Goal: Task Accomplishment & Management: Use online tool/utility

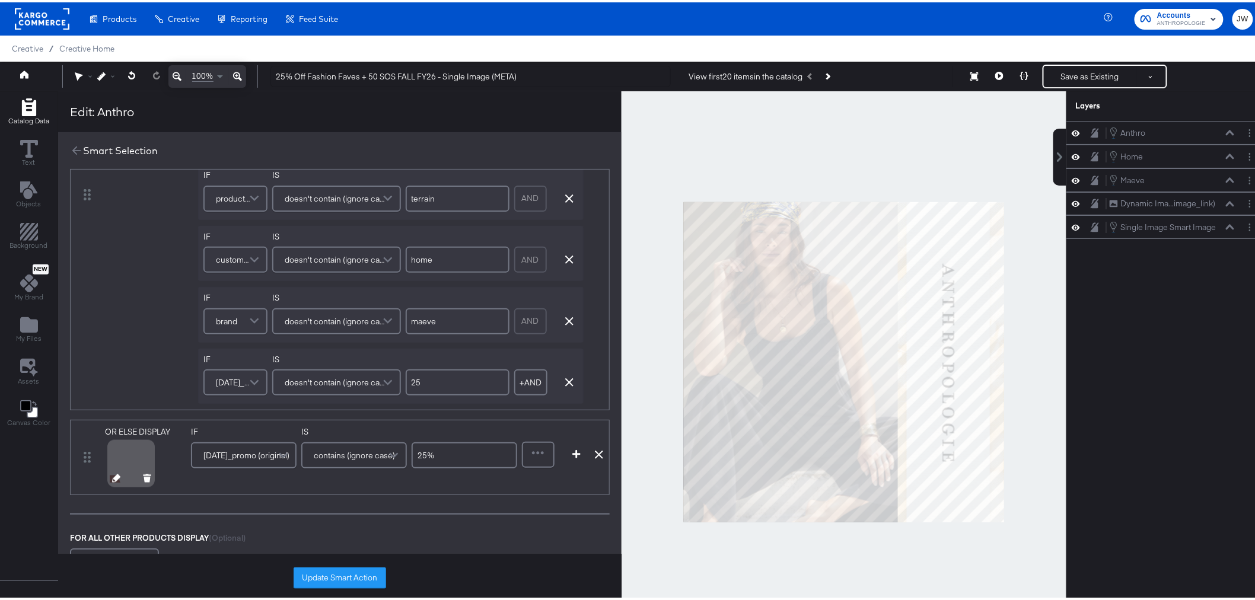
scroll to position [725, 0]
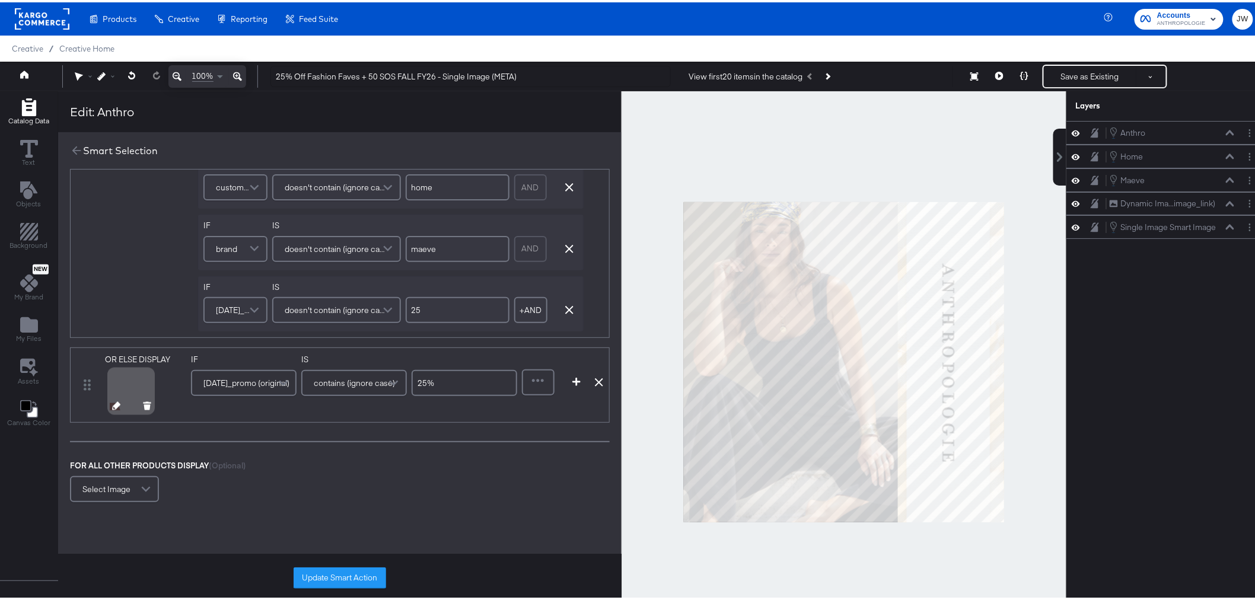
click at [117, 406] on icon at bounding box center [116, 404] width 8 height 8
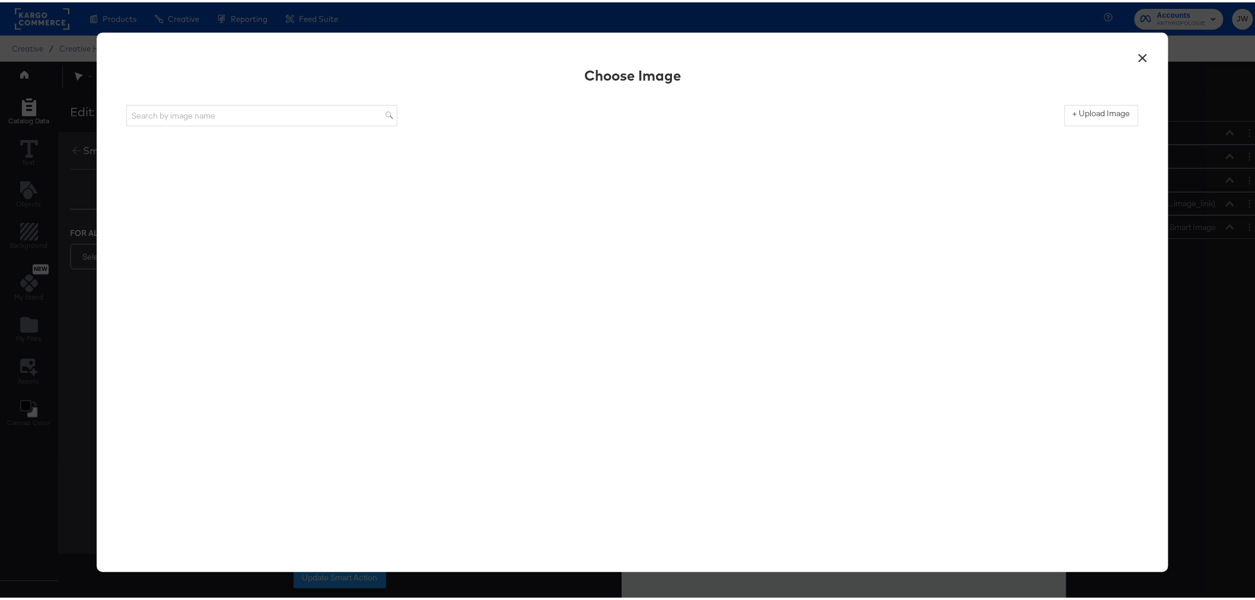
scroll to position [0, 0]
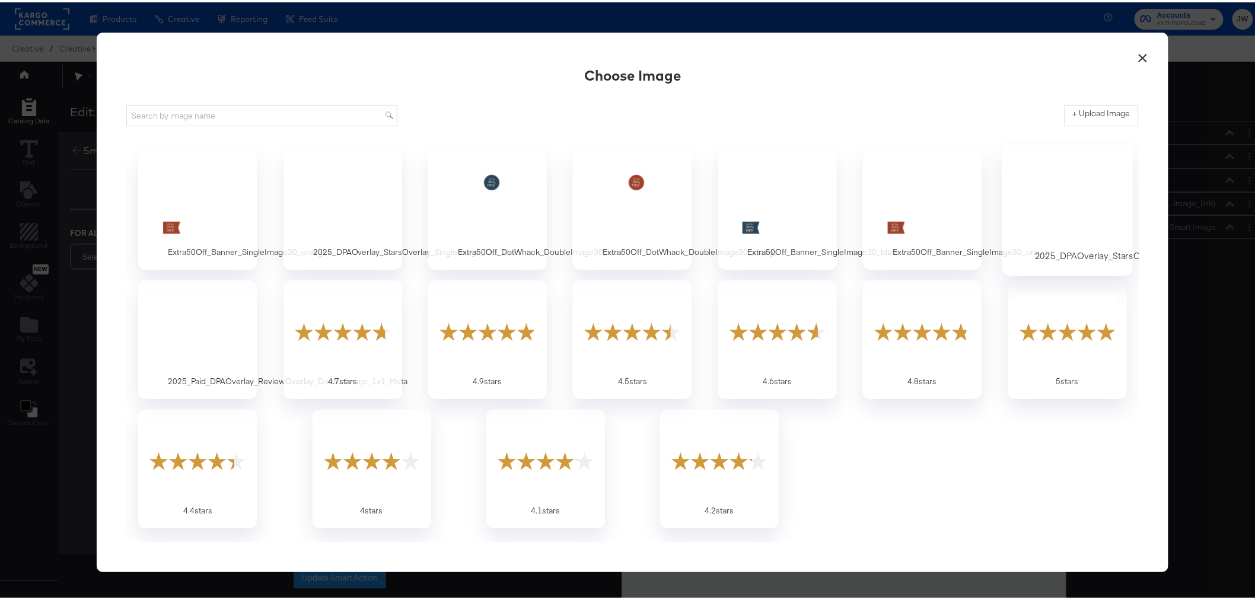
drag, startPoint x: 1085, startPoint y: 122, endPoint x: 1015, endPoint y: 149, distance: 74.9
click at [1085, 122] on button "+ Upload Image" at bounding box center [1101, 113] width 74 height 21
click at [1111, 110] on label "+ Upload Image" at bounding box center [1102, 111] width 58 height 11
click at [1111, 124] on input "+ Upload Image" at bounding box center [1199, 124] width 271 height 0
type input "C:\fakepath\25Off_Banner_SingleImage30_orange.png"
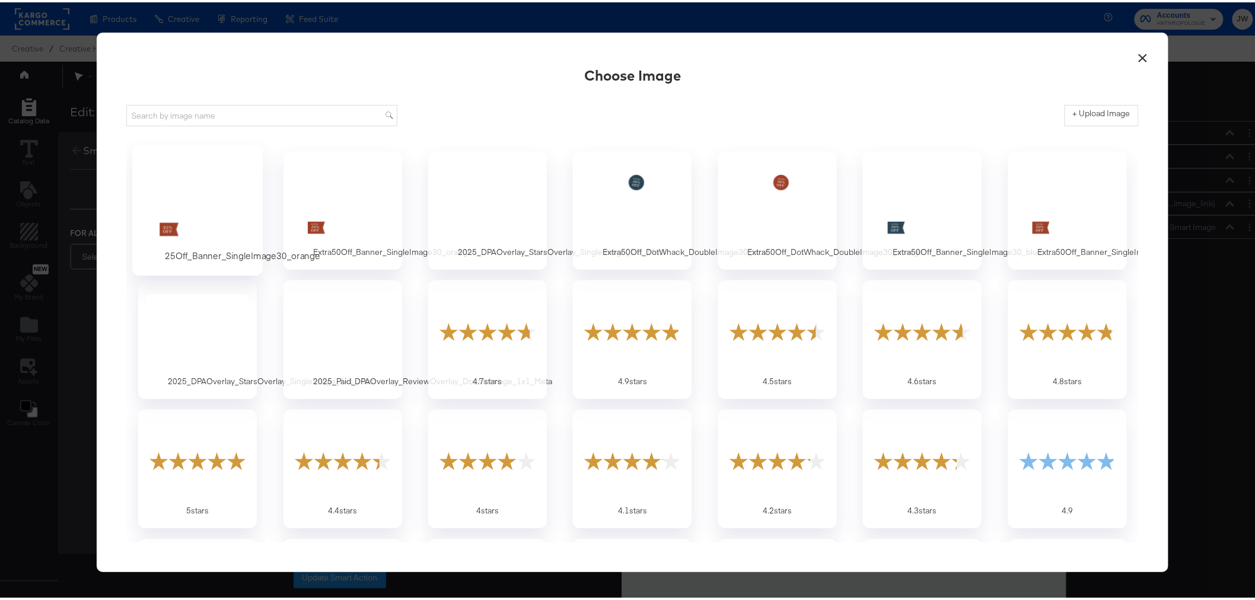
click at [206, 184] on div at bounding box center [197, 200] width 111 height 82
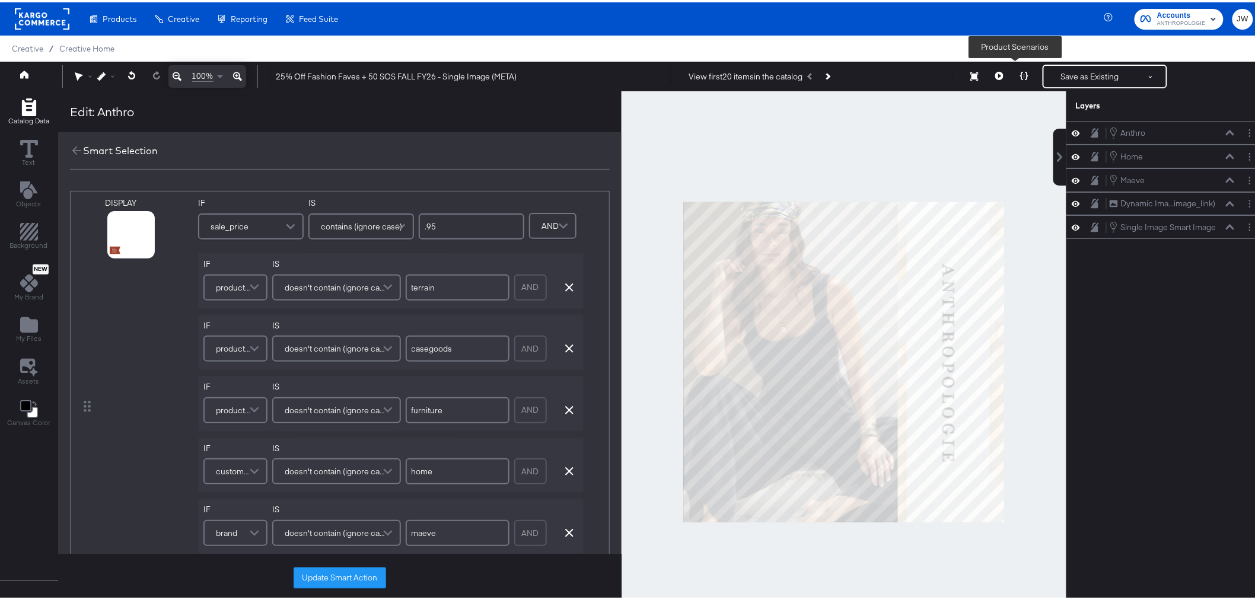
click at [1020, 72] on icon at bounding box center [1024, 73] width 8 height 8
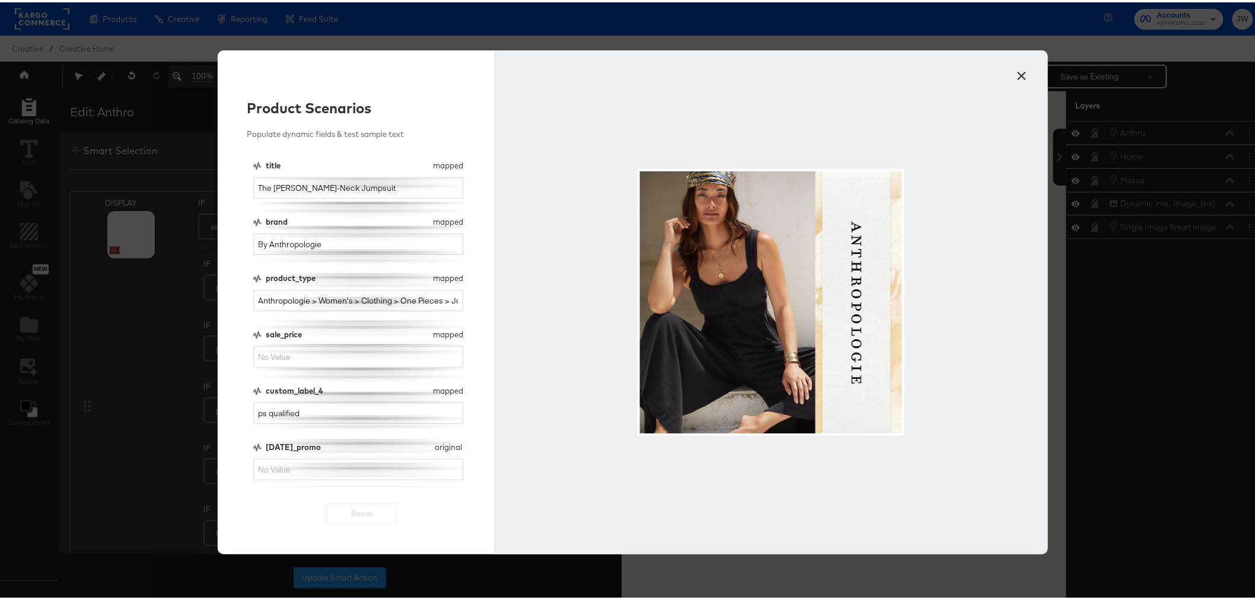
scroll to position [30, 0]
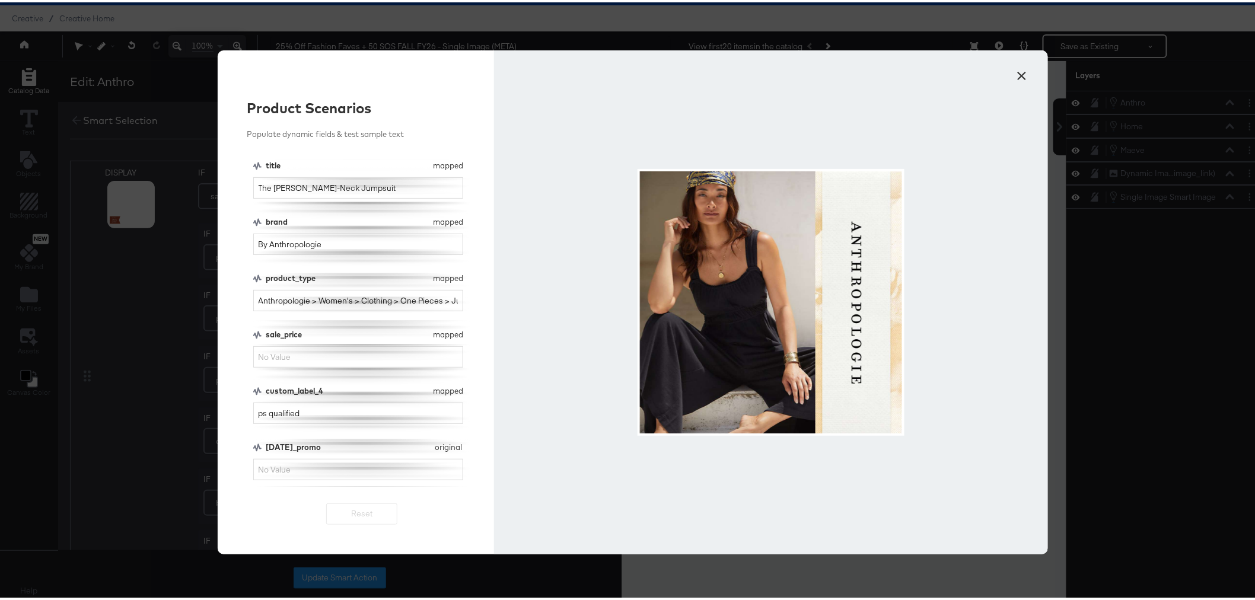
click at [1022, 76] on button "×" at bounding box center [1022, 70] width 21 height 21
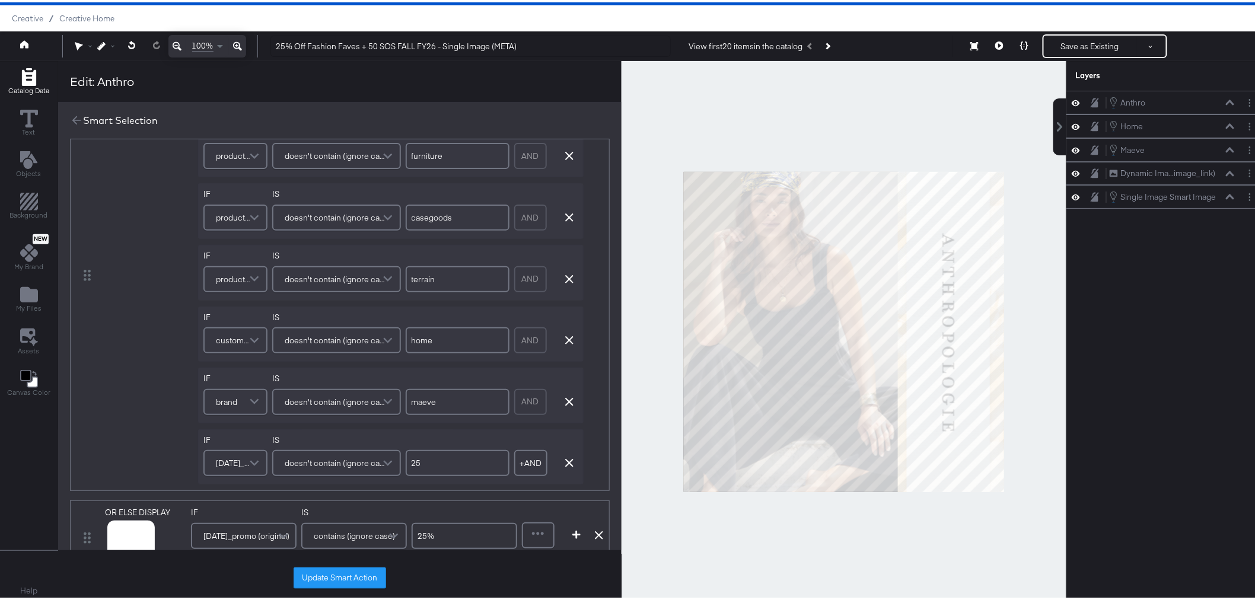
scroll to position [659, 0]
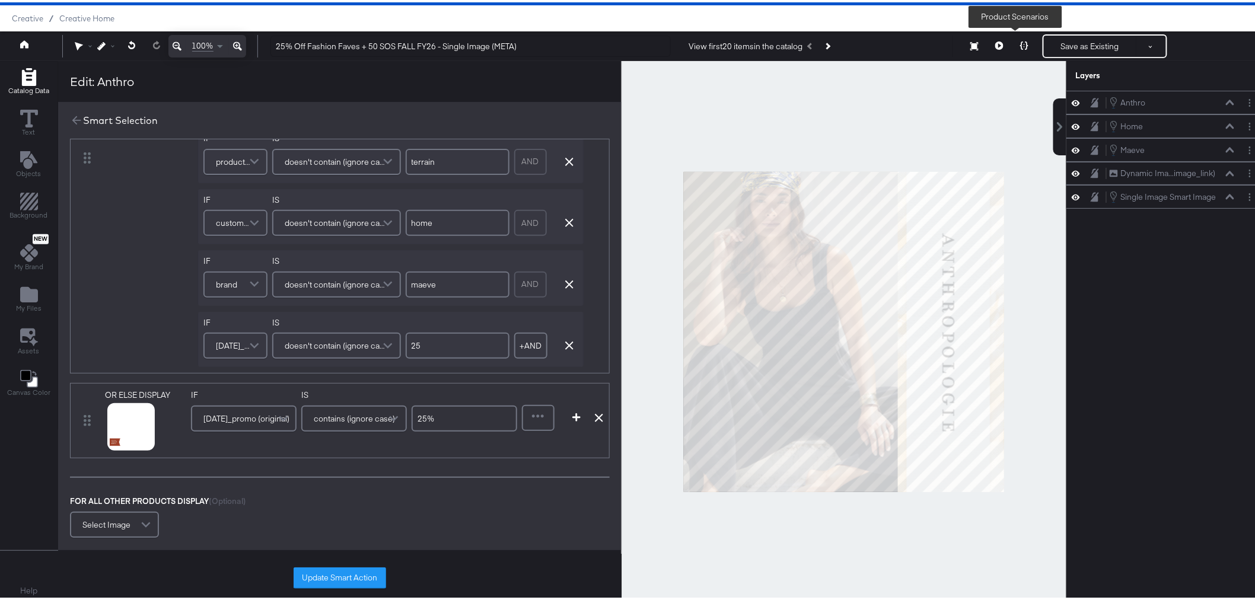
click at [1020, 43] on button at bounding box center [1024, 44] width 25 height 24
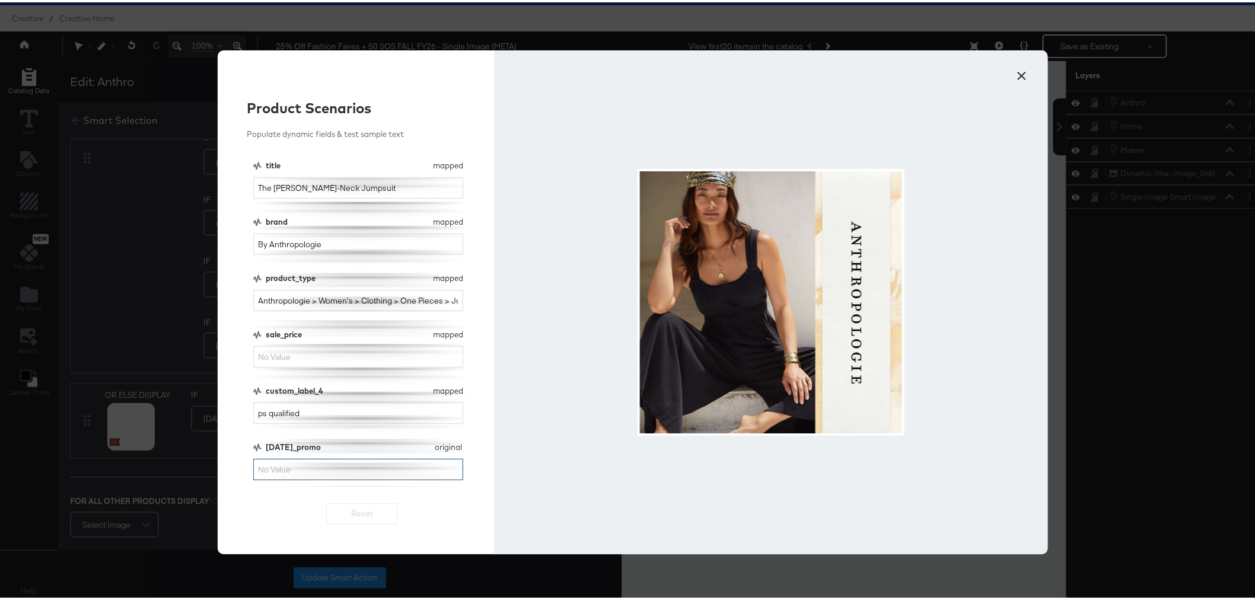
click at [310, 465] on input "[DATE]_promo" at bounding box center [358, 468] width 210 height 22
type input "25%"
click at [437, 301] on input "Anthropologie > Women's > Clothing > One Pieces > Jumpsuit" at bounding box center [358, 299] width 210 height 22
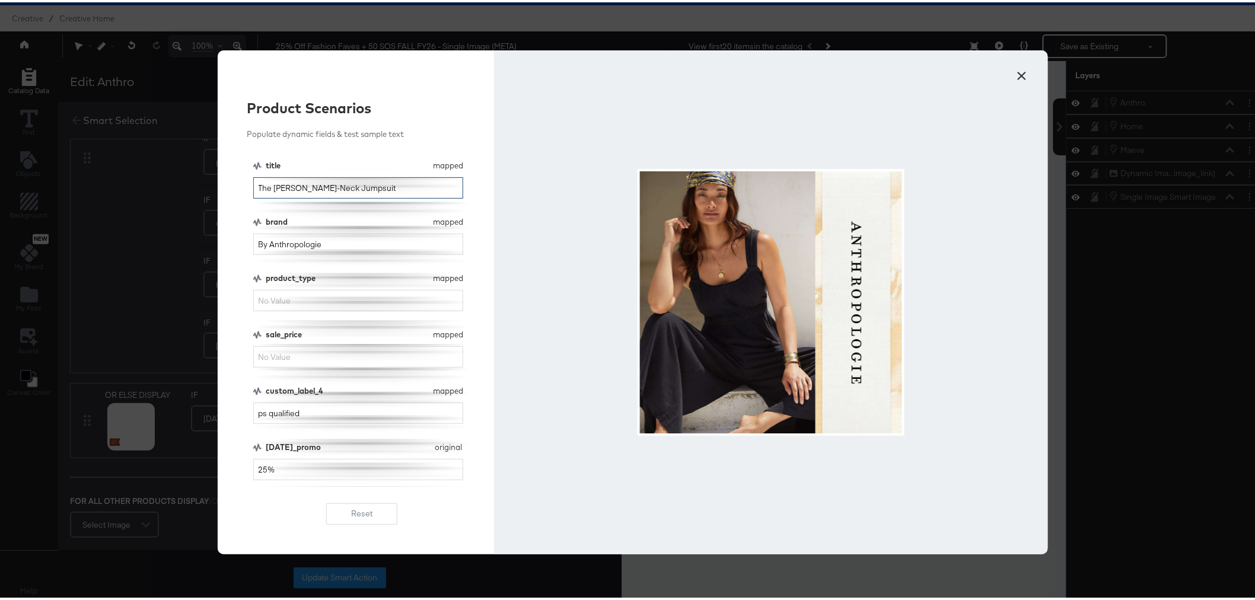
drag, startPoint x: 406, startPoint y: 190, endPoint x: 269, endPoint y: 199, distance: 137.3
click at [210, 209] on div "× Product Scenarios Populate dynamic fields & test sample text title mapped tit…" at bounding box center [632, 300] width 1265 height 600
click at [236, 375] on div "Product Scenarios Populate dynamic fields & test sample text title mapped title…" at bounding box center [356, 300] width 277 height 504
drag, startPoint x: 321, startPoint y: 417, endPoint x: 220, endPoint y: 423, distance: 101.0
click at [220, 423] on div "Product Scenarios Populate dynamic fields & test sample text title mapped title…" at bounding box center [356, 300] width 277 height 504
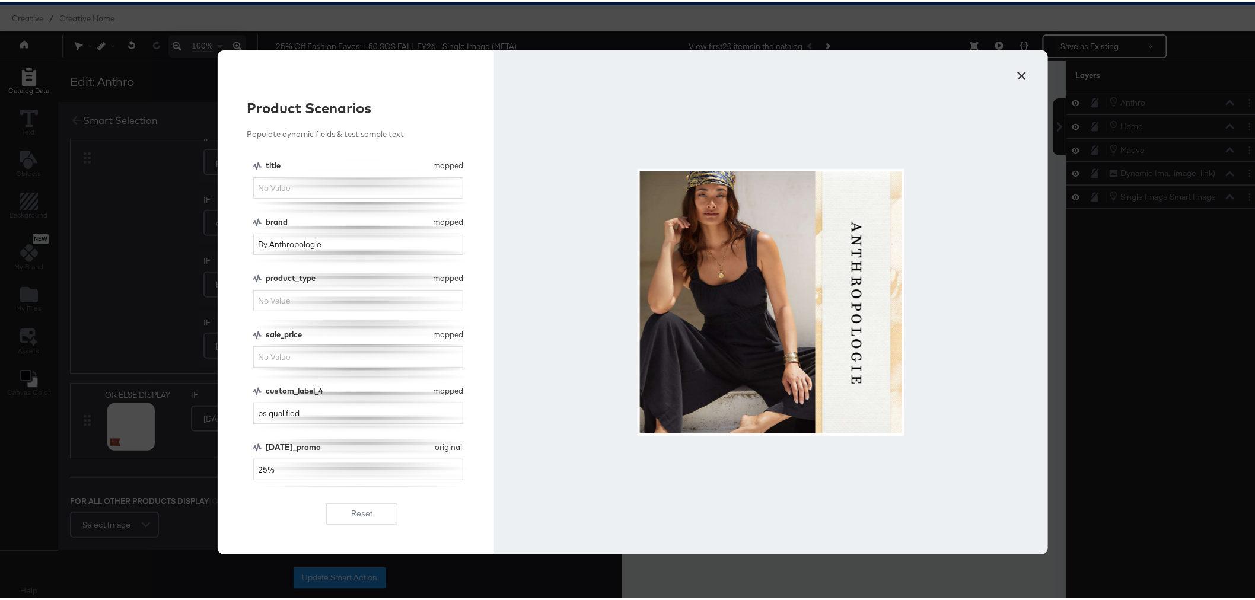
click at [1021, 75] on button "×" at bounding box center [1022, 70] width 21 height 21
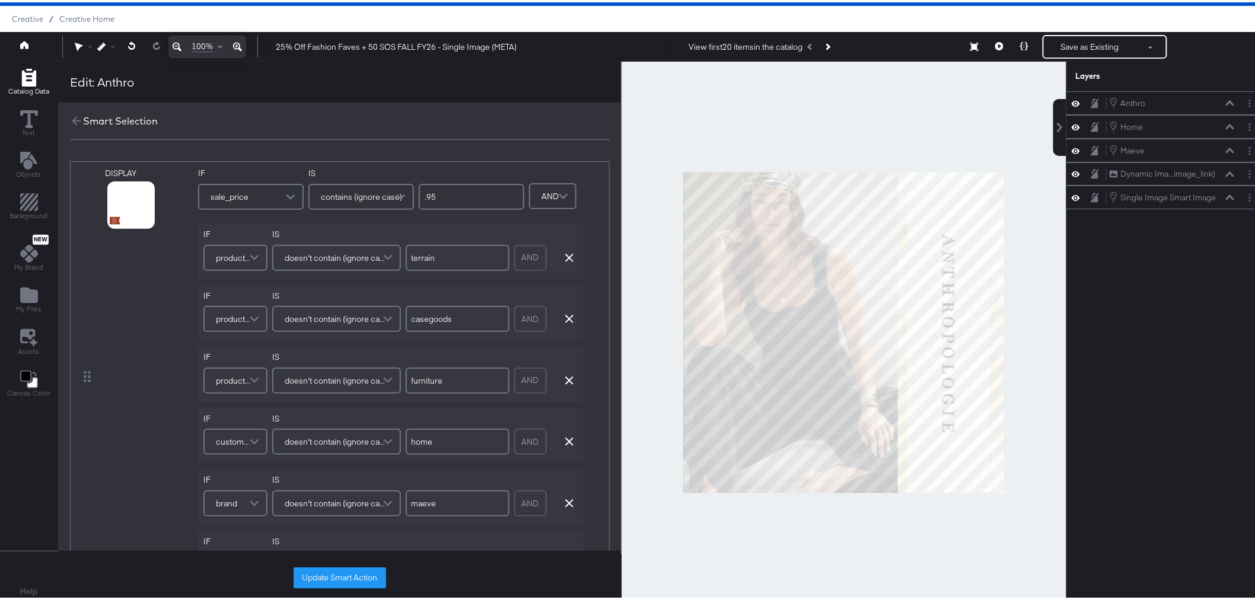
scroll to position [0, 0]
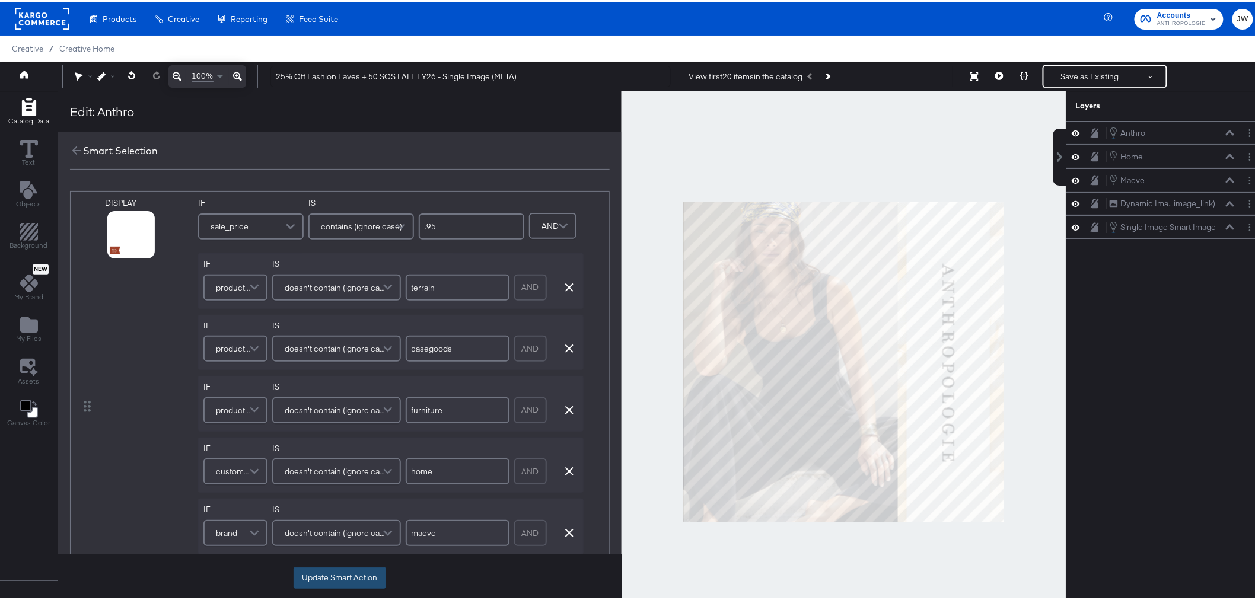
click at [344, 574] on button "Update Smart Action" at bounding box center [339, 575] width 92 height 21
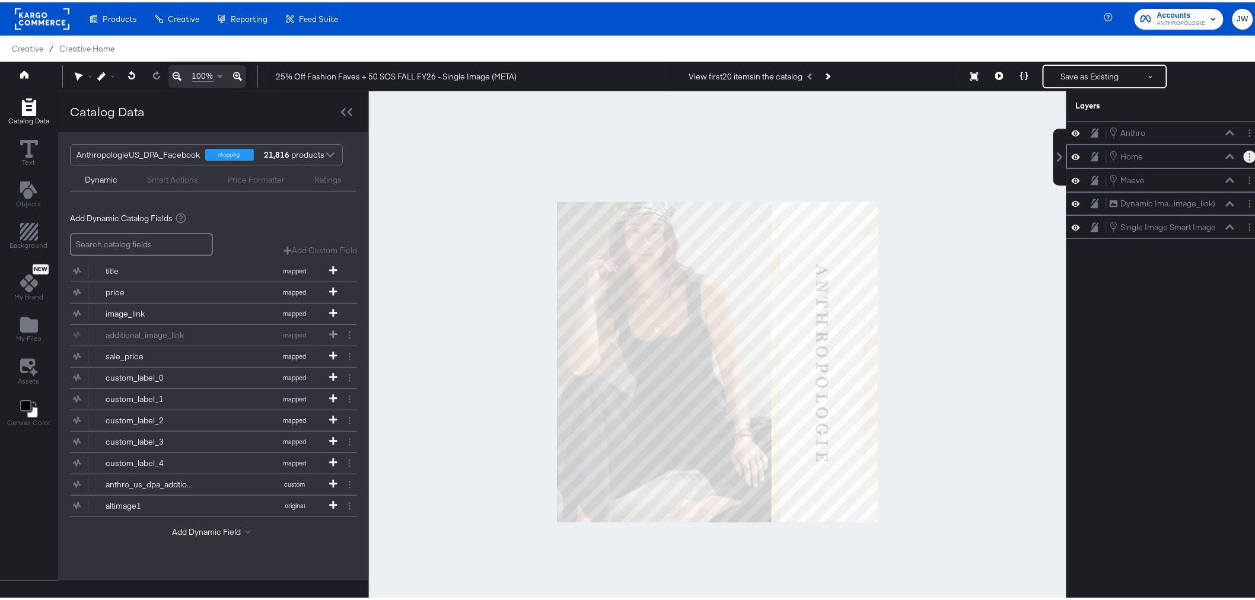
click at [1243, 158] on button "Layer Options" at bounding box center [1249, 154] width 12 height 12
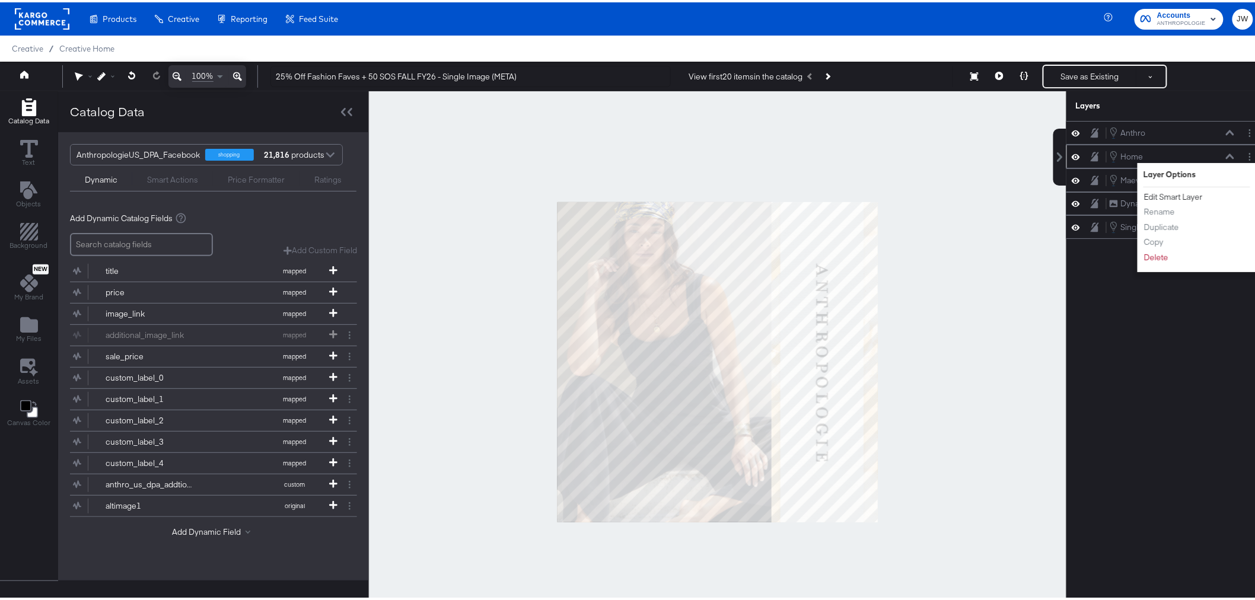
click at [1173, 193] on button "Edit Smart Layer" at bounding box center [1173, 195] width 60 height 12
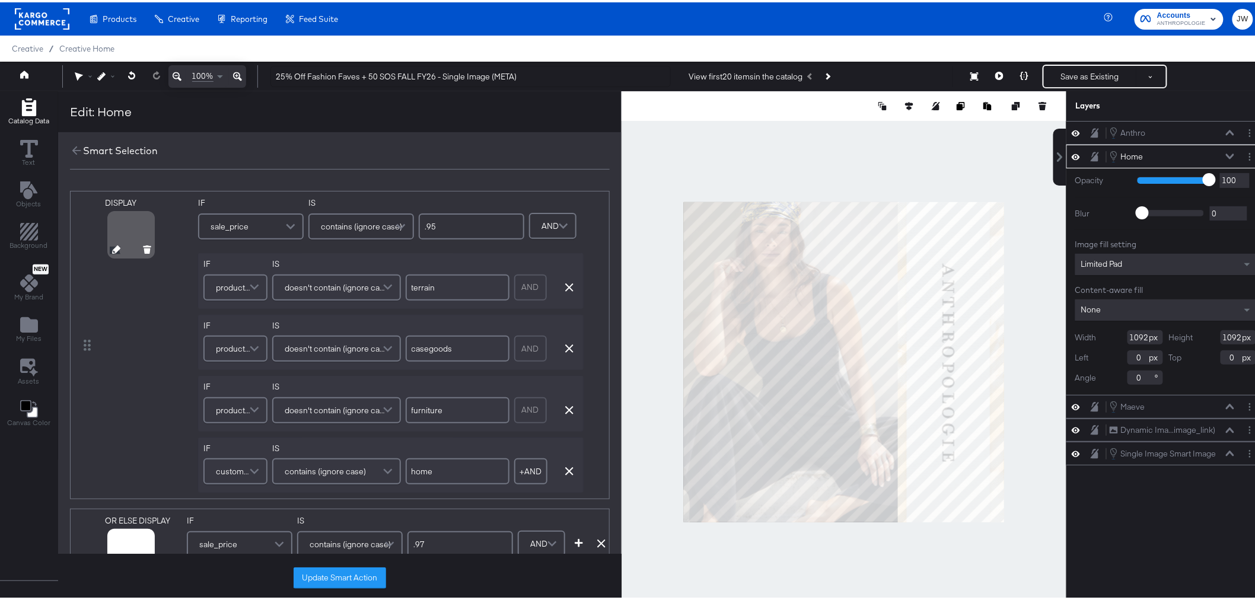
click at [112, 249] on icon at bounding box center [116, 247] width 8 height 8
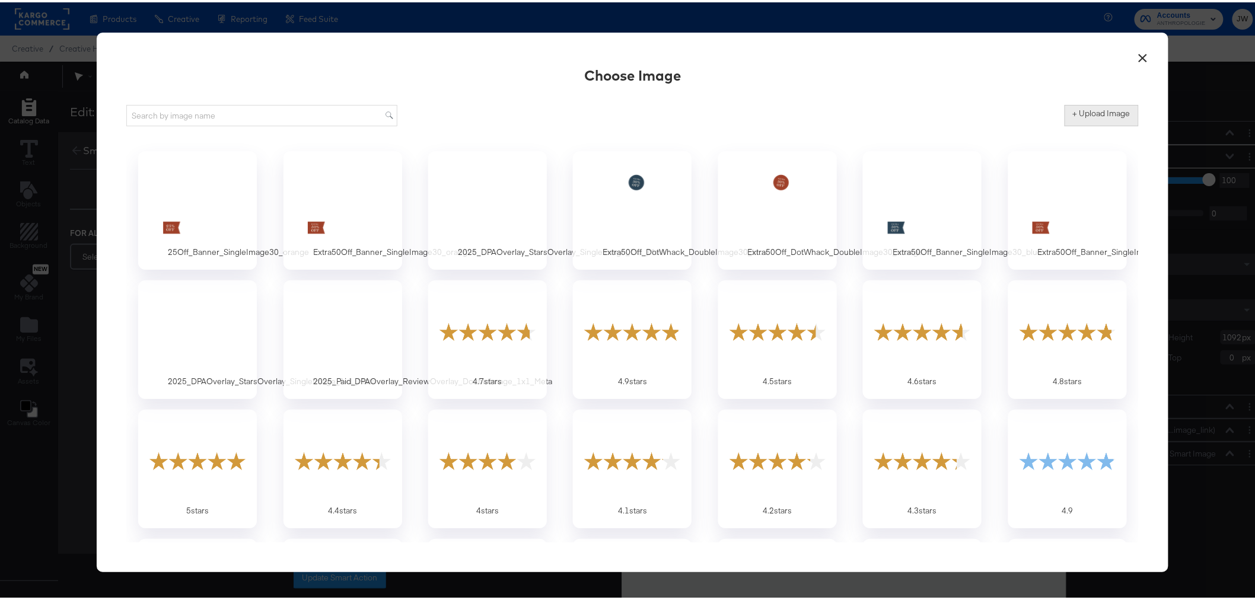
click at [1103, 121] on button "+ Upload Image" at bounding box center [1101, 113] width 74 height 21
click at [1078, 117] on button "+ Upload Image" at bounding box center [1101, 113] width 74 height 21
click at [1082, 108] on label "+ Upload Image" at bounding box center [1102, 111] width 58 height 11
click at [1082, 124] on input "+ Upload Image" at bounding box center [1199, 124] width 271 height 0
type input "C:\fakepath\Extra50Off_Banner_SingleImage30_blue (1).png"
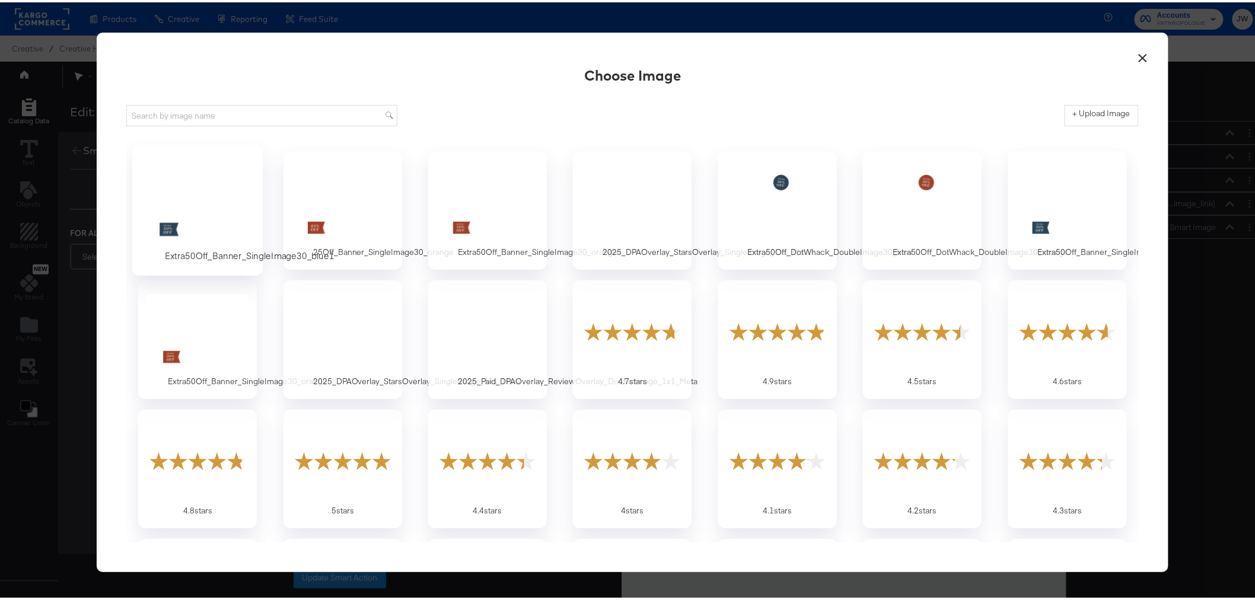
click at [204, 187] on div at bounding box center [197, 200] width 111 height 82
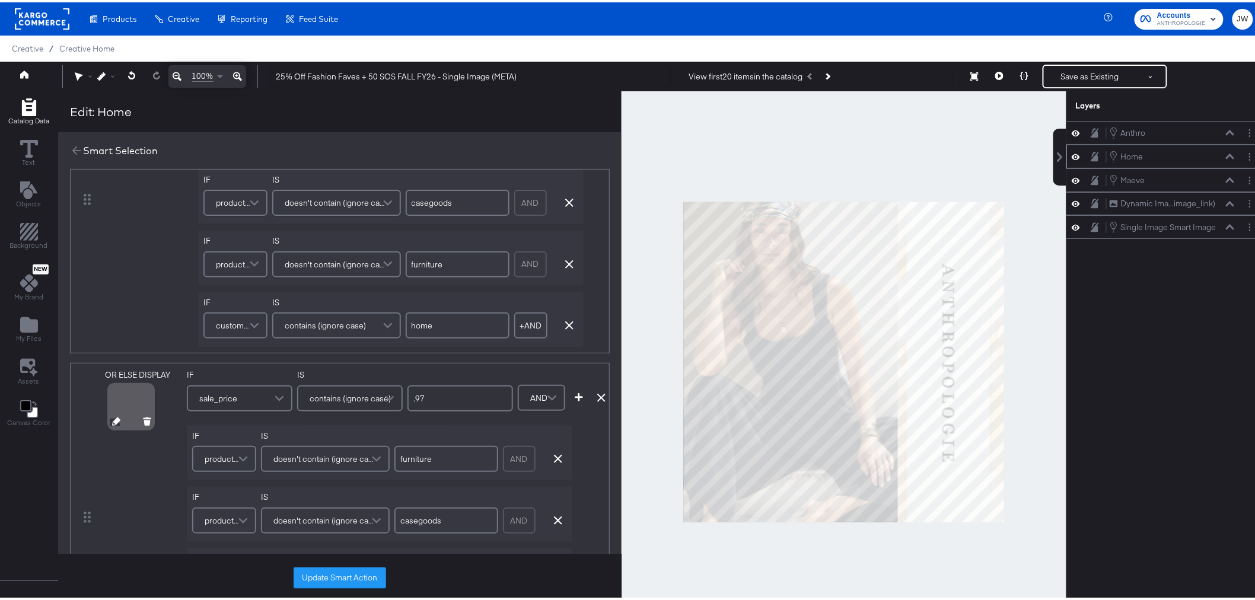
scroll to position [197, 0]
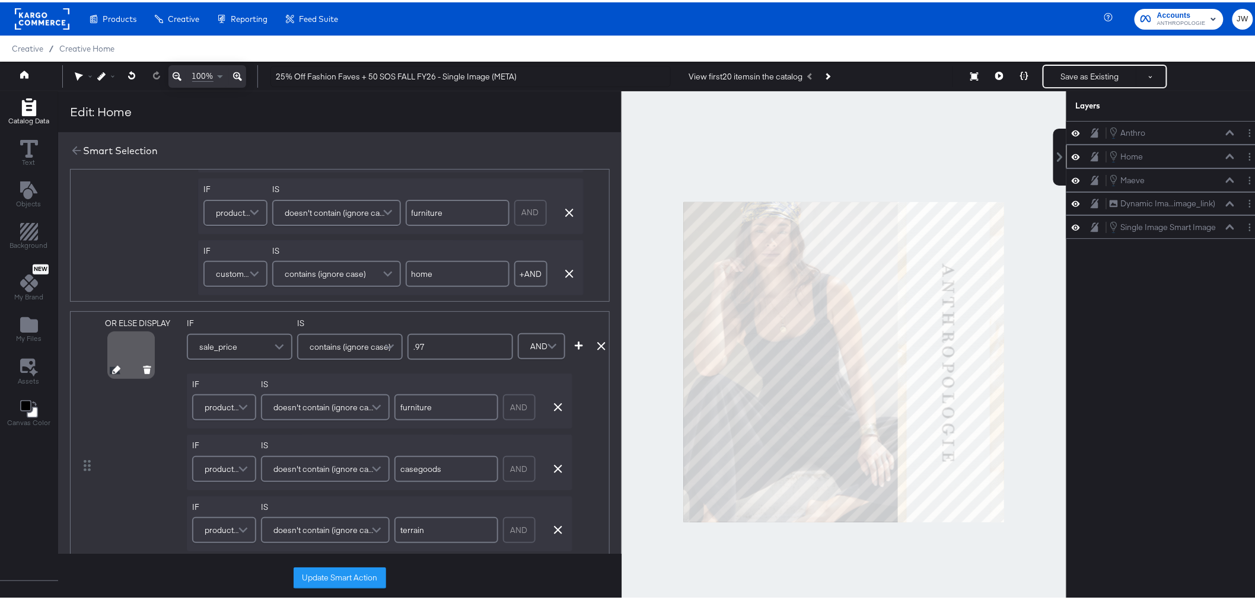
click at [115, 369] on icon at bounding box center [116, 367] width 8 height 8
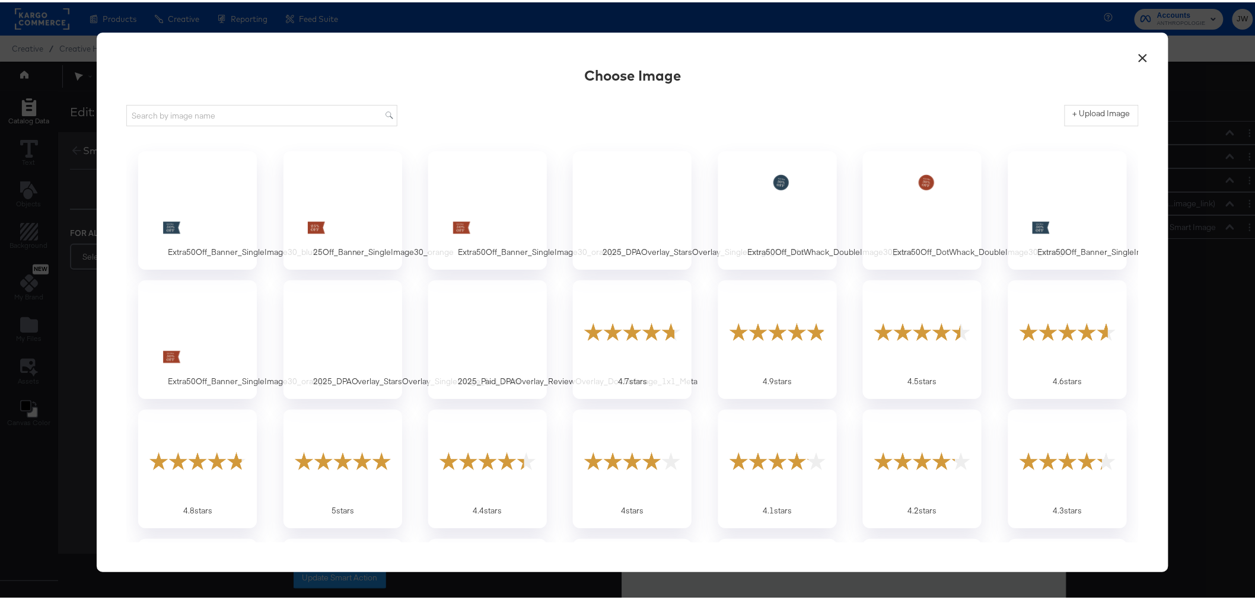
scroll to position [0, 0]
click at [197, 196] on div at bounding box center [197, 200] width 111 height 82
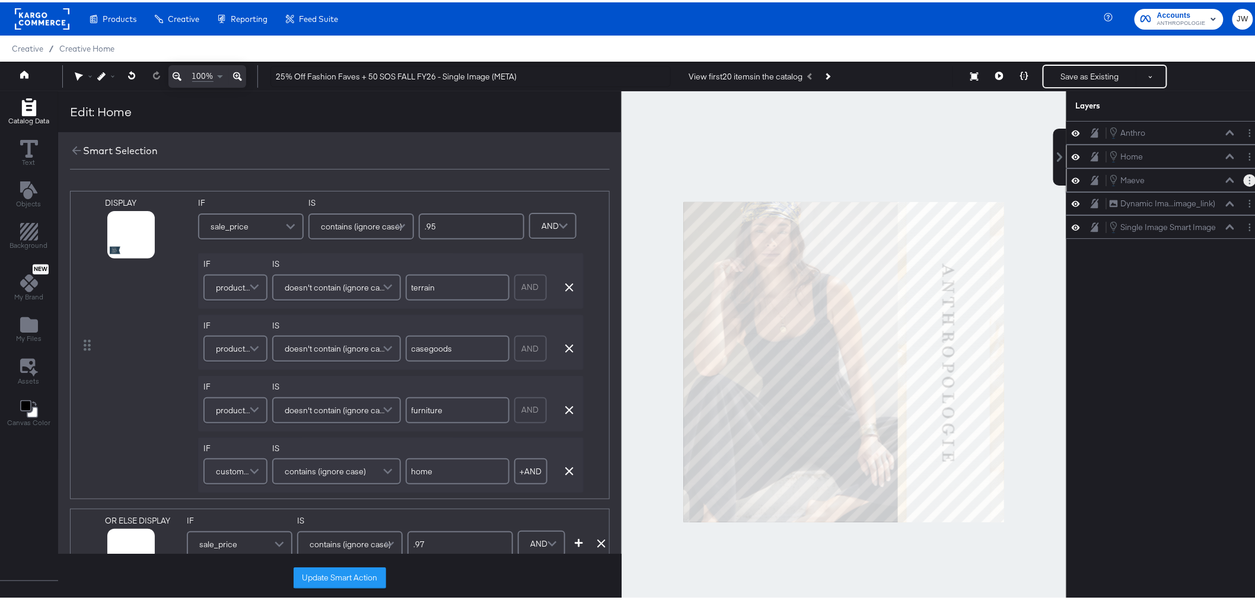
click at [1243, 184] on button "Layer Options" at bounding box center [1249, 178] width 12 height 12
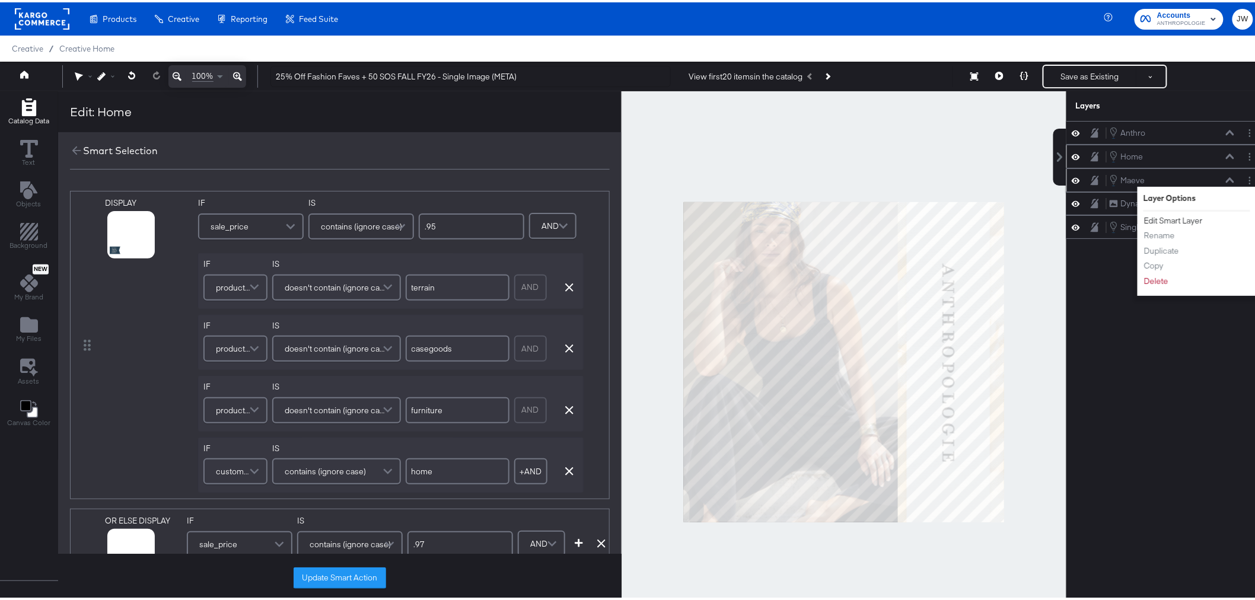
click at [1177, 214] on button "Edit Smart Layer" at bounding box center [1173, 218] width 60 height 12
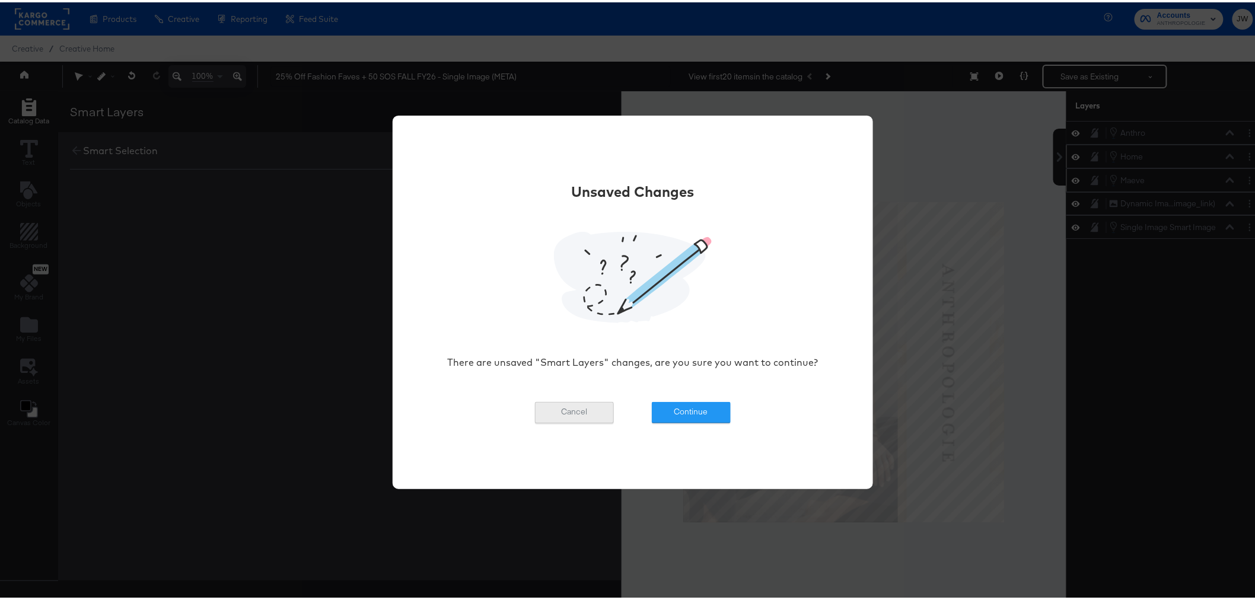
click at [551, 413] on button "Cancel" at bounding box center [574, 410] width 79 height 21
click at [578, 413] on button "Cancel" at bounding box center [574, 410] width 79 height 21
click at [563, 407] on button "Cancel" at bounding box center [574, 410] width 79 height 21
click at [1232, 340] on div "Unsaved Changes There are unsaved "Smart Layers" changes, are you sure you want…" at bounding box center [632, 300] width 1265 height 600
click at [1117, 350] on div "Unsaved Changes There are unsaved "Smart Layers" changes, are you sure you want…" at bounding box center [632, 300] width 1265 height 600
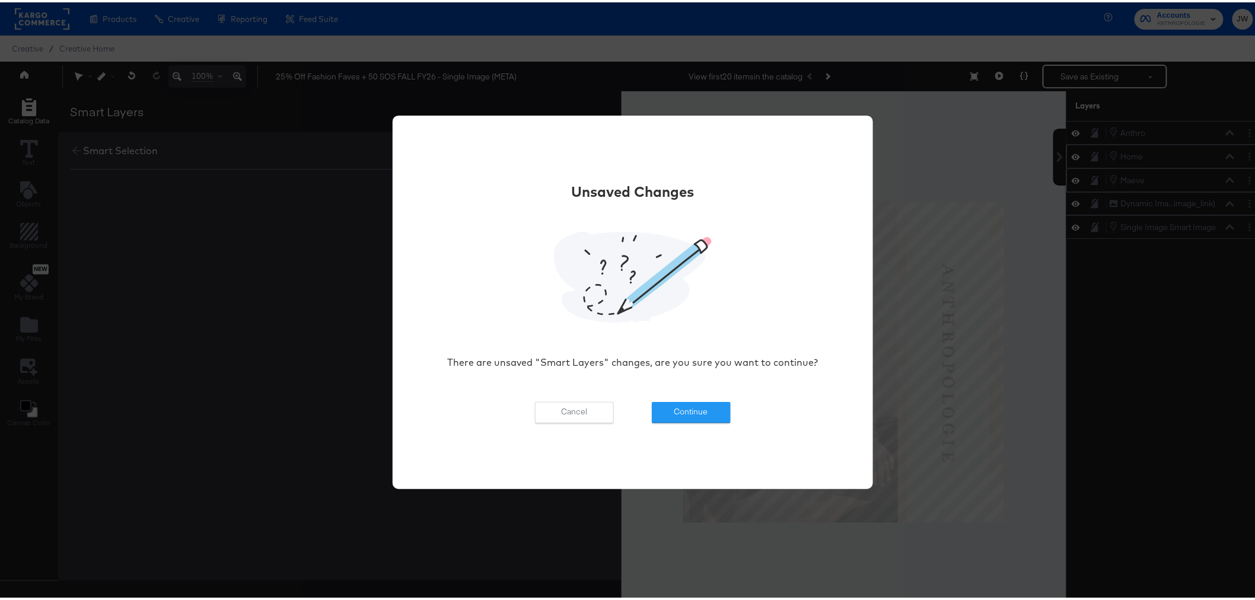
drag, startPoint x: 1117, startPoint y: 350, endPoint x: 694, endPoint y: 374, distance: 424.0
click at [1116, 350] on div "Unsaved Changes There are unsaved "Smart Layers" changes, are you sure you want…" at bounding box center [632, 300] width 1265 height 600
click at [563, 410] on button "Cancel" at bounding box center [574, 410] width 79 height 21
click at [563, 409] on button "Cancel" at bounding box center [574, 410] width 79 height 21
click at [659, 406] on button "Continue" at bounding box center [691, 410] width 79 height 21
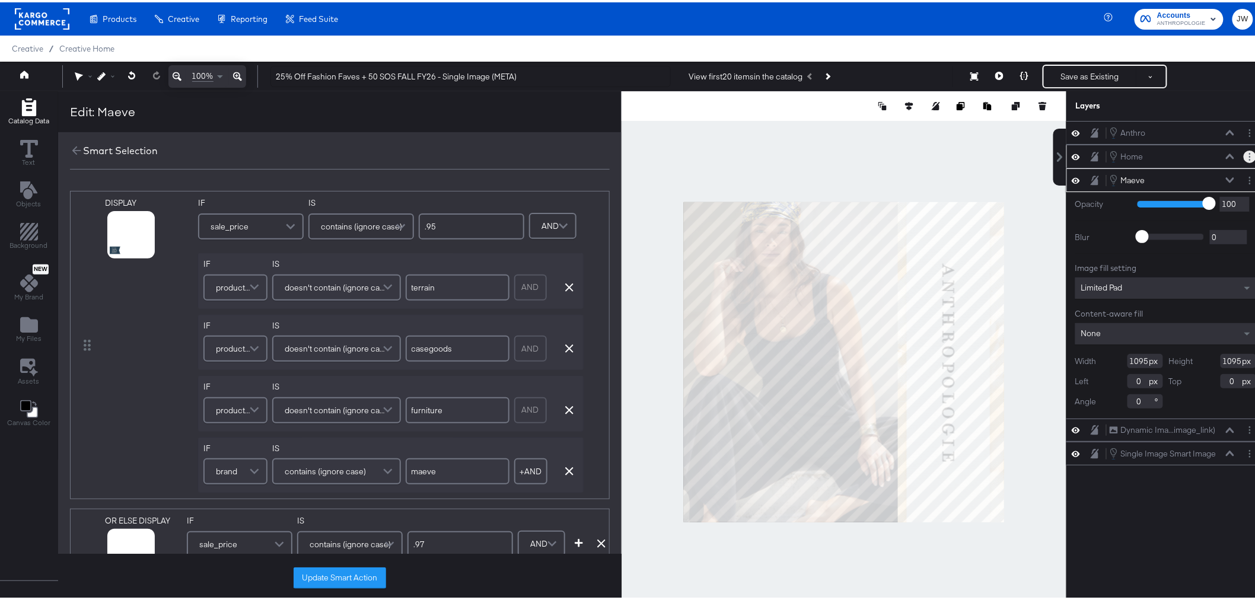
click at [1243, 149] on button "Layer Options" at bounding box center [1249, 154] width 12 height 12
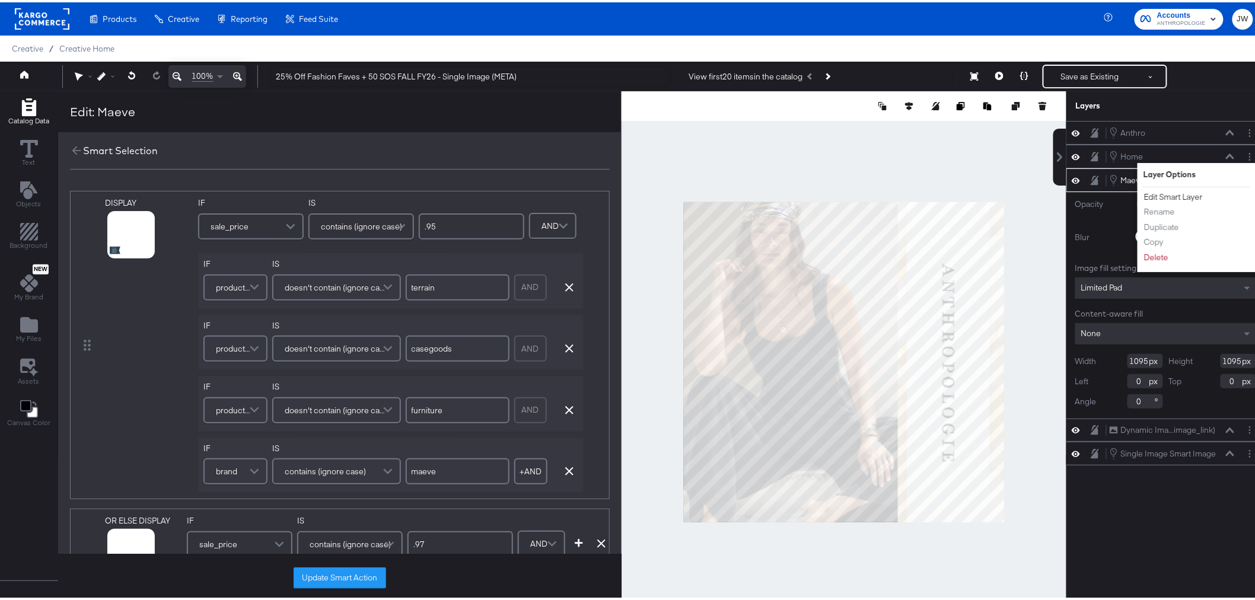
click at [1163, 194] on button "Edit Smart Layer" at bounding box center [1173, 195] width 60 height 12
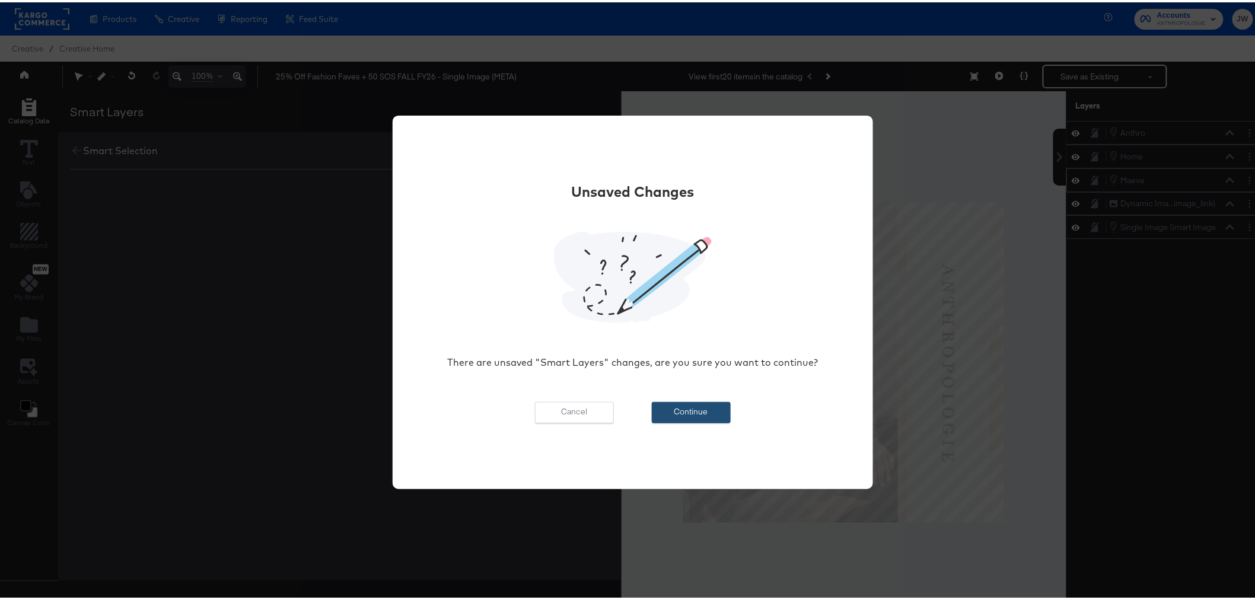
click at [684, 411] on button "Continue" at bounding box center [691, 410] width 79 height 21
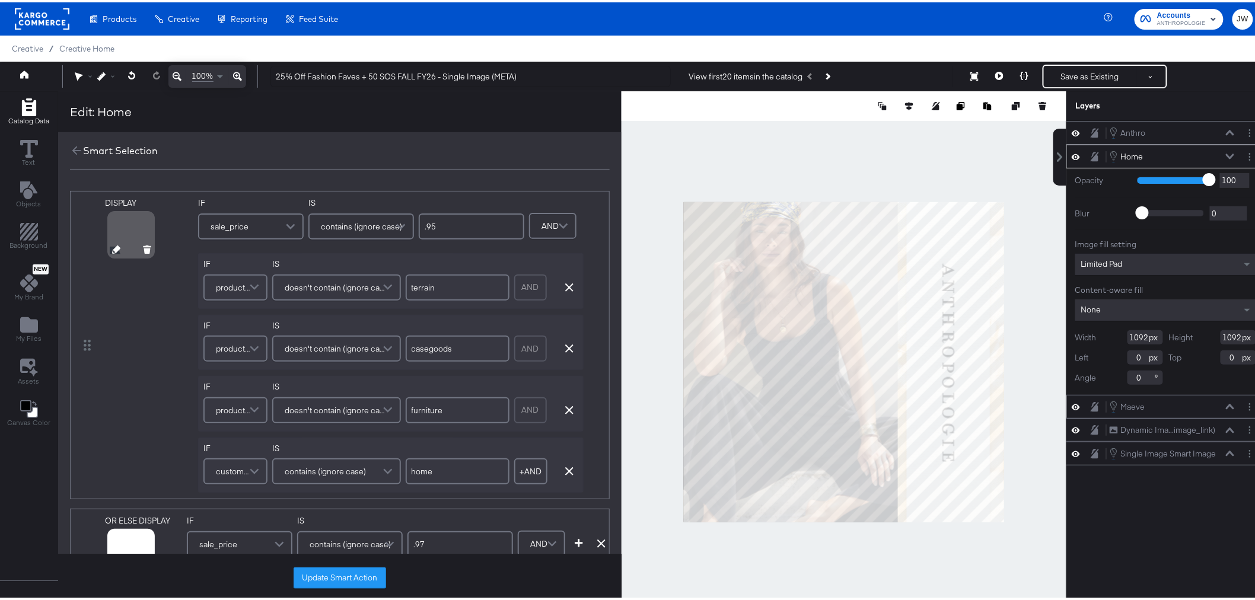
click at [122, 231] on div at bounding box center [131, 232] width 43 height 43
click at [113, 247] on icon at bounding box center [116, 247] width 8 height 8
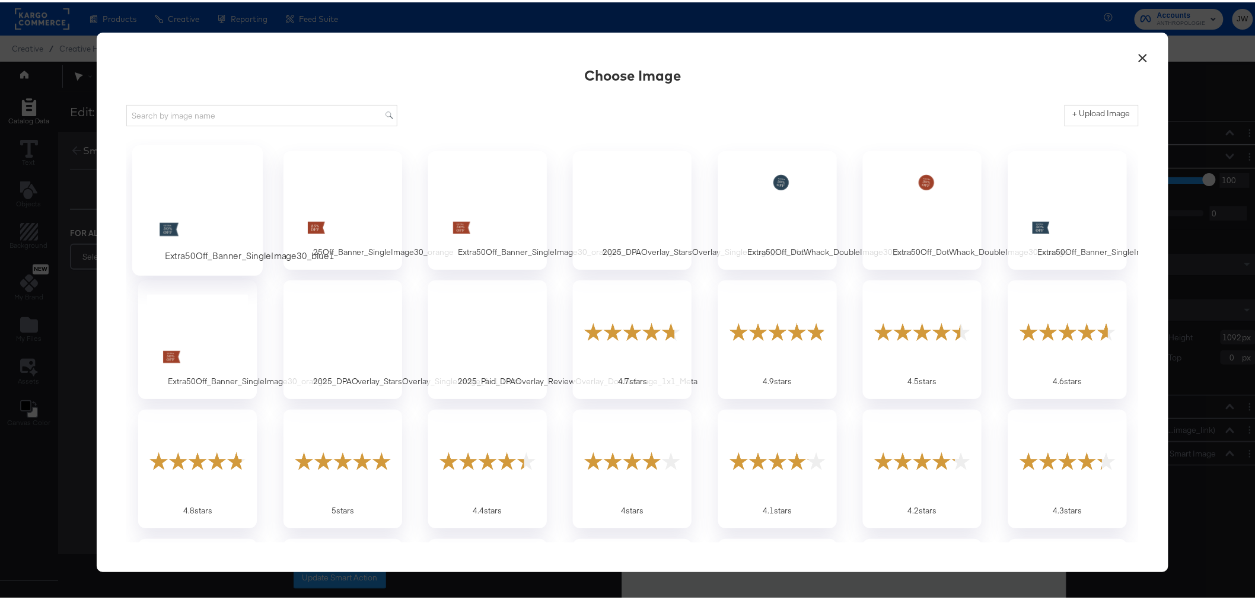
click at [178, 197] on div at bounding box center [197, 200] width 111 height 82
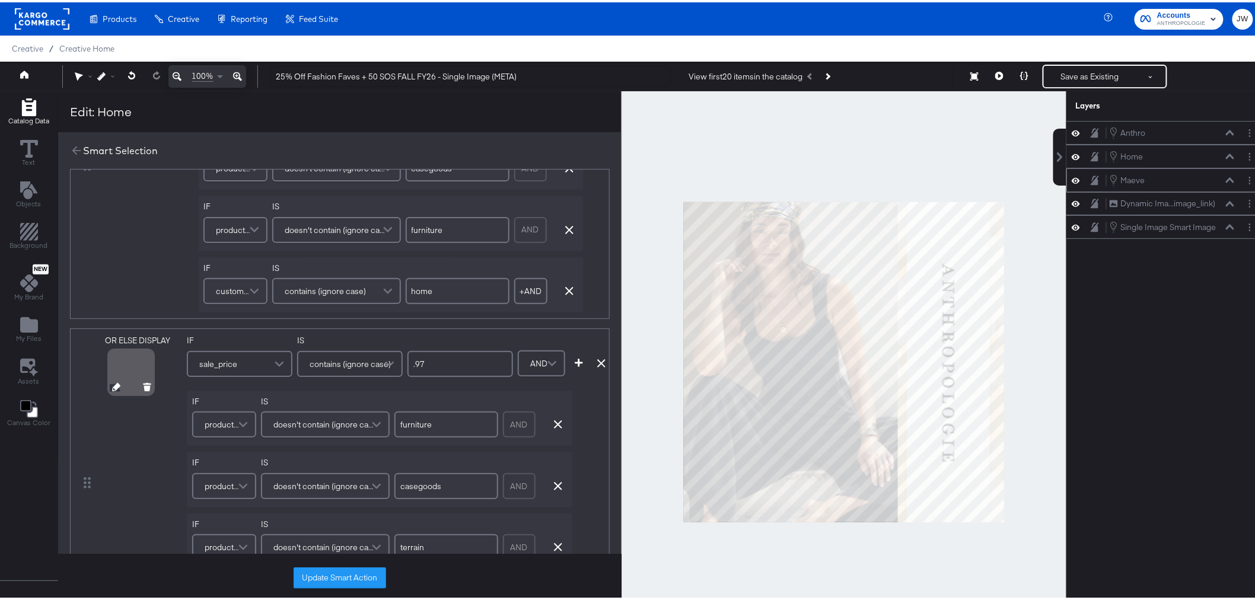
scroll to position [197, 0]
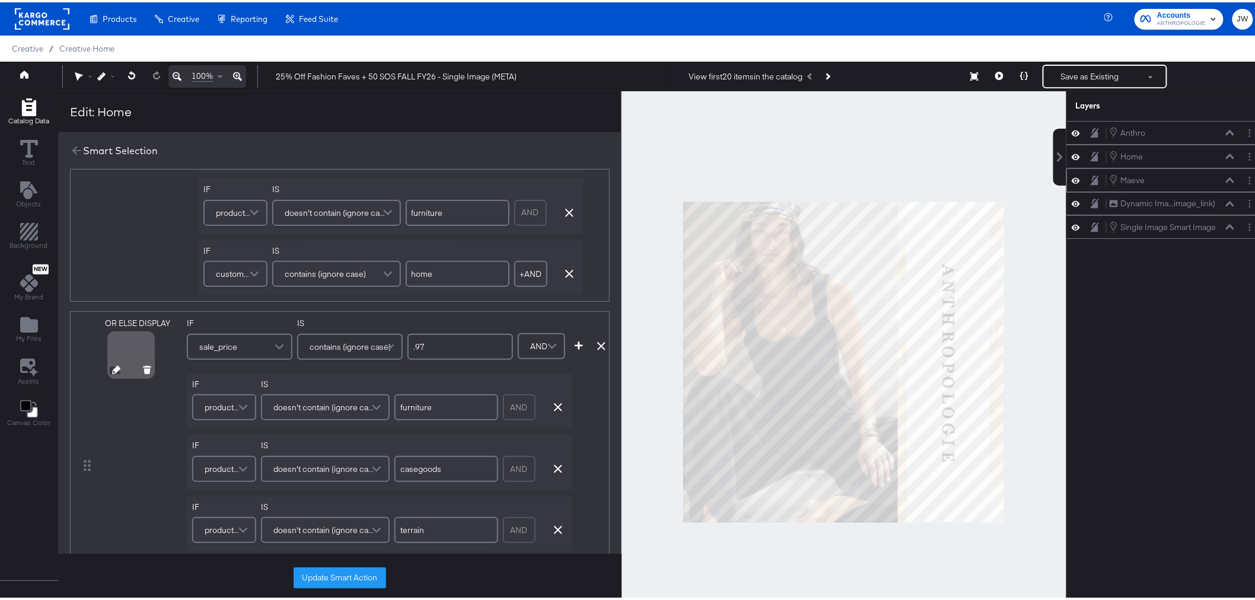
click at [113, 372] on icon at bounding box center [116, 367] width 8 height 8
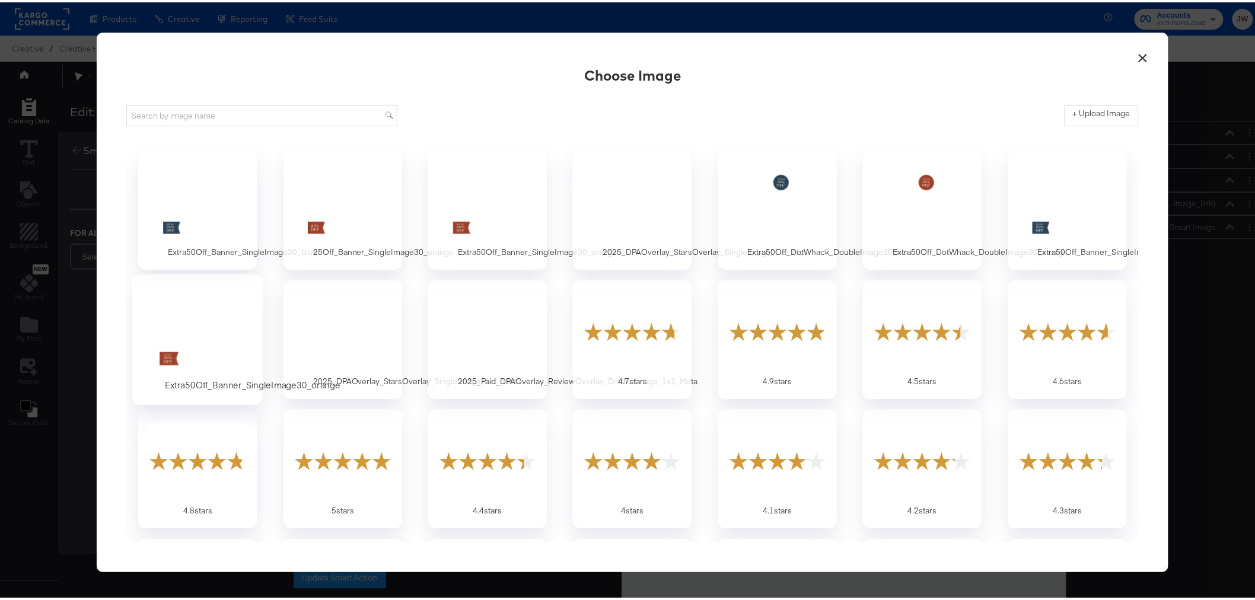
scroll to position [0, 0]
click at [183, 223] on div at bounding box center [197, 200] width 111 height 82
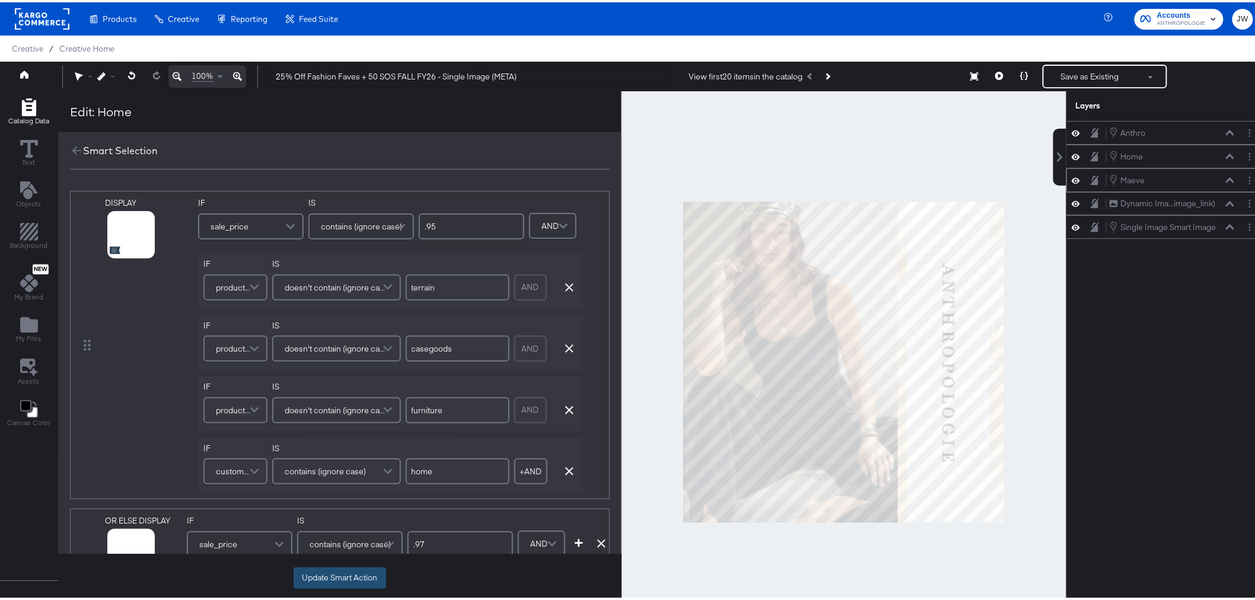
click at [350, 582] on button "Update Smart Action" at bounding box center [339, 575] width 92 height 21
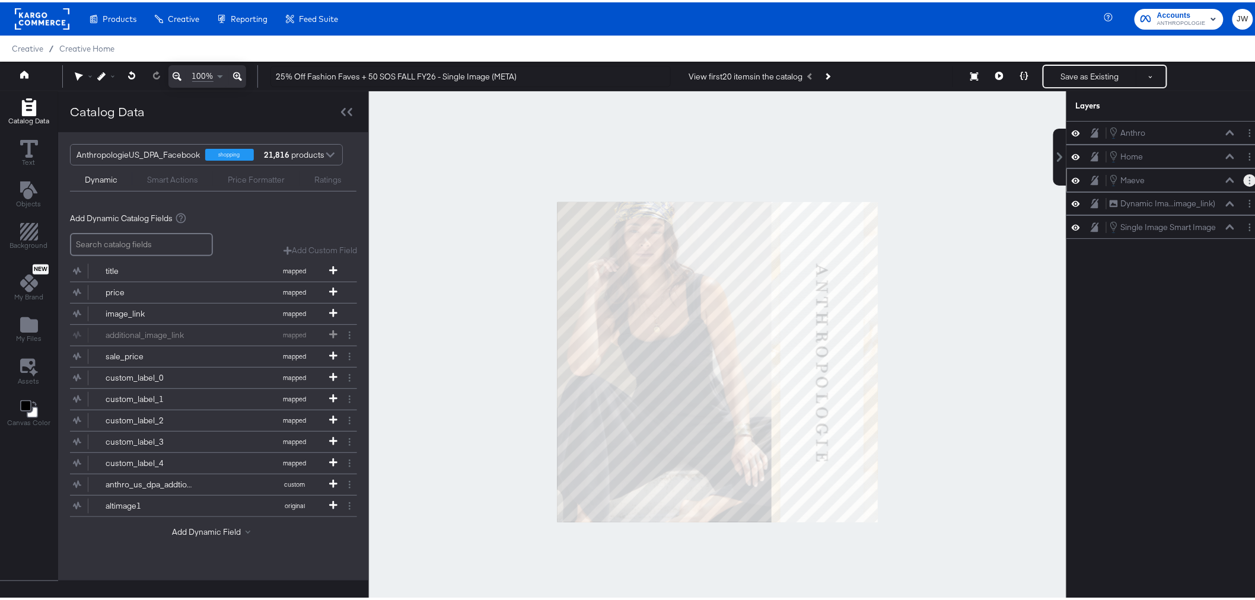
click at [1243, 181] on button "Layer Options" at bounding box center [1249, 178] width 12 height 12
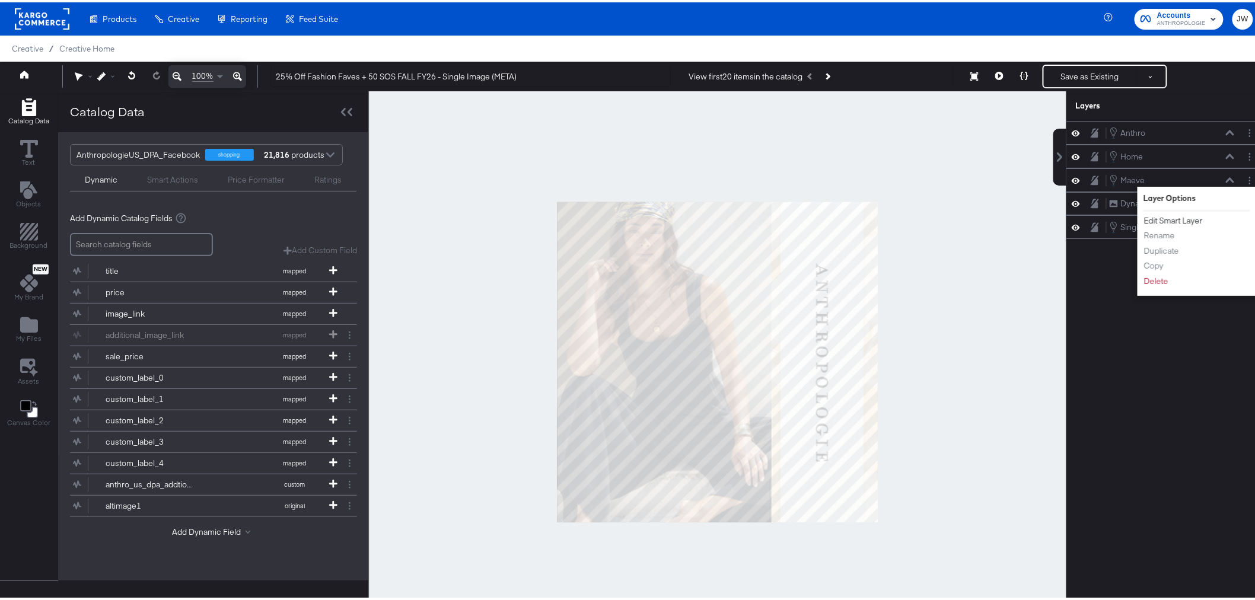
click at [1185, 221] on button "Edit Smart Layer" at bounding box center [1173, 218] width 60 height 12
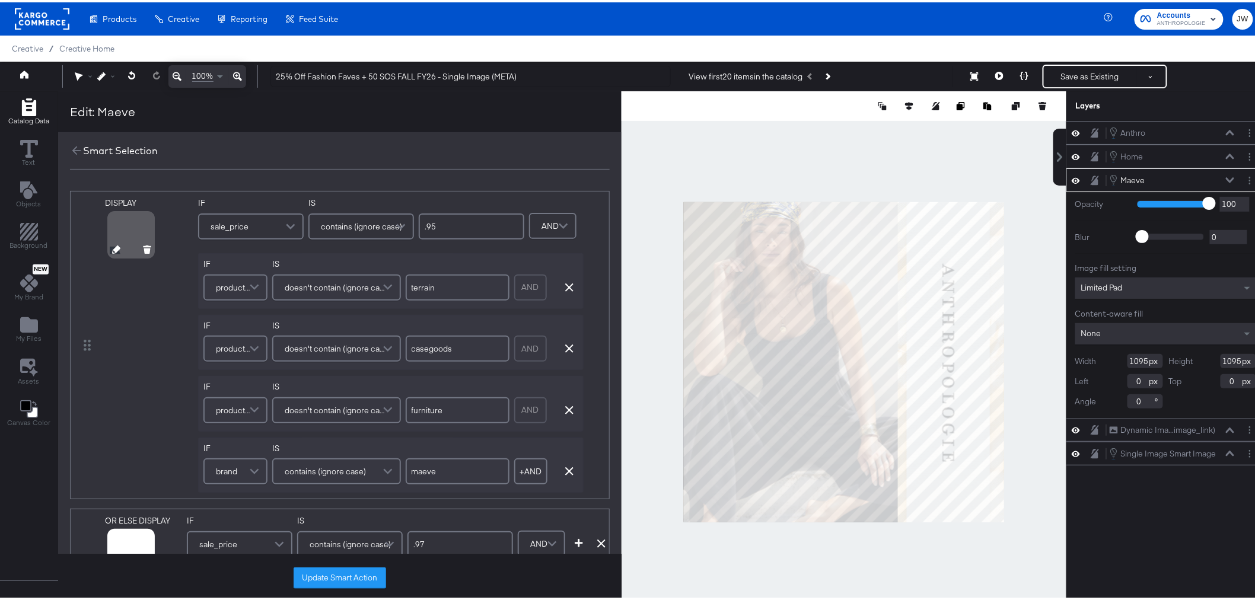
click at [113, 249] on icon at bounding box center [116, 247] width 8 height 8
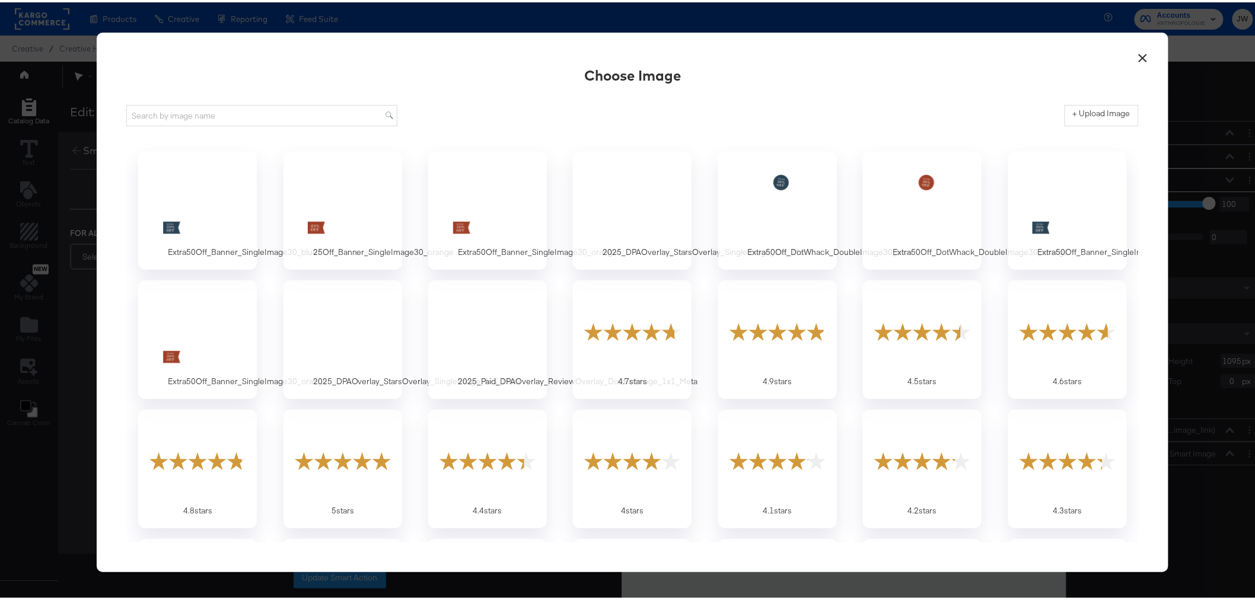
click at [1138, 61] on button "×" at bounding box center [1142, 52] width 21 height 21
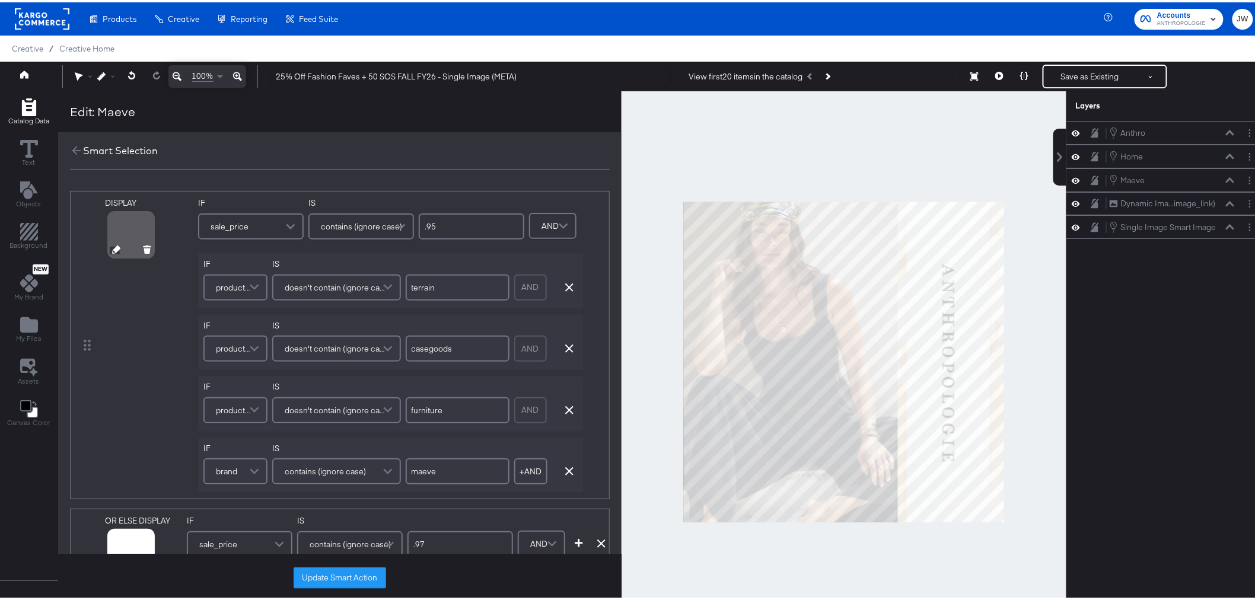
click at [112, 249] on icon at bounding box center [116, 247] width 8 height 8
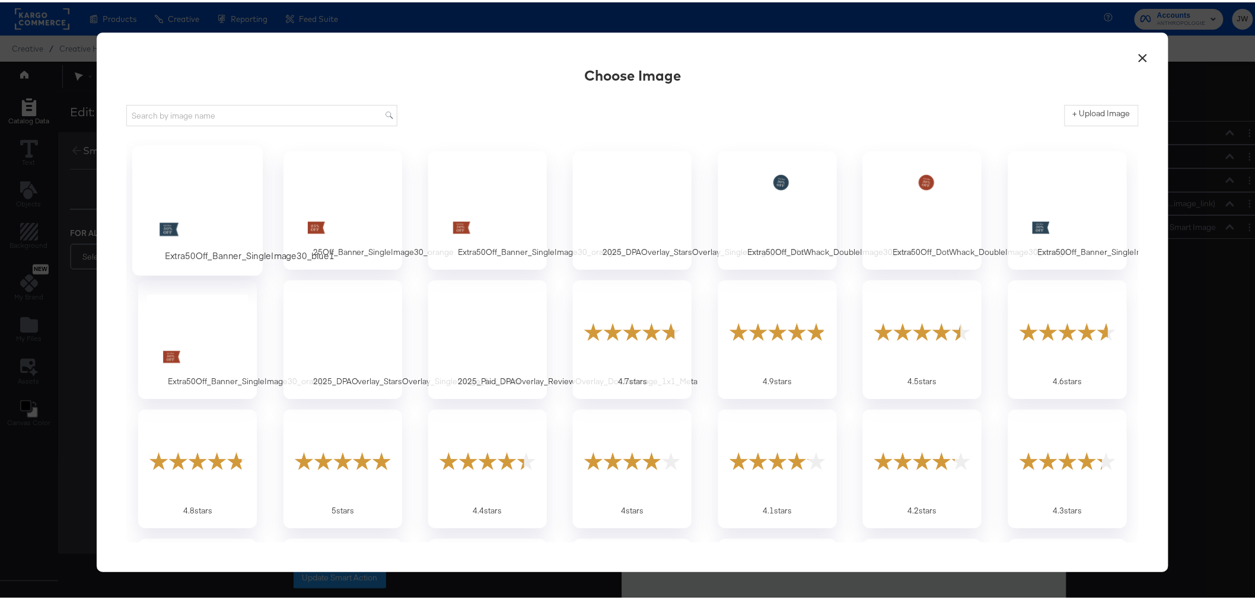
click at [204, 176] on div at bounding box center [197, 200] width 111 height 82
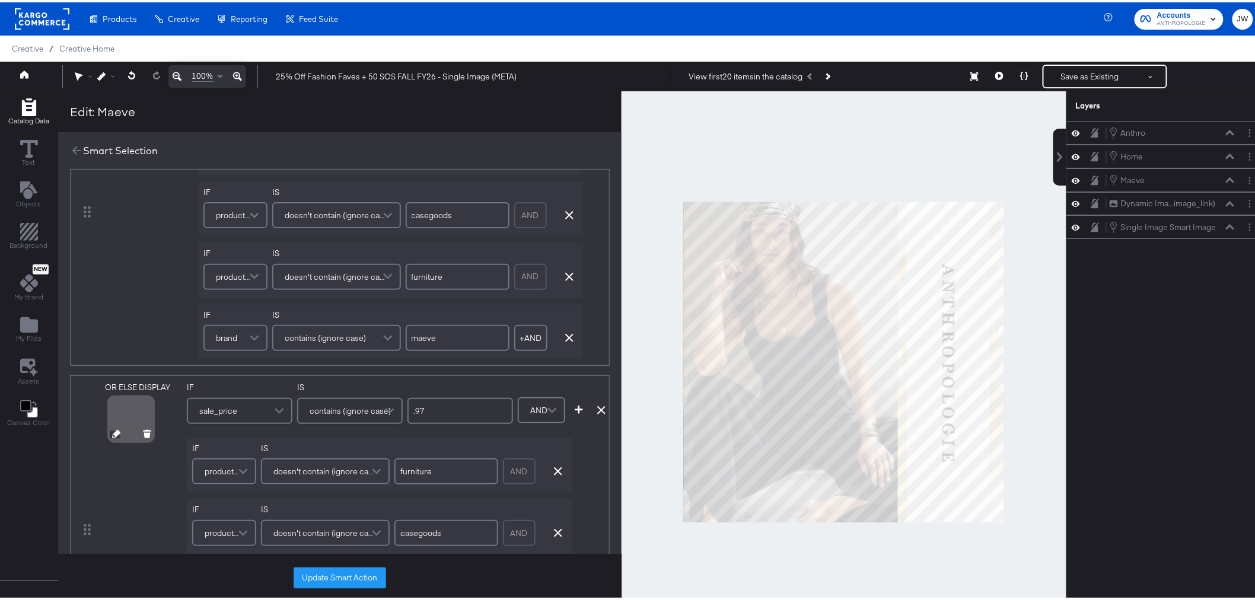
scroll to position [197, 0]
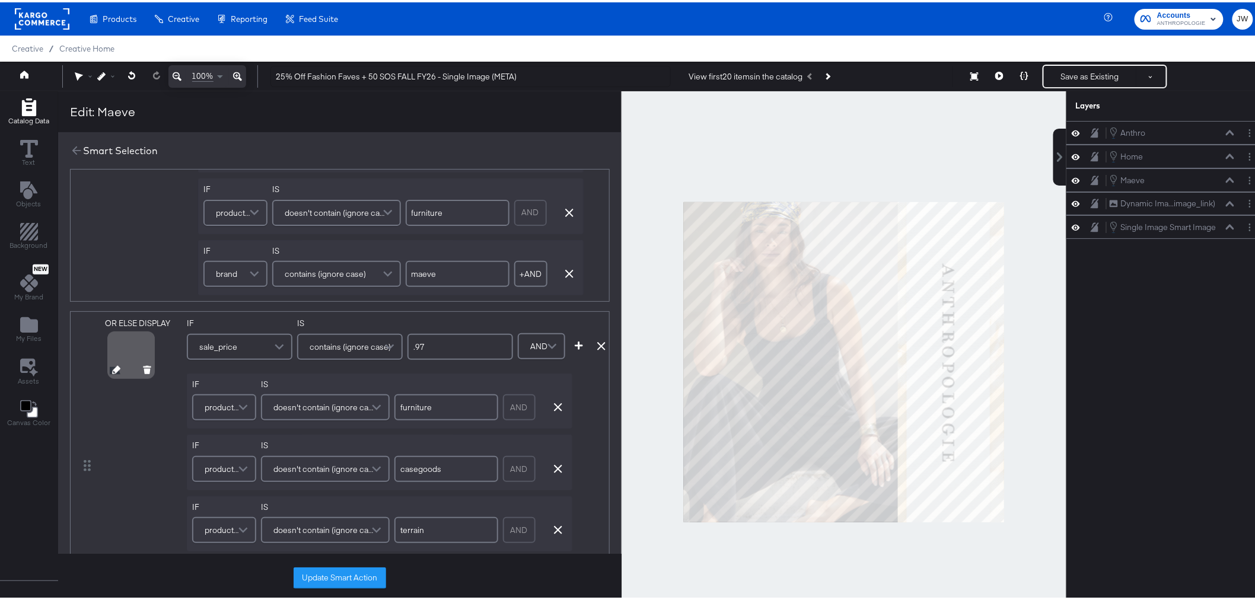
click at [115, 370] on icon at bounding box center [116, 367] width 8 height 8
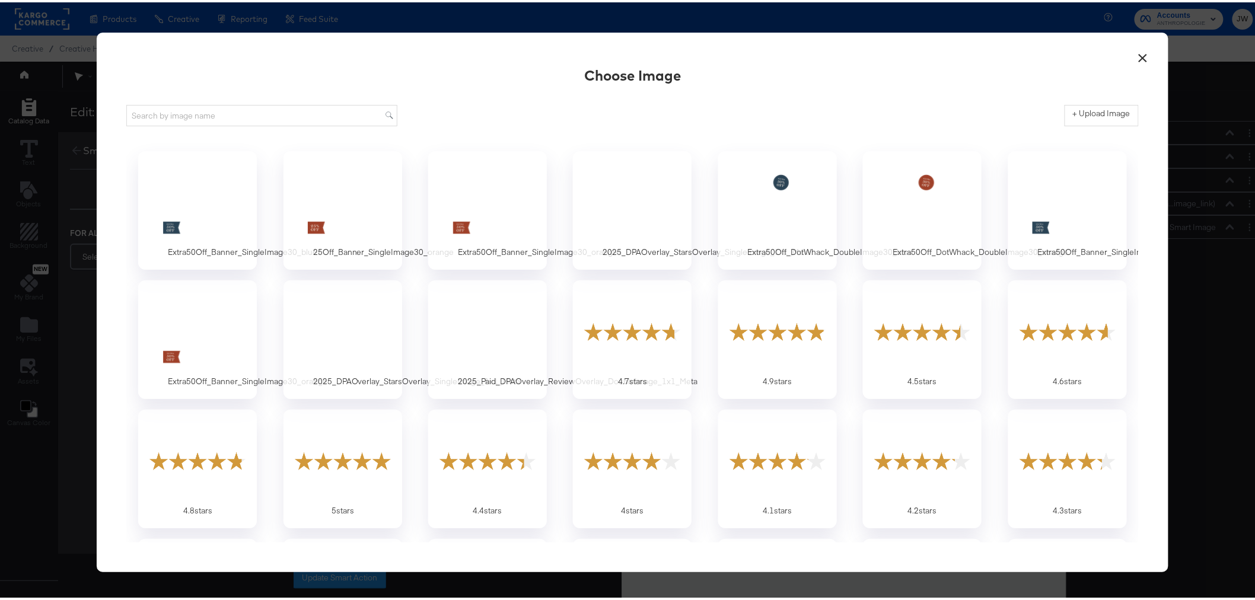
scroll to position [0, 0]
click at [190, 211] on div at bounding box center [197, 200] width 111 height 82
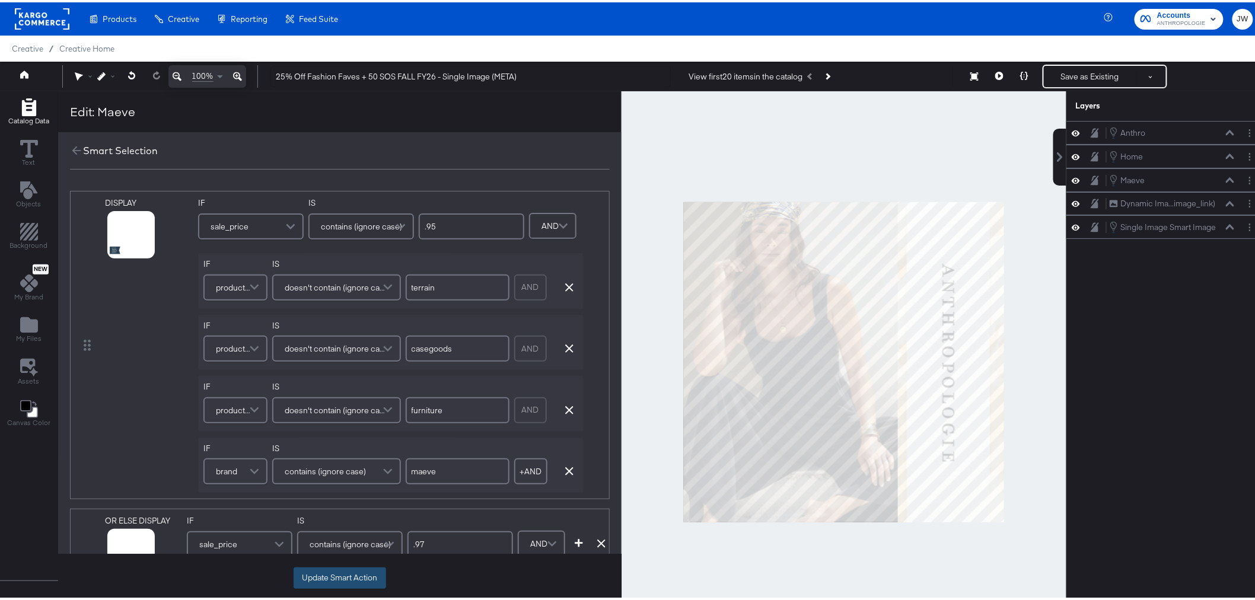
click at [345, 573] on button "Update Smart Action" at bounding box center [339, 575] width 92 height 21
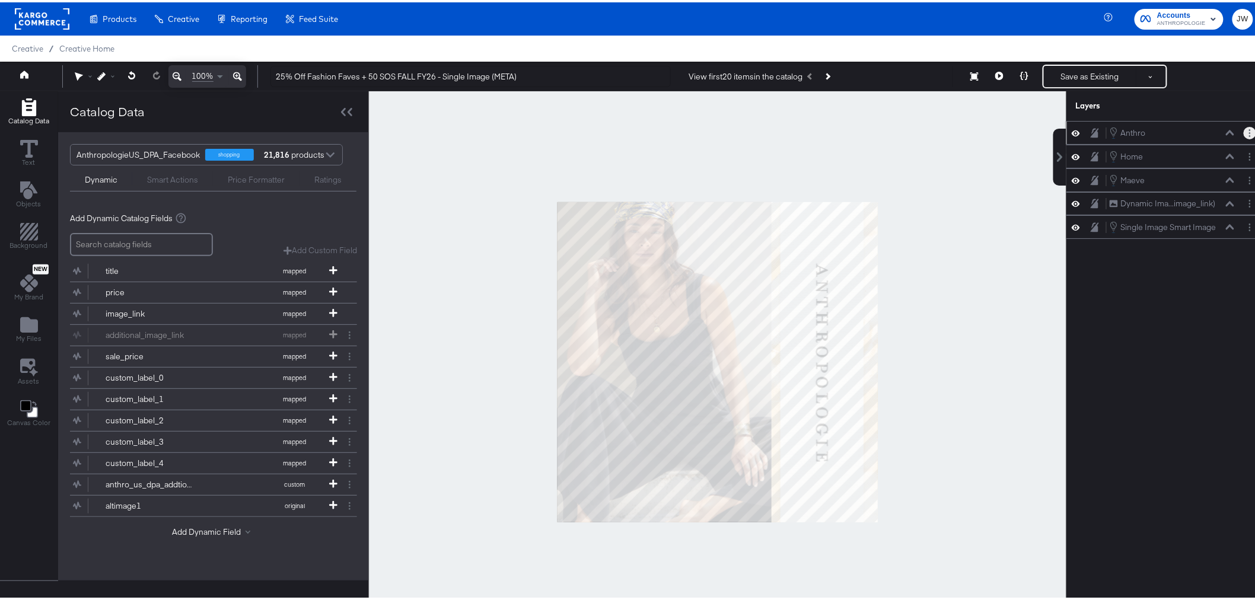
click at [1245, 132] on button "Layer Options" at bounding box center [1249, 131] width 12 height 12
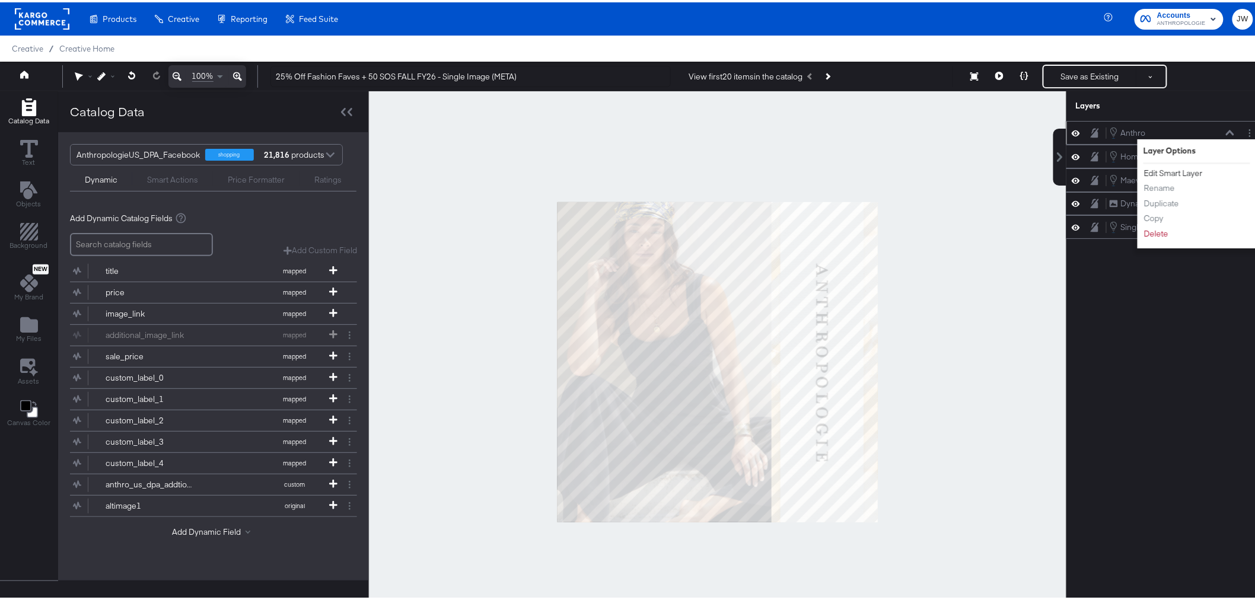
click at [1189, 171] on button "Edit Smart Layer" at bounding box center [1173, 171] width 60 height 12
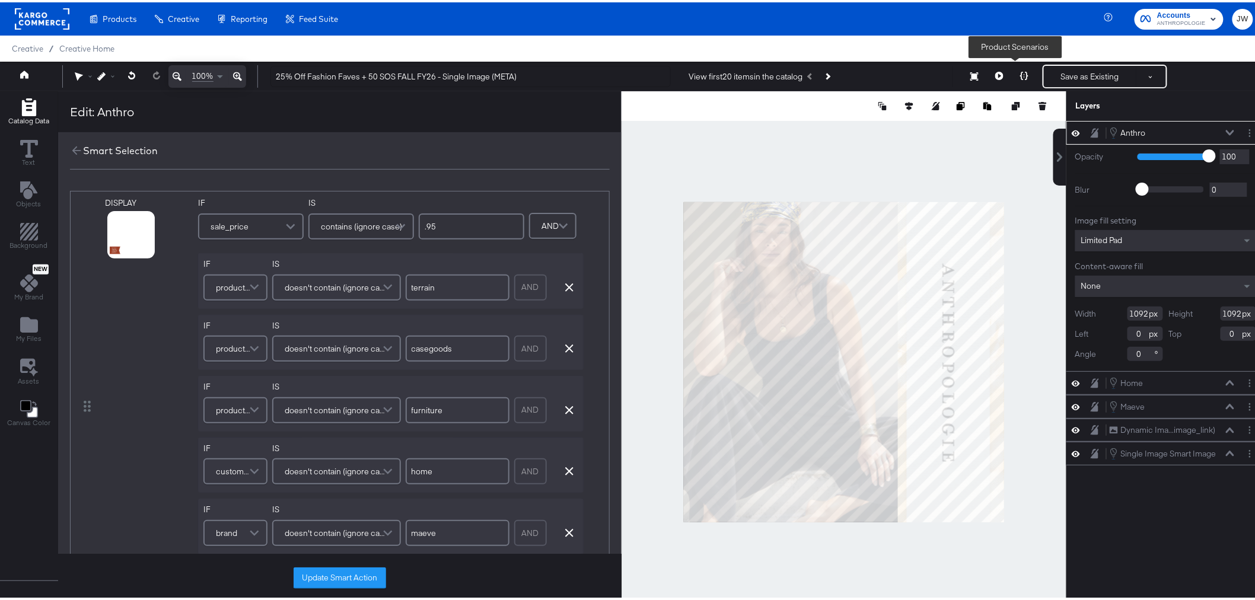
click at [1020, 72] on icon at bounding box center [1024, 73] width 8 height 8
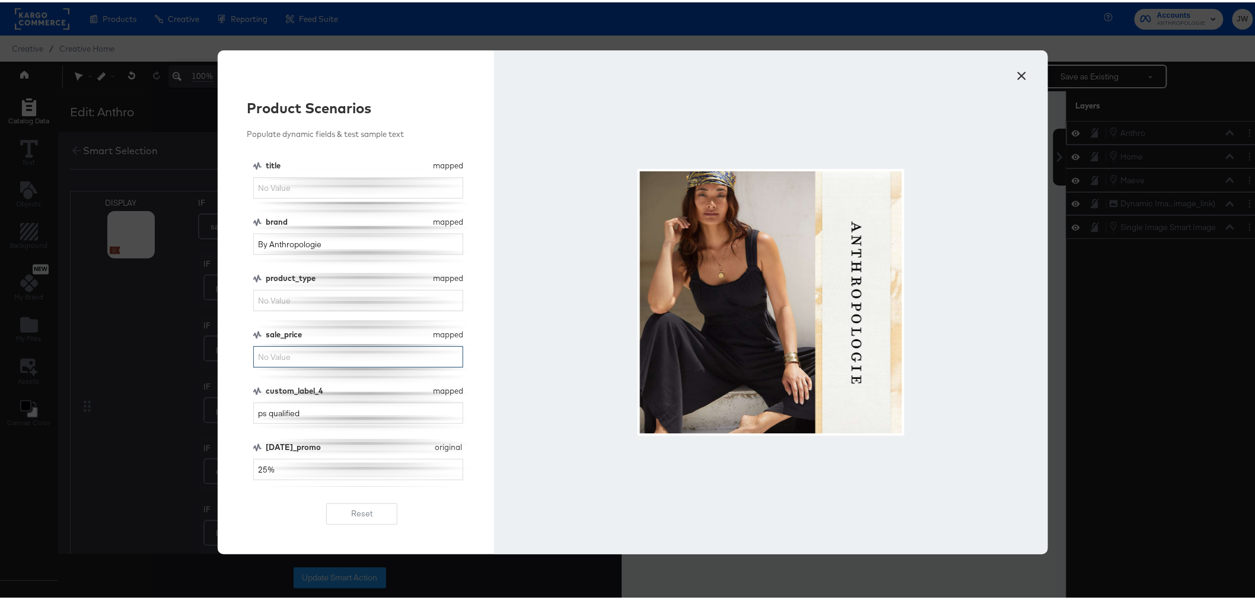
click at [333, 358] on input "sale_price" at bounding box center [358, 355] width 210 height 22
type input ".95"
click at [344, 295] on input "product_type" at bounding box center [358, 299] width 210 height 22
drag, startPoint x: 287, startPoint y: 409, endPoint x: 226, endPoint y: 410, distance: 60.5
click at [223, 410] on div "Product Scenarios Populate dynamic fields & test sample text title mapped title…" at bounding box center [356, 300] width 277 height 504
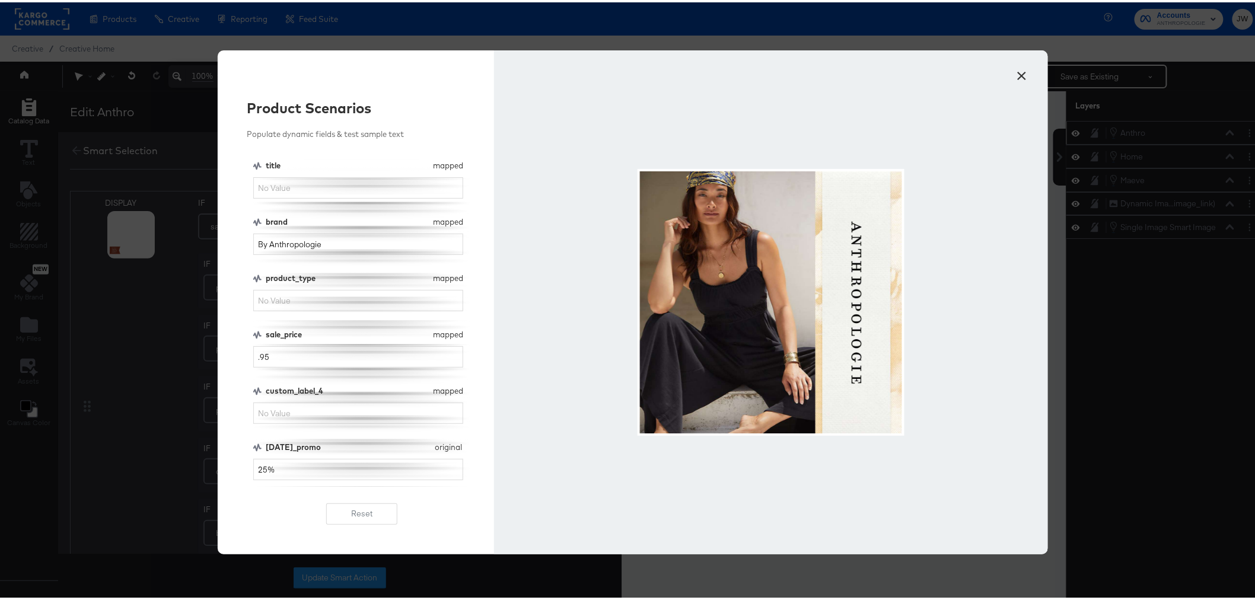
click at [218, 364] on div "Product Scenarios Populate dynamic fields & test sample text title mapped title…" at bounding box center [356, 300] width 277 height 504
drag, startPoint x: 285, startPoint y: 468, endPoint x: 216, endPoint y: 467, distance: 68.8
click at [218, 467] on div "Product Scenarios Populate dynamic fields & test sample text title mapped title…" at bounding box center [356, 300] width 277 height 504
click at [1020, 66] on button "×" at bounding box center [1022, 70] width 21 height 21
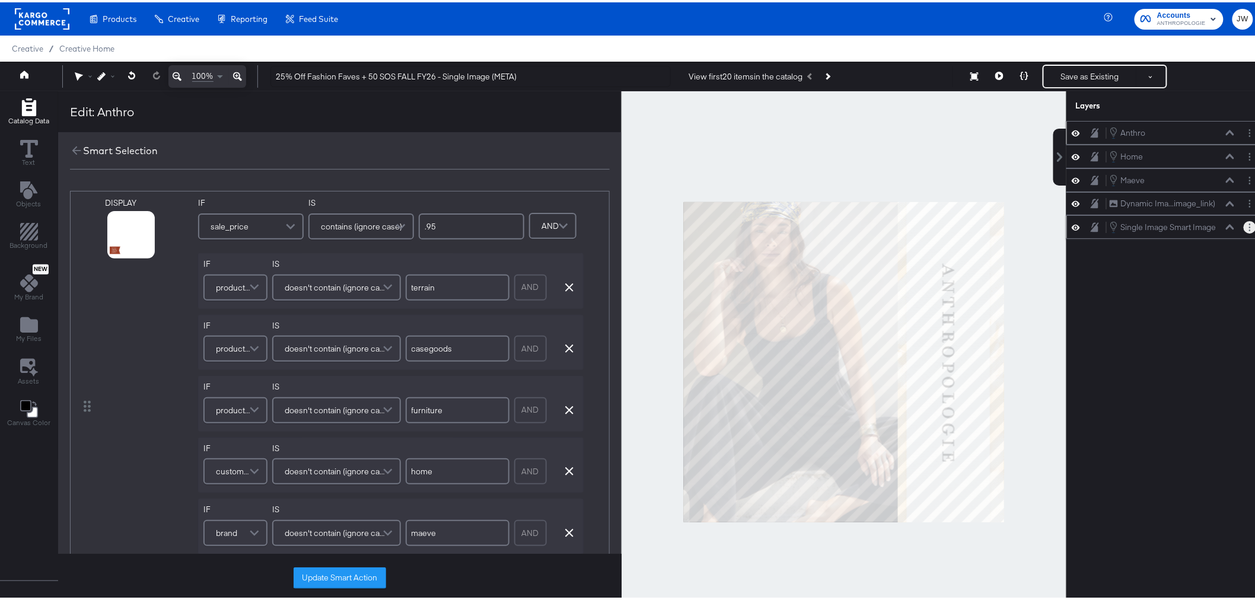
click at [1243, 226] on button "Layer Options" at bounding box center [1249, 225] width 12 height 12
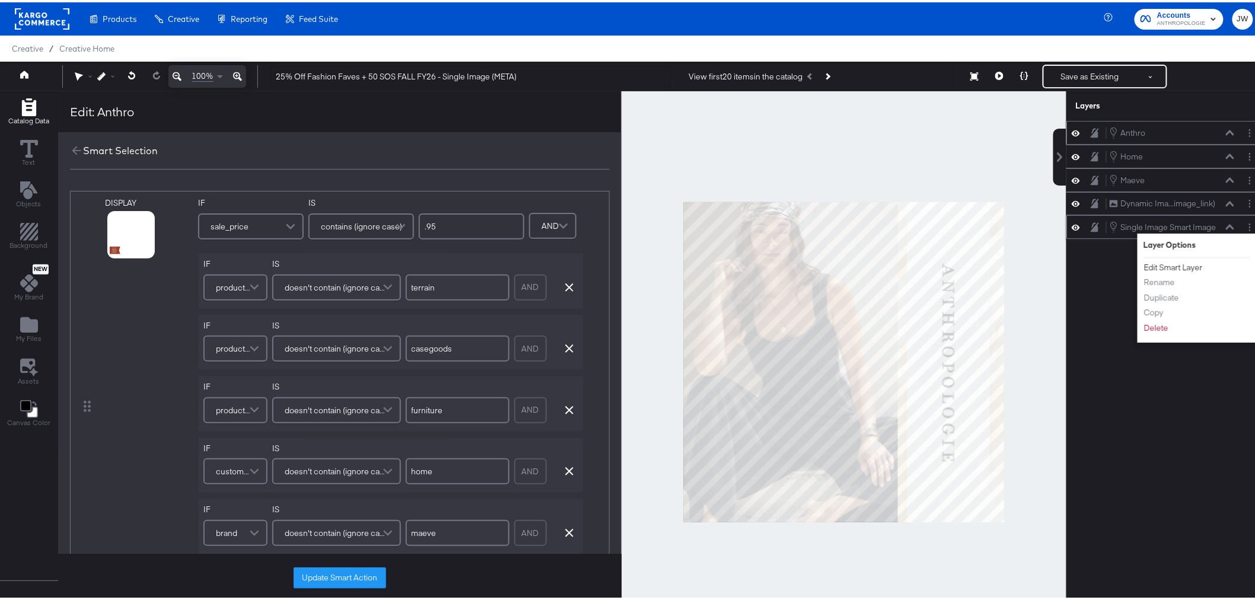
click at [1167, 266] on button "Edit Smart Layer" at bounding box center [1173, 265] width 60 height 12
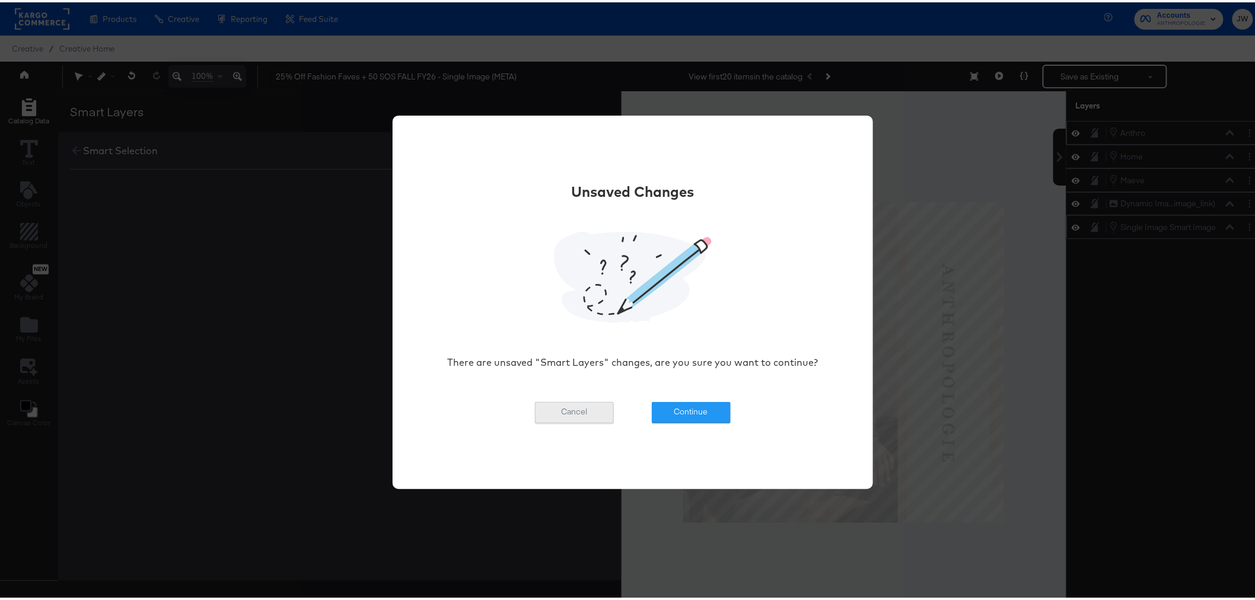
click at [601, 413] on button "Cancel" at bounding box center [574, 410] width 79 height 21
click at [677, 407] on button "Continue" at bounding box center [691, 410] width 79 height 21
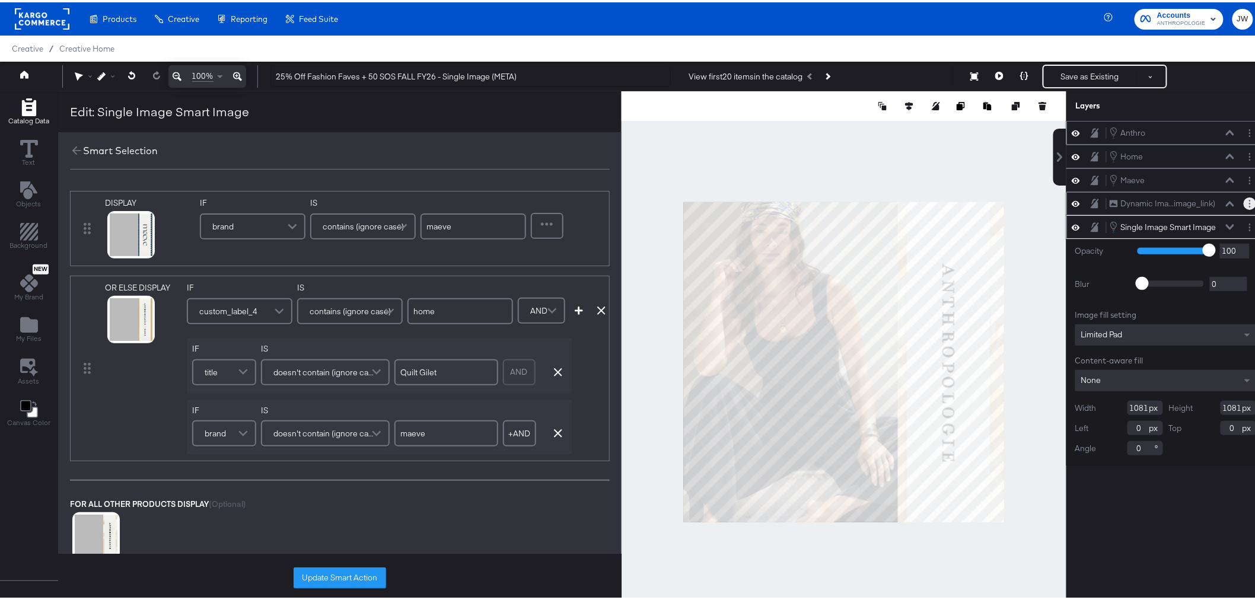
click at [1243, 199] on button "Layer Options" at bounding box center [1249, 201] width 12 height 12
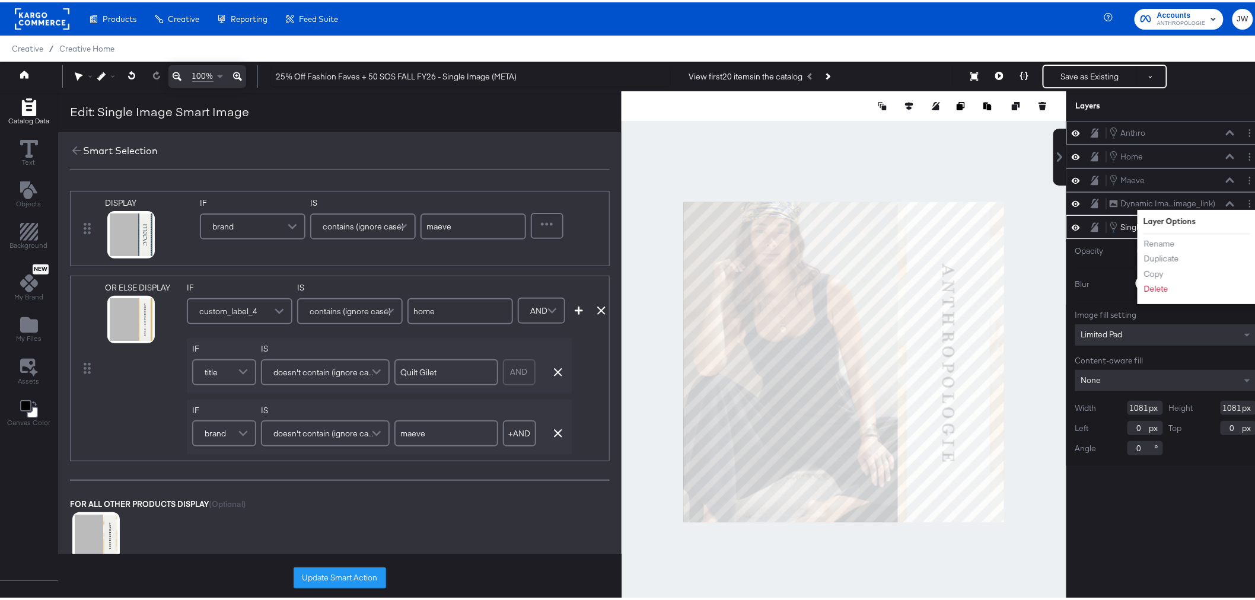
click at [1162, 508] on div "Anthro Anthro Home Home Maeve Maeve Dynamic Ima...image_link) Dynamic Image (im…" at bounding box center [1165, 365] width 199 height 493
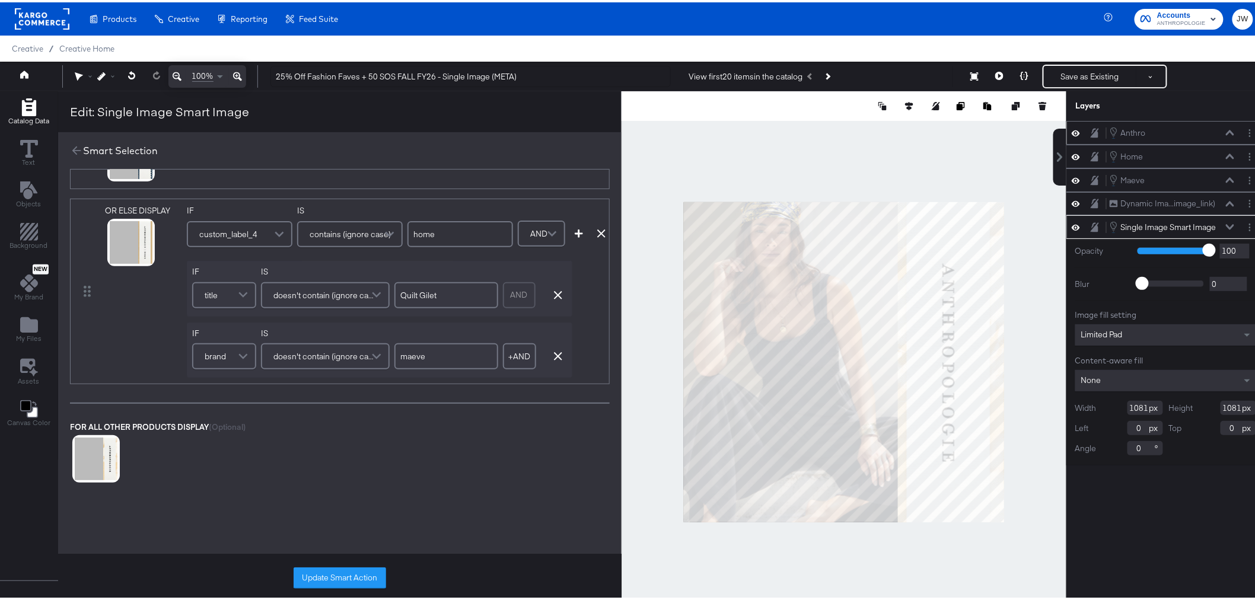
scroll to position [143, 0]
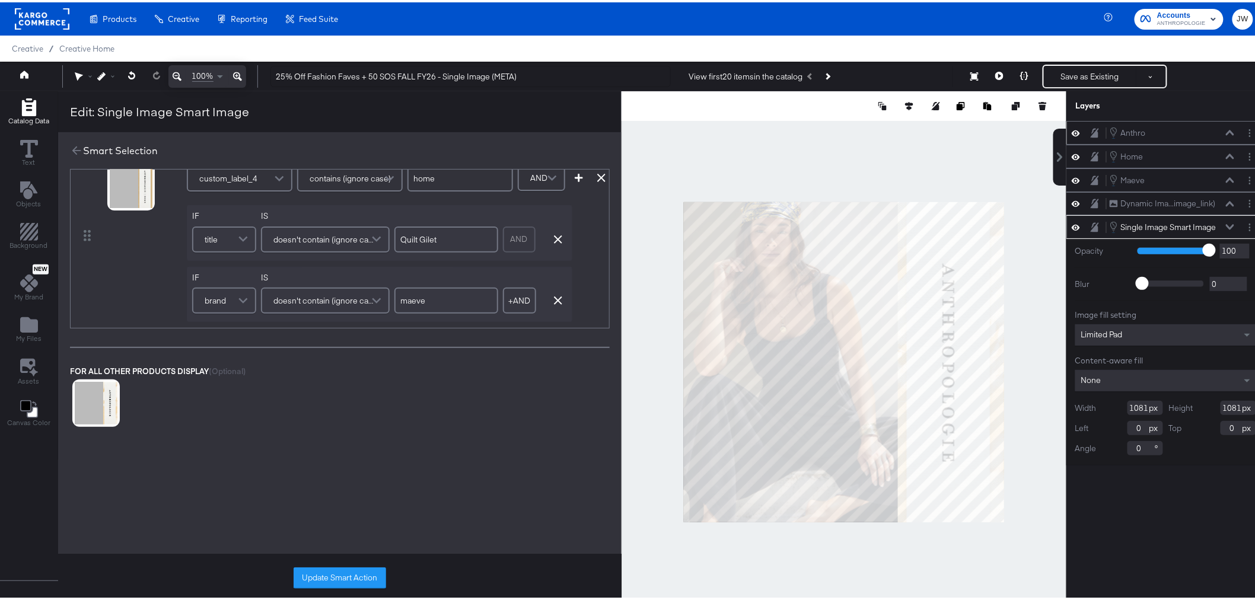
drag, startPoint x: 356, startPoint y: 574, endPoint x: 363, endPoint y: 566, distance: 10.5
click at [358, 572] on button "Update Smart Action" at bounding box center [339, 575] width 92 height 21
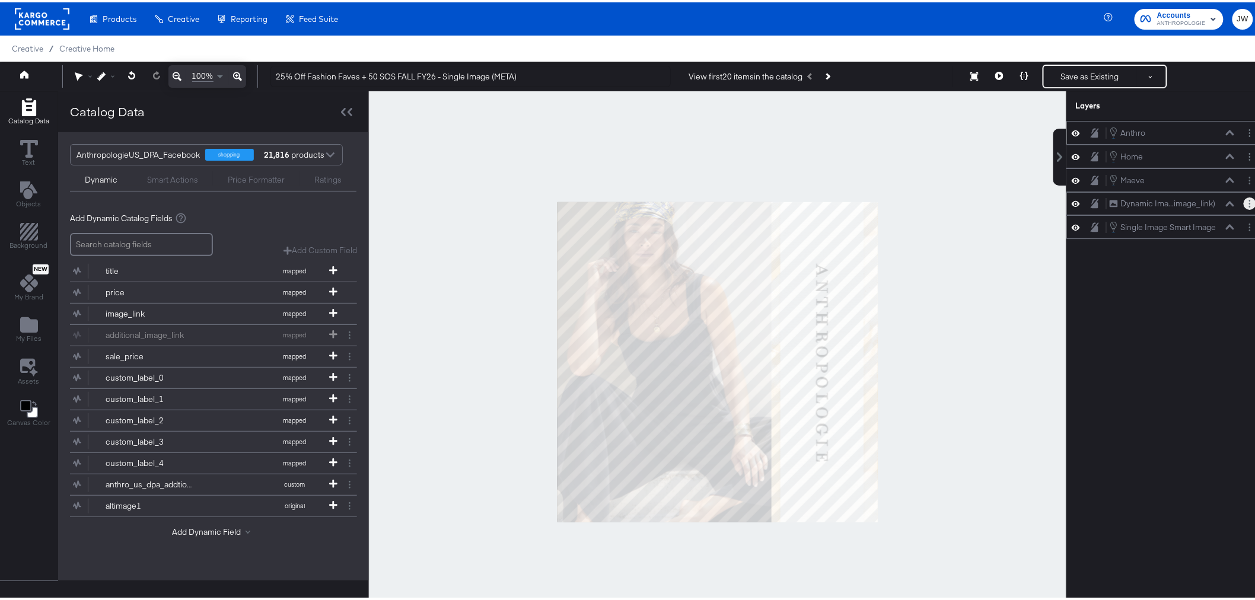
click at [1249, 200] on icon "Layer Options" at bounding box center [1250, 201] width 2 height 8
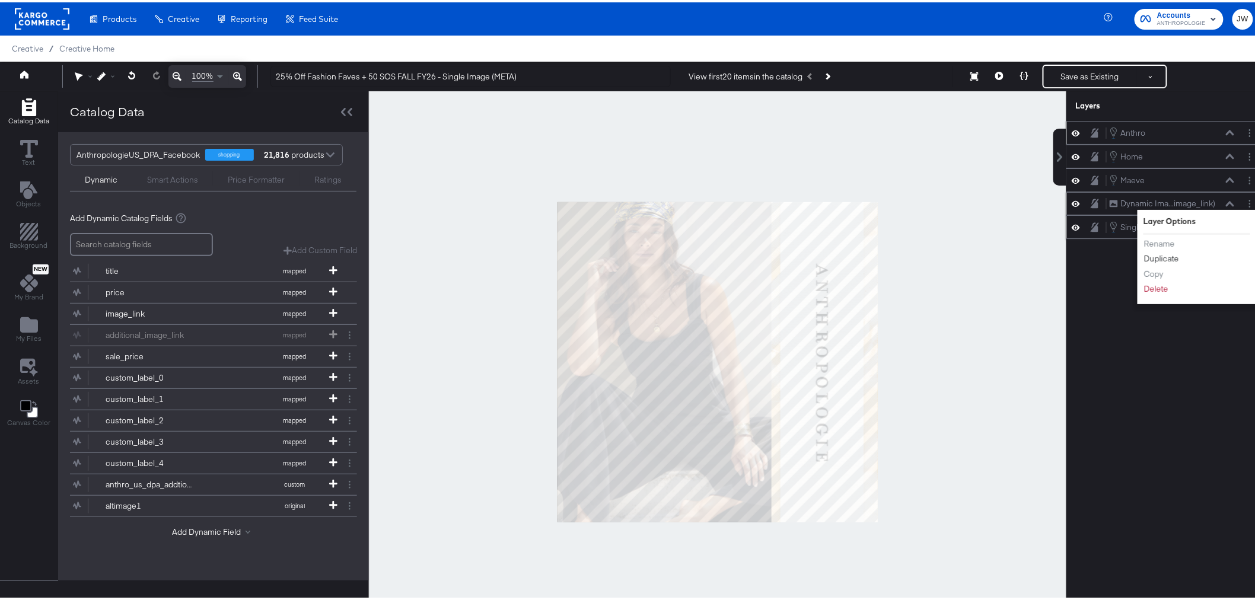
click at [1153, 257] on button "Duplicate" at bounding box center [1161, 256] width 36 height 12
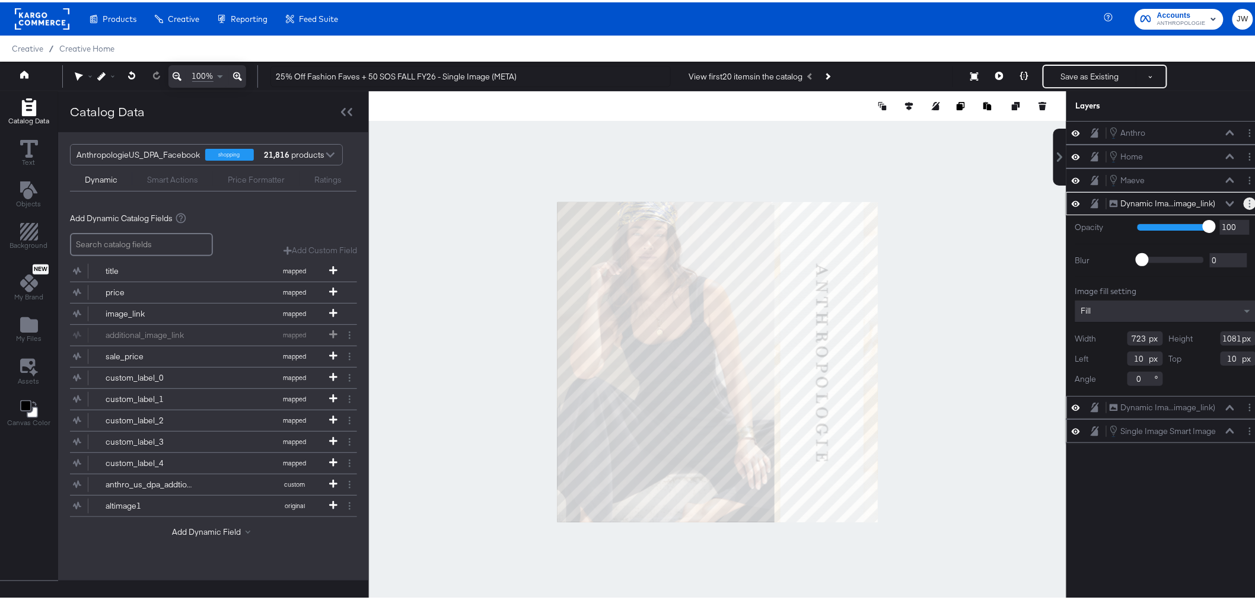
click at [1243, 200] on button "Layer Options" at bounding box center [1249, 201] width 12 height 12
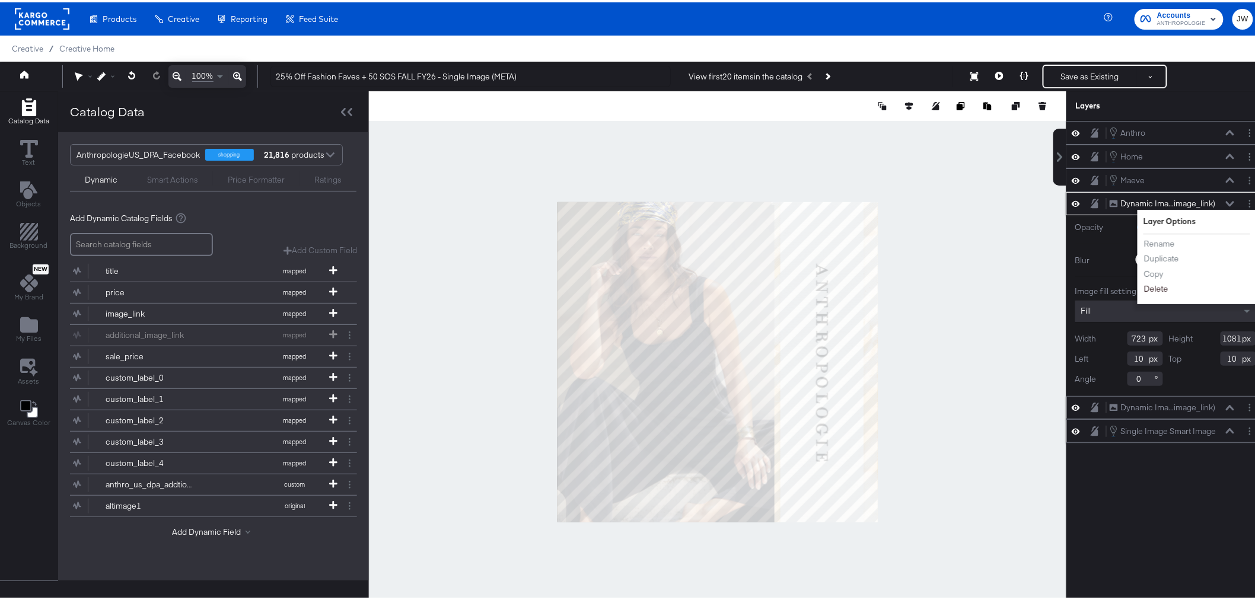
click at [1155, 286] on button "Delete" at bounding box center [1155, 286] width 25 height 12
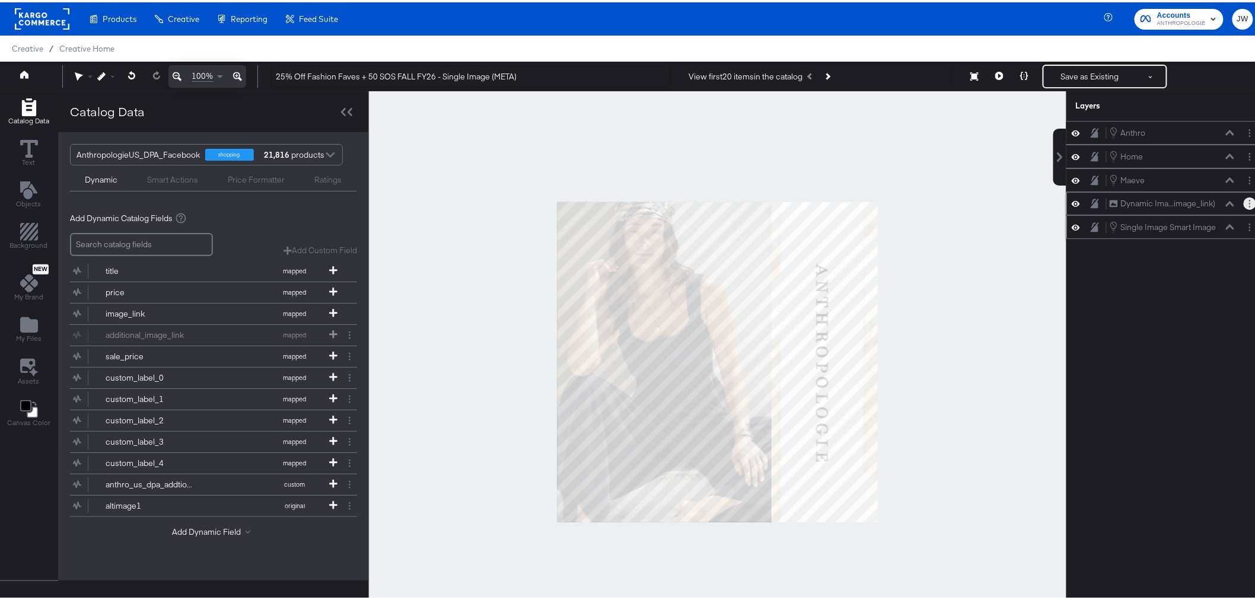
click at [1244, 205] on button "Layer Options" at bounding box center [1249, 201] width 12 height 12
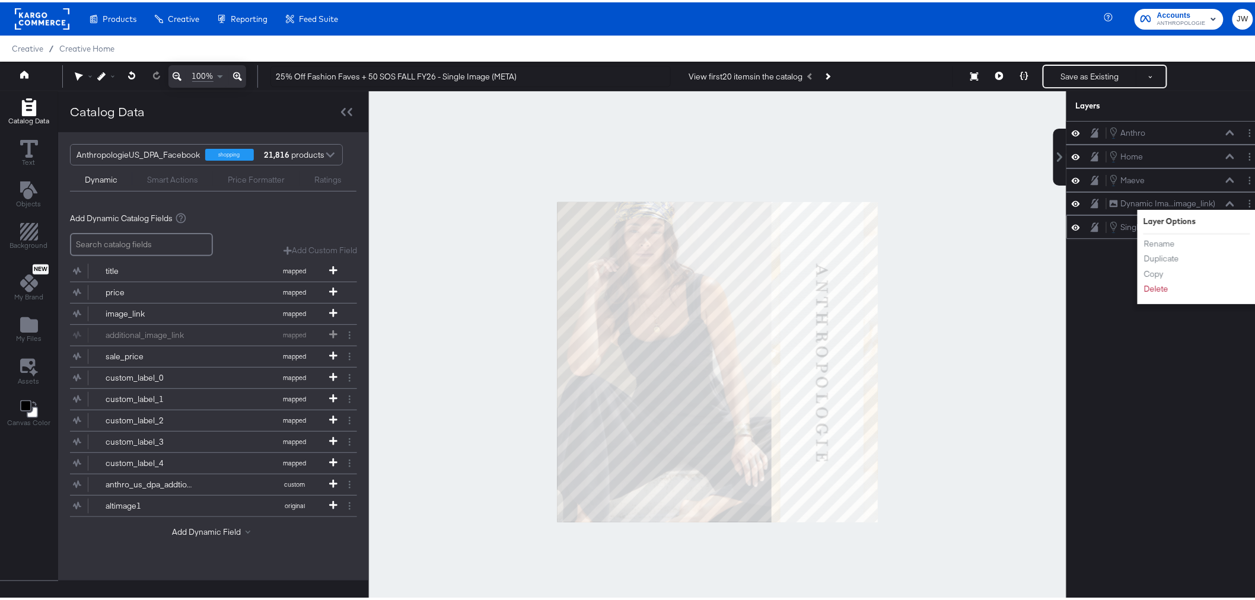
click at [1179, 392] on div "Anthro Anthro Home Home Maeve Maeve Dynamic Ima...image_link) Dynamic Image (im…" at bounding box center [1165, 365] width 199 height 493
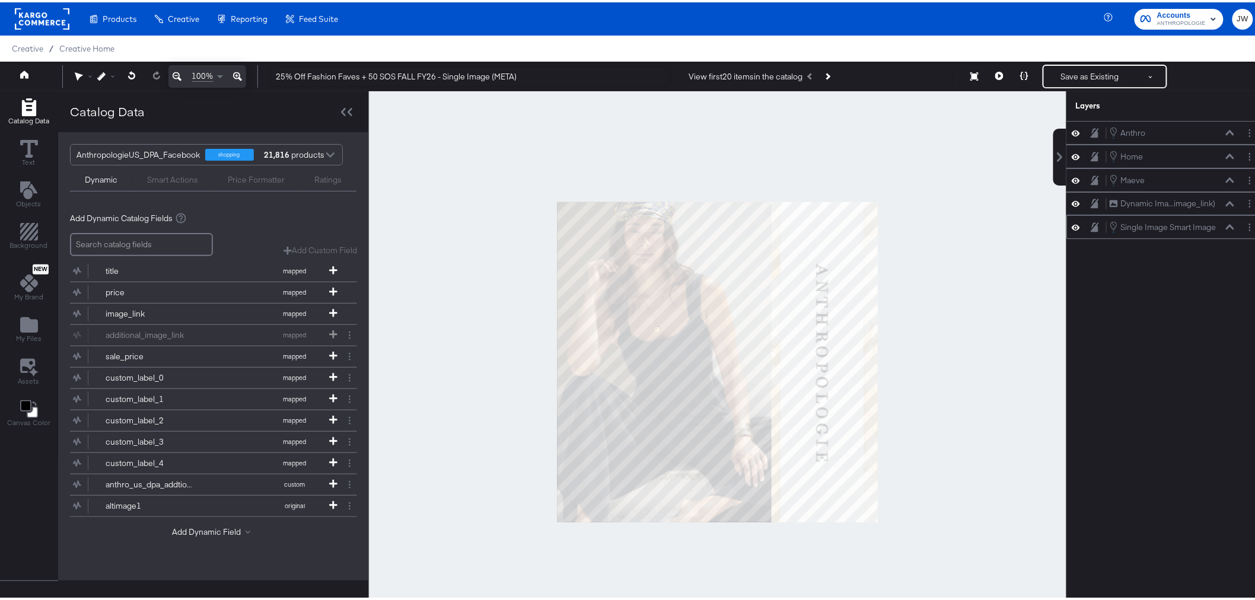
click at [1202, 235] on div "Single Image Smart Image Single Image Smart Image" at bounding box center [1165, 225] width 199 height 24
click at [1249, 229] on circle "Layer Options" at bounding box center [1250, 228] width 2 height 2
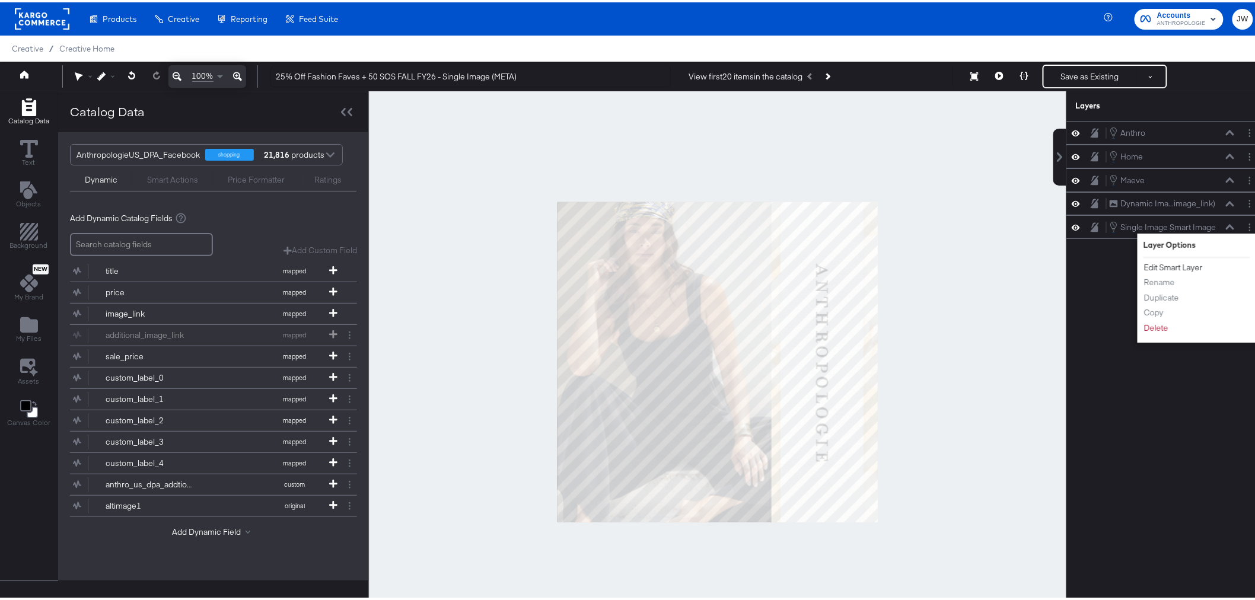
click at [1175, 265] on button "Edit Smart Layer" at bounding box center [1173, 265] width 60 height 12
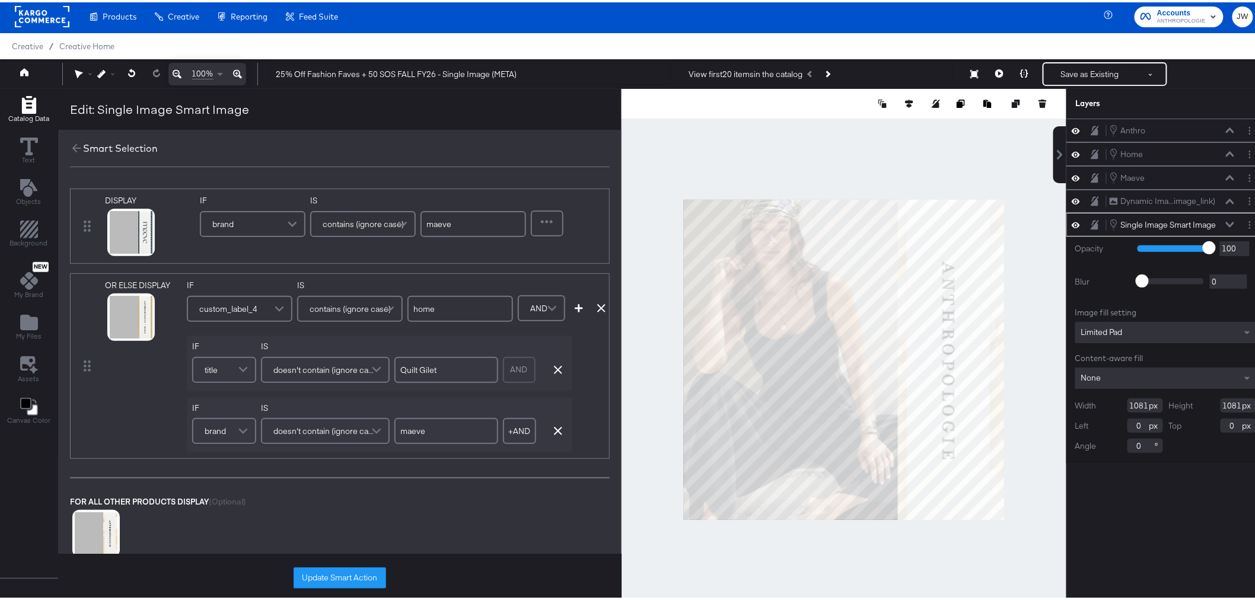
scroll to position [0, 0]
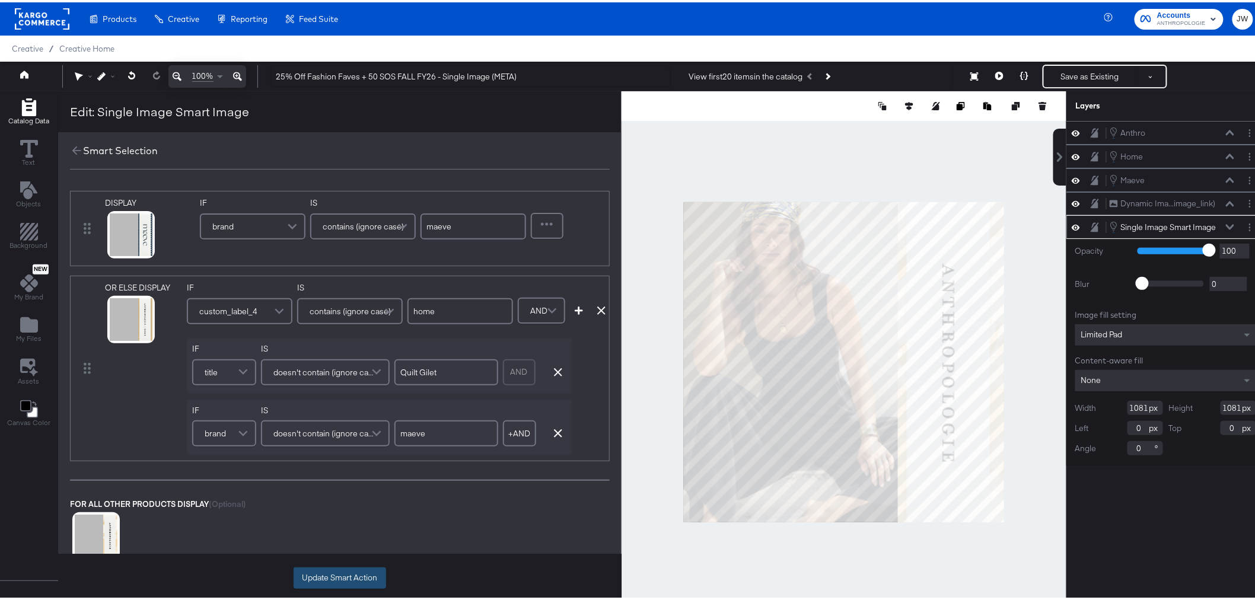
click at [362, 583] on button "Update Smart Action" at bounding box center [339, 575] width 92 height 21
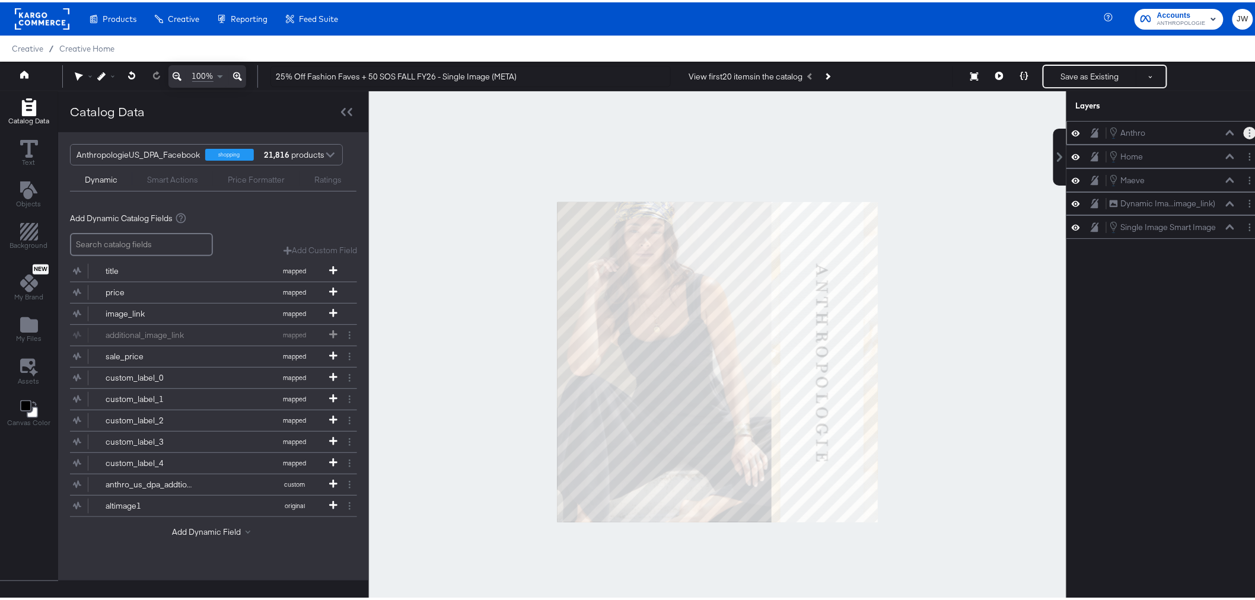
click at [1249, 132] on icon "Layer Options" at bounding box center [1250, 131] width 2 height 8
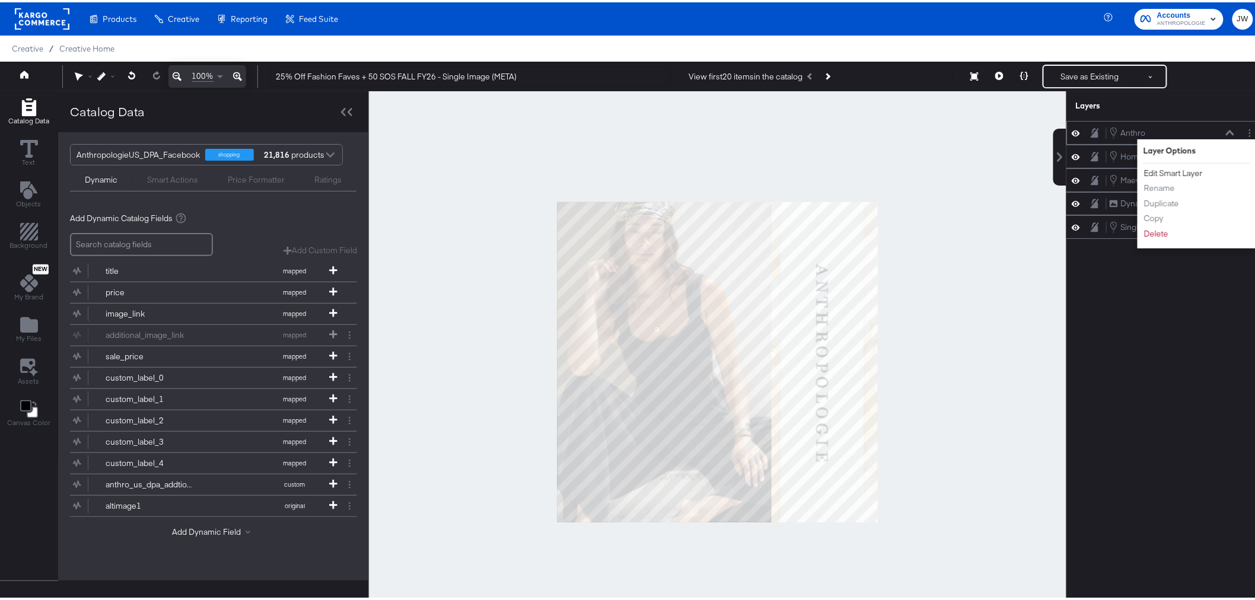
click at [1191, 174] on button "Edit Smart Layer" at bounding box center [1173, 171] width 60 height 12
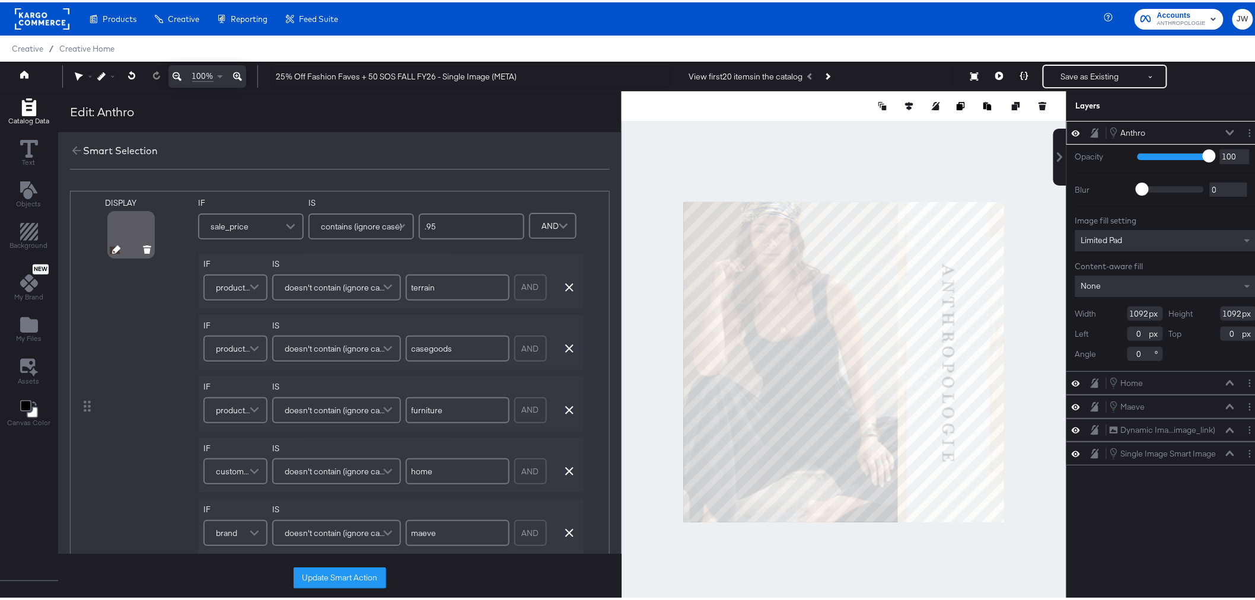
click at [114, 248] on icon at bounding box center [116, 247] width 8 height 8
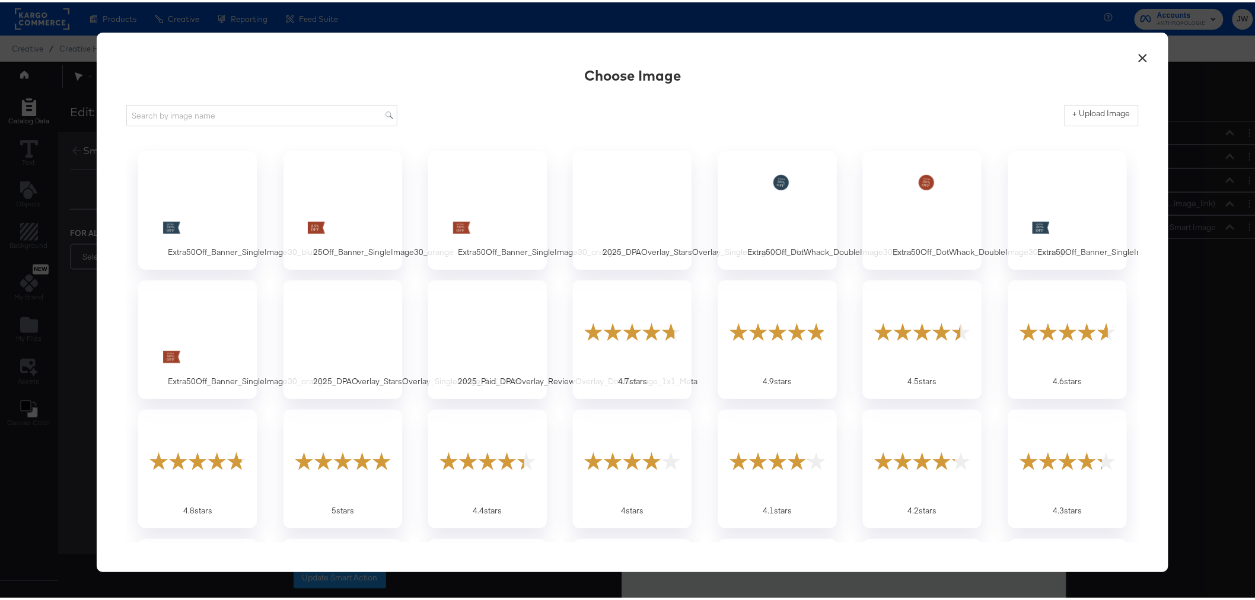
click at [1133, 58] on button "×" at bounding box center [1142, 52] width 21 height 21
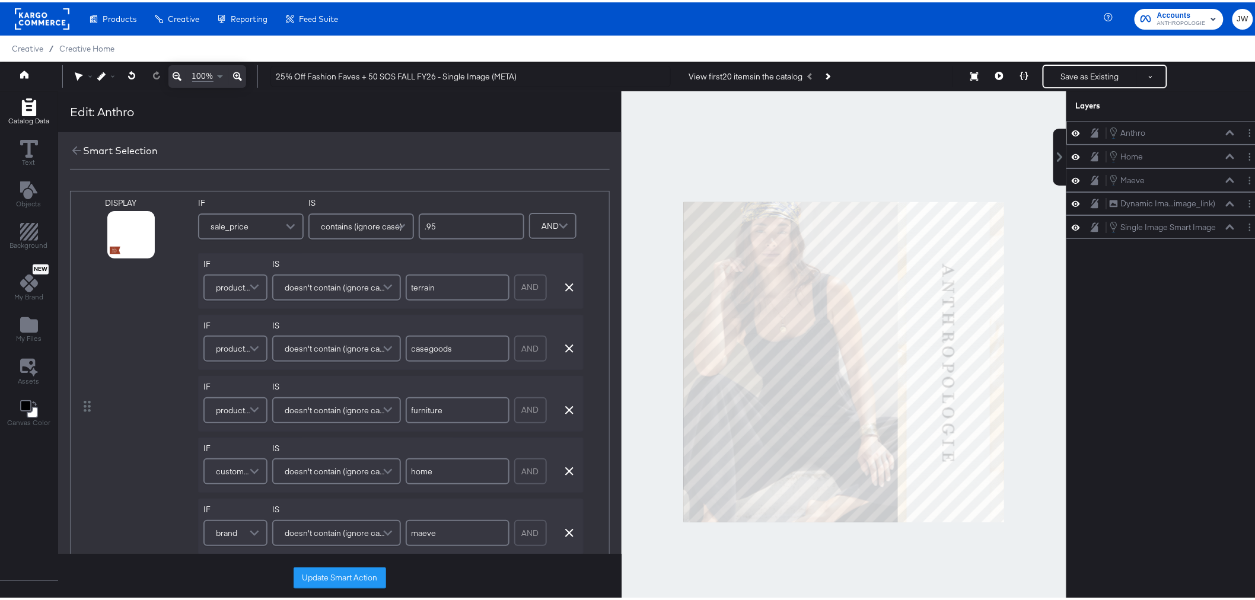
click at [1226, 132] on icon at bounding box center [1230, 130] width 8 height 6
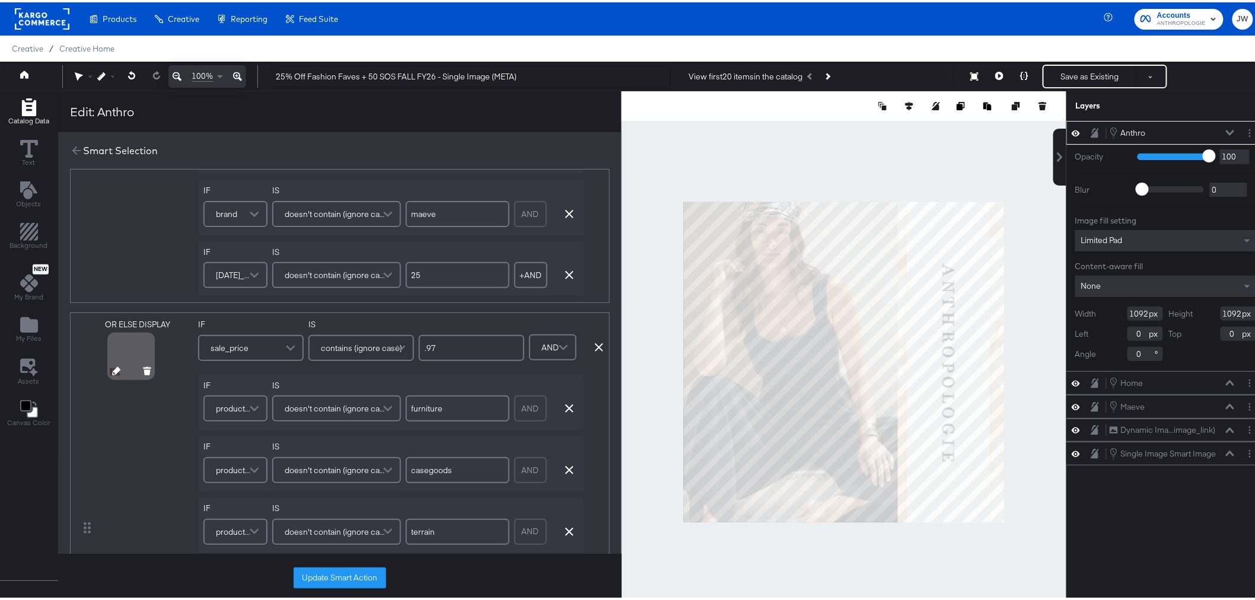
scroll to position [329, 0]
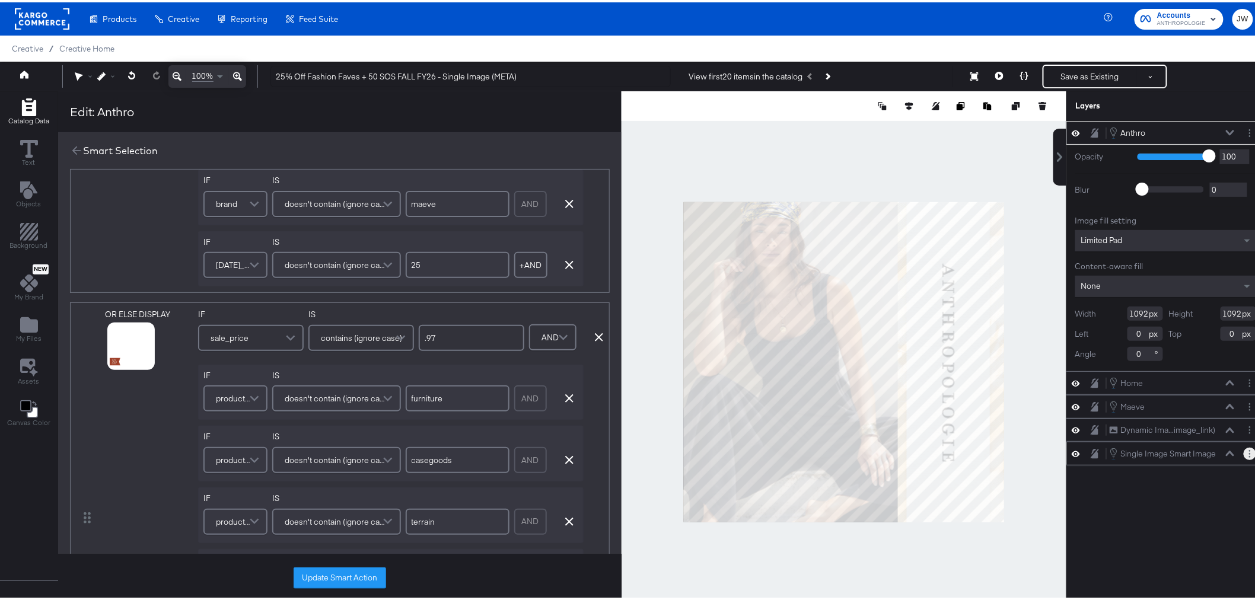
click at [1243, 447] on button "Layer Options" at bounding box center [1249, 451] width 12 height 12
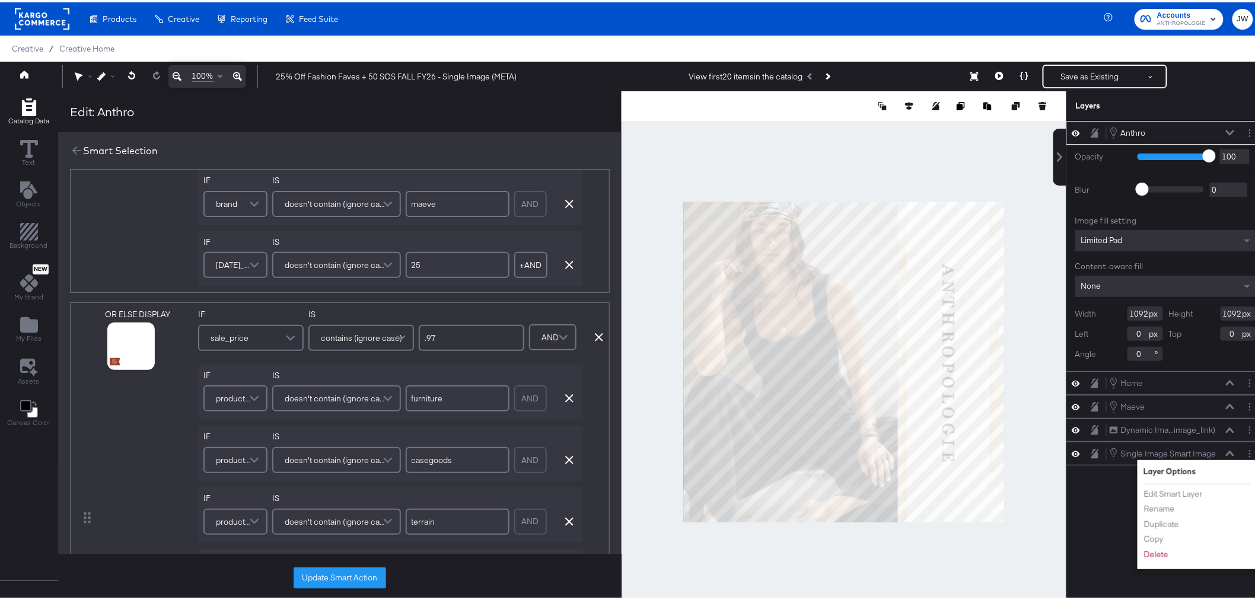
click at [1076, 517] on div "Anthro Anthro Opacity 1 100 100 Blur 0 2000 0 Image fill setting Limited Pad Co…" at bounding box center [1165, 365] width 199 height 493
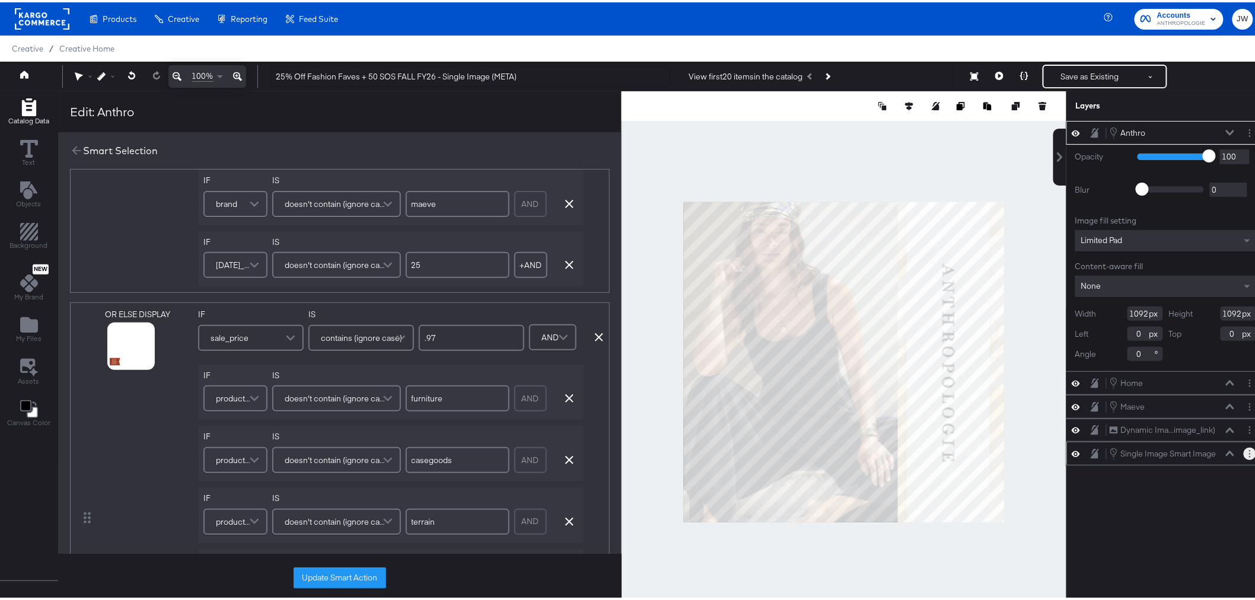
click at [1249, 454] on circle "Layer Options" at bounding box center [1250, 455] width 2 height 2
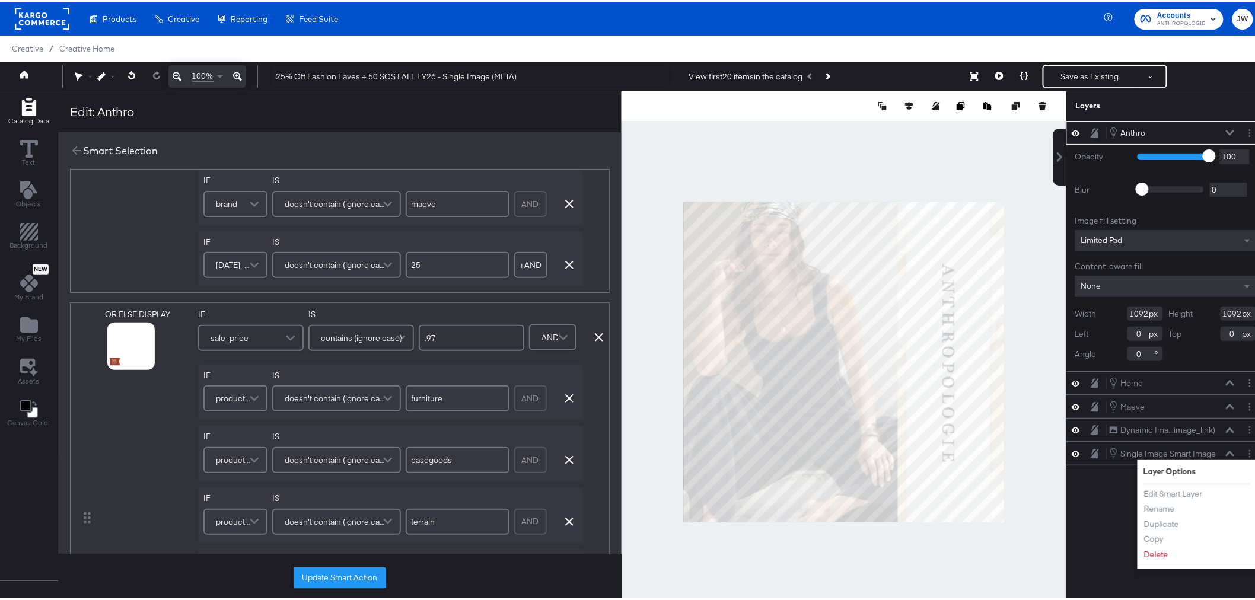
click at [1094, 512] on div "Anthro Anthro Opacity 1 100 100 Blur 0 2000 0 Image fill setting Limited Pad Co…" at bounding box center [1165, 365] width 199 height 493
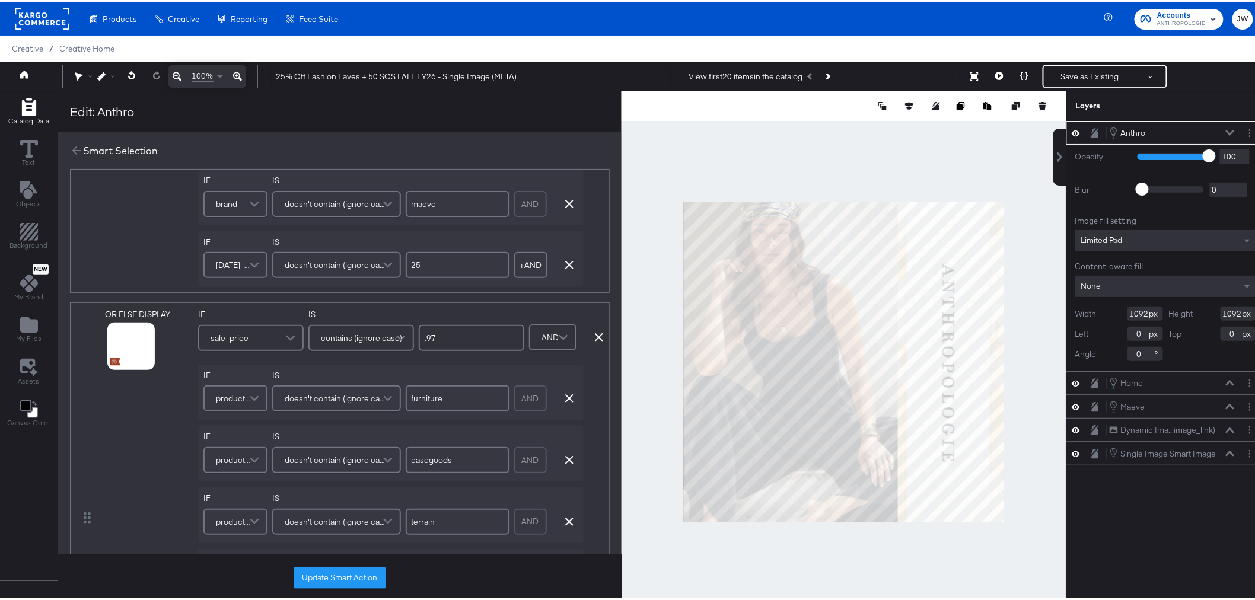
click at [1130, 328] on input "0" at bounding box center [1145, 331] width 36 height 14
type input "-6"
click at [1127, 511] on div "Anthro Anthro Opacity 1 100 100 Blur 0 2000 0 Image fill setting Limited Pad Co…" at bounding box center [1165, 365] width 199 height 493
click at [1020, 71] on icon at bounding box center [1024, 73] width 8 height 8
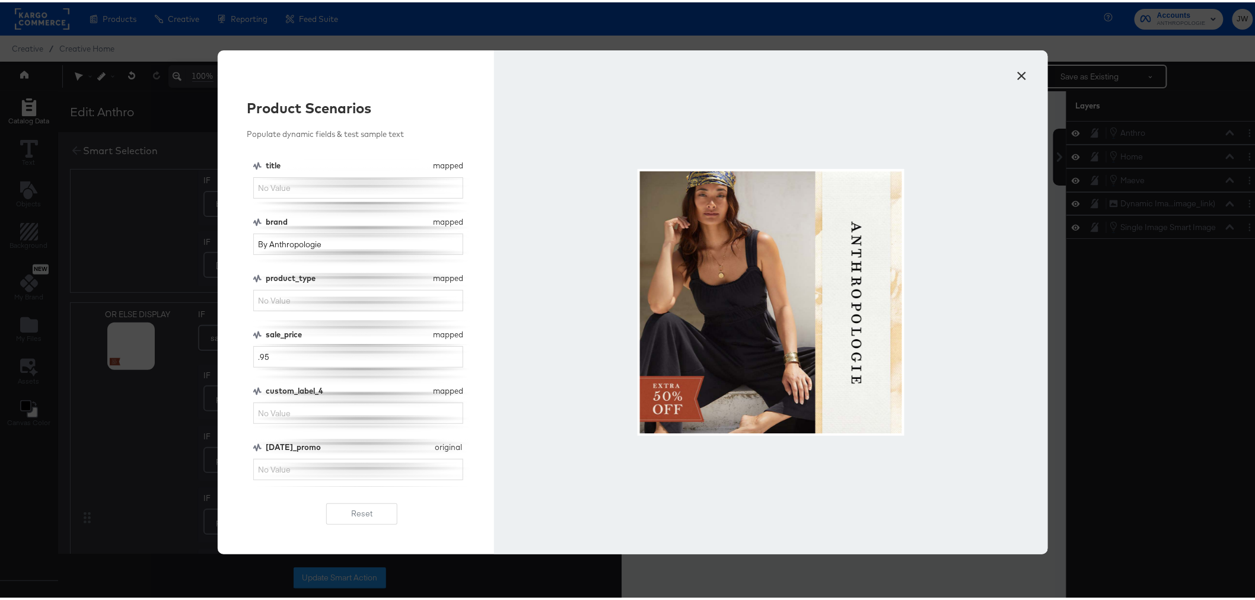
click at [1020, 74] on button "×" at bounding box center [1022, 70] width 21 height 21
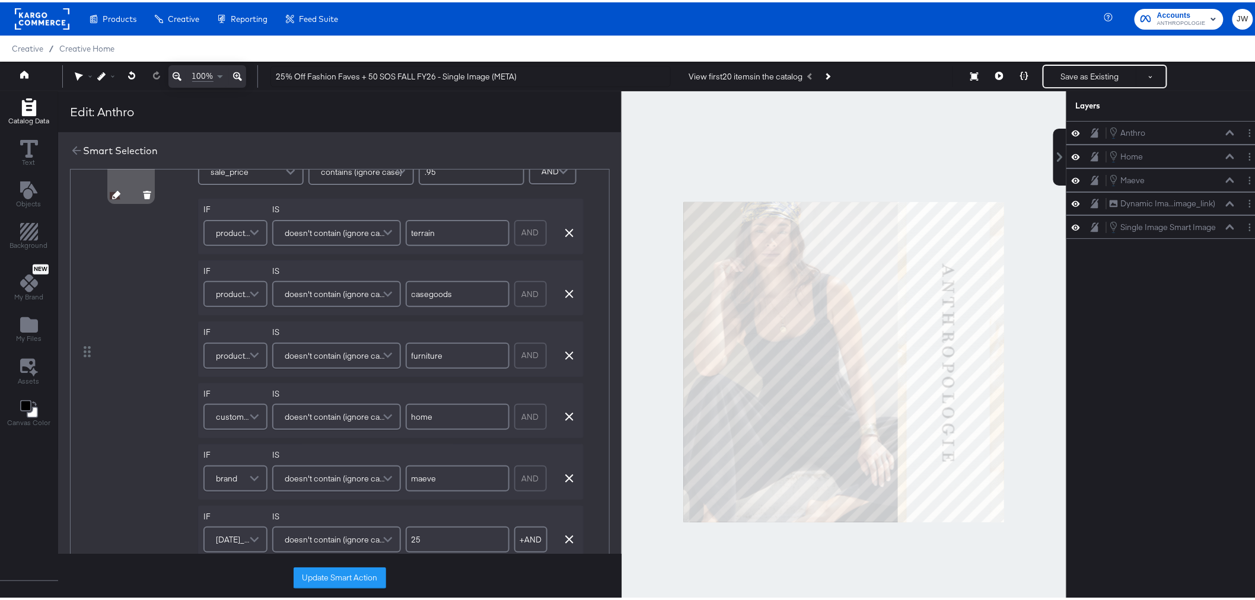
scroll to position [0, 0]
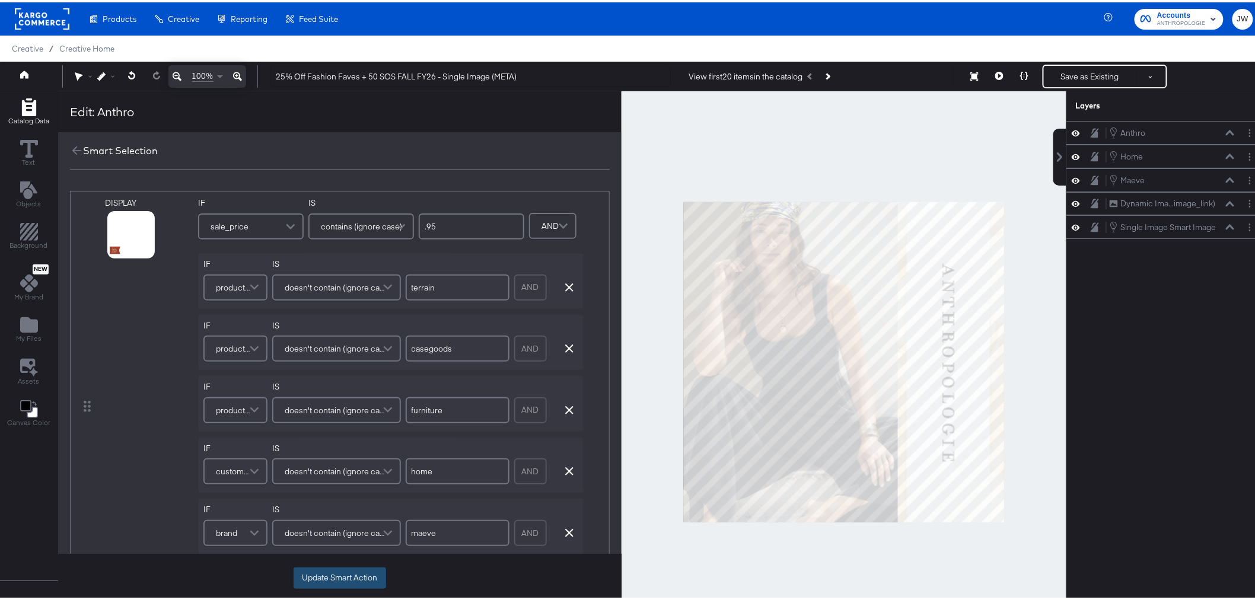
click at [347, 577] on button "Update Smart Action" at bounding box center [339, 575] width 92 height 21
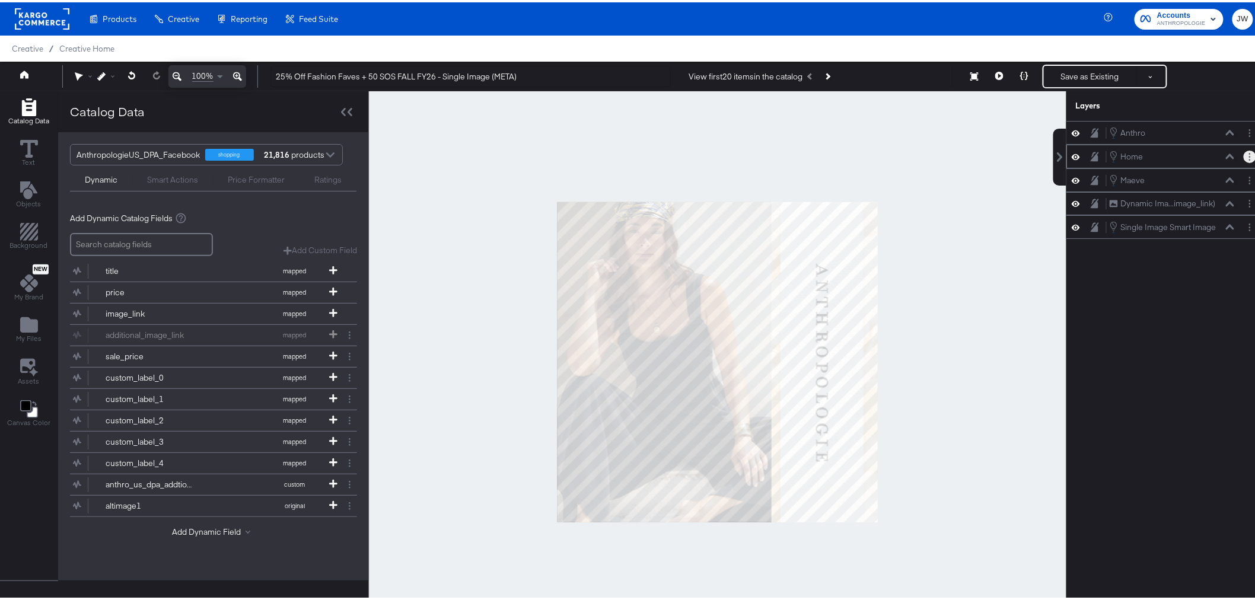
click at [1249, 157] on icon "Layer Options" at bounding box center [1250, 155] width 2 height 8
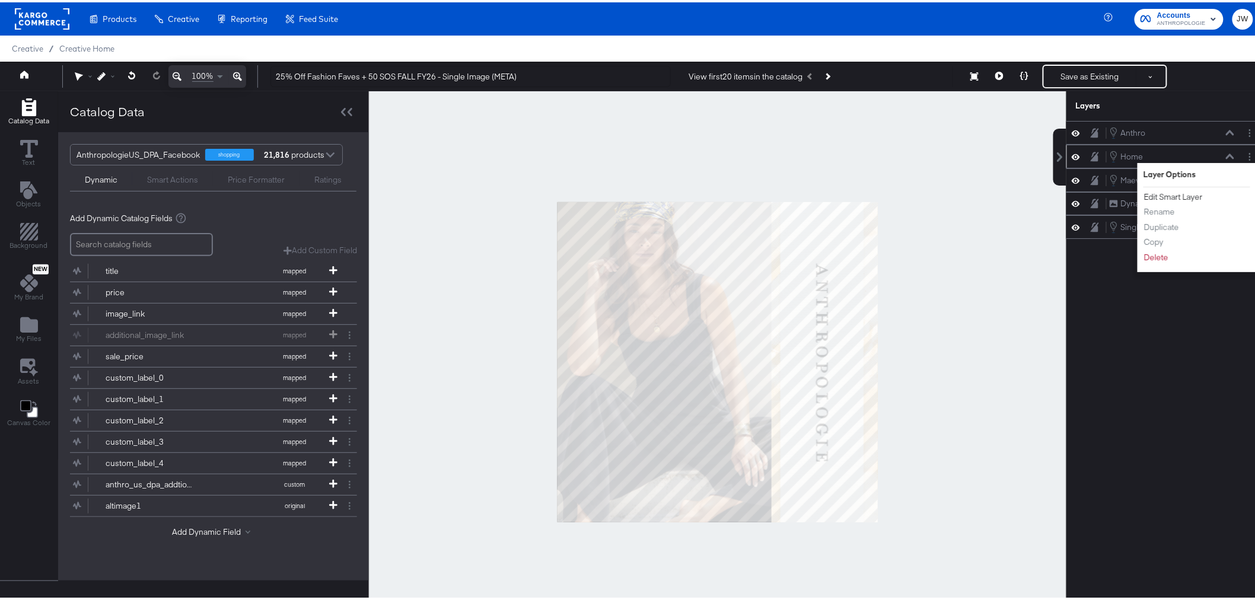
click at [1169, 192] on button "Edit Smart Layer" at bounding box center [1173, 195] width 60 height 12
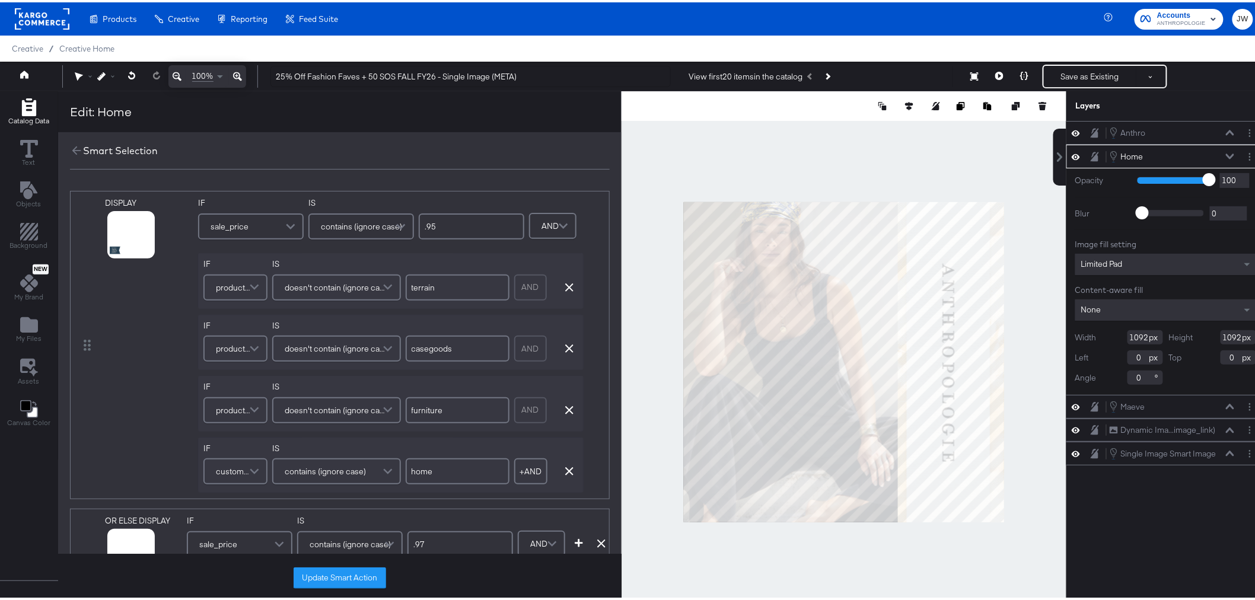
click at [1131, 353] on input "0" at bounding box center [1145, 355] width 36 height 14
type input "-6"
click at [1137, 540] on div "Anthro Anthro Home Home Opacity 1 100 100 Blur 0 2000 0 Image fill setting Limi…" at bounding box center [1165, 365] width 199 height 493
click at [1020, 75] on icon at bounding box center [1024, 73] width 8 height 8
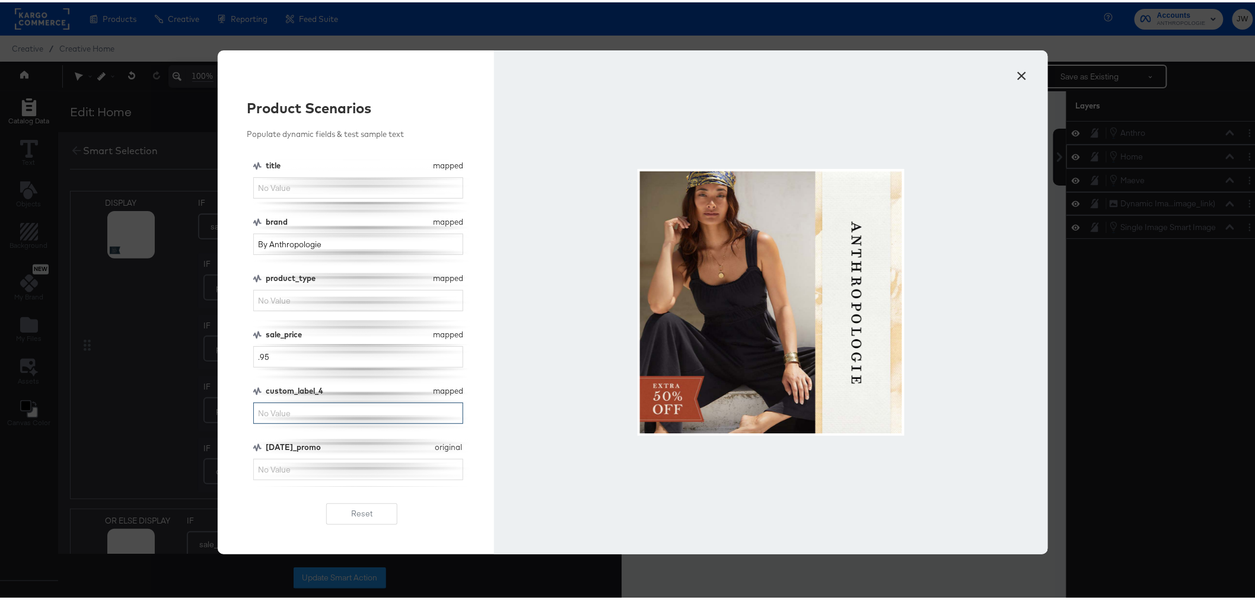
click at [318, 406] on input "custom_label_4" at bounding box center [358, 411] width 210 height 22
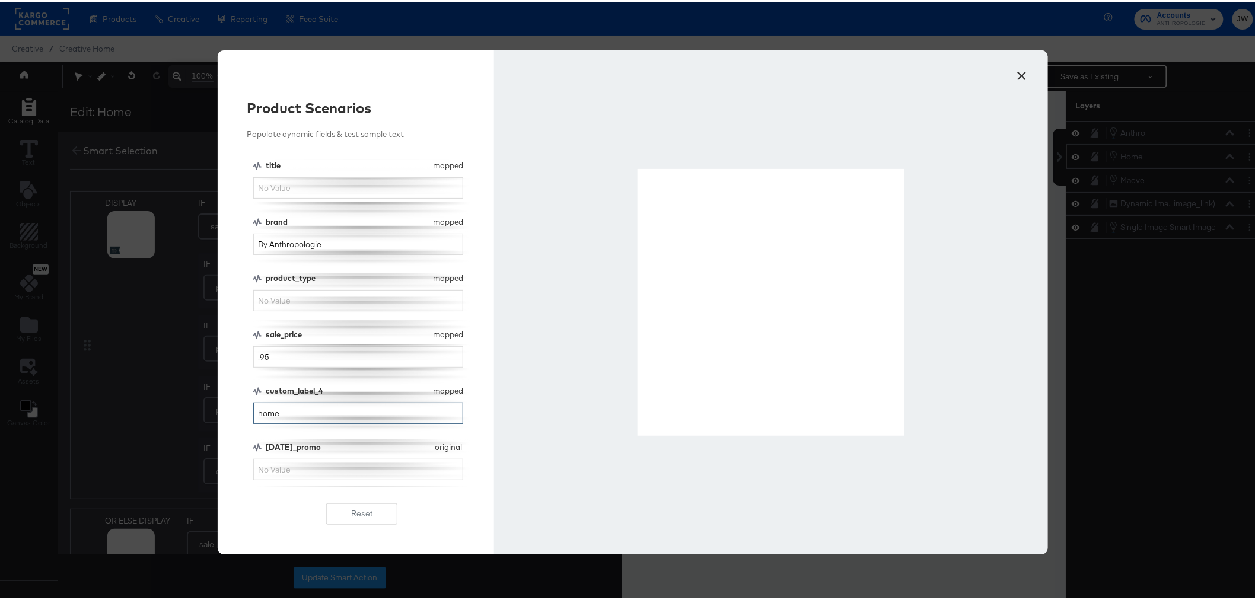
type input "home"
click at [1012, 75] on button "×" at bounding box center [1022, 70] width 21 height 21
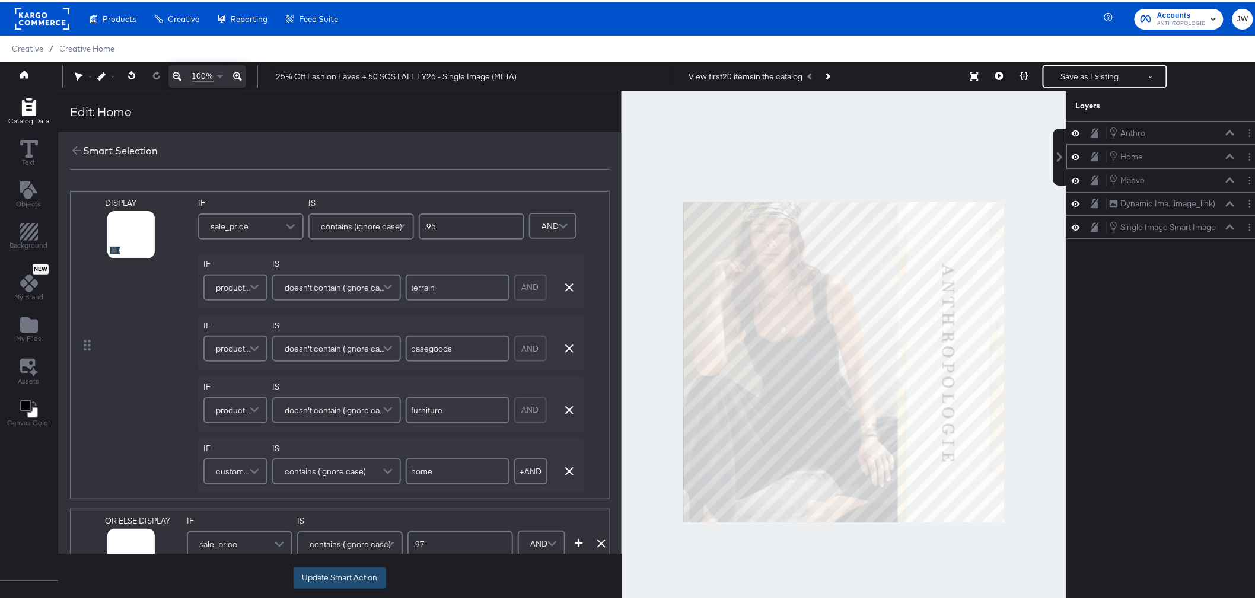
click at [337, 581] on button "Update Smart Action" at bounding box center [339, 575] width 92 height 21
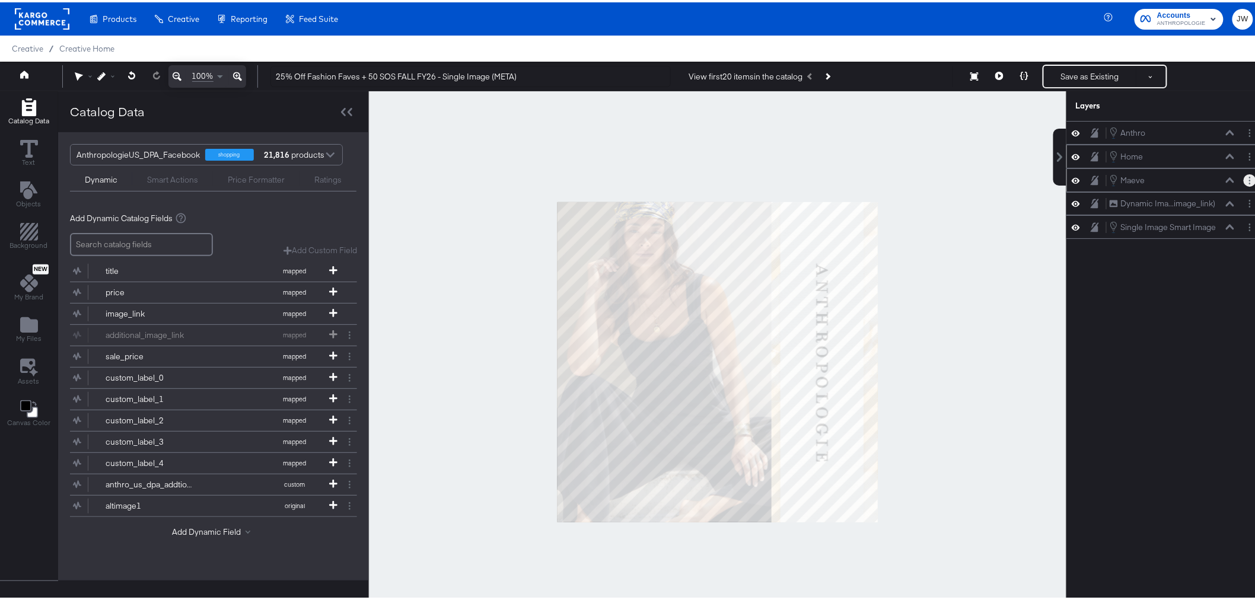
click at [1249, 180] on icon "Layer Options" at bounding box center [1250, 178] width 2 height 8
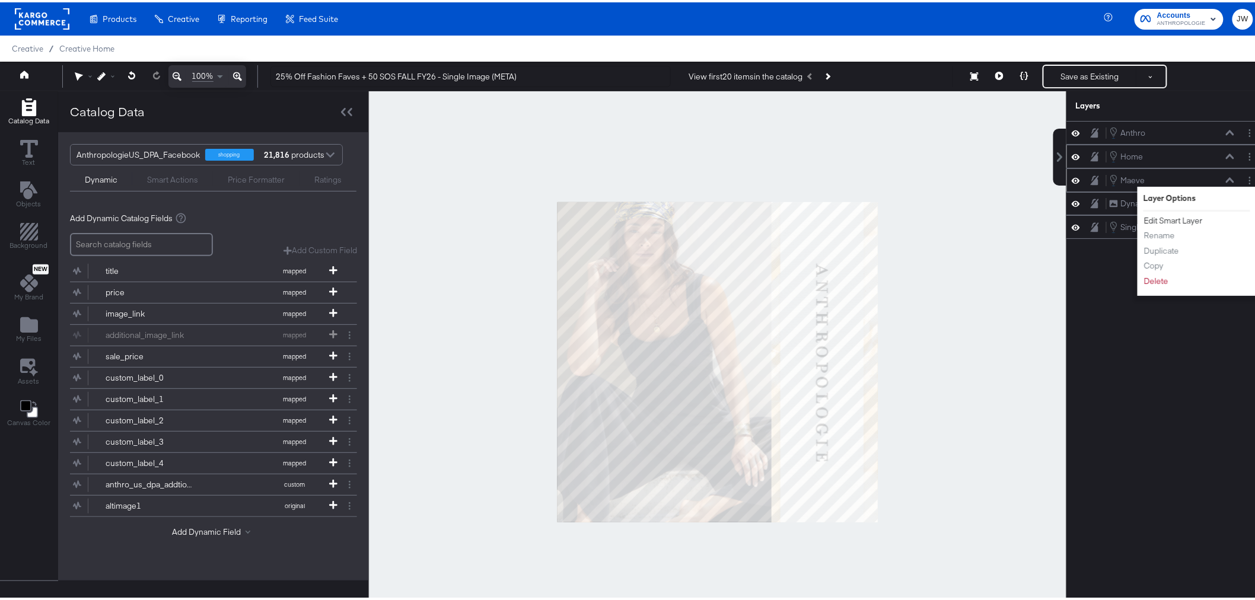
click at [1166, 218] on button "Edit Smart Layer" at bounding box center [1173, 218] width 60 height 12
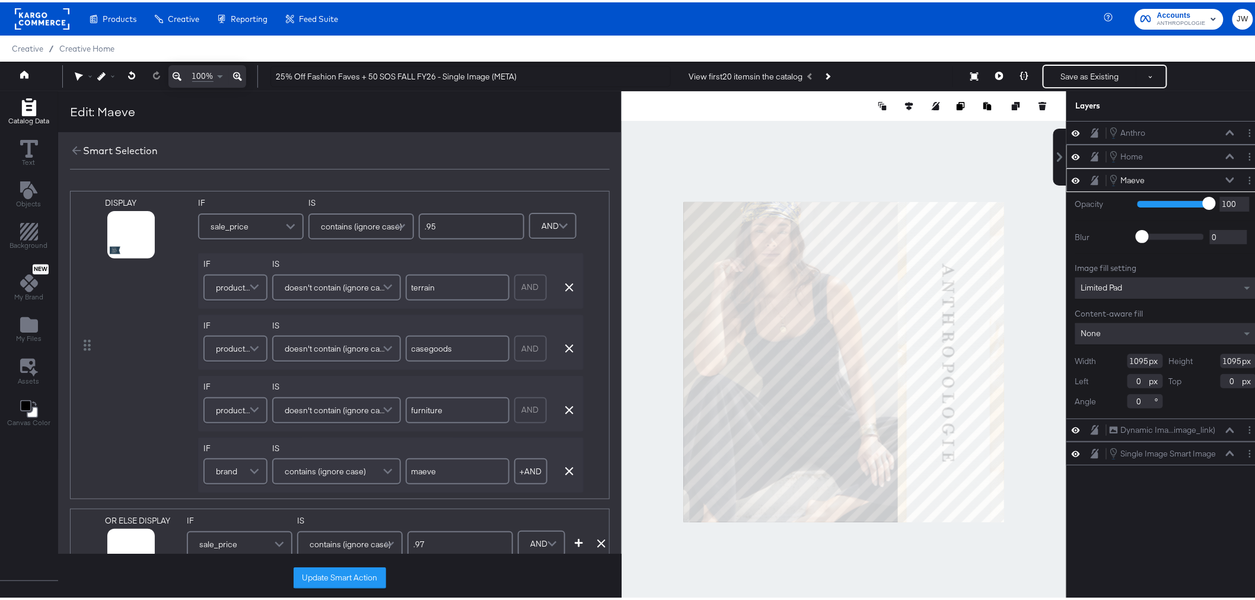
click at [1130, 382] on input "0" at bounding box center [1145, 379] width 36 height 14
type input "-6"
click at [1137, 500] on div "Anthro Anthro Home Home Maeve Maeve Opacity 1 100 100 Blur 0 2000 0 Image fill …" at bounding box center [1165, 365] width 199 height 493
click at [1020, 74] on icon at bounding box center [1024, 73] width 8 height 8
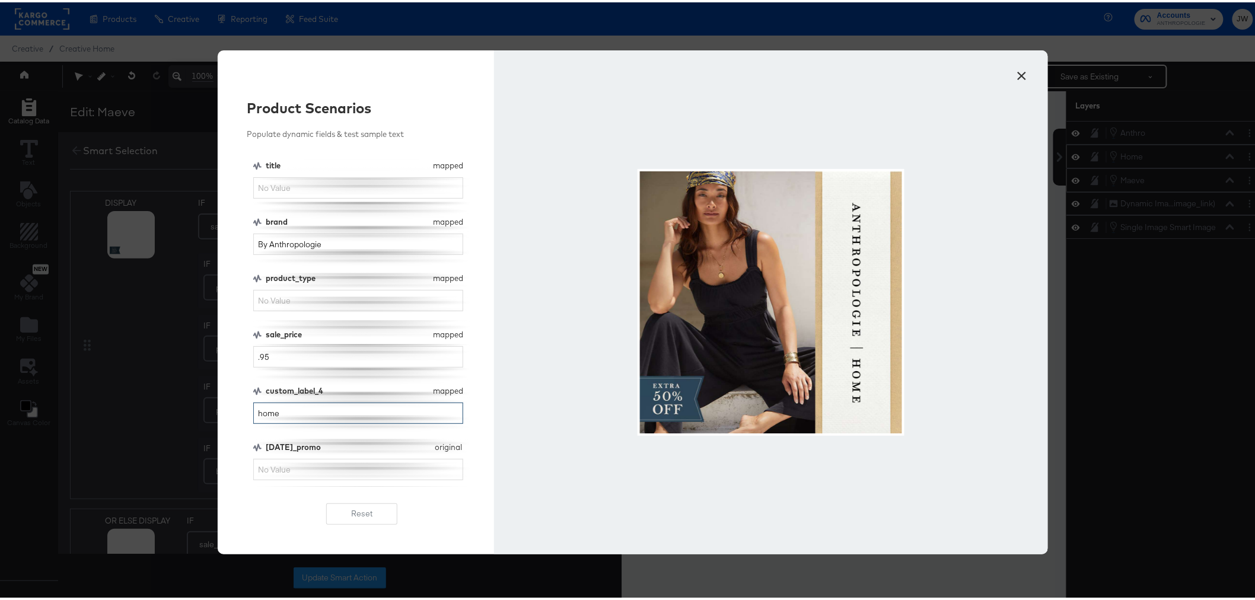
drag, startPoint x: 289, startPoint y: 417, endPoint x: 215, endPoint y: 418, distance: 73.5
click at [218, 418] on div "Product Scenarios Populate dynamic fields & test sample text title mapped title…" at bounding box center [356, 300] width 277 height 504
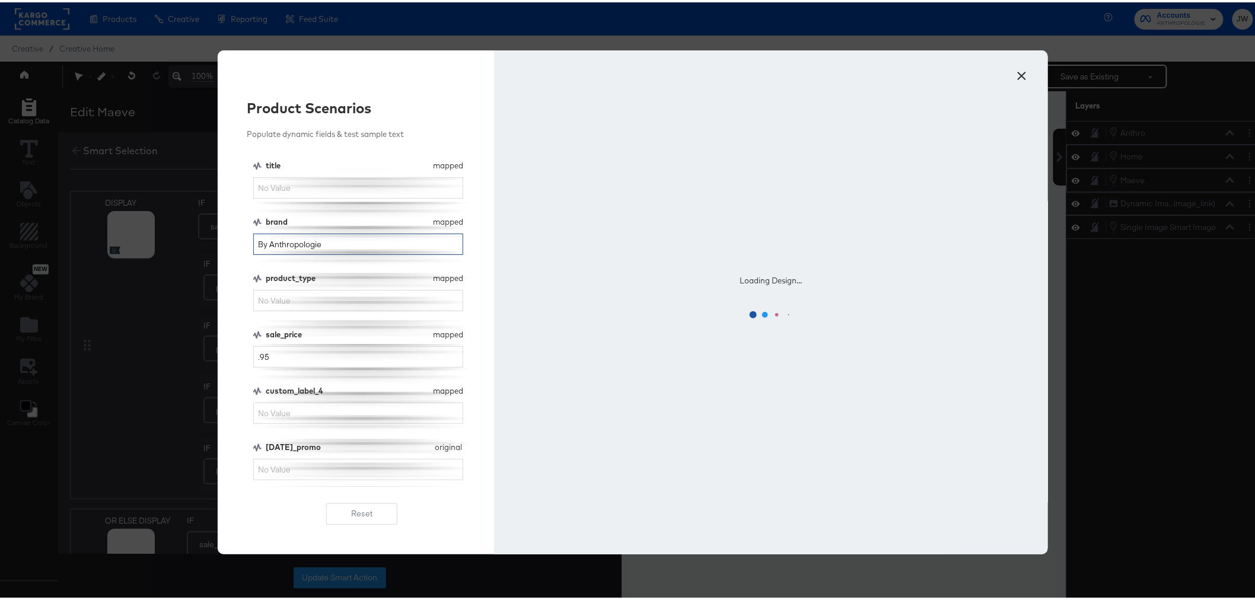
drag, startPoint x: 330, startPoint y: 244, endPoint x: 197, endPoint y: 250, distance: 132.4
click at [196, 250] on div "× Product Scenarios Populate dynamic fields & test sample text title mapped tit…" at bounding box center [632, 300] width 1265 height 600
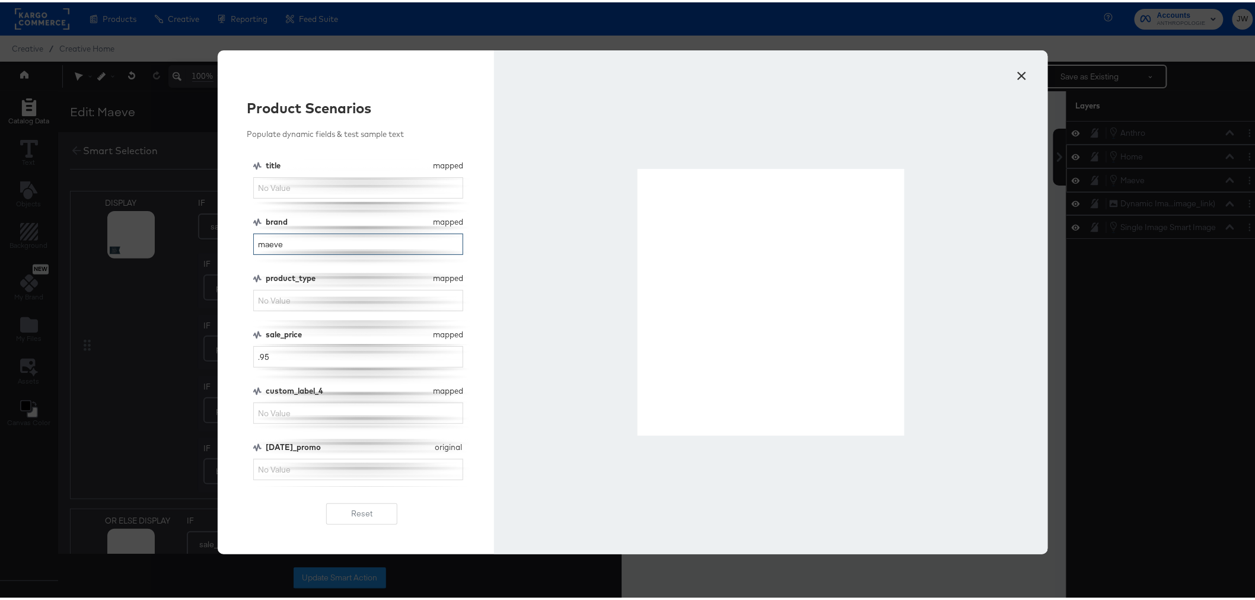
type input "maeve"
click at [1148, 384] on div "× Product Scenarios Populate dynamic fields & test sample text title mapped tit…" at bounding box center [632, 300] width 1265 height 600
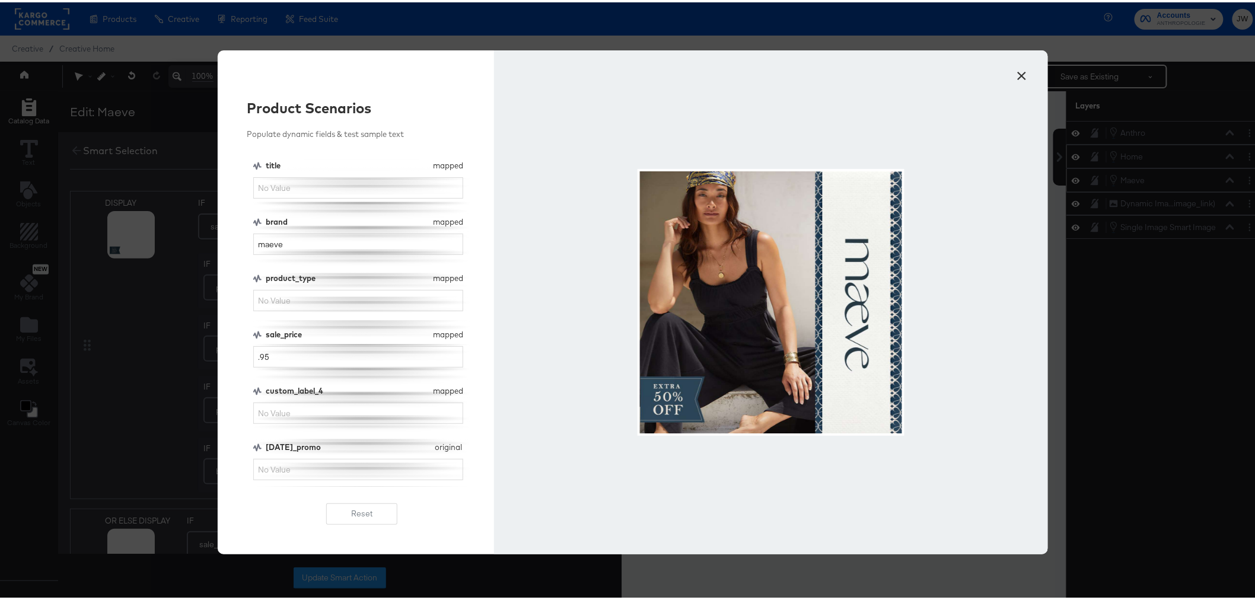
click at [1014, 74] on button "×" at bounding box center [1022, 70] width 21 height 21
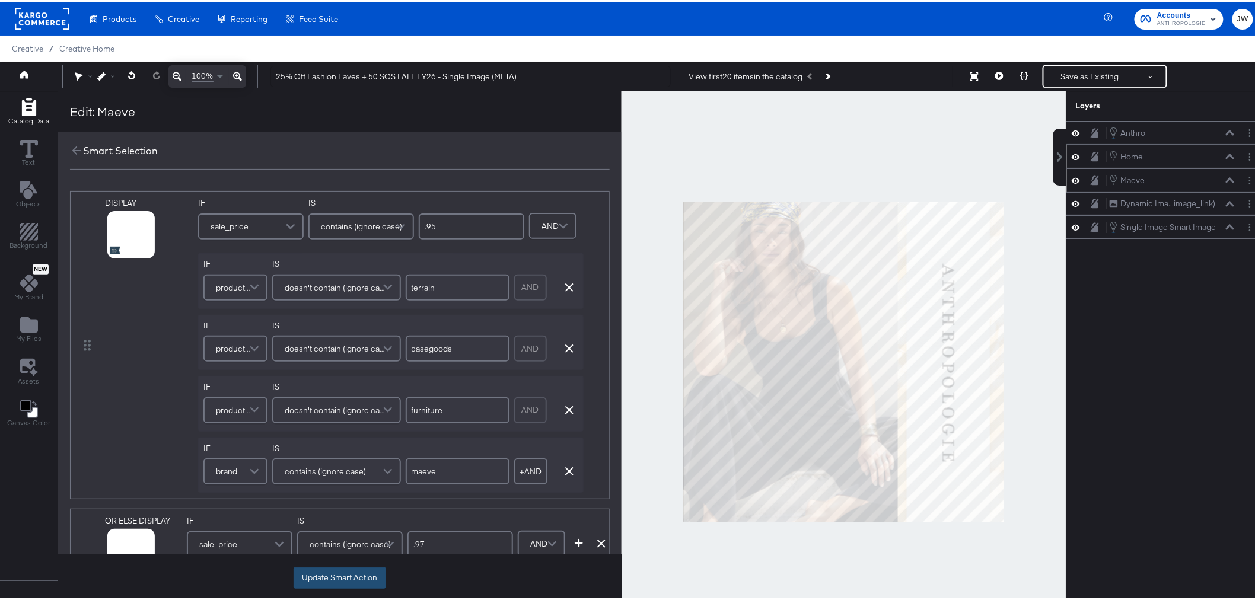
click at [366, 582] on button "Update Smart Action" at bounding box center [339, 575] width 92 height 21
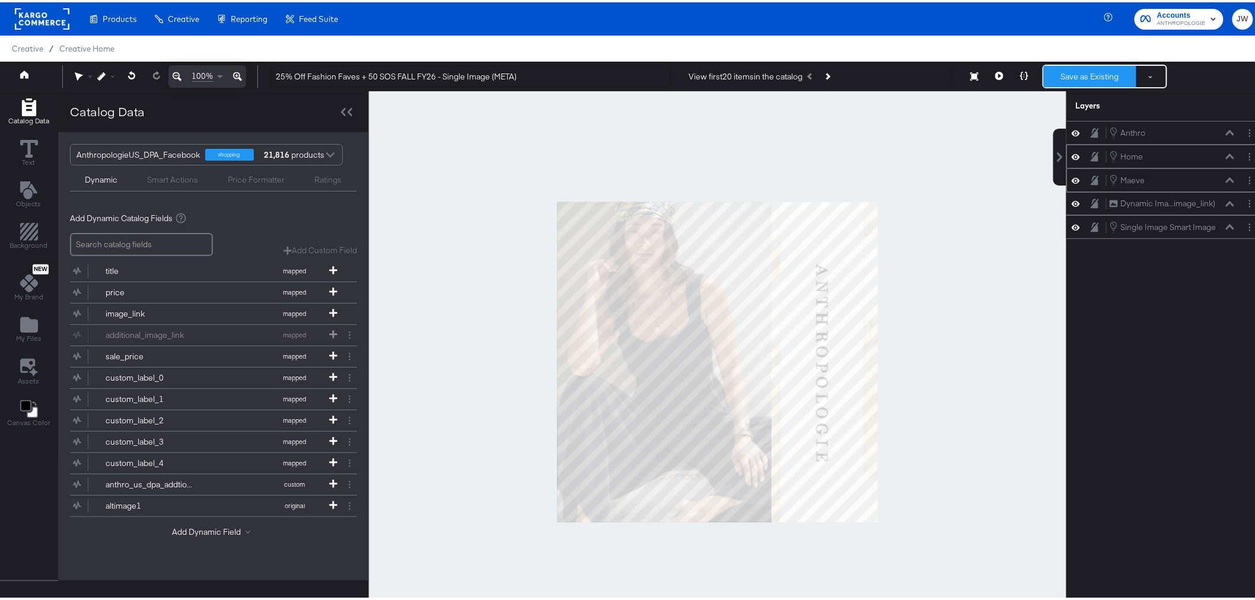
click at [1084, 74] on button "Save as Existing" at bounding box center [1090, 73] width 92 height 21
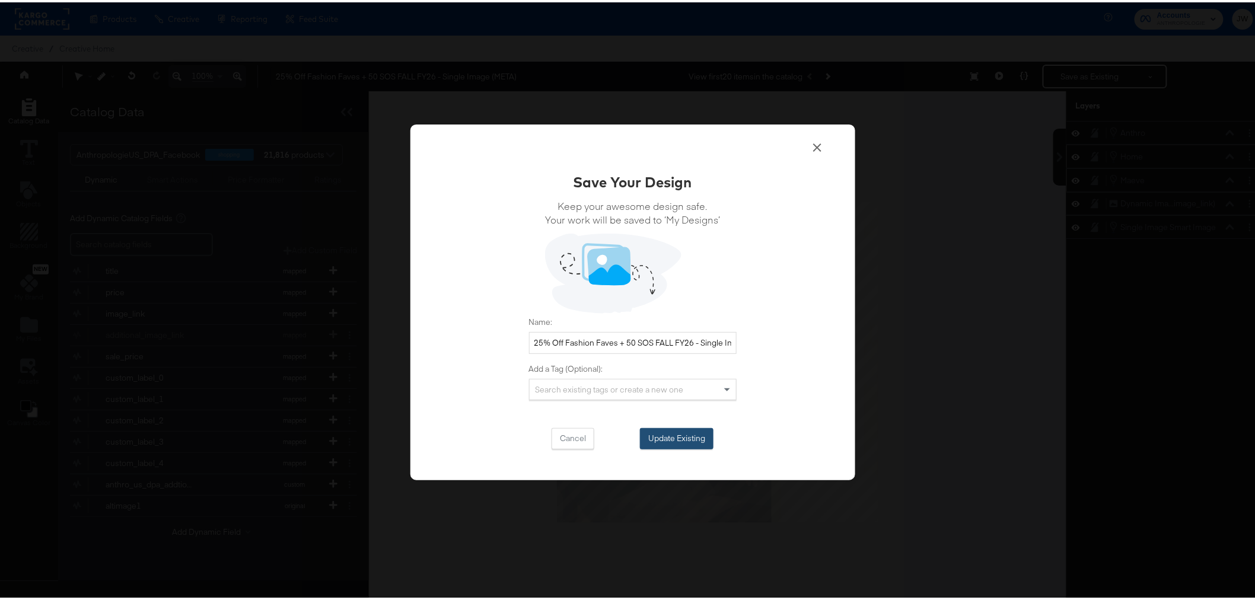
click at [701, 440] on button "Update Existing" at bounding box center [677, 436] width 74 height 21
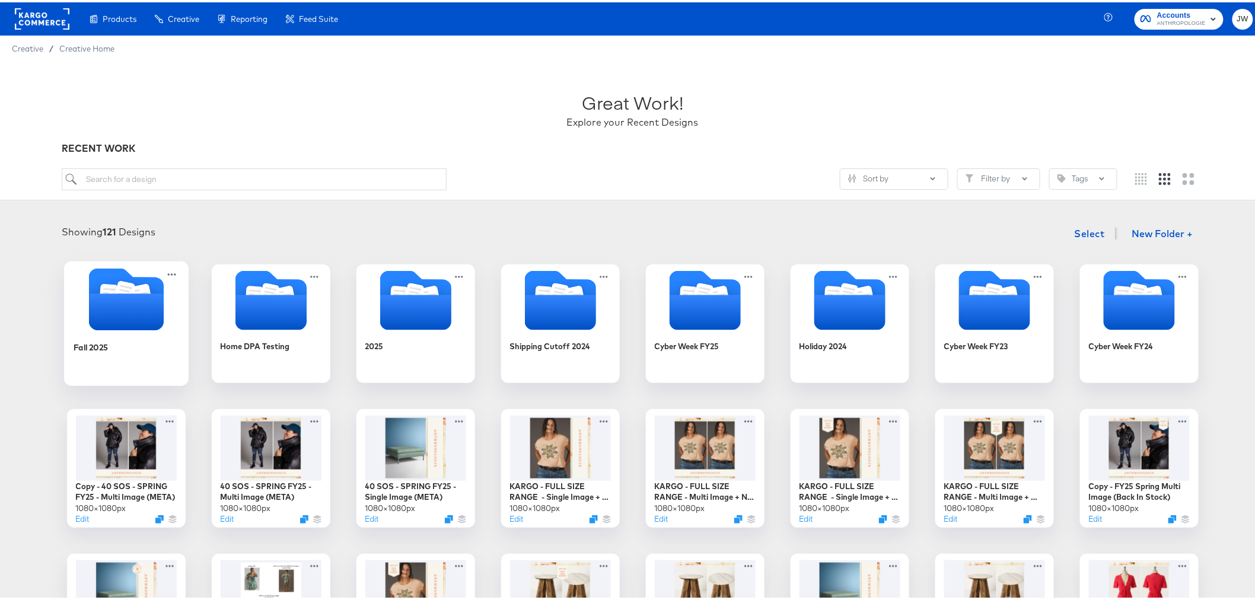
click at [125, 299] on icon "Folder" at bounding box center [125, 309] width 75 height 37
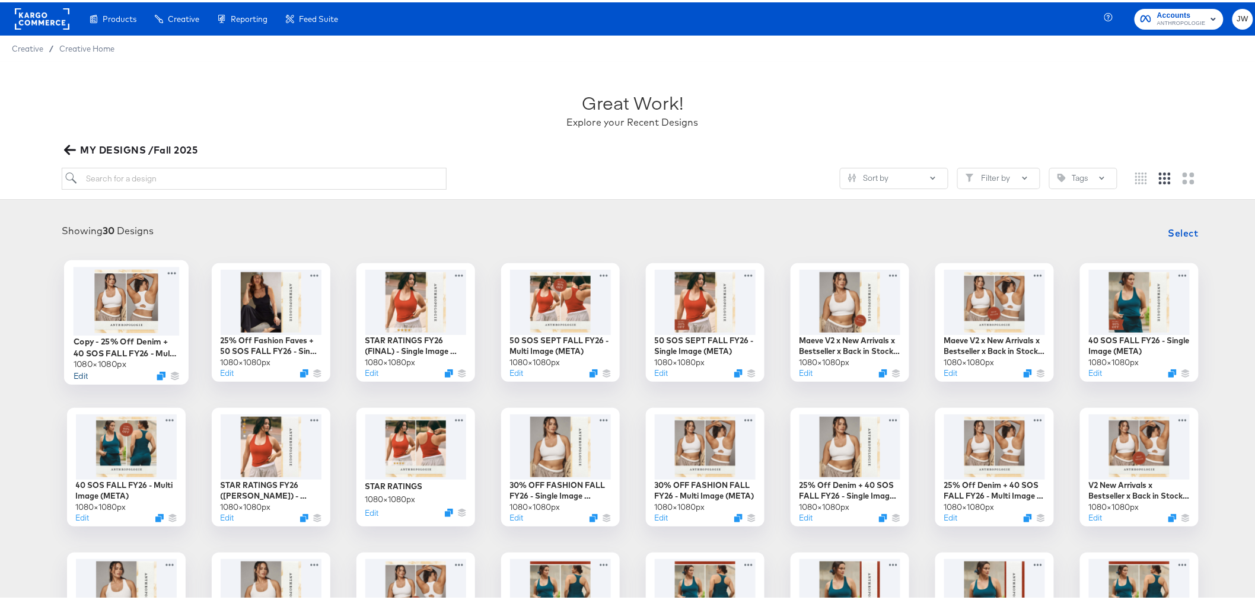
click at [76, 377] on button "Edit" at bounding box center [80, 373] width 14 height 11
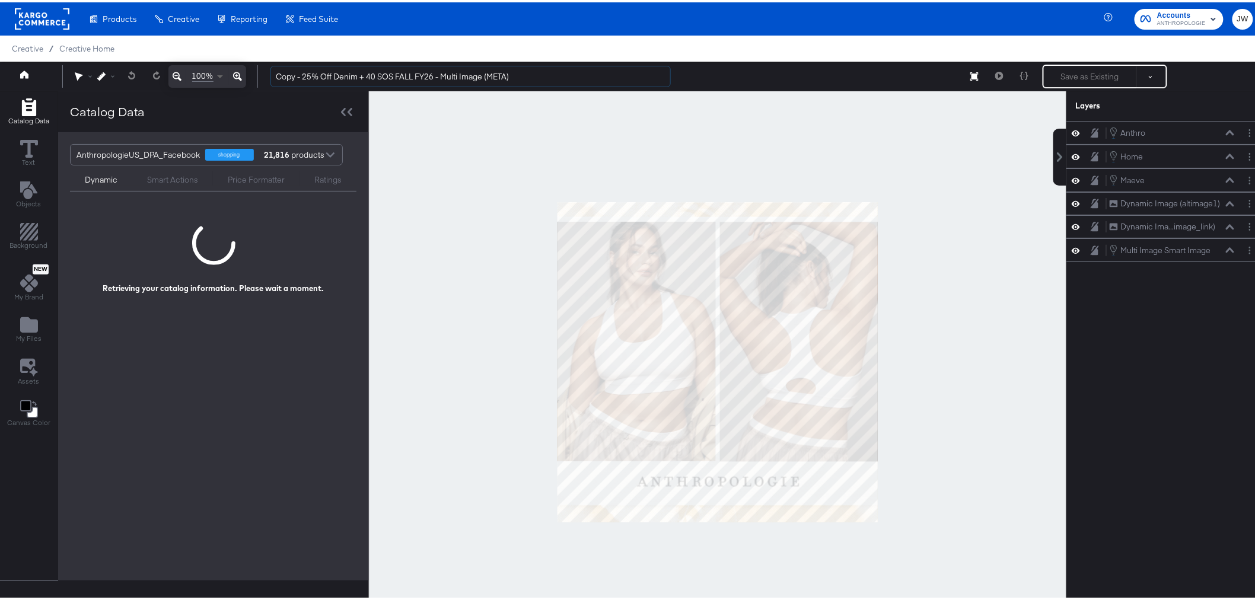
drag, startPoint x: 301, startPoint y: 75, endPoint x: 217, endPoint y: 81, distance: 84.4
click at [217, 81] on div "100% Copy - 25% Off Denim + 40 SOS FALL FY26 - Multi Image (META) Save as Exist…" at bounding box center [632, 74] width 1265 height 30
click at [330, 72] on input "25% Off Denim + 40 SOS FALL FY26 - Multi Image (META)" at bounding box center [470, 74] width 400 height 22
click at [345, 73] on input "25% Off Faves + 40 SOS FALL FY26 - Multi Image (META)" at bounding box center [470, 74] width 400 height 22
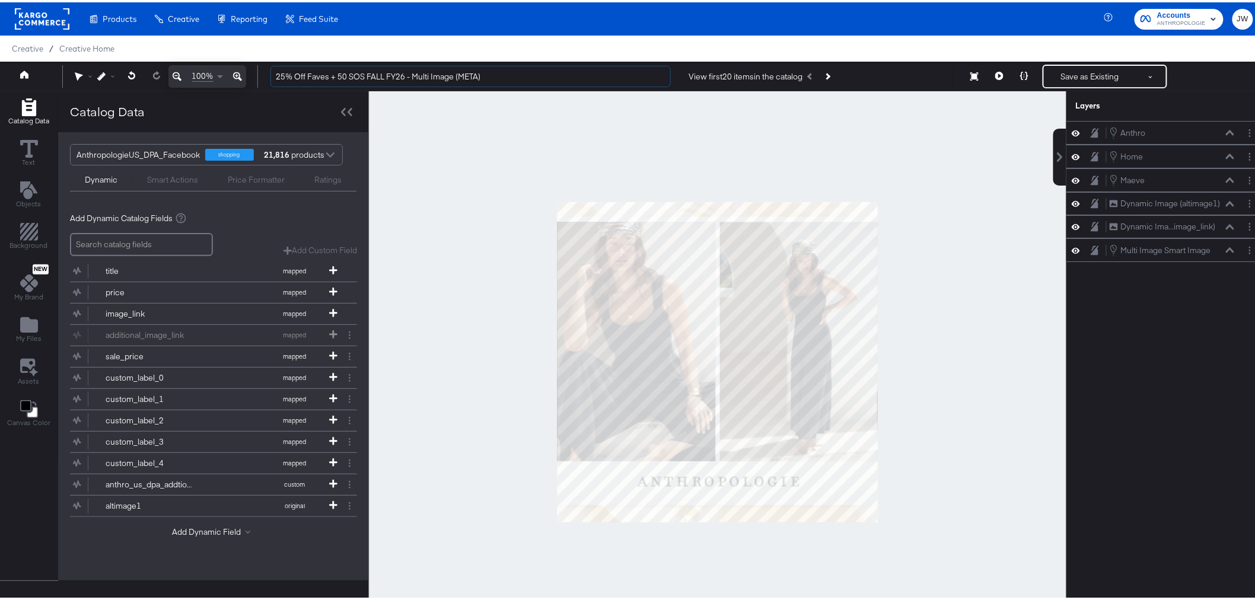
type input "25% Off Faves + 50 SOS FALL FY26 - Multi Image (META)"
click at [1149, 425] on div "Anthro Anthro Home Home Maeve Maeve Dynamic Image (altimage1) Dynamic Image (al…" at bounding box center [1165, 365] width 199 height 493
click at [1243, 135] on button "Layer Options" at bounding box center [1249, 131] width 12 height 12
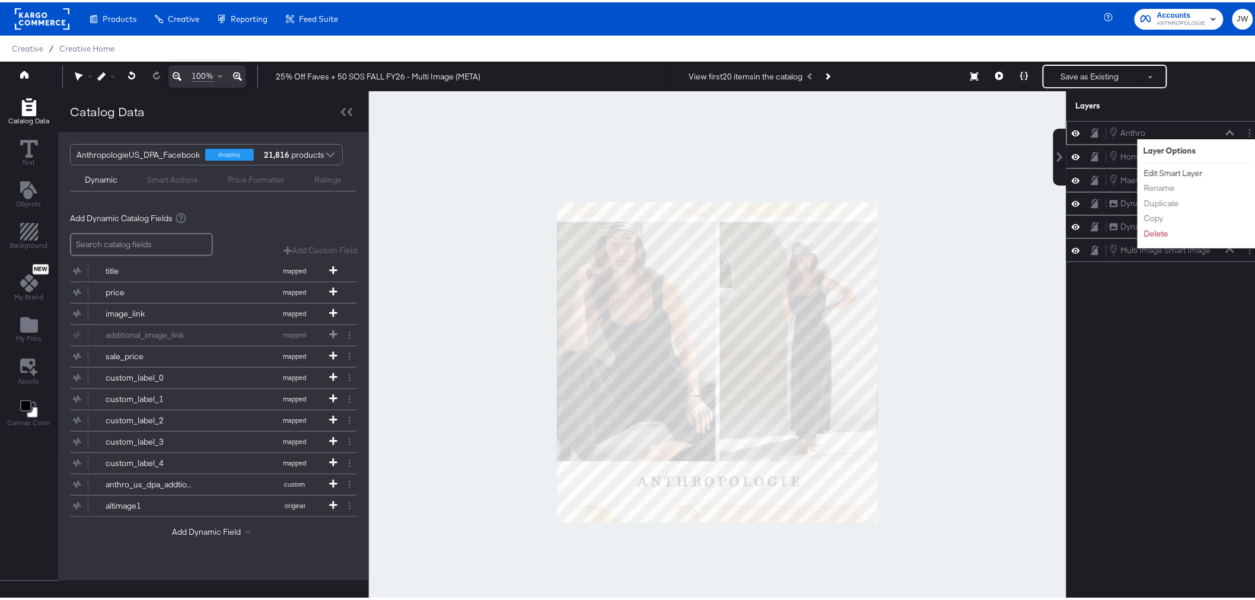
click at [1179, 175] on button "Edit Smart Layer" at bounding box center [1173, 171] width 60 height 12
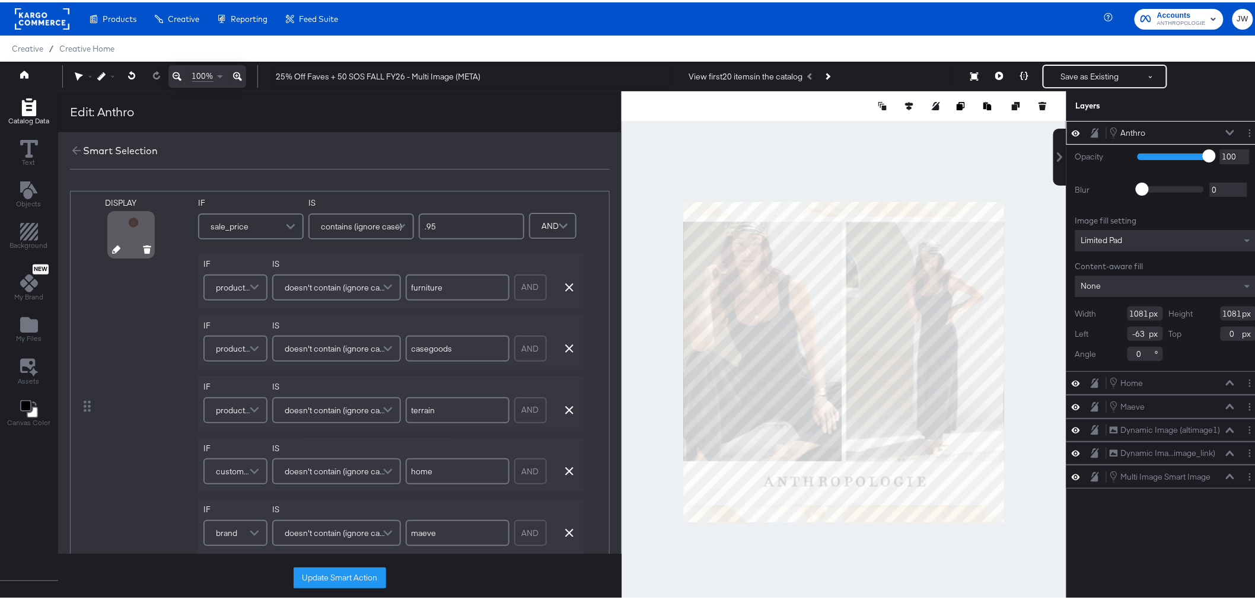
click at [112, 247] on icon at bounding box center [116, 247] width 8 height 8
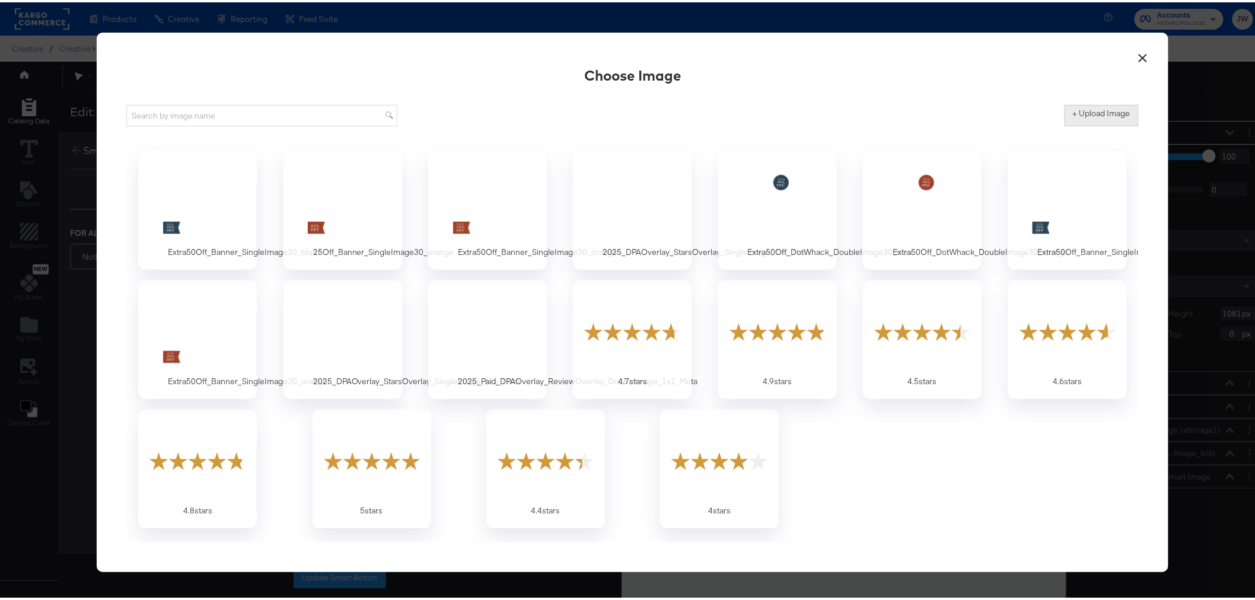
click at [1112, 114] on label "+ Upload Image" at bounding box center [1102, 111] width 58 height 11
click at [1112, 124] on input "+ Upload Image" at bounding box center [1199, 124] width 271 height 0
type input "C:\fakepath\Extra50Off_DotWhack_DoubleImage30_orange (1).png"
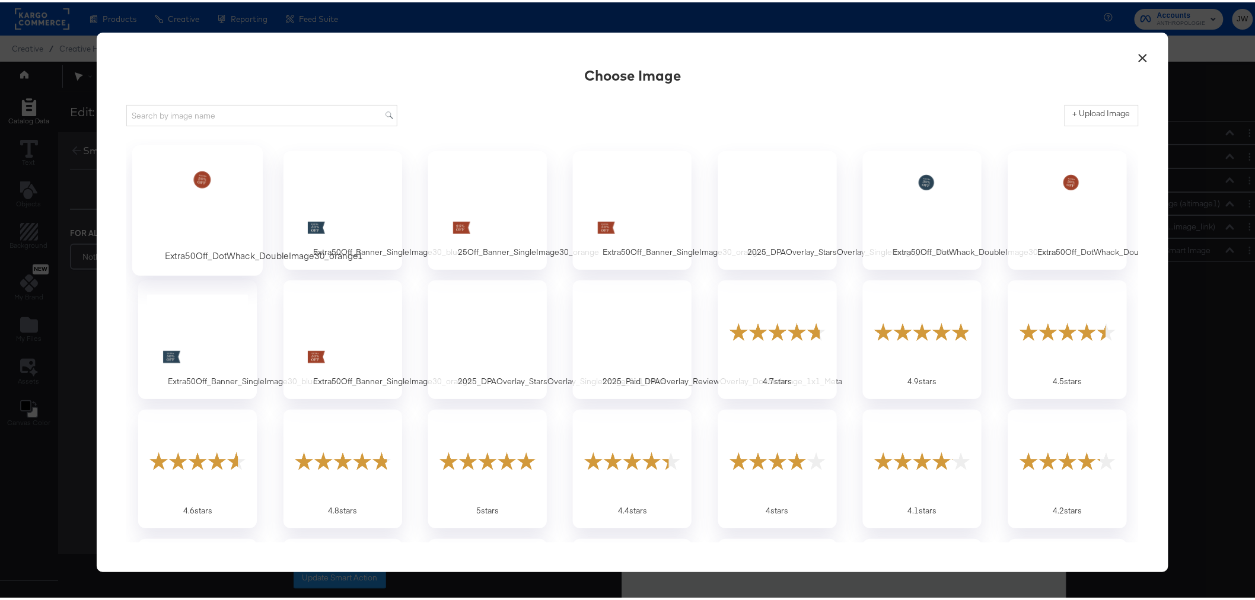
click at [198, 213] on div at bounding box center [197, 200] width 111 height 82
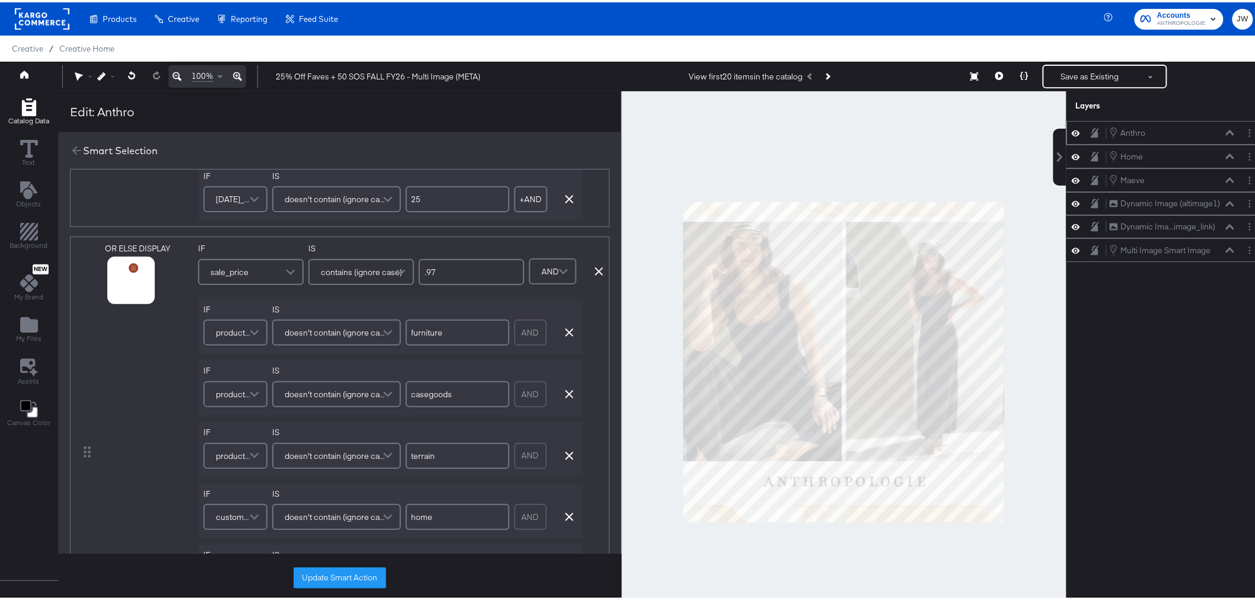
scroll to position [329, 0]
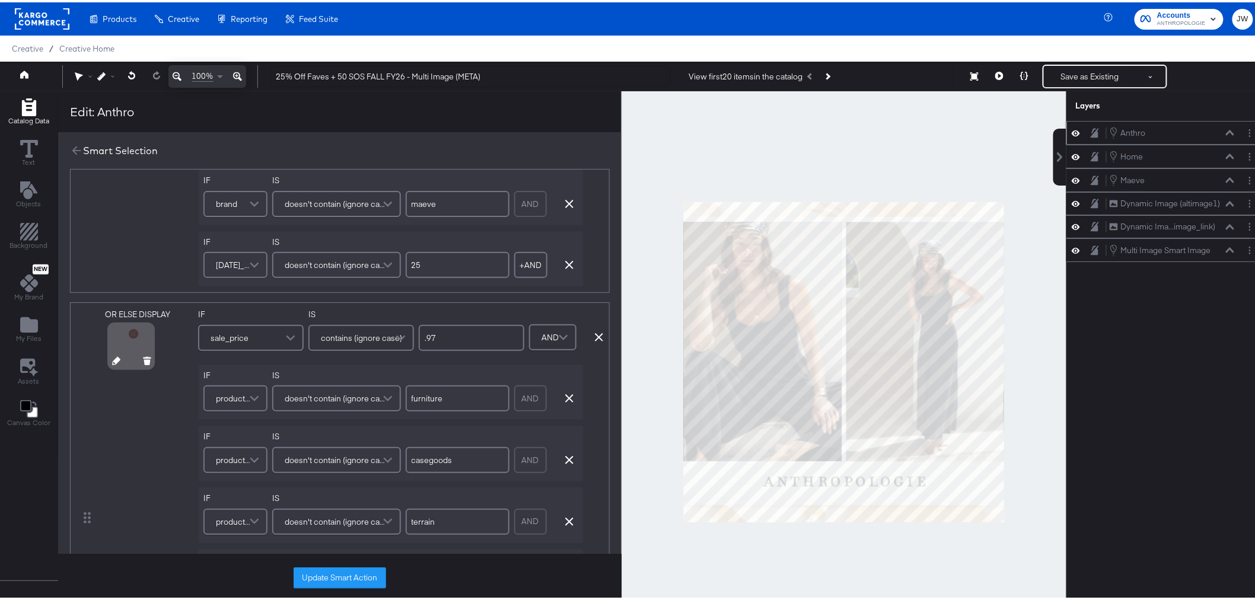
click at [115, 360] on icon at bounding box center [116, 359] width 8 height 8
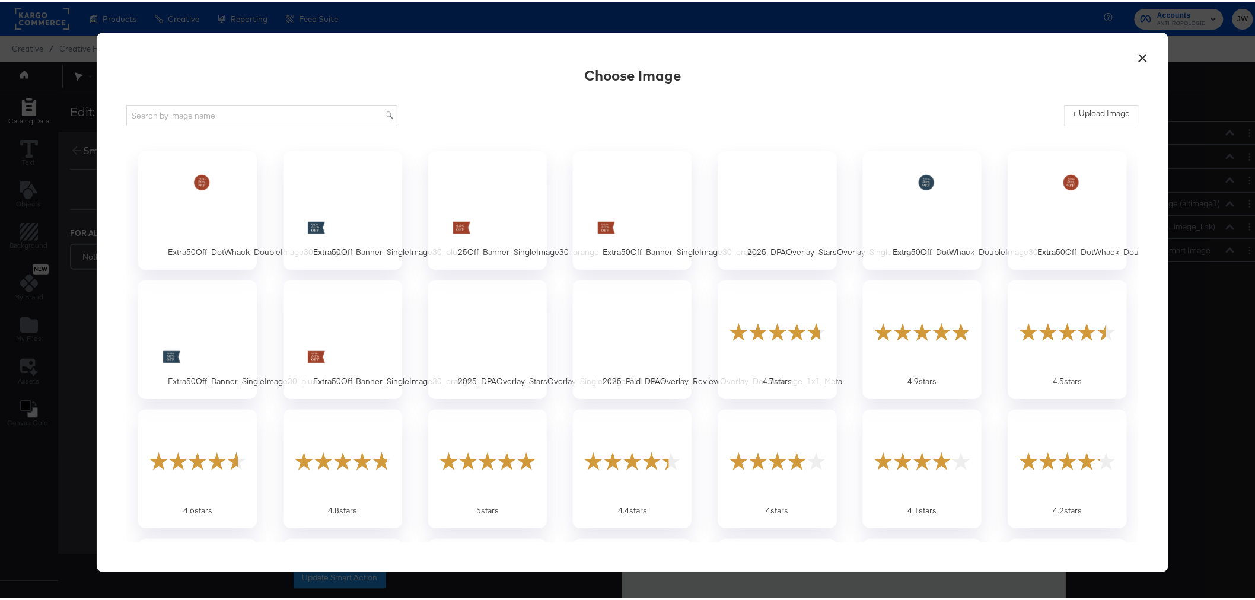
scroll to position [0, 0]
click at [230, 198] on div at bounding box center [197, 200] width 111 height 82
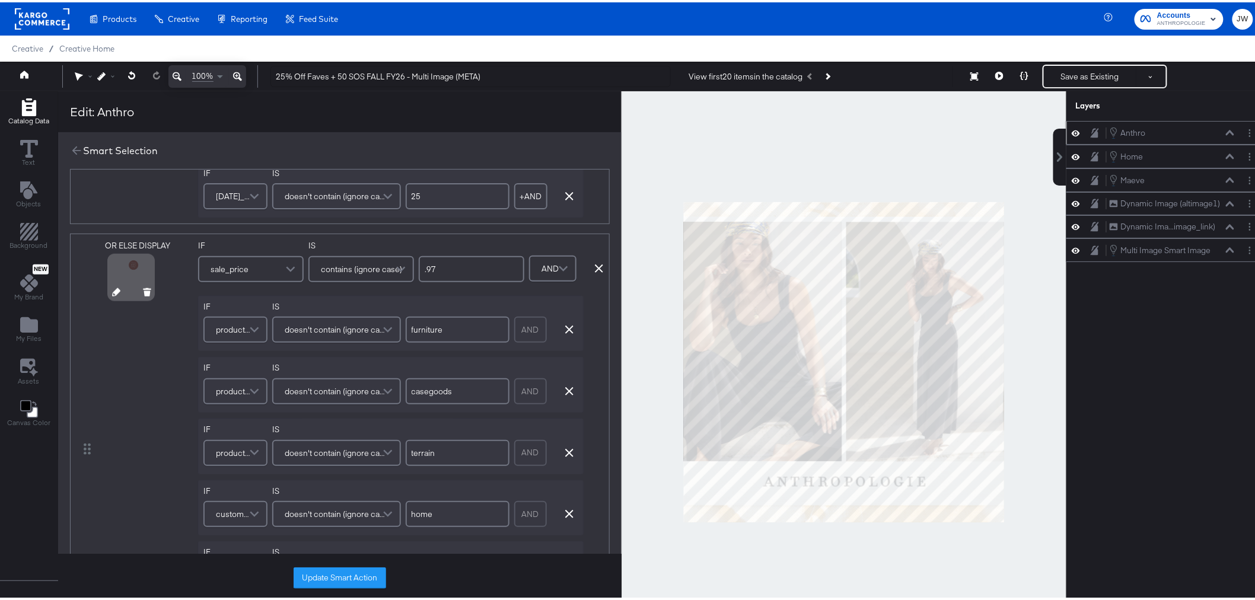
scroll to position [395, 0]
click at [113, 293] on icon at bounding box center [116, 293] width 8 height 8
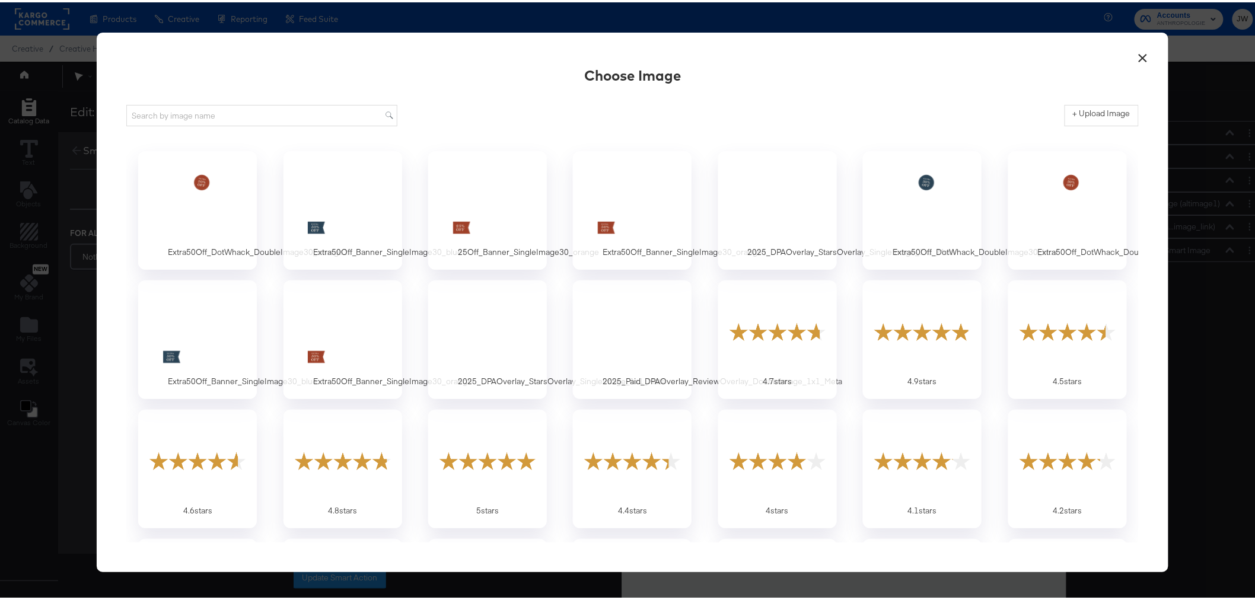
click at [190, 163] on div at bounding box center [197, 200] width 101 height 74
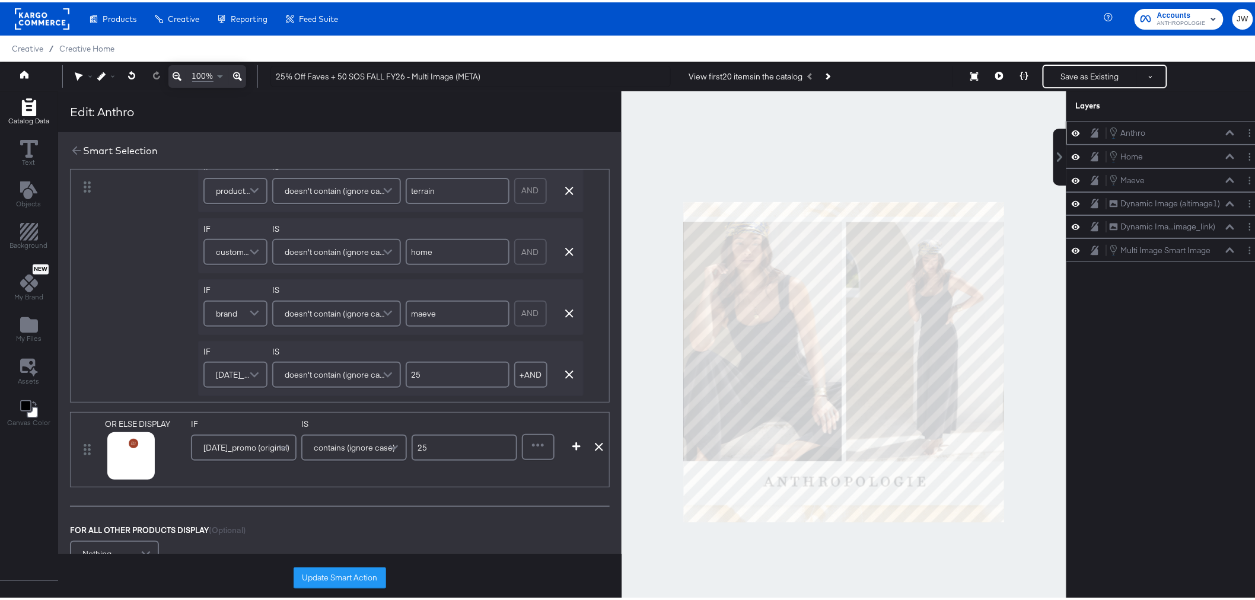
scroll to position [725, 0]
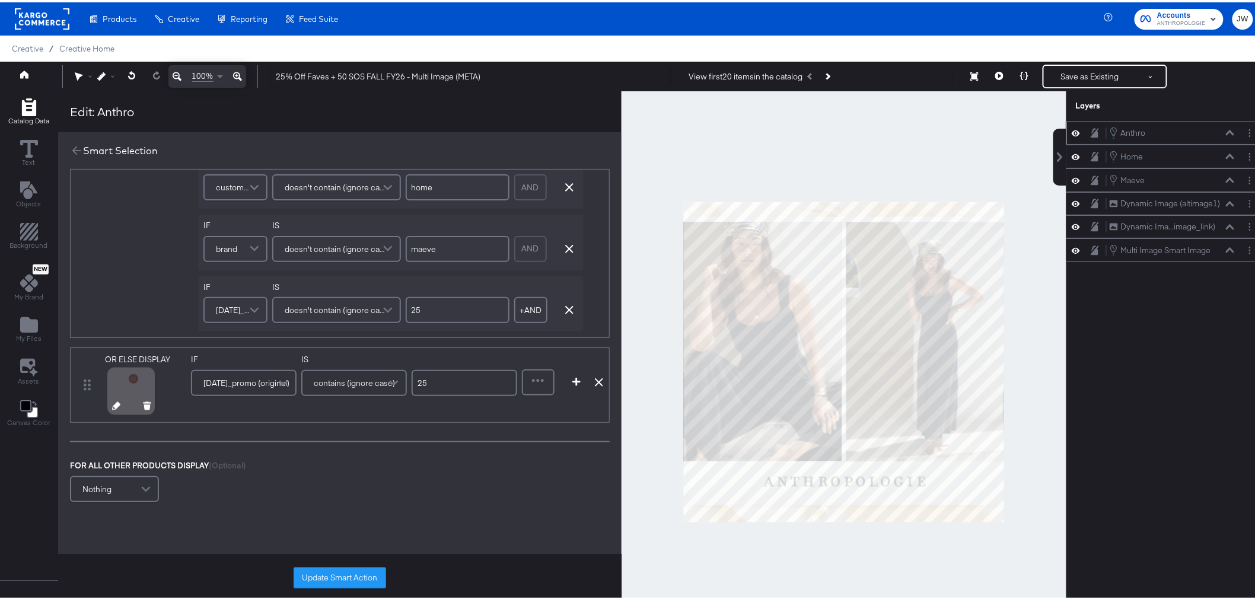
click at [113, 405] on icon at bounding box center [116, 404] width 8 height 8
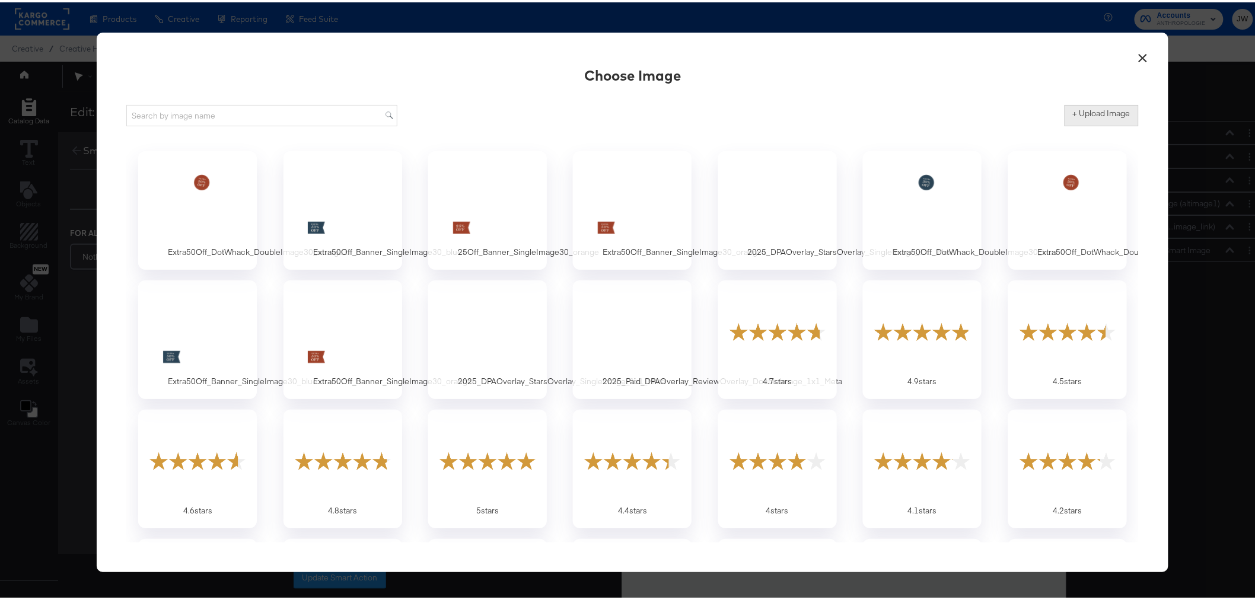
click at [1111, 107] on label "+ Upload Image" at bounding box center [1102, 111] width 58 height 11
click at [1111, 124] on input "+ Upload Image" at bounding box center [1199, 124] width 271 height 0
type input "C:\fakepath\25Off_DotWhack_DoubleImage30_orange.png"
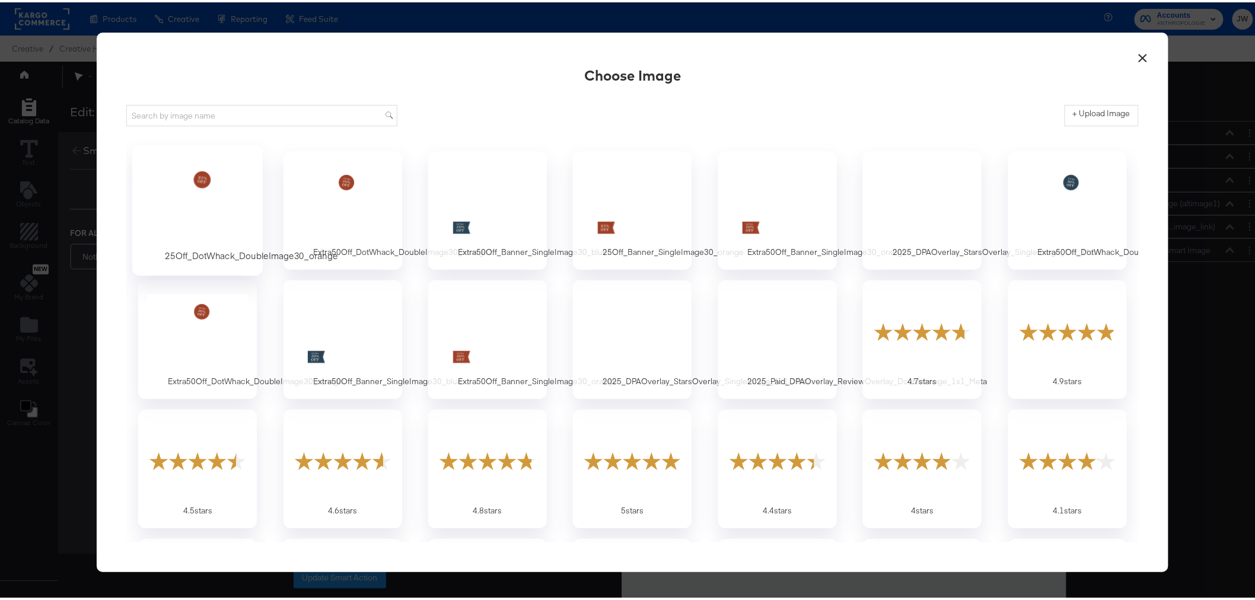
click at [210, 210] on div at bounding box center [197, 200] width 111 height 82
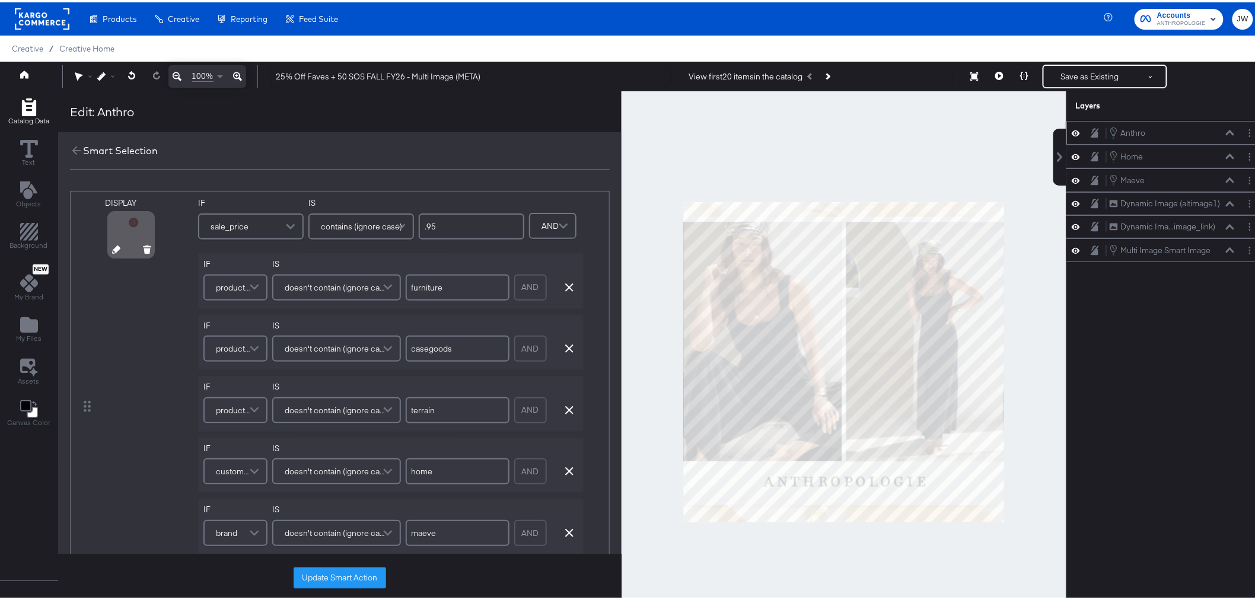
click at [113, 247] on icon at bounding box center [116, 247] width 8 height 8
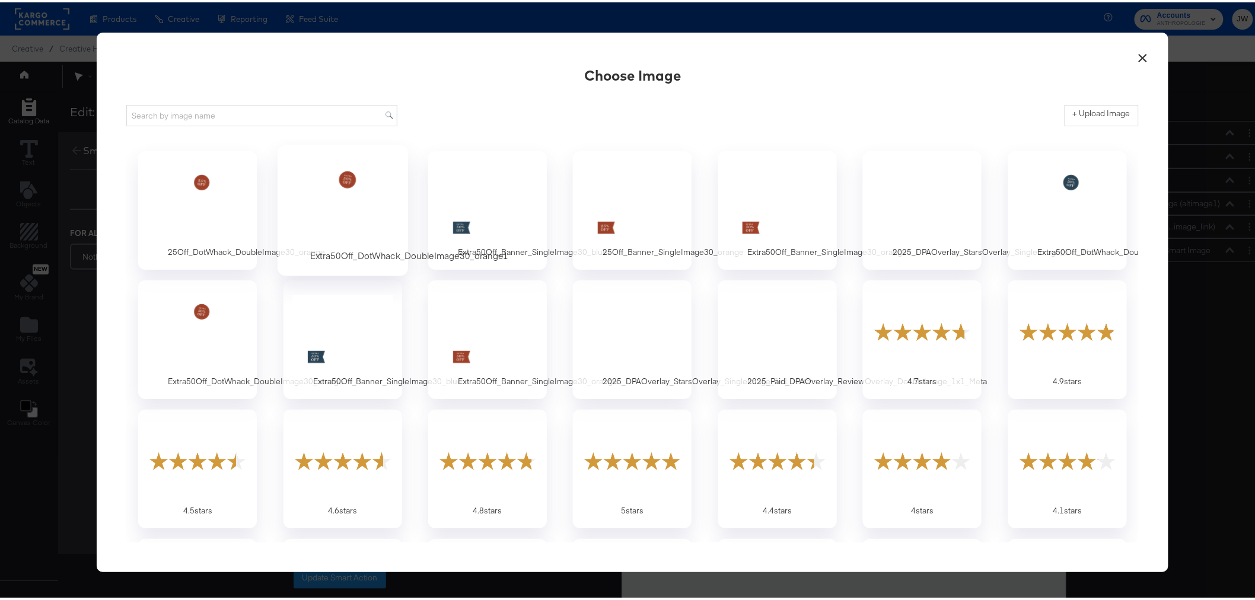
click at [360, 205] on div at bounding box center [342, 200] width 111 height 82
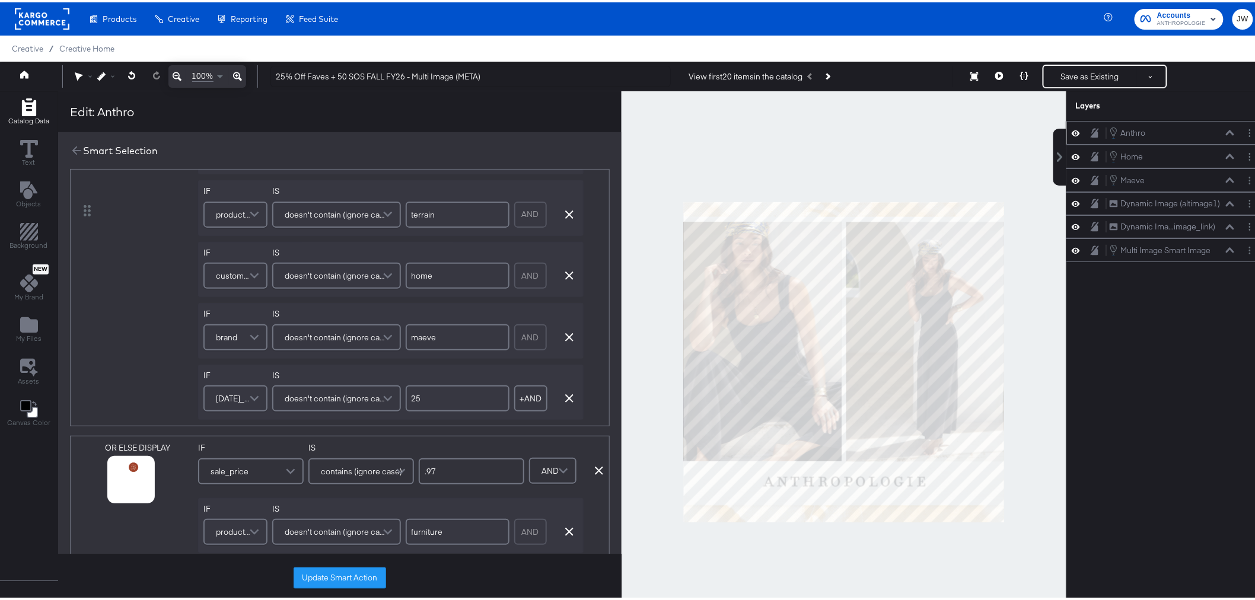
scroll to position [197, 0]
click at [110, 494] on div at bounding box center [132, 492] width 62 height 8
click at [113, 489] on icon at bounding box center [116, 490] width 8 height 8
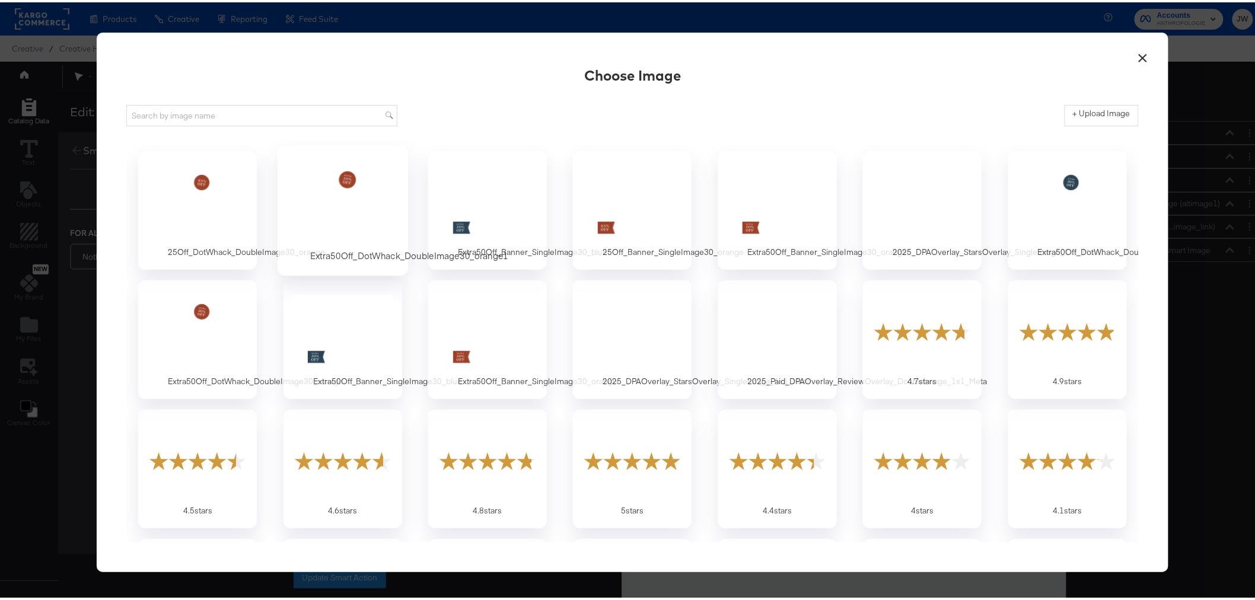
click at [343, 222] on div at bounding box center [342, 200] width 111 height 82
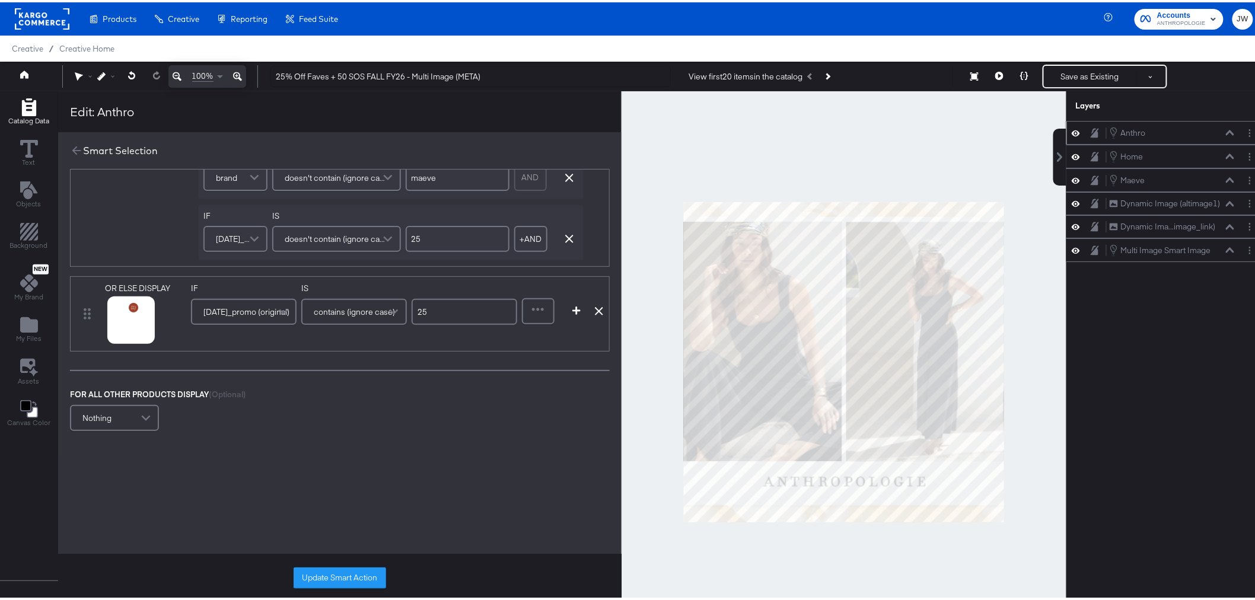
scroll to position [813, 0]
click at [112, 323] on icon at bounding box center [116, 327] width 8 height 8
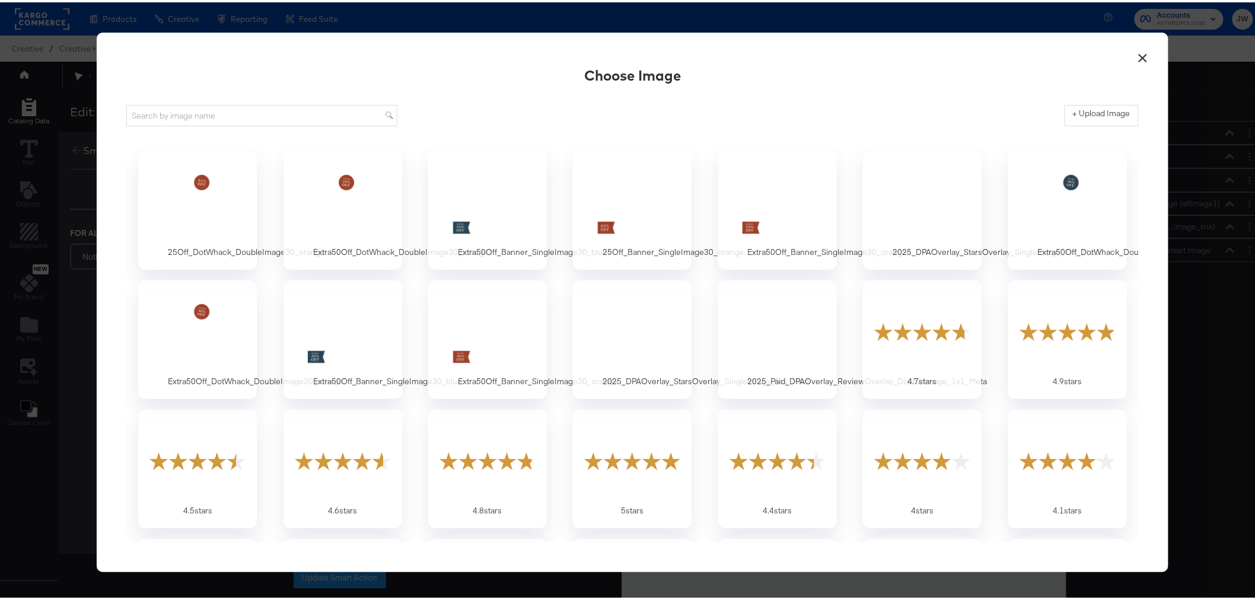
scroll to position [0, 0]
click at [202, 215] on div at bounding box center [197, 200] width 111 height 82
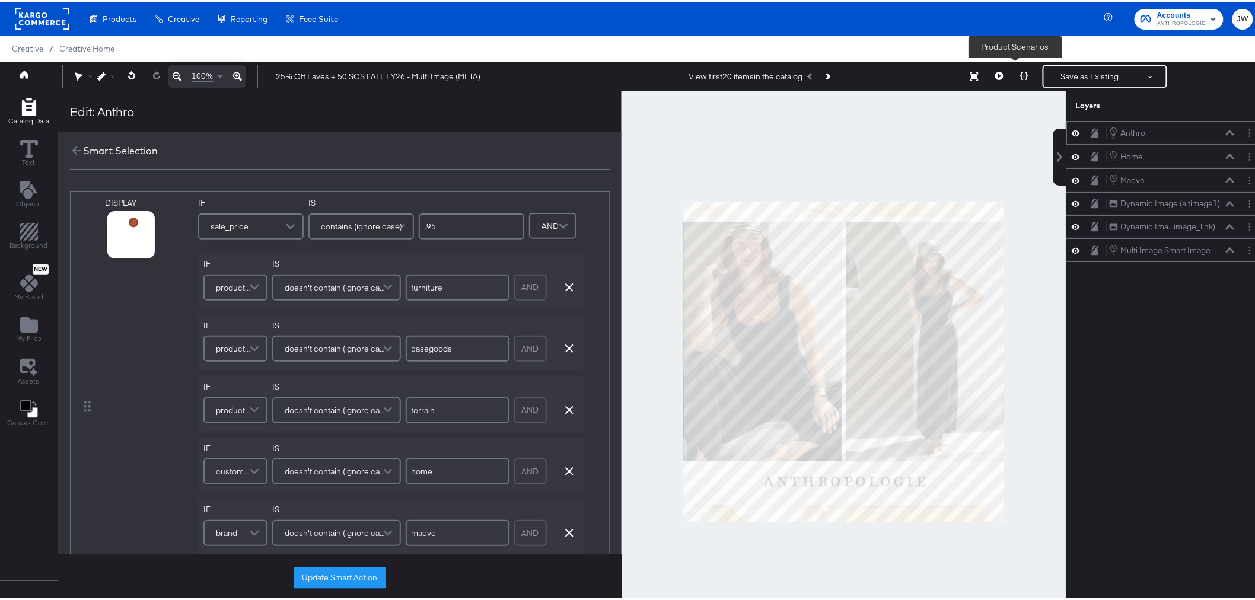
click at [1020, 74] on icon at bounding box center [1024, 73] width 8 height 8
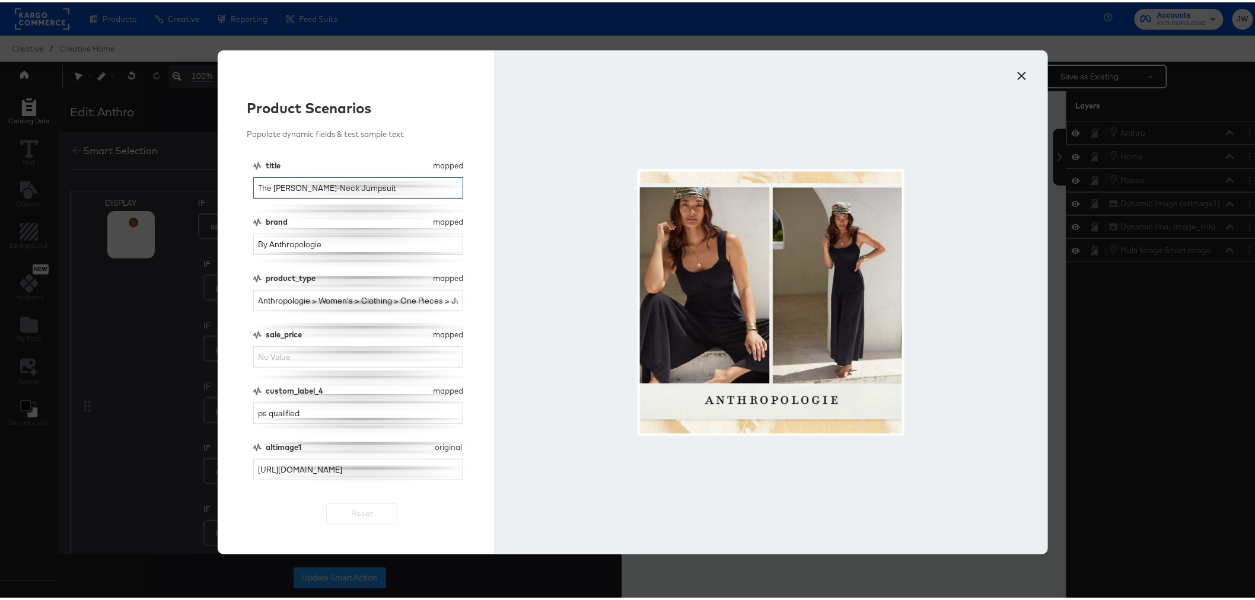
drag, startPoint x: 400, startPoint y: 187, endPoint x: 166, endPoint y: 173, distance: 234.0
click at [157, 174] on div "× Product Scenarios Populate dynamic fields & test sample text title mapped tit…" at bounding box center [632, 300] width 1265 height 600
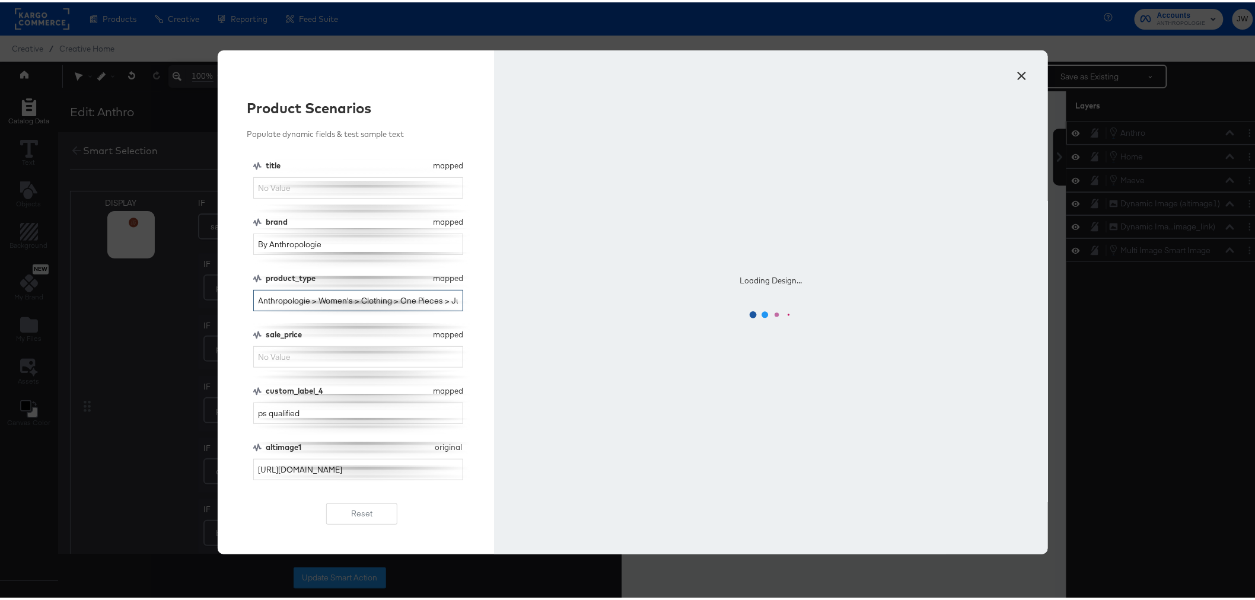
click at [368, 305] on input "Anthropologie > Women's > Clothing > One Pieces > Jumpsuit" at bounding box center [358, 299] width 210 height 22
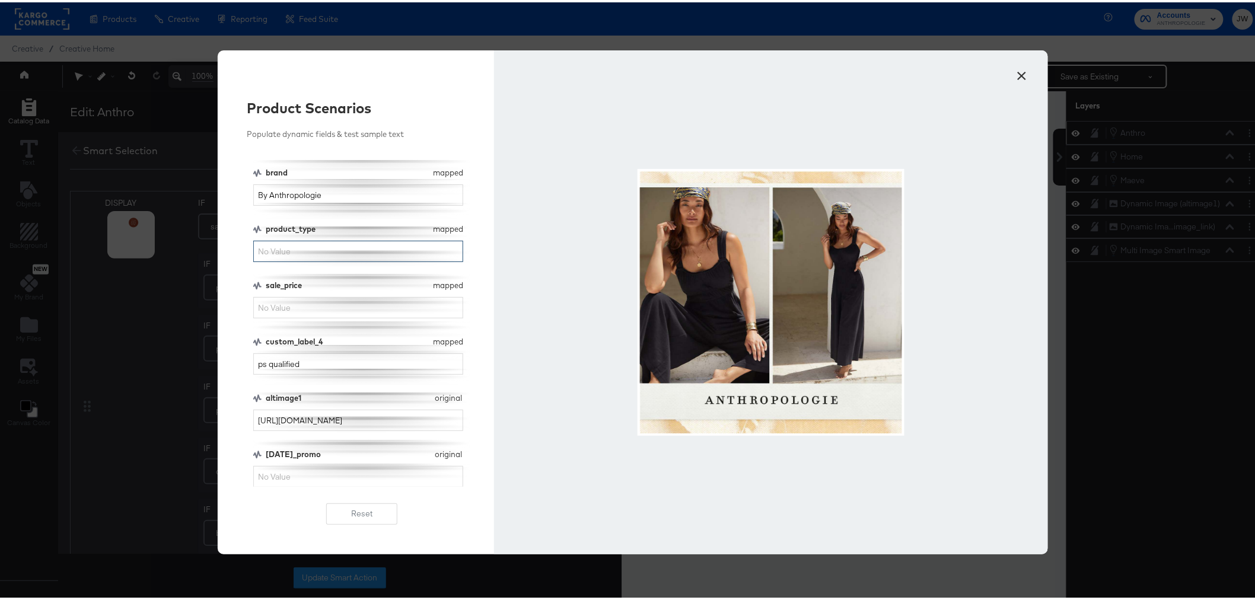
scroll to position [50, 0]
click at [336, 311] on input "sale_price" at bounding box center [358, 305] width 210 height 22
type input ".95"
click at [356, 419] on input "[URL][DOMAIN_NAME]" at bounding box center [358, 418] width 210 height 22
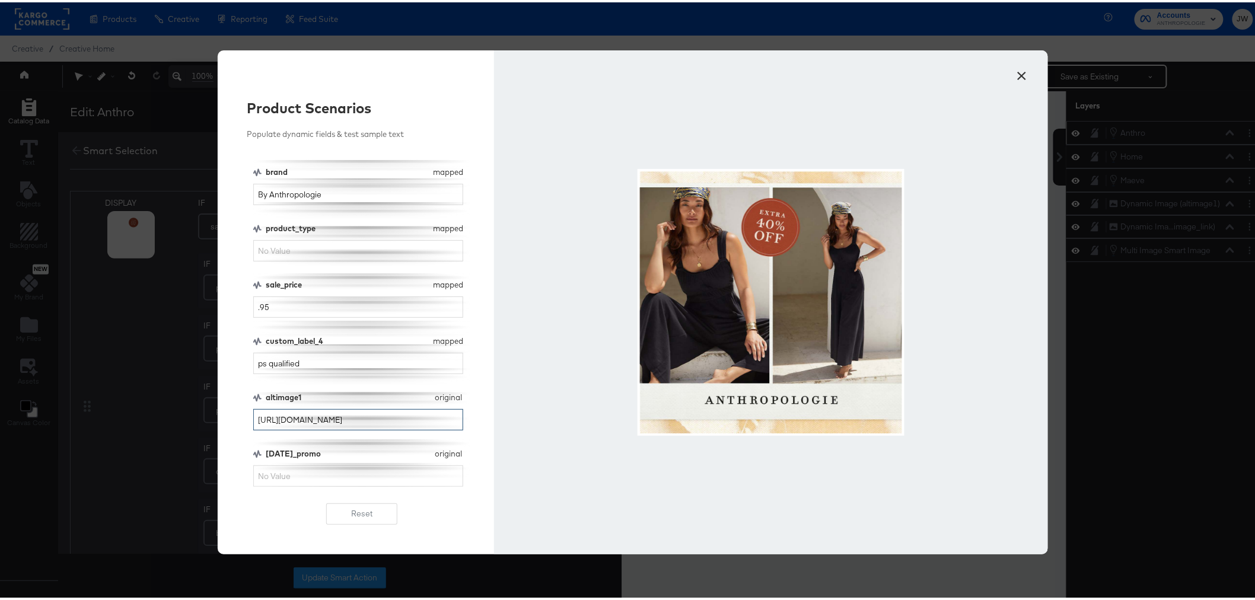
click at [356, 419] on input "[URL][DOMAIN_NAME]" at bounding box center [358, 418] width 210 height 22
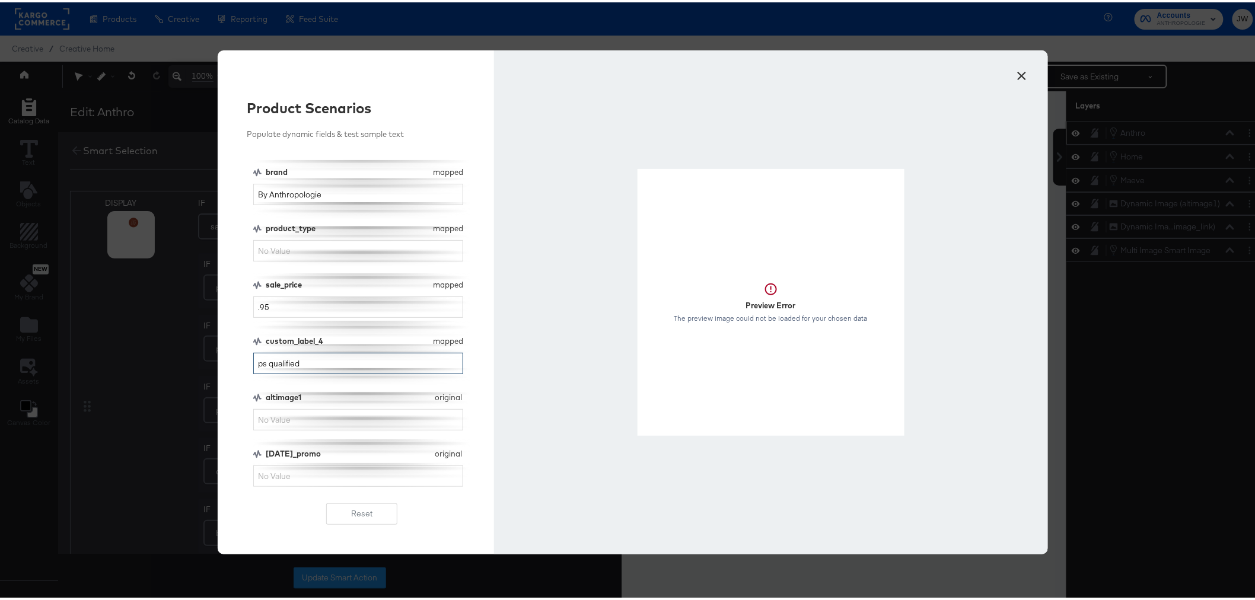
drag, startPoint x: 327, startPoint y: 364, endPoint x: 256, endPoint y: 359, distance: 71.9
click at [181, 364] on div "× Product Scenarios Populate dynamic fields & test sample text title mapped tit…" at bounding box center [632, 300] width 1265 height 600
click at [1017, 70] on button "×" at bounding box center [1022, 70] width 21 height 21
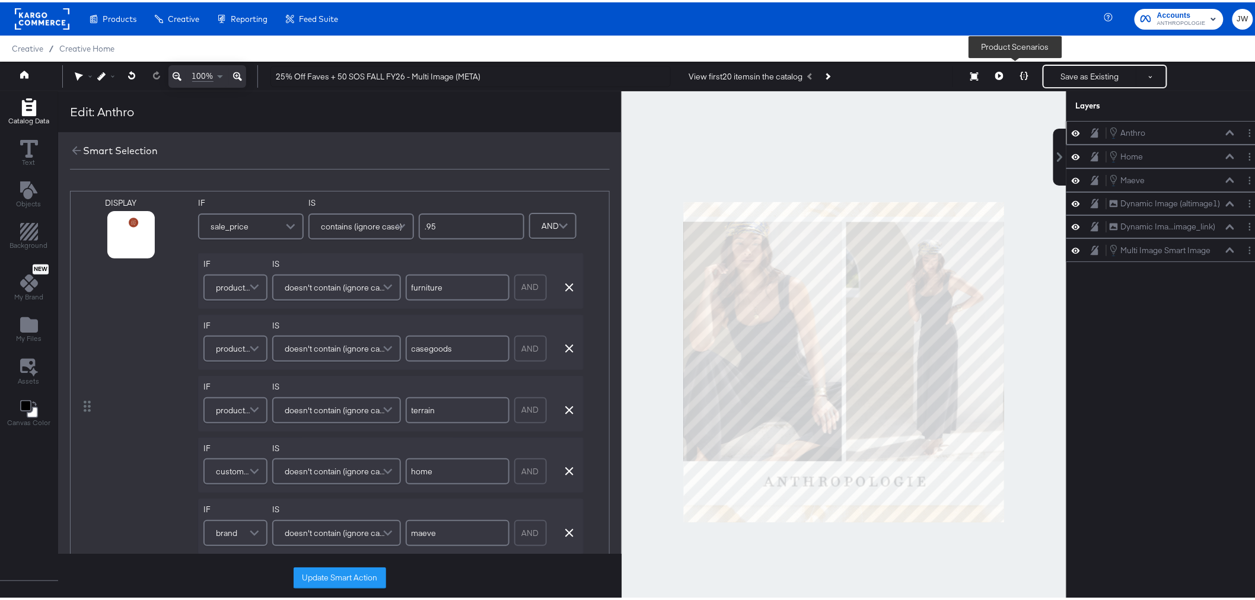
click at [1019, 78] on button at bounding box center [1024, 74] width 25 height 24
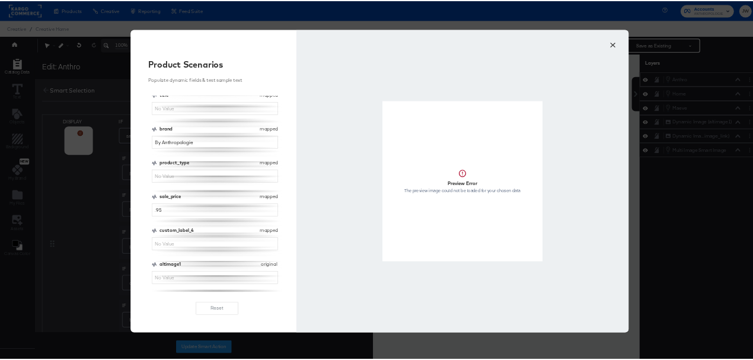
scroll to position [0, 0]
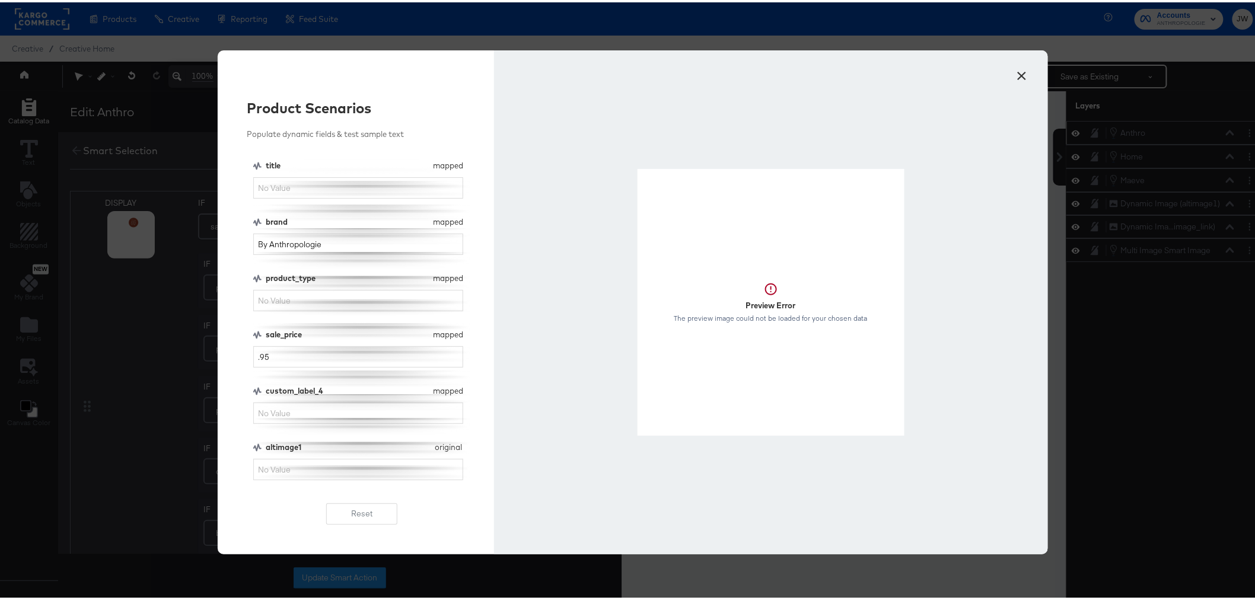
click at [167, 334] on div "× Product Scenarios Populate dynamic fields & test sample text title mapped tit…" at bounding box center [632, 300] width 1265 height 600
click at [1022, 78] on button "×" at bounding box center [1022, 70] width 21 height 21
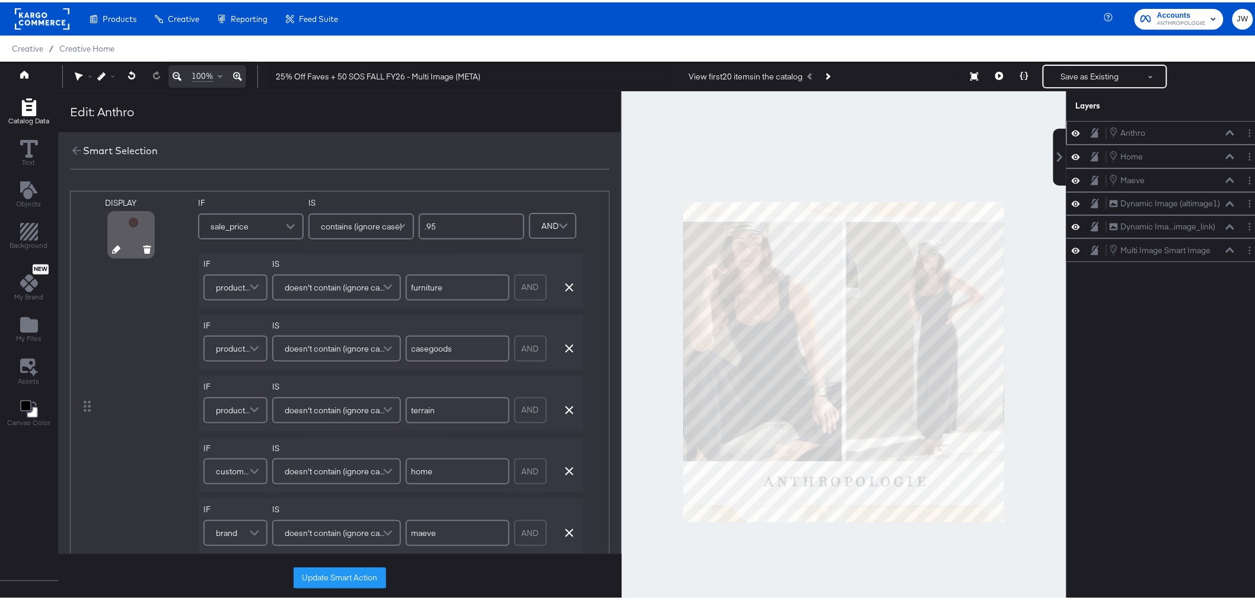
click at [125, 218] on div at bounding box center [131, 232] width 43 height 43
click at [135, 224] on div at bounding box center [131, 232] width 43 height 43
click at [157, 353] on div "DISPLAY" at bounding box center [149, 404] width 88 height 418
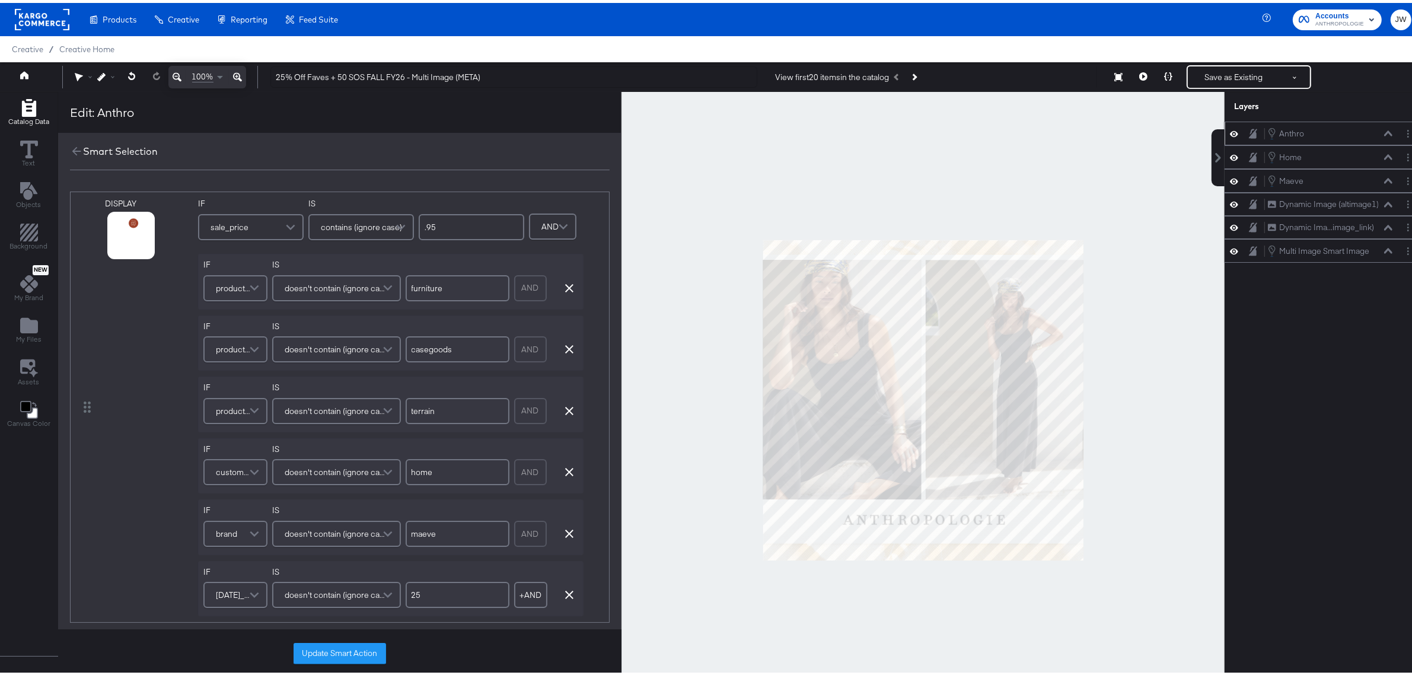
drag, startPoint x: 1102, startPoint y: 1, endPoint x: 1269, endPoint y: 595, distance: 617.2
click at [1250, 599] on div "Anthro Anthro Home Home Maeve Maeve Dynamic Image (altimage1) Dynamic Image (al…" at bounding box center [1316, 403] width 213 height 568
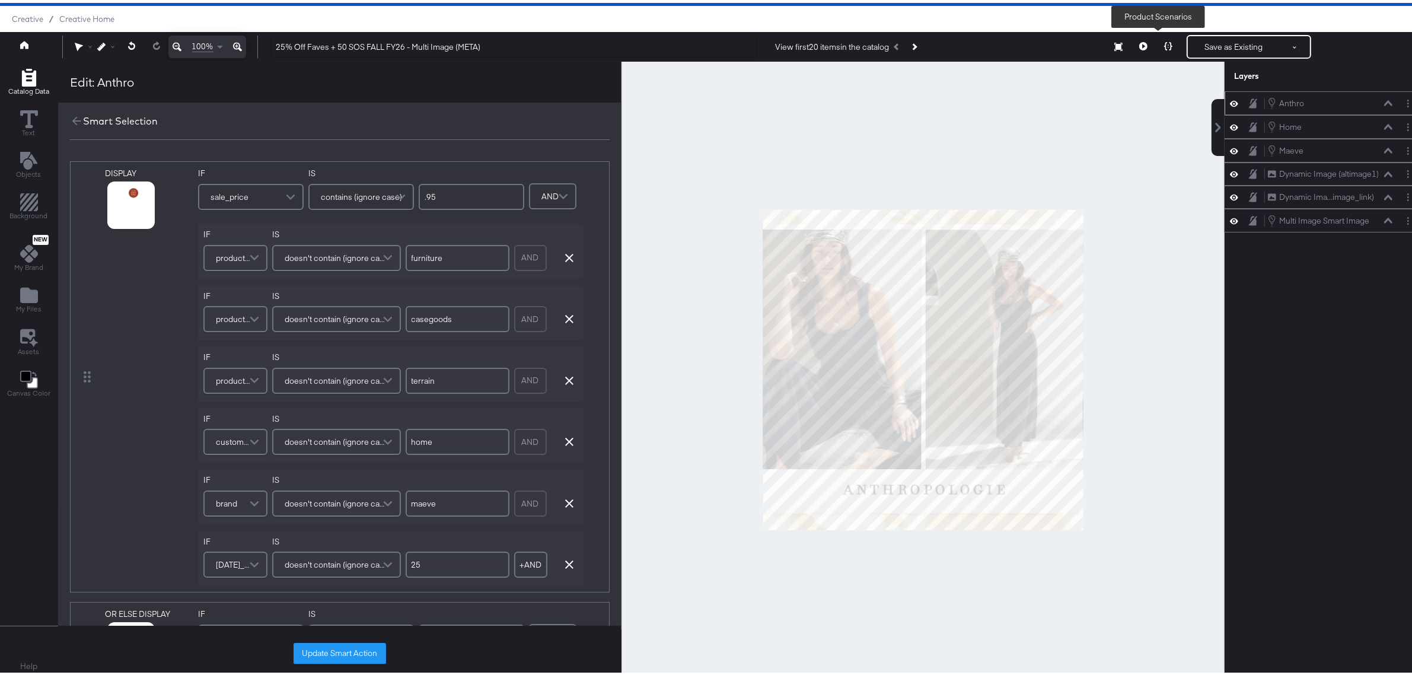
click at [1164, 40] on icon at bounding box center [1168, 43] width 8 height 8
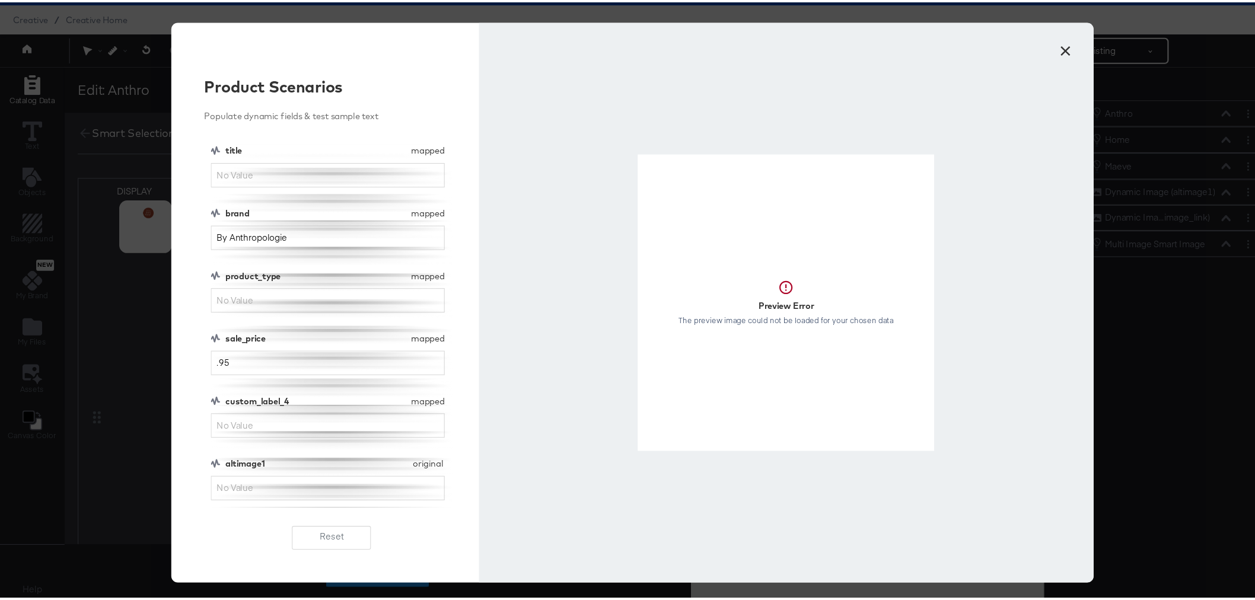
scroll to position [30, 0]
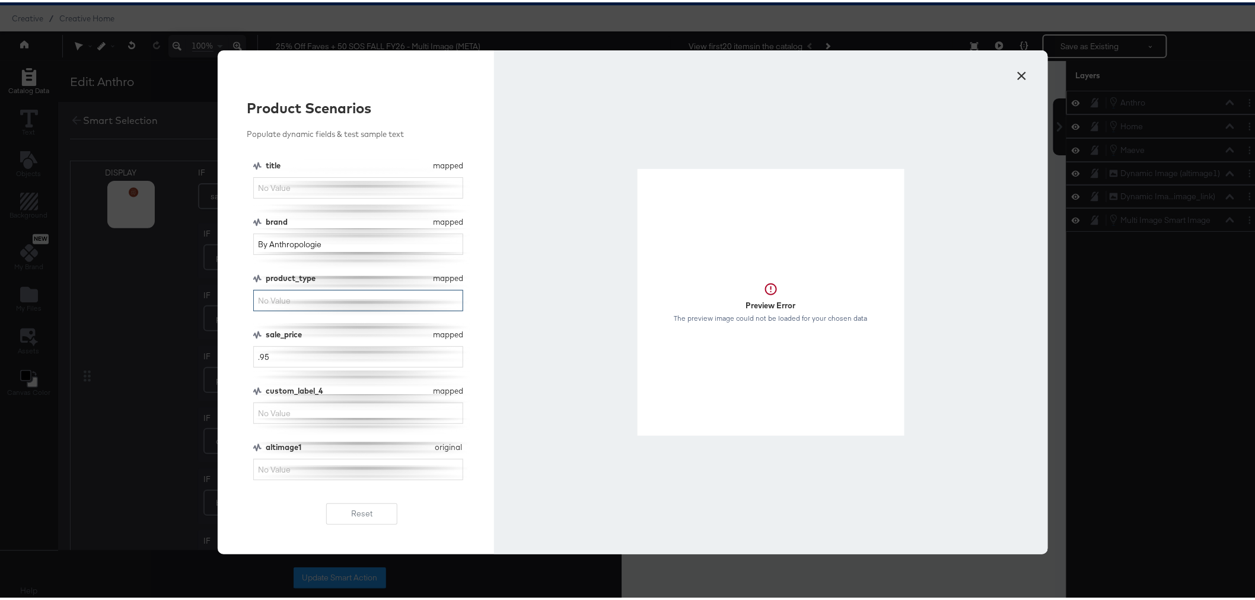
drag, startPoint x: 1020, startPoint y: 3, endPoint x: 304, endPoint y: 294, distance: 773.2
click at [299, 297] on input "product_type" at bounding box center [358, 299] width 210 height 22
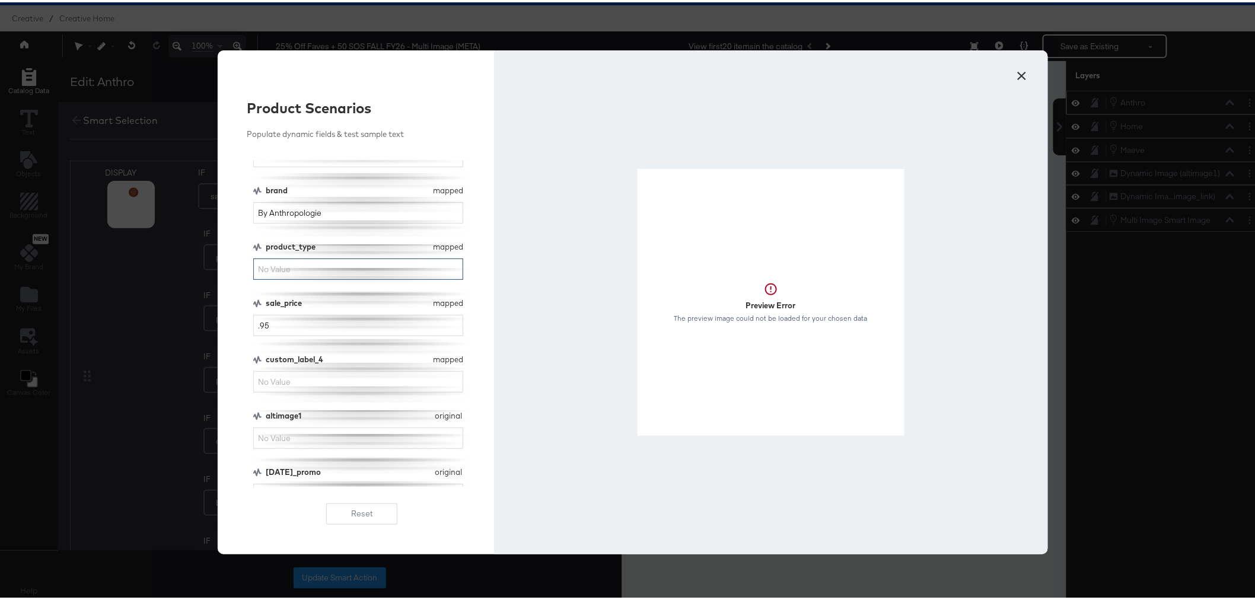
scroll to position [50, 0]
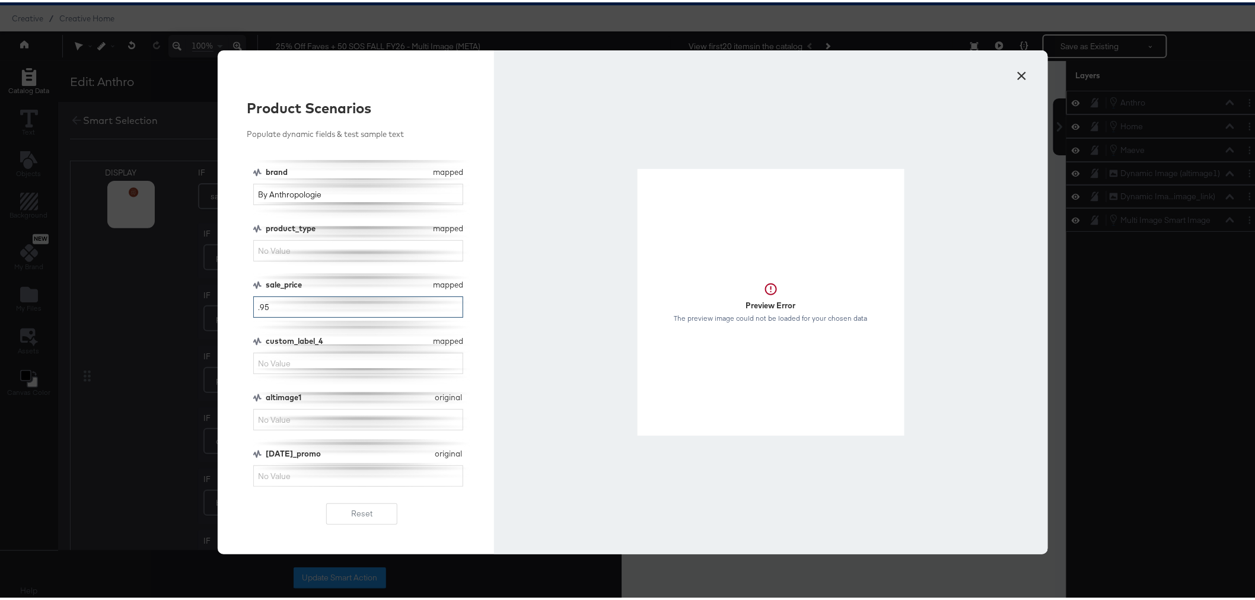
click at [272, 306] on input ".95" at bounding box center [358, 305] width 210 height 22
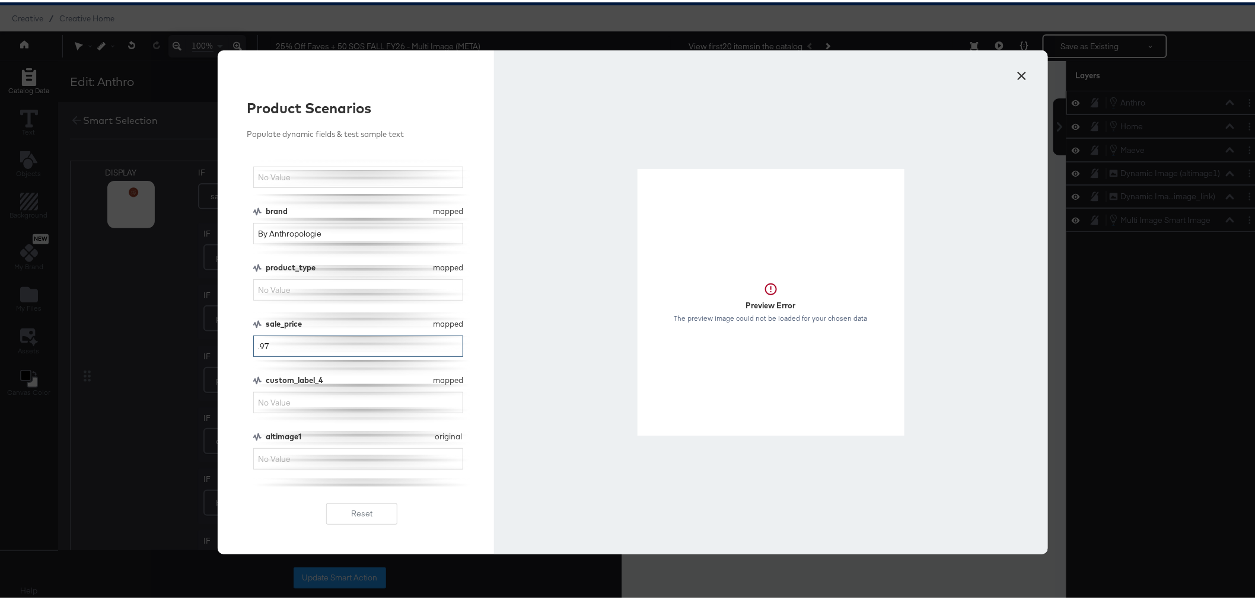
scroll to position [0, 0]
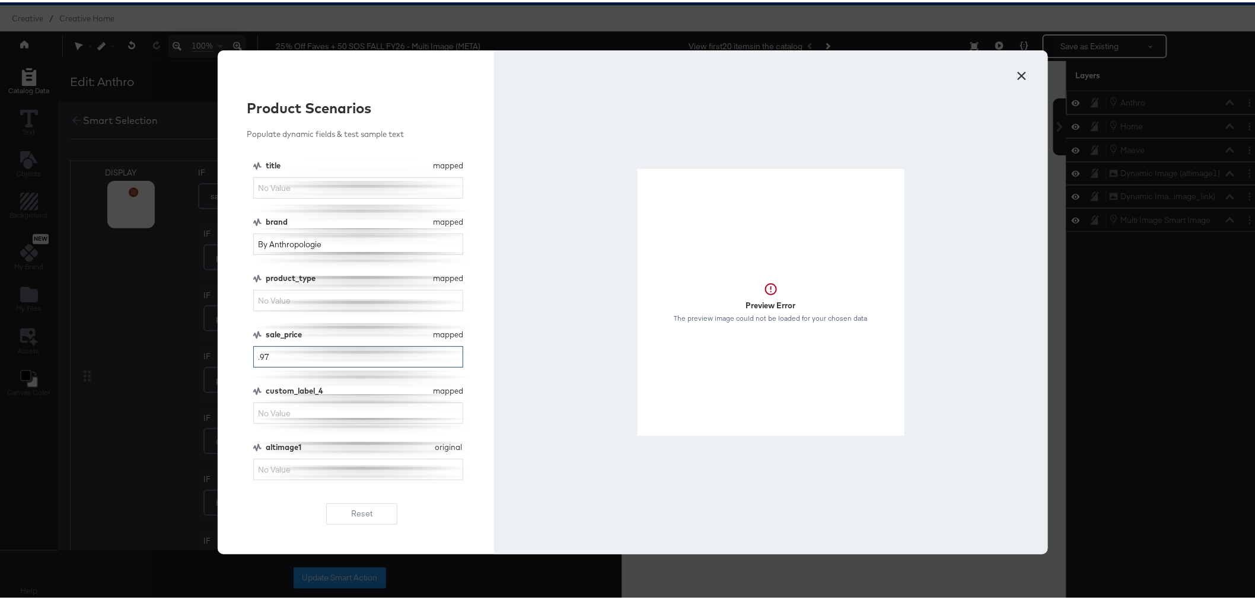
type input ".97"
drag, startPoint x: 334, startPoint y: 244, endPoint x: 210, endPoint y: 231, distance: 124.6
click at [210, 231] on div "× Product Scenarios Populate dynamic fields & test sample text title mapped tit…" at bounding box center [632, 300] width 1265 height 600
click at [240, 265] on div "Product Scenarios Populate dynamic fields & test sample text title mapped title…" at bounding box center [356, 300] width 277 height 504
click at [1020, 78] on button "×" at bounding box center [1022, 70] width 21 height 21
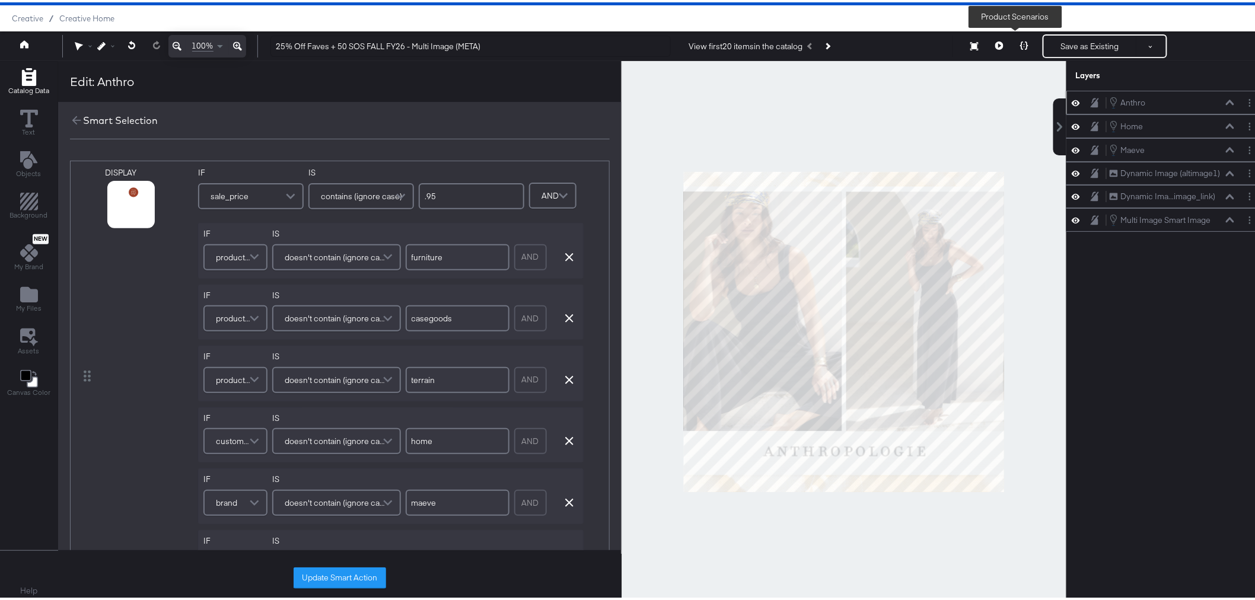
click at [1017, 37] on button at bounding box center [1024, 44] width 25 height 24
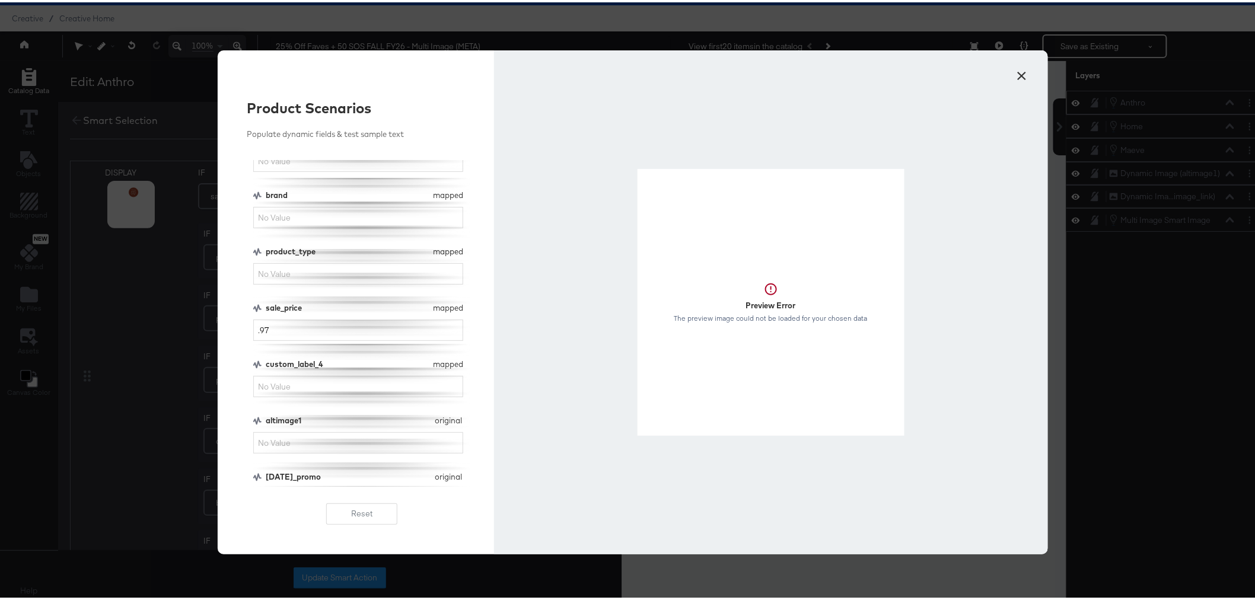
scroll to position [50, 0]
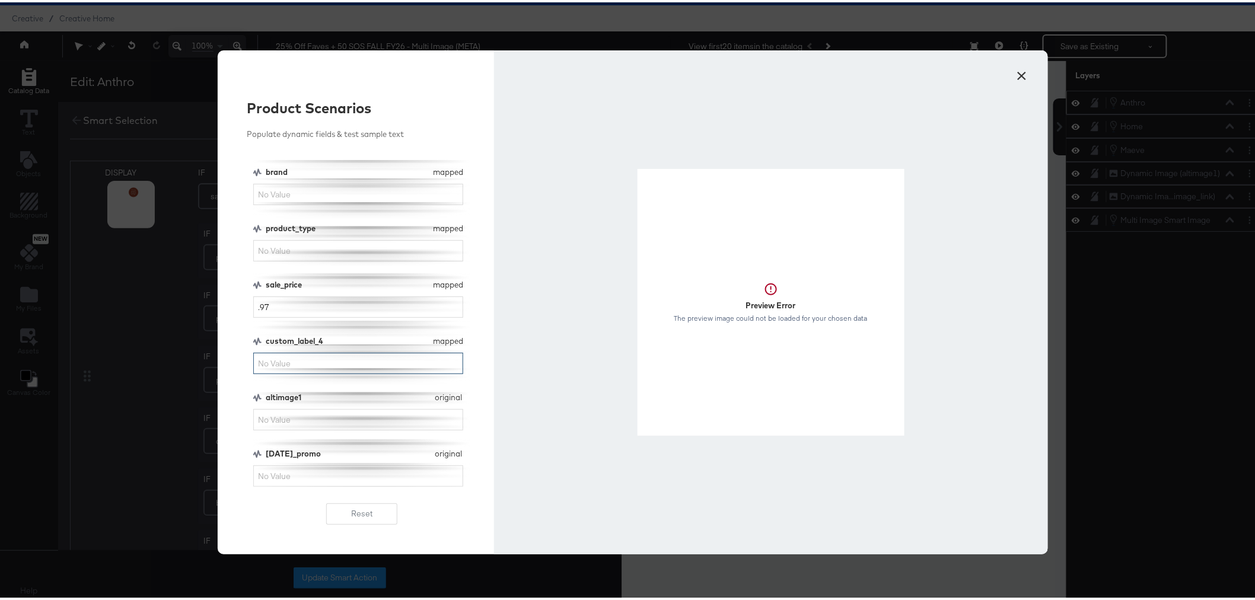
click at [342, 363] on input "custom_label_4" at bounding box center [358, 361] width 210 height 22
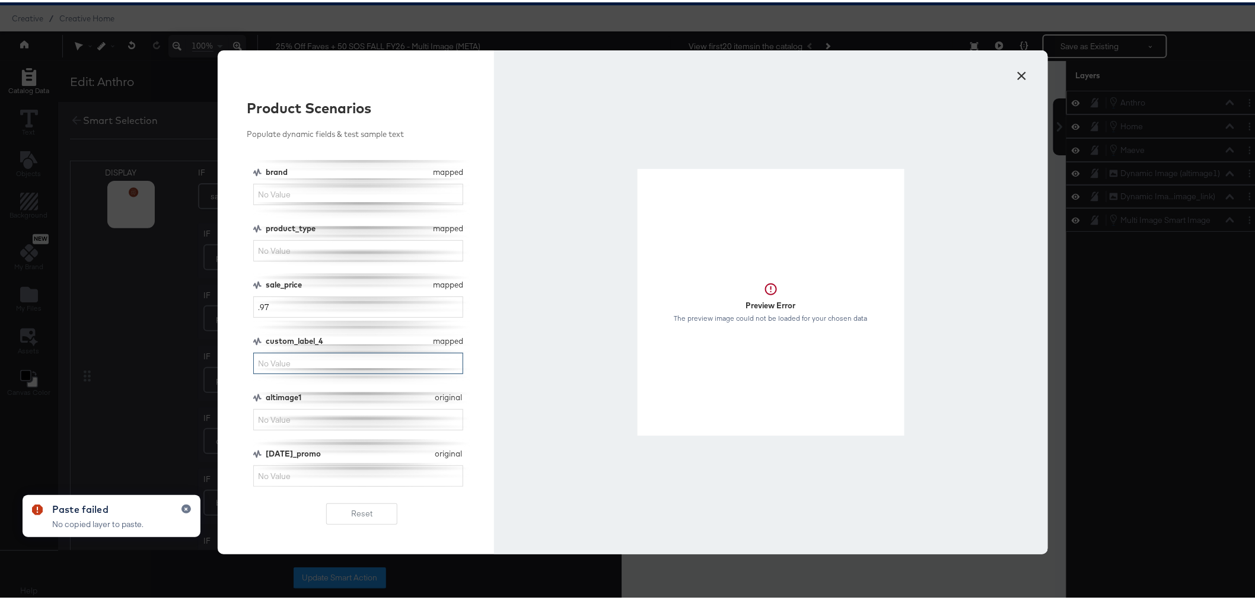
click at [359, 366] on input "custom_label_4" at bounding box center [358, 361] width 210 height 22
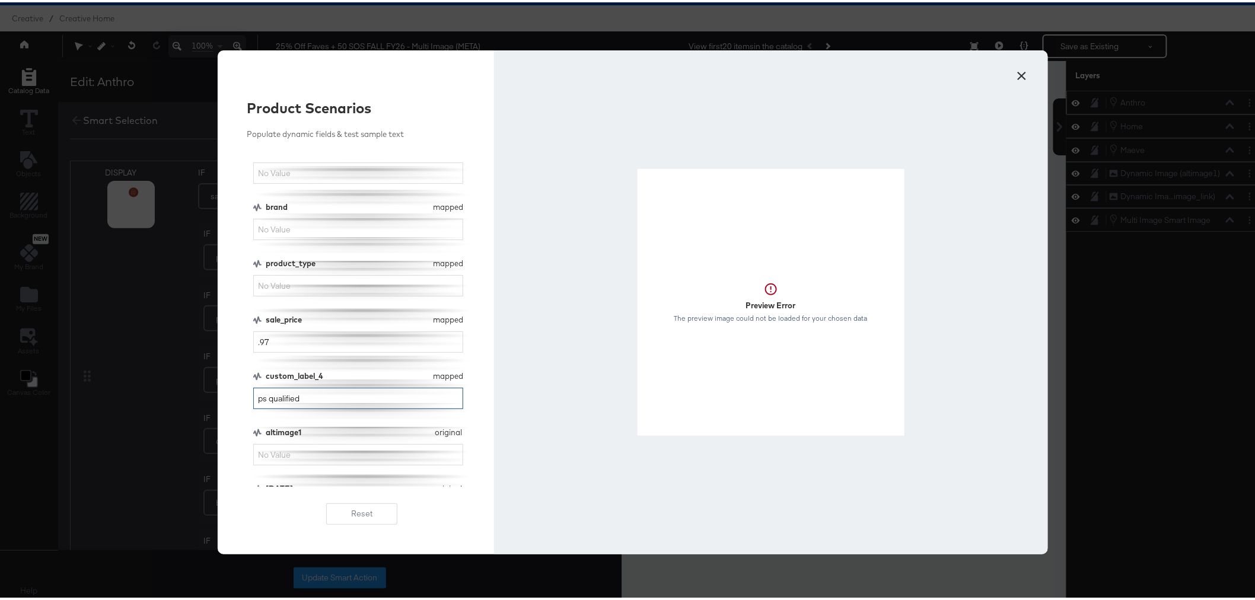
scroll to position [0, 0]
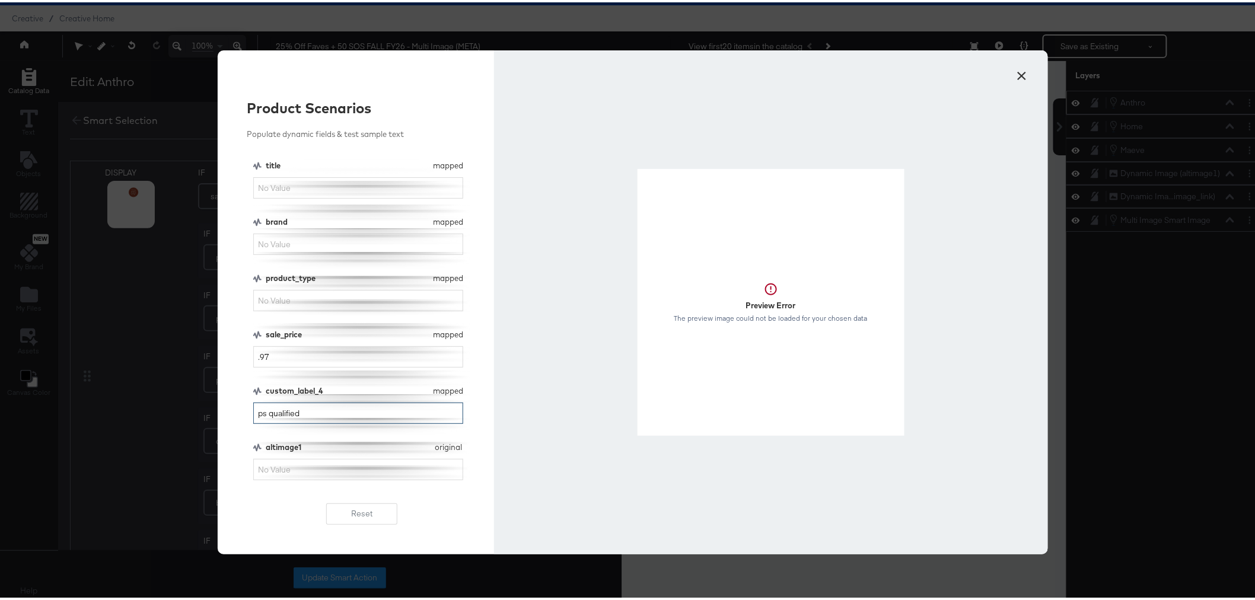
type input "ps qualified"
click at [1013, 75] on button "×" at bounding box center [1022, 70] width 21 height 21
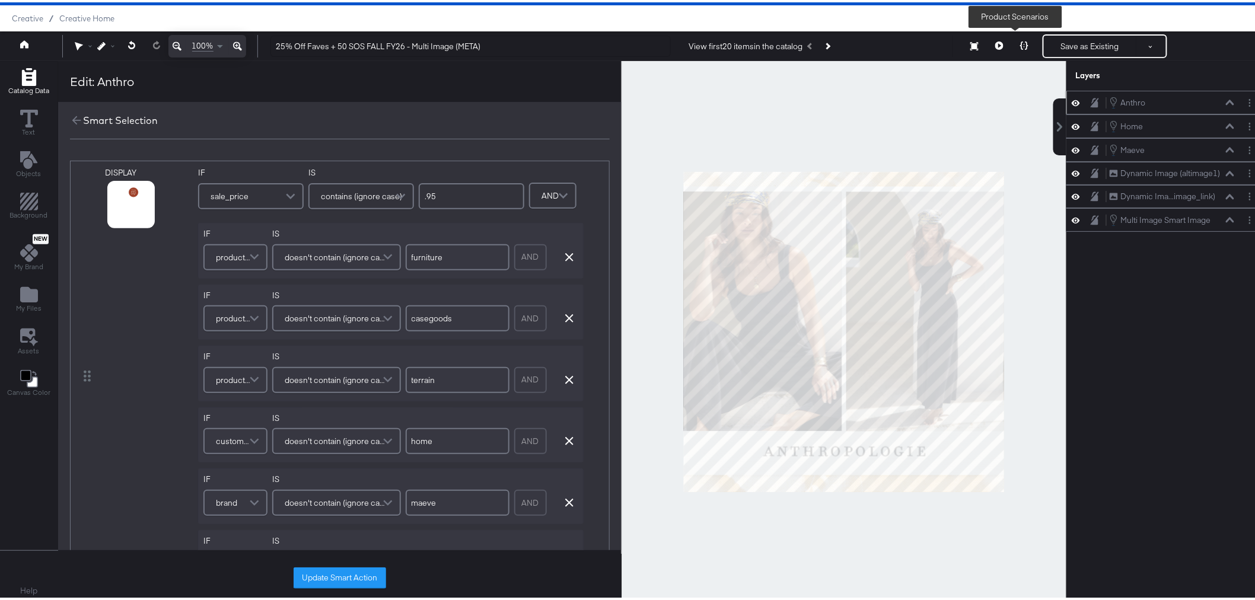
click at [1020, 42] on icon at bounding box center [1024, 43] width 8 height 8
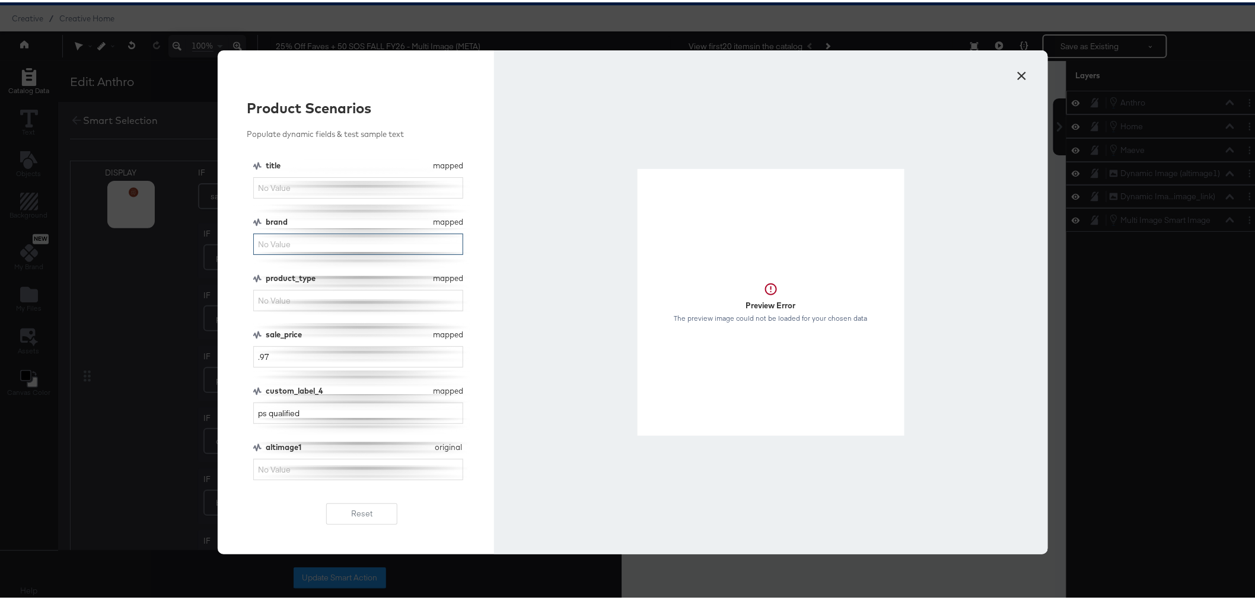
click at [293, 244] on input "brand" at bounding box center [358, 242] width 210 height 22
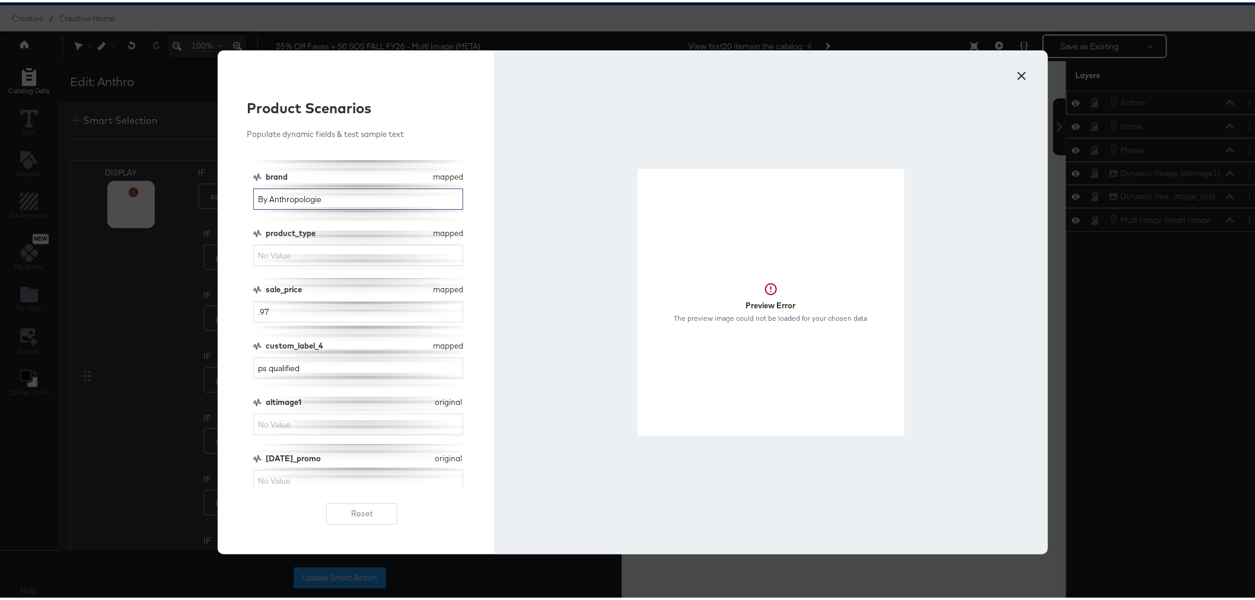
scroll to position [50, 0]
type input "By Anthropologie"
click at [327, 515] on button "Reset" at bounding box center [361, 511] width 71 height 21
type input "The [PERSON_NAME]-Neck Jumpsuit"
type input "Anthropologie > Women's > Clothing > One Pieces > Jumpsuit"
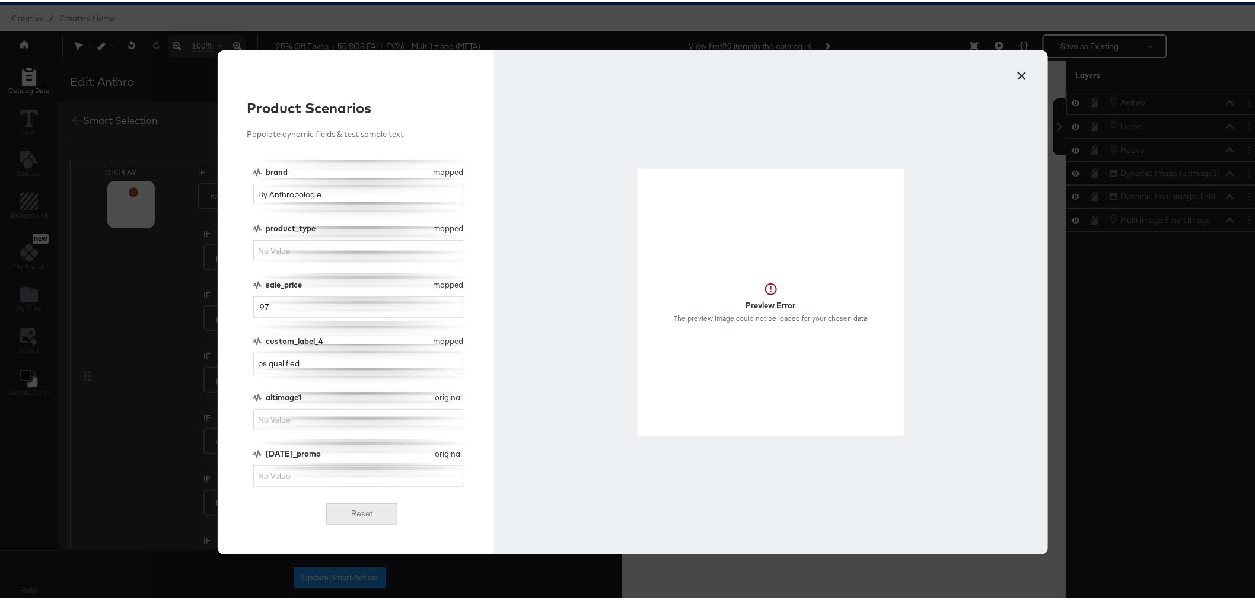
type input "[URL][DOMAIN_NAME]"
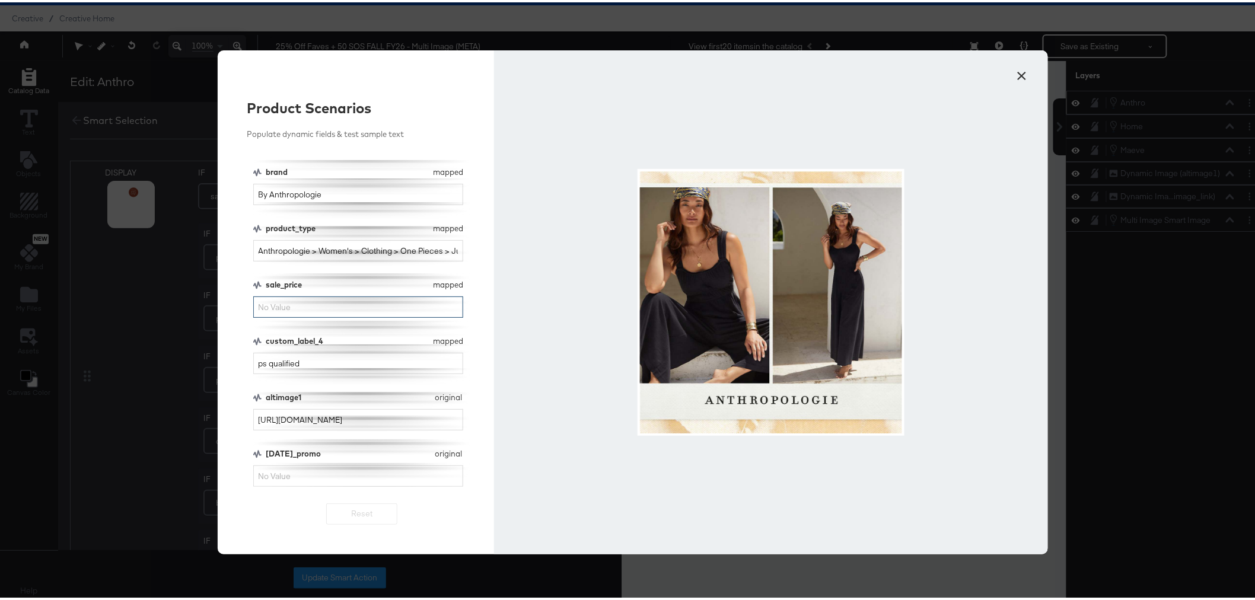
click at [347, 301] on input "sale_price" at bounding box center [358, 305] width 210 height 22
type input ".95"
click at [1016, 69] on button "×" at bounding box center [1022, 70] width 21 height 21
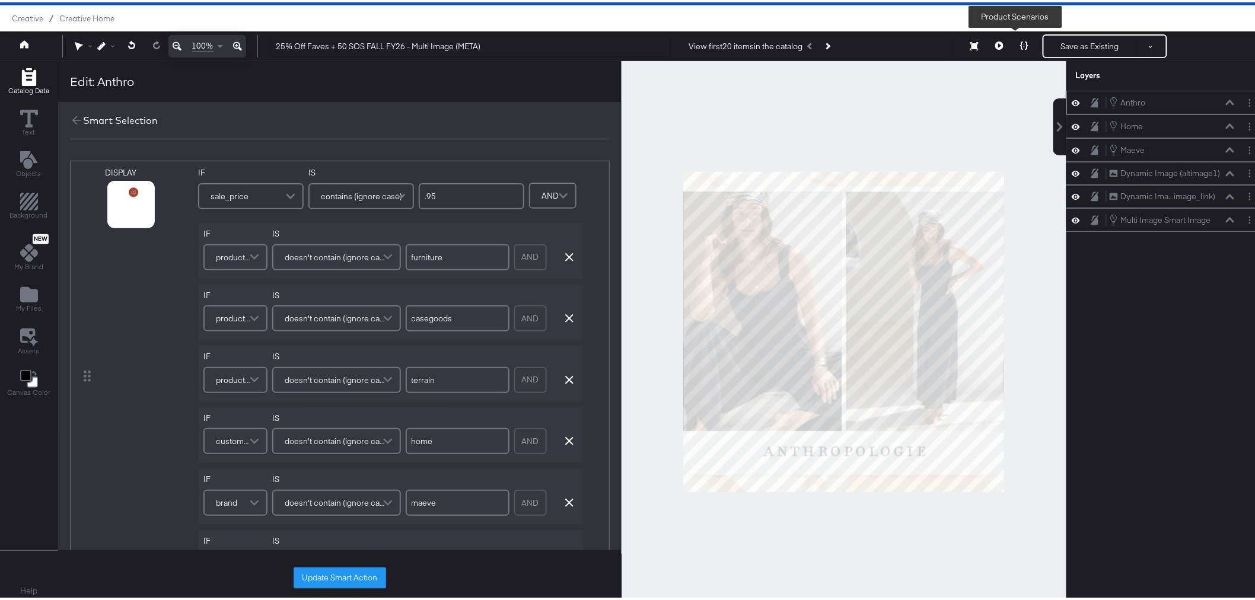
click at [1017, 47] on button at bounding box center [1024, 44] width 25 height 24
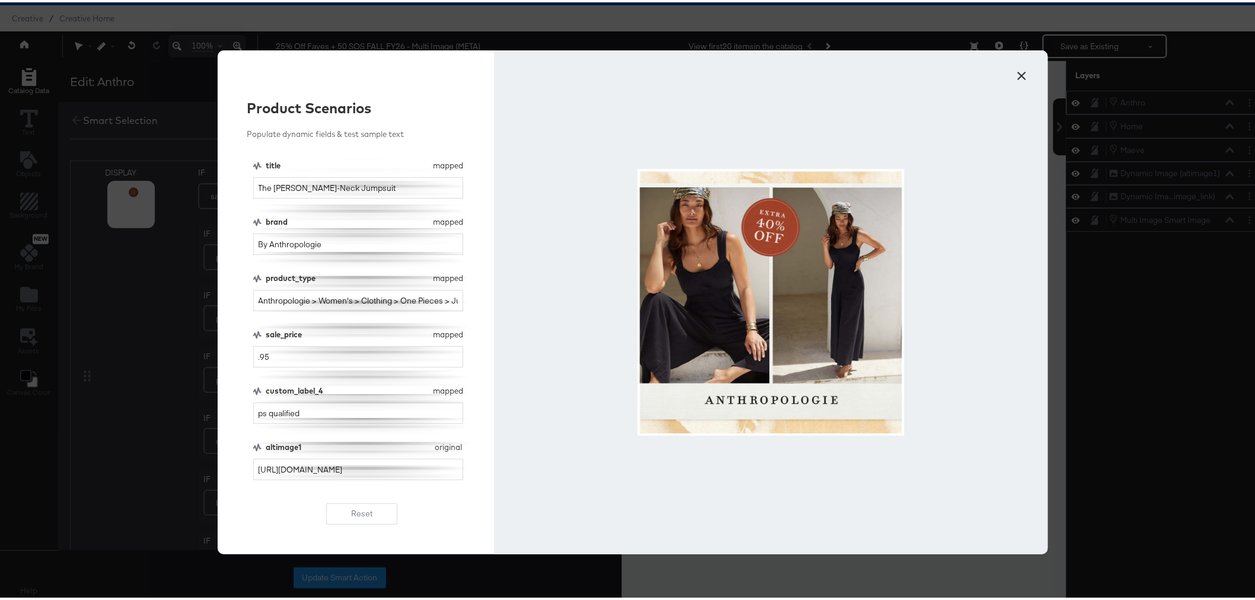
click at [1146, 291] on div "× Product Scenarios Populate dynamic fields & test sample text title mapped tit…" at bounding box center [632, 300] width 1265 height 600
click at [1017, 77] on button "×" at bounding box center [1022, 70] width 21 height 21
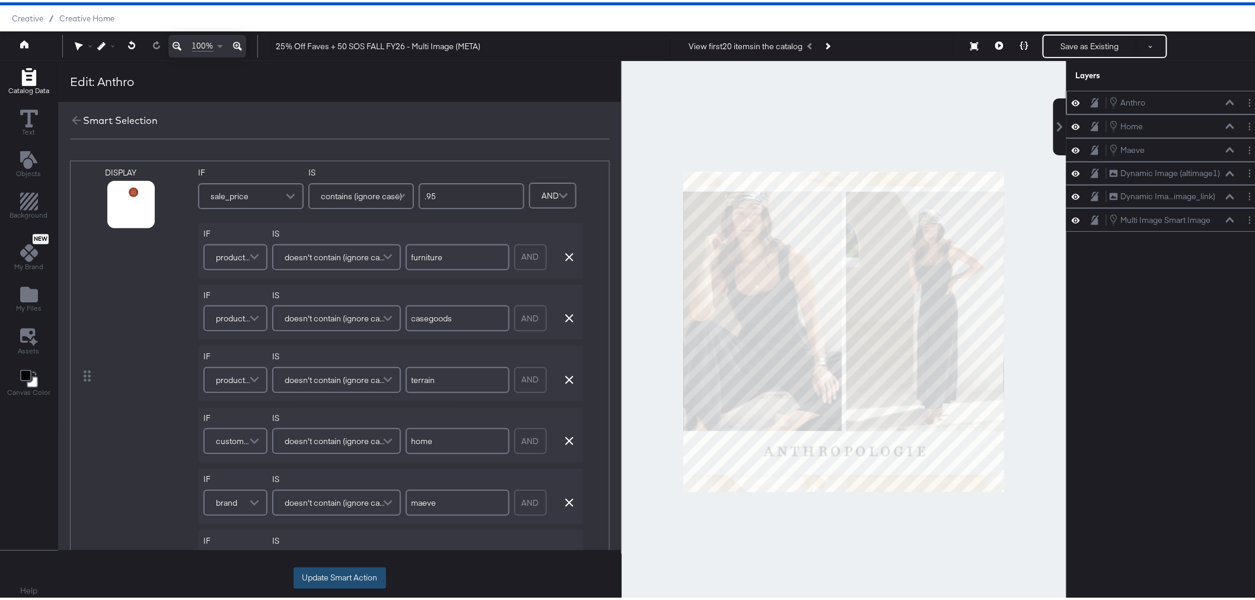
drag, startPoint x: 327, startPoint y: 576, endPoint x: 581, endPoint y: 408, distance: 304.2
click at [328, 575] on button "Update Smart Action" at bounding box center [339, 575] width 92 height 21
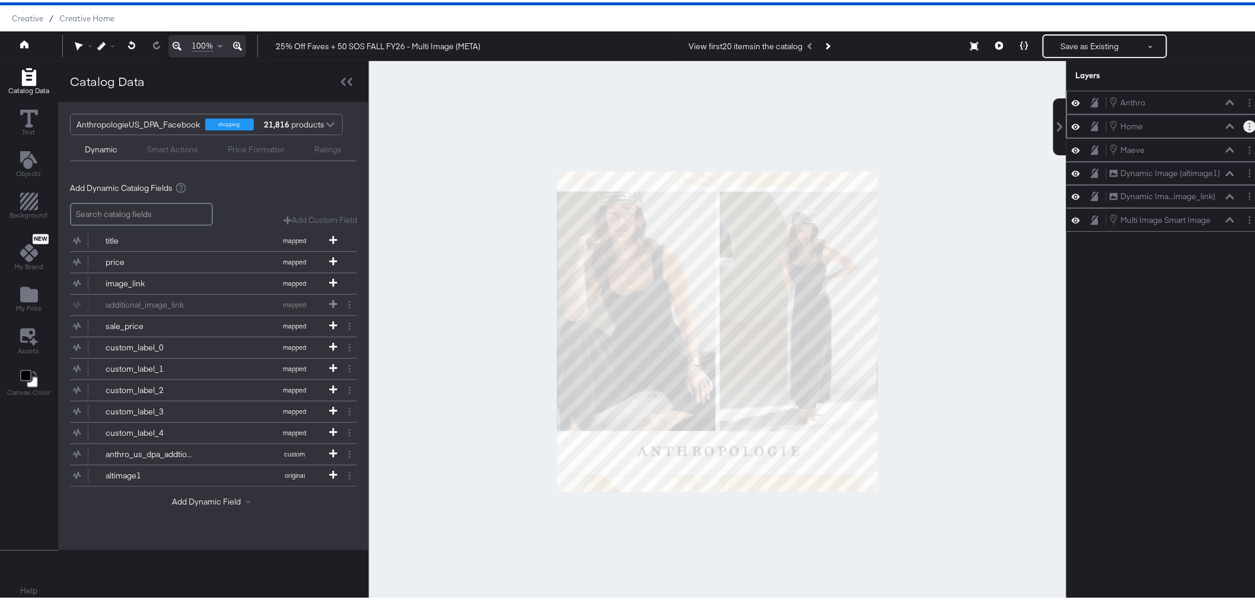
click at [1246, 125] on button "Layer Options" at bounding box center [1249, 124] width 12 height 12
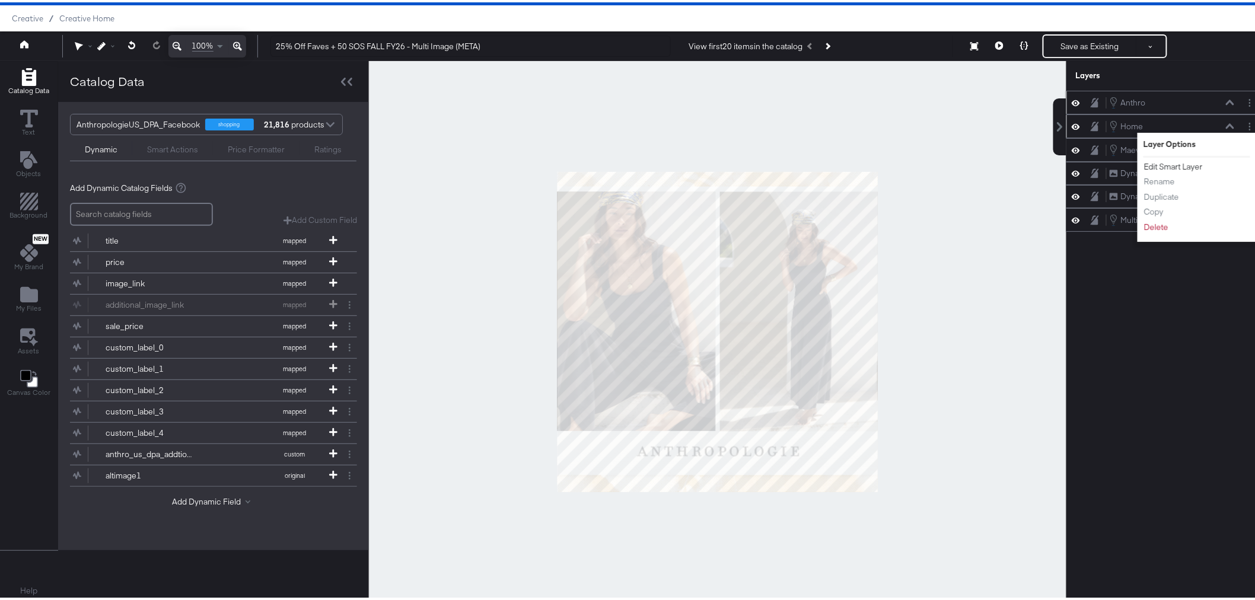
click at [1158, 159] on button "Edit Smart Layer" at bounding box center [1173, 164] width 60 height 12
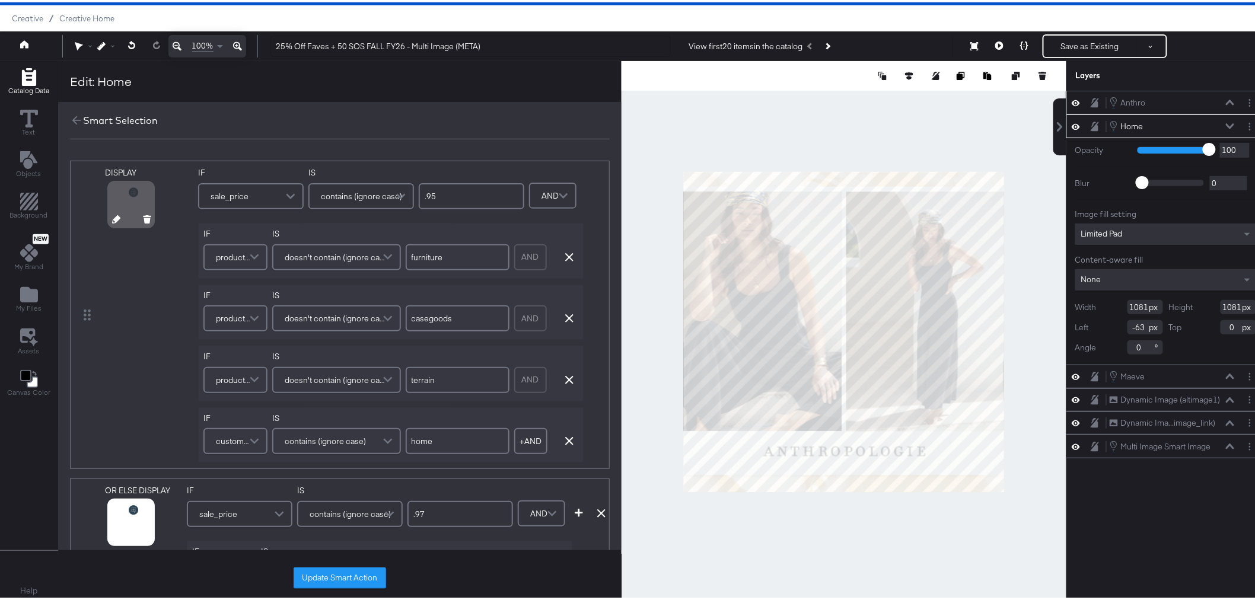
click at [114, 216] on icon at bounding box center [116, 217] width 8 height 8
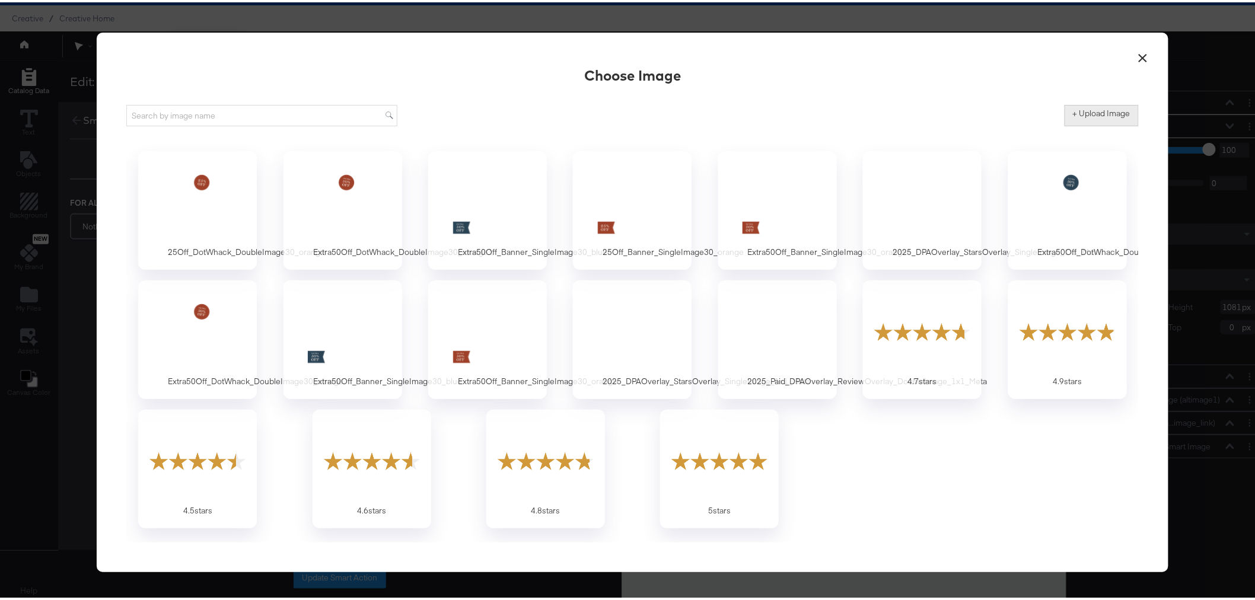
click at [1125, 120] on button "+ Upload Image" at bounding box center [1101, 113] width 74 height 21
click at [1115, 116] on label "+ Upload Image" at bounding box center [1102, 111] width 58 height 11
click at [1115, 124] on input "+ Upload Image" at bounding box center [1199, 124] width 271 height 0
type input "C:\fakepath\Extra50Off_DotWhack_DoubleImage30_blue (1).png"
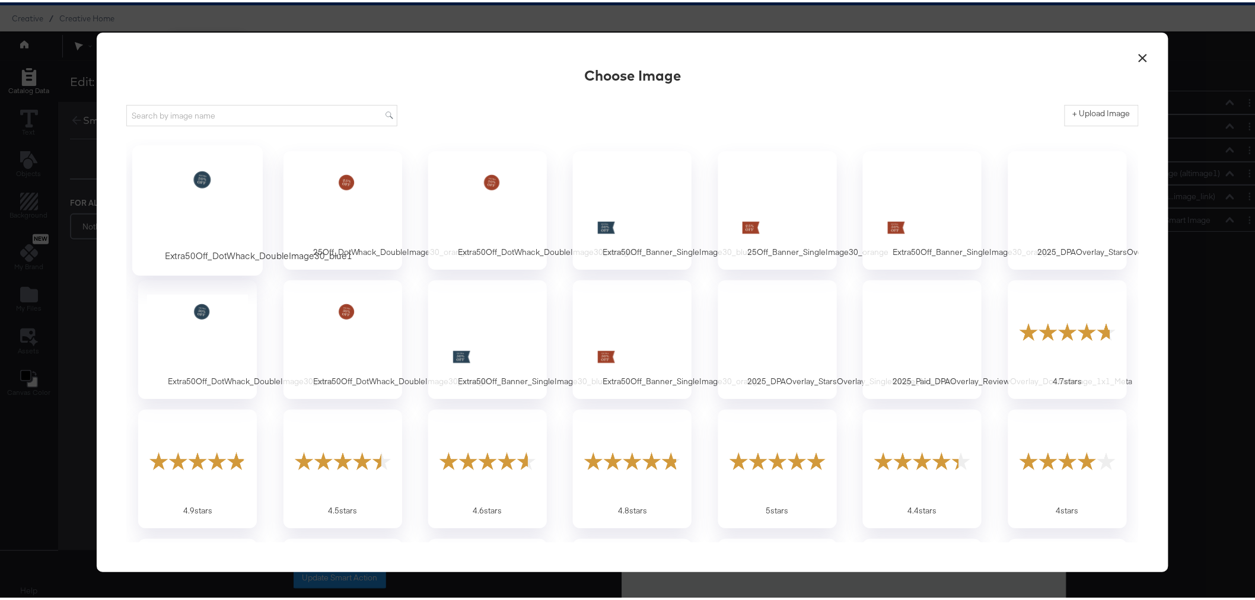
click at [184, 197] on div at bounding box center [197, 200] width 111 height 82
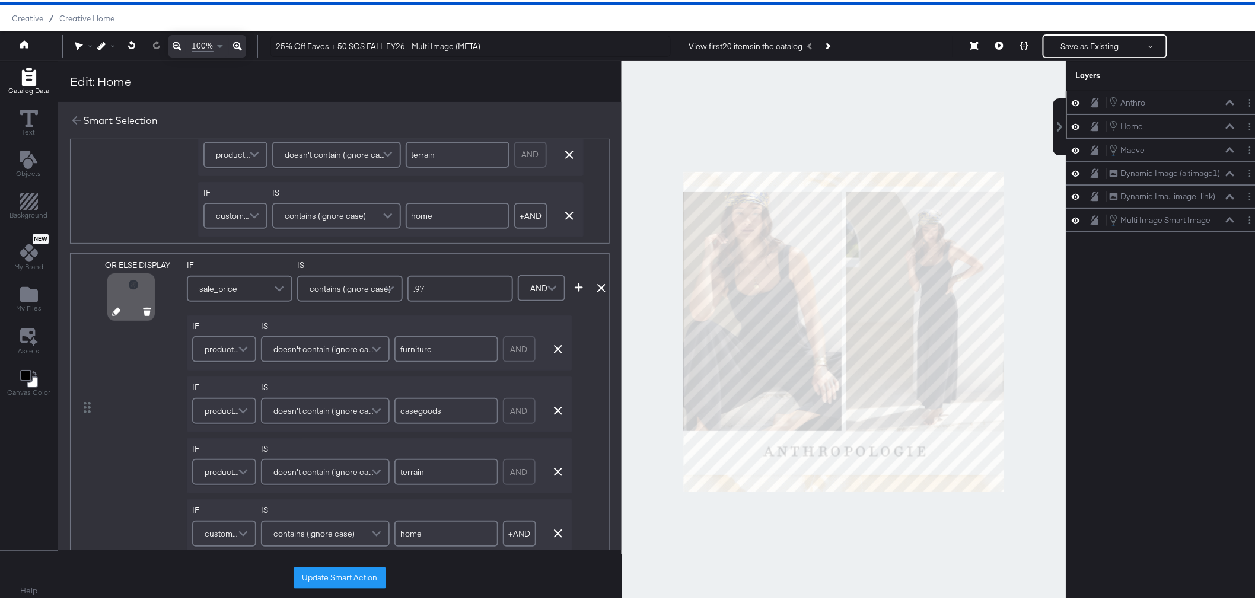
scroll to position [218, 0]
click at [113, 315] on icon at bounding box center [116, 316] width 8 height 8
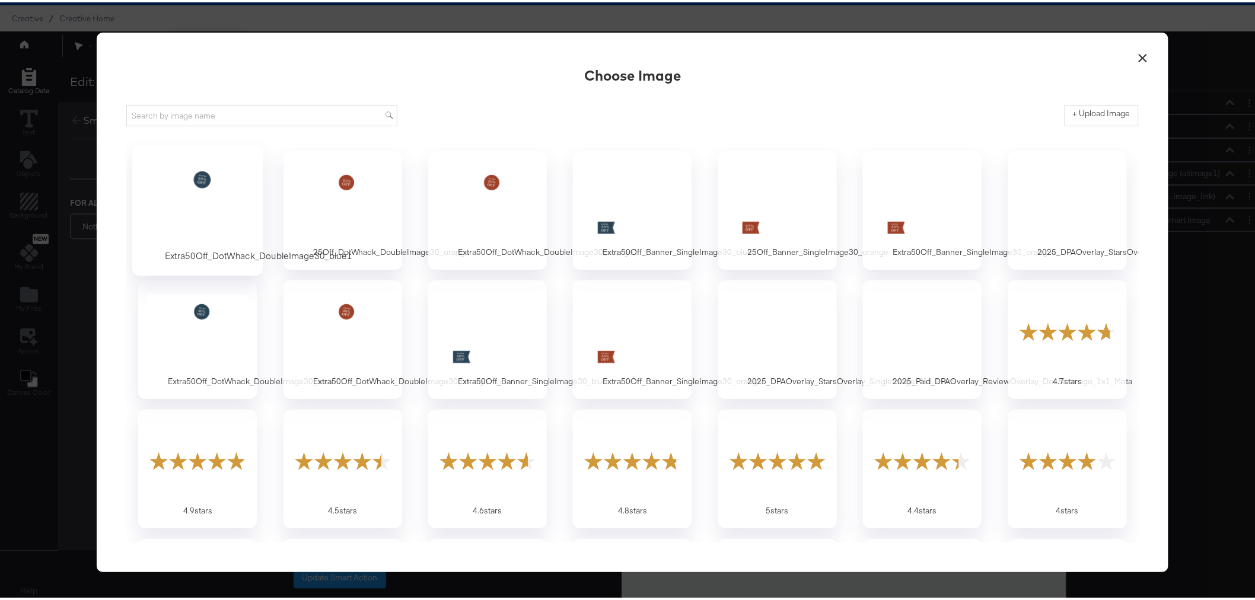
click at [216, 208] on div at bounding box center [197, 200] width 111 height 82
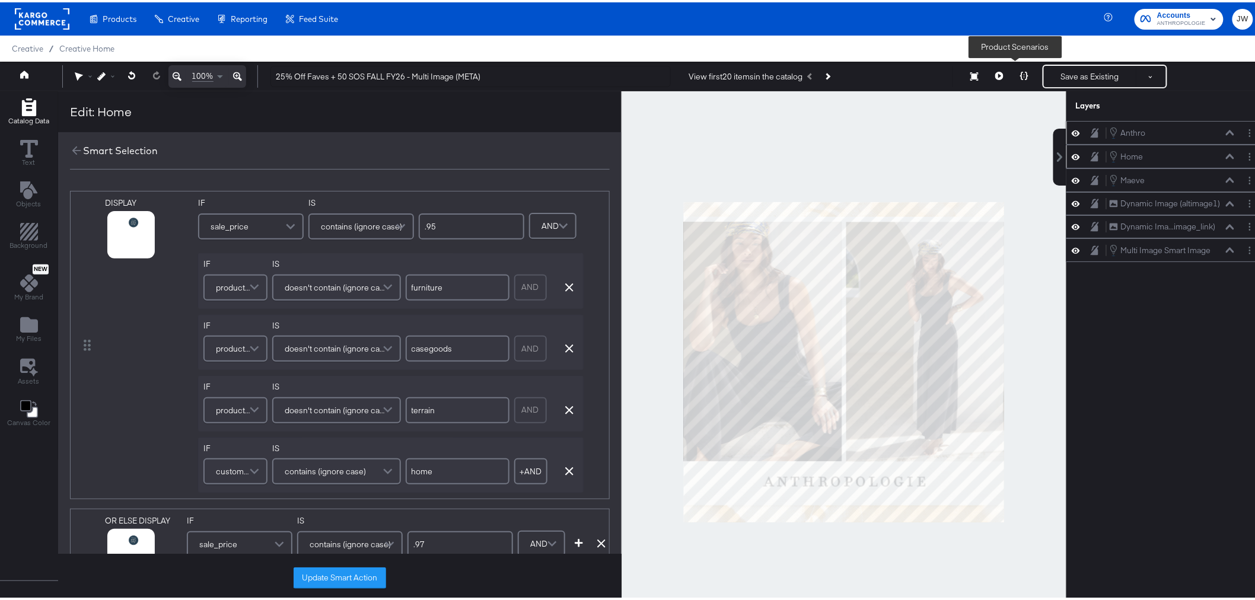
click at [1020, 75] on icon at bounding box center [1024, 73] width 8 height 8
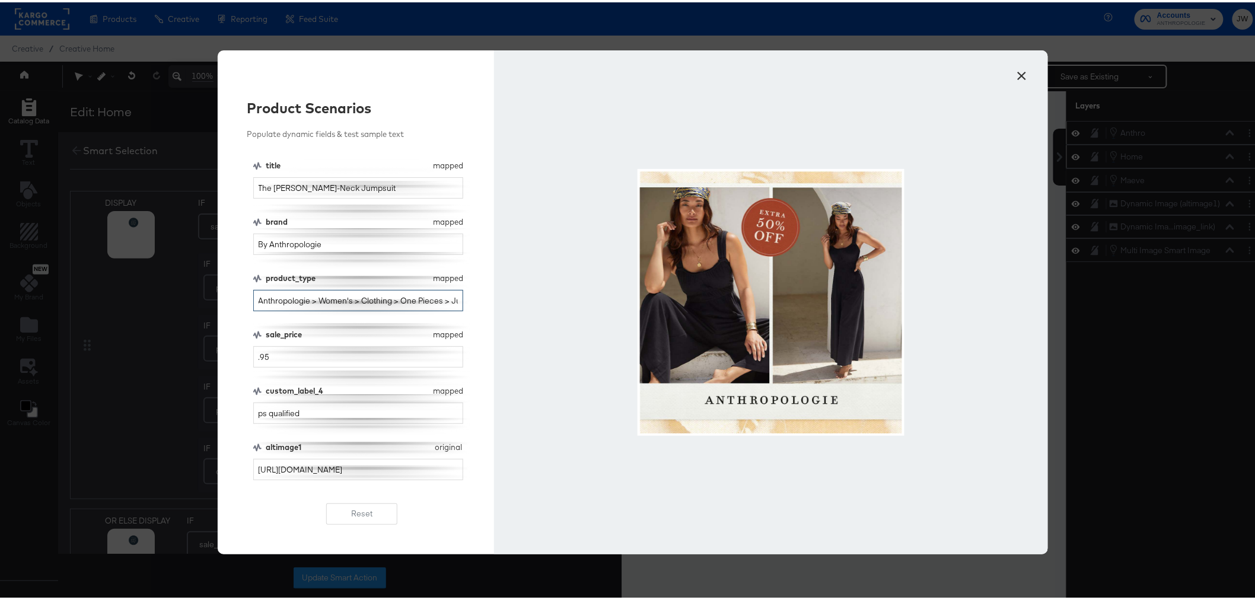
click at [344, 299] on input "Anthropologie > Women's > Clothing > One Pieces > Jumpsuit" at bounding box center [358, 299] width 210 height 22
type input "home"
drag, startPoint x: 390, startPoint y: 183, endPoint x: 147, endPoint y: 194, distance: 242.8
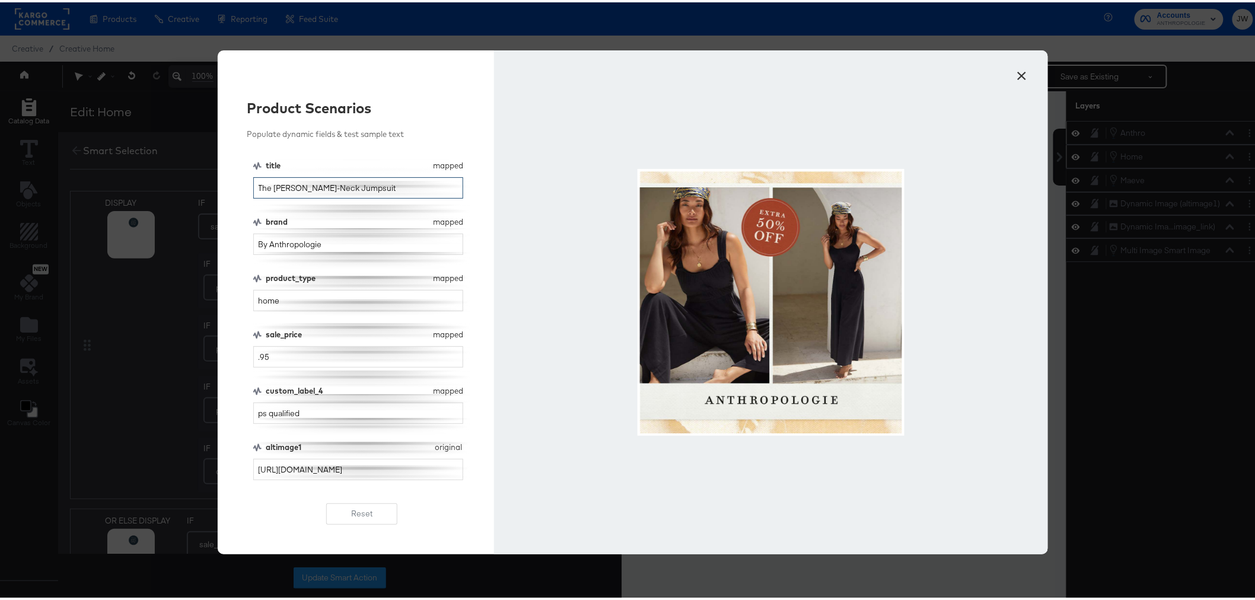
click at [147, 193] on div "× Product Scenarios Populate dynamic fields & test sample text title mapped tit…" at bounding box center [632, 300] width 1265 height 600
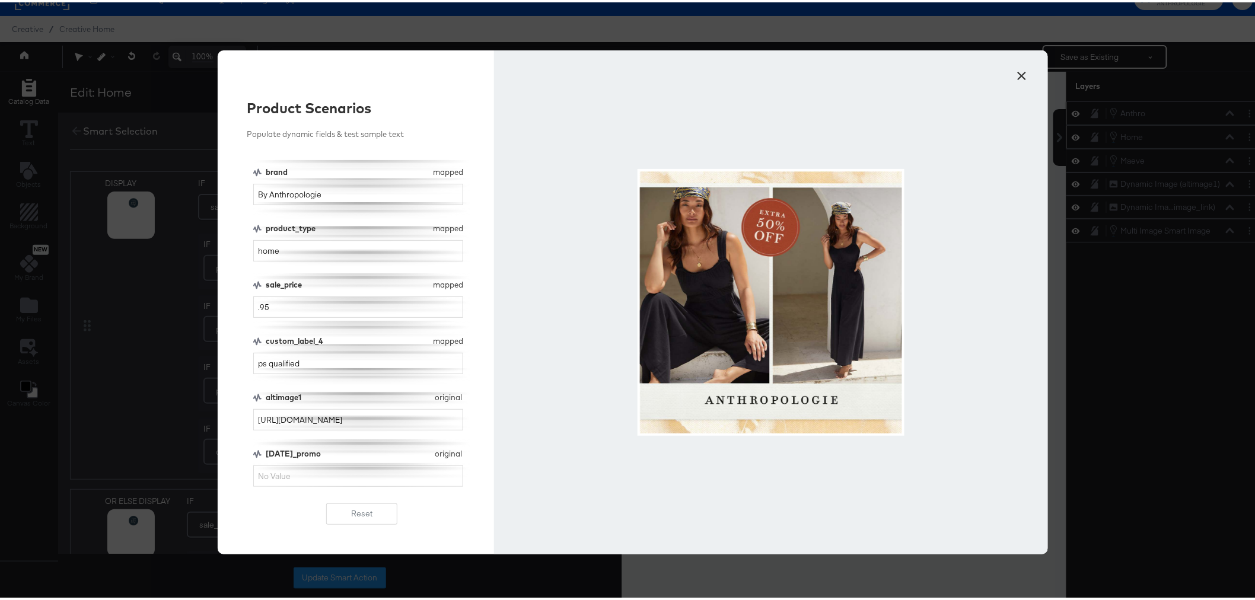
scroll to position [30, 0]
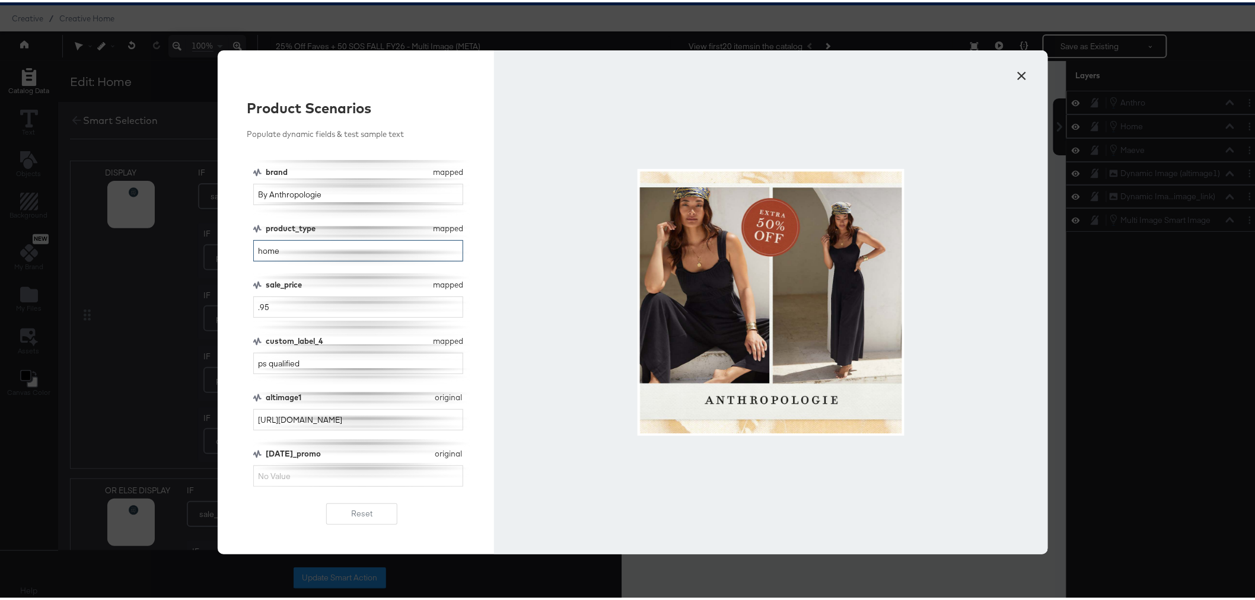
drag, startPoint x: 293, startPoint y: 248, endPoint x: 229, endPoint y: 260, distance: 65.7
click at [229, 260] on div "Product Scenarios Populate dynamic fields & test sample text title mapped title…" at bounding box center [356, 300] width 277 height 504
drag, startPoint x: 311, startPoint y: 365, endPoint x: 223, endPoint y: 374, distance: 88.8
click at [223, 374] on div "Product Scenarios Populate dynamic fields & test sample text title mapped title…" at bounding box center [356, 300] width 277 height 504
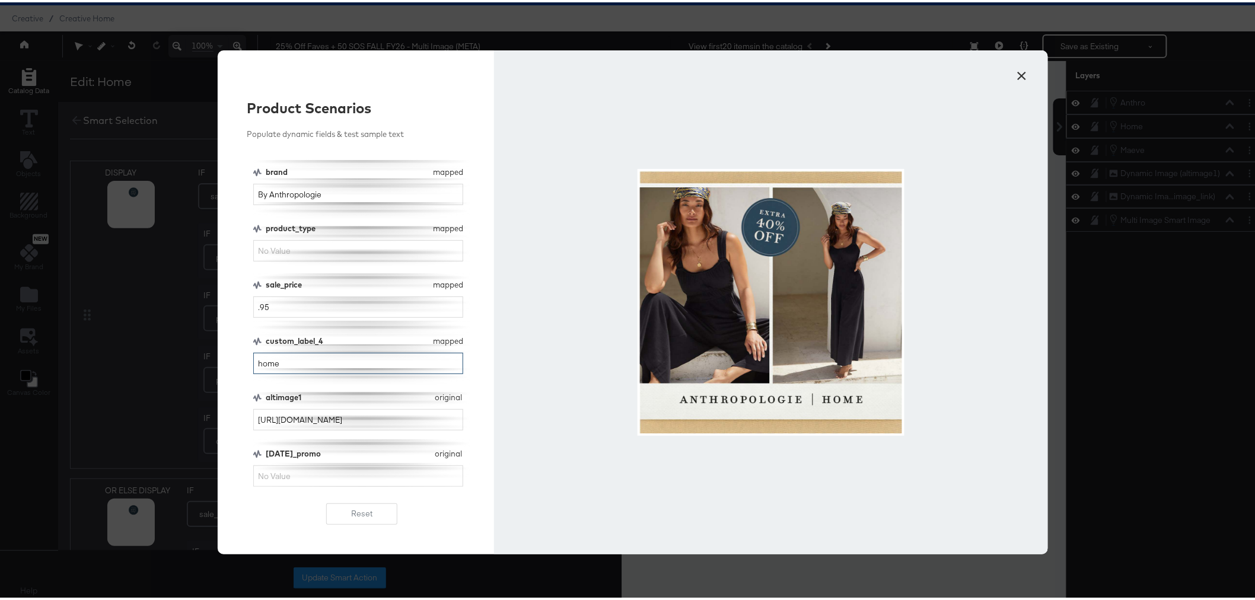
type input "home"
click at [1017, 74] on button "×" at bounding box center [1022, 70] width 21 height 21
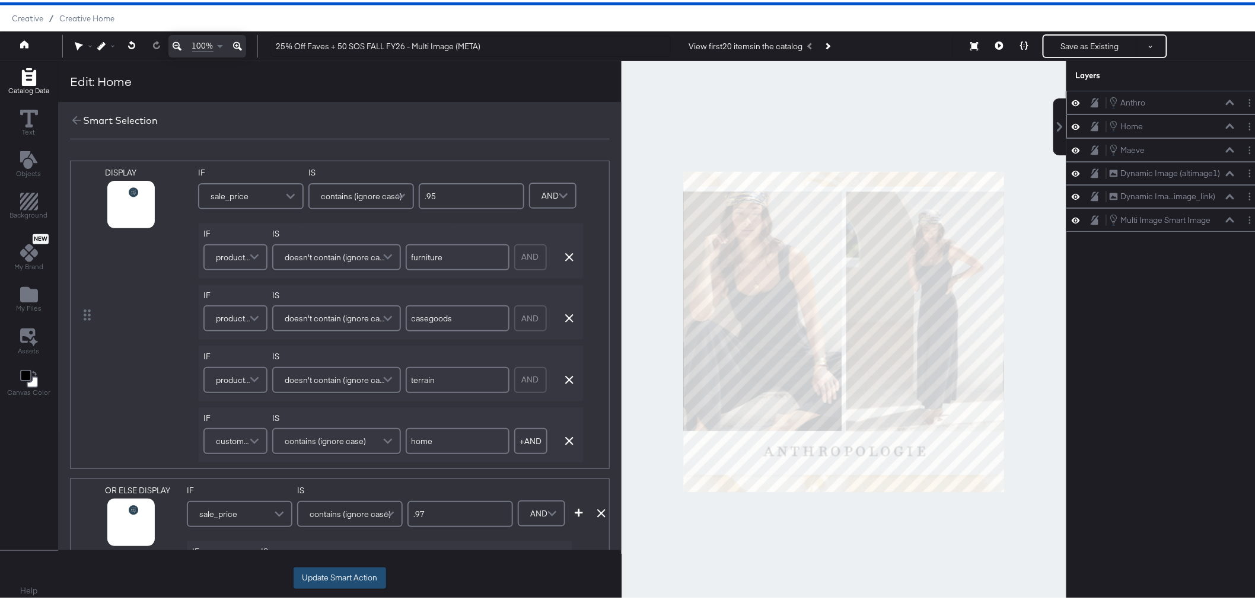
click at [313, 573] on button "Update Smart Action" at bounding box center [339, 575] width 92 height 21
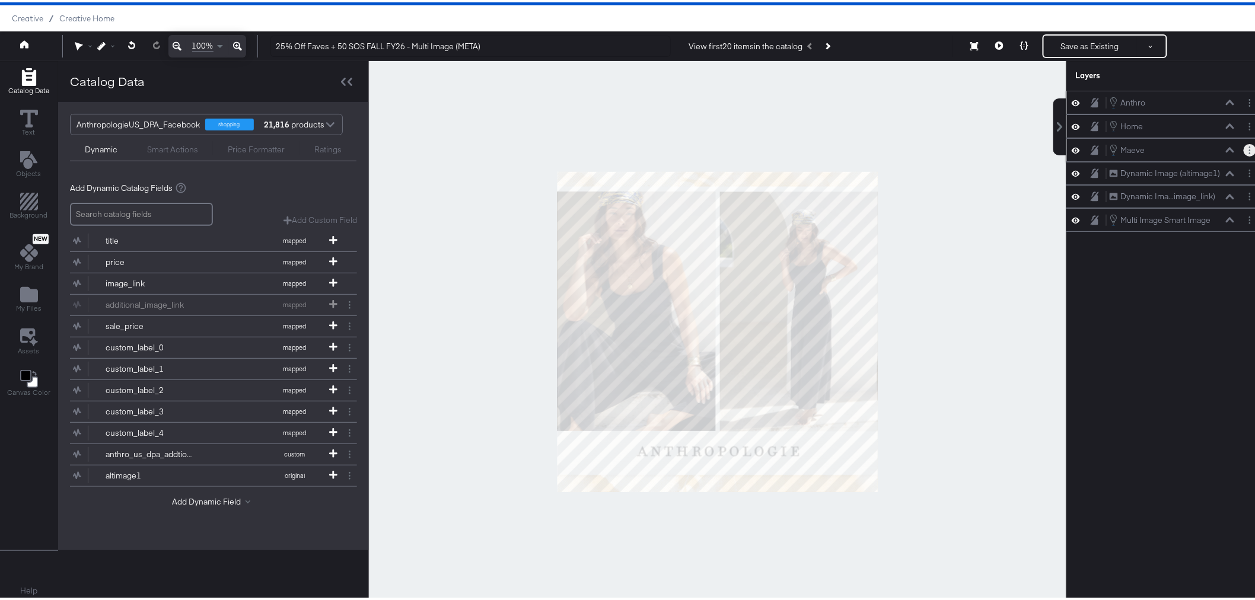
click at [1249, 151] on icon "Layer Options" at bounding box center [1250, 148] width 2 height 8
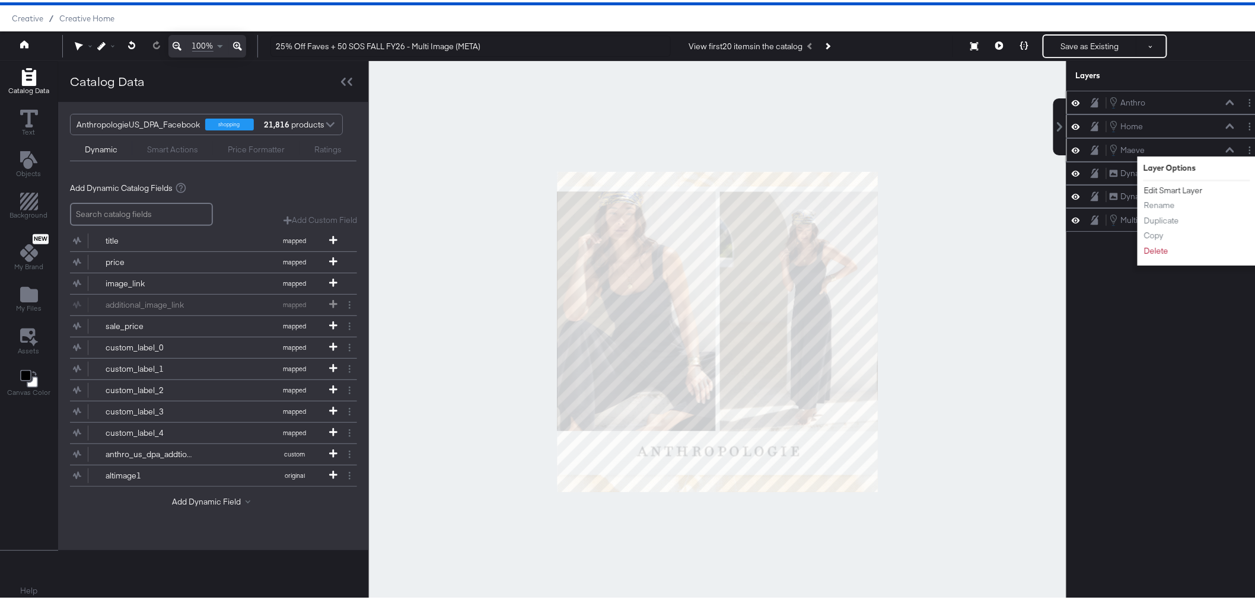
click at [1178, 187] on button "Edit Smart Layer" at bounding box center [1173, 188] width 60 height 12
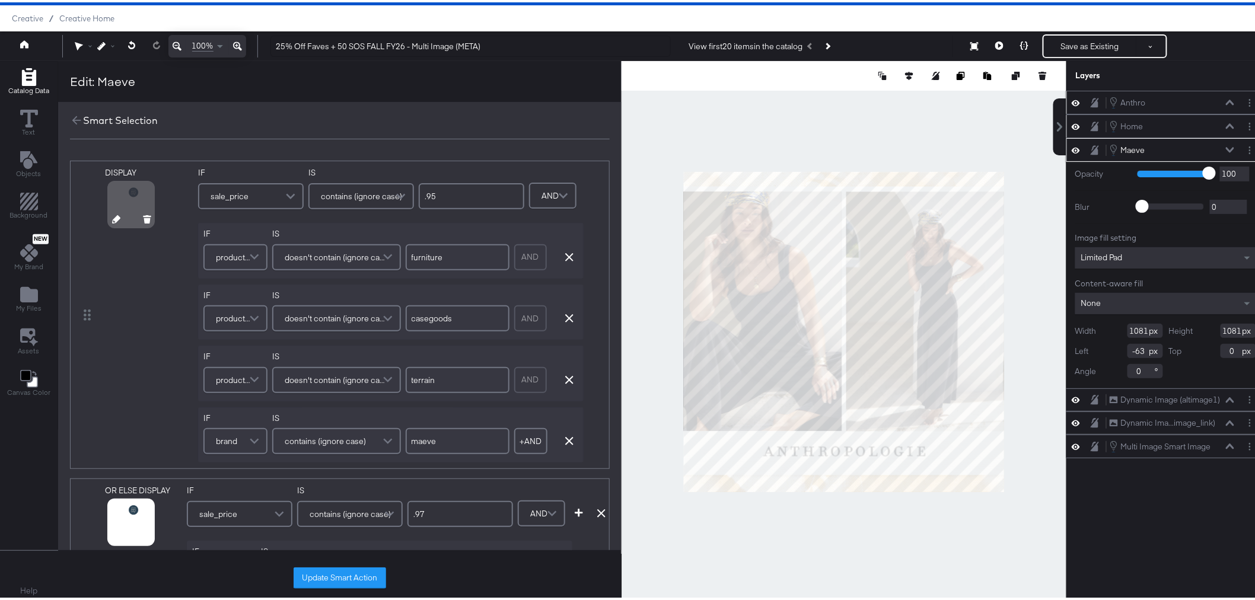
click at [113, 217] on icon at bounding box center [116, 217] width 8 height 8
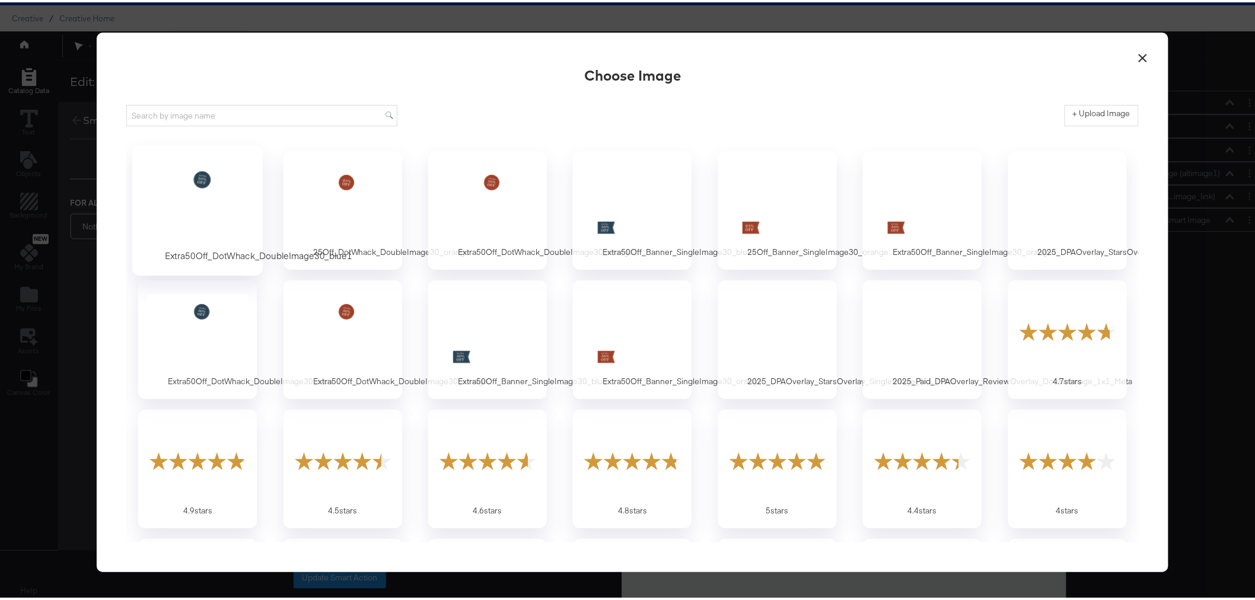
click at [189, 206] on div at bounding box center [197, 200] width 111 height 82
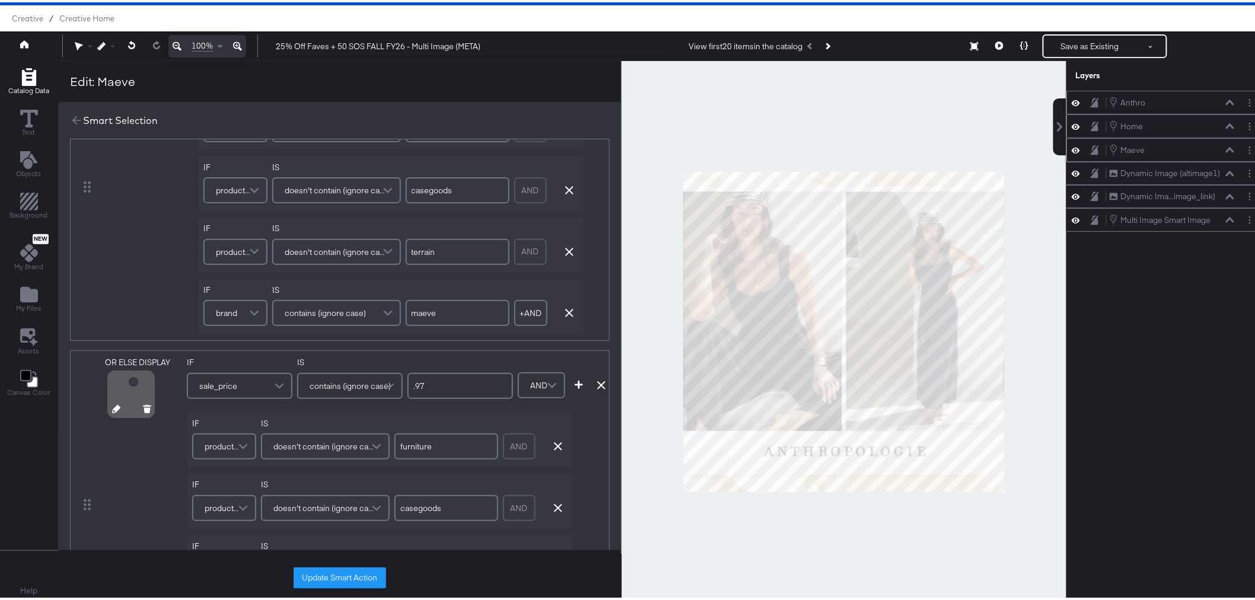
scroll to position [132, 0]
click at [113, 404] on icon at bounding box center [116, 403] width 8 height 8
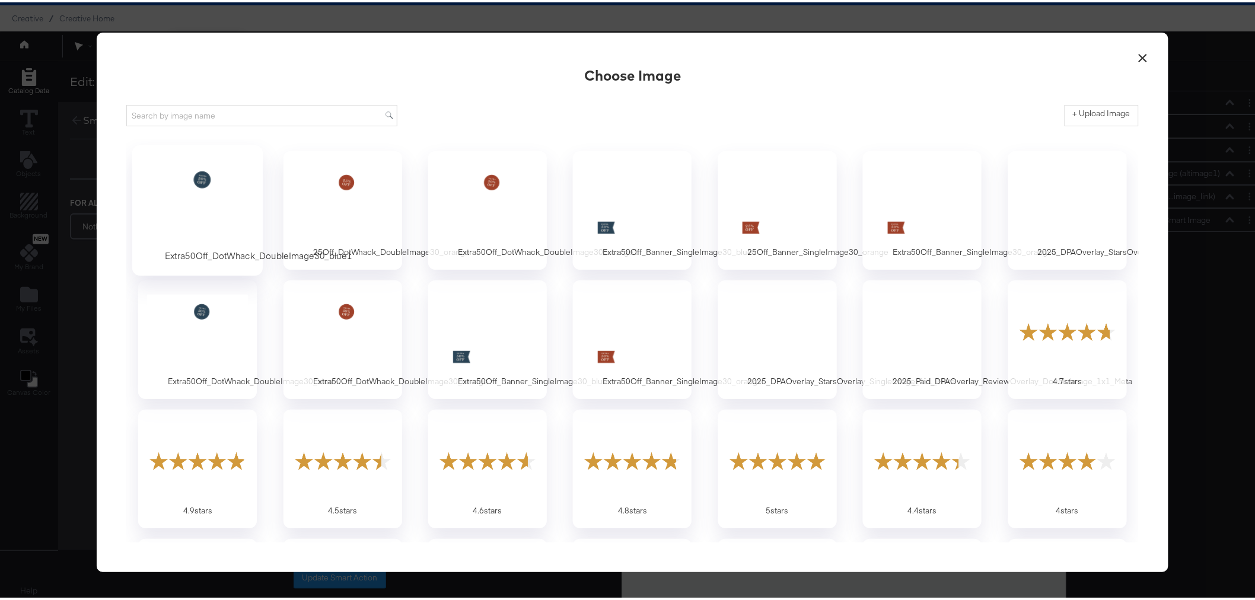
click at [187, 182] on div at bounding box center [197, 200] width 111 height 82
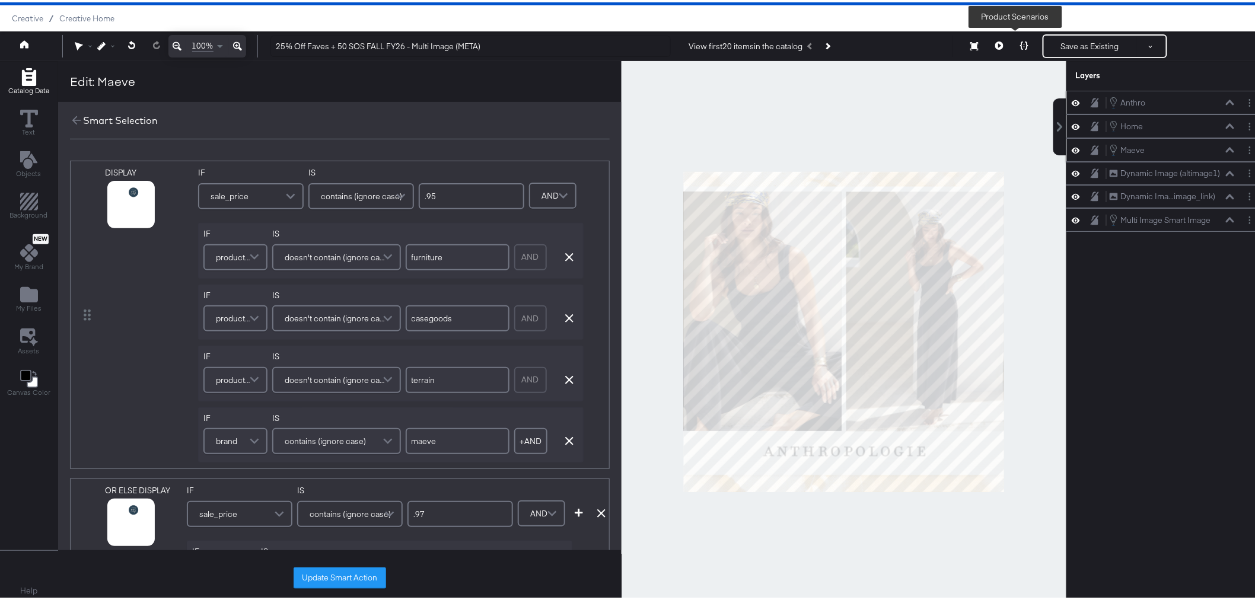
click at [1019, 39] on button at bounding box center [1024, 44] width 25 height 24
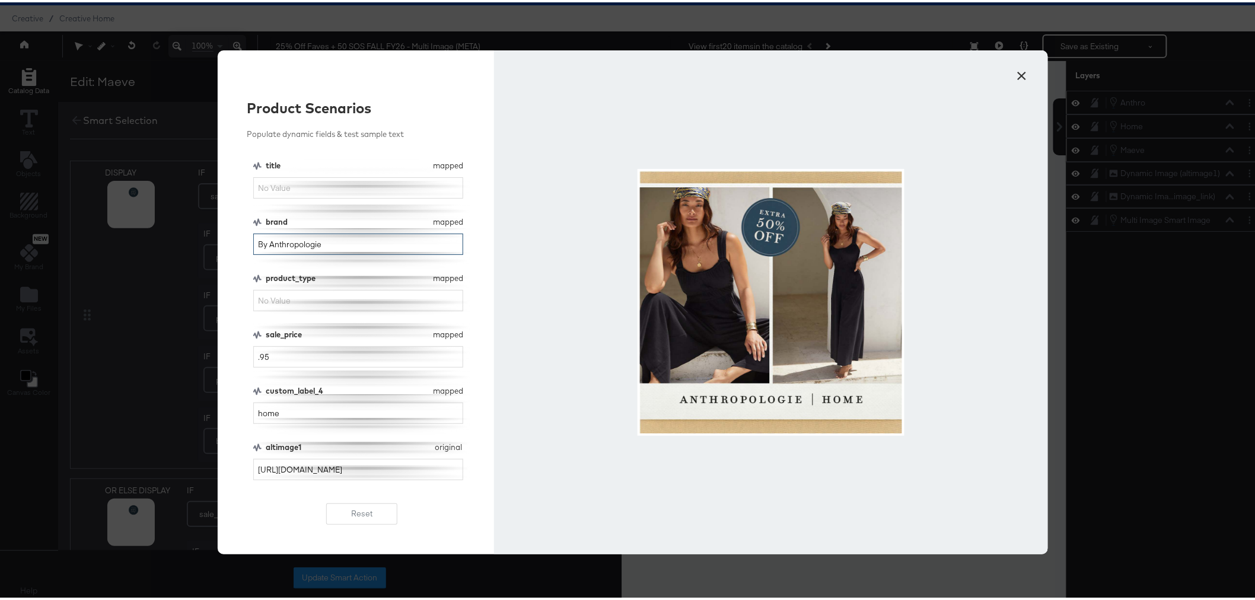
drag, startPoint x: 348, startPoint y: 243, endPoint x: 206, endPoint y: 241, distance: 141.7
click at [209, 242] on div "× Product Scenarios Populate dynamic fields & test sample text title mapped tit…" at bounding box center [632, 300] width 1265 height 600
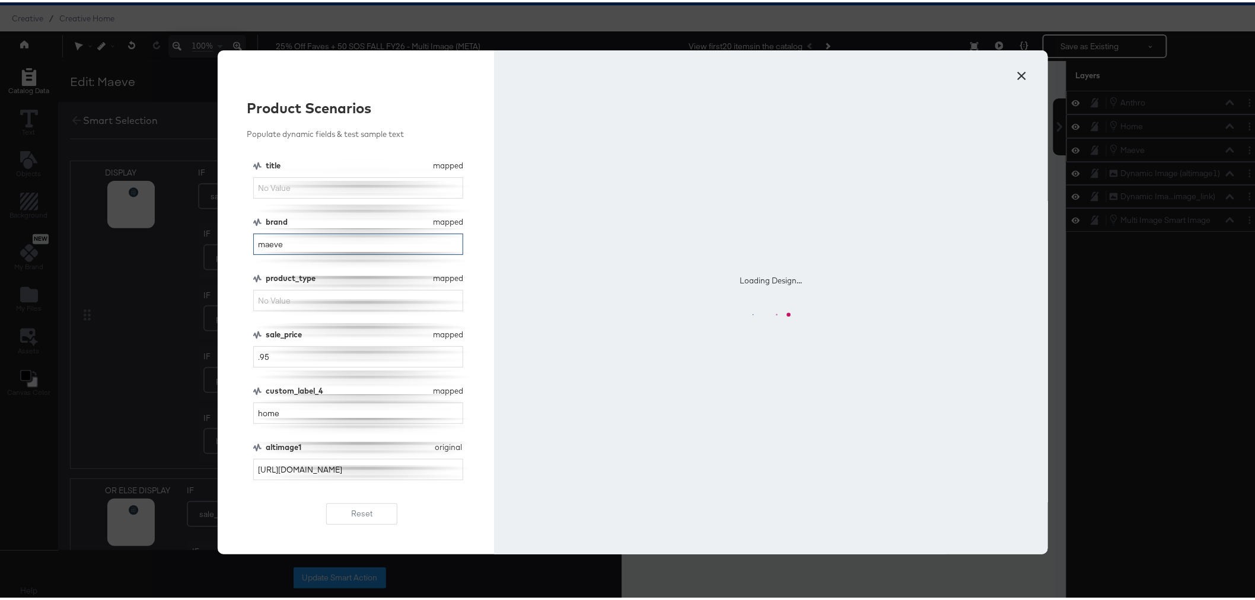
type input "maeve"
drag, startPoint x: 297, startPoint y: 416, endPoint x: 234, endPoint y: 417, distance: 63.5
click at [234, 417] on div "Product Scenarios Populate dynamic fields & test sample text title mapped title…" at bounding box center [356, 300] width 277 height 504
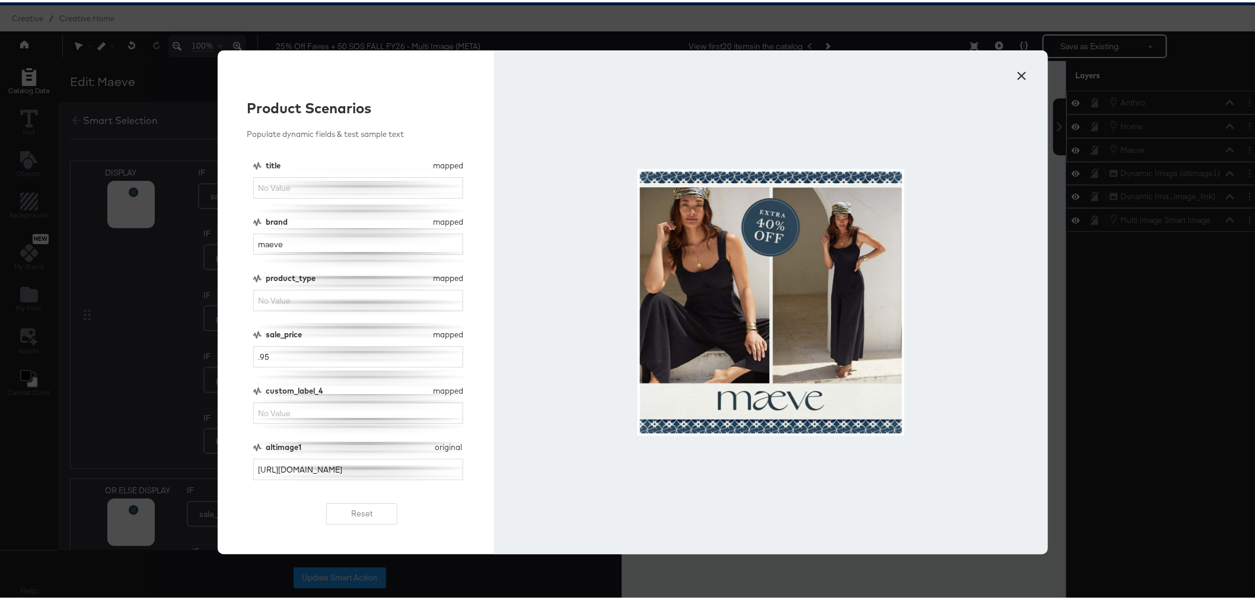
click at [1015, 71] on button "×" at bounding box center [1022, 70] width 21 height 21
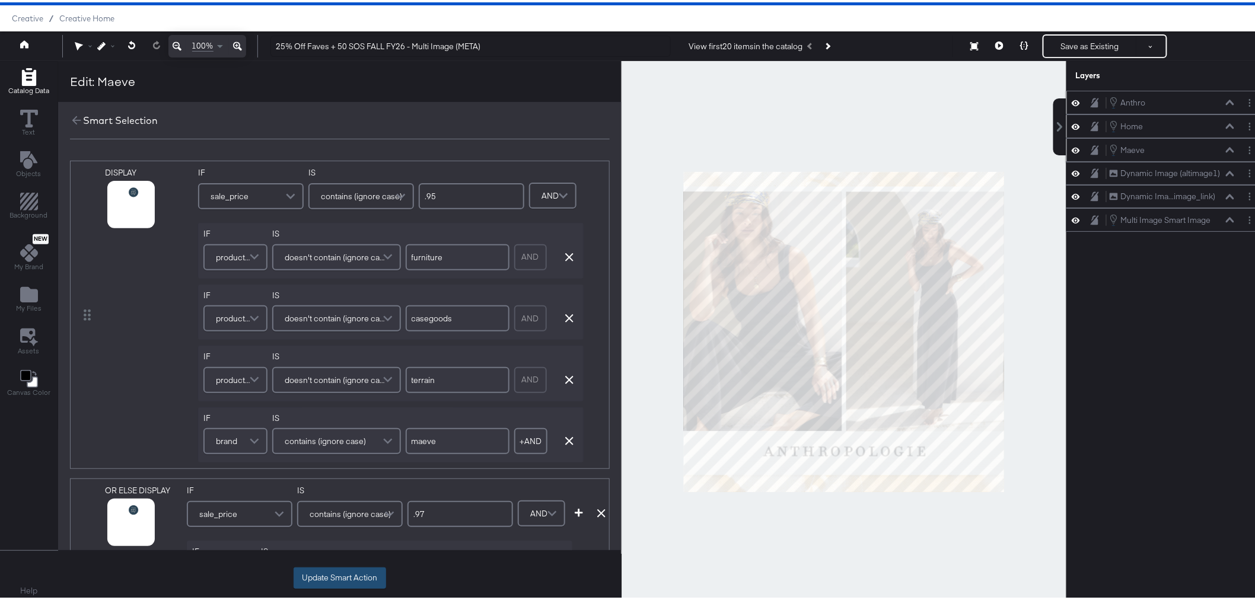
click at [366, 573] on button "Update Smart Action" at bounding box center [339, 575] width 92 height 21
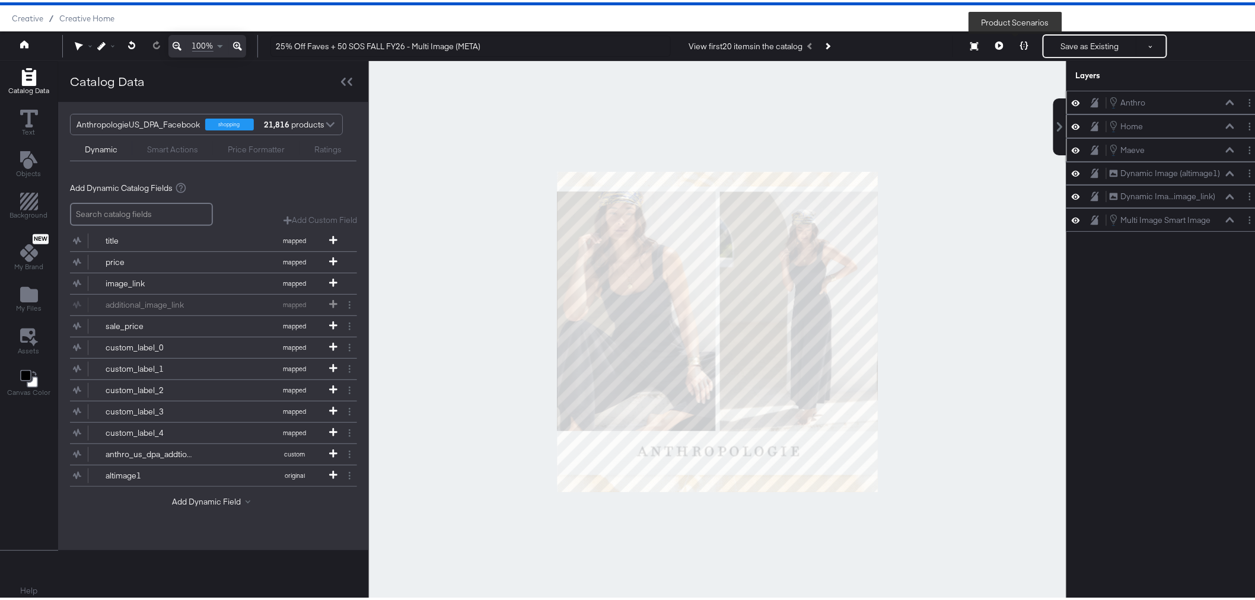
click at [1012, 43] on button at bounding box center [1024, 44] width 25 height 24
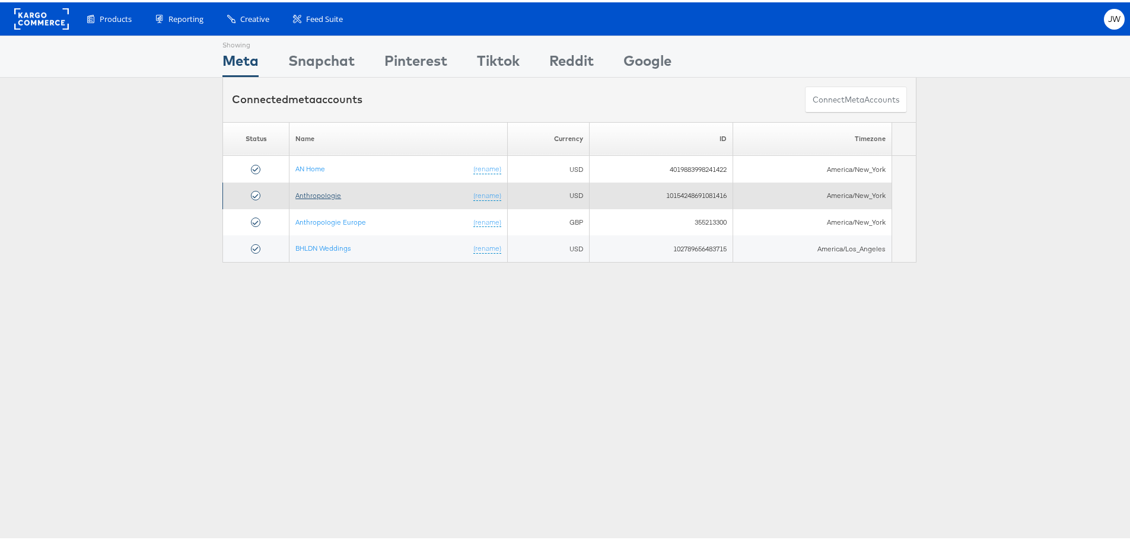
click at [317, 189] on link "Anthropologie" at bounding box center [318, 193] width 46 height 9
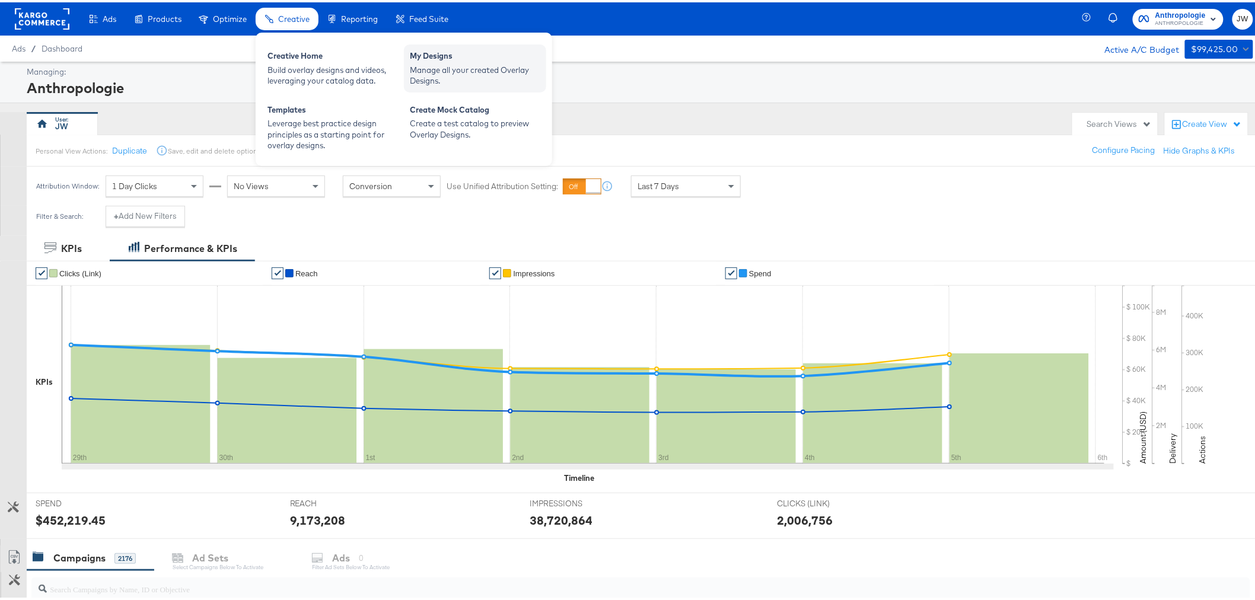
click at [499, 74] on div "Manage all your created Overlay Designs." at bounding box center [475, 73] width 130 height 22
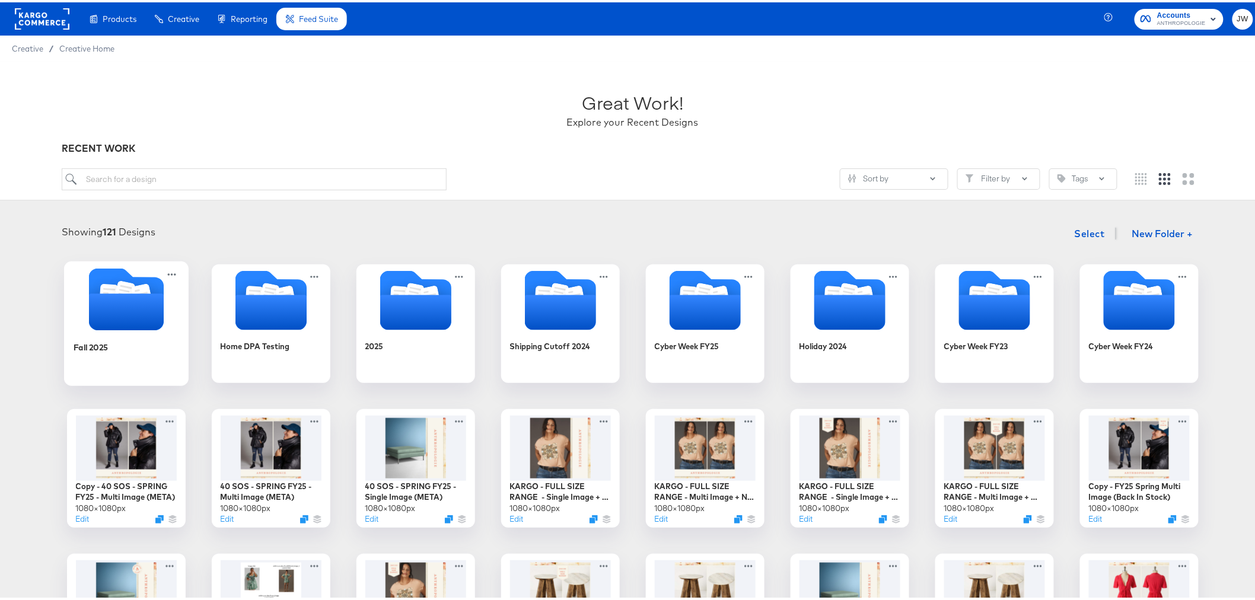
click at [132, 354] on div "Fall 2025" at bounding box center [126, 354] width 106 height 46
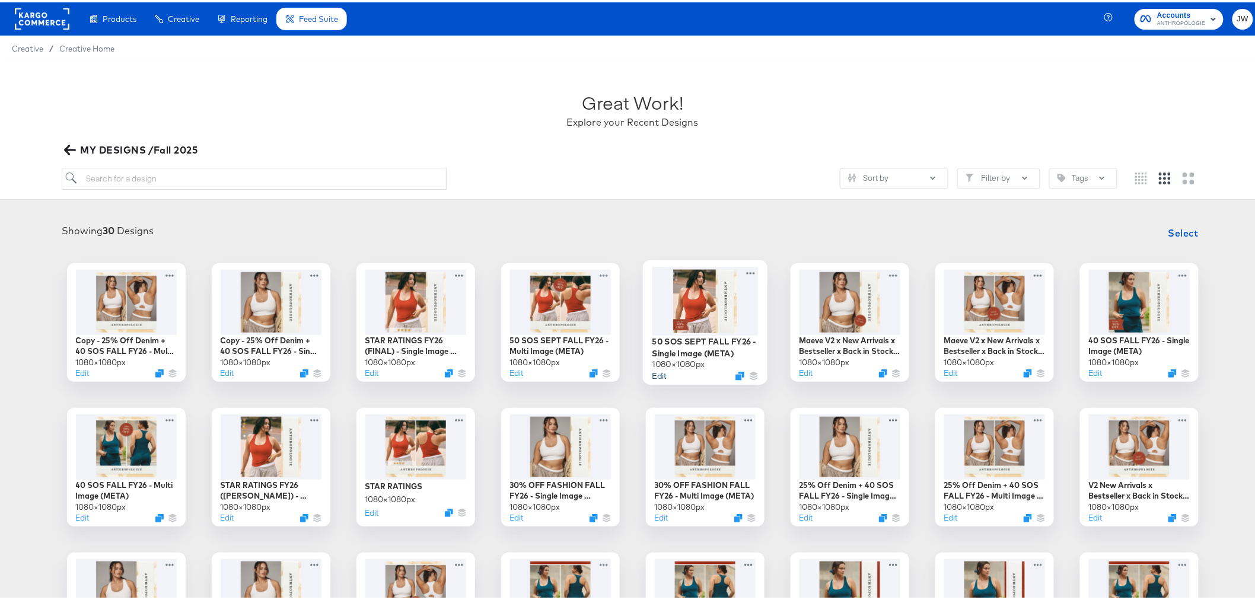
click at [653, 371] on button "Edit" at bounding box center [659, 373] width 14 height 11
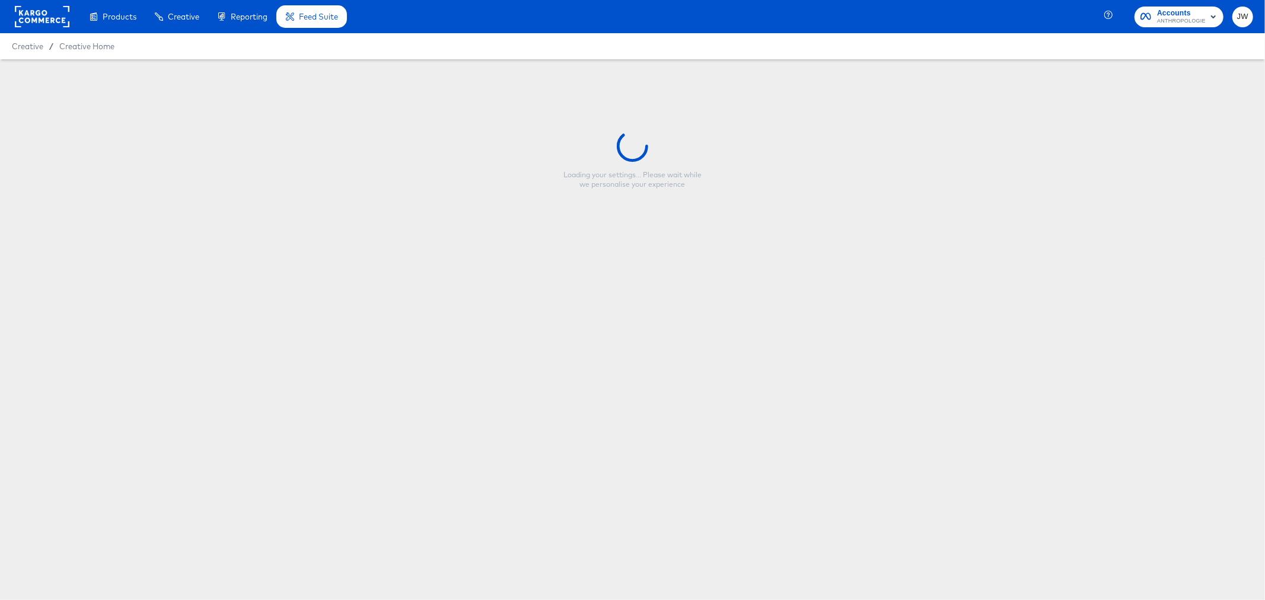
type input "50 SOS SEPT FALL FY26 - Single Image (META)"
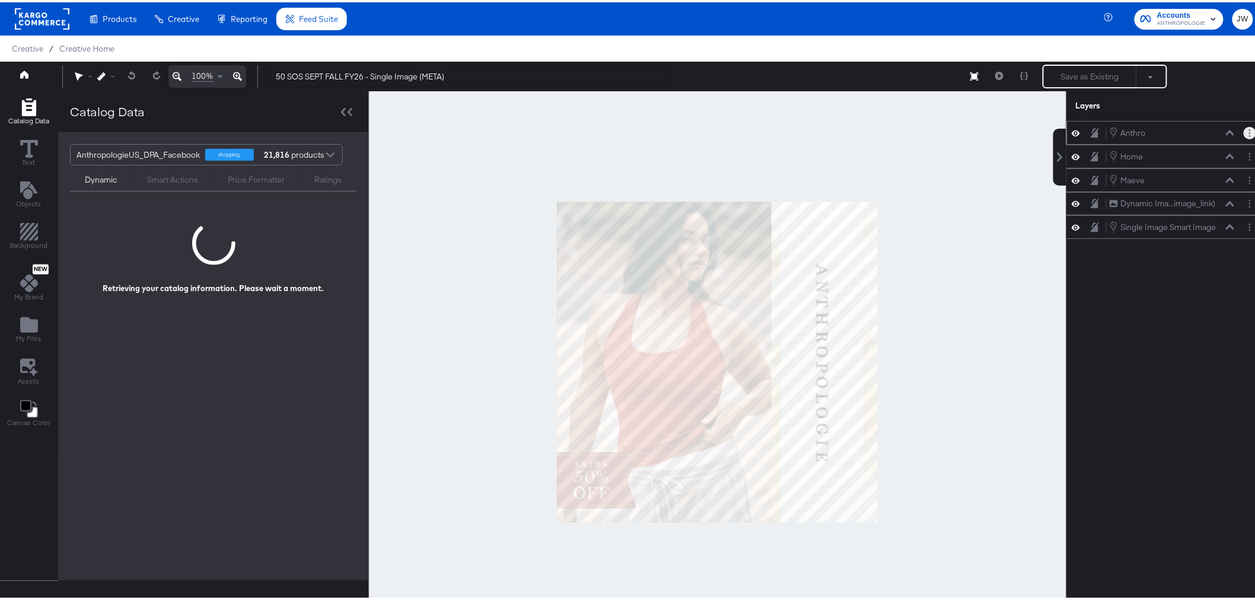
click at [1243, 127] on button "Layer Options" at bounding box center [1249, 131] width 12 height 12
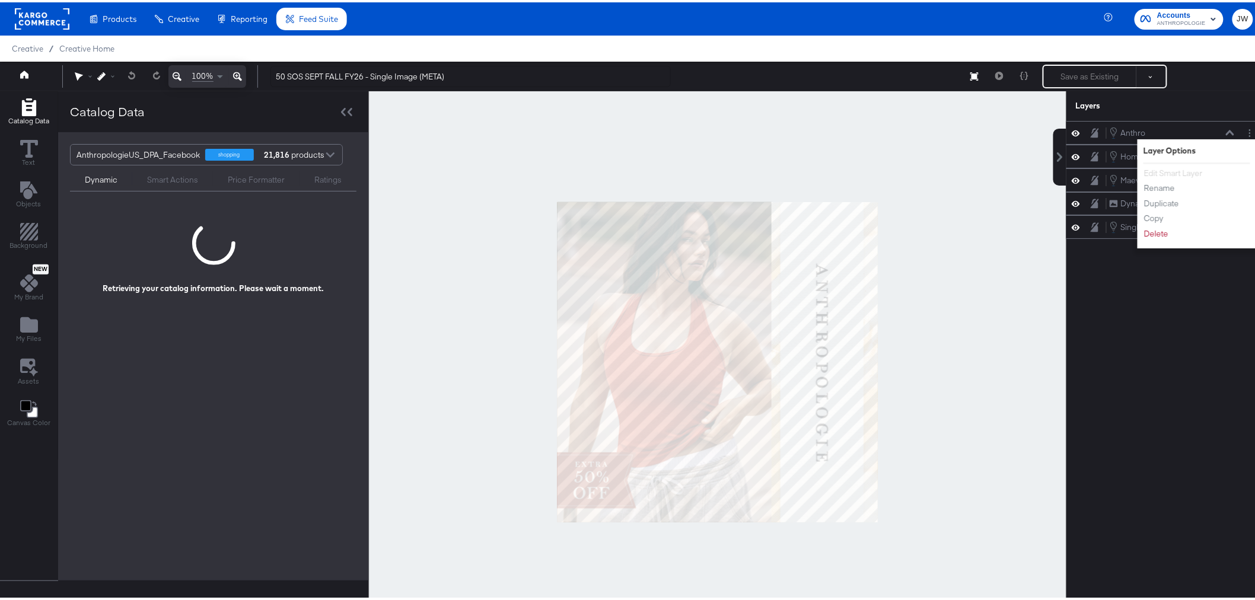
click at [1174, 417] on div "Anthro Anthro Layer Options Edit Smart Layer Rename Duplicate Copy Delete Home …" at bounding box center [1165, 365] width 199 height 493
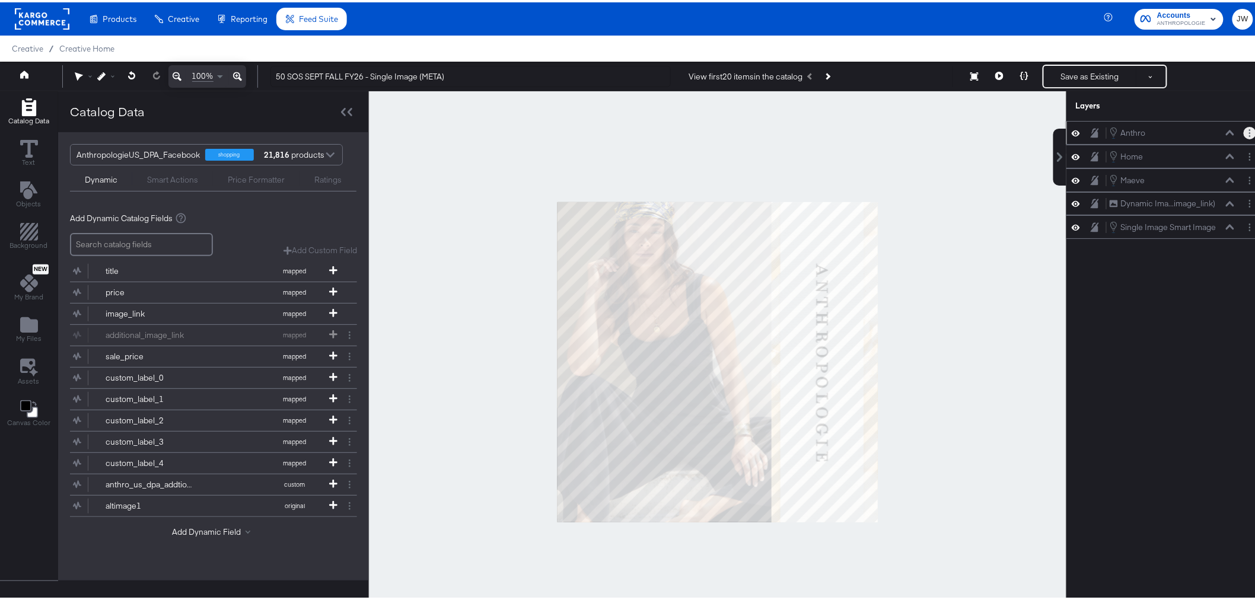
click at [1243, 132] on button "Layer Options" at bounding box center [1249, 131] width 12 height 12
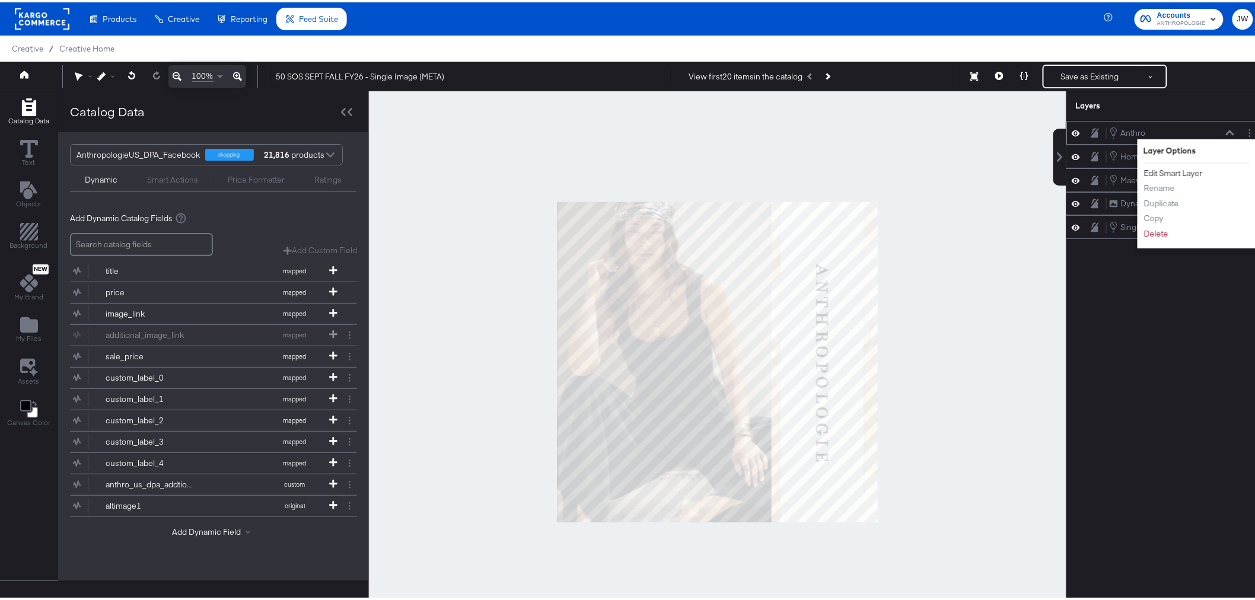
click at [1157, 167] on button "Edit Smart Layer" at bounding box center [1173, 171] width 60 height 12
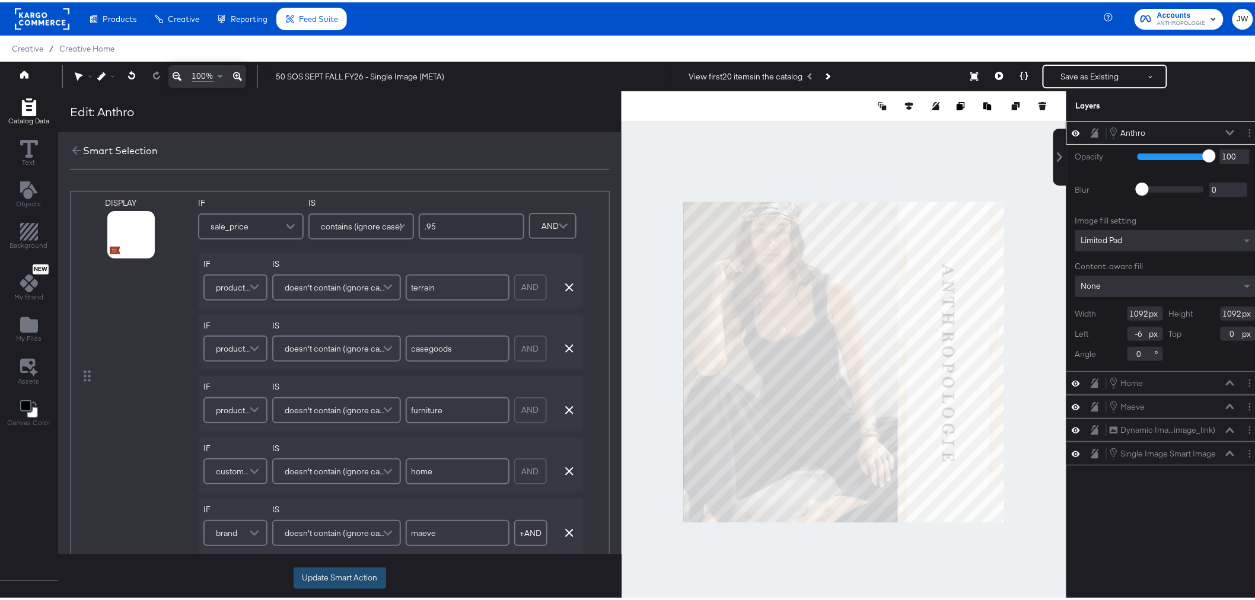
click at [329, 585] on button "Update Smart Action" at bounding box center [339, 575] width 92 height 21
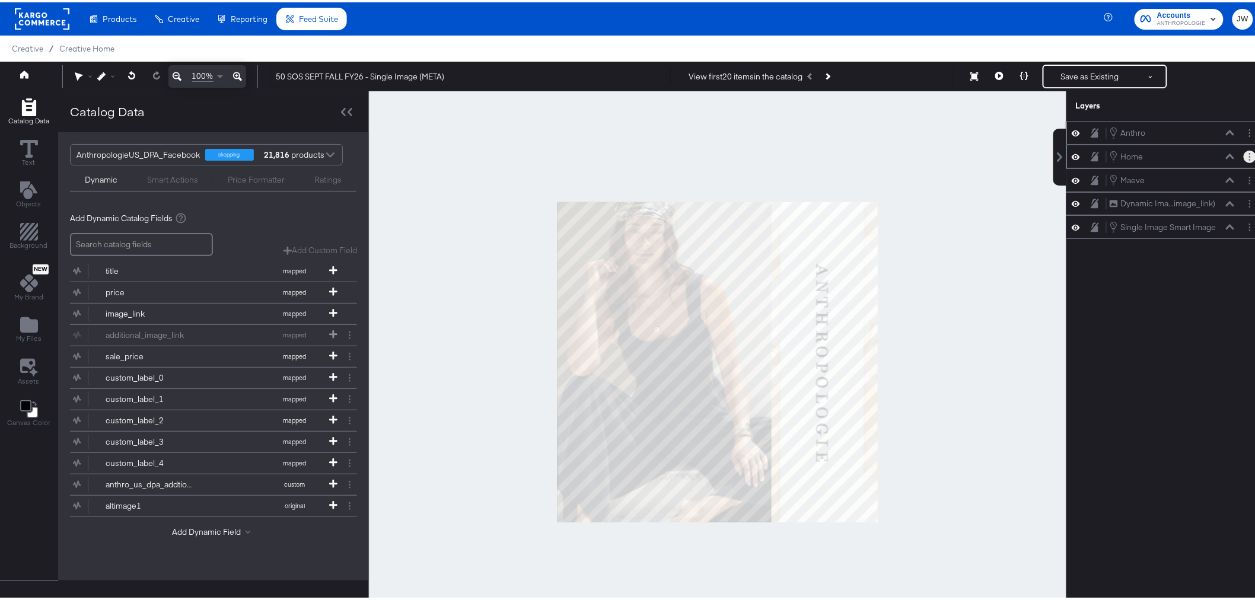
click at [1243, 158] on button "Layer Options" at bounding box center [1249, 154] width 12 height 12
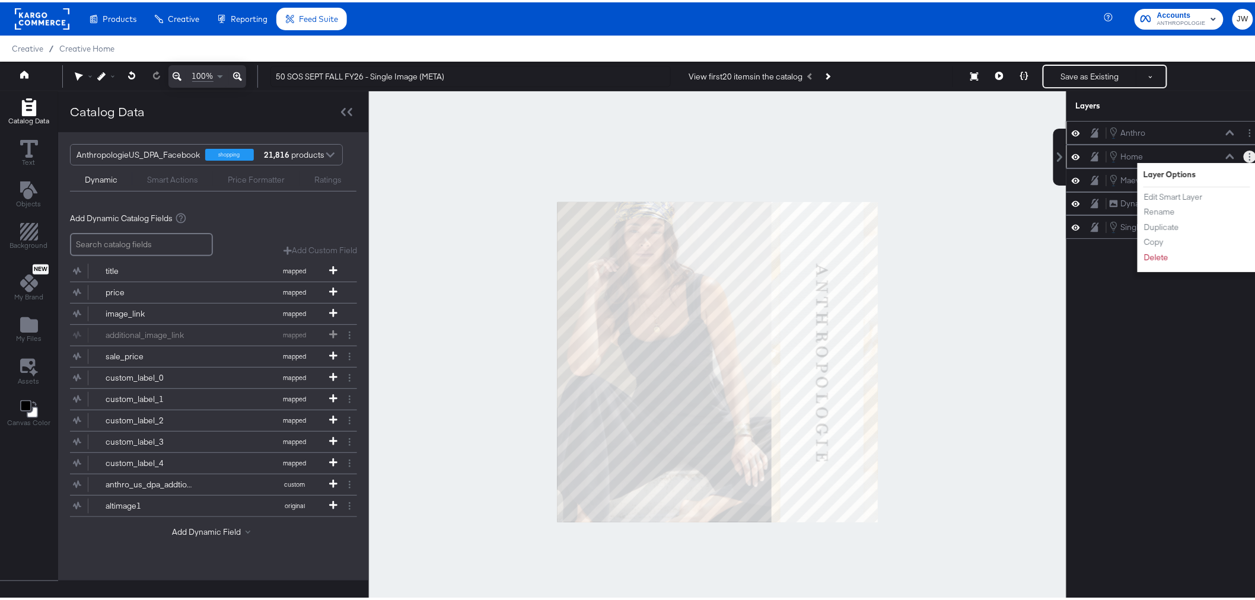
click at [1180, 200] on ul "Edit Smart Layer Rename Duplicate Copy Delete" at bounding box center [1175, 225] width 65 height 73
click at [1156, 192] on button "Edit Smart Layer" at bounding box center [1173, 195] width 60 height 12
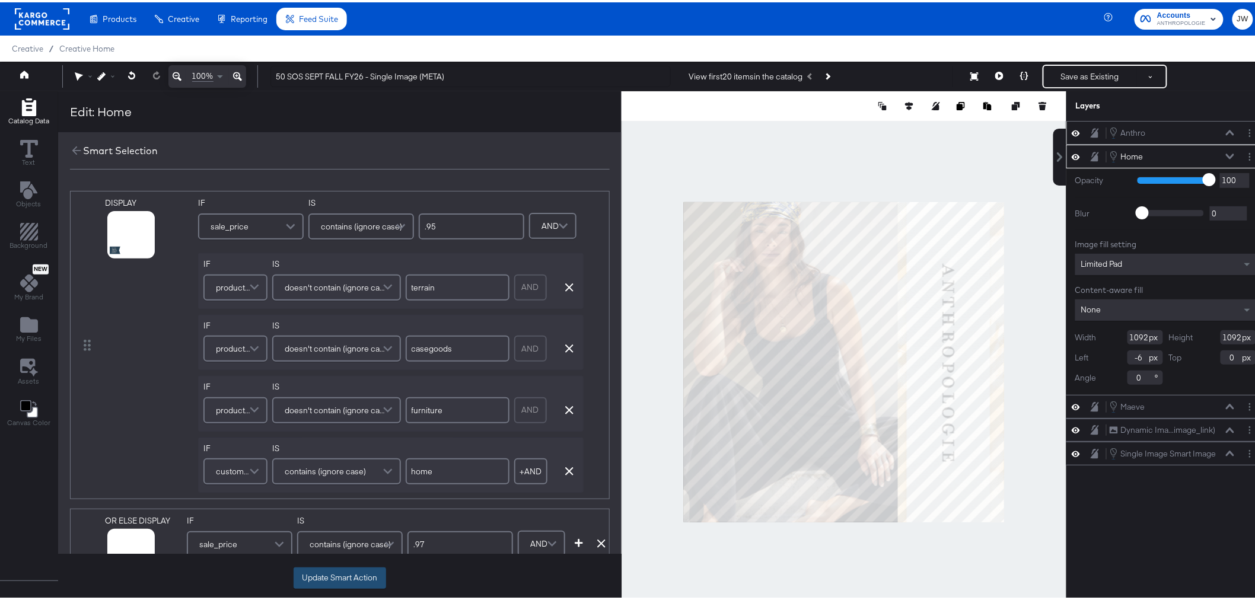
click at [344, 573] on button "Update Smart Action" at bounding box center [339, 575] width 92 height 21
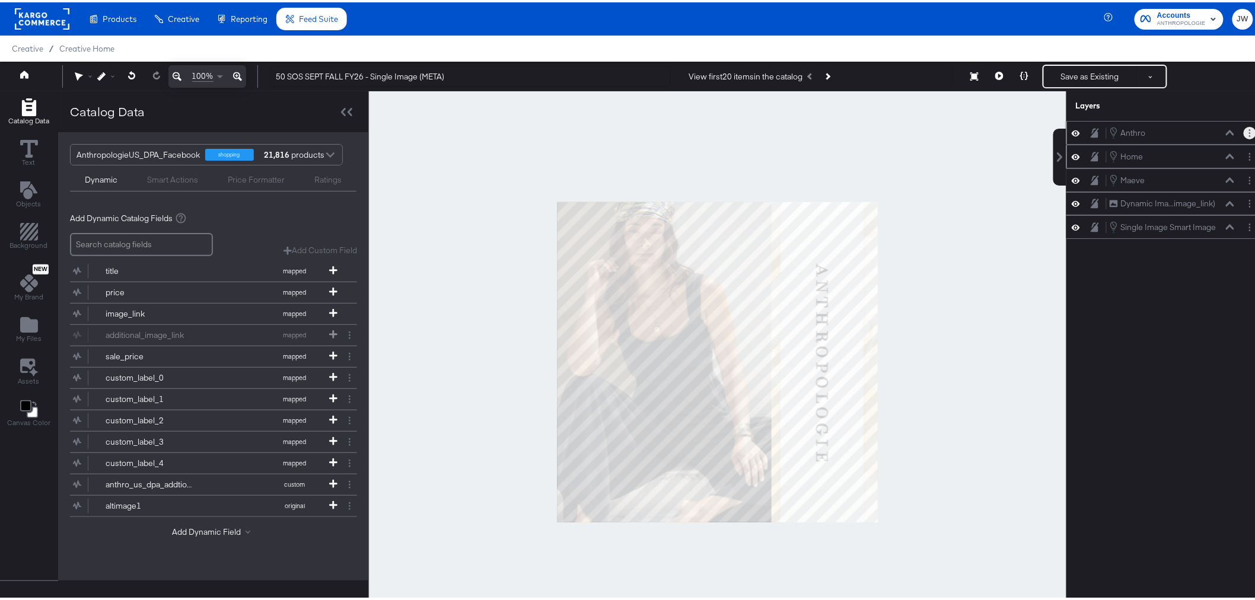
click at [1249, 133] on circle "Layer Options" at bounding box center [1250, 134] width 2 height 2
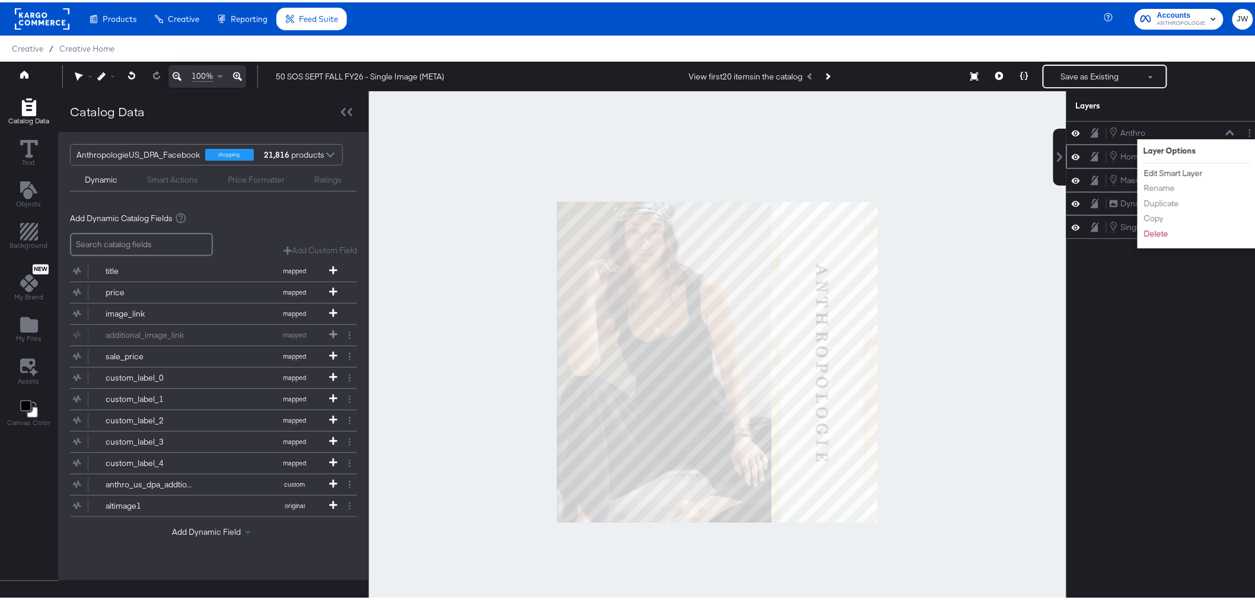
click at [1157, 168] on button "Edit Smart Layer" at bounding box center [1173, 171] width 60 height 12
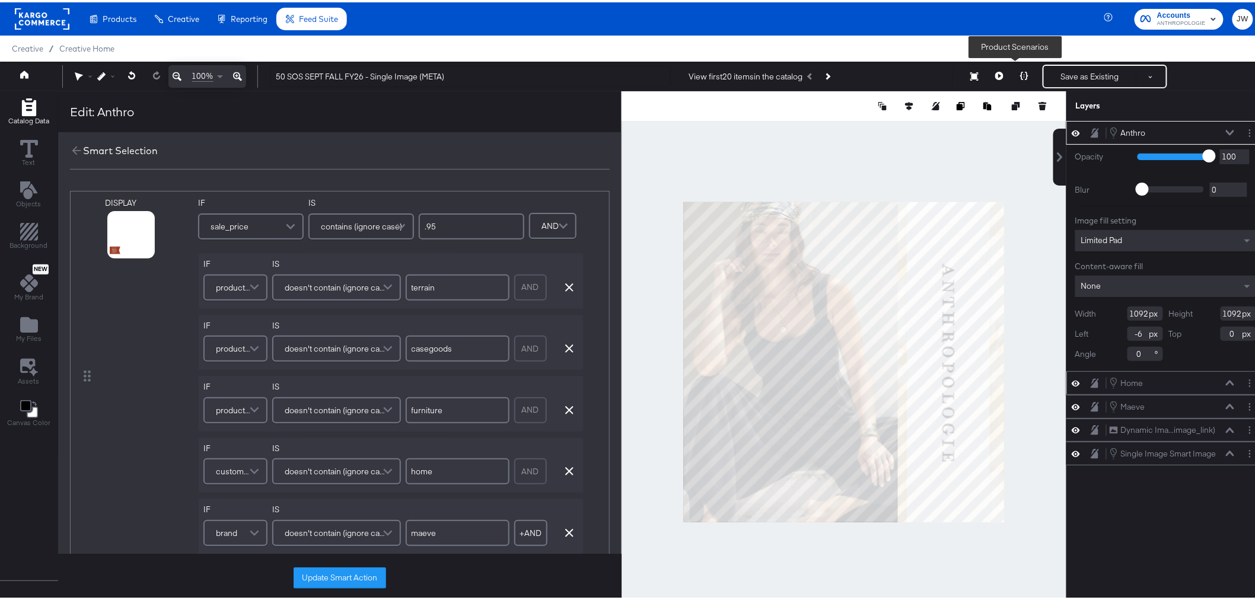
click at [1012, 71] on button at bounding box center [1024, 74] width 25 height 24
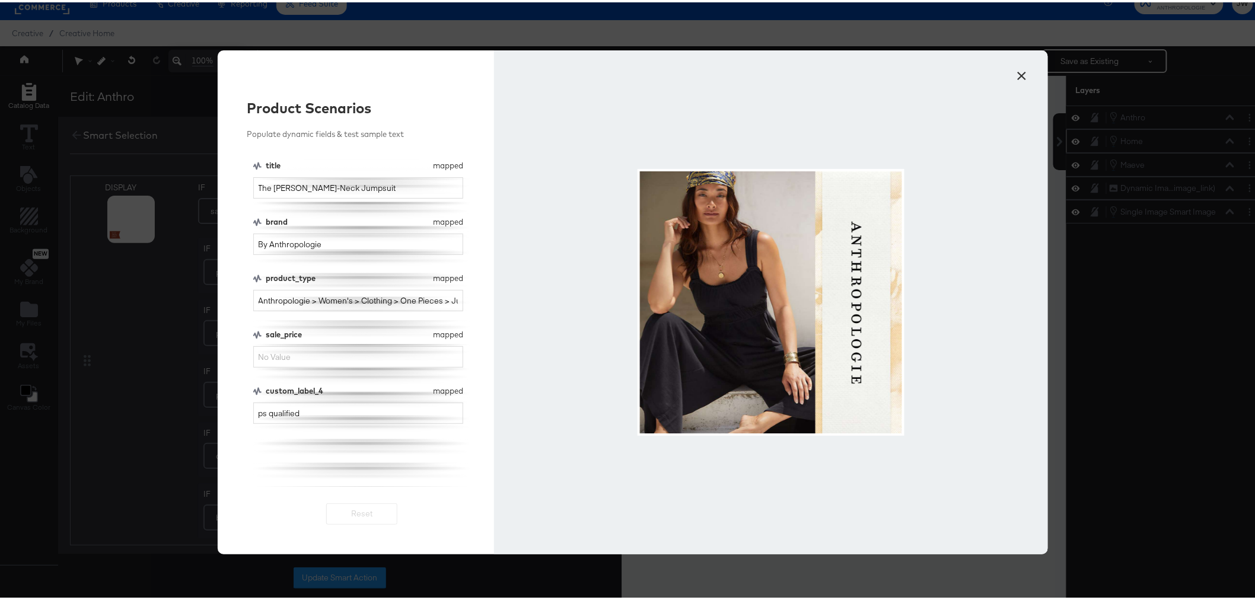
scroll to position [30, 0]
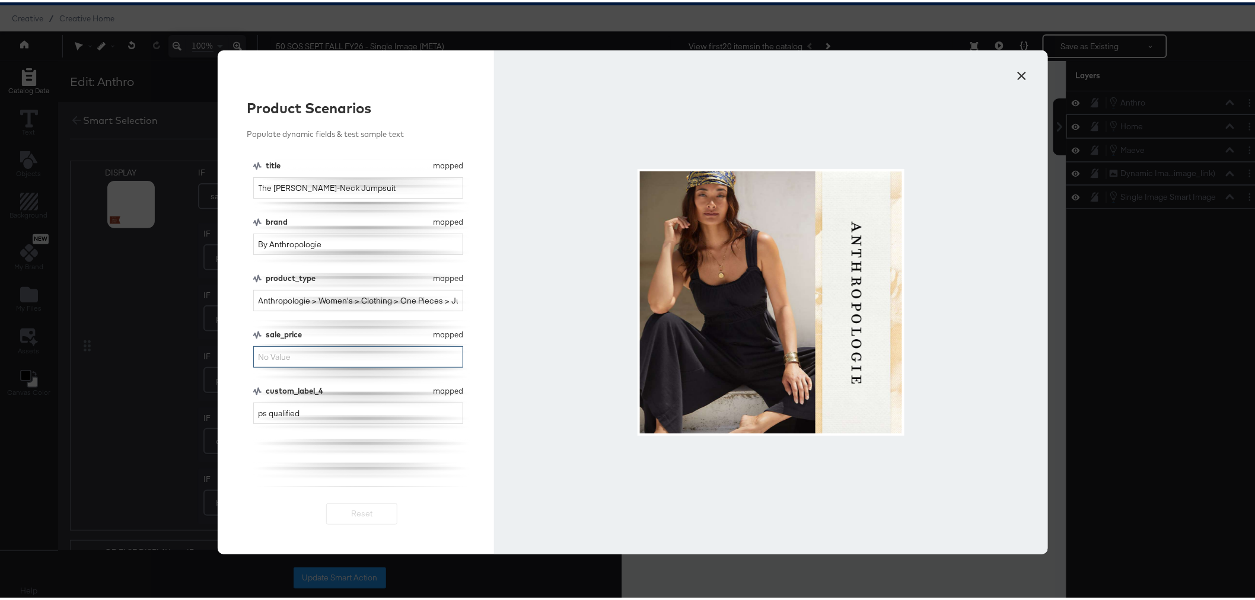
click at [292, 357] on input "sale_price" at bounding box center [358, 355] width 210 height 22
type input ".97"
click at [267, 410] on input "ps qualified" at bounding box center [358, 411] width 210 height 22
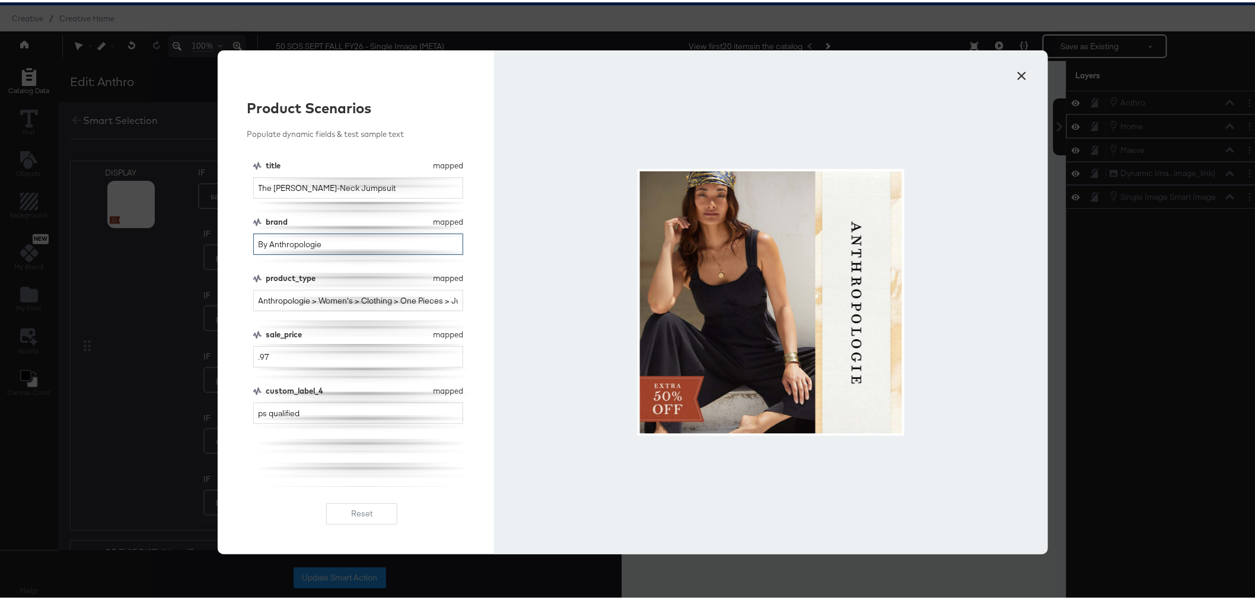
drag, startPoint x: 312, startPoint y: 240, endPoint x: 273, endPoint y: 248, distance: 39.9
click at [273, 248] on input "By Anthropologie" at bounding box center [358, 242] width 210 height 22
drag, startPoint x: 316, startPoint y: 245, endPoint x: 253, endPoint y: 249, distance: 63.5
click at [253, 249] on input "By Anthropologie" at bounding box center [358, 242] width 210 height 22
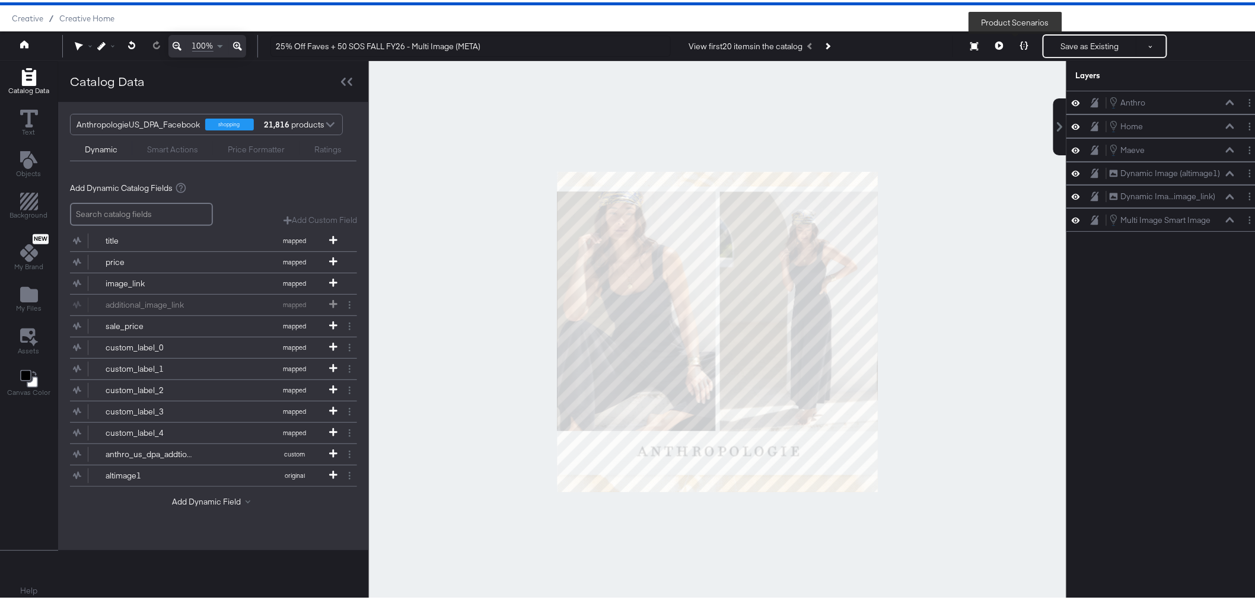
click at [1012, 42] on button at bounding box center [1024, 44] width 25 height 24
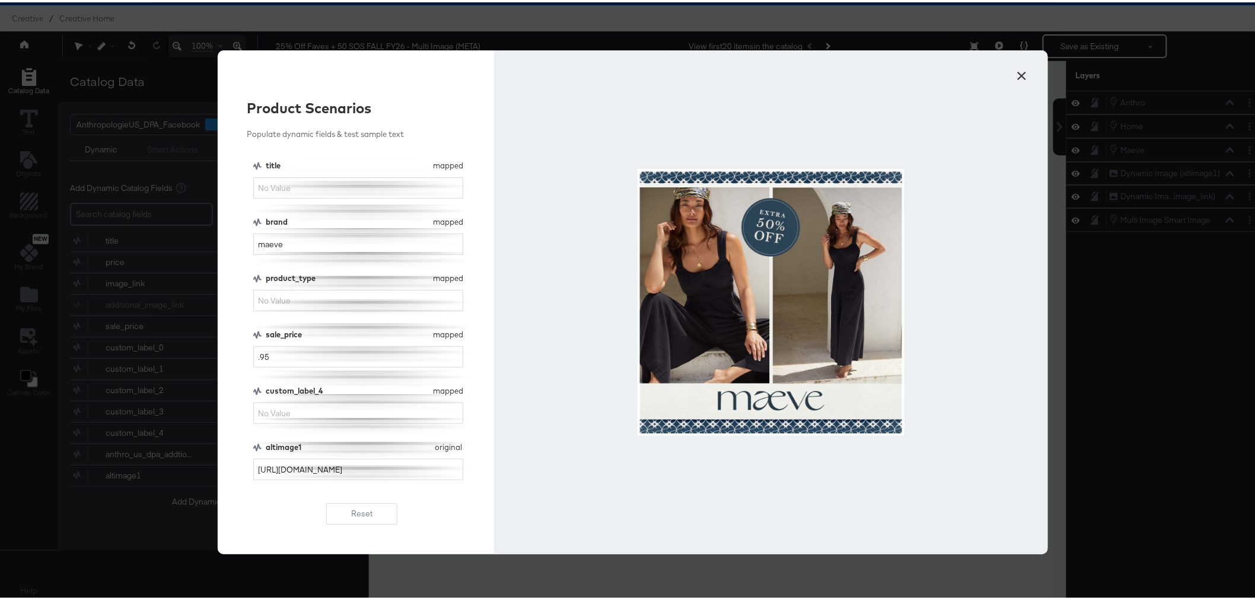
click at [1017, 73] on button "×" at bounding box center [1022, 70] width 21 height 21
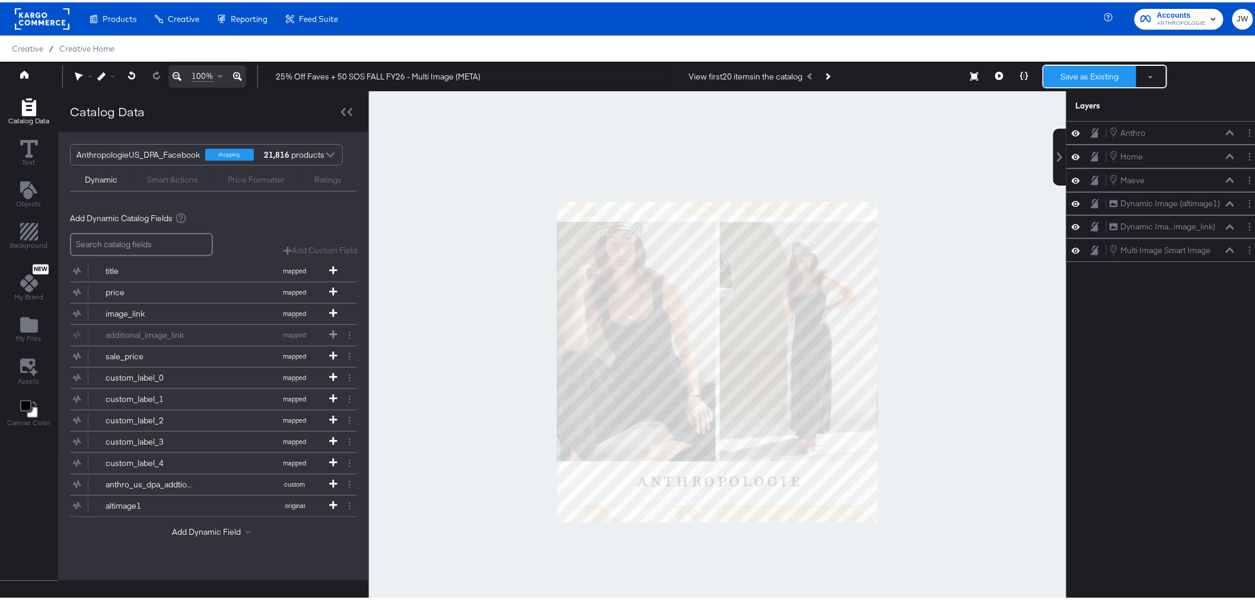
click at [1076, 71] on button "Save as Existing" at bounding box center [1090, 73] width 92 height 21
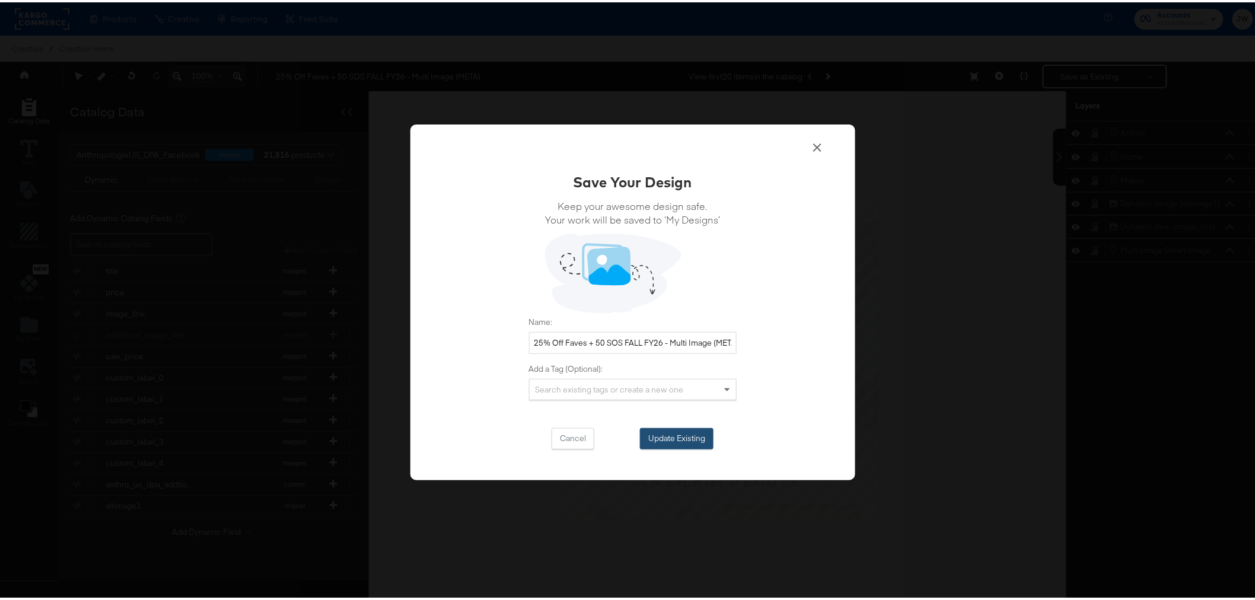
click at [676, 426] on button "Update Existing" at bounding box center [677, 436] width 74 height 21
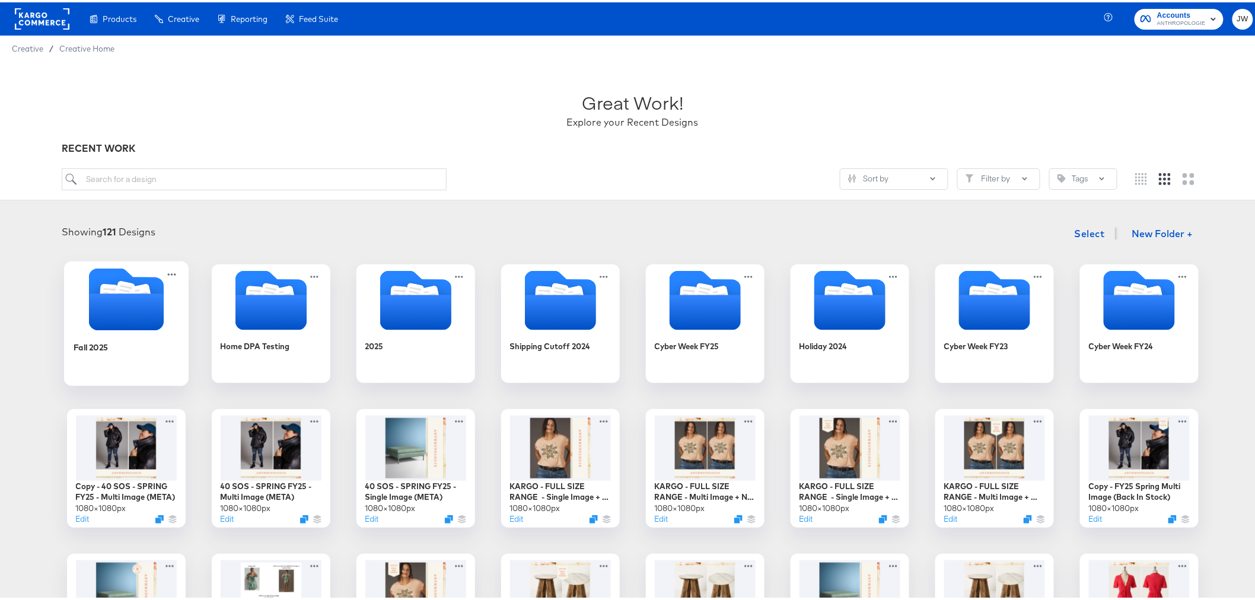
click at [115, 324] on icon "Folder" at bounding box center [125, 309] width 75 height 37
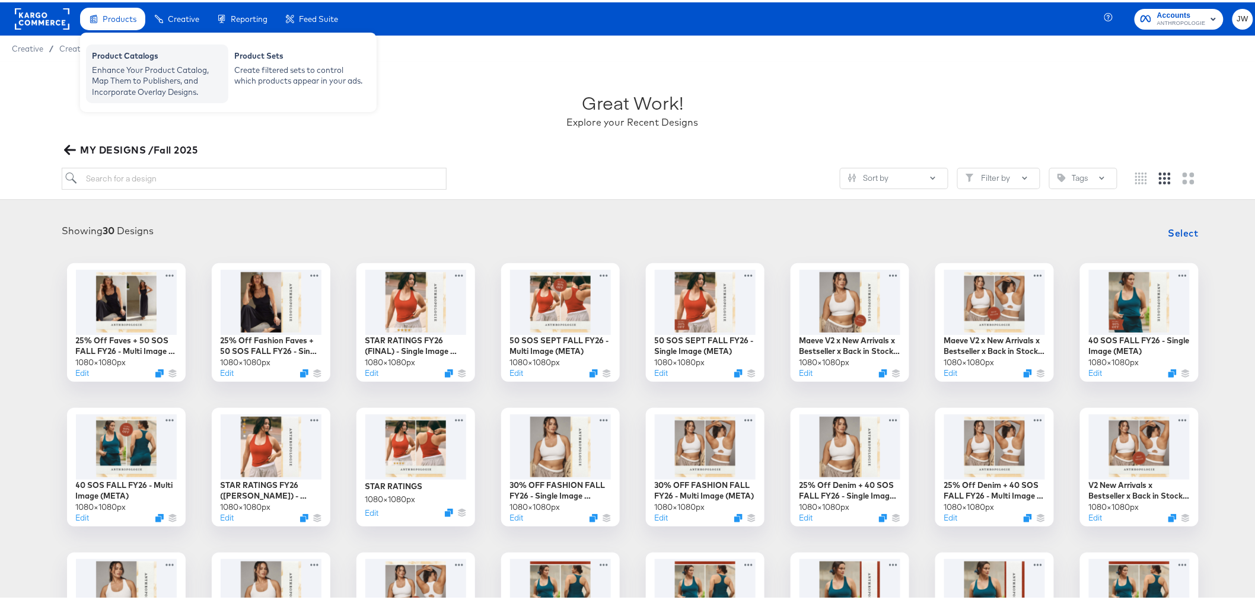
click at [117, 54] on div "Product Catalogs" at bounding box center [157, 55] width 130 height 14
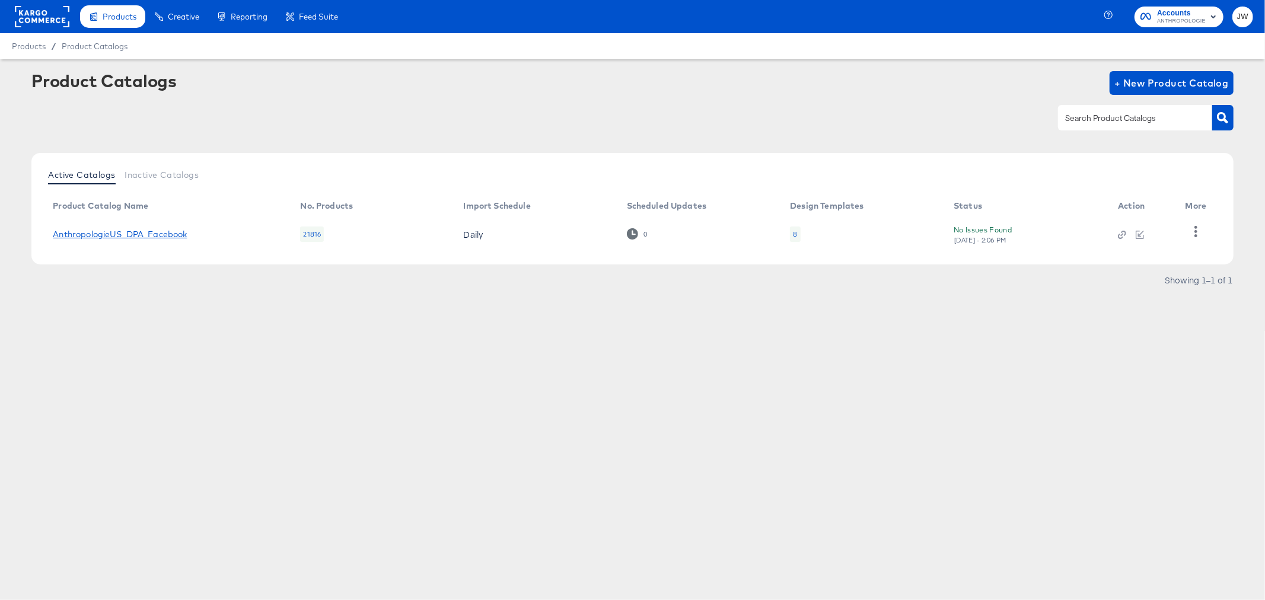
click at [170, 232] on link "AnthropologieUS_DPA_Facebook" at bounding box center [120, 233] width 134 height 9
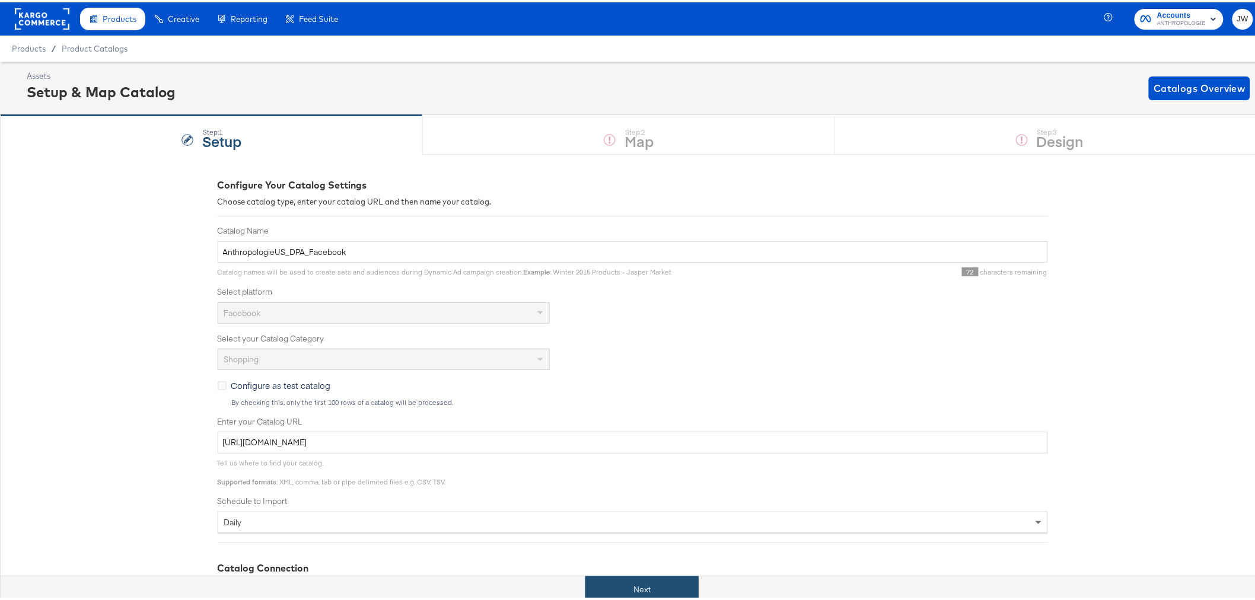
click at [650, 590] on button "Next" at bounding box center [641, 587] width 113 height 27
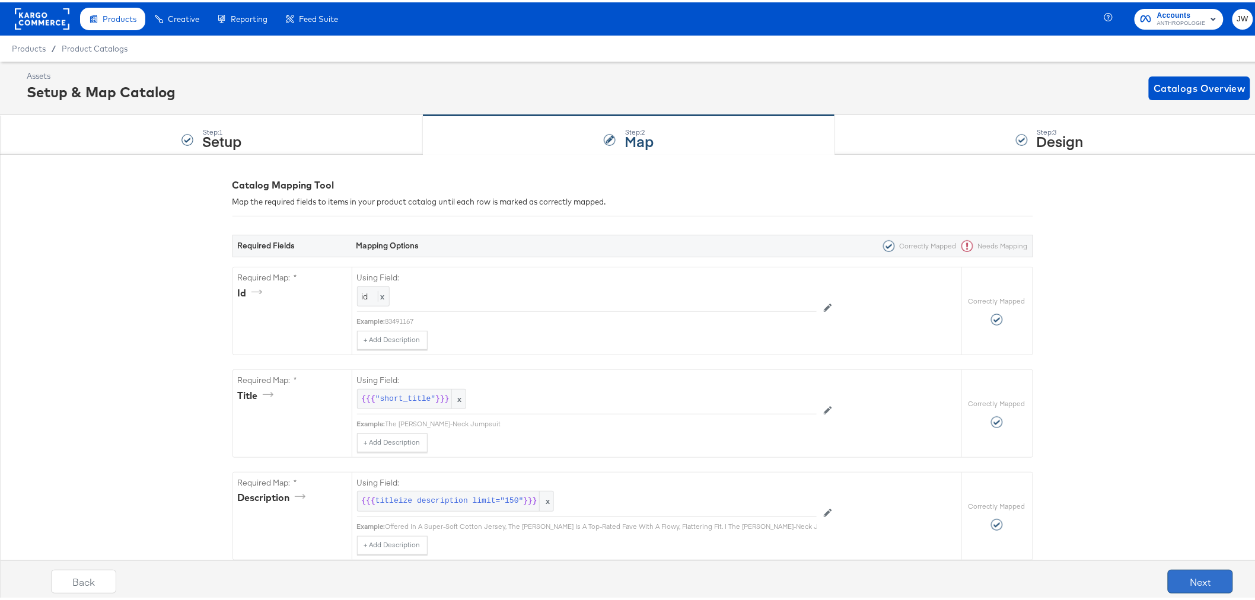
click at [1210, 588] on button "Next" at bounding box center [1199, 579] width 65 height 24
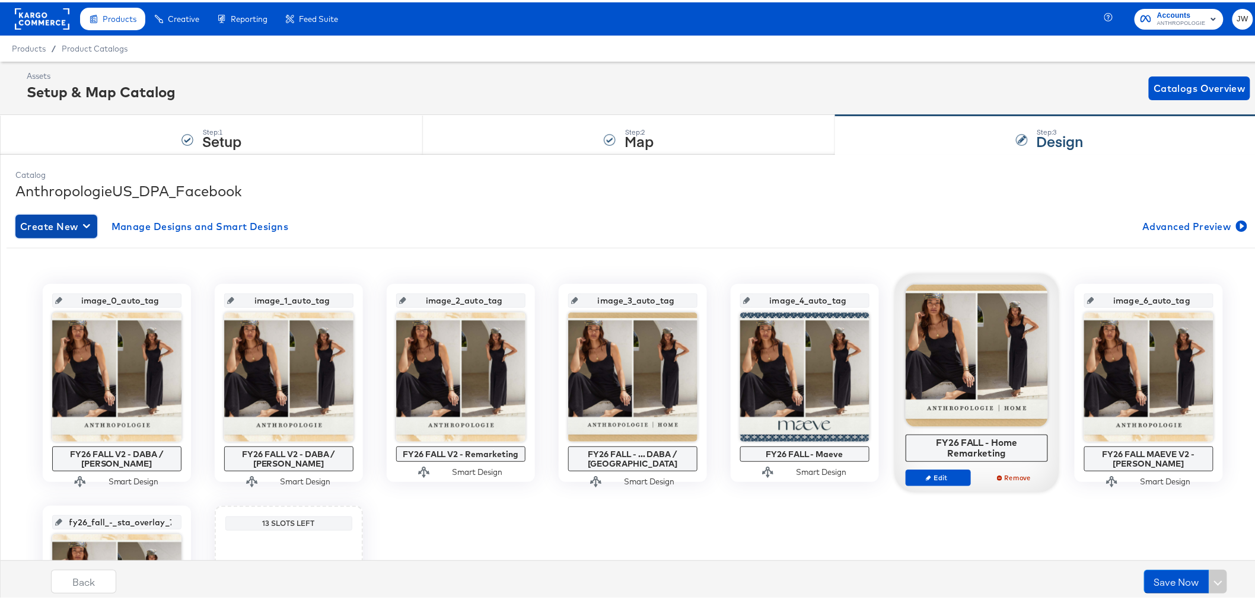
click at [91, 220] on div "button" at bounding box center [89, 223] width 12 height 11
click at [90, 274] on div "Create New Smart Design" at bounding box center [79, 271] width 113 height 9
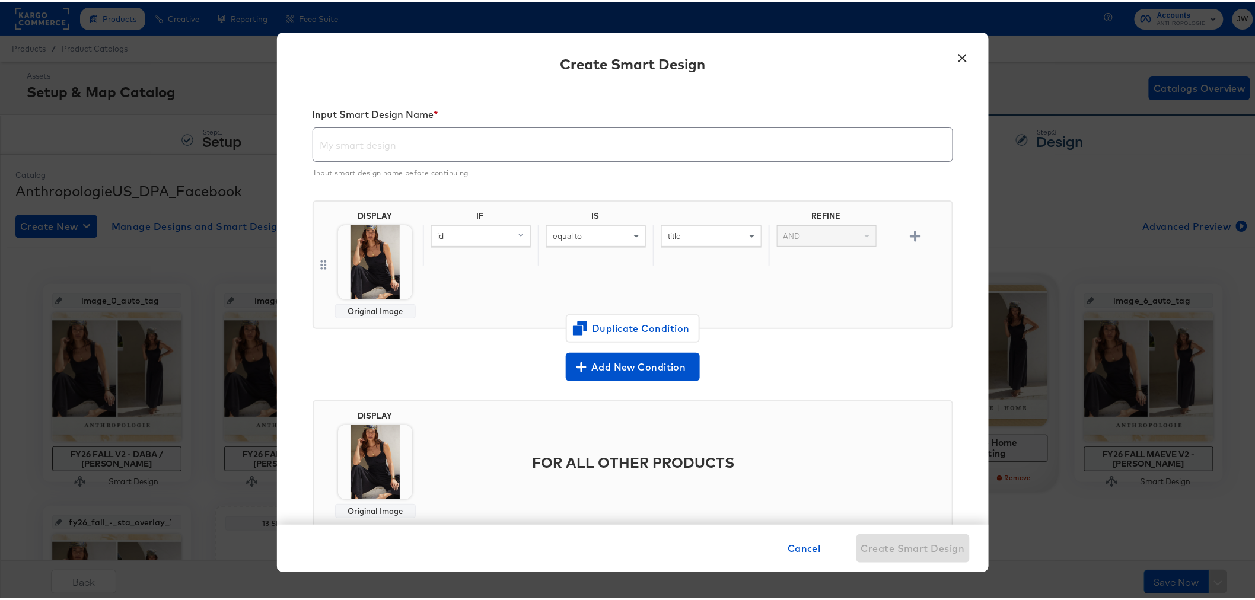
click at [342, 139] on input "text" at bounding box center [632, 137] width 639 height 33
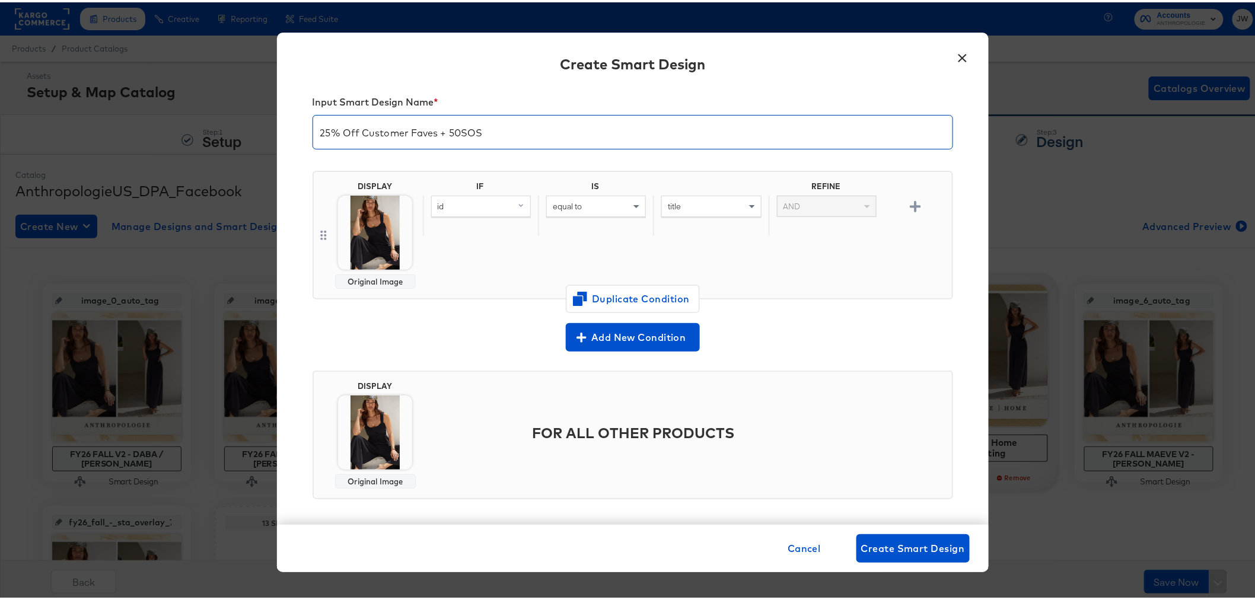
scroll to position [15, 0]
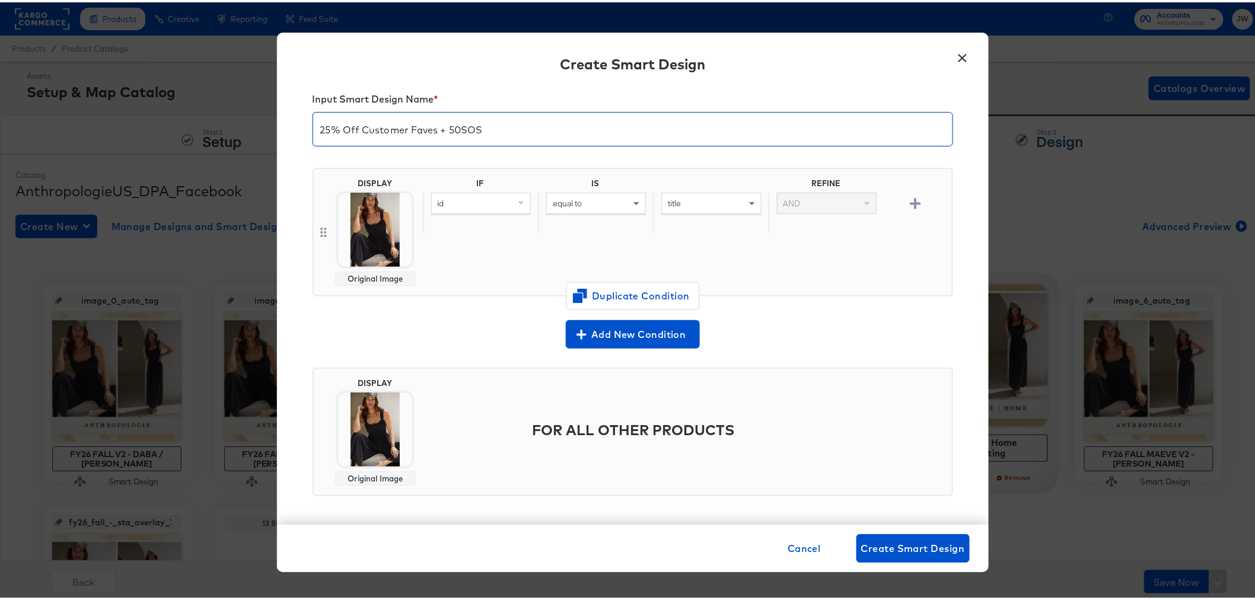
type input "25% Off Customer Faves + 50SOS"
click at [359, 232] on img at bounding box center [375, 227] width 74 height 74
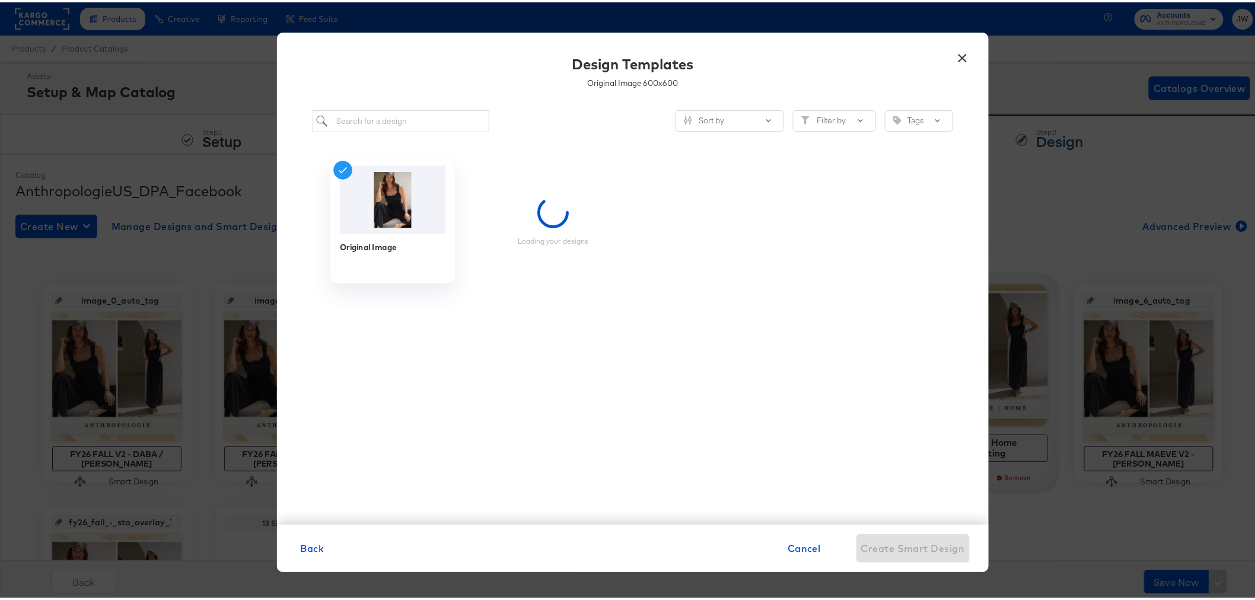
scroll to position [0, 0]
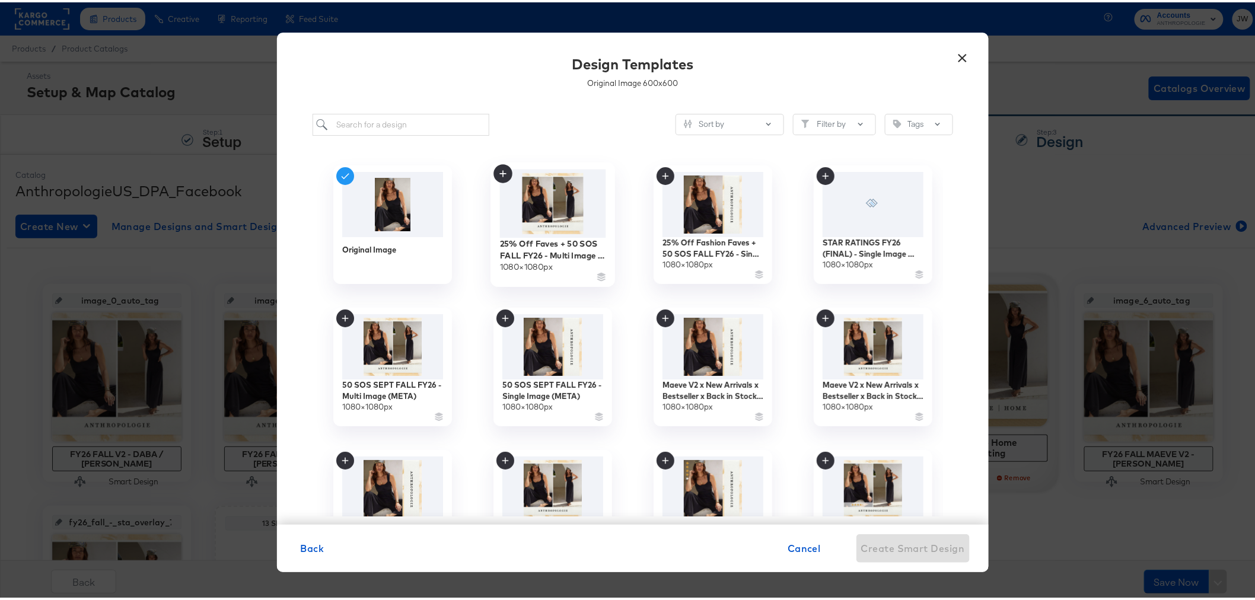
click at [552, 197] on img at bounding box center [552, 201] width 106 height 68
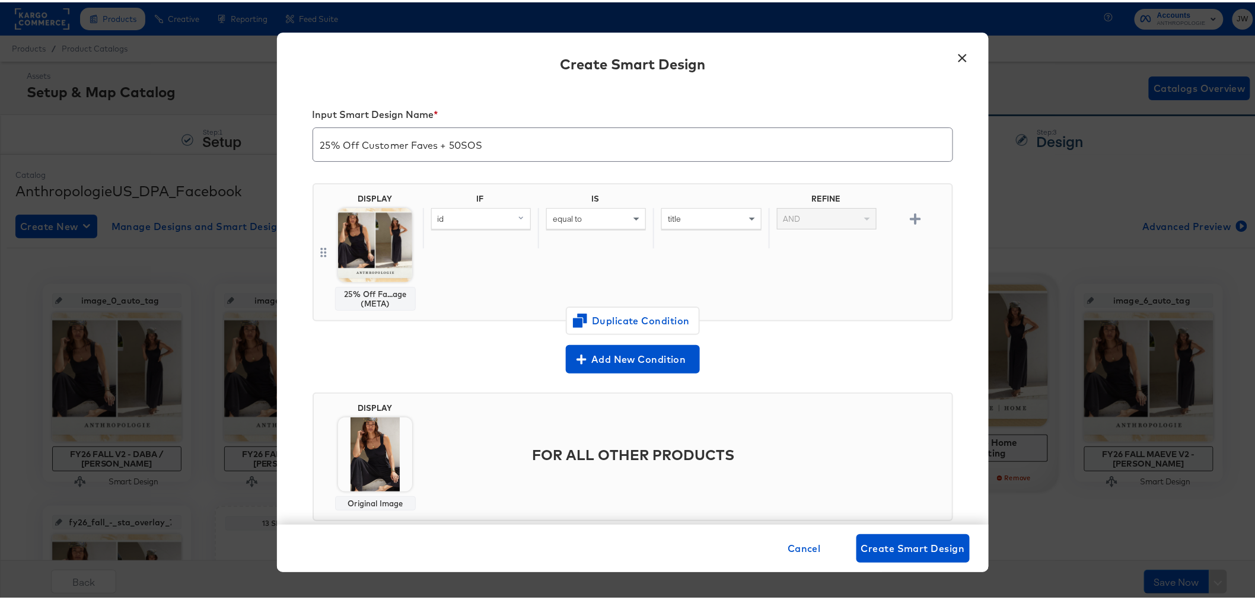
scroll to position [15, 0]
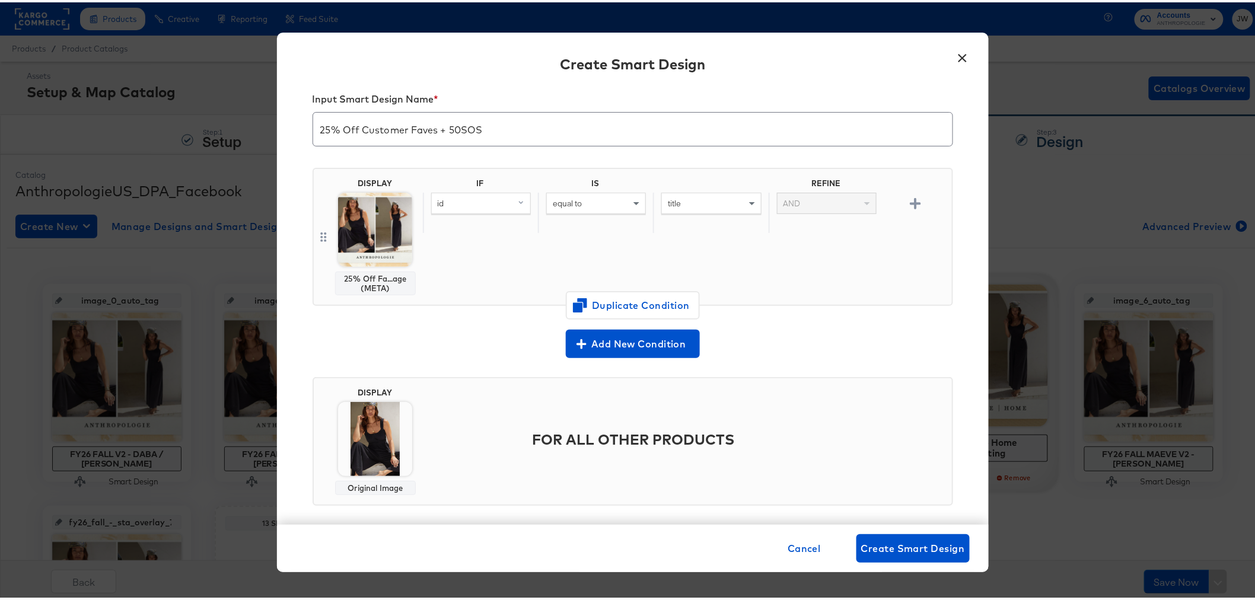
click at [481, 203] on div "id" at bounding box center [481, 201] width 98 height 20
click at [512, 229] on input "if" at bounding box center [500, 223] width 139 height 22
type input "i"
type input "addi"
click at [490, 283] on div "additional_image_link" at bounding box center [480, 283] width 90 height 11
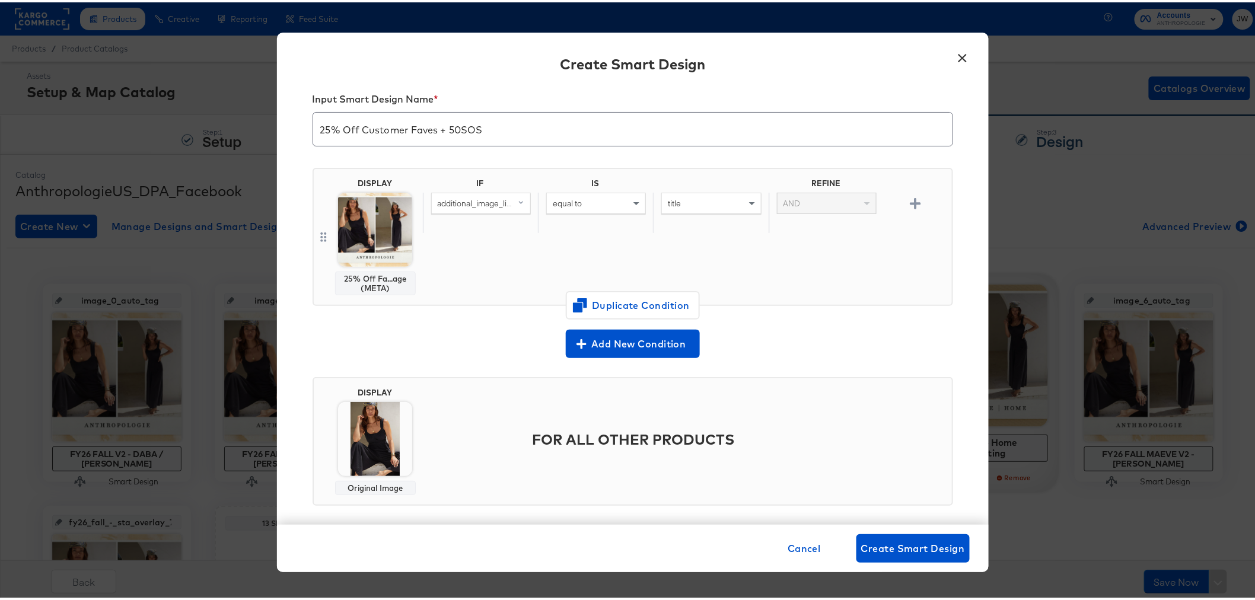
click at [592, 200] on div "equal to" at bounding box center [596, 201] width 98 height 20
type input "con"
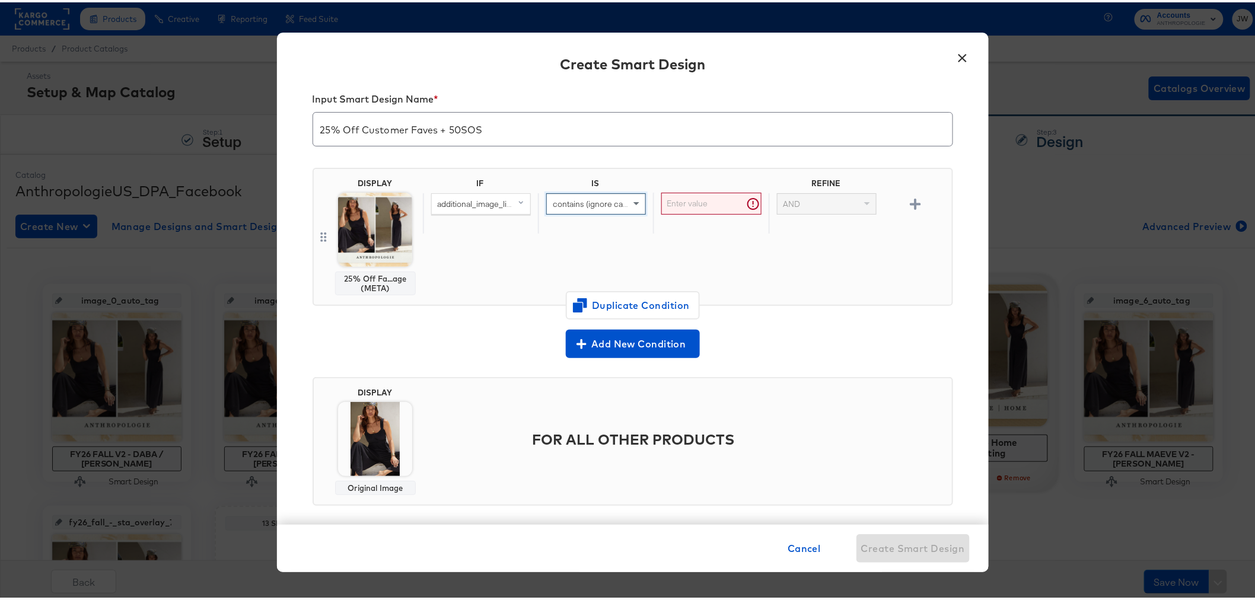
click at [692, 205] on input "text" at bounding box center [711, 201] width 100 height 22
type input "http"
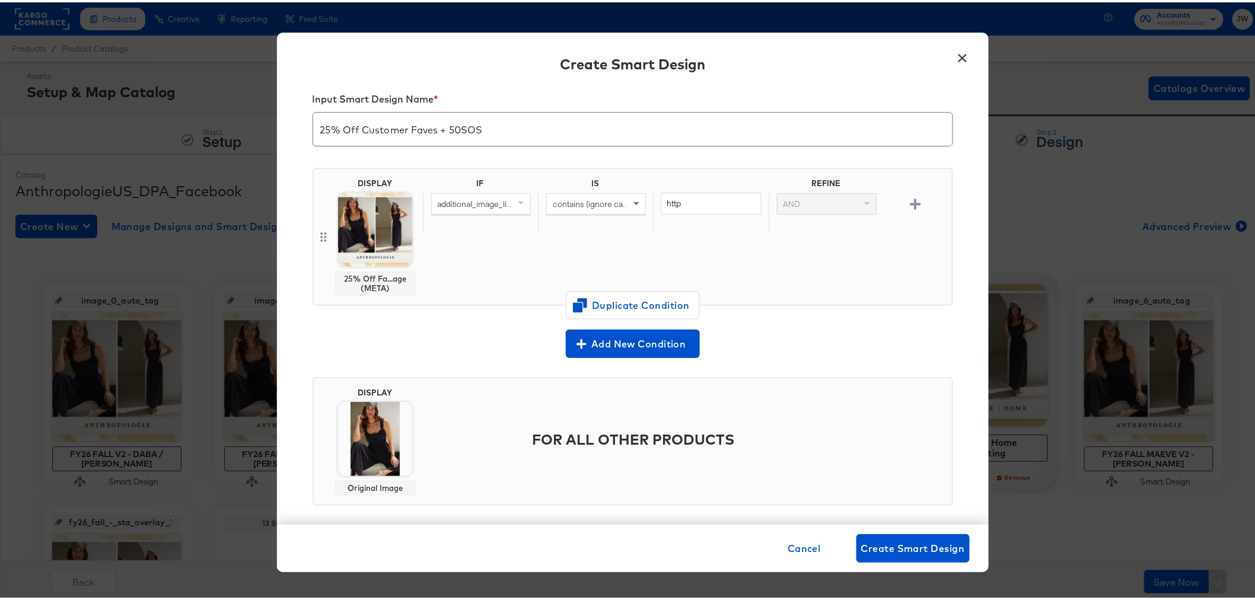
drag, startPoint x: 811, startPoint y: 282, endPoint x: 811, endPoint y: 288, distance: 6.5
click at [811, 282] on div "IF IS REFINE additional_image_link contains (ignore case) http AND" at bounding box center [685, 234] width 524 height 117
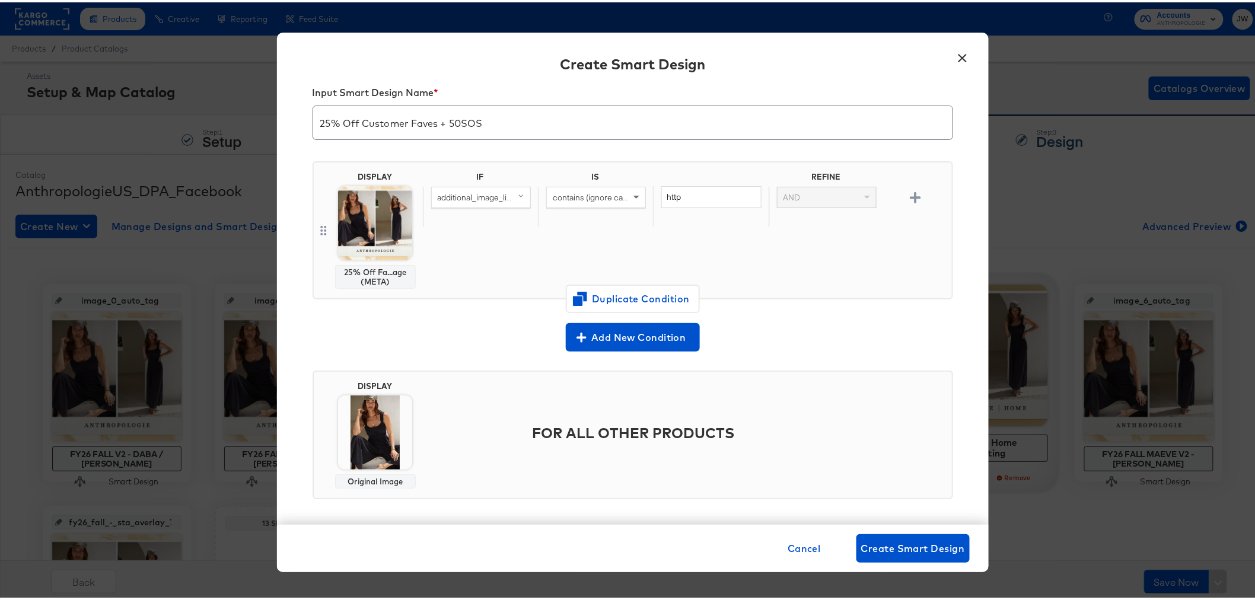
scroll to position [25, 0]
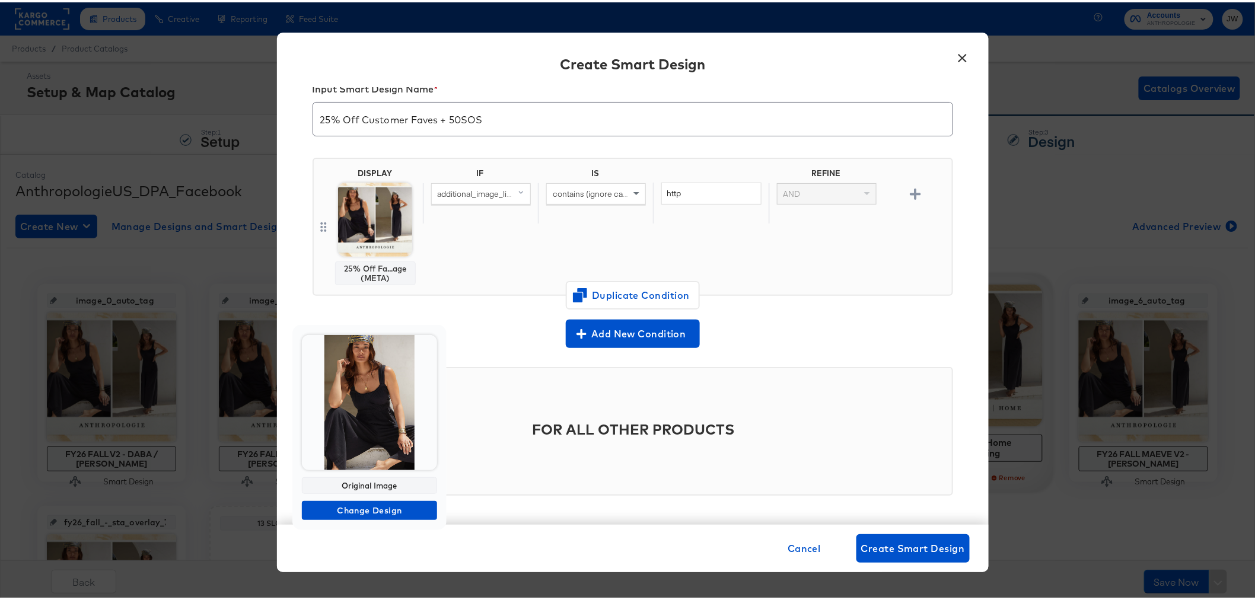
click at [377, 443] on img at bounding box center [369, 400] width 135 height 135
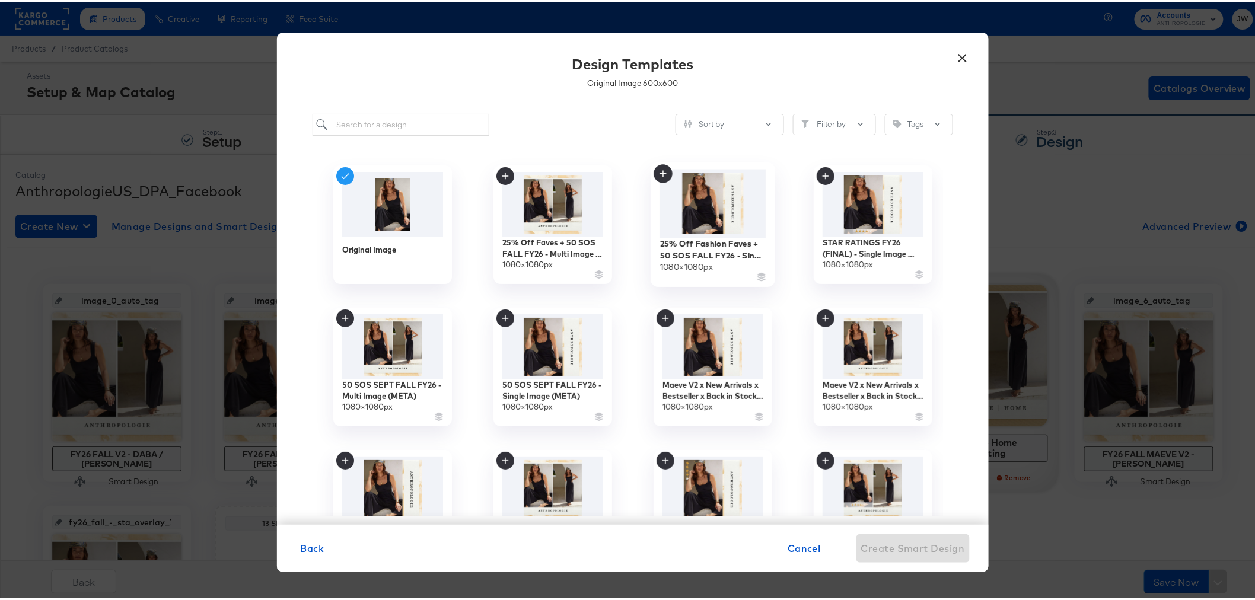
click at [730, 208] on img at bounding box center [712, 201] width 106 height 68
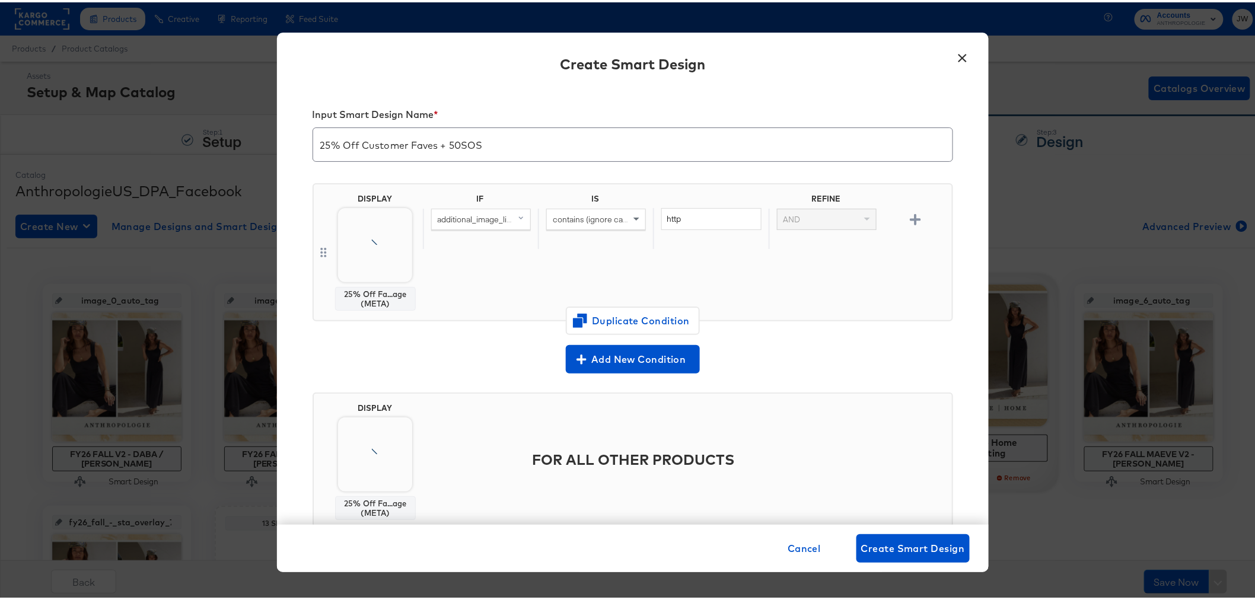
scroll to position [25, 0]
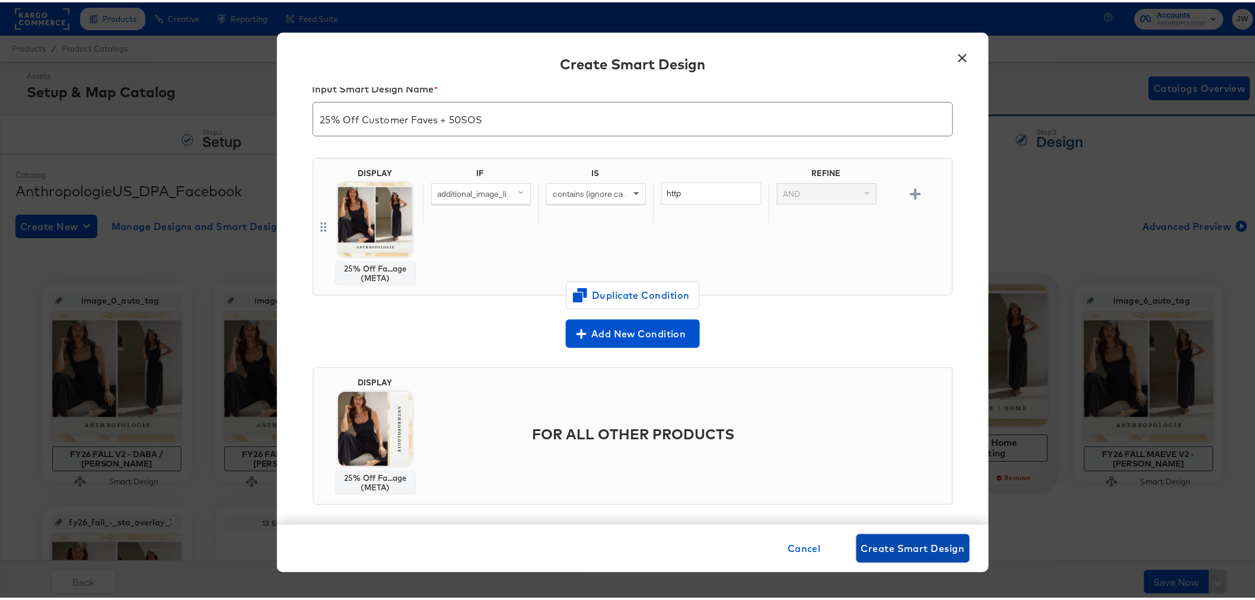
click at [910, 548] on span "Create Smart Design" at bounding box center [913, 546] width 104 height 17
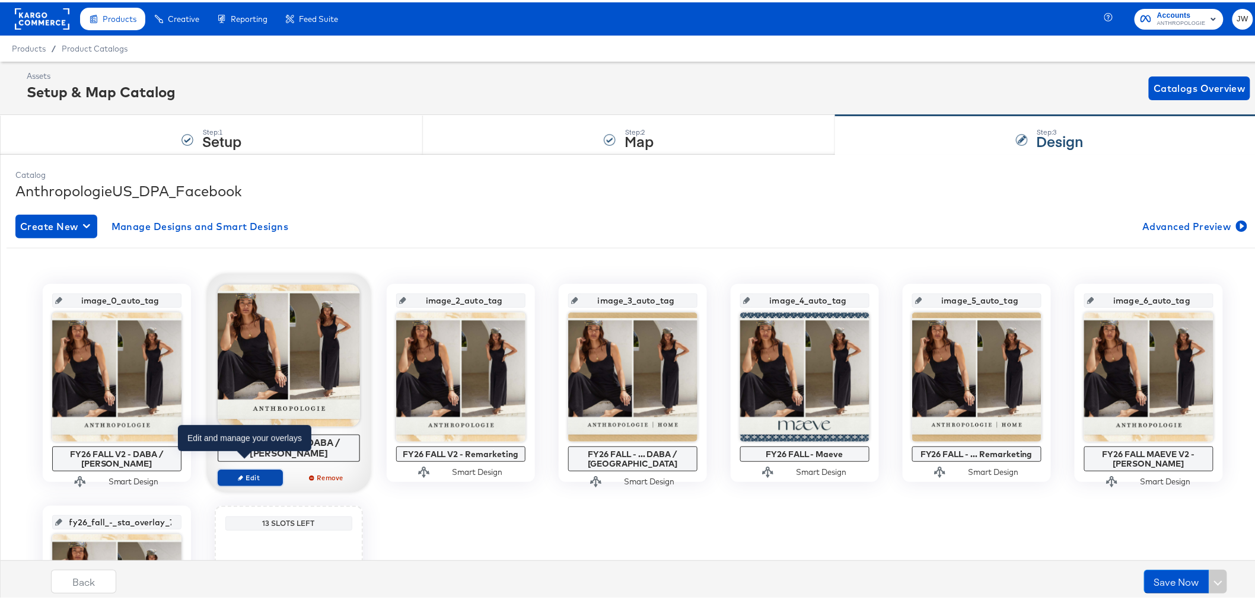
click at [253, 471] on span "Edit" at bounding box center [249, 475] width 55 height 9
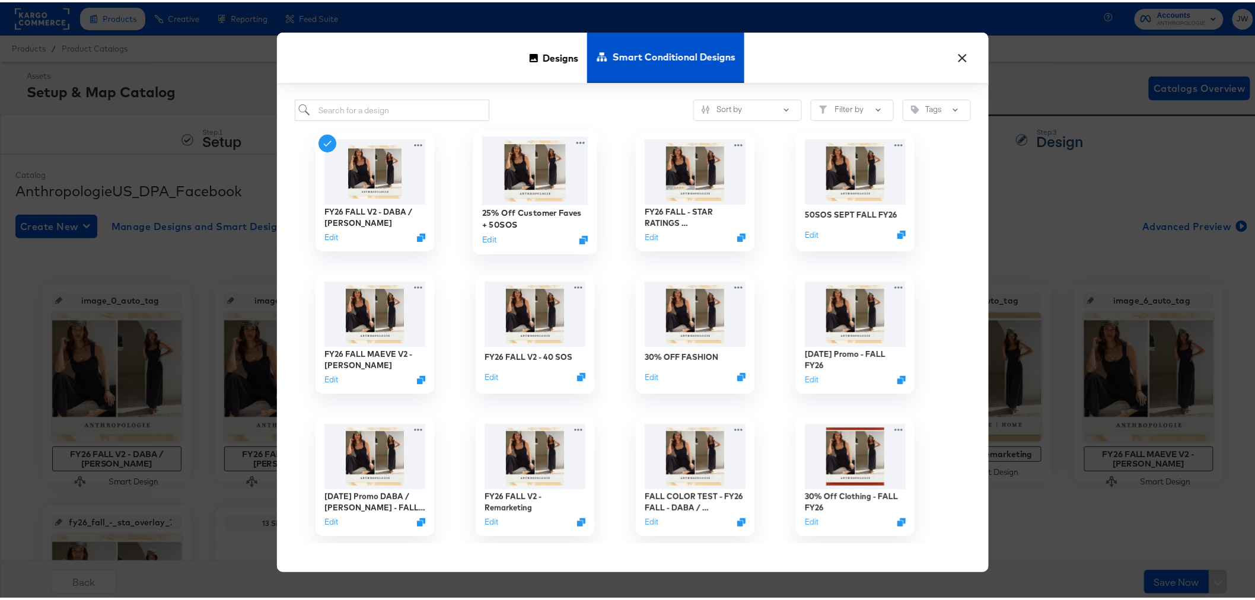
click at [544, 185] on img at bounding box center [534, 169] width 106 height 68
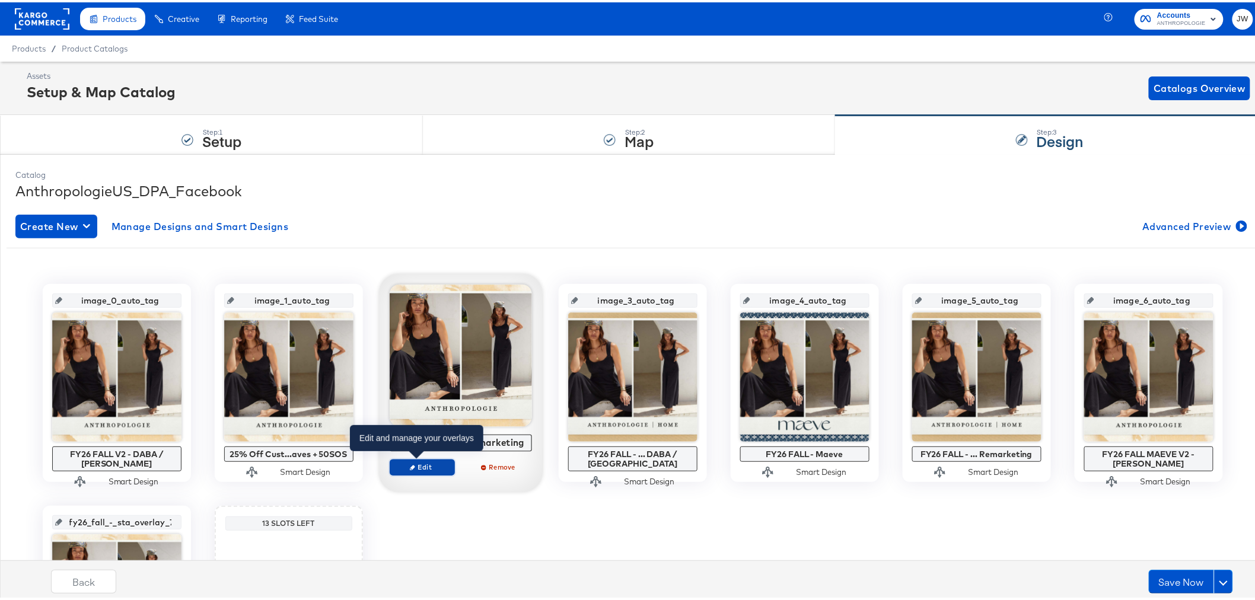
click at [418, 467] on span "Edit" at bounding box center [421, 464] width 55 height 9
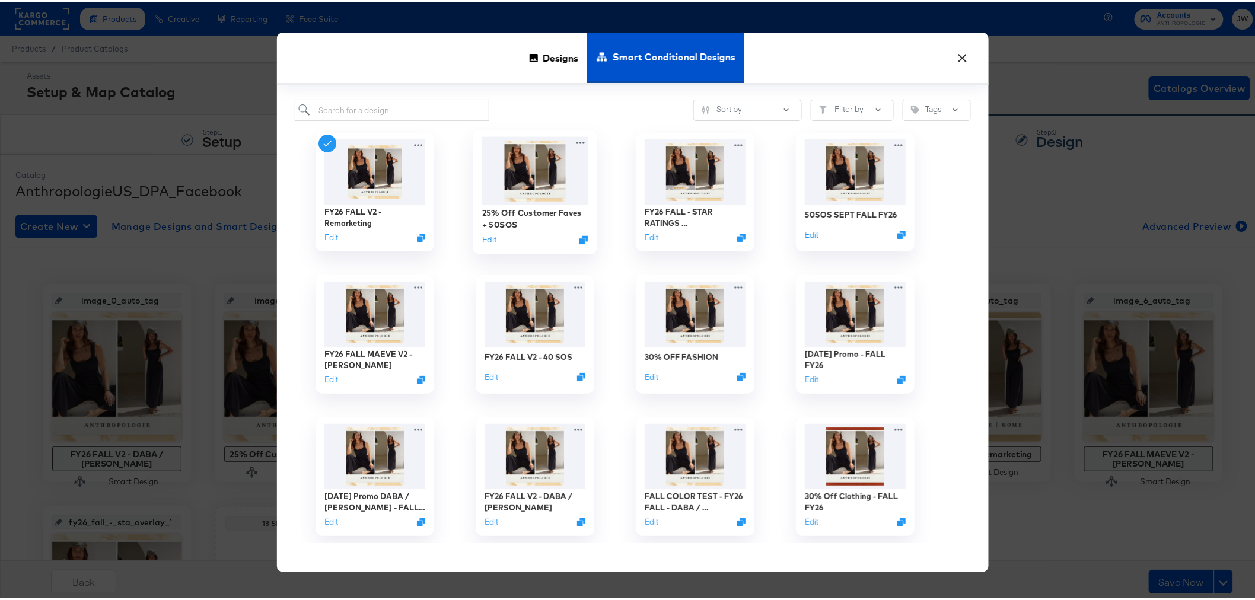
click at [525, 183] on img at bounding box center [534, 169] width 106 height 68
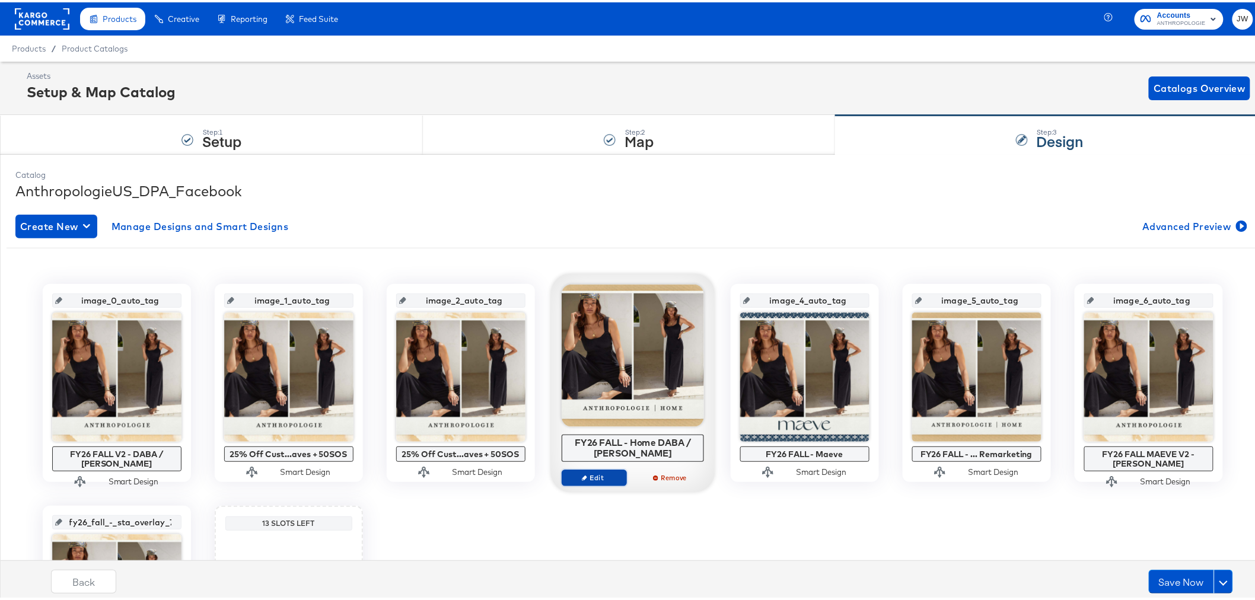
click at [592, 478] on span "Edit" at bounding box center [593, 475] width 55 height 9
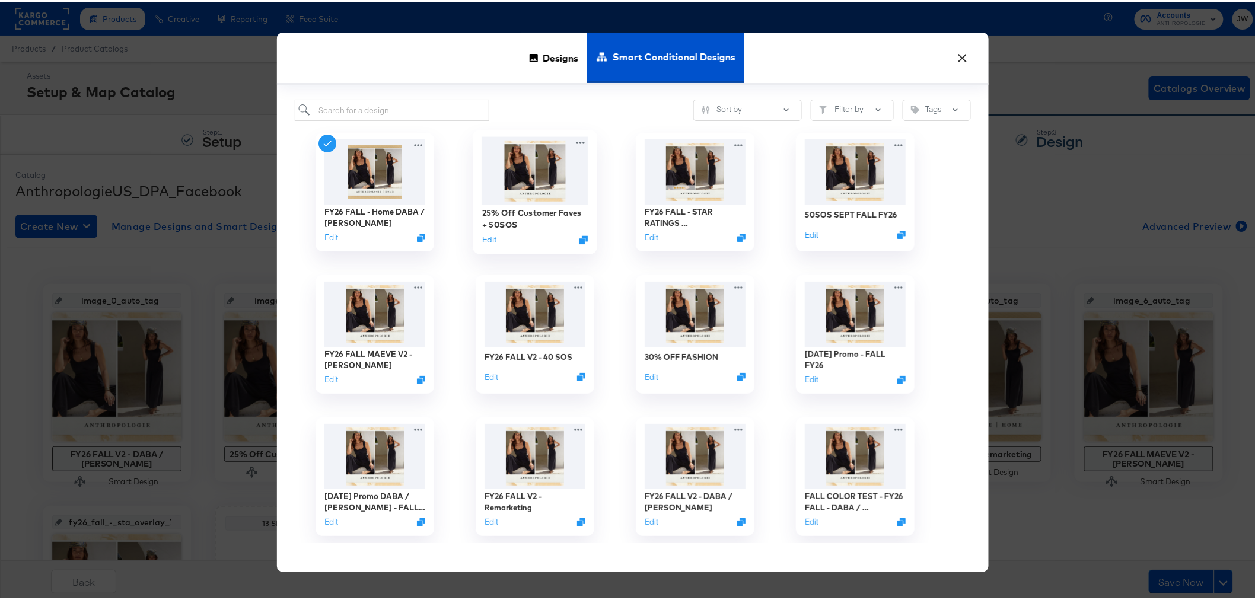
click at [545, 199] on img at bounding box center [534, 169] width 106 height 68
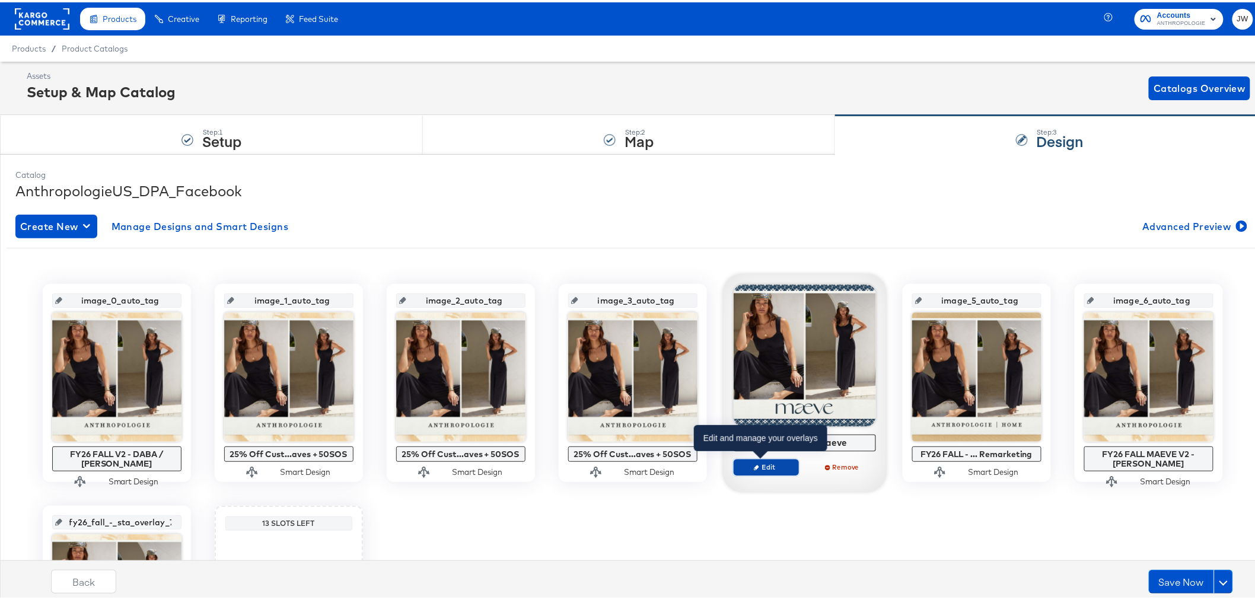
click at [765, 467] on span "Edit" at bounding box center [765, 464] width 55 height 9
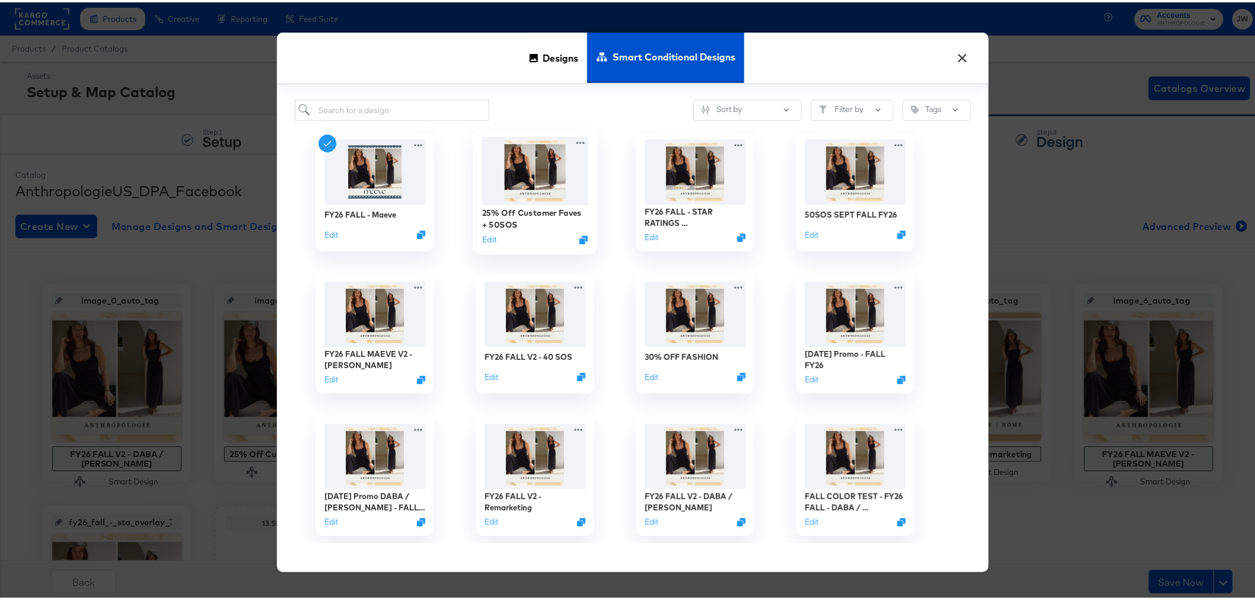
click at [548, 200] on img at bounding box center [534, 169] width 106 height 68
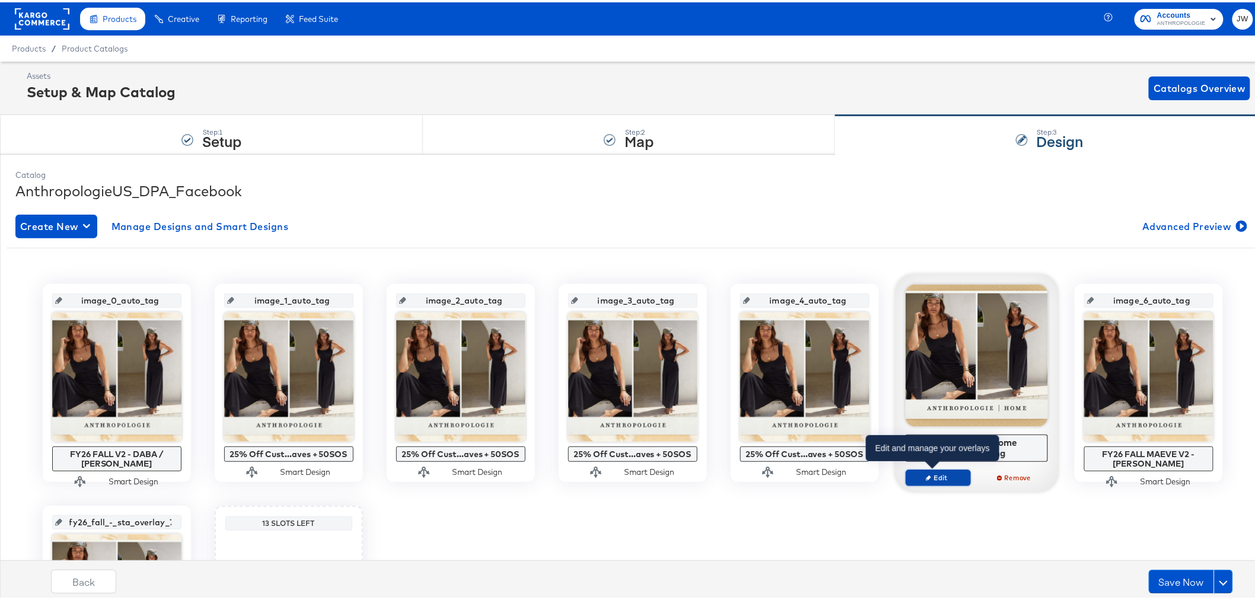
click at [929, 477] on span "Edit" at bounding box center [937, 475] width 55 height 9
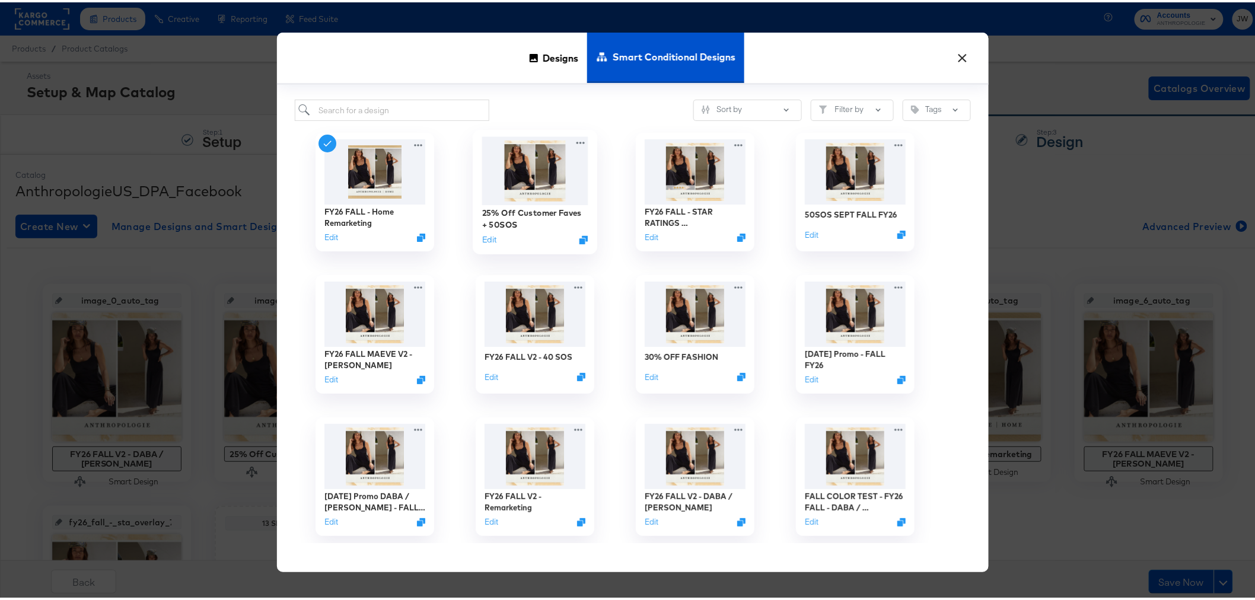
click at [529, 167] on img at bounding box center [534, 169] width 106 height 68
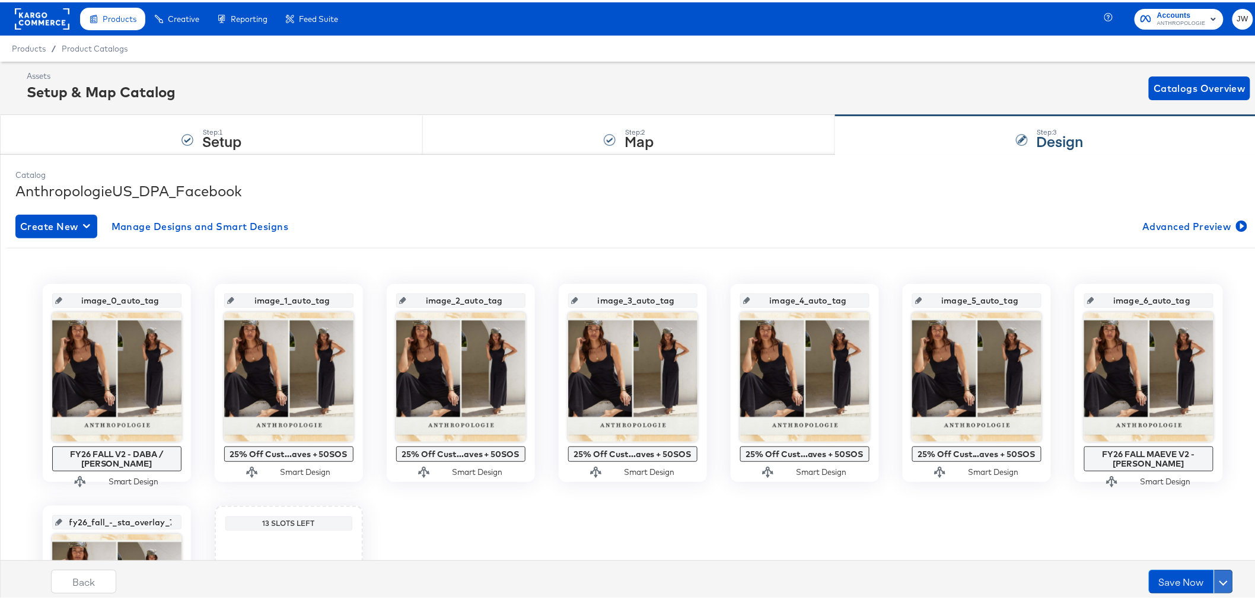
click at [1219, 576] on span at bounding box center [1223, 579] width 8 height 8
click at [1205, 553] on div "Schedule Save" at bounding box center [1195, 556] width 54 height 11
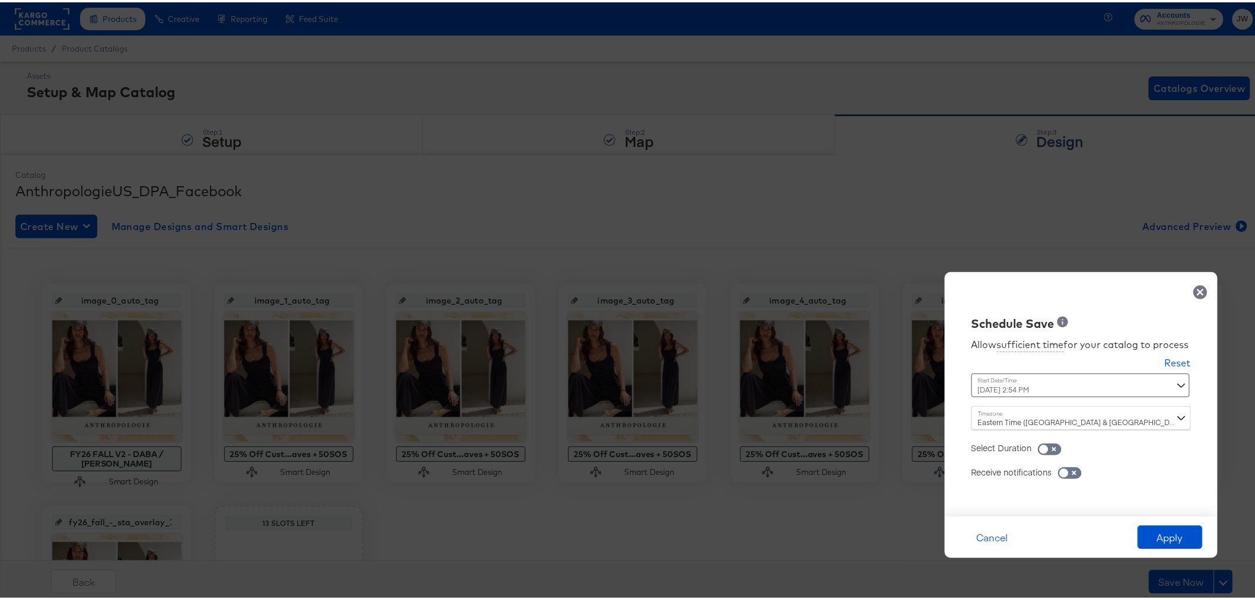
click at [1174, 384] on div "Time : [DATE] 2:54 PM ‹ [DATE] › Su Mo Tu We Th Fr Sa 28 29 30 1 2 3 4 5 6 7 8 …" at bounding box center [1080, 387] width 219 height 33
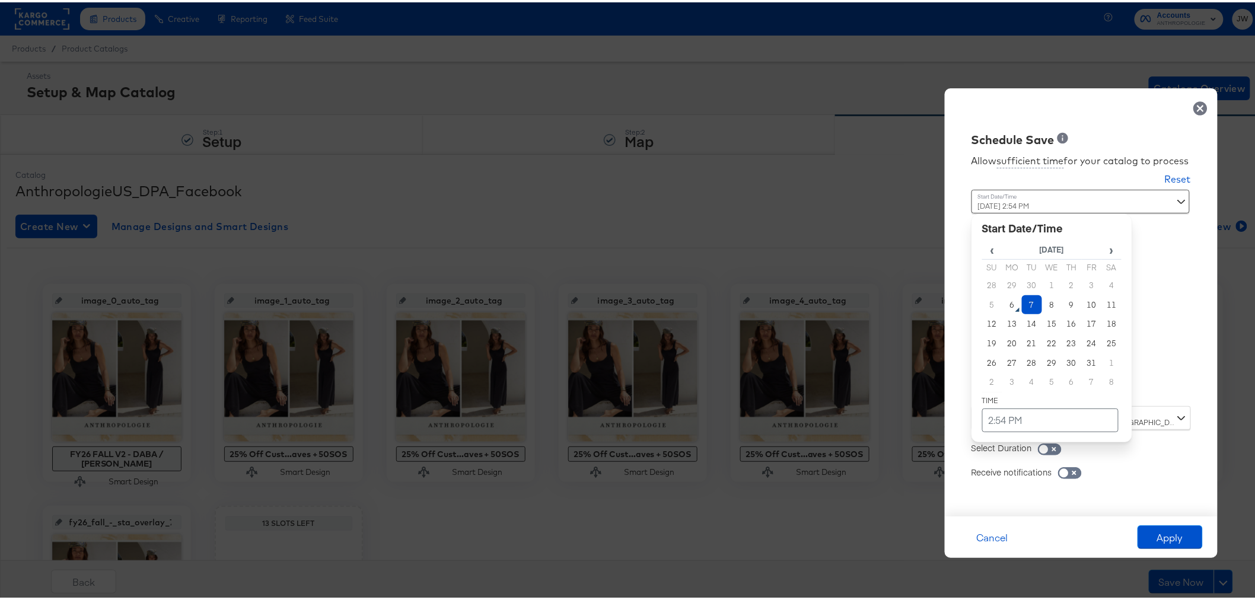
click at [1022, 299] on td "7" at bounding box center [1032, 303] width 20 height 20
click at [985, 419] on td "2:54 PM" at bounding box center [1050, 418] width 136 height 24
click at [1015, 287] on span "▲" at bounding box center [1027, 294] width 24 height 24
click at [1018, 330] on span "▼" at bounding box center [1027, 329] width 24 height 24
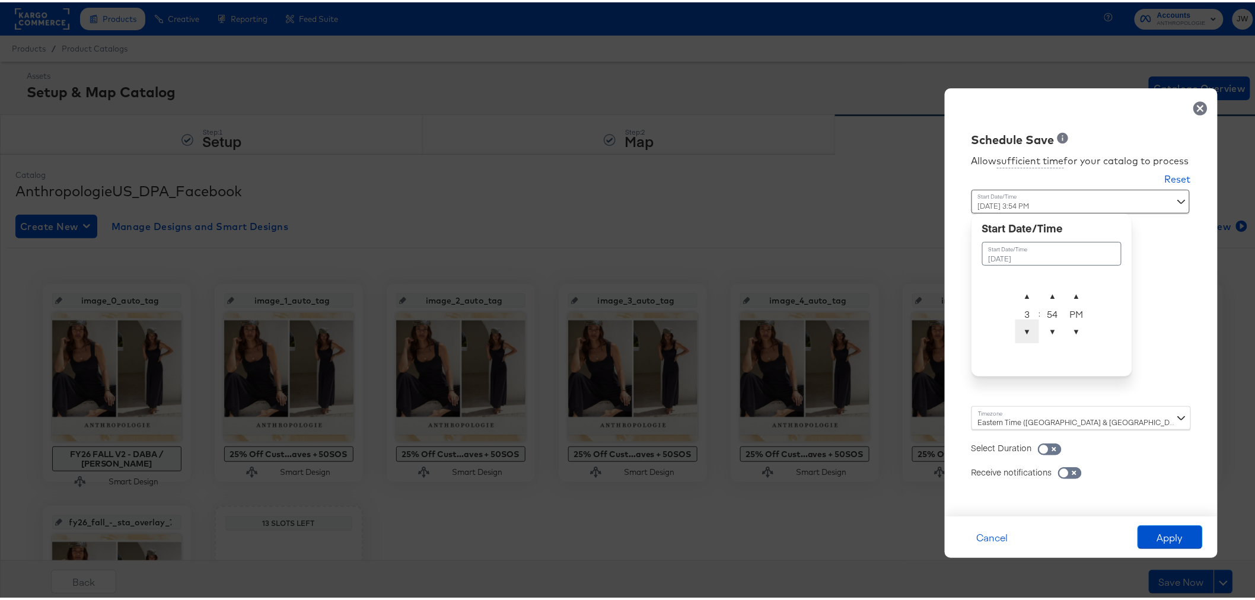
click at [1018, 330] on span "▼" at bounding box center [1027, 329] width 24 height 24
click at [1019, 330] on span "▼" at bounding box center [1027, 329] width 24 height 24
click at [1045, 283] on span "▲" at bounding box center [1053, 294] width 24 height 24
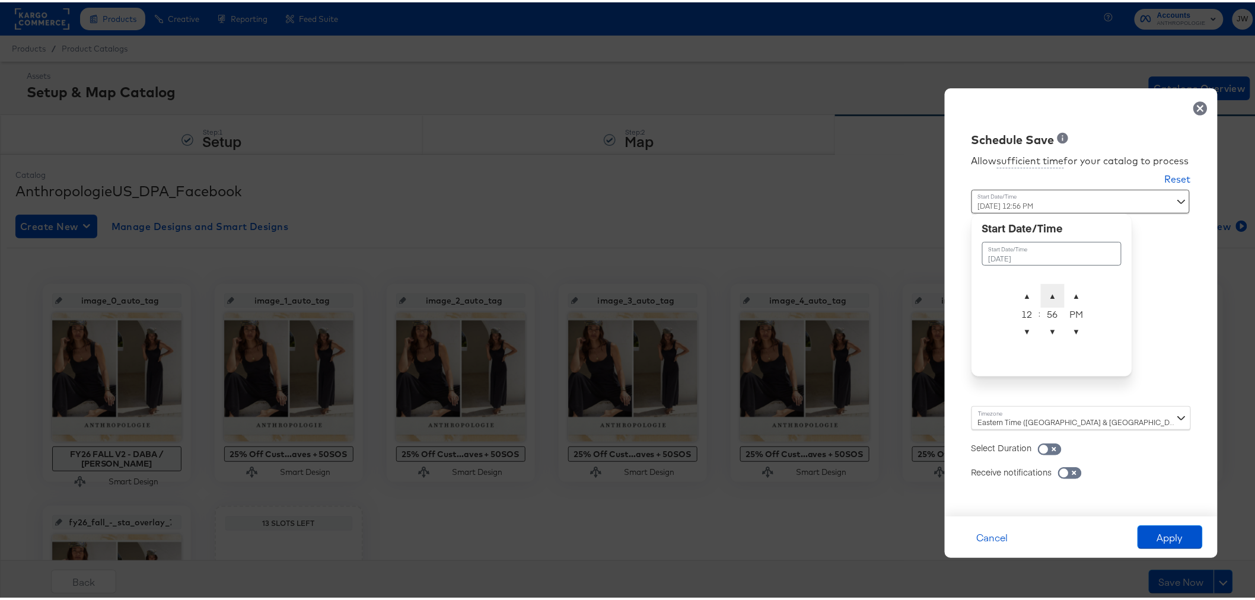
click at [1045, 283] on span "▲" at bounding box center [1053, 294] width 24 height 24
click at [1075, 289] on span "▲" at bounding box center [1076, 294] width 24 height 24
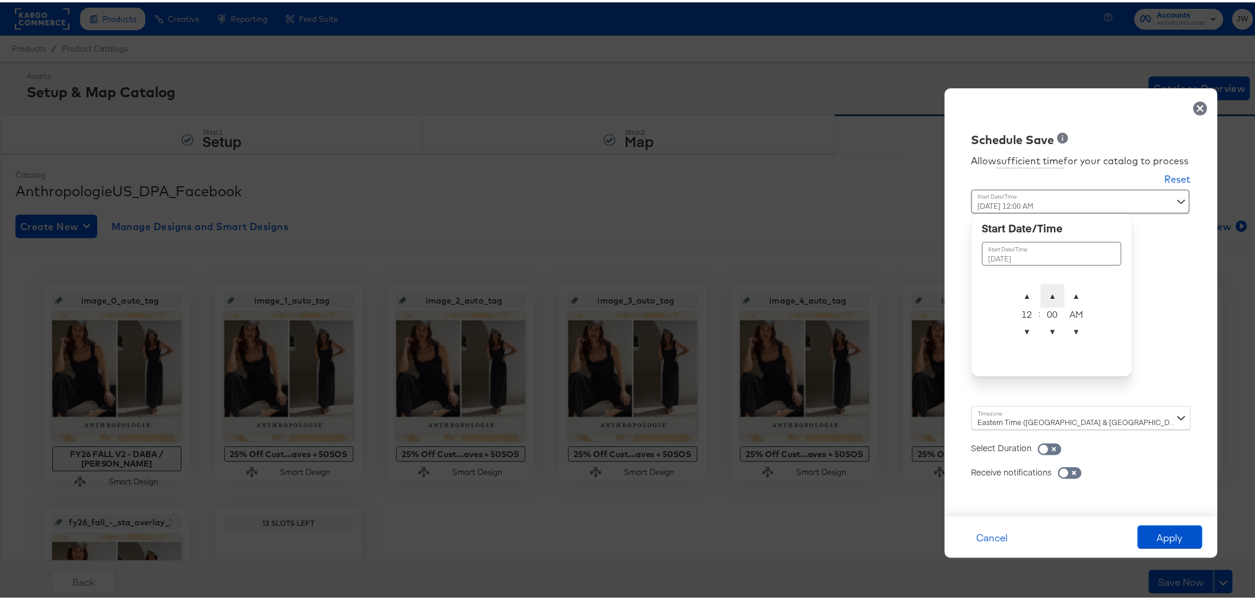
click at [1045, 293] on span "▲" at bounding box center [1053, 294] width 24 height 24
type input "[DATE] 12:01 AM"
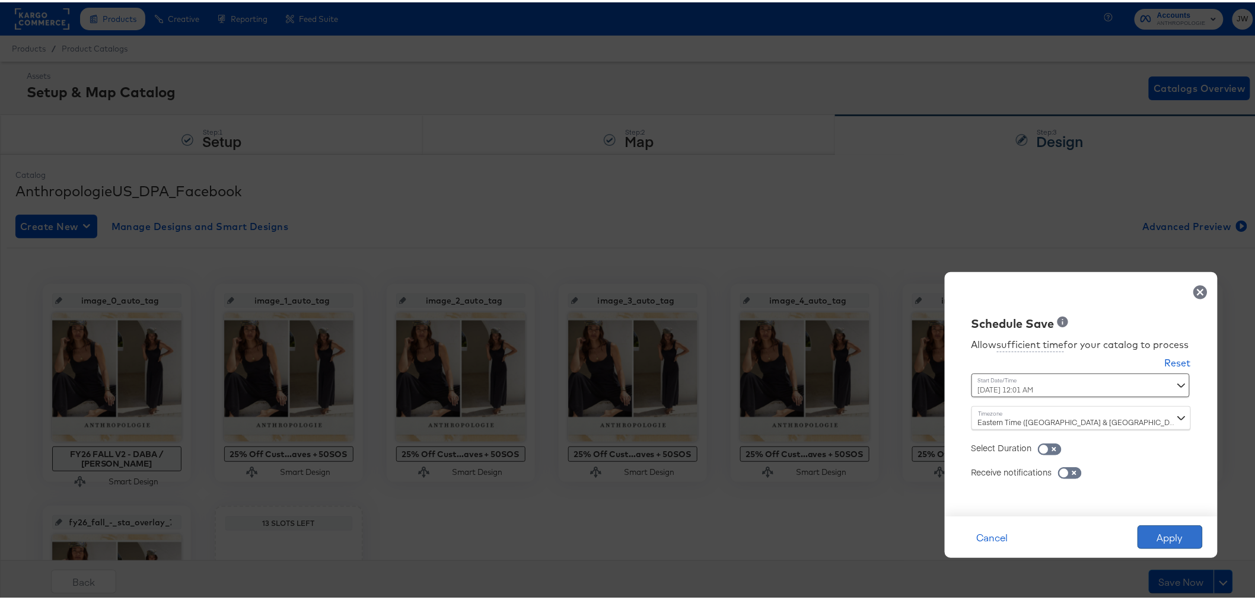
click at [1166, 534] on button "Apply" at bounding box center [1169, 535] width 65 height 24
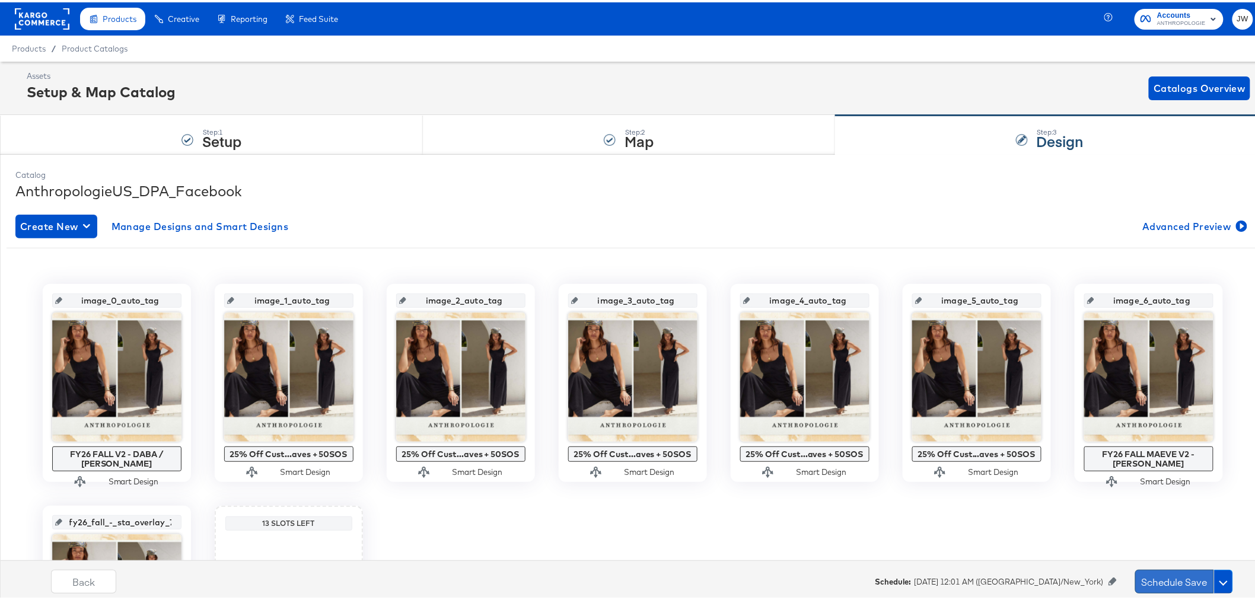
click at [1151, 579] on button "Schedule Save" at bounding box center [1174, 579] width 79 height 24
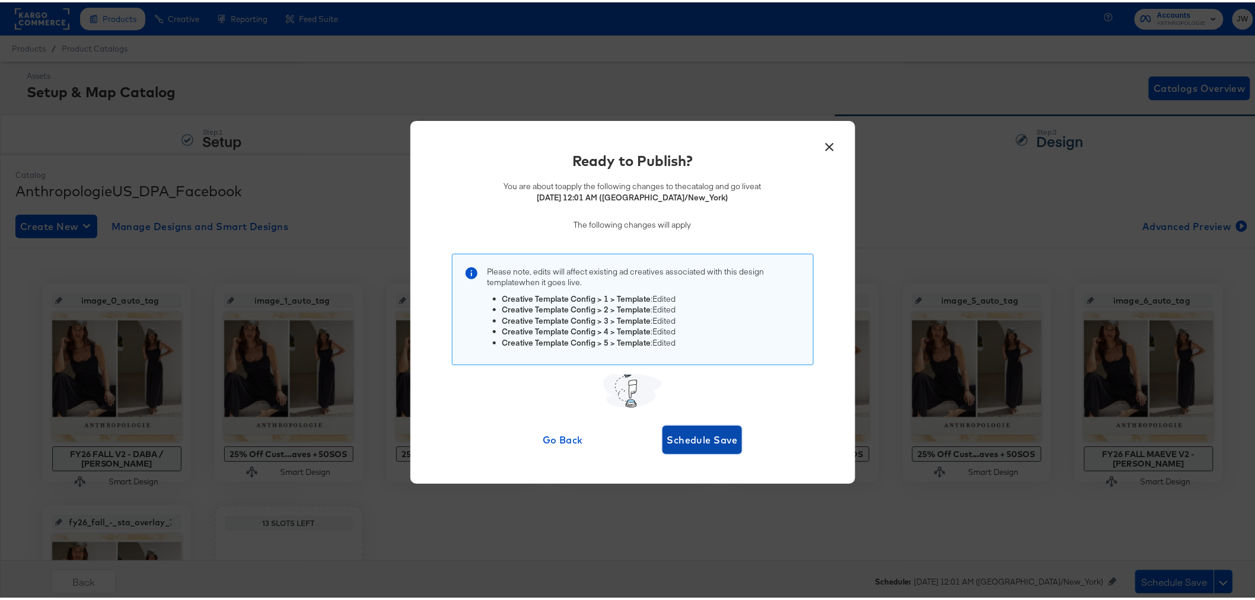
click at [693, 440] on span "Schedule Save" at bounding box center [702, 437] width 71 height 17
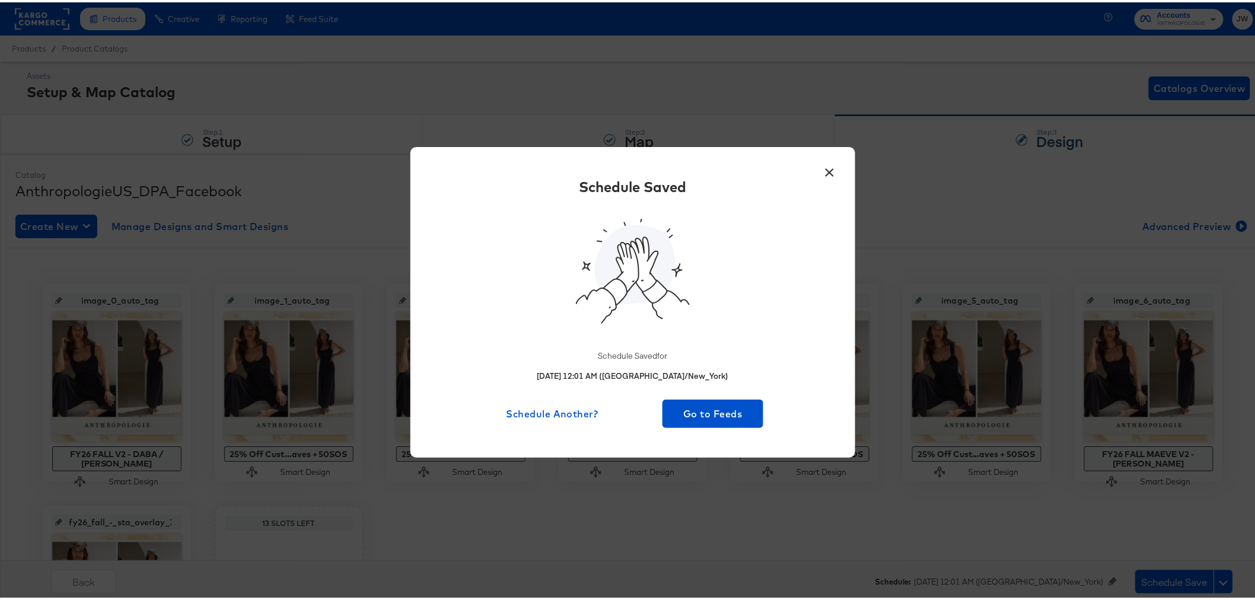
click at [822, 170] on button "×" at bounding box center [829, 167] width 21 height 21
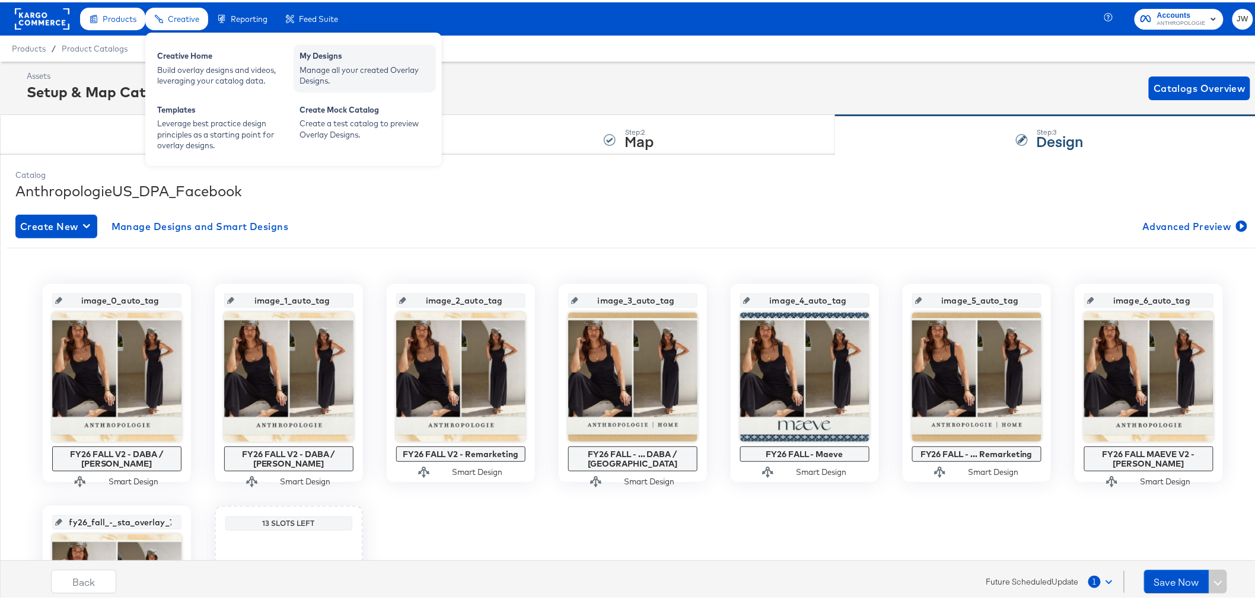
drag, startPoint x: 334, startPoint y: 71, endPoint x: 334, endPoint y: 107, distance: 35.6
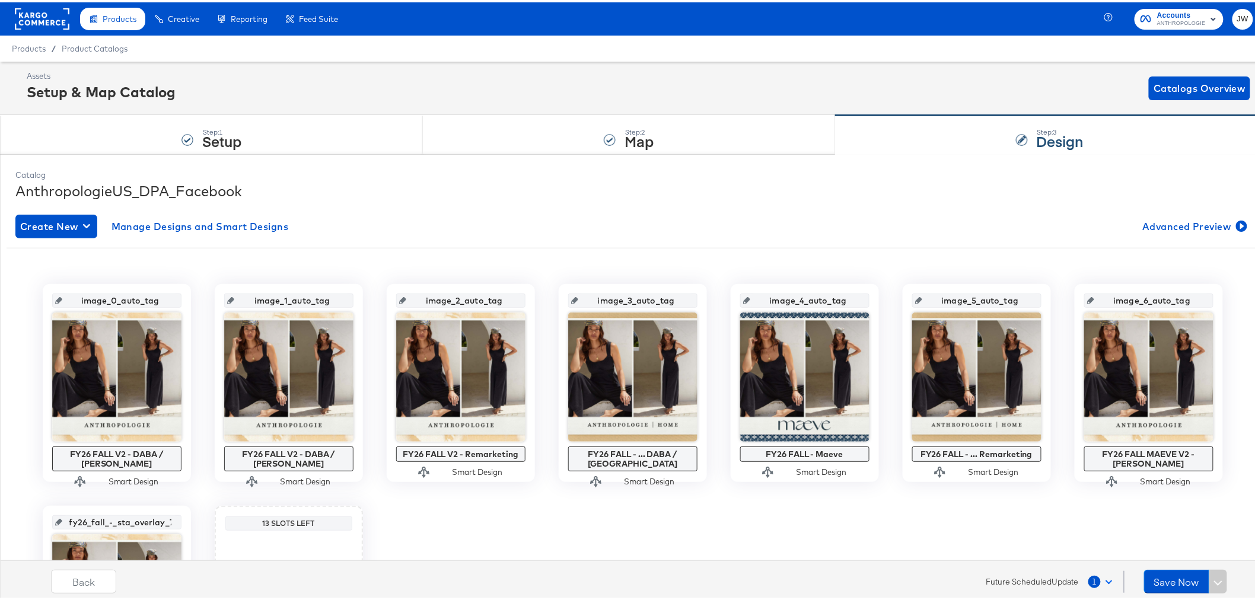
click at [0, 0] on div "Manage all your created Overlay Designs." at bounding box center [0, 0] width 0 height 0
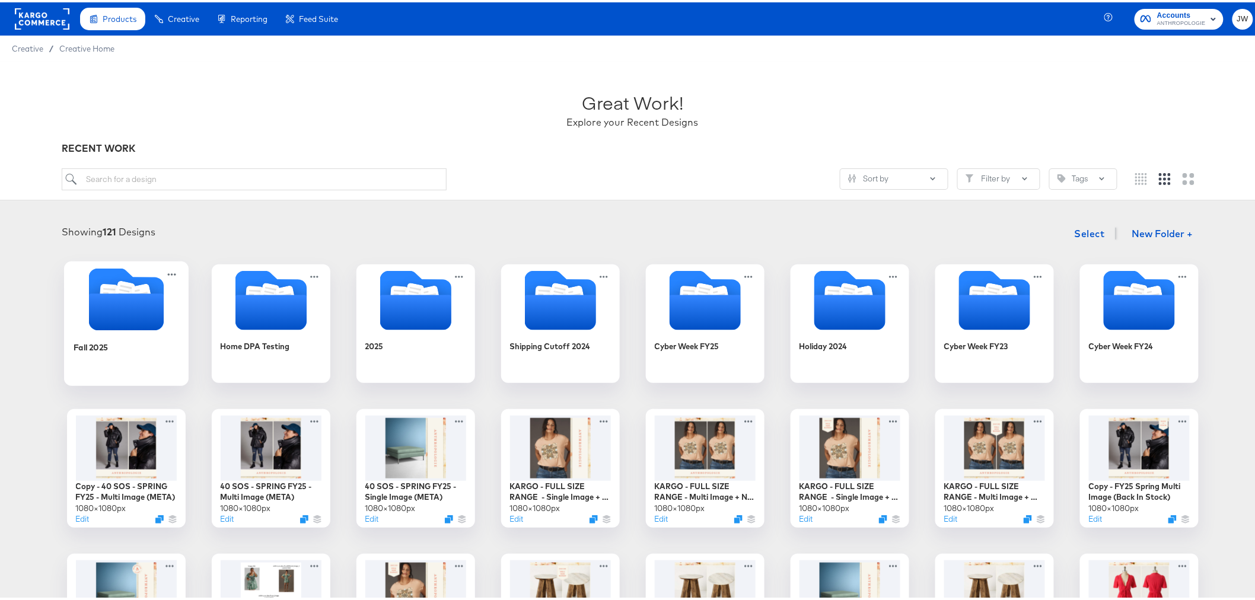
click at [105, 344] on div "Fall 2025" at bounding box center [126, 354] width 106 height 46
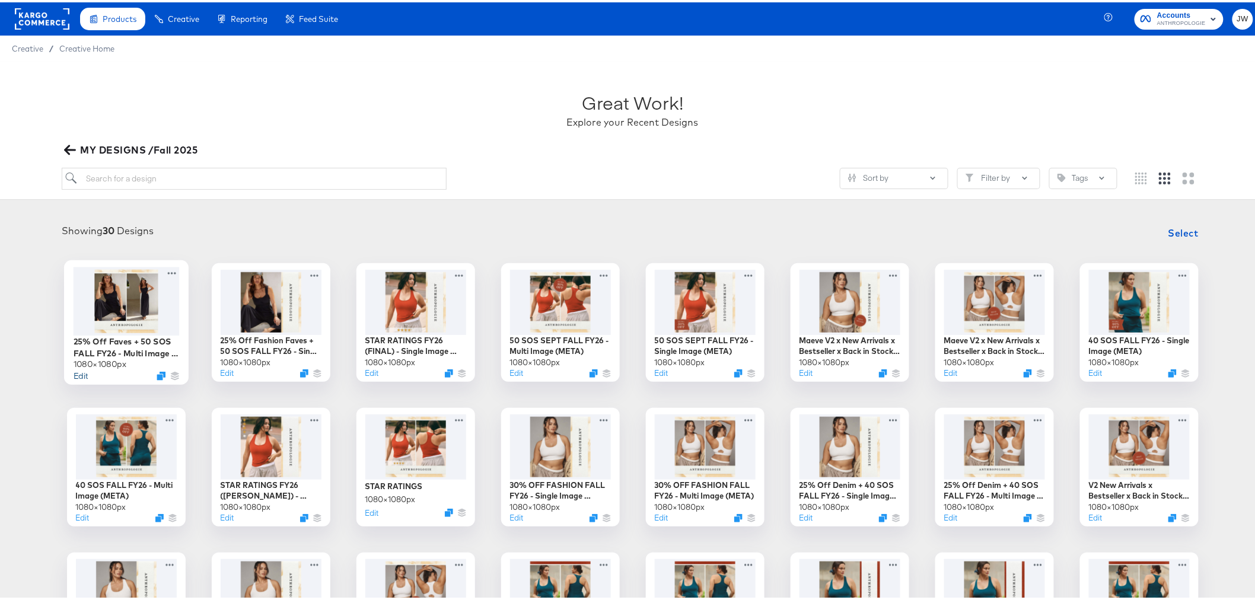
click at [78, 375] on button "Edit" at bounding box center [80, 373] width 14 height 11
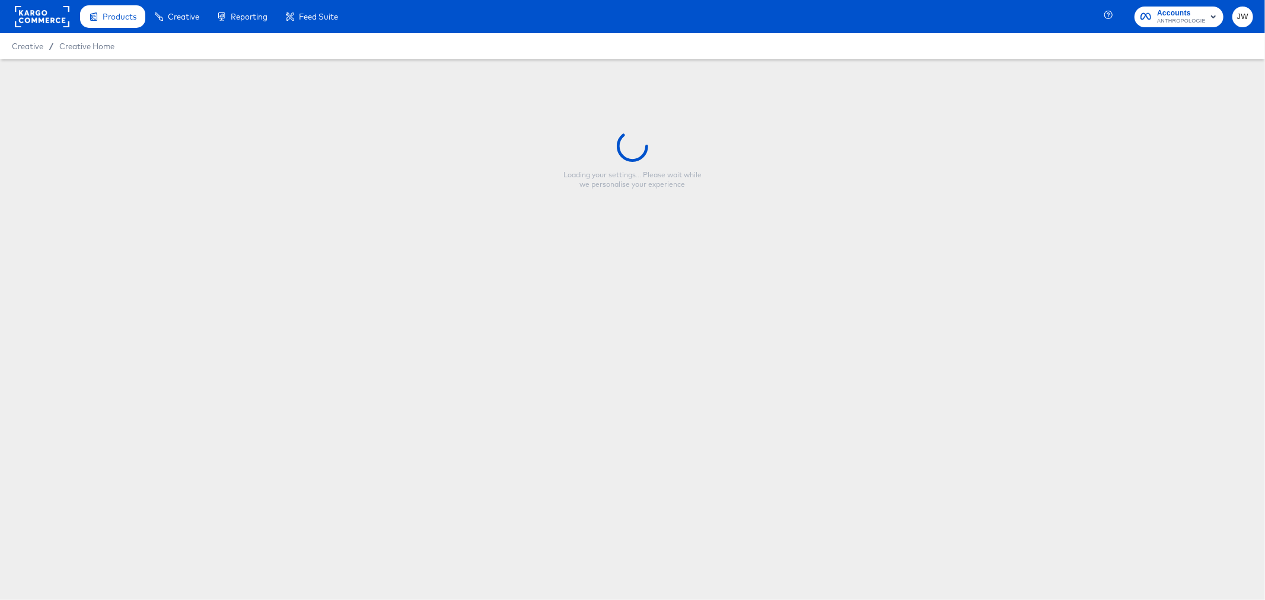
type input "25% Off Faves + 50 SOS FALL FY26 - Multi Image (META)"
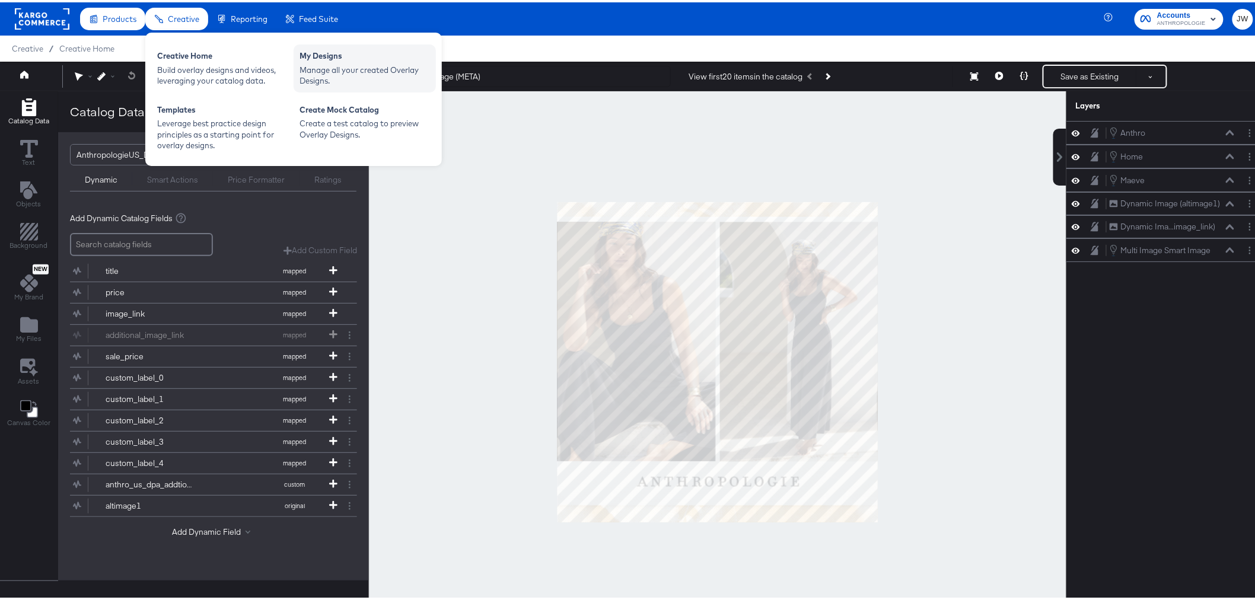
click at [321, 63] on div "Manage all your created Overlay Designs." at bounding box center [364, 73] width 130 height 22
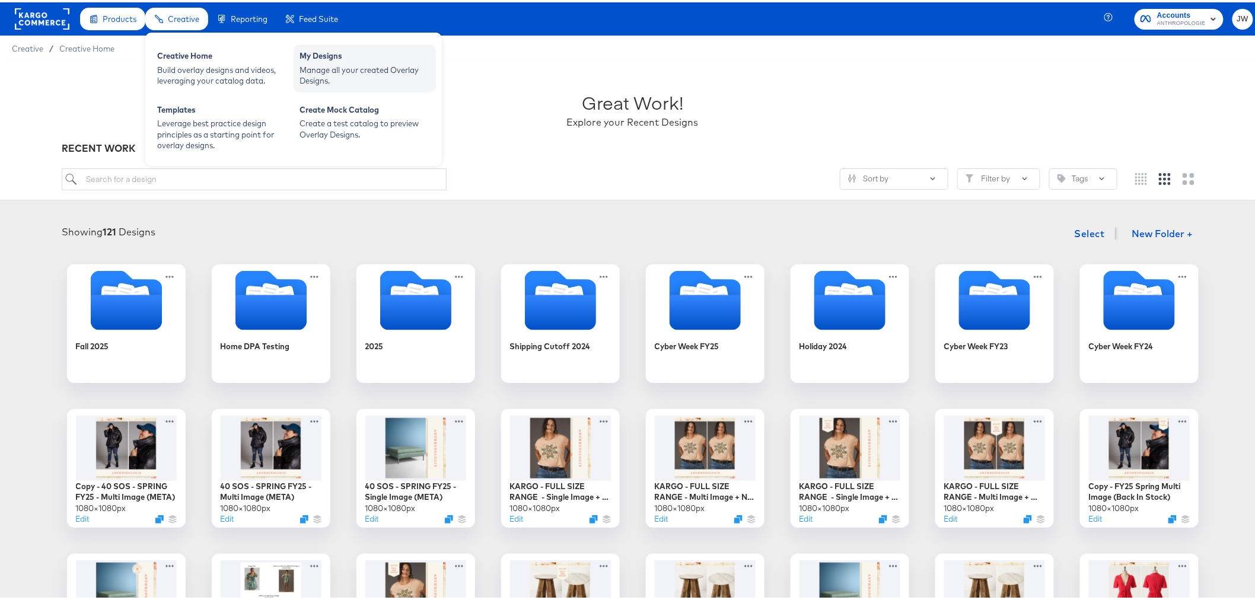
click at [418, 55] on div "My Designs" at bounding box center [364, 55] width 130 height 14
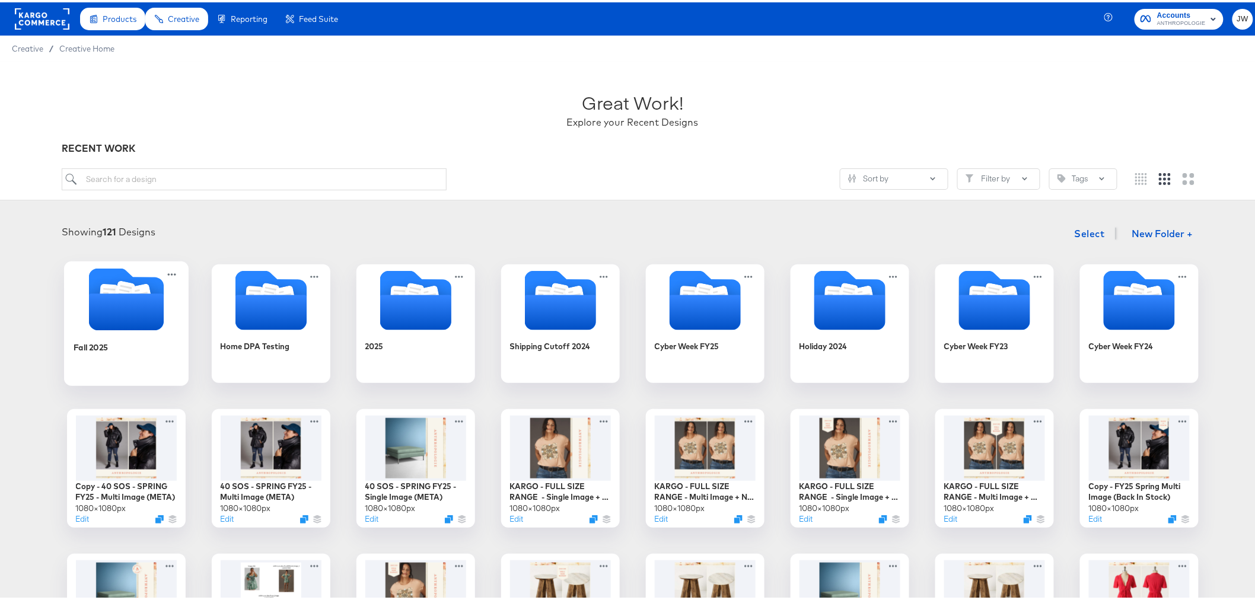
click at [141, 360] on div "Fall 2025" at bounding box center [126, 354] width 106 height 46
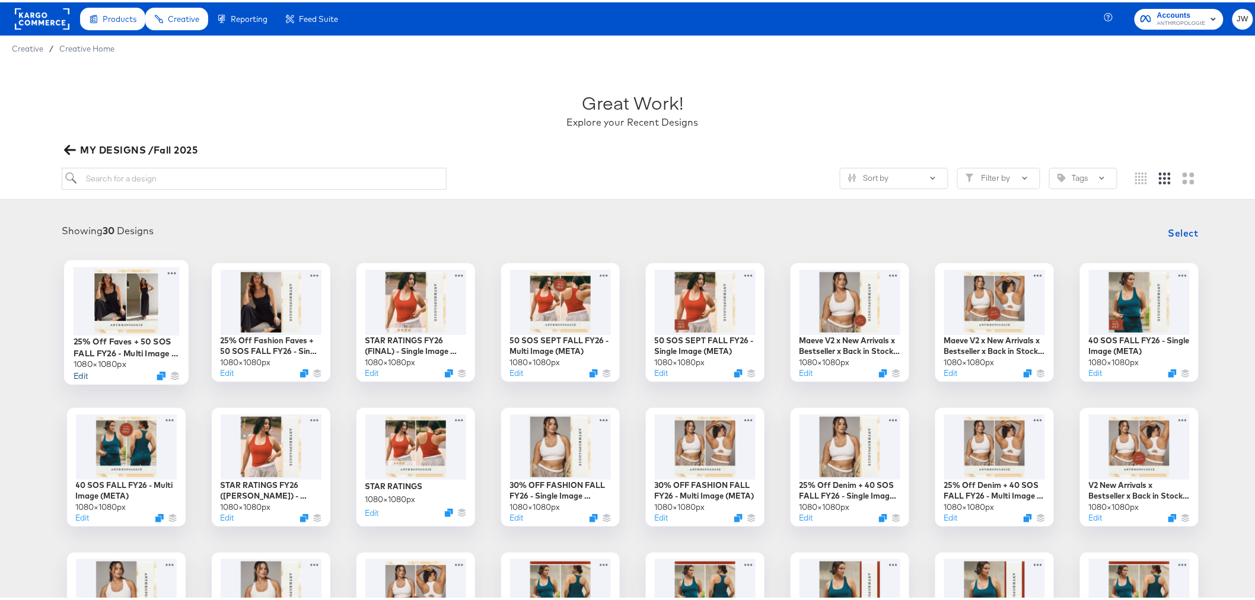
click at [73, 377] on button "Edit" at bounding box center [80, 373] width 14 height 11
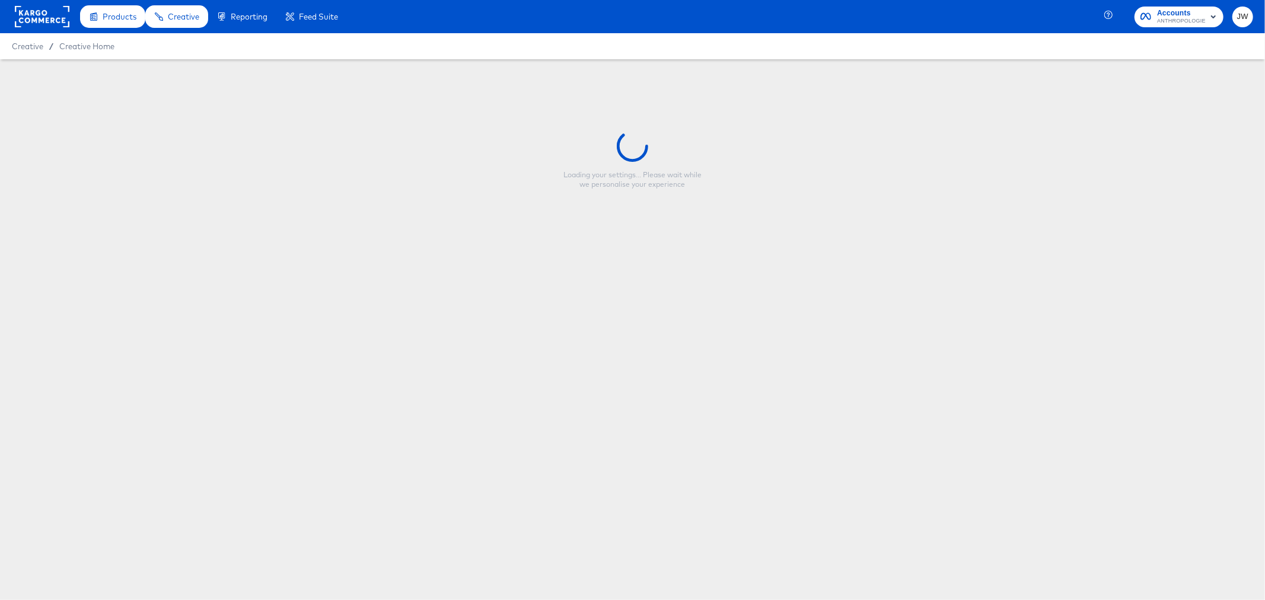
type input "25% Off Faves + 50 SOS FALL FY26 - Multi Image (META)"
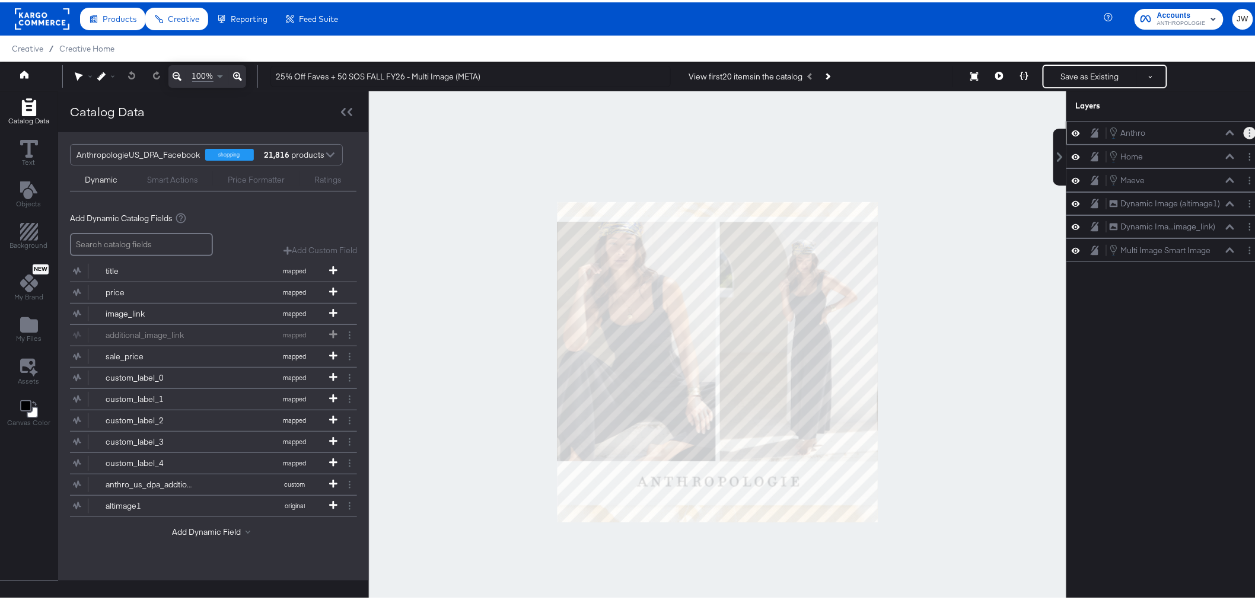
click at [1243, 135] on button "Layer Options" at bounding box center [1249, 131] width 12 height 12
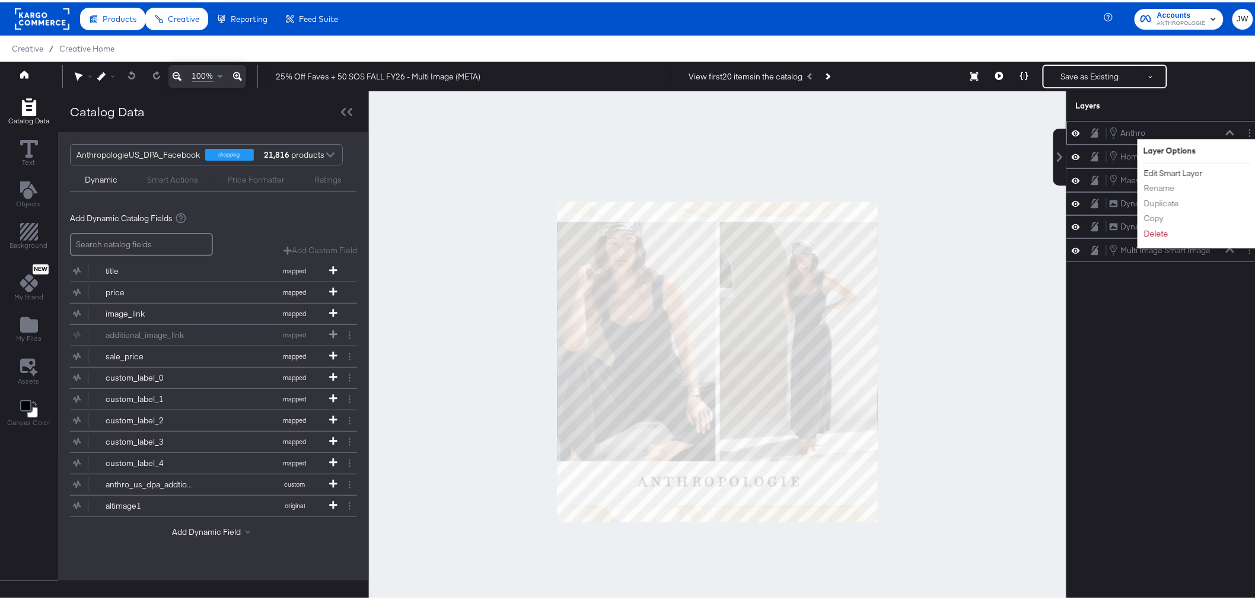
click at [1186, 172] on button "Edit Smart Layer" at bounding box center [1173, 171] width 60 height 12
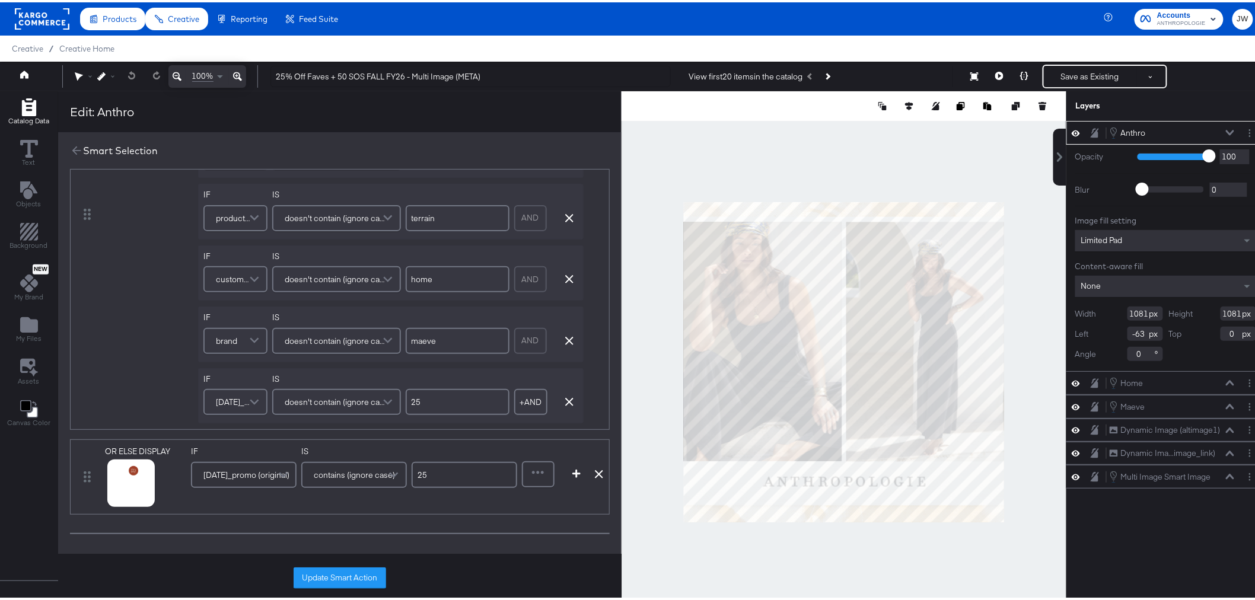
scroll to position [725, 0]
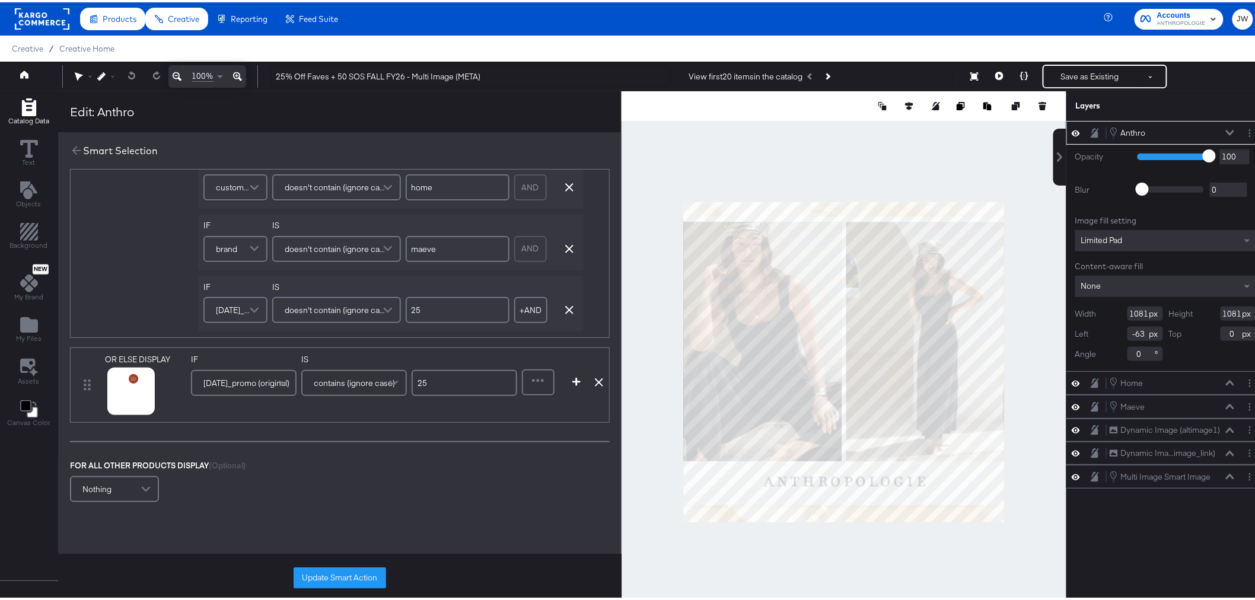
click at [251, 382] on span "[DATE]_promo (original)" at bounding box center [246, 381] width 86 height 20
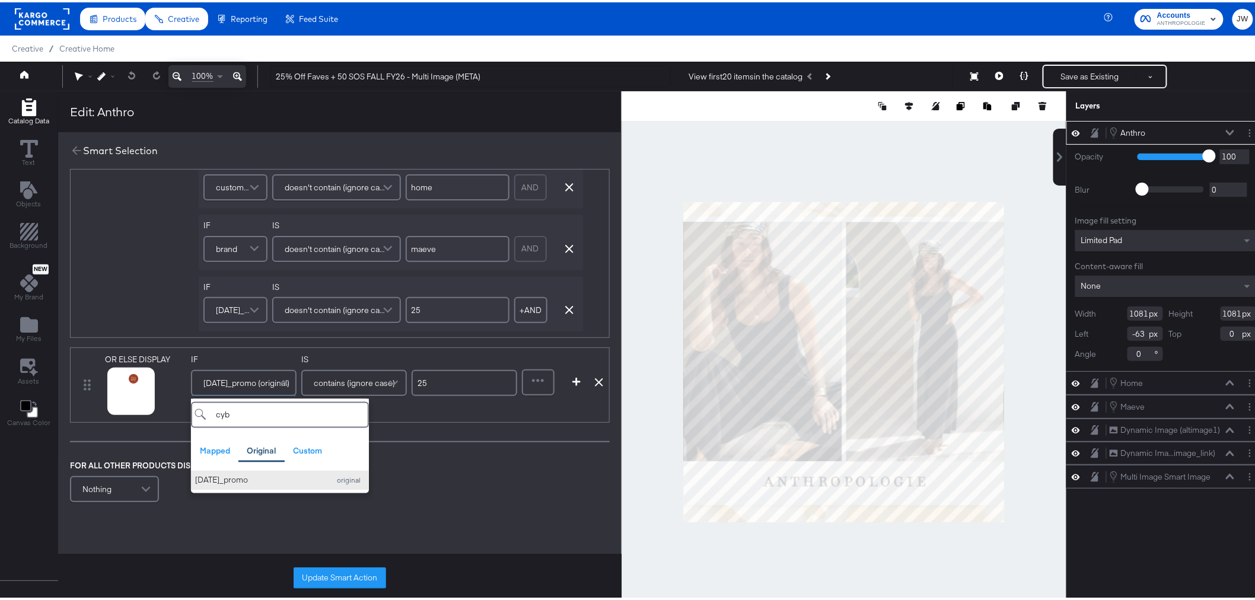
type input "cyb"
click at [272, 482] on div "[DATE]_promo" at bounding box center [259, 478] width 128 height 11
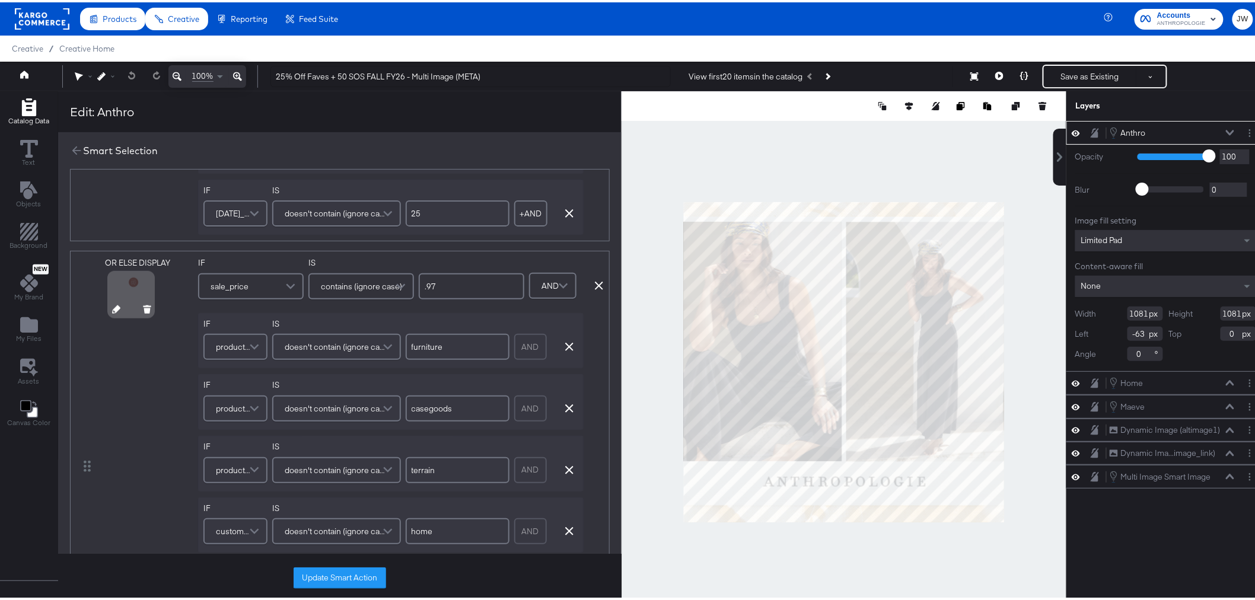
scroll to position [329, 0]
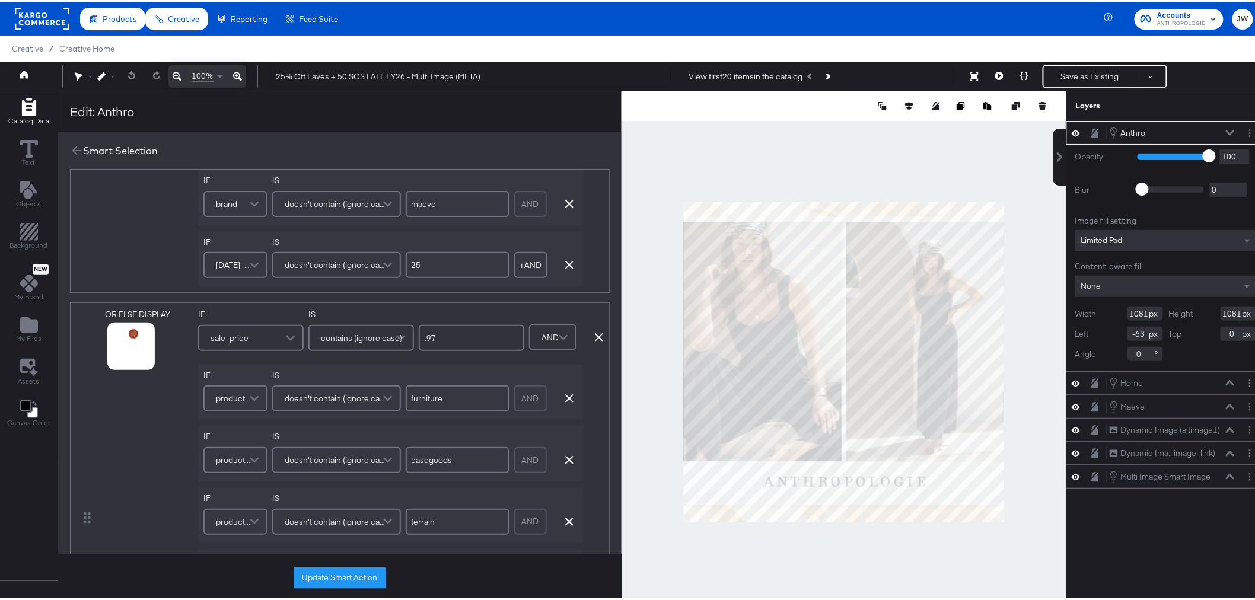
click at [228, 262] on span "[DATE]_promo (original)" at bounding box center [234, 263] width 36 height 20
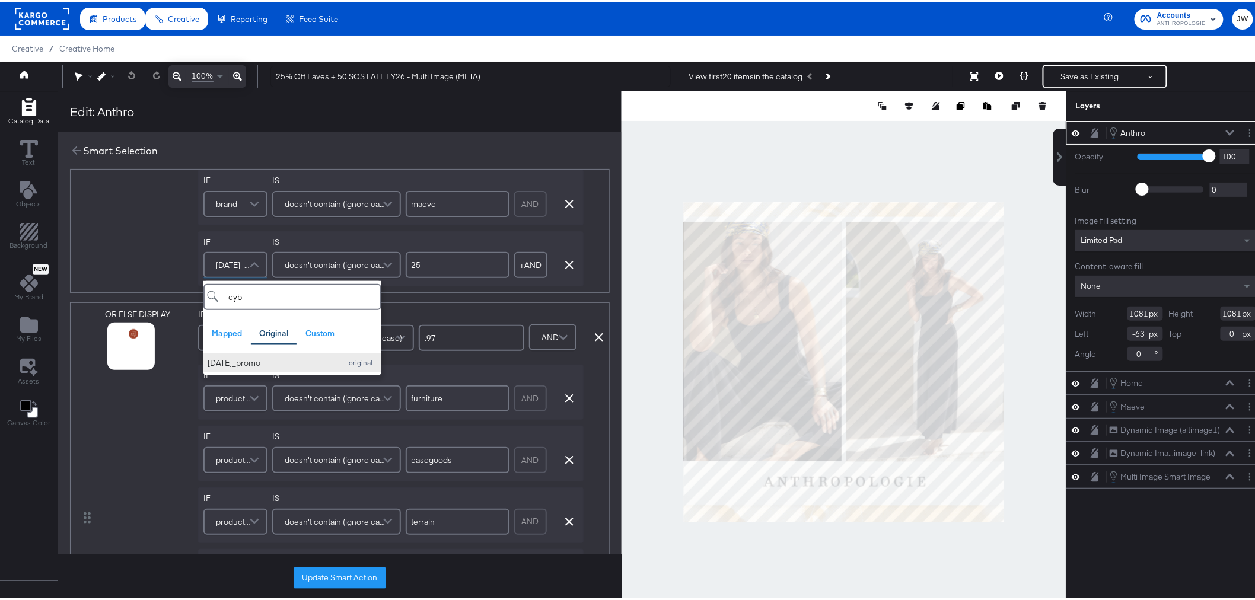
type input "cyb"
click at [311, 363] on div "[DATE]_promo" at bounding box center [272, 360] width 128 height 11
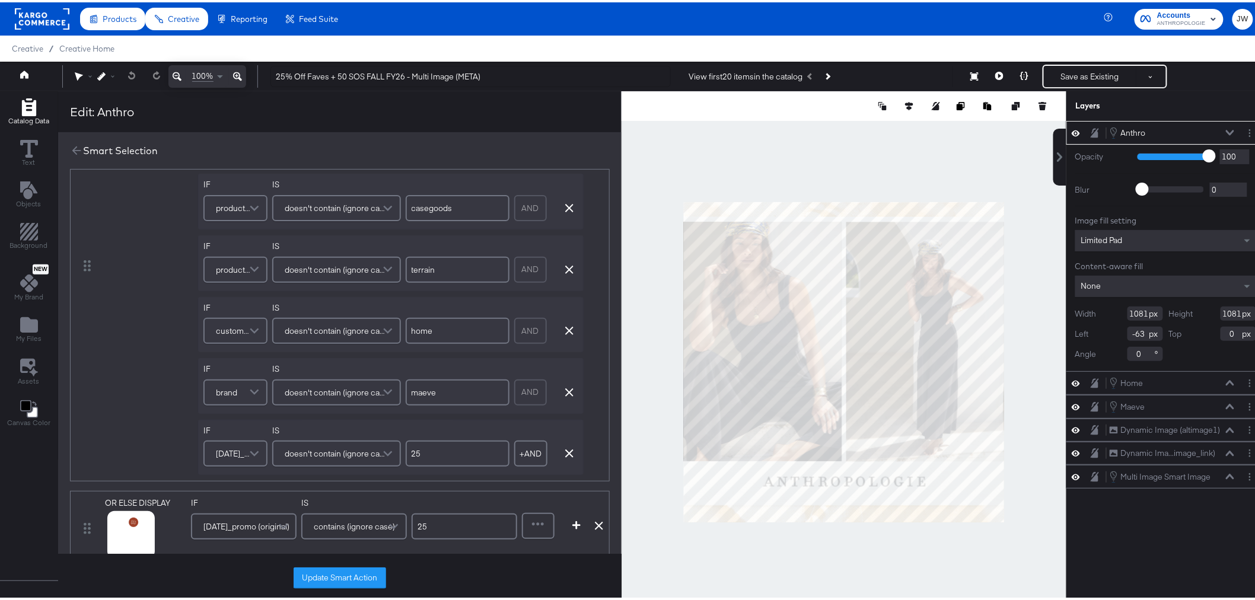
scroll to position [593, 0]
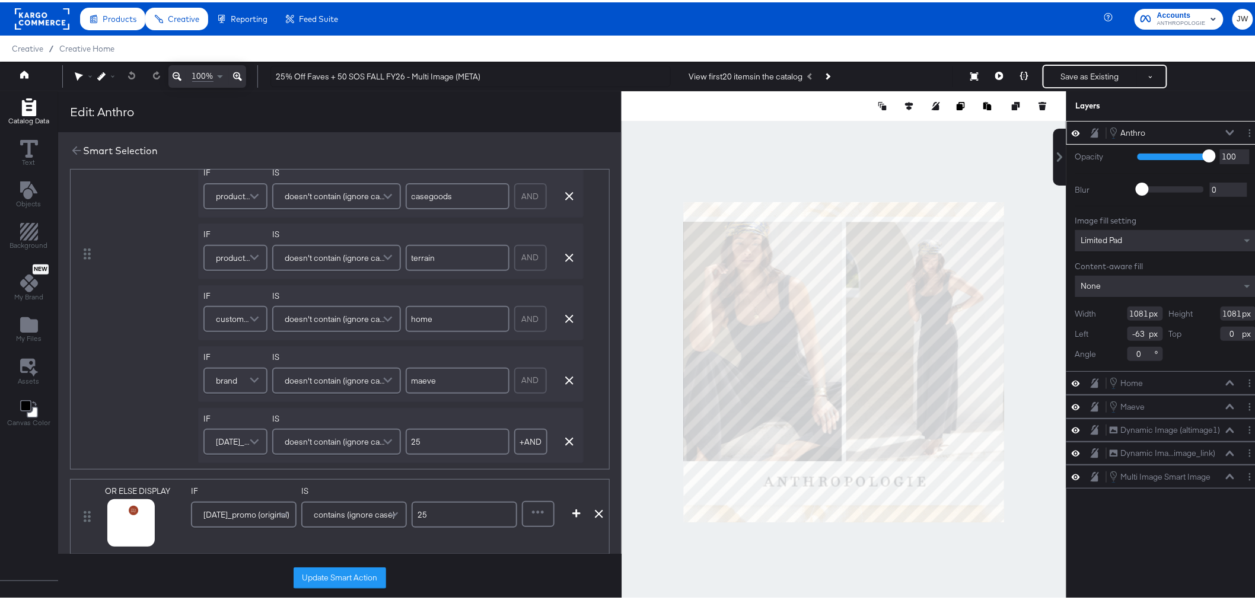
click at [226, 439] on span "[DATE]_promo (original)" at bounding box center [234, 439] width 36 height 20
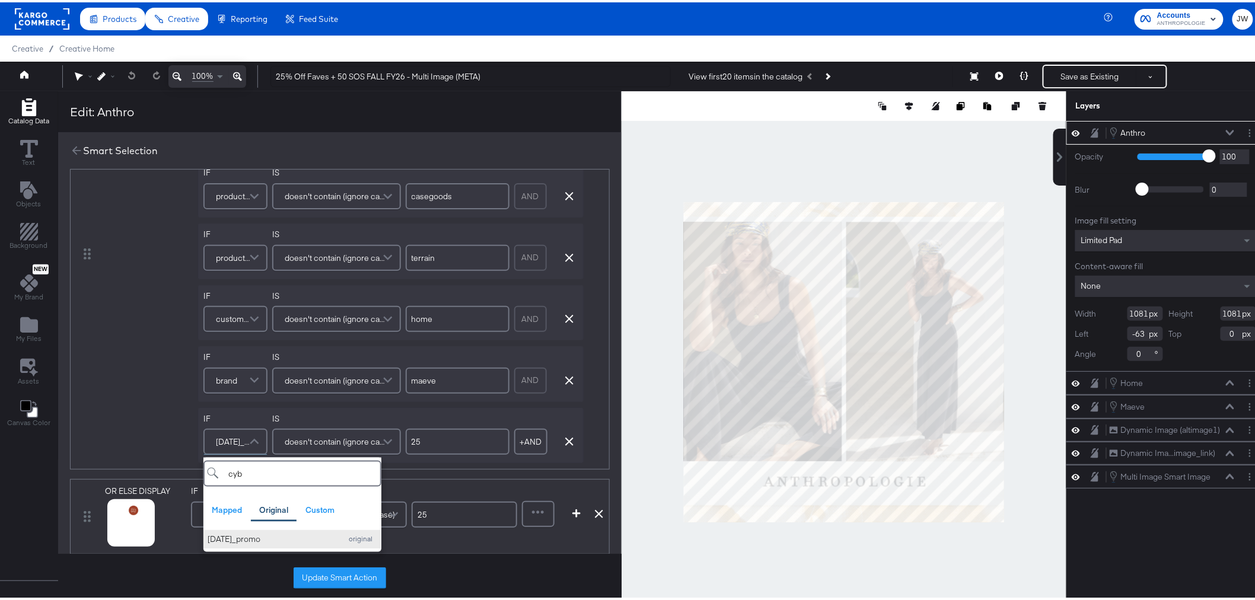
type input "cyb"
click at [277, 543] on div "[DATE]_promo" at bounding box center [272, 537] width 128 height 11
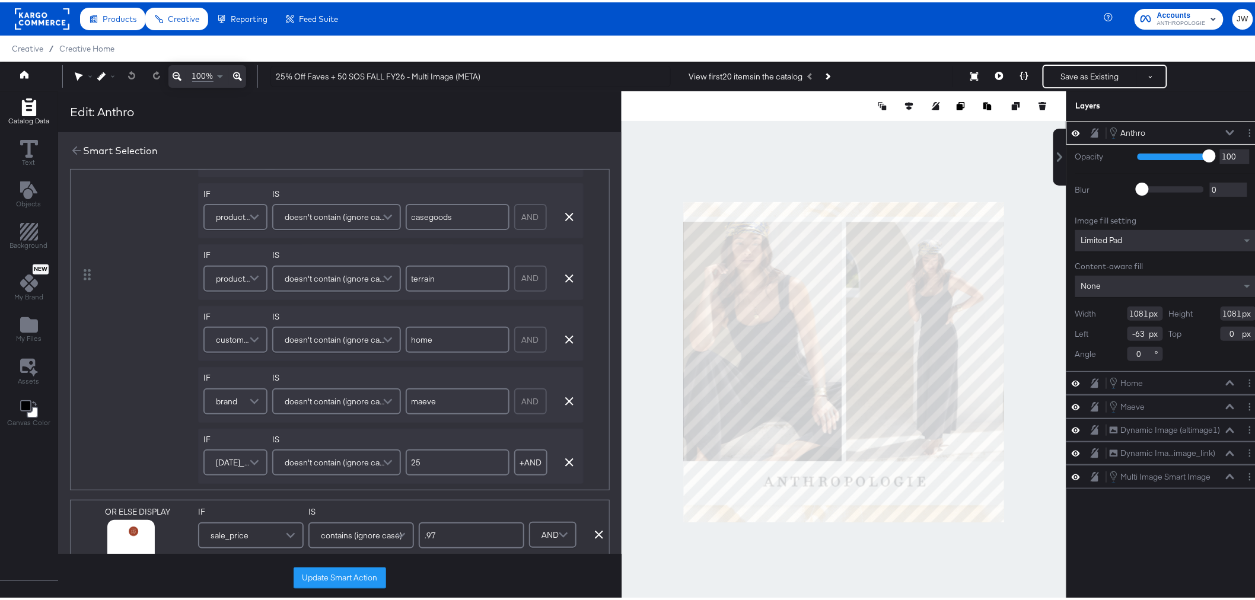
scroll to position [0, 0]
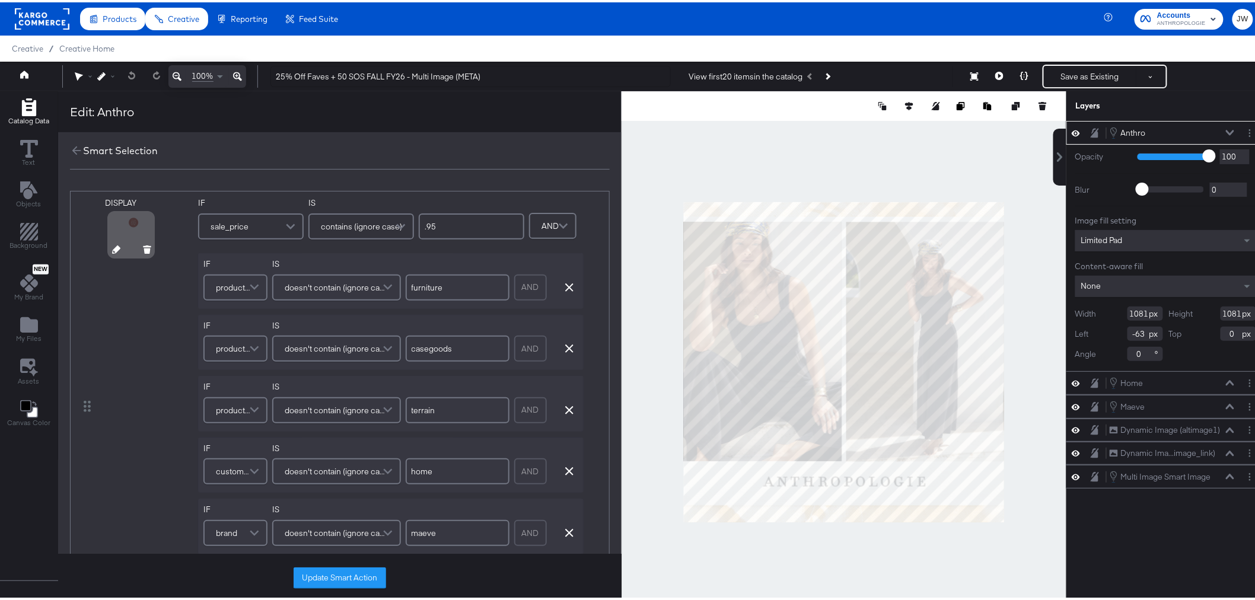
drag, startPoint x: 143, startPoint y: 385, endPoint x: 163, endPoint y: 321, distance: 67.0
click at [143, 385] on div "DISPLAY" at bounding box center [149, 404] width 88 height 418
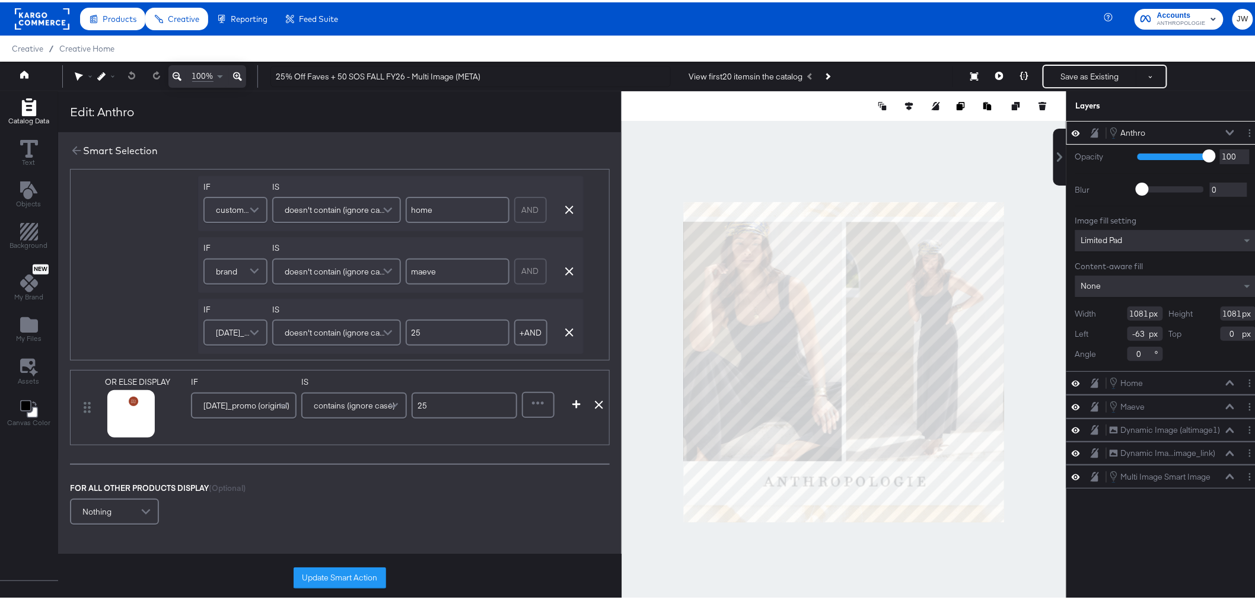
scroll to position [790, 0]
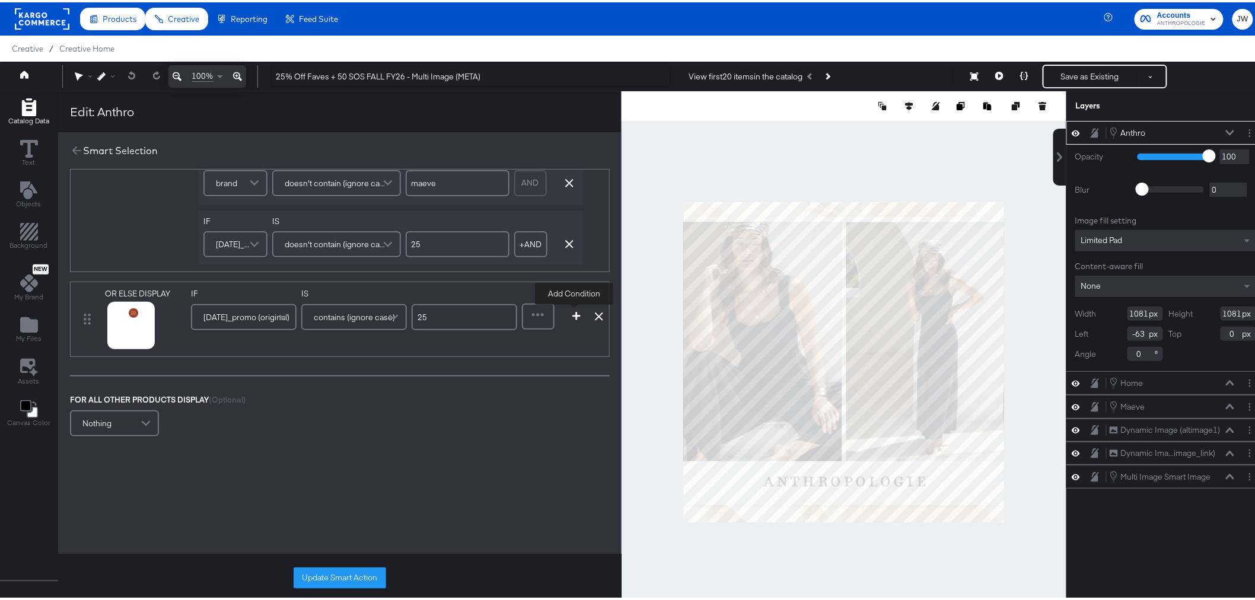
click at [568, 318] on button "button" at bounding box center [576, 314] width 18 height 8
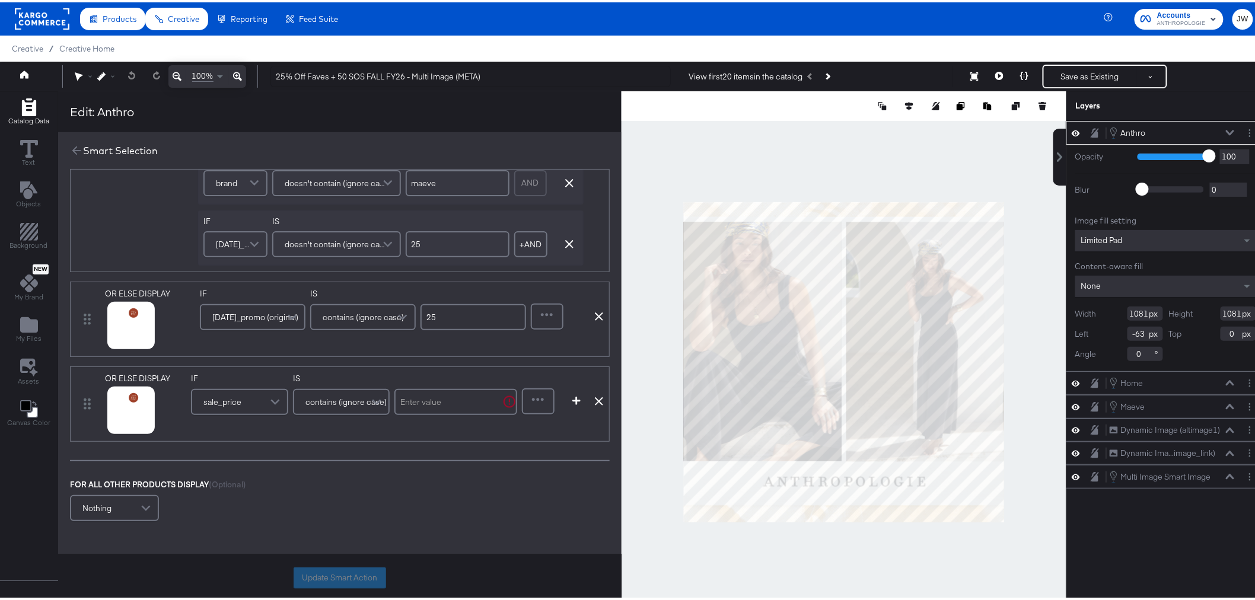
scroll to position [875, 0]
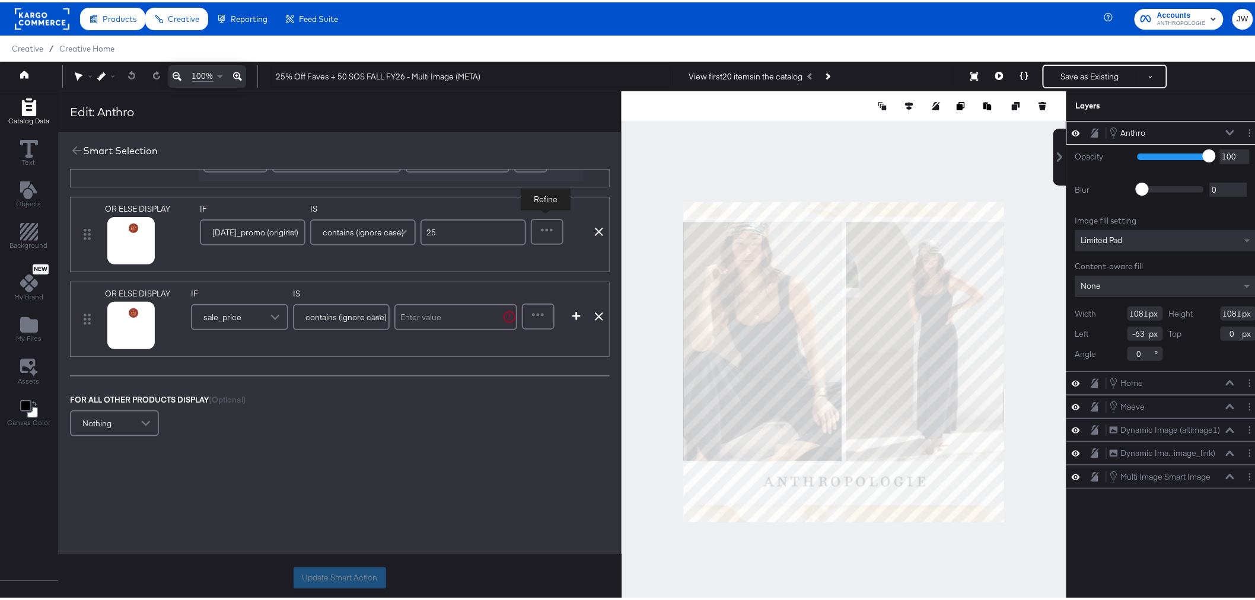
click at [540, 232] on div at bounding box center [547, 230] width 30 height 24
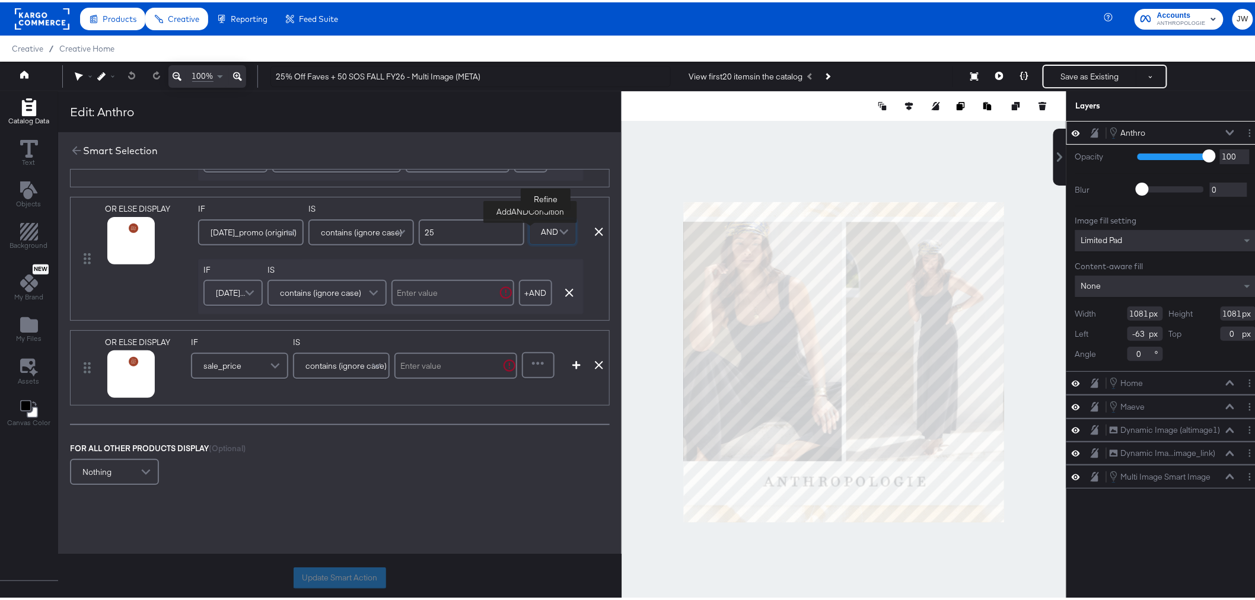
scroll to position [924, 0]
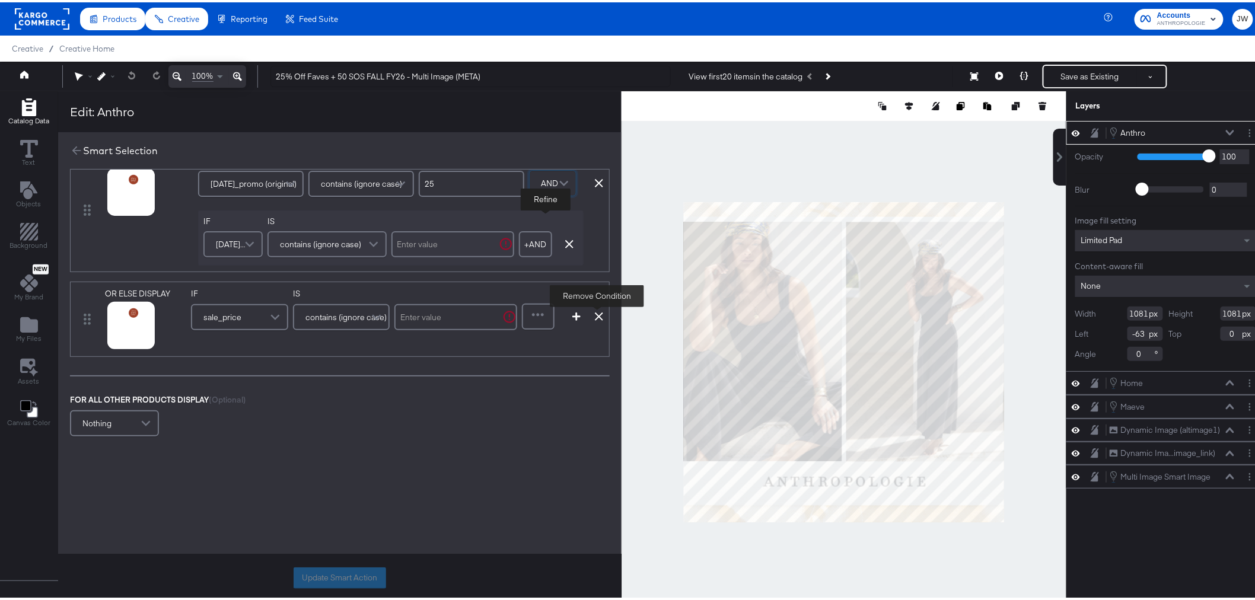
click at [596, 315] on icon at bounding box center [599, 314] width 8 height 8
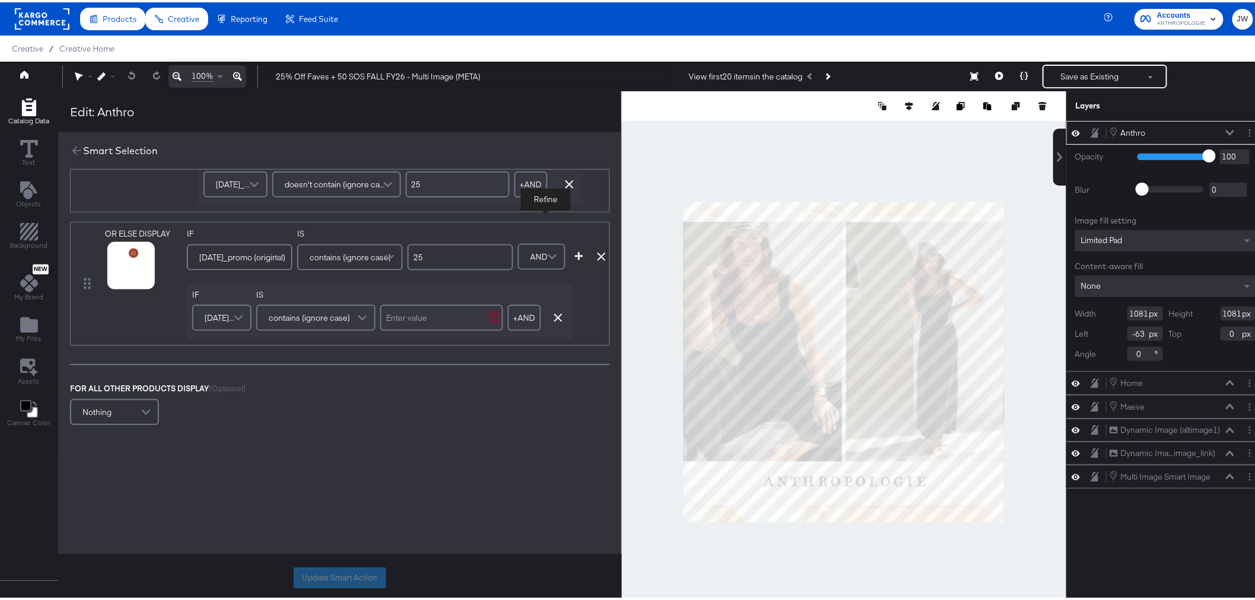
scroll to position [840, 0]
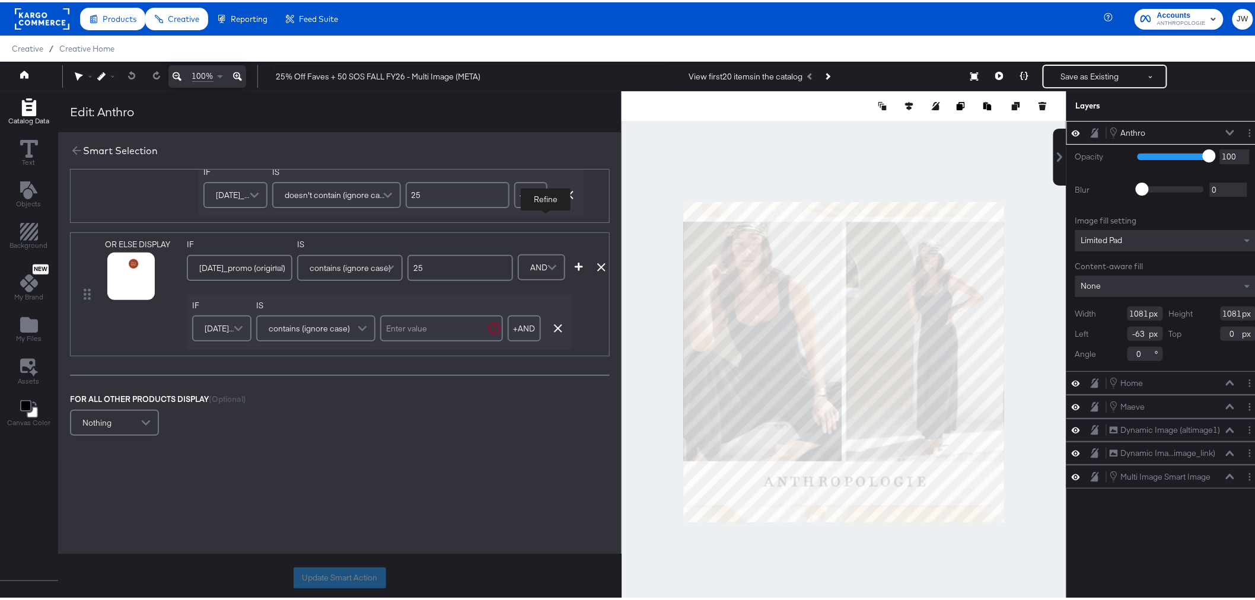
drag, startPoint x: 228, startPoint y: 332, endPoint x: 239, endPoint y: 328, distance: 11.5
click at [228, 331] on span "[DATE]_promo (original)" at bounding box center [220, 326] width 31 height 20
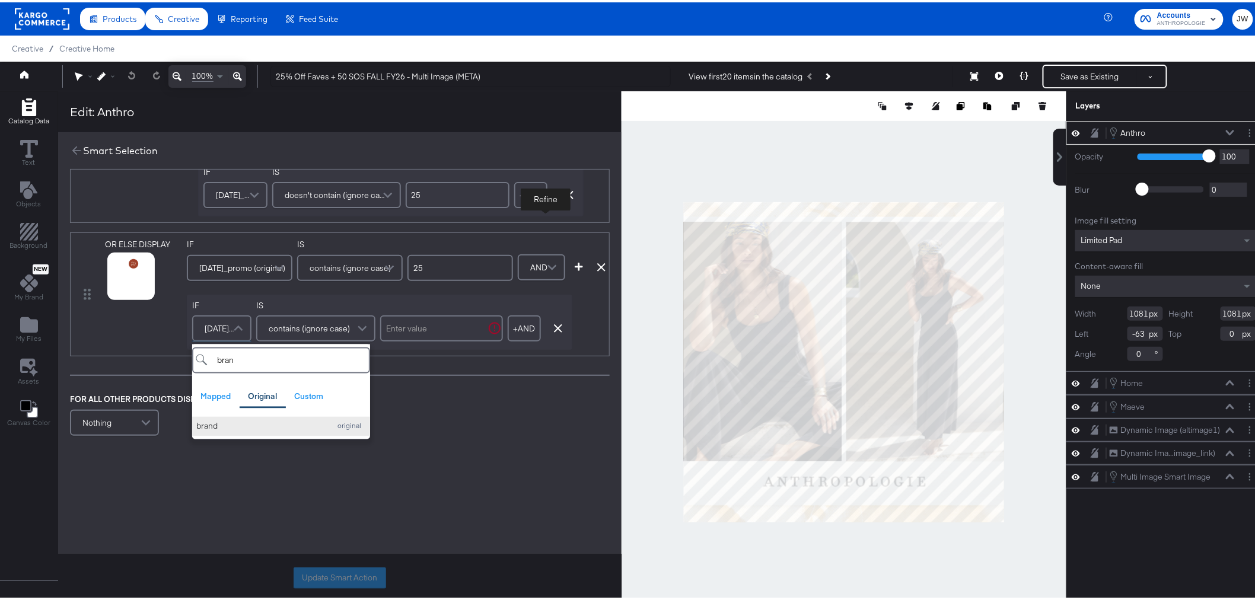
type input "bran"
click at [266, 431] on button "brand original" at bounding box center [281, 424] width 178 height 20
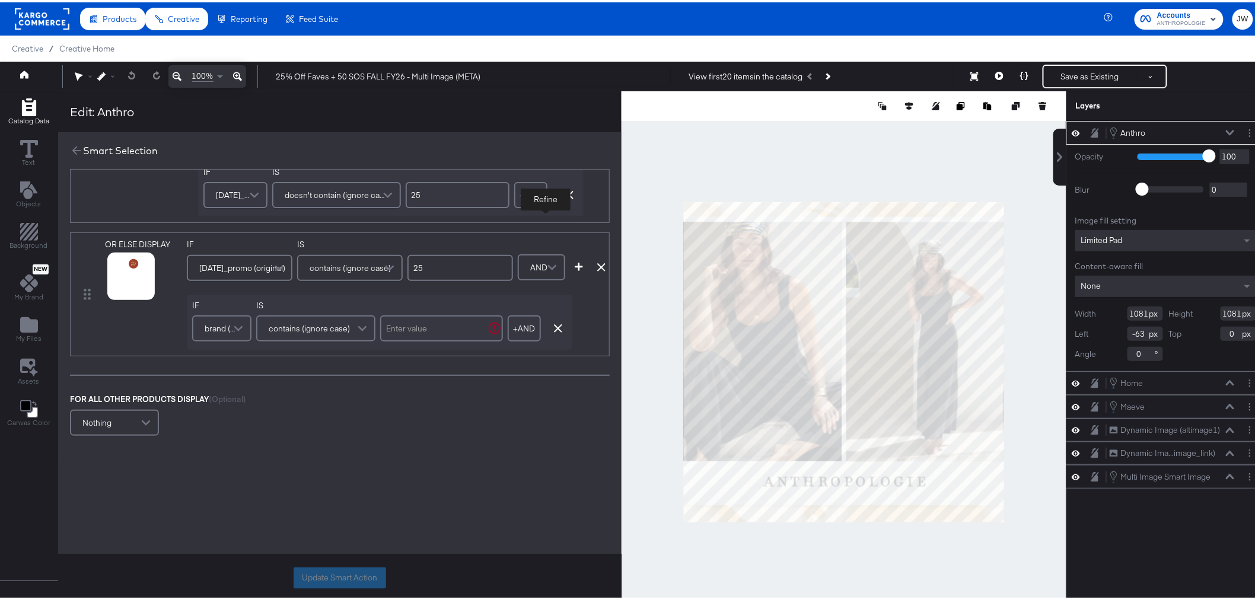
click at [325, 328] on span "contains (ignore case)" at bounding box center [309, 326] width 81 height 20
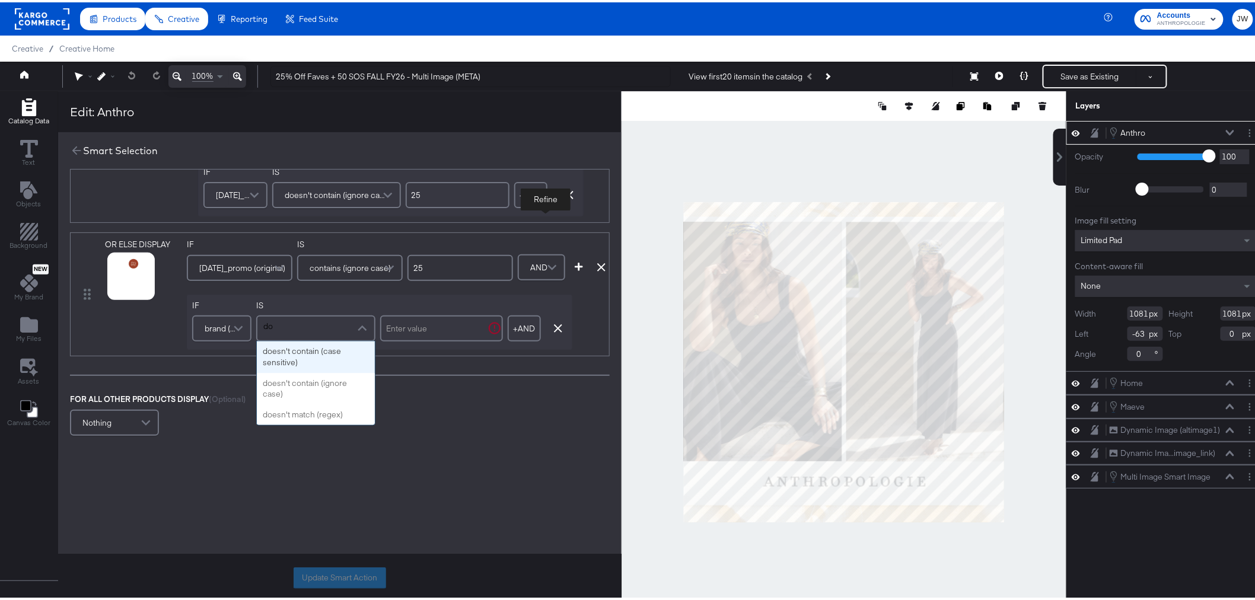
scroll to position [0, 0]
type input "doe"
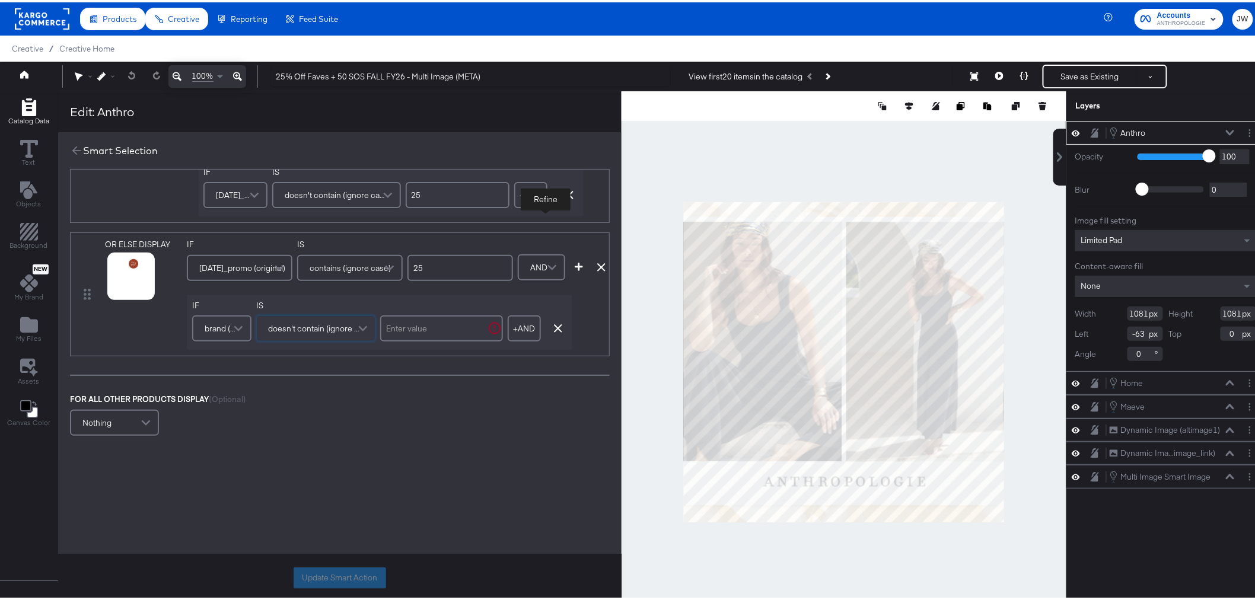
click at [419, 321] on input "text" at bounding box center [441, 326] width 123 height 26
type input "maeve"
click at [363, 574] on button "Update Smart Action" at bounding box center [339, 575] width 92 height 21
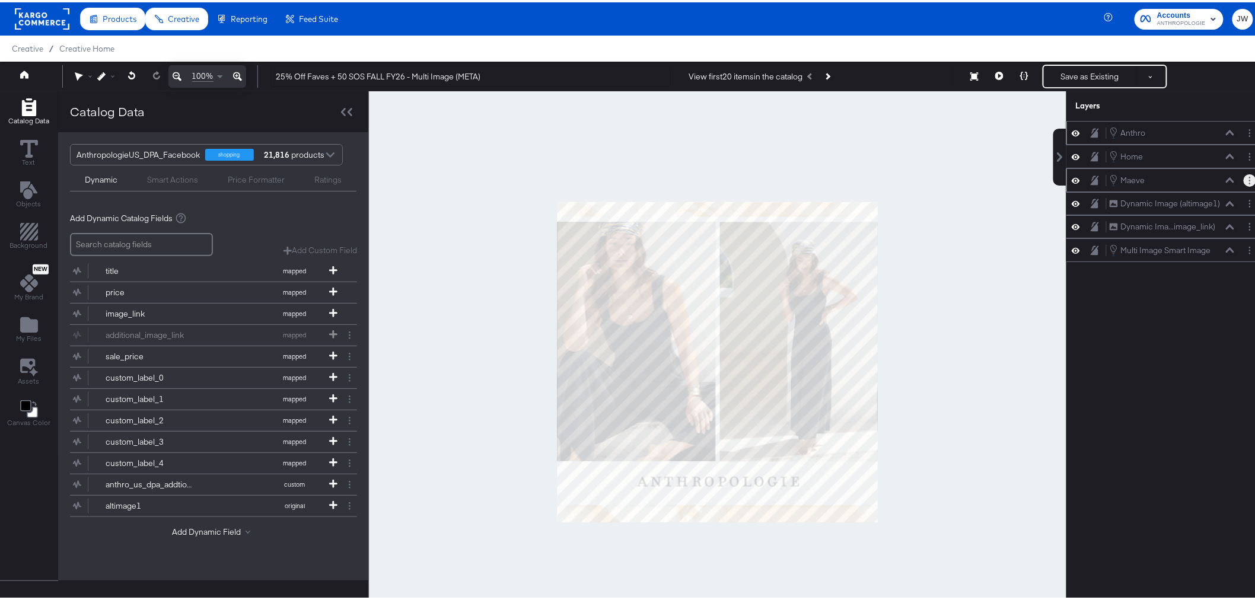
click at [1249, 175] on circle "Layer Options" at bounding box center [1250, 175] width 2 height 2
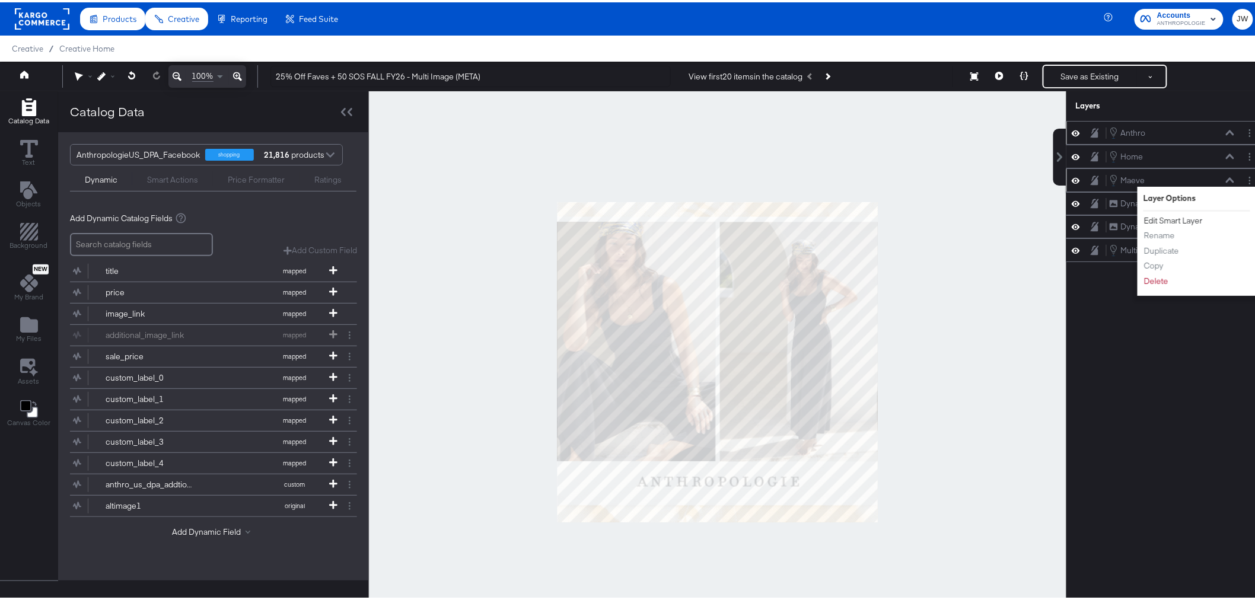
click at [1181, 216] on button "Edit Smart Layer" at bounding box center [1173, 218] width 60 height 12
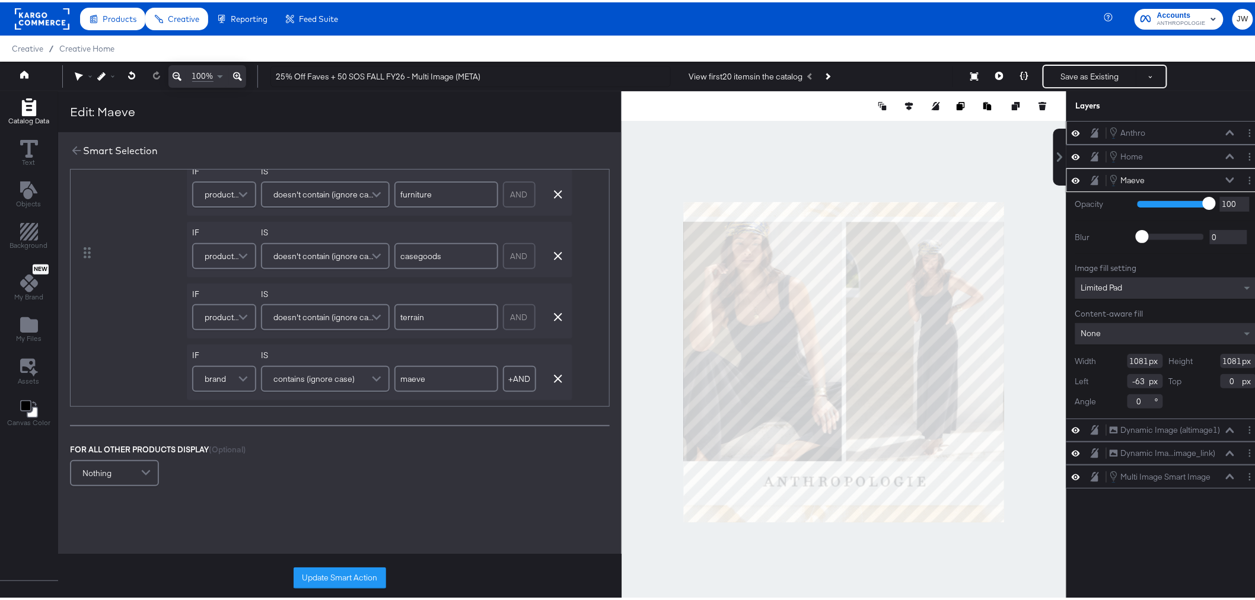
scroll to position [329, 0]
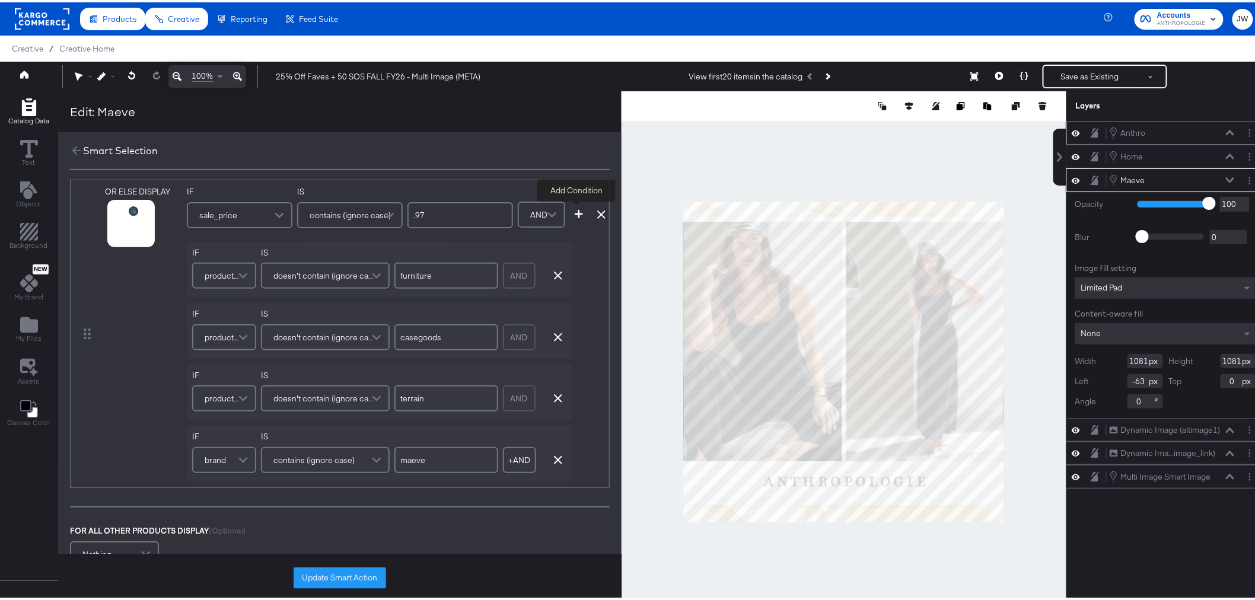
click at [575, 210] on icon "button" at bounding box center [579, 212] width 8 height 8
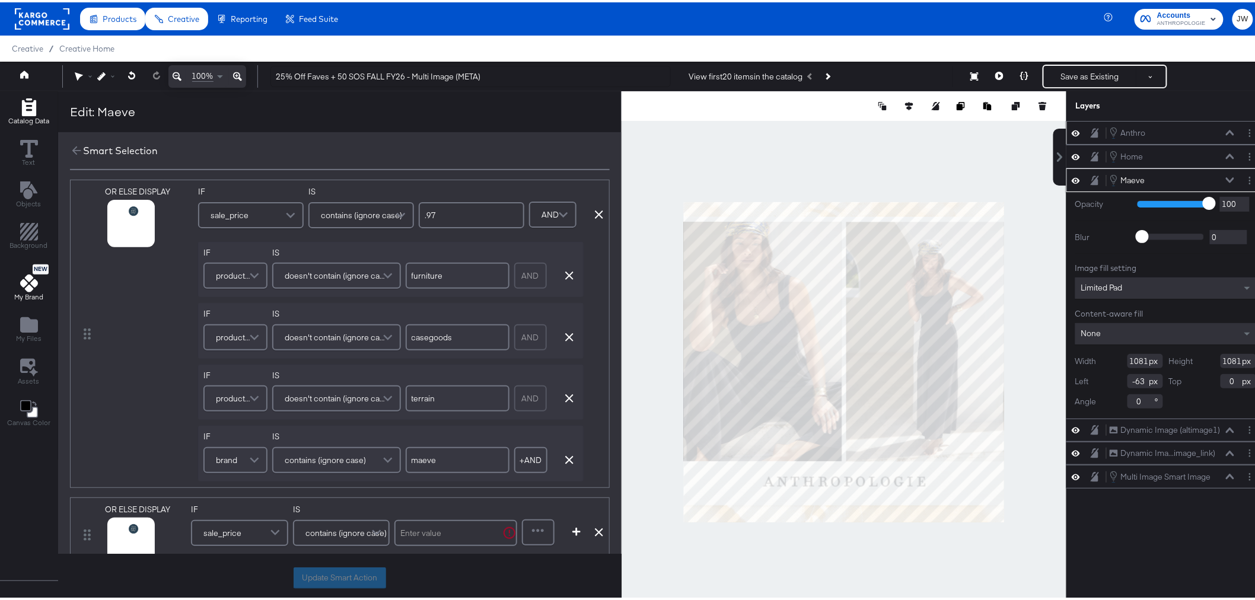
scroll to position [414, 0]
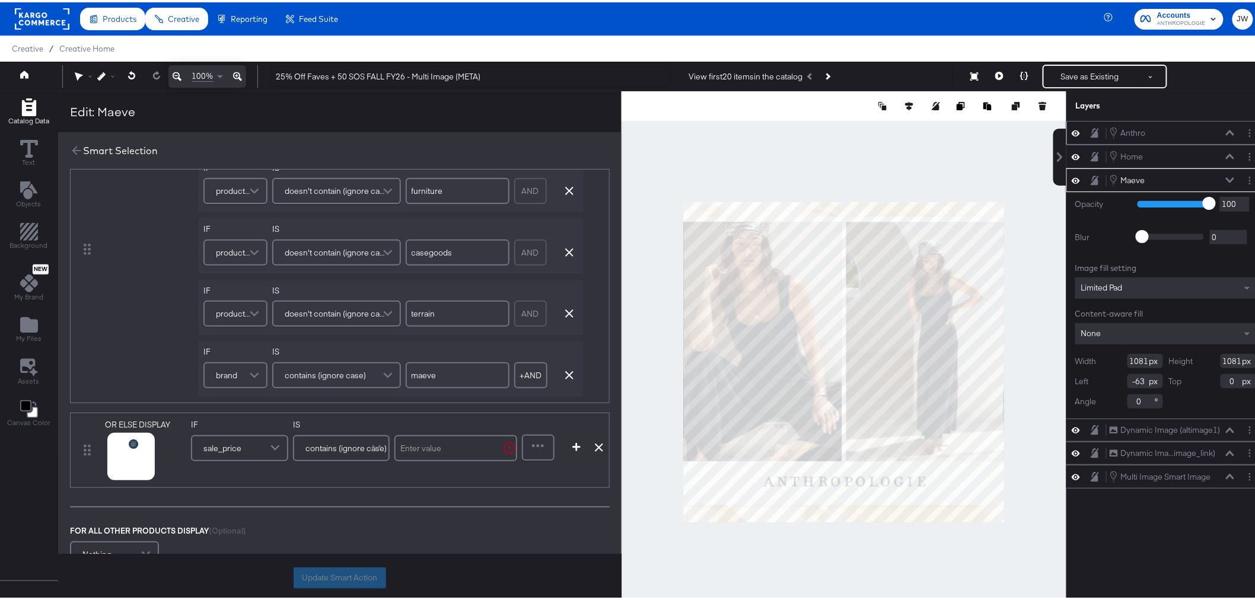
click at [226, 443] on span "sale_price" at bounding box center [222, 446] width 38 height 20
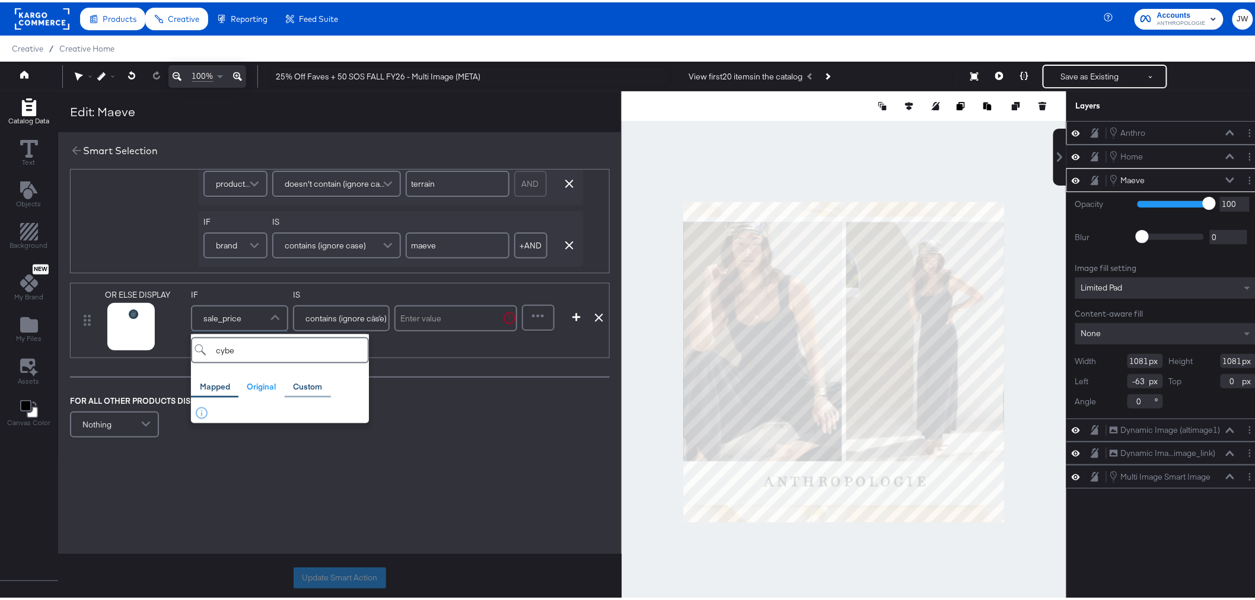
scroll to position [546, 0]
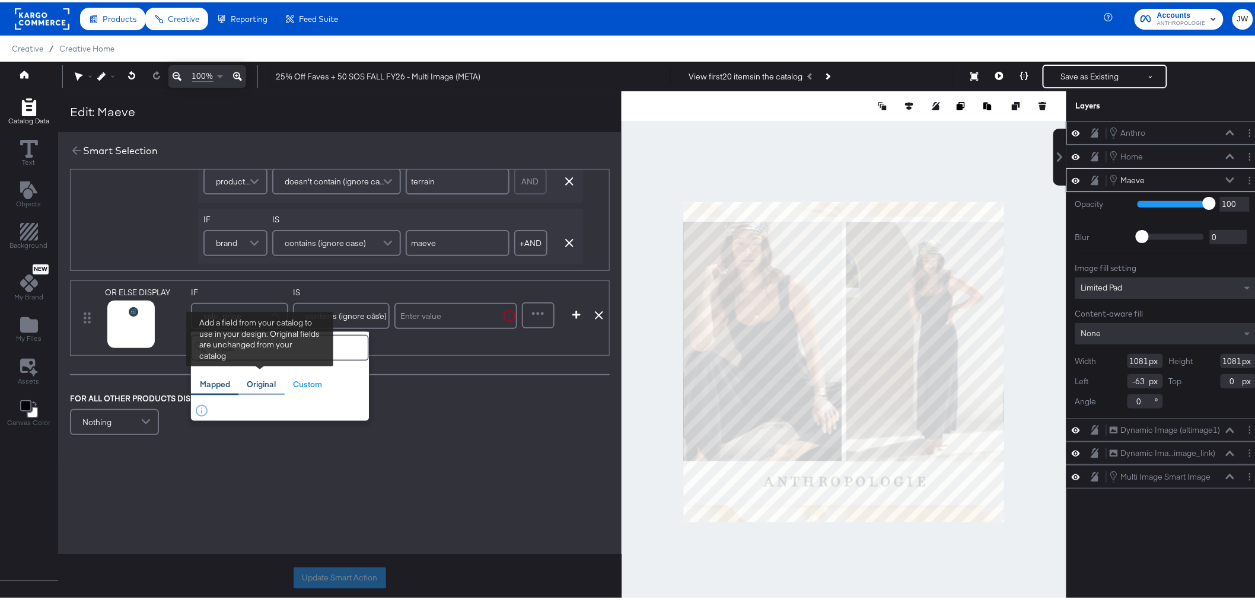
type input "cybe"
click at [261, 382] on div "Original" at bounding box center [261, 382] width 29 height 11
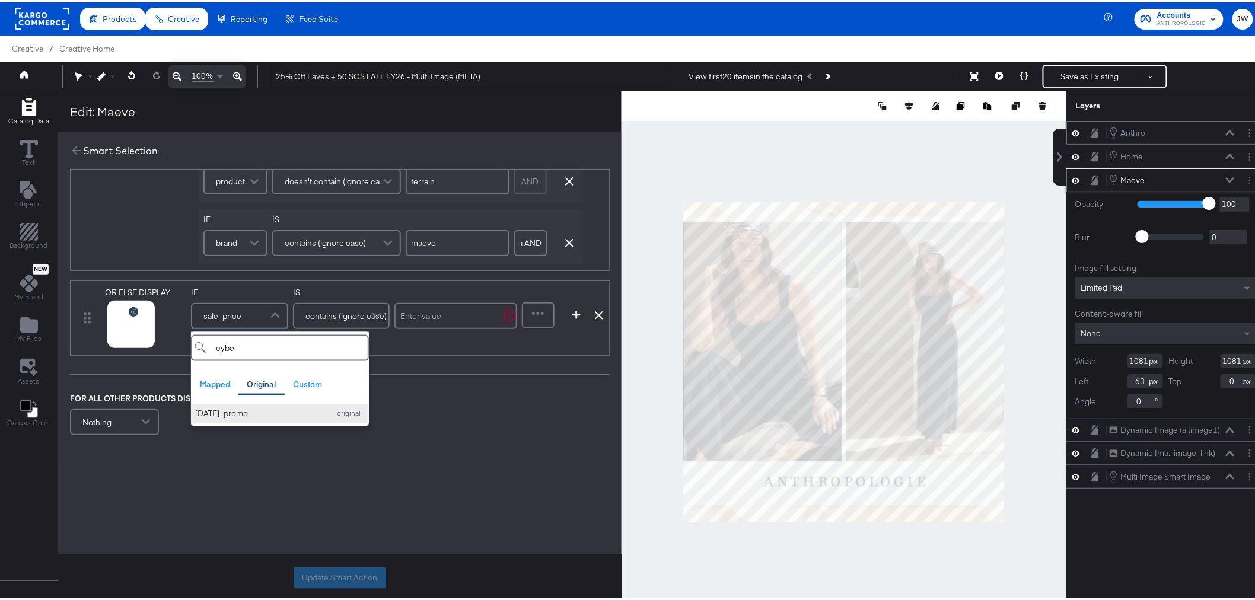
click at [263, 413] on div "[DATE]_promo" at bounding box center [259, 411] width 128 height 11
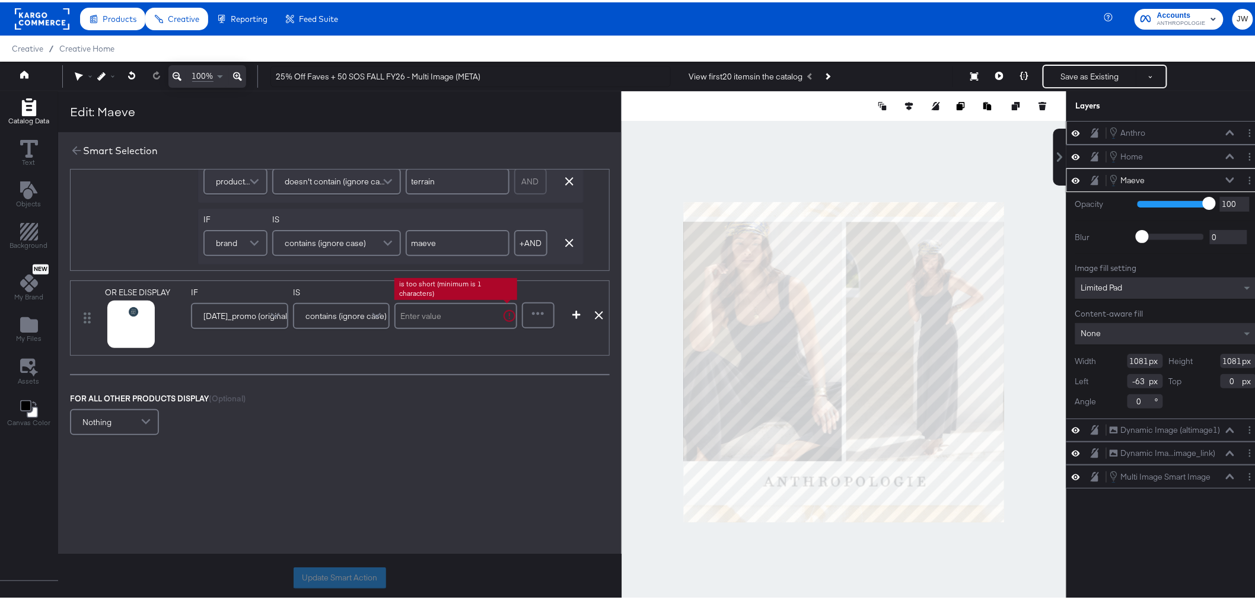
click at [432, 305] on input "text" at bounding box center [455, 314] width 123 height 26
type input "25"
click at [574, 313] on icon "button" at bounding box center [576, 312] width 8 height 8
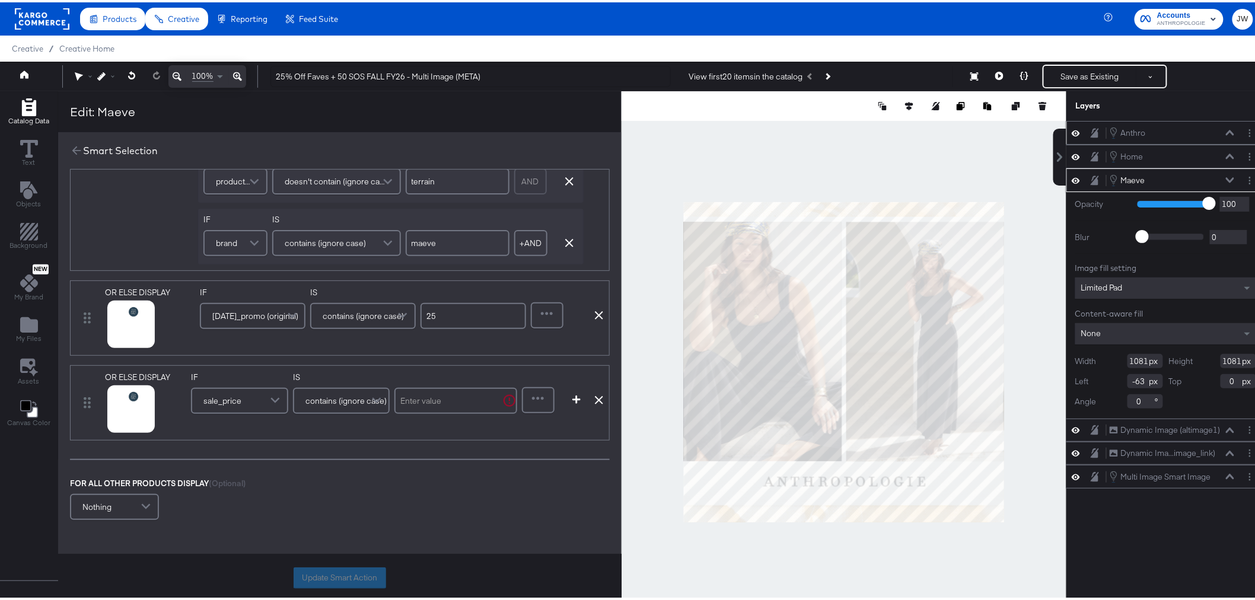
scroll to position [631, 0]
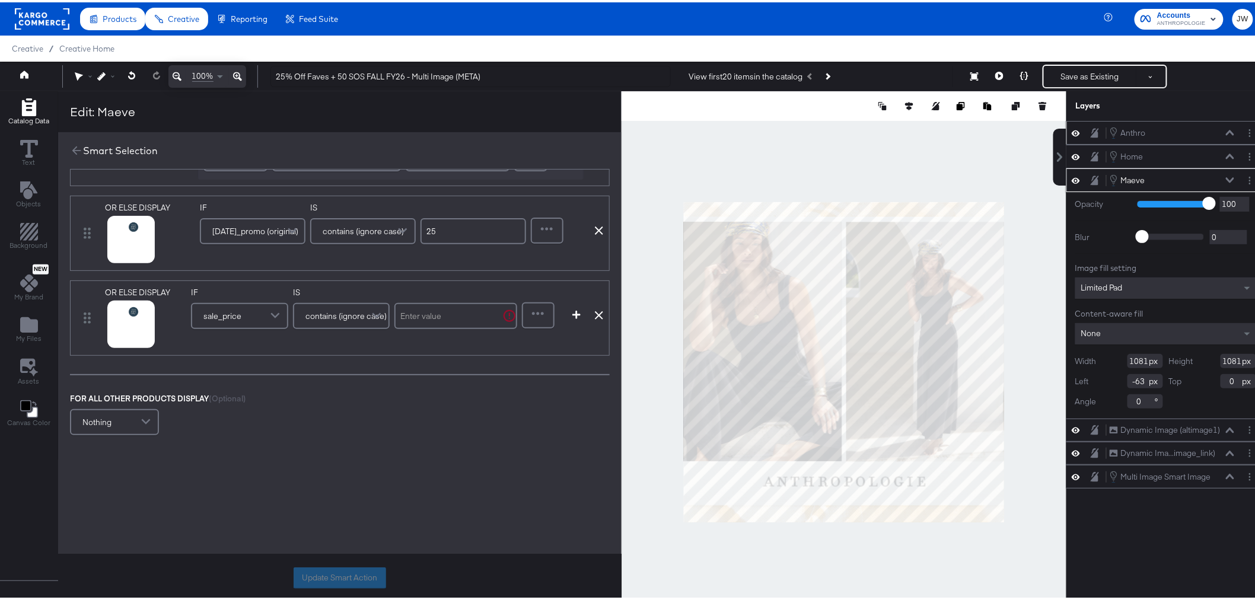
click at [246, 311] on div "sale_price" at bounding box center [239, 314] width 95 height 24
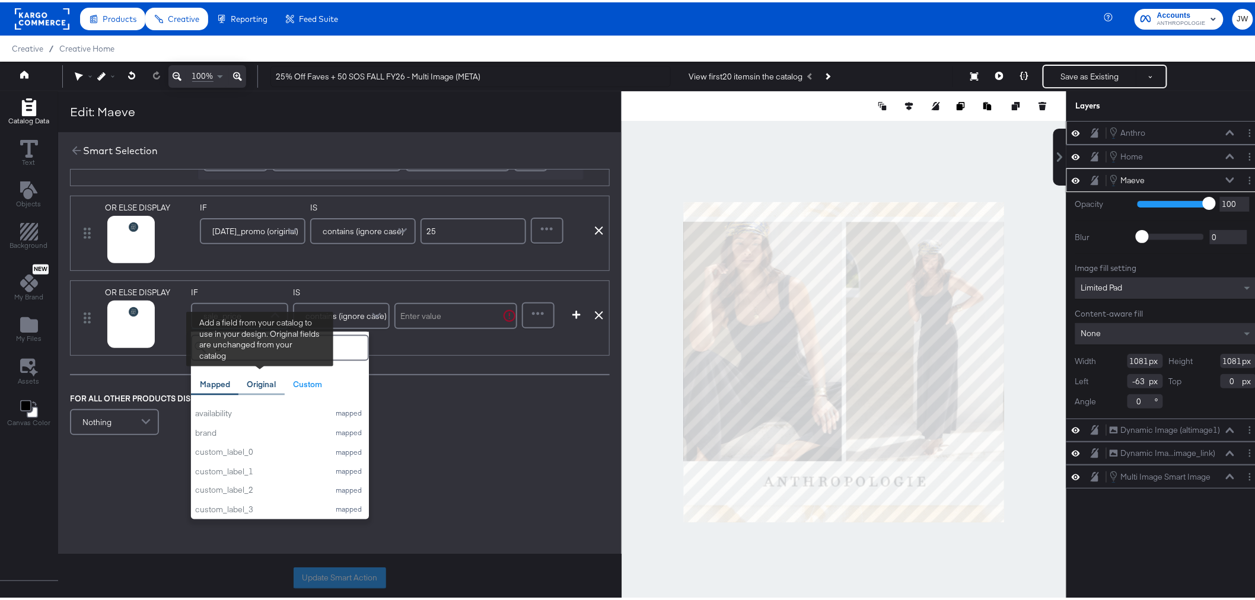
type input "br"
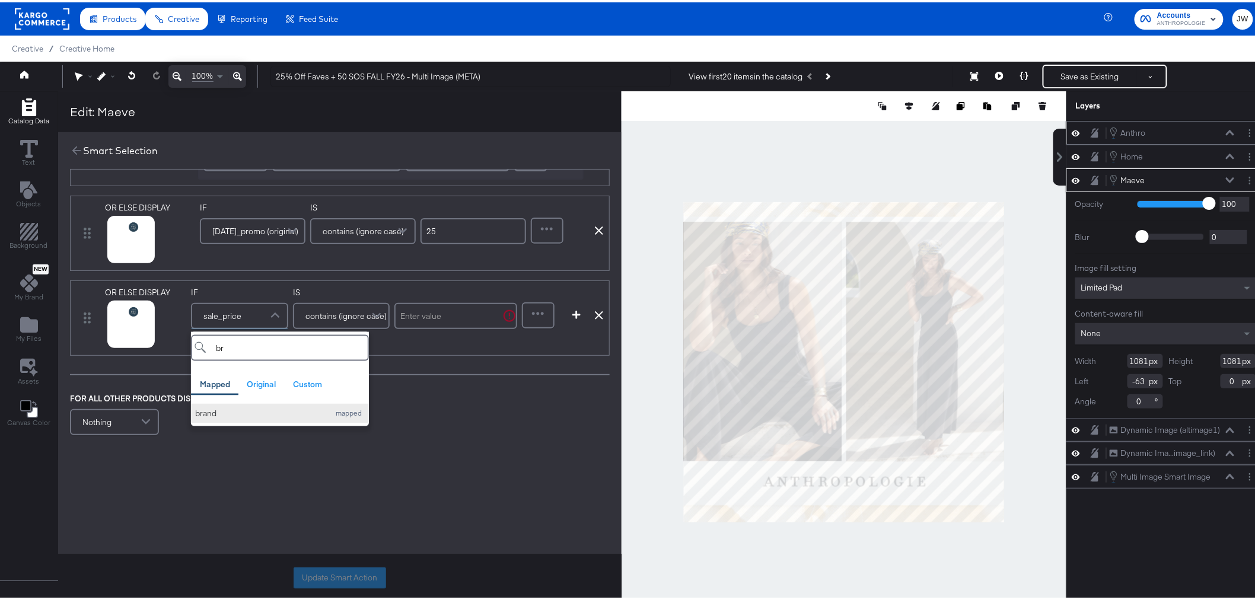
click at [267, 411] on div "brand" at bounding box center [259, 411] width 128 height 11
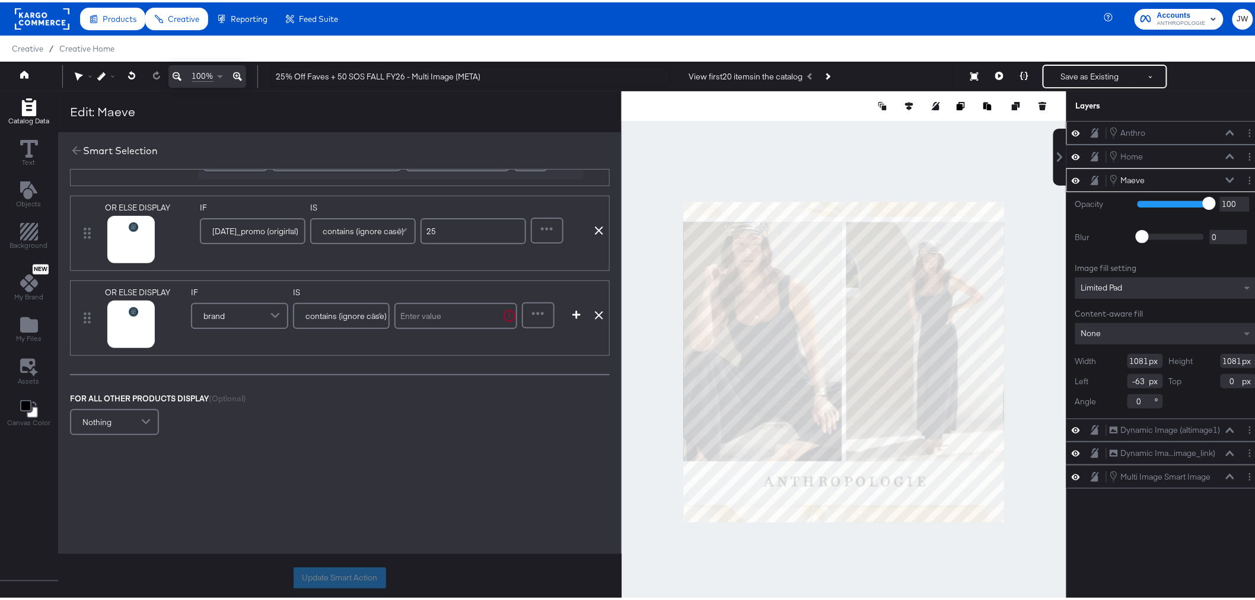
click at [591, 312] on div "Add Condition Remove Condition" at bounding box center [585, 301] width 36 height 33
click at [596, 315] on icon at bounding box center [599, 313] width 8 height 8
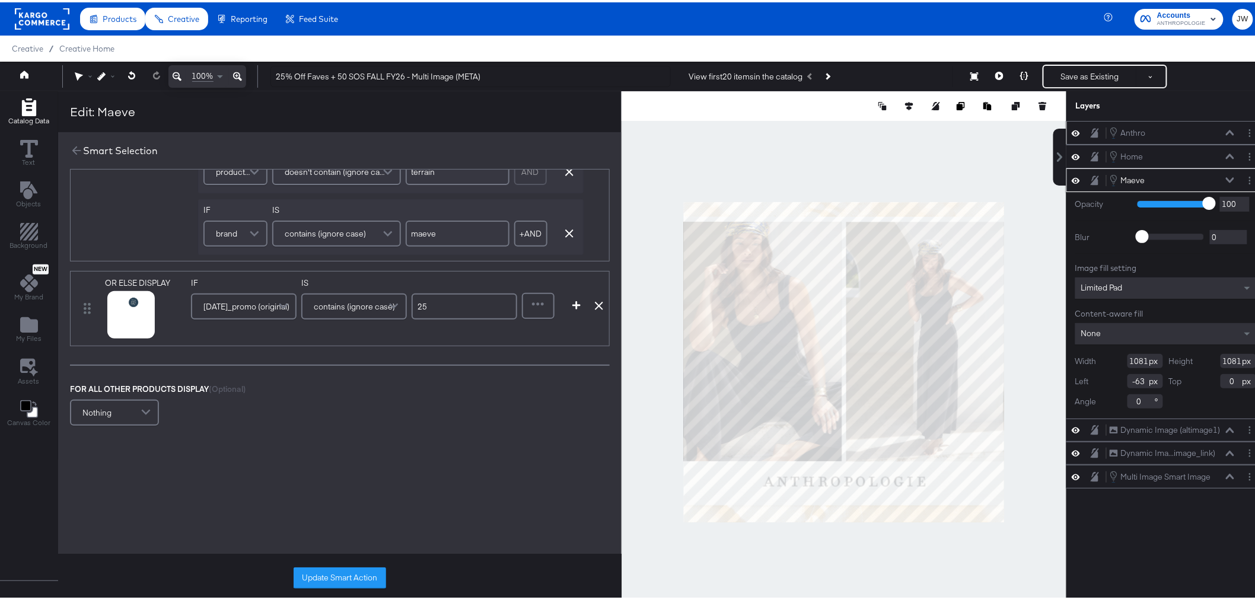
scroll to position [546, 0]
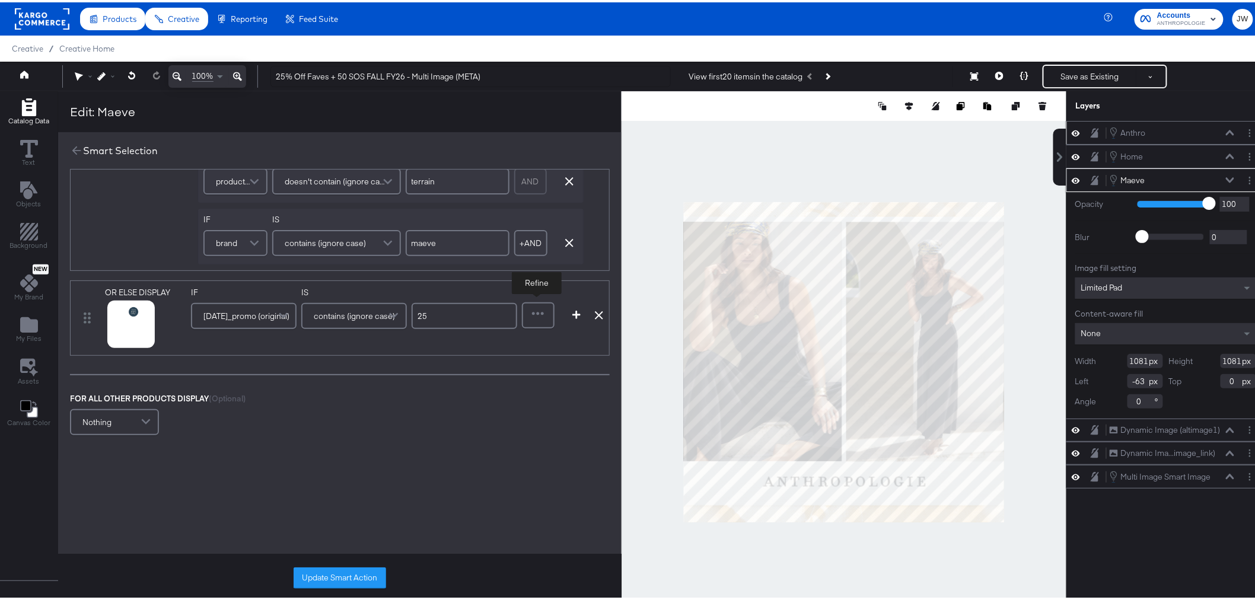
click at [543, 315] on div at bounding box center [538, 313] width 30 height 24
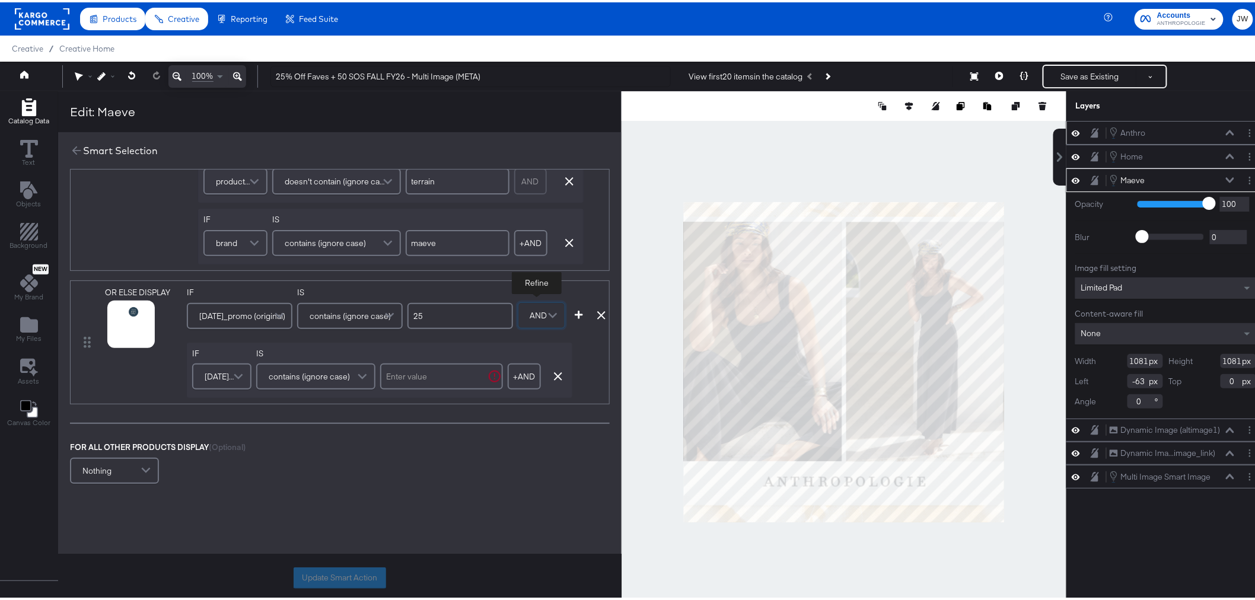
scroll to position [595, 0]
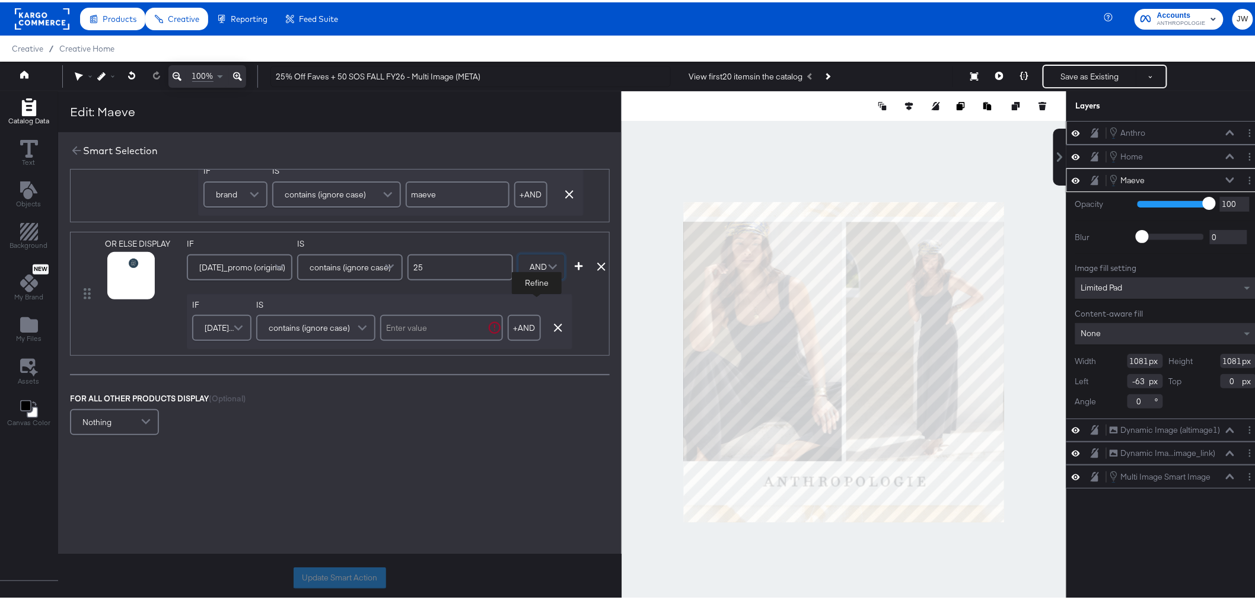
click at [212, 328] on span "[DATE]_promo (original)" at bounding box center [220, 325] width 31 height 20
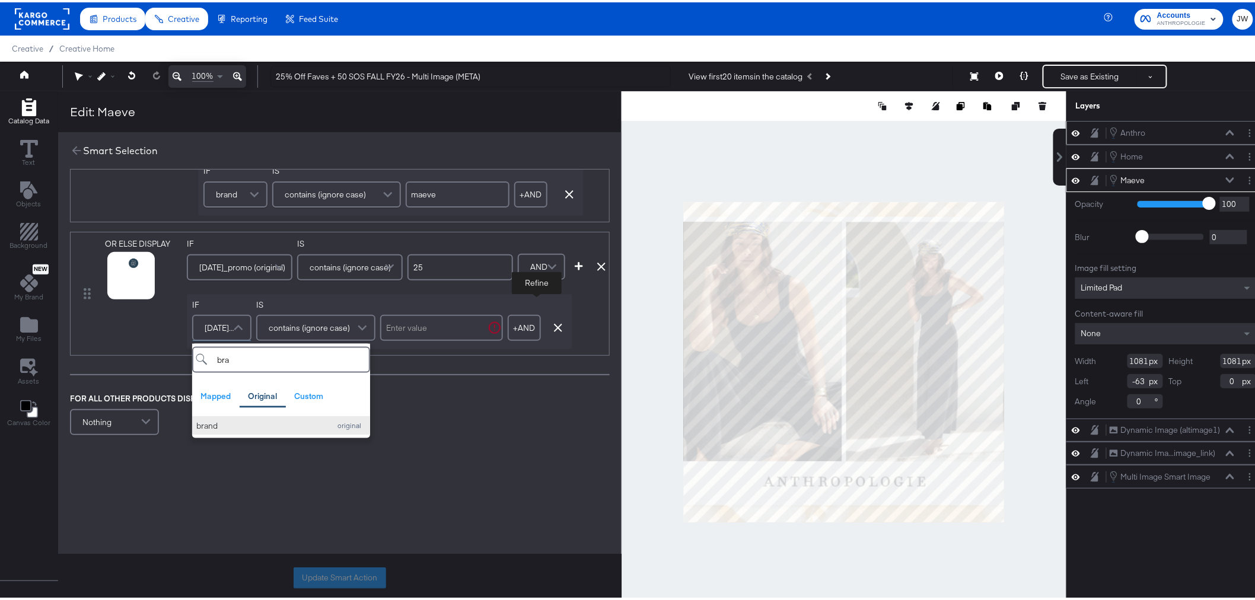
type input "bra"
click at [250, 429] on div "brand" at bounding box center [260, 423] width 128 height 11
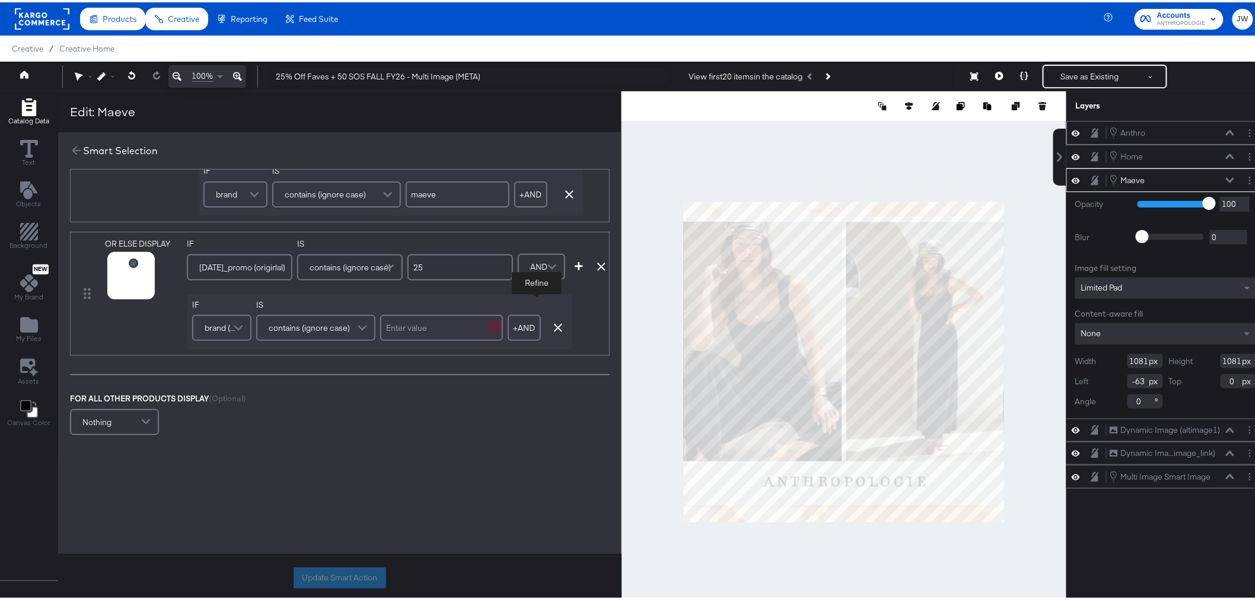
click at [423, 321] on input "text" at bounding box center [441, 325] width 123 height 26
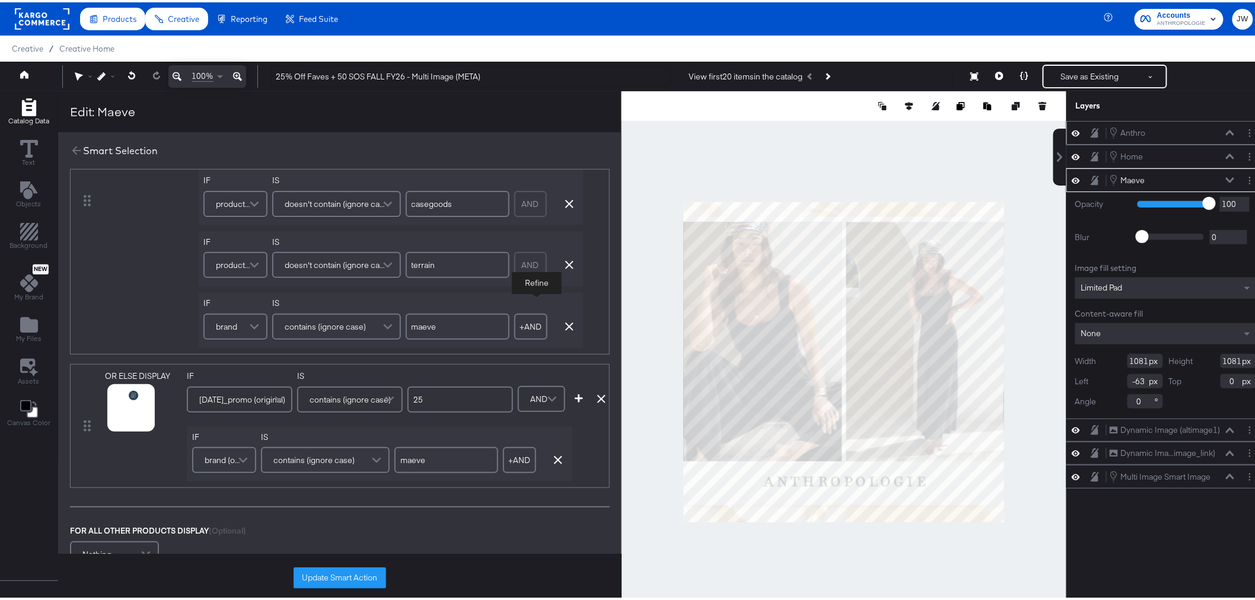
scroll to position [463, 0]
type input "maeve"
click at [116, 422] on icon at bounding box center [116, 420] width 8 height 8
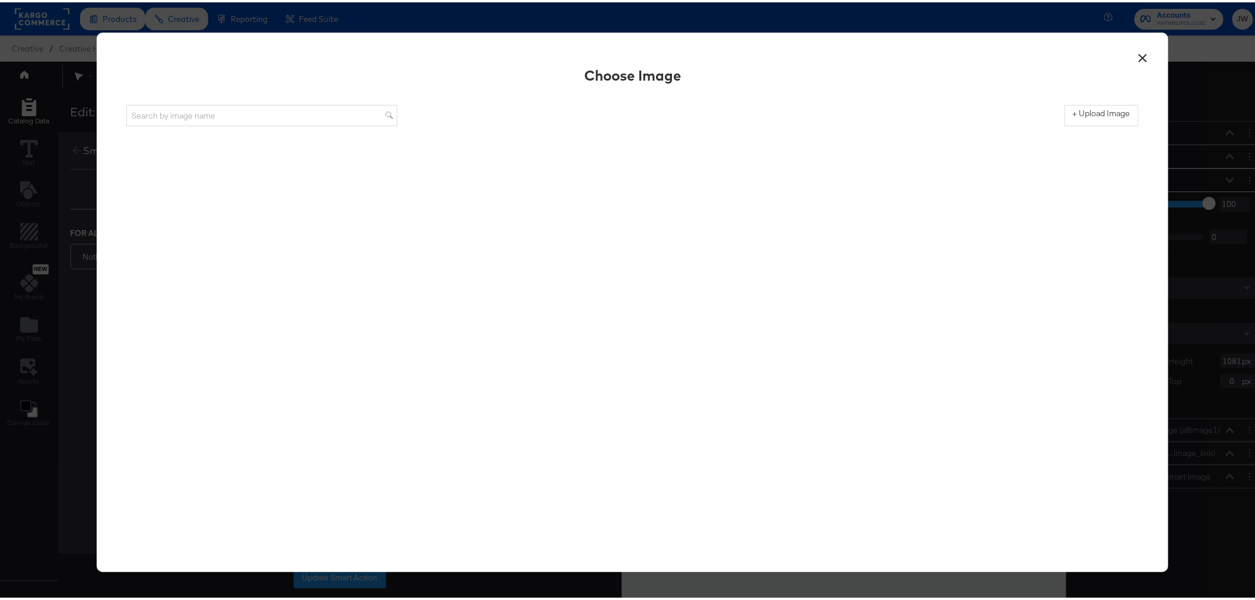
scroll to position [0, 0]
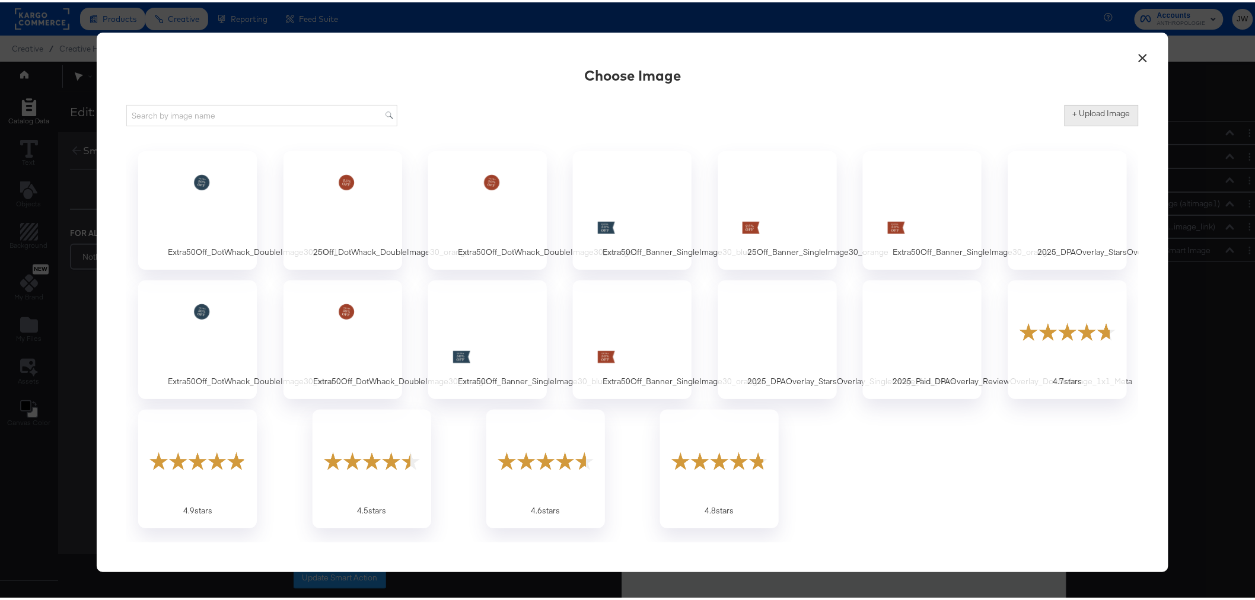
click at [1104, 113] on label "+ Upload Image" at bounding box center [1102, 111] width 58 height 11
click at [1104, 124] on input "+ Upload Image" at bounding box center [1199, 124] width 271 height 0
type input "C:\fakepath\25Off_DotWhack_DoubleImage30_blue.png"
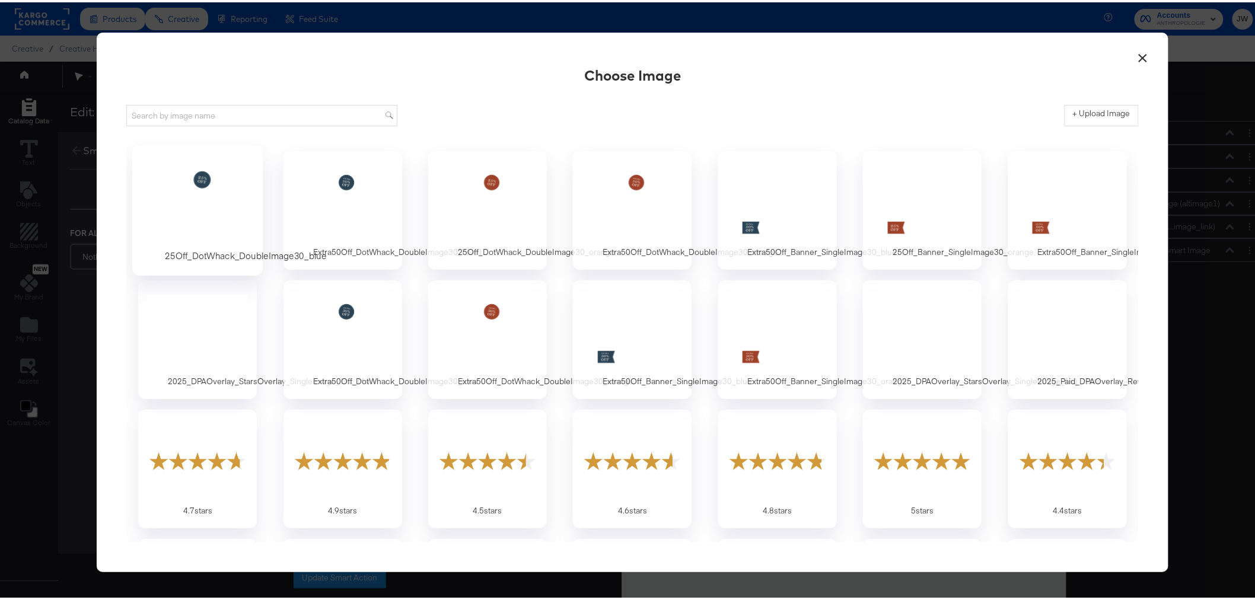
click at [221, 194] on div at bounding box center [197, 200] width 111 height 82
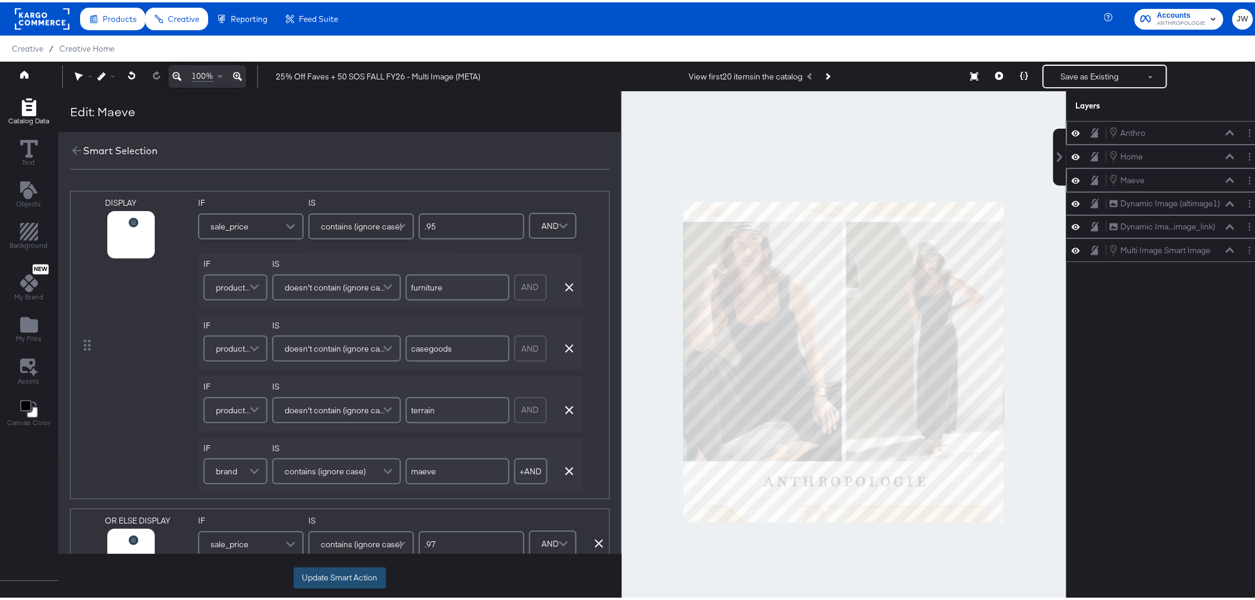
click at [344, 570] on button "Update Smart Action" at bounding box center [339, 575] width 92 height 21
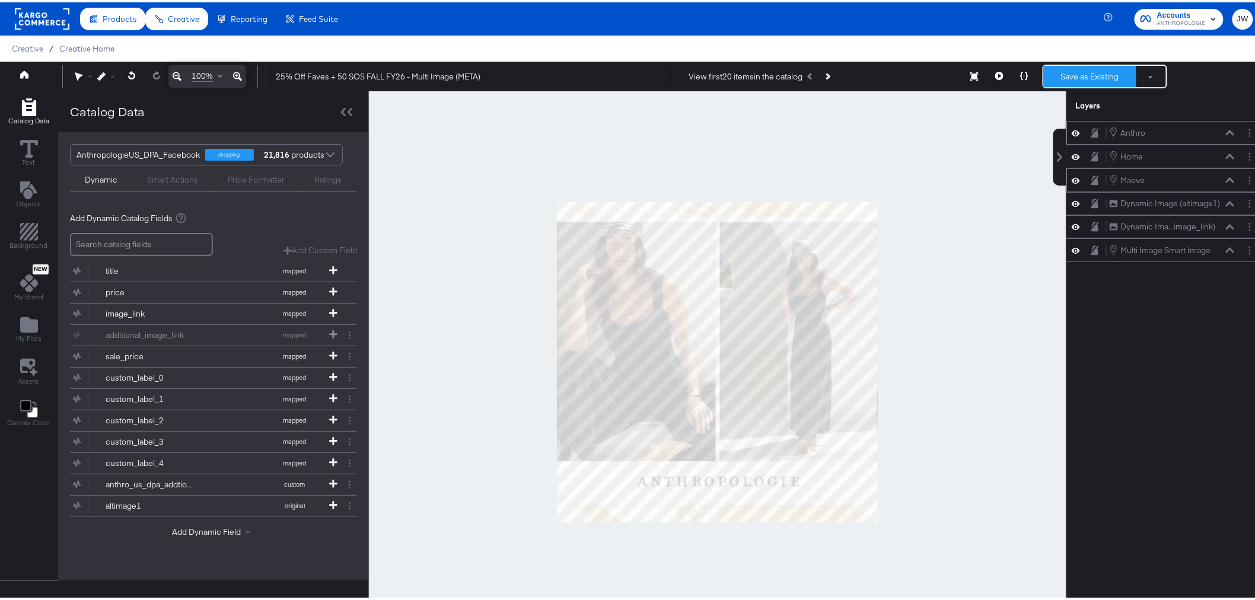
click at [1065, 66] on button "Save as Existing" at bounding box center [1090, 73] width 92 height 21
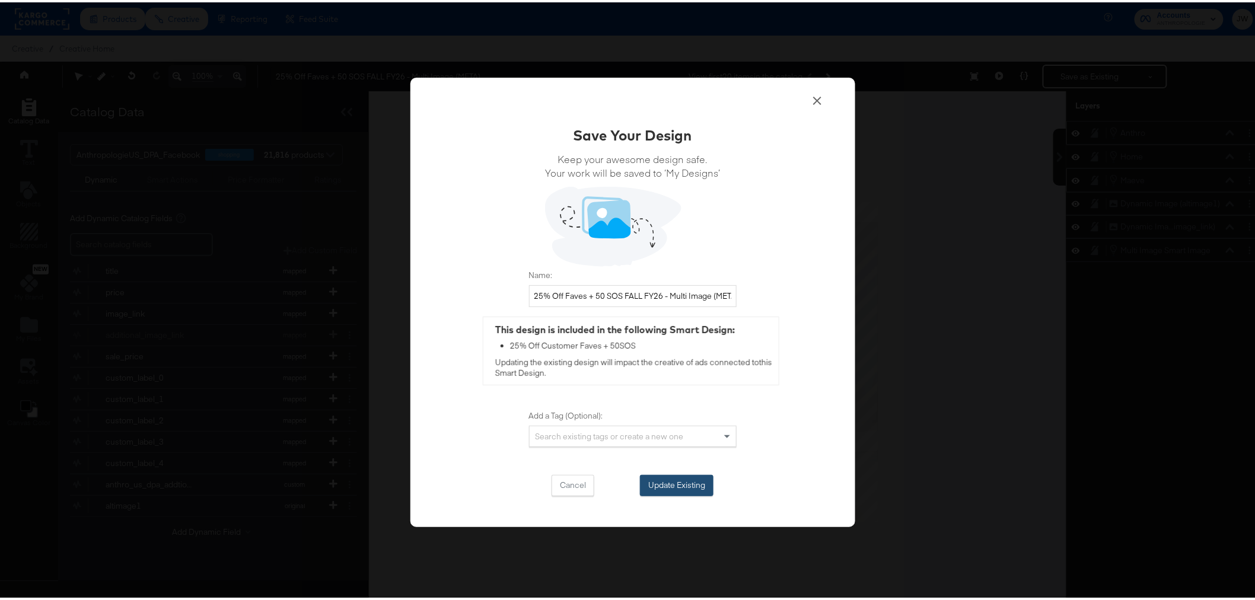
click at [694, 480] on button "Update Existing" at bounding box center [677, 483] width 74 height 21
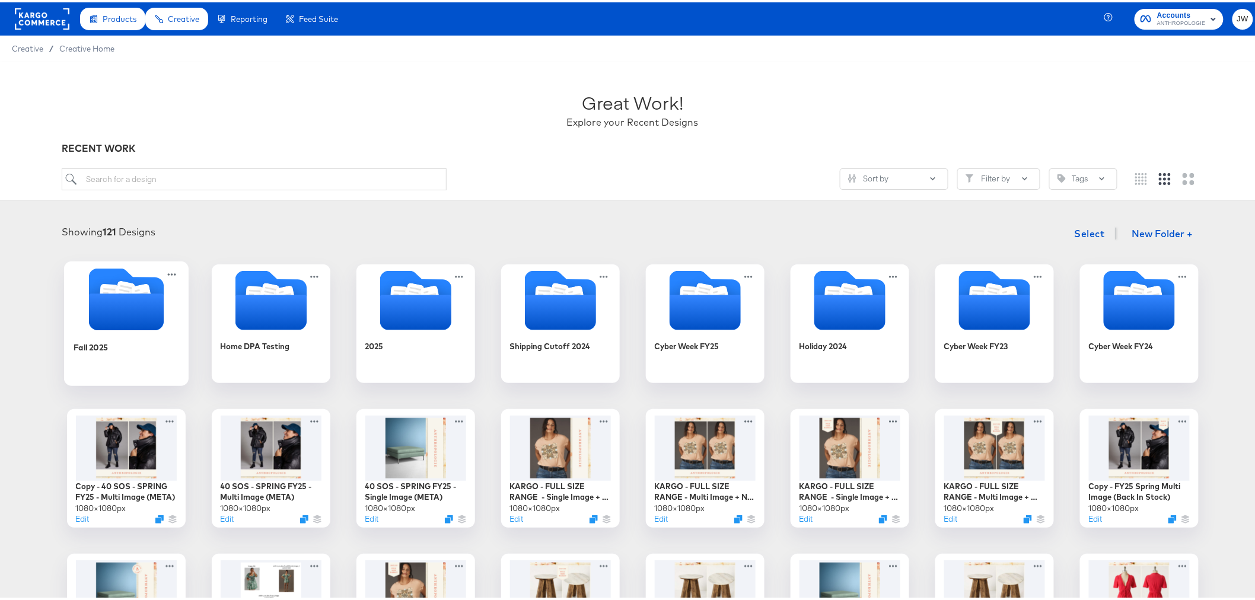
click at [73, 358] on div "Fall 2025" at bounding box center [126, 354] width 106 height 46
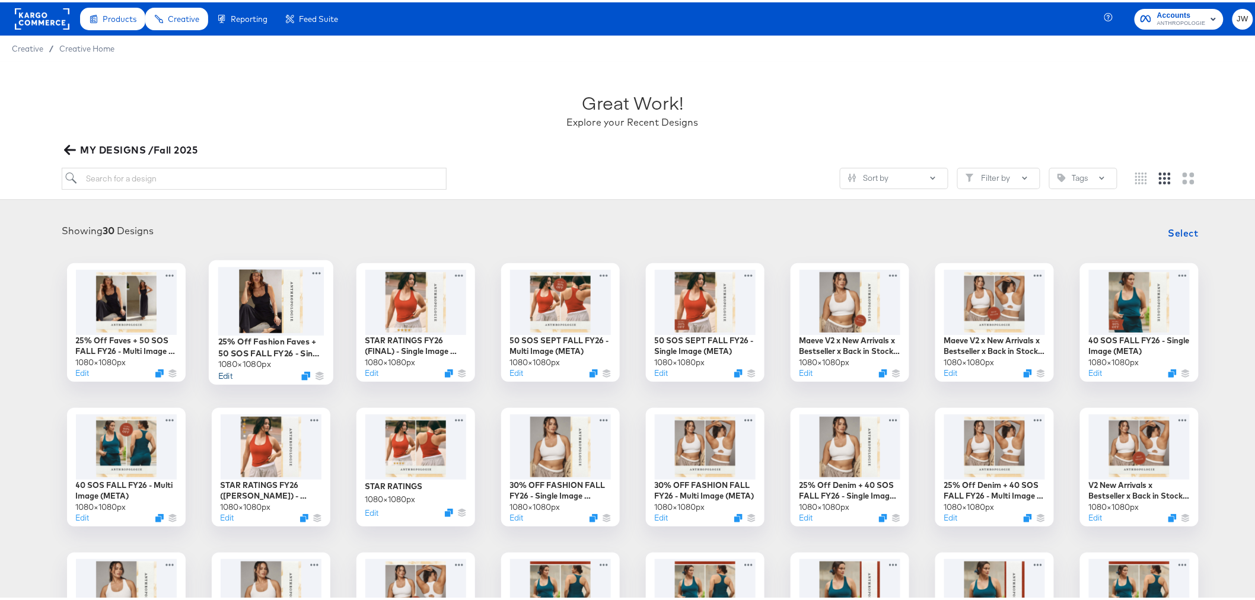
click at [218, 374] on button "Edit" at bounding box center [225, 373] width 14 height 11
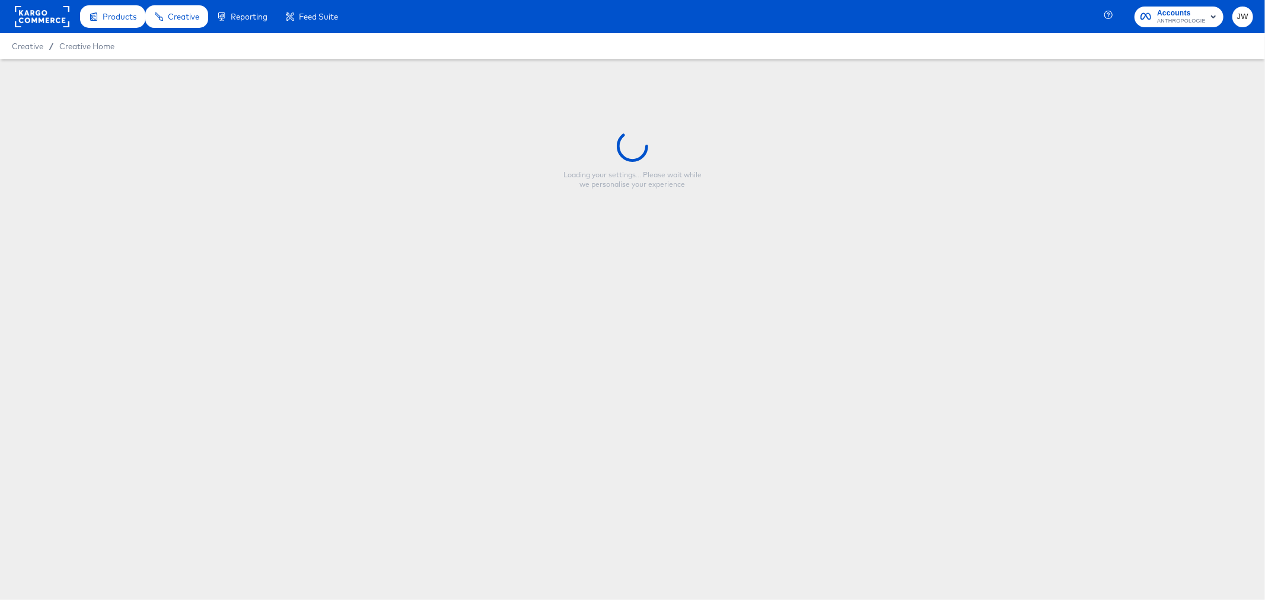
type input "25% Off Fashion Faves + 50 SOS FALL FY26 - Single Image (META)"
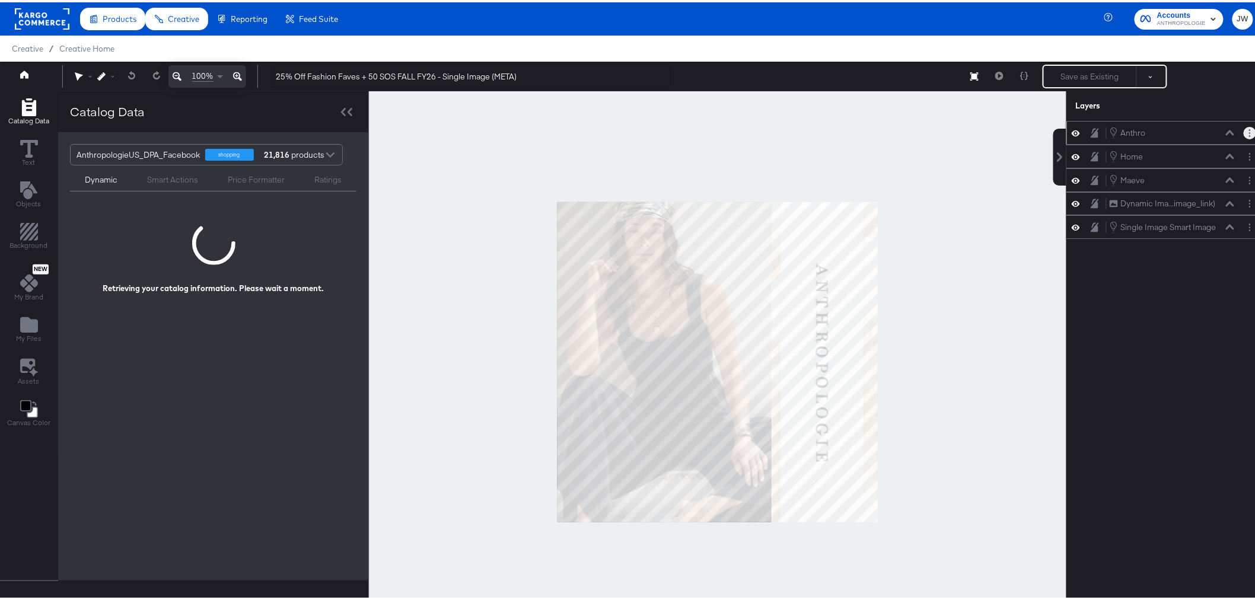
click at [1243, 133] on button "Layer Options" at bounding box center [1249, 131] width 12 height 12
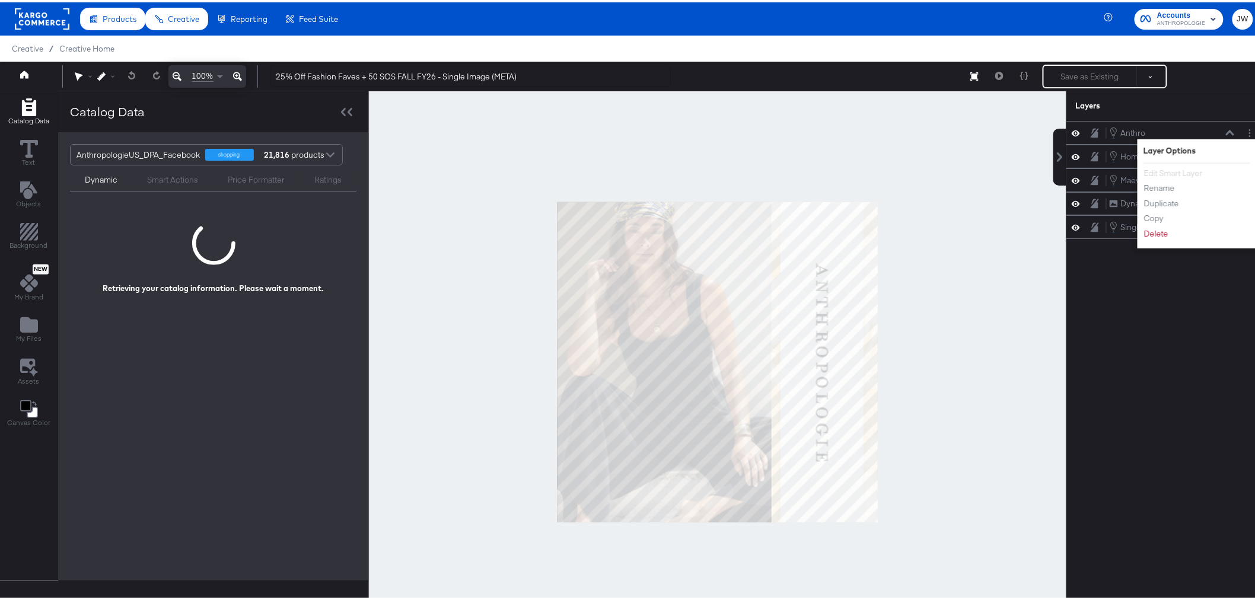
click at [1188, 425] on div "Anthro Anthro Layer Options Edit Smart Layer Rename Duplicate Copy Delete Home …" at bounding box center [1165, 365] width 199 height 493
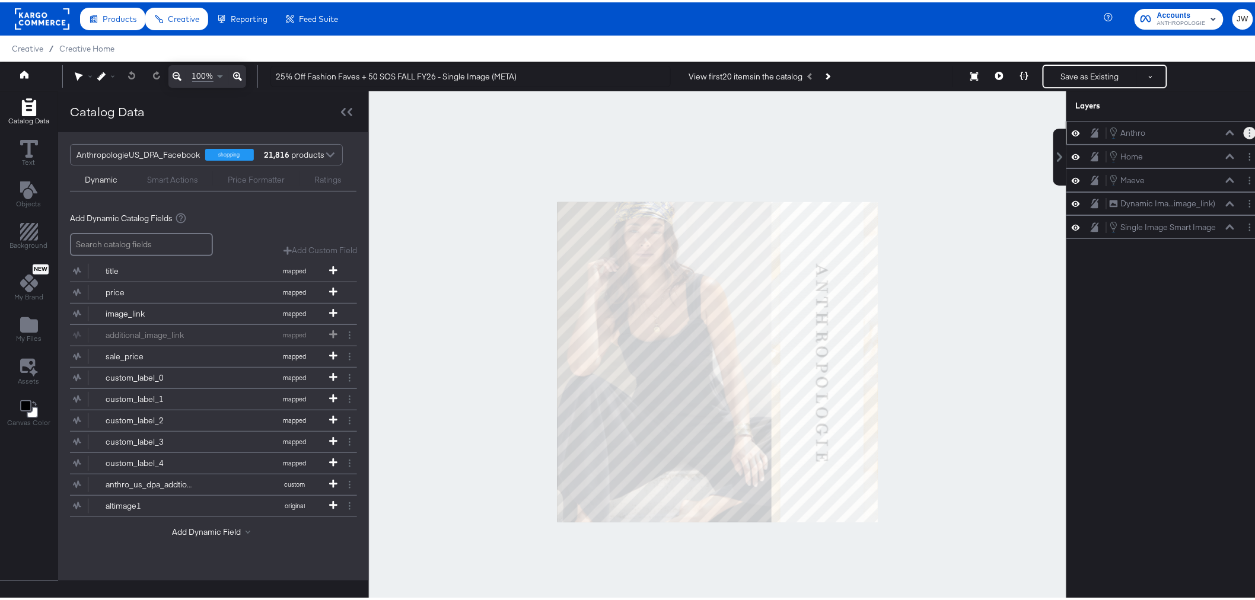
click at [1243, 127] on button "Layer Options" at bounding box center [1249, 131] width 12 height 12
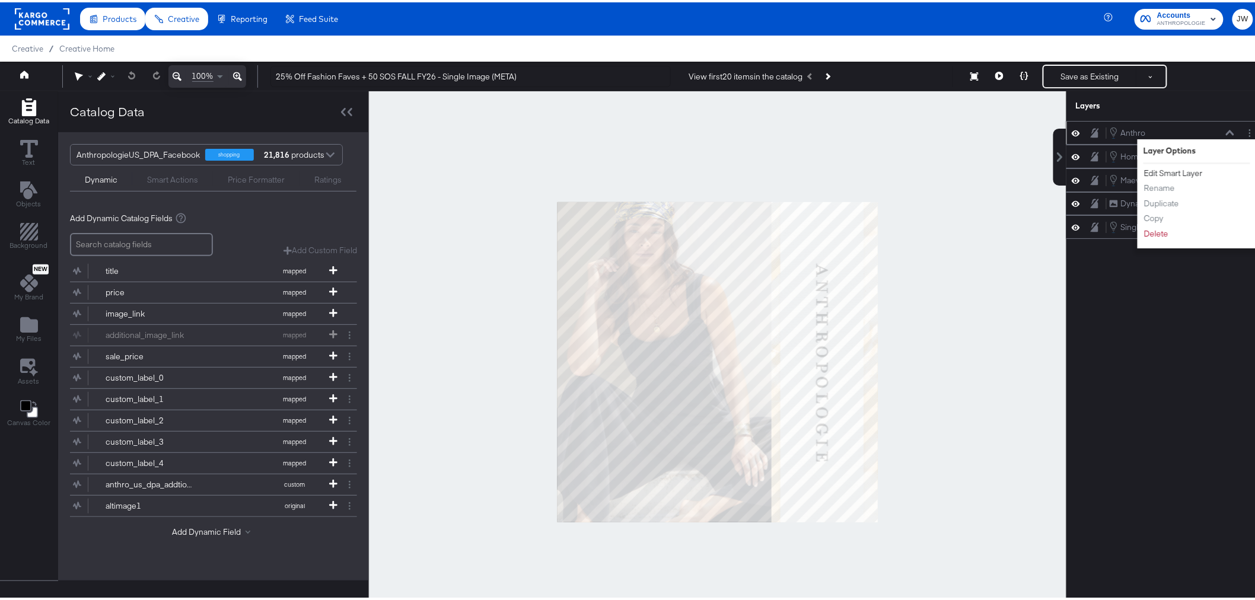
click at [1172, 172] on button "Edit Smart Layer" at bounding box center [1173, 171] width 60 height 12
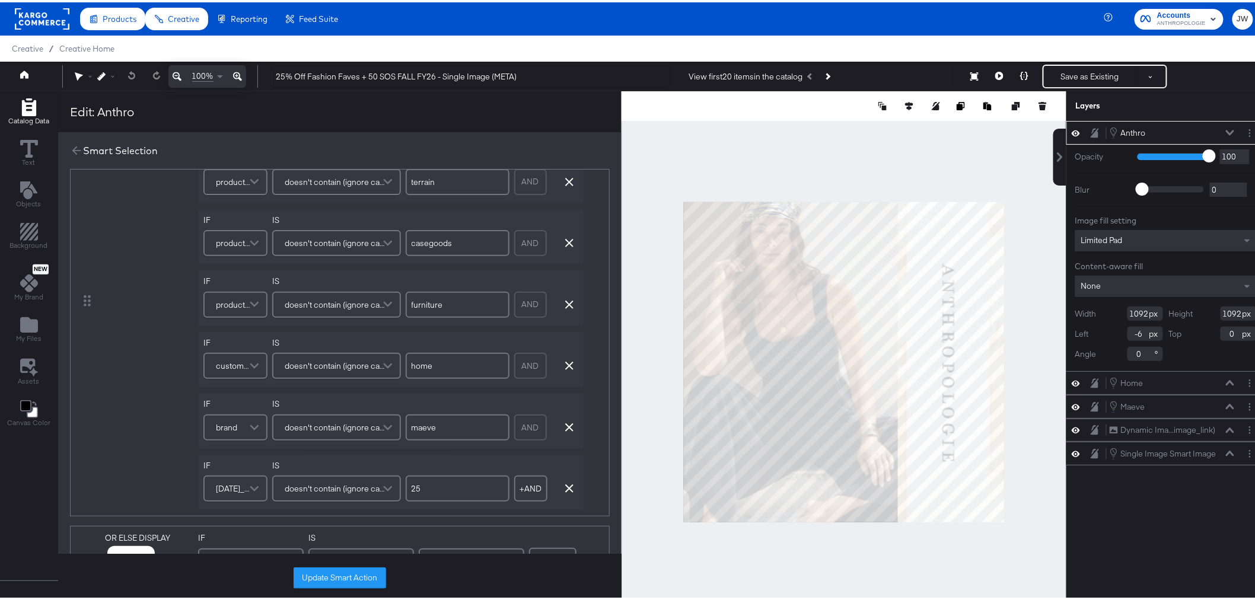
scroll to position [132, 0]
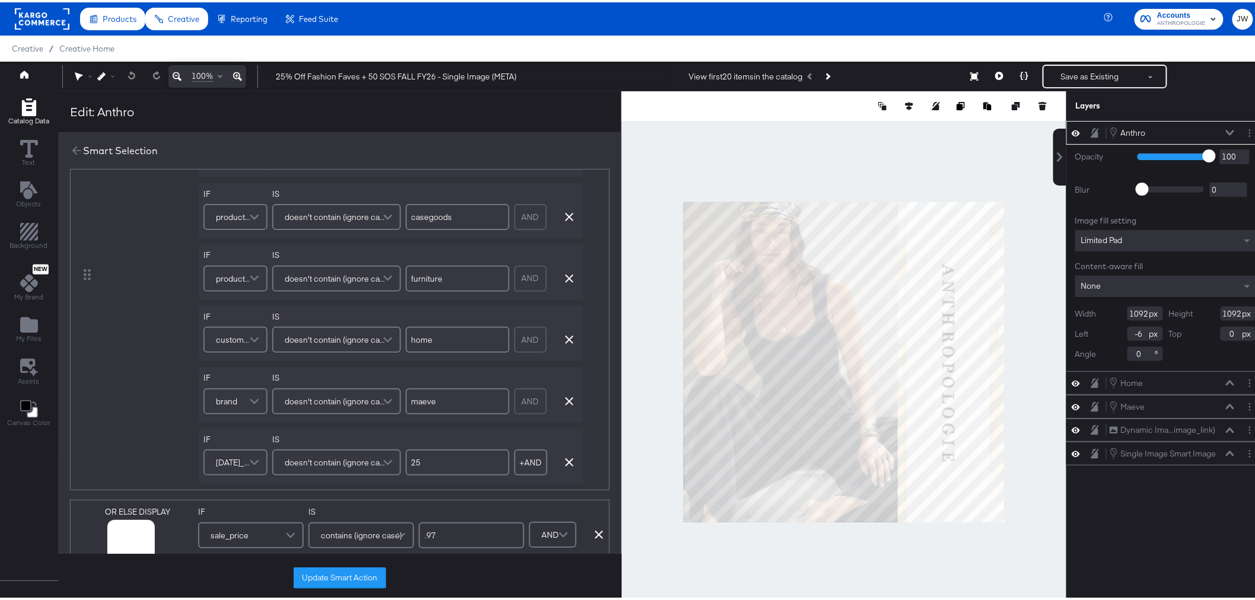
click at [228, 465] on span "[DATE]_promo (original)" at bounding box center [234, 460] width 36 height 20
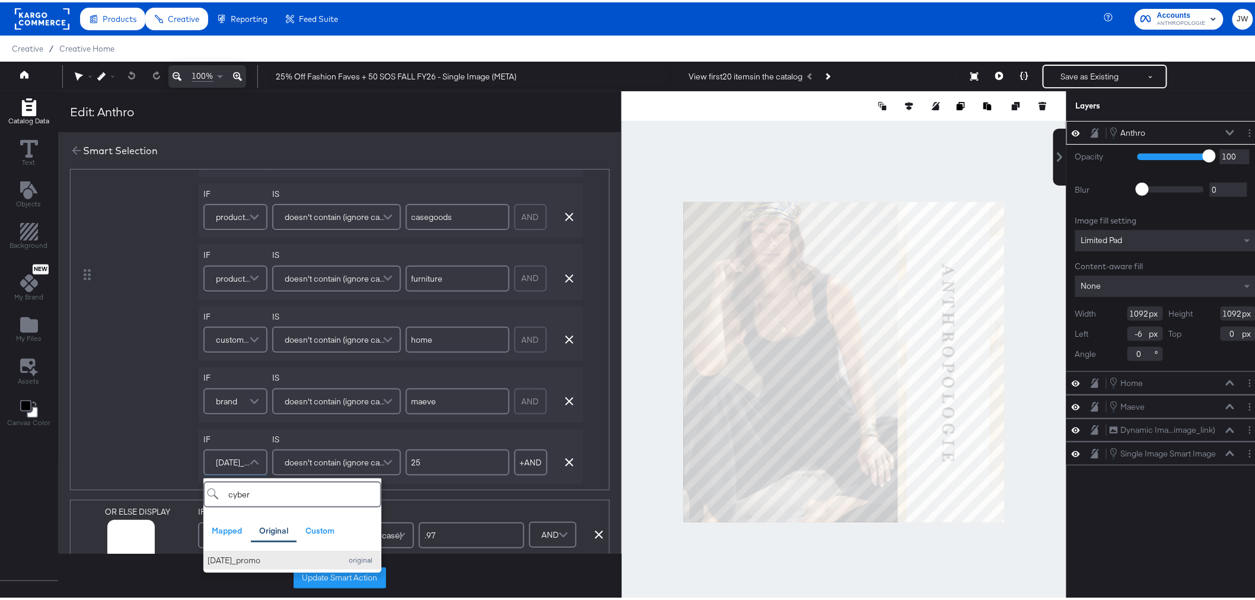
type input "cyber"
click at [267, 560] on div "[DATE]_promo" at bounding box center [272, 558] width 128 height 11
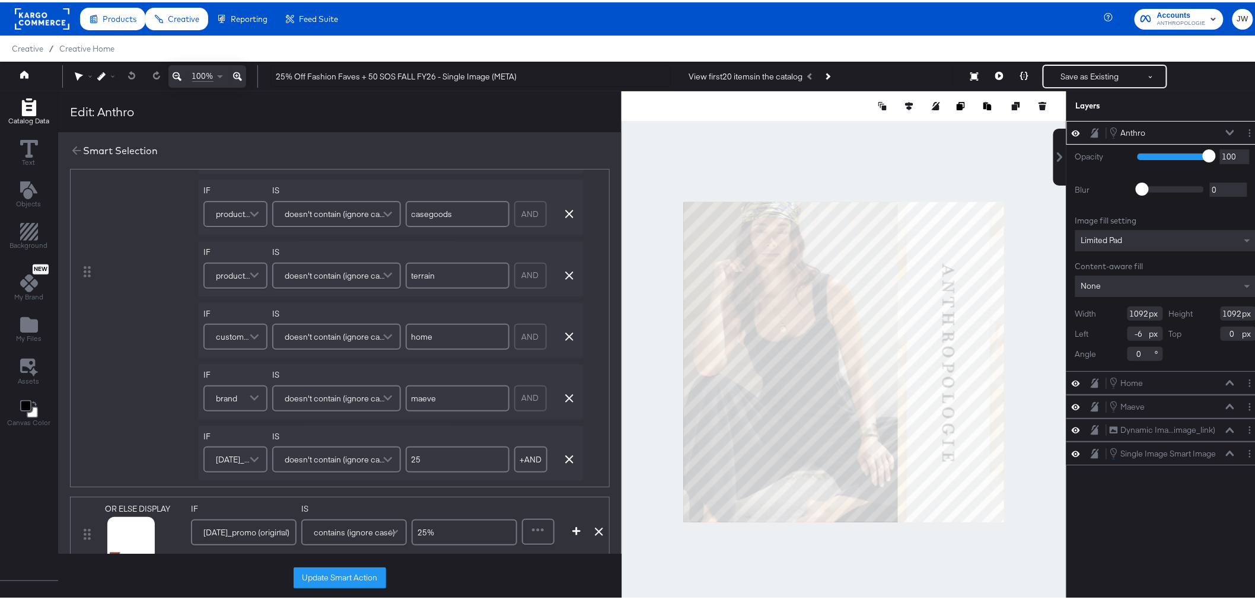
scroll to position [593, 0]
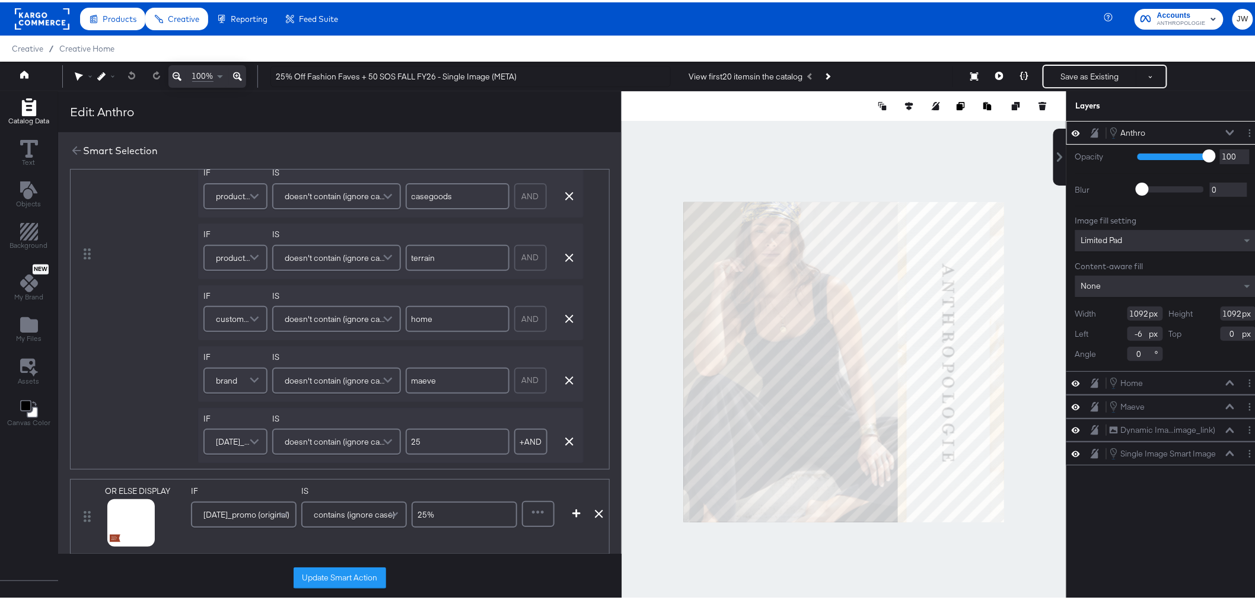
click at [244, 445] on span "[DATE]_promo (original)" at bounding box center [234, 439] width 36 height 20
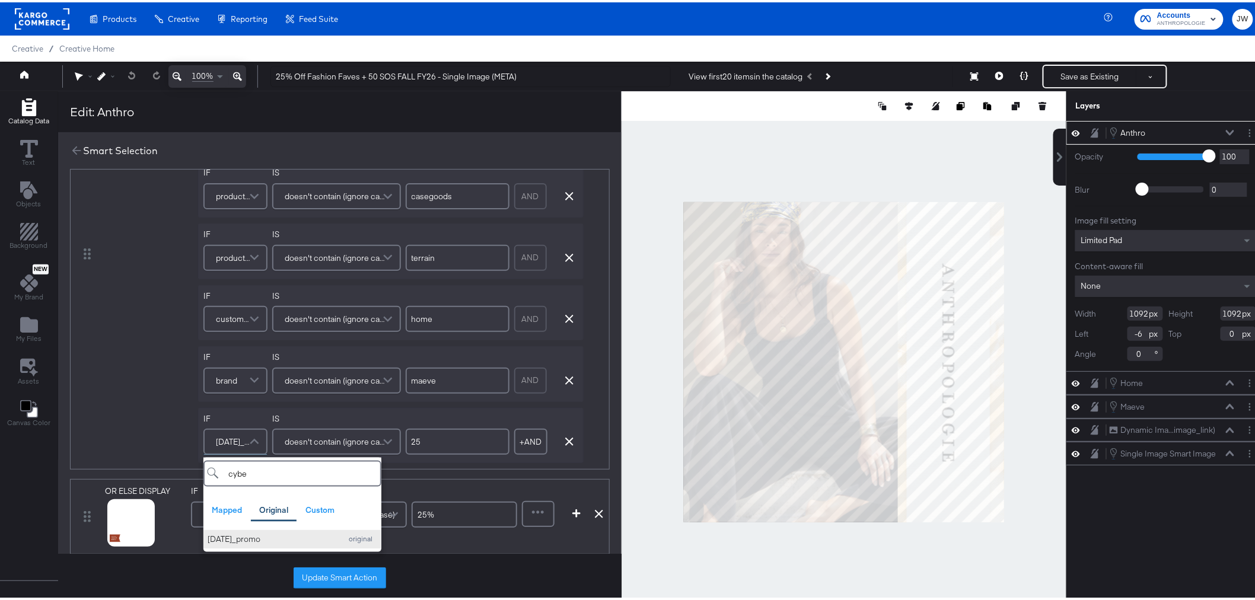
type input "cybe"
click at [238, 535] on div "[DATE]_promo" at bounding box center [272, 537] width 128 height 11
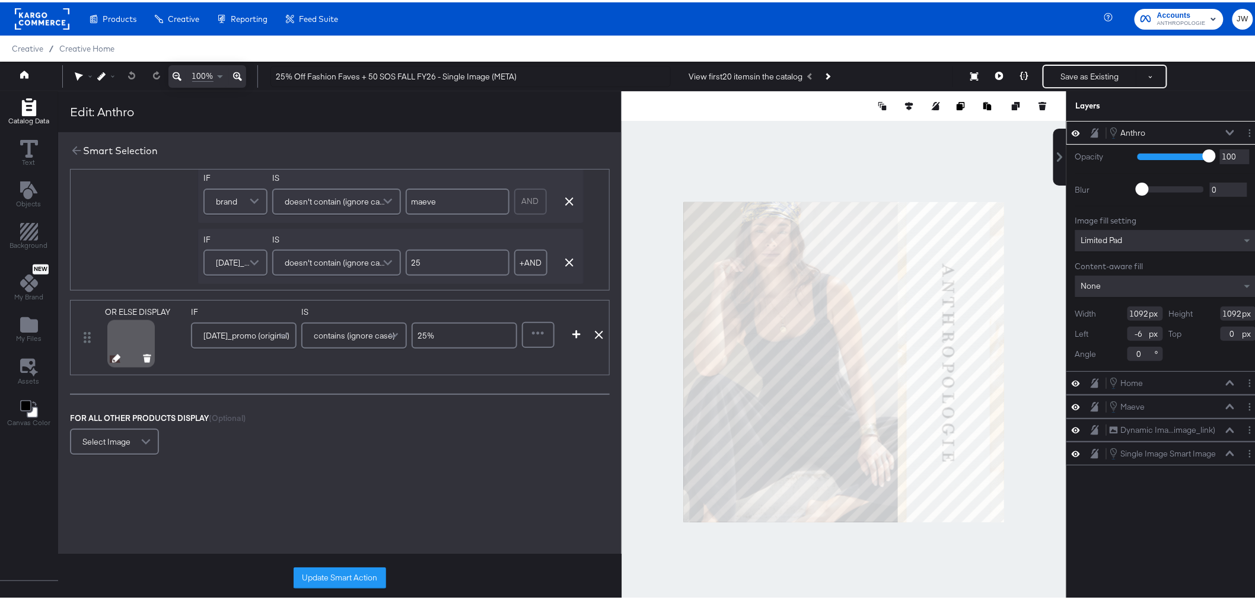
scroll to position [790, 0]
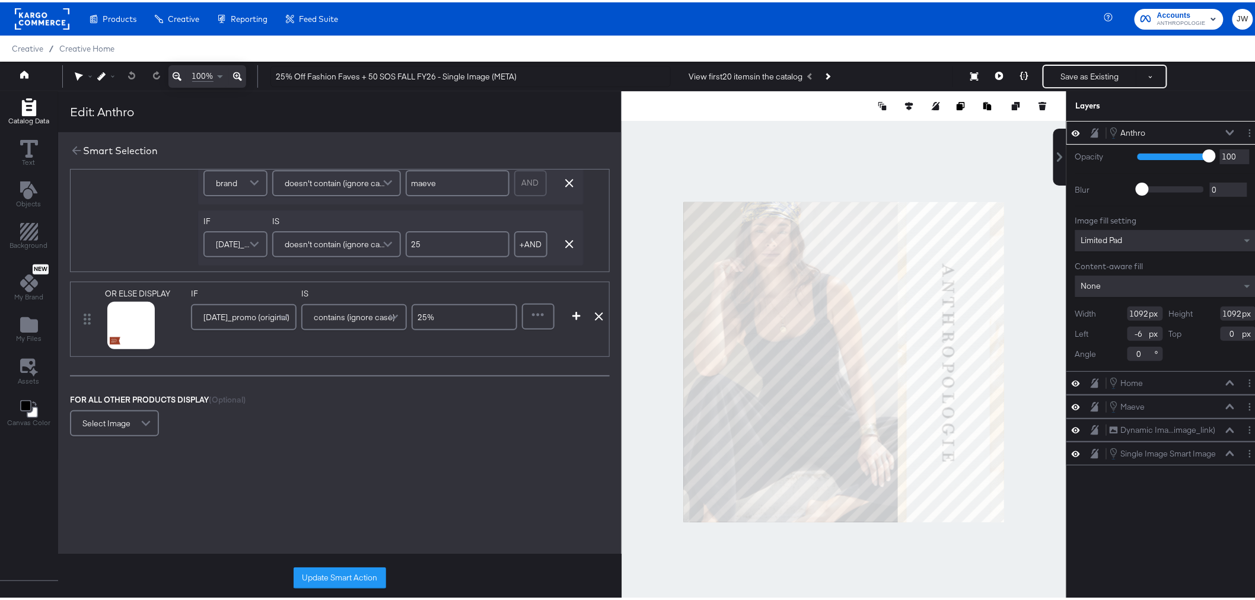
click at [215, 315] on span "[DATE]_promo (original)" at bounding box center [246, 315] width 86 height 20
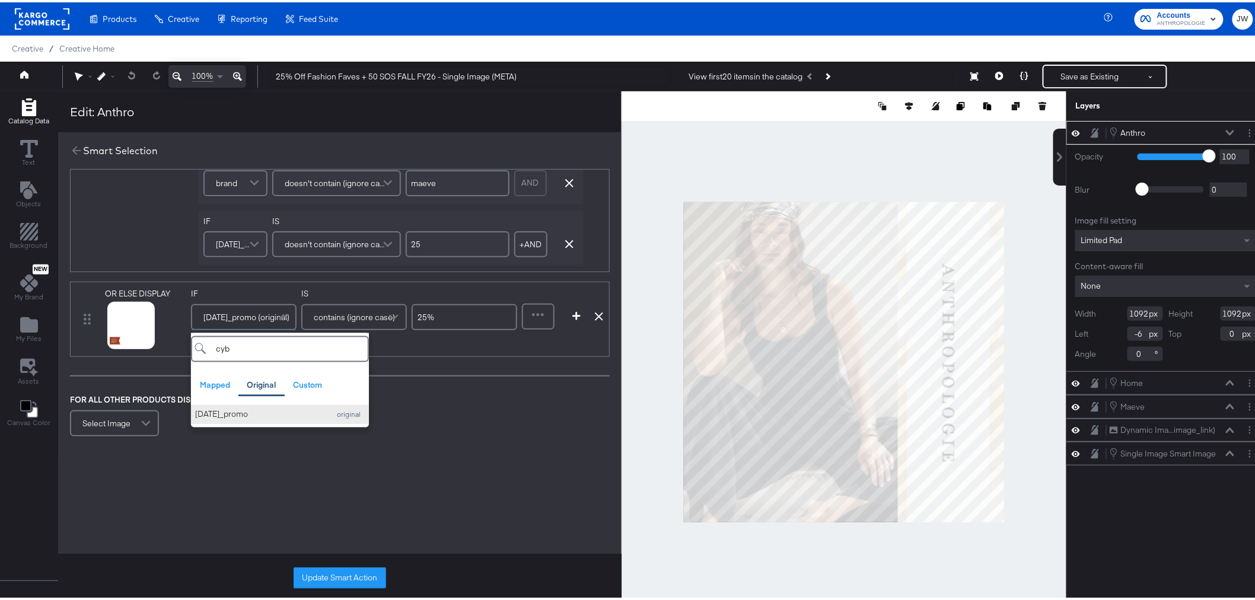
type input "cyb"
click at [269, 413] on div "[DATE]_promo" at bounding box center [259, 412] width 128 height 11
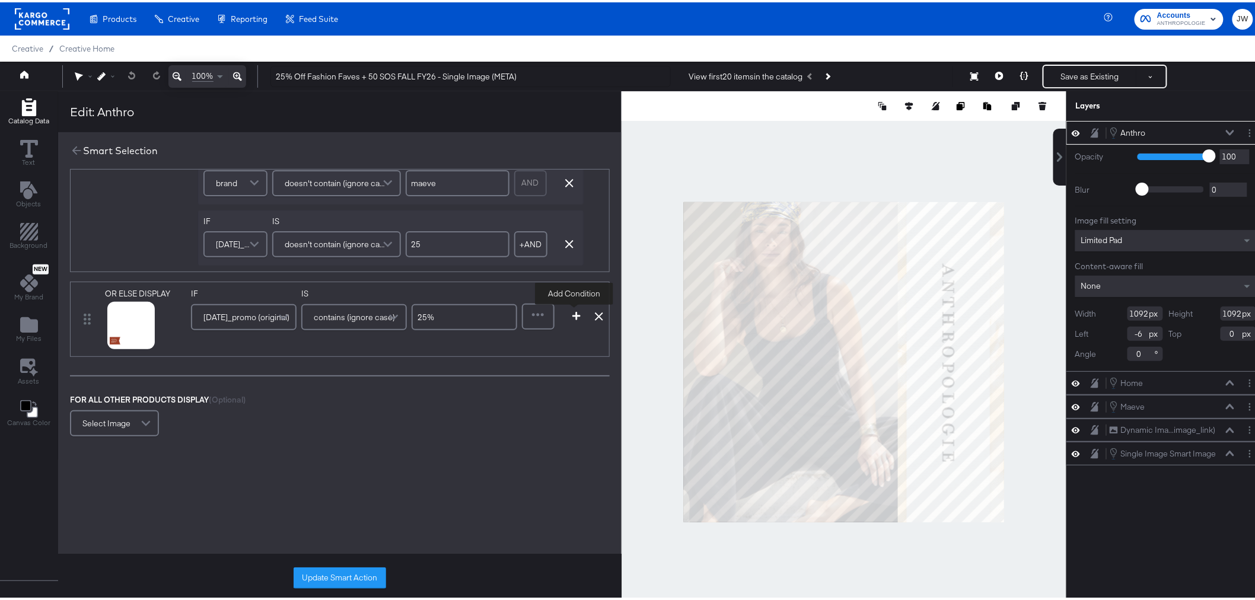
click at [576, 317] on icon "button" at bounding box center [576, 314] width 8 height 8
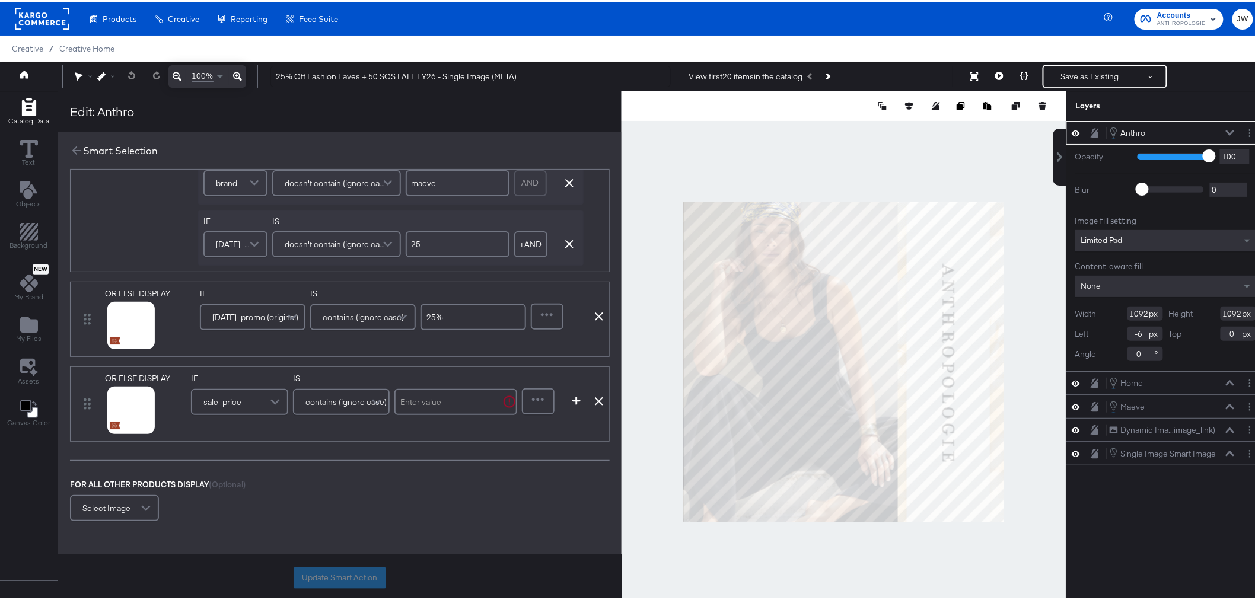
scroll to position [875, 0]
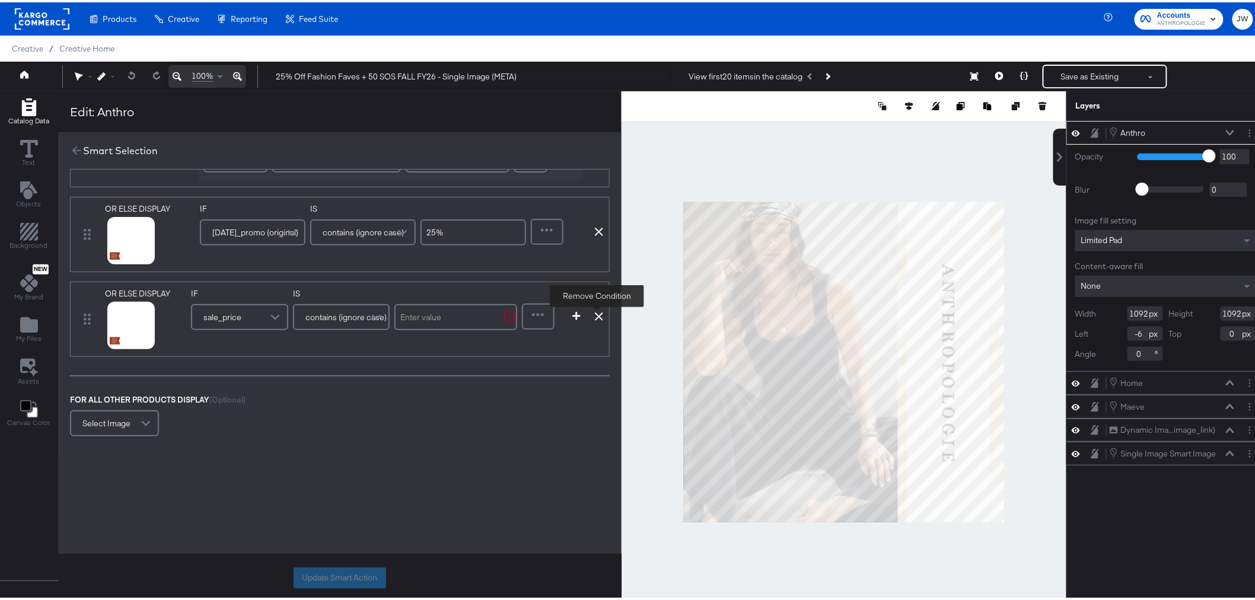
click at [601, 315] on icon at bounding box center [599, 314] width 8 height 8
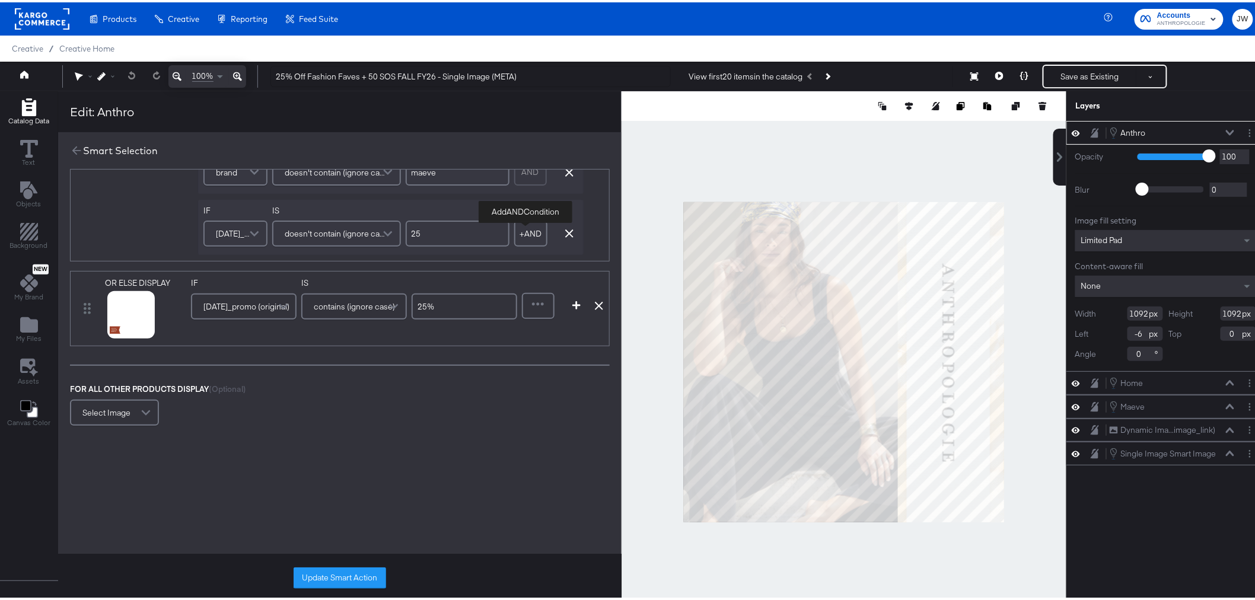
scroll to position [790, 0]
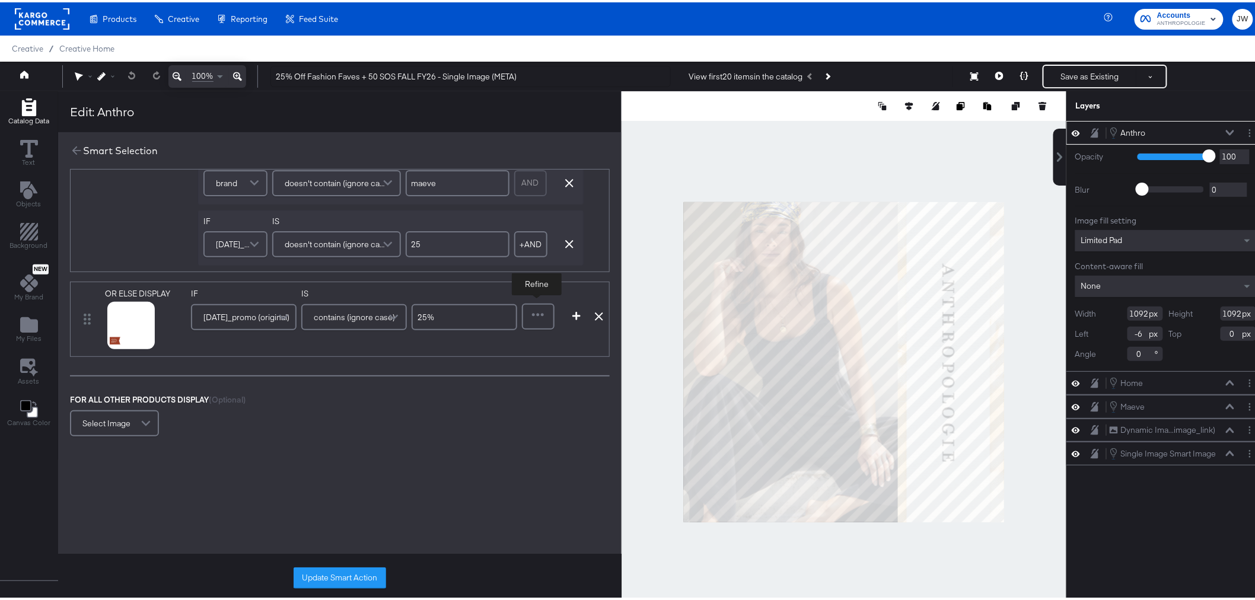
click at [538, 323] on div at bounding box center [538, 314] width 30 height 24
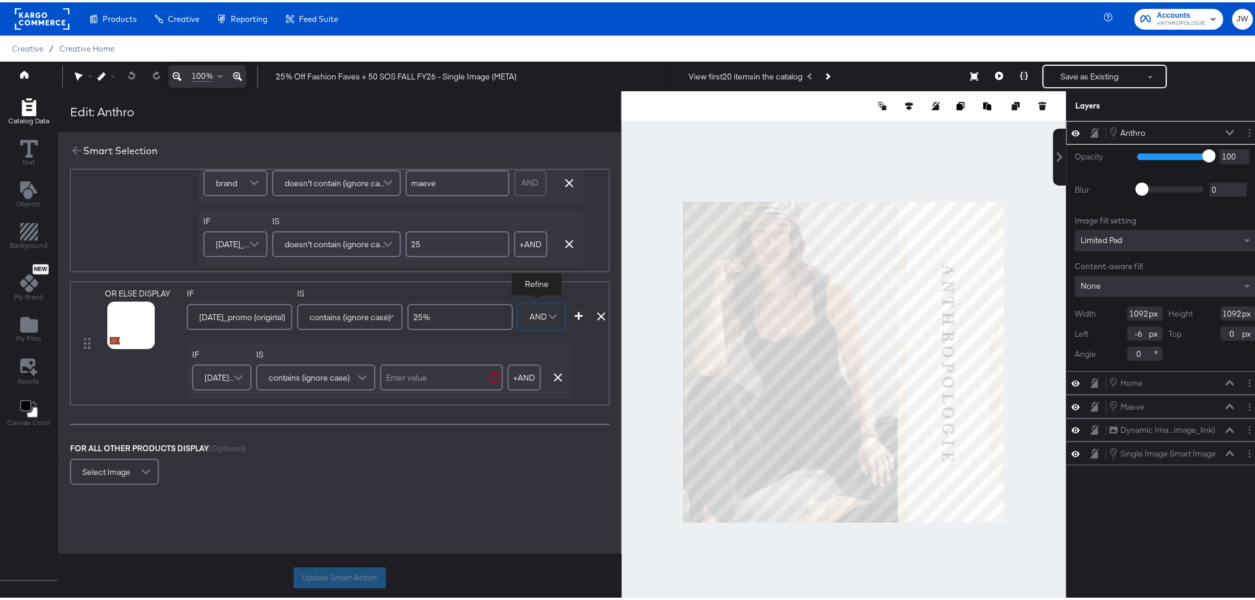
scroll to position [840, 0]
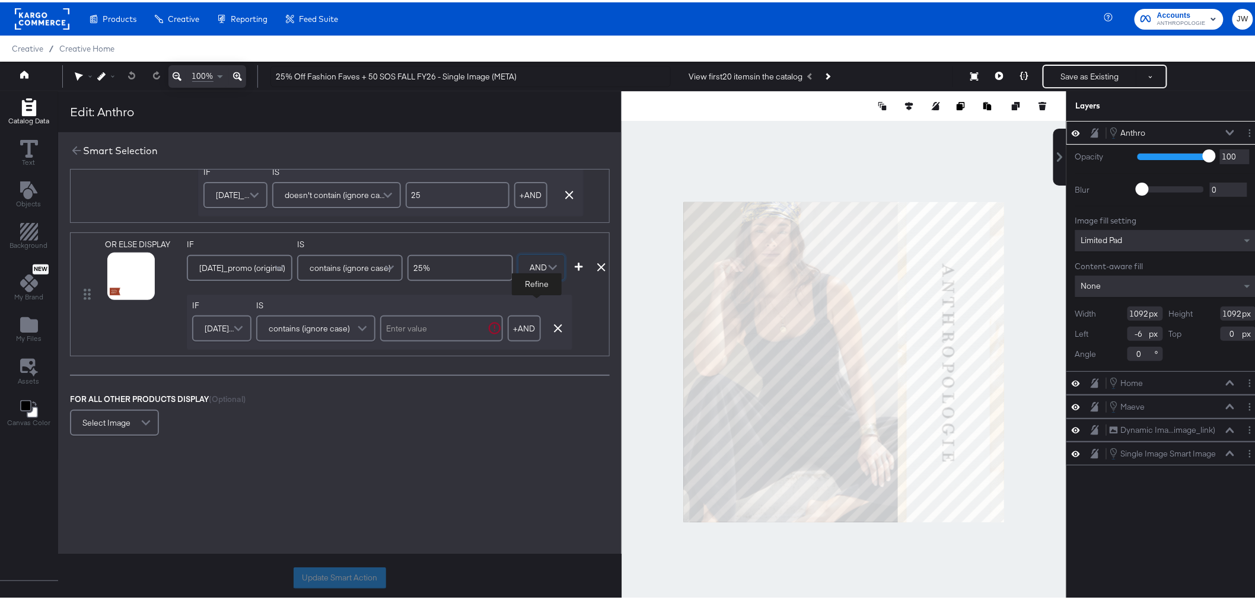
click at [205, 331] on span "[DATE]_promo (original)" at bounding box center [220, 326] width 31 height 20
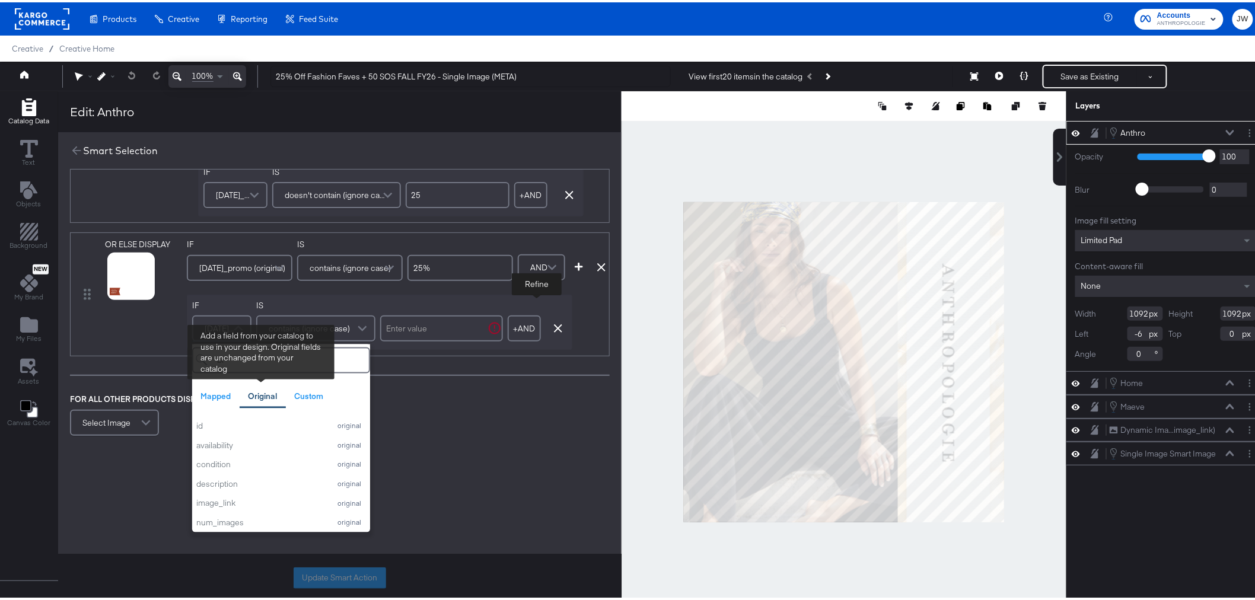
type input "bra"
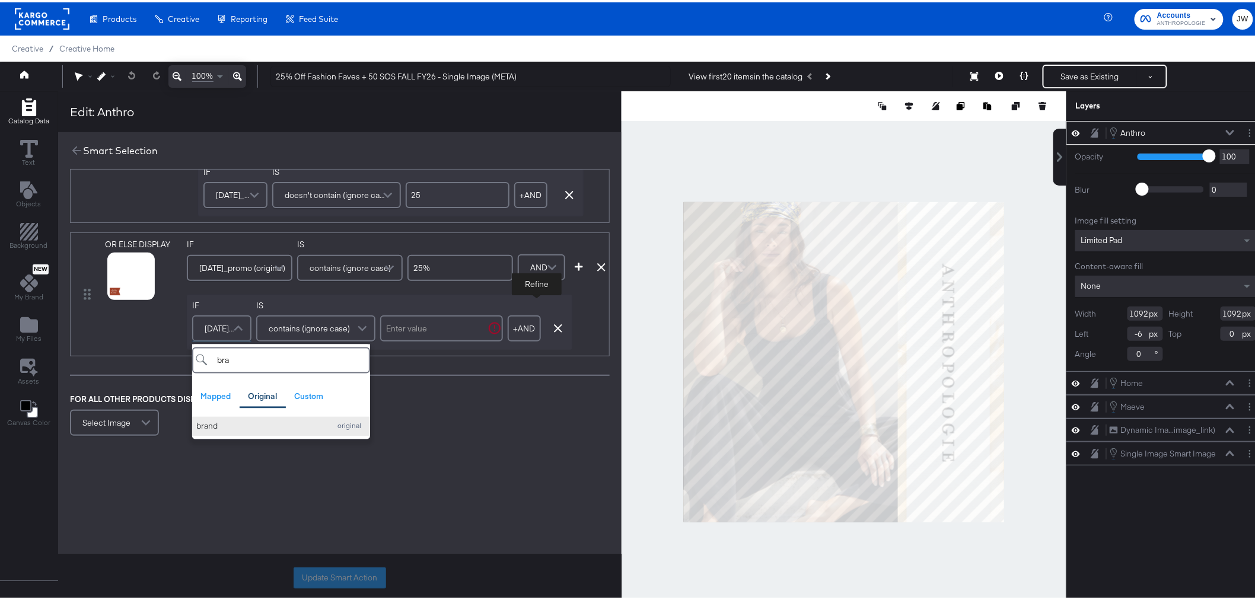
click at [263, 433] on button "brand original" at bounding box center [281, 424] width 178 height 20
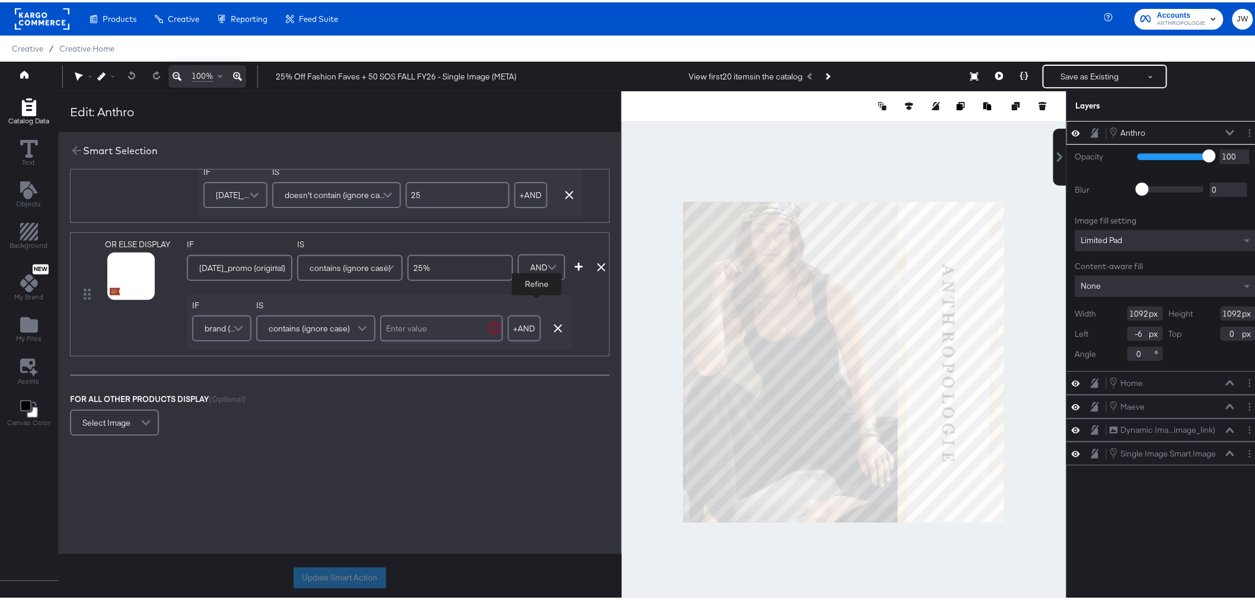
click at [463, 320] on input "text" at bounding box center [441, 326] width 123 height 26
type input "m"
click at [299, 328] on span "contains (ignore case)" at bounding box center [309, 326] width 81 height 20
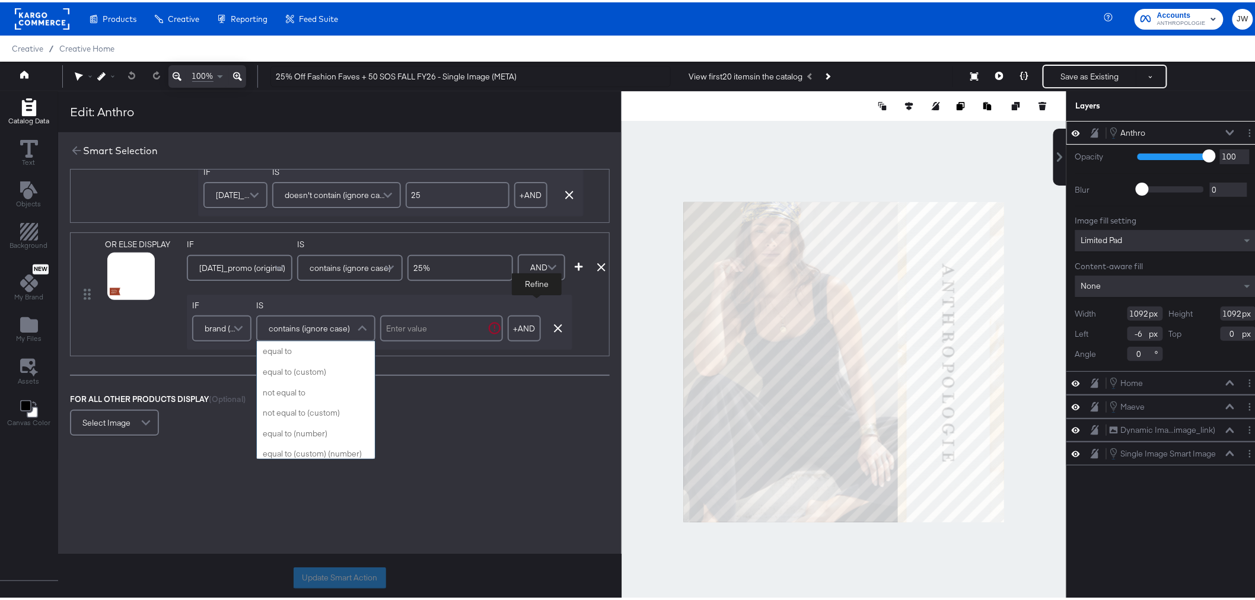
scroll to position [473, 0]
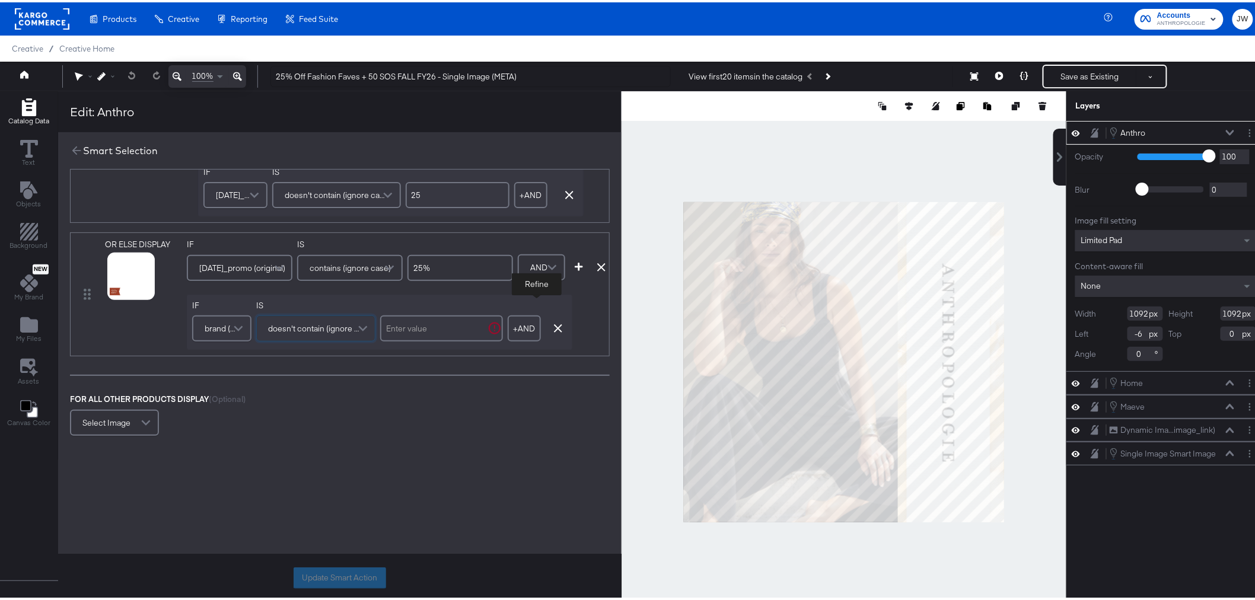
click at [411, 325] on input "text" at bounding box center [441, 326] width 123 height 26
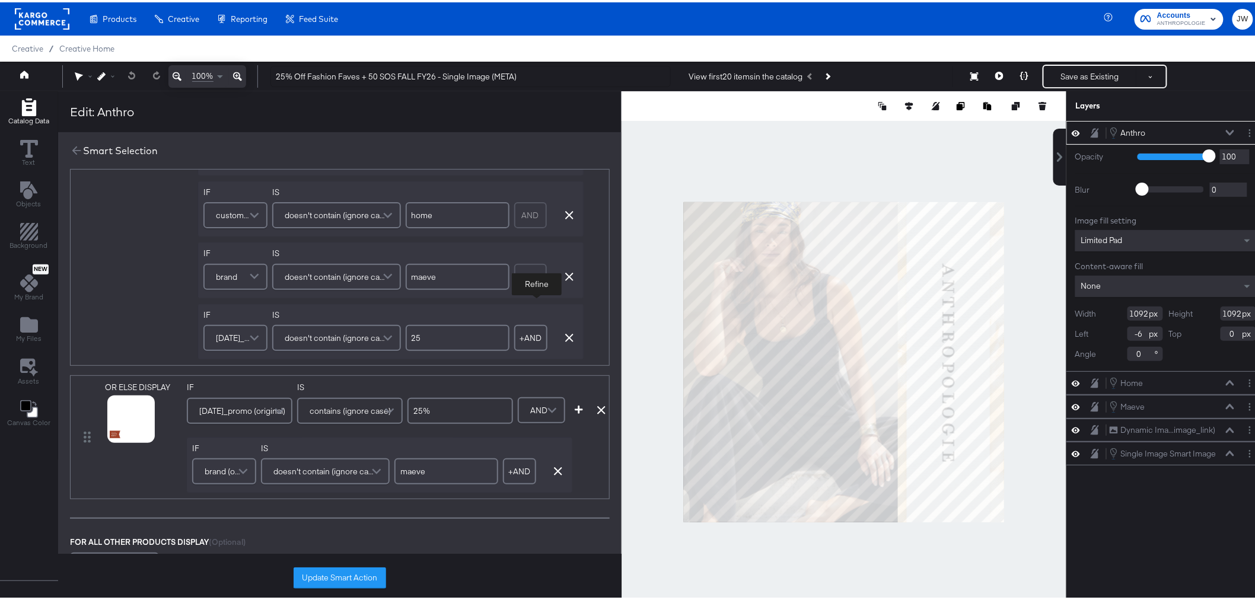
scroll to position [790, 0]
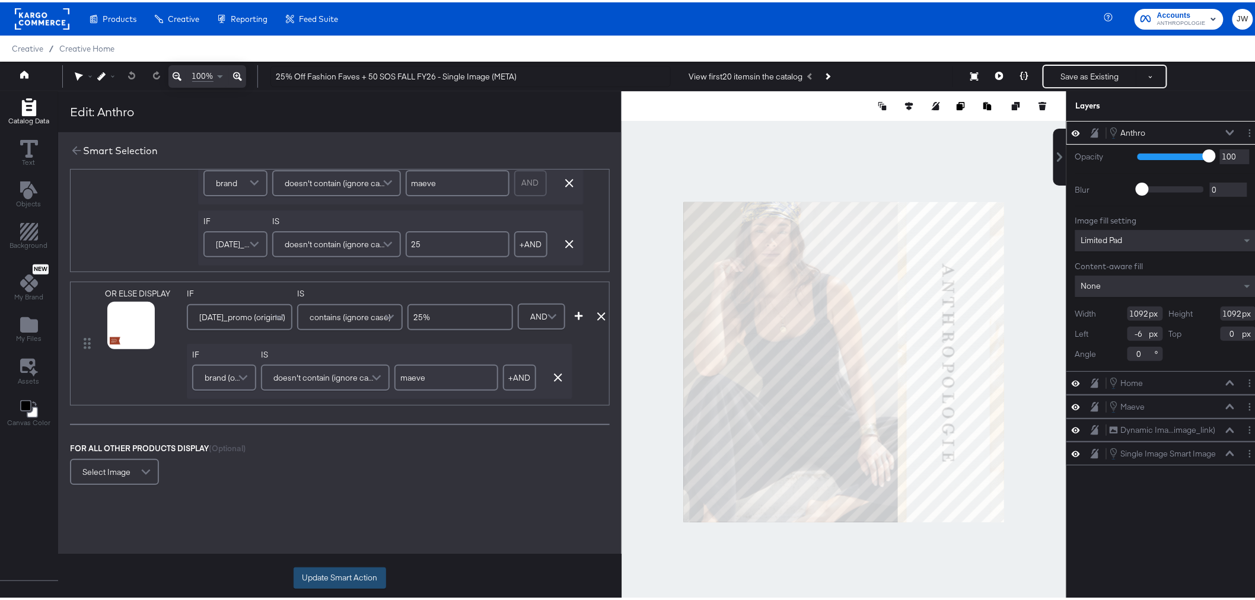
type input "maeve"
click at [360, 574] on button "Update Smart Action" at bounding box center [339, 575] width 92 height 21
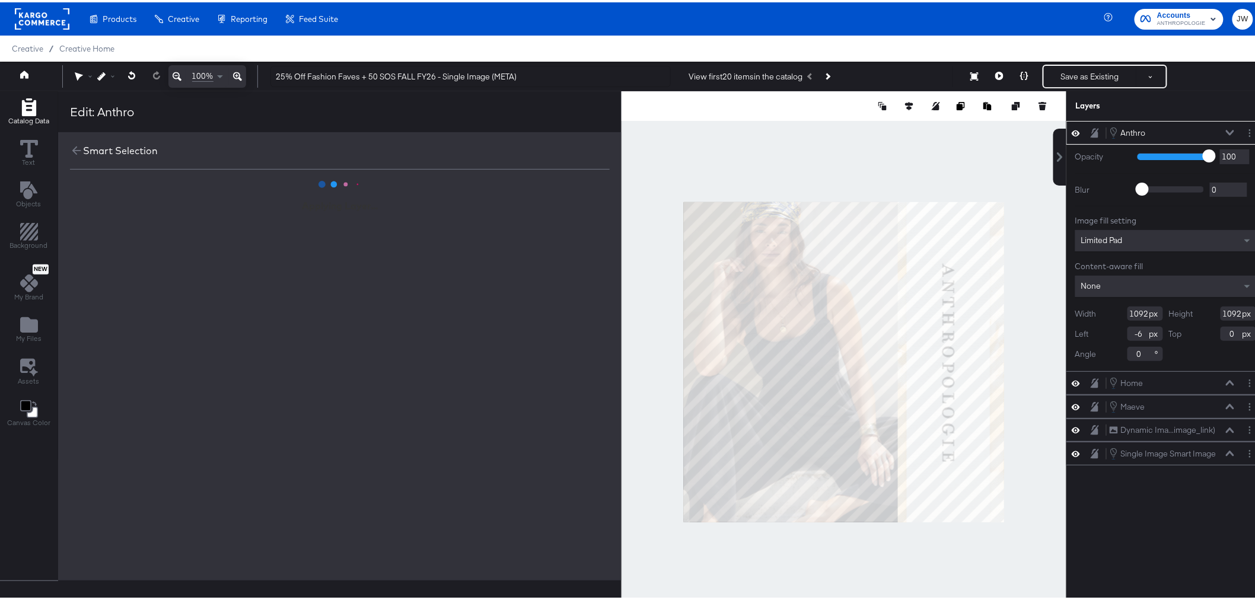
scroll to position [0, 0]
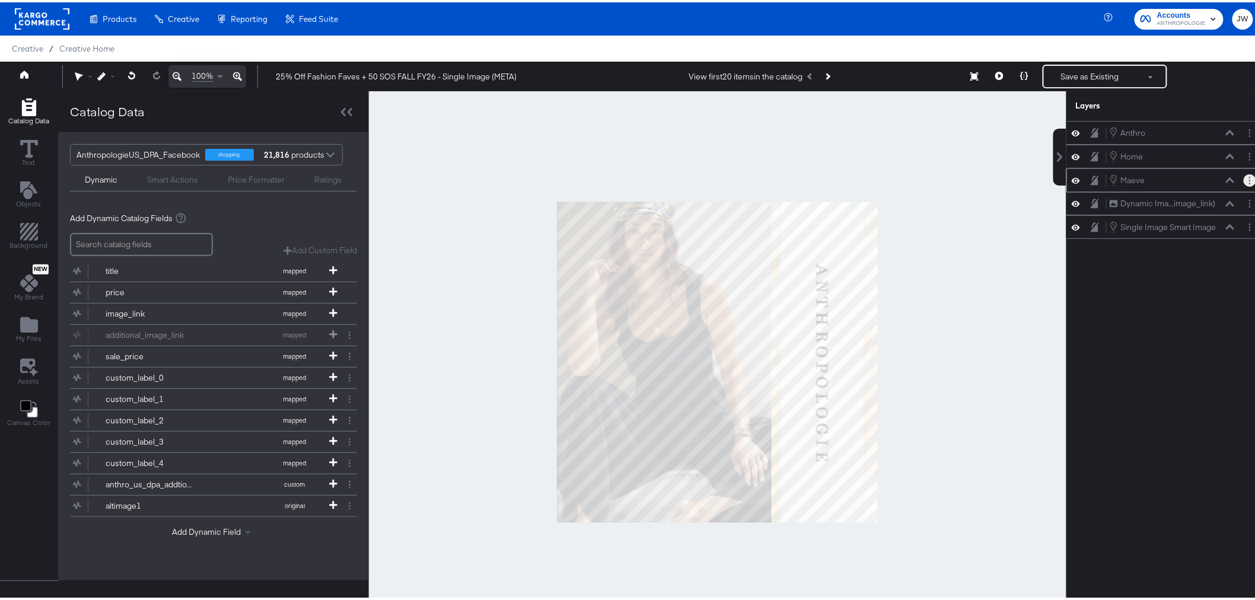
click at [1243, 180] on button "Layer Options" at bounding box center [1249, 178] width 12 height 12
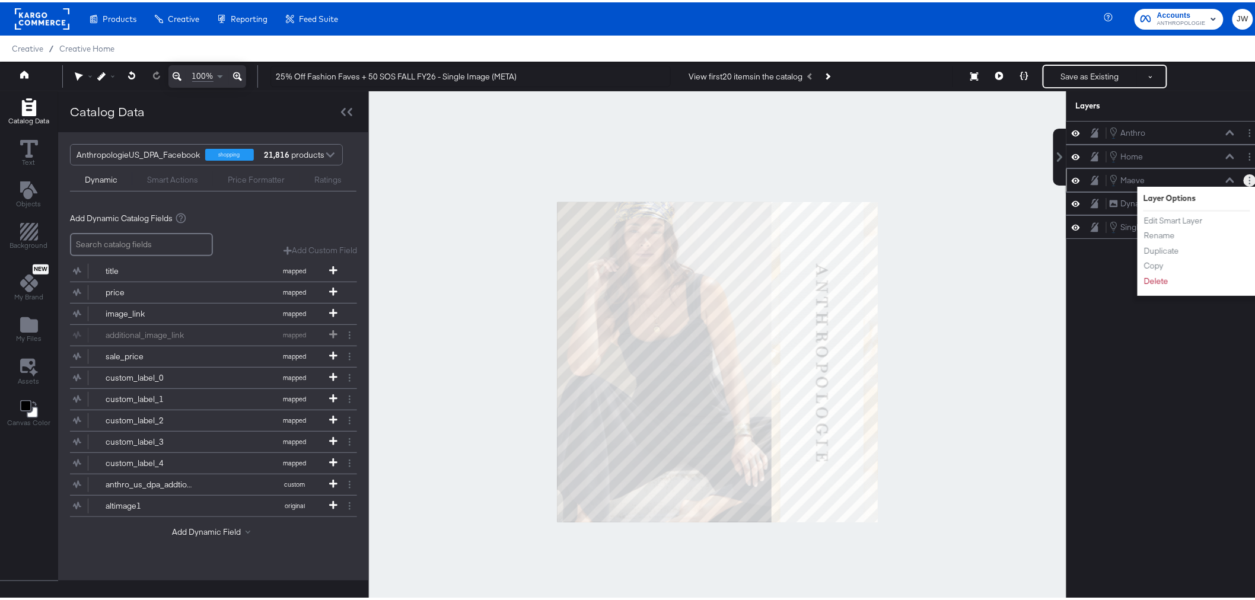
click at [1196, 224] on li "Edit Smart Layer" at bounding box center [1175, 218] width 65 height 12
click at [1164, 215] on button "Edit Smart Layer" at bounding box center [1173, 218] width 60 height 12
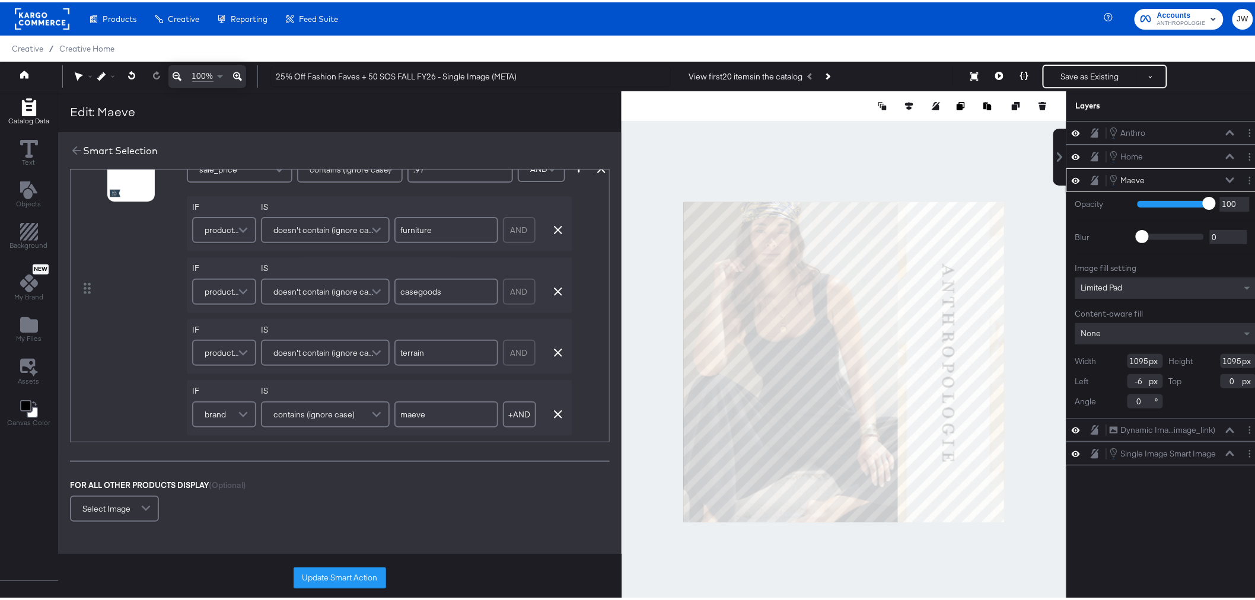
scroll to position [350, 0]
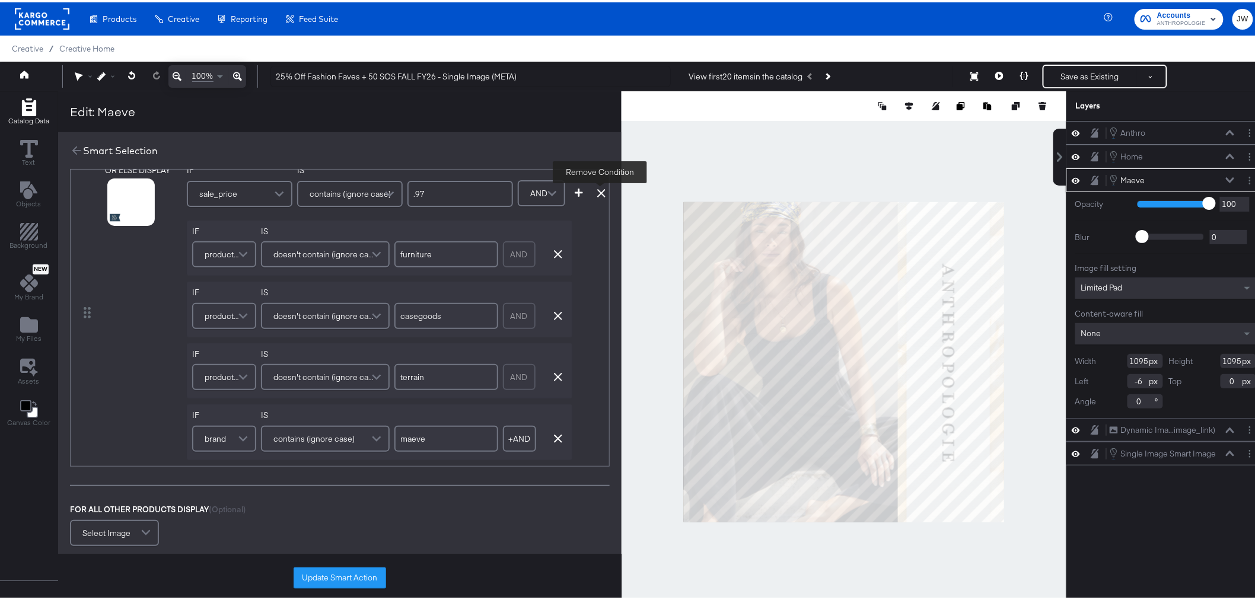
click at [599, 190] on icon at bounding box center [601, 191] width 8 height 8
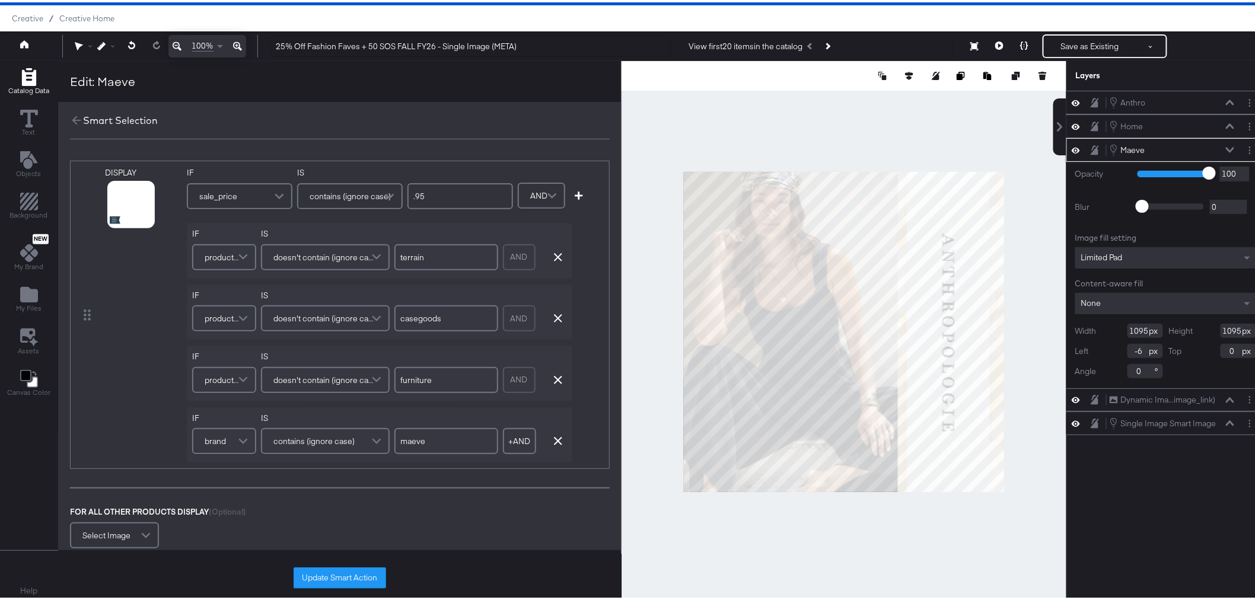
scroll to position [0, 0]
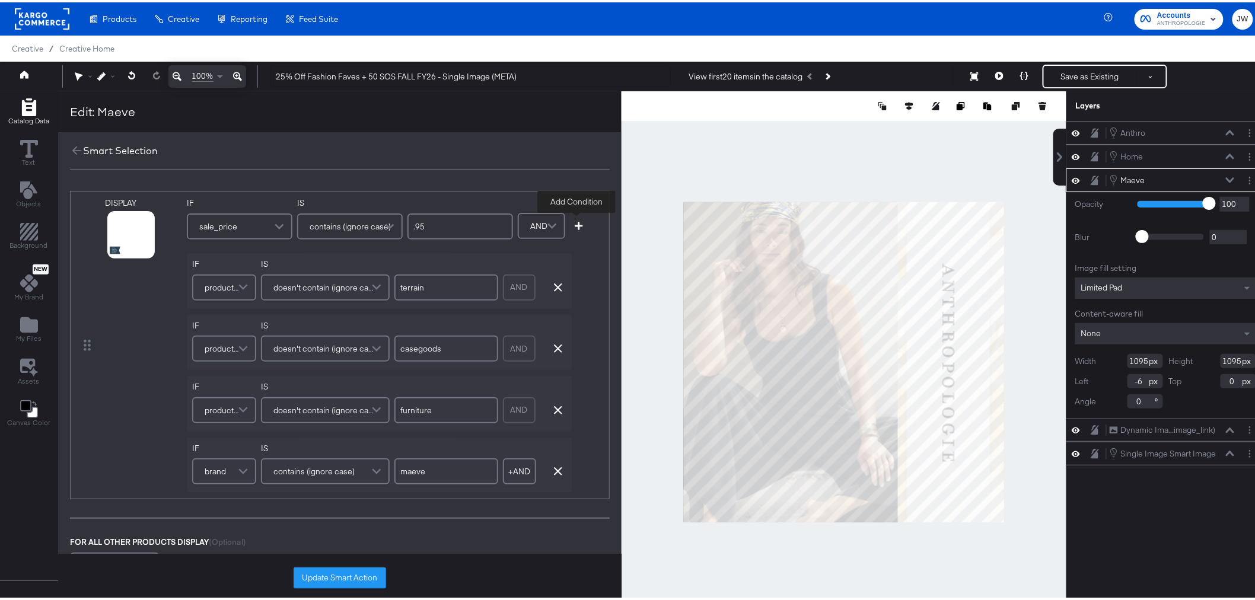
click at [576, 222] on icon "button" at bounding box center [579, 223] width 8 height 8
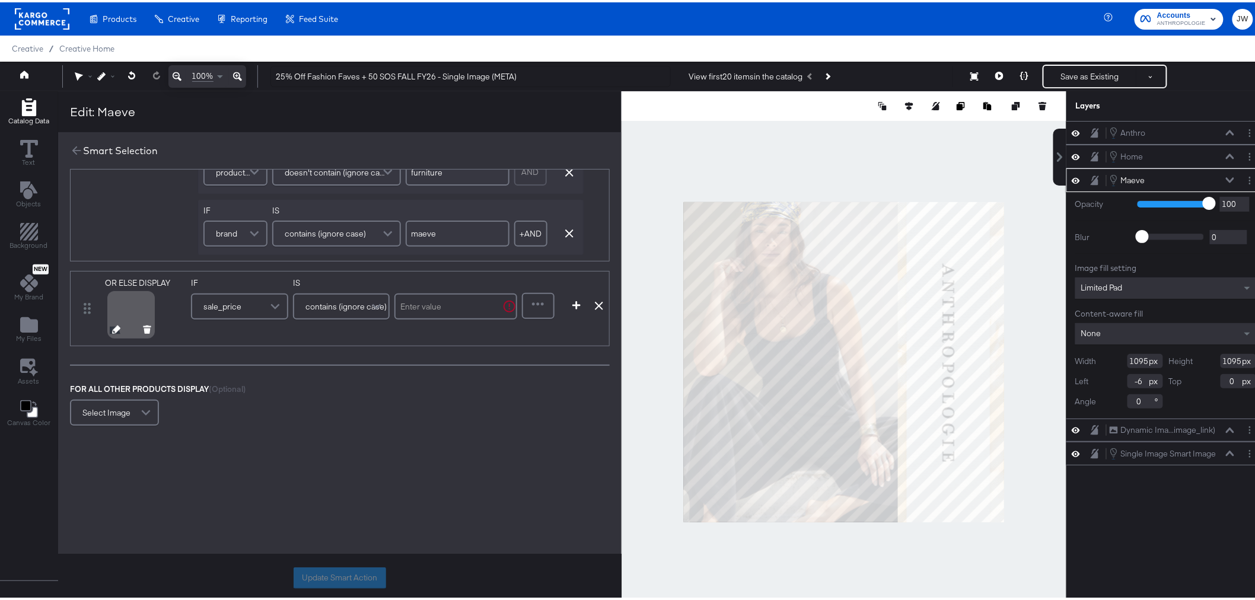
scroll to position [248, 0]
click at [598, 299] on icon at bounding box center [599, 303] width 8 height 8
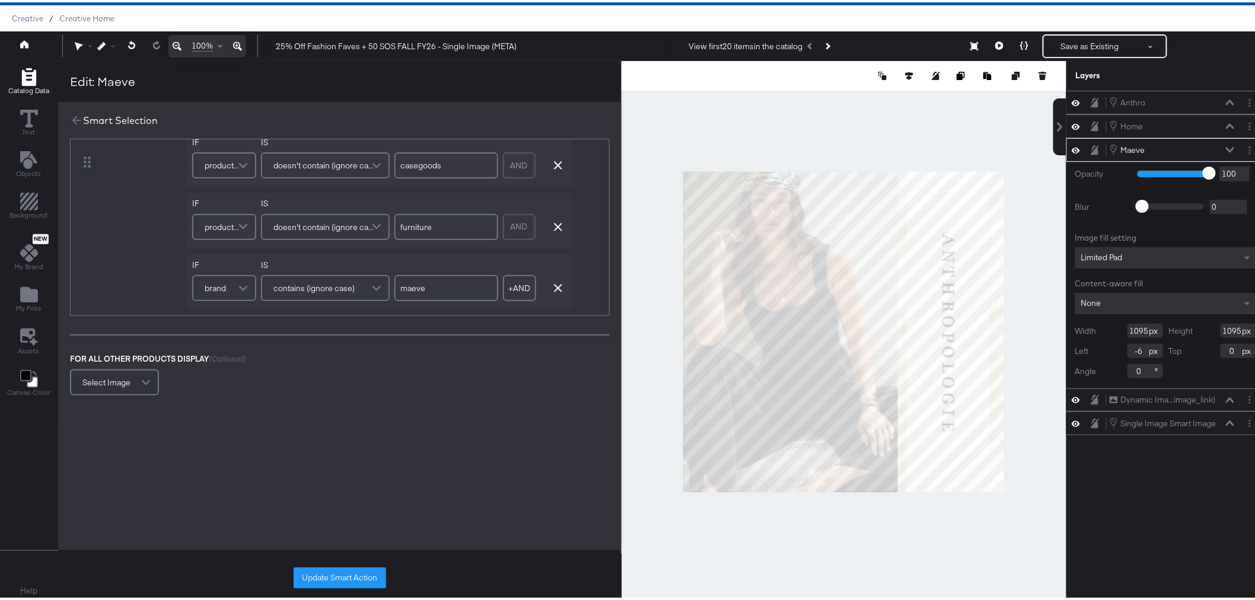
scroll to position [0, 0]
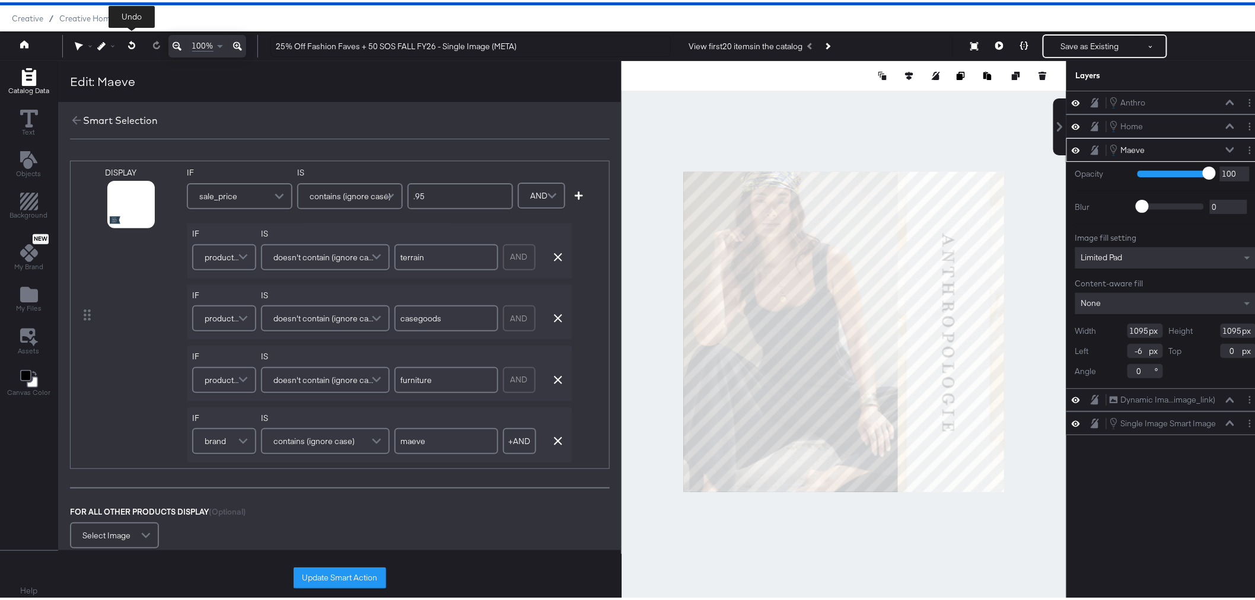
click at [130, 40] on icon at bounding box center [130, 43] width 7 height 8
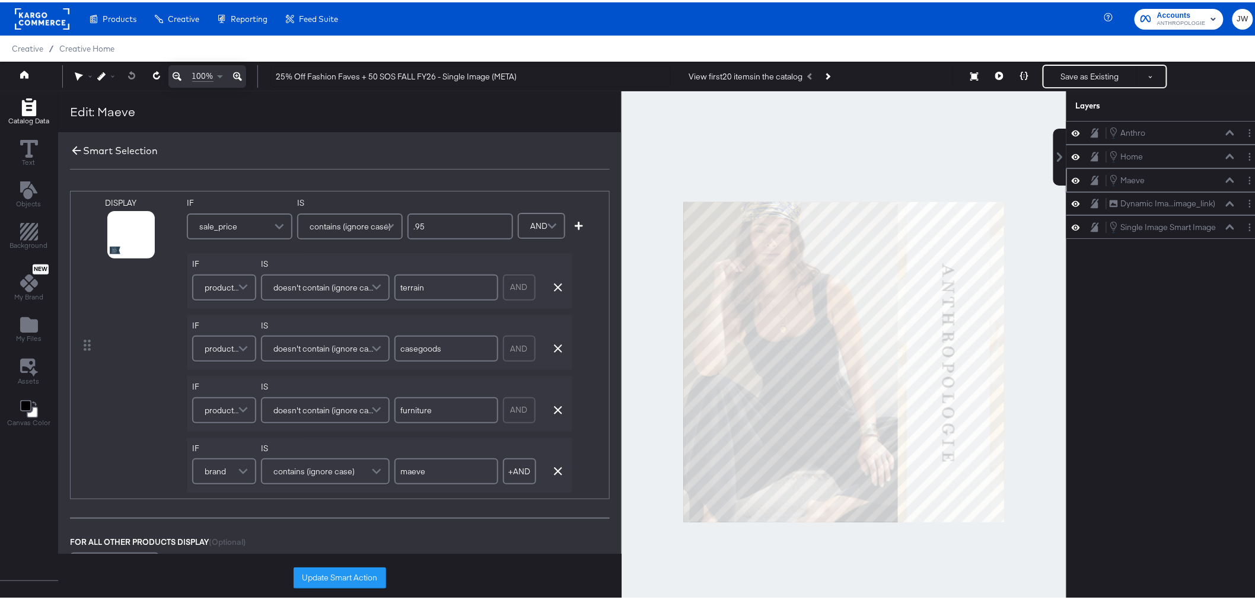
click at [74, 143] on icon at bounding box center [76, 148] width 13 height 13
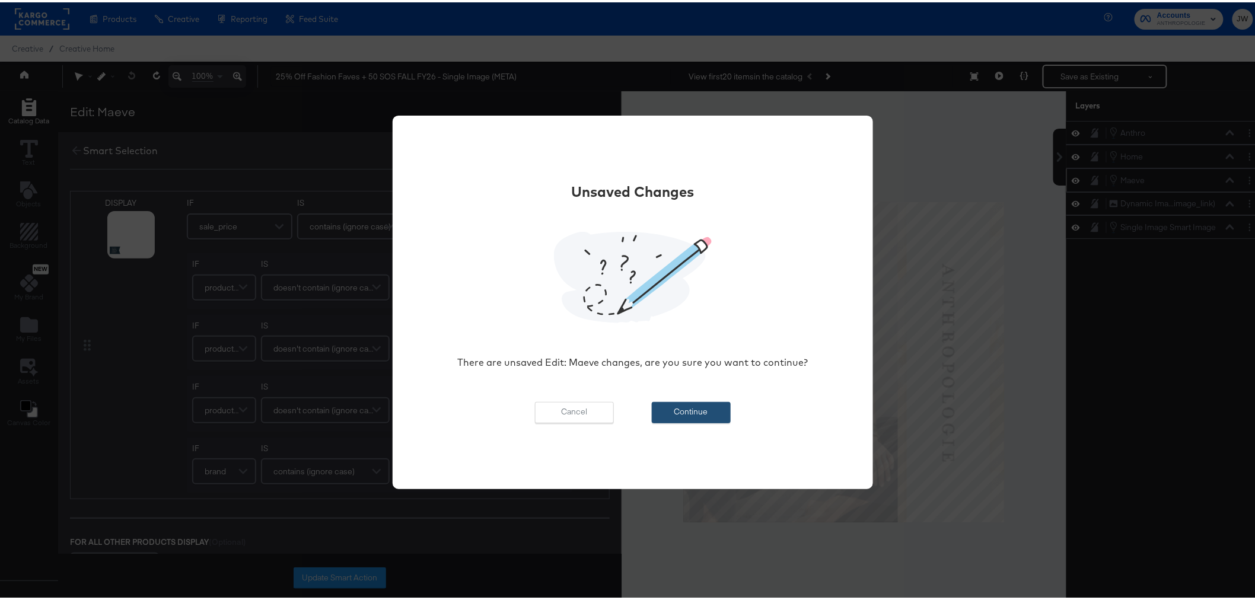
click at [693, 407] on button "Continue" at bounding box center [691, 410] width 79 height 21
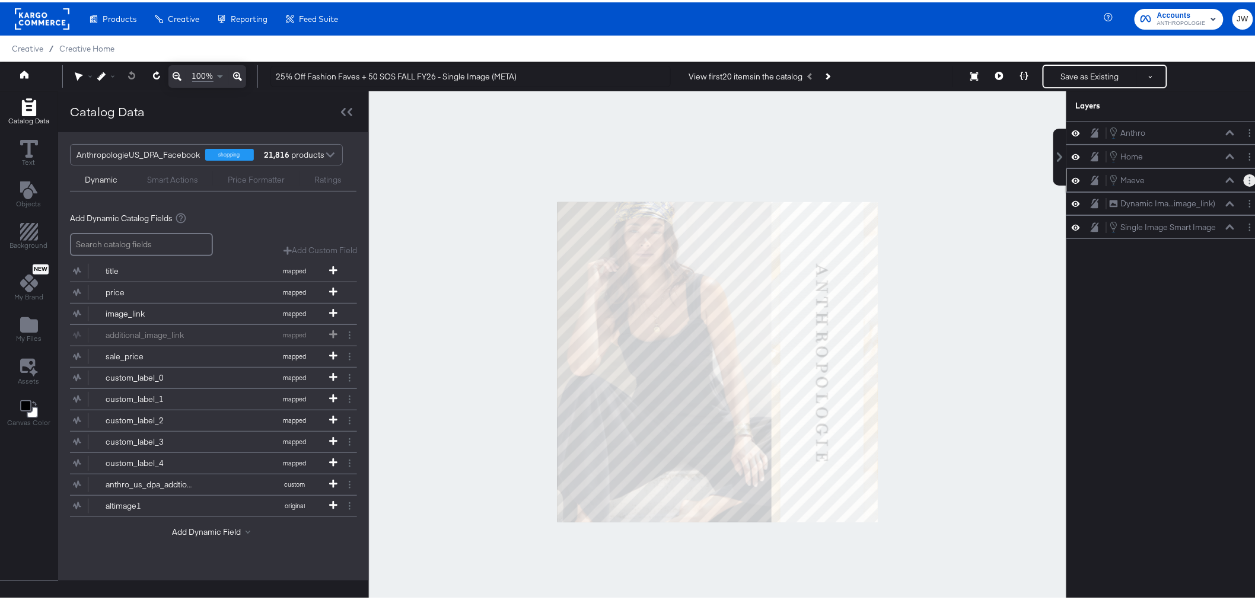
click at [1243, 180] on button "Layer Options" at bounding box center [1249, 178] width 12 height 12
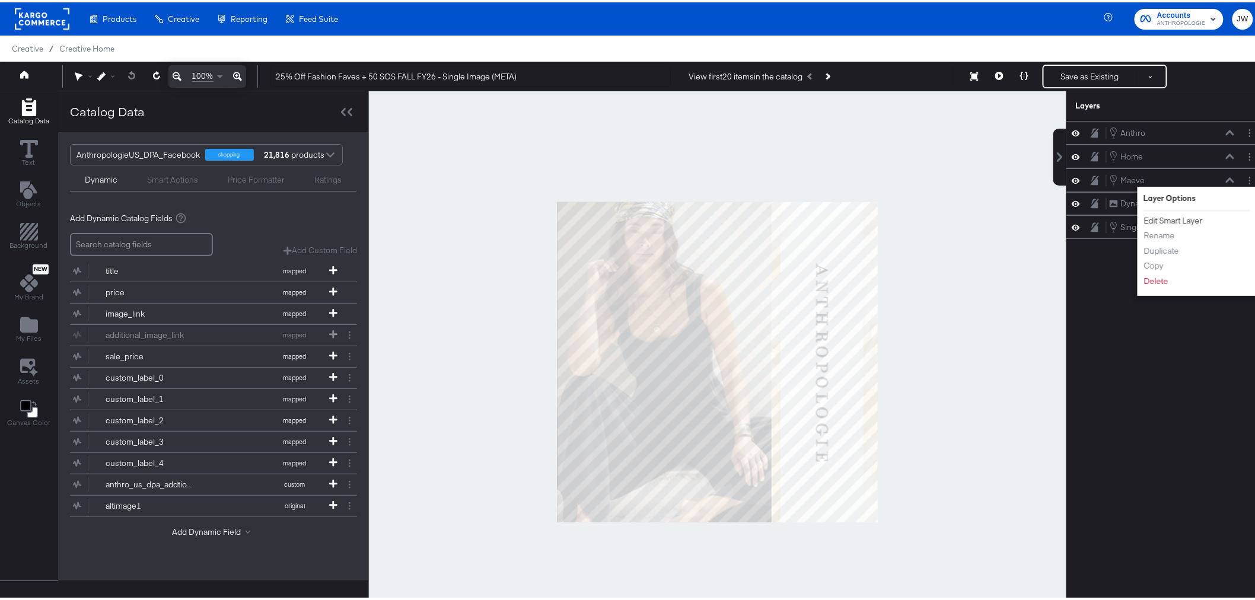
click at [1148, 222] on button "Edit Smart Layer" at bounding box center [1173, 218] width 60 height 12
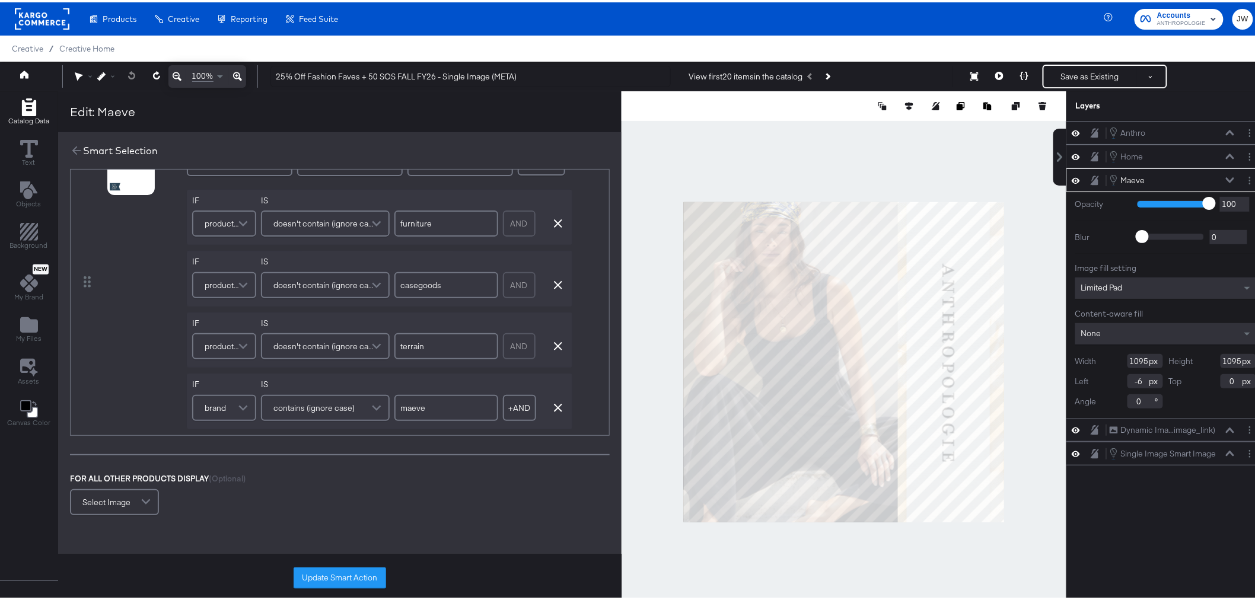
scroll to position [350, 0]
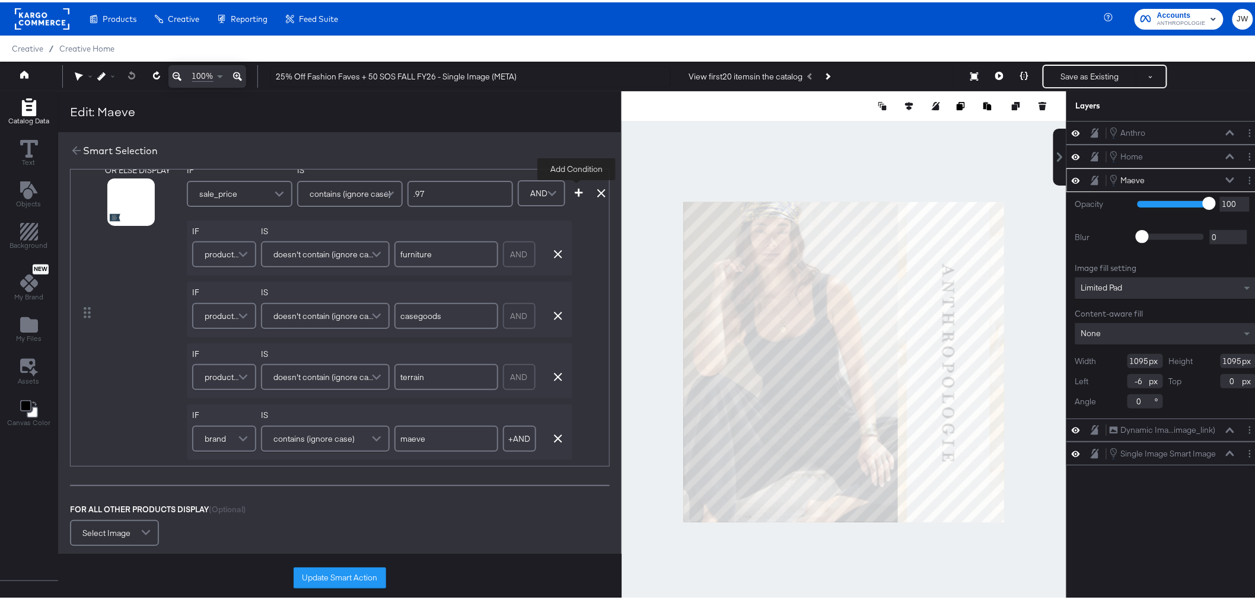
click at [576, 188] on icon "button" at bounding box center [579, 190] width 8 height 8
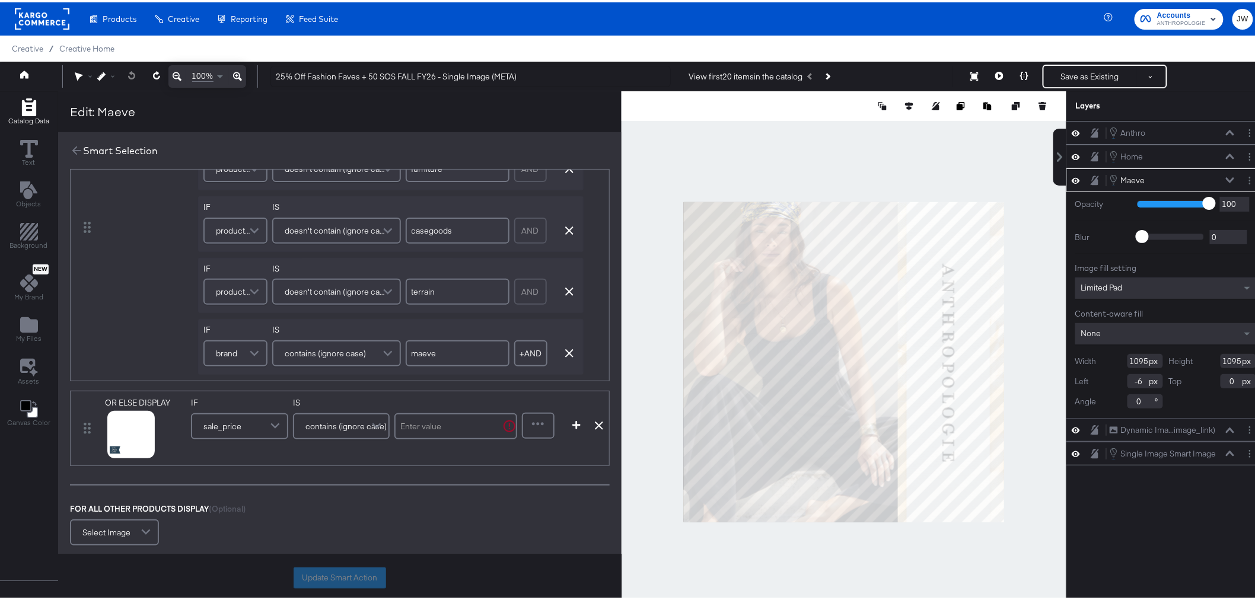
scroll to position [501, 0]
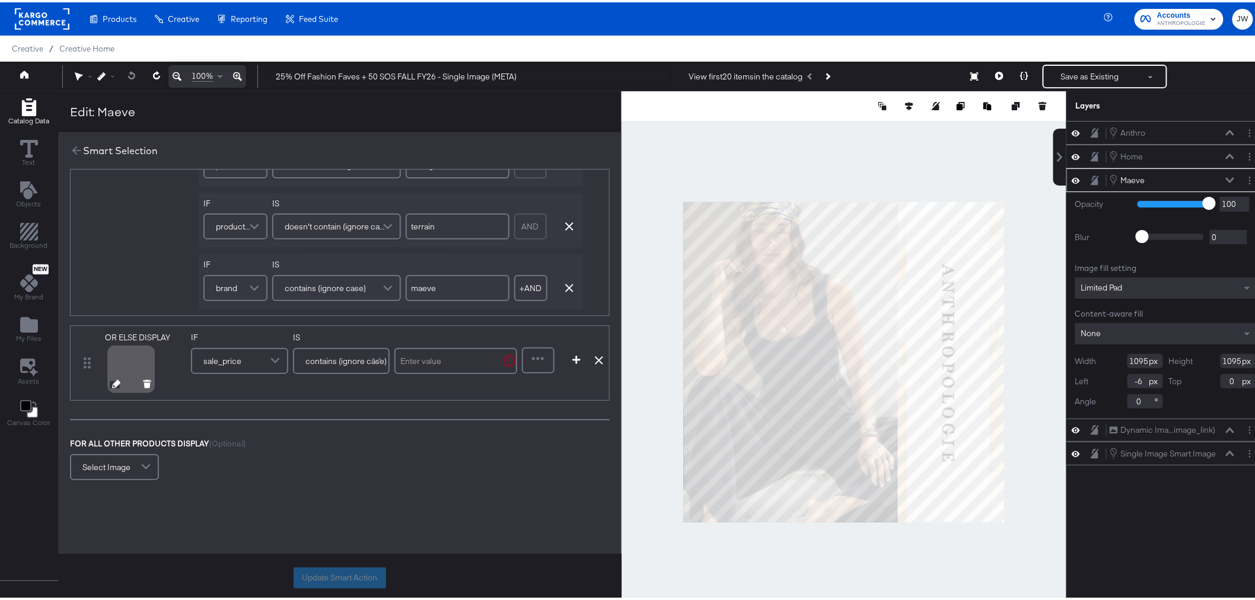
click at [113, 382] on icon at bounding box center [116, 382] width 8 height 8
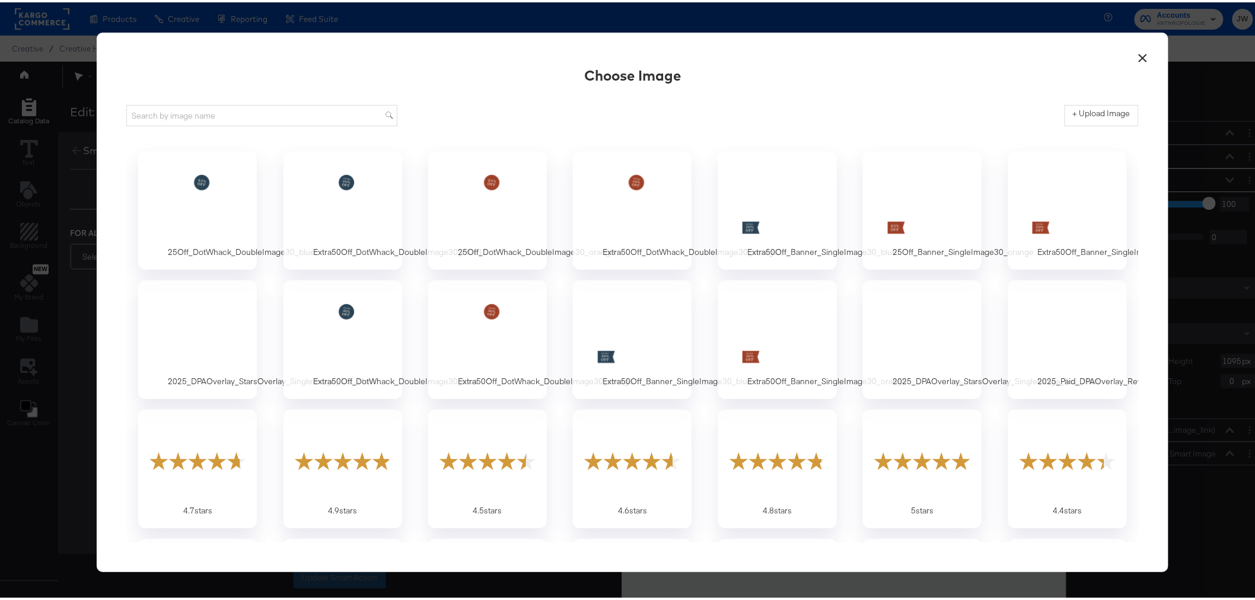
scroll to position [0, 0]
click at [1098, 116] on label "+ Upload Image" at bounding box center [1102, 111] width 58 height 11
click at [1098, 124] on input "+ Upload Image" at bounding box center [1199, 124] width 271 height 0
type input "C:\fakepath\25Off_Banner_SingleImage30_blue.png"
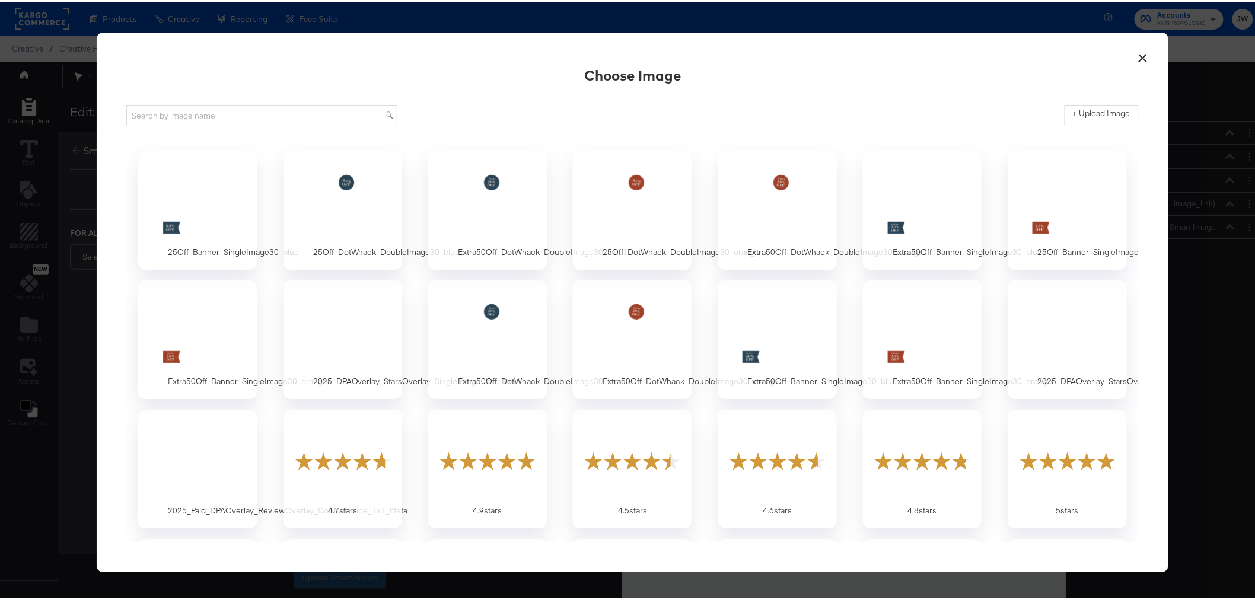
drag, startPoint x: 208, startPoint y: 221, endPoint x: 227, endPoint y: 170, distance: 55.2
click at [208, 221] on div at bounding box center [197, 200] width 101 height 74
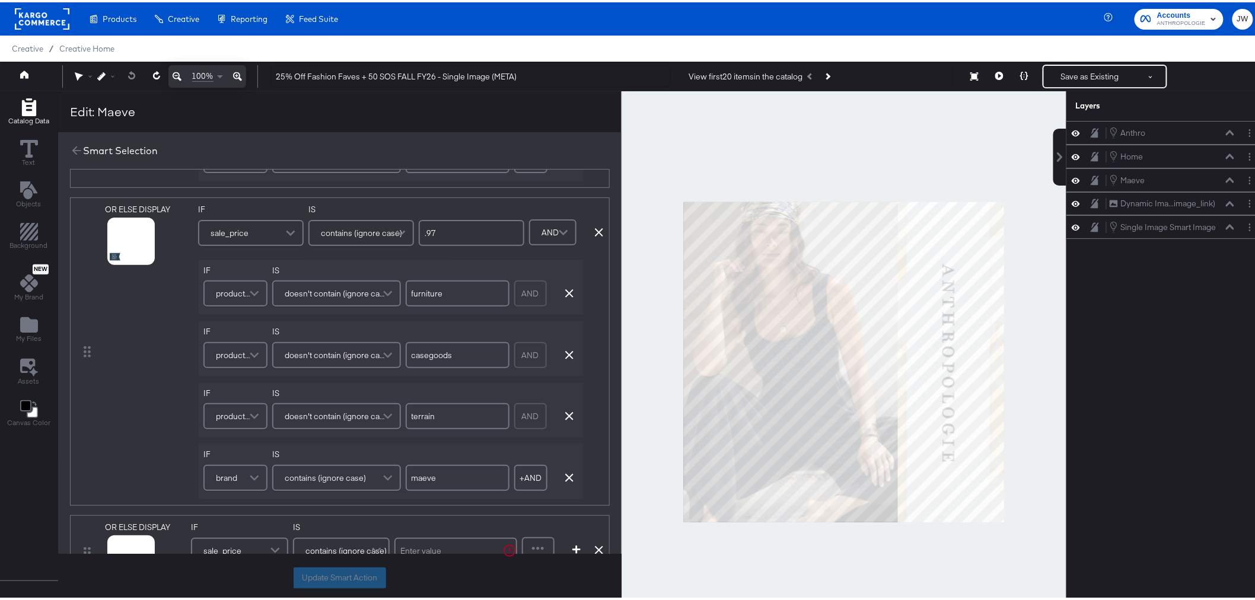
scroll to position [461, 0]
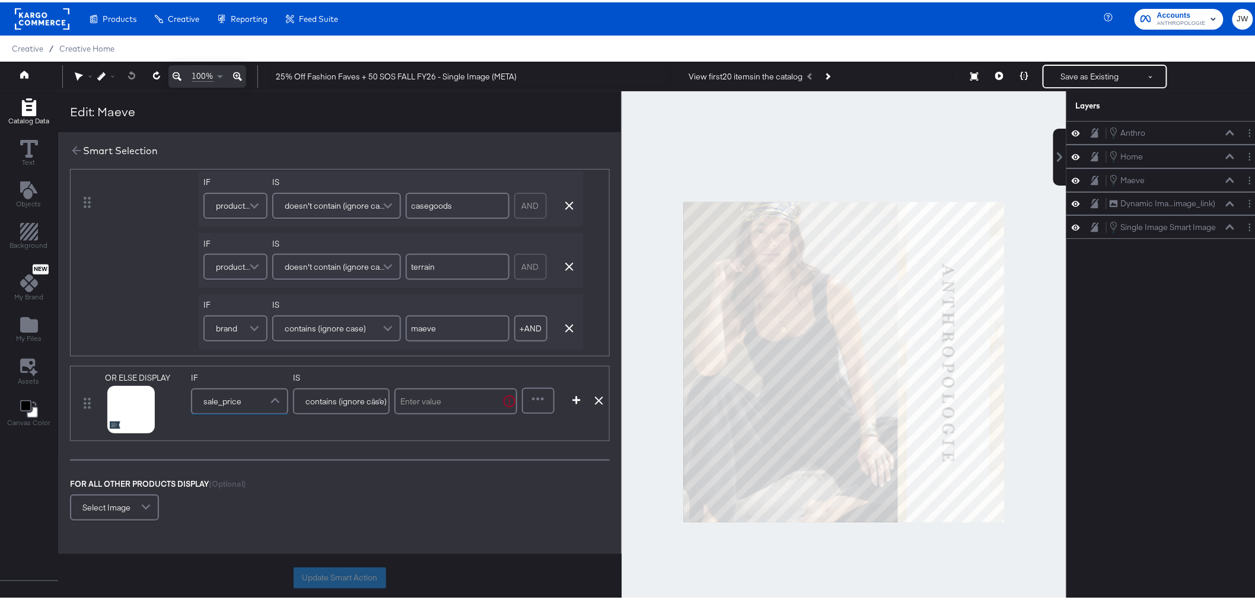
click at [246, 395] on div "sale_price" at bounding box center [239, 399] width 95 height 24
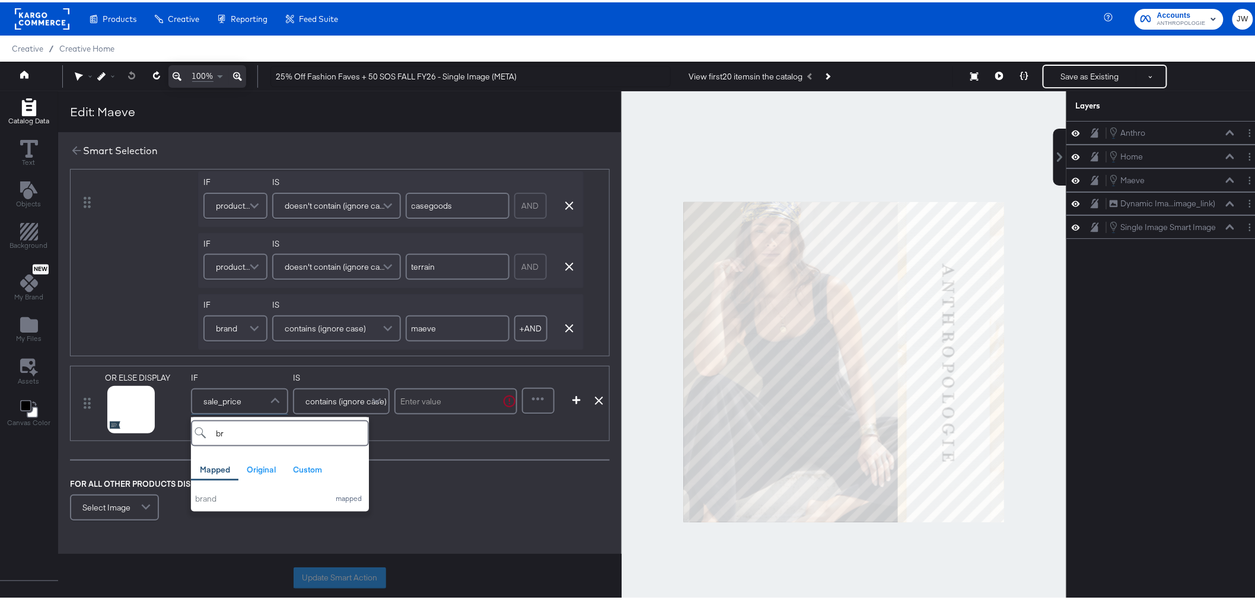
type input "b"
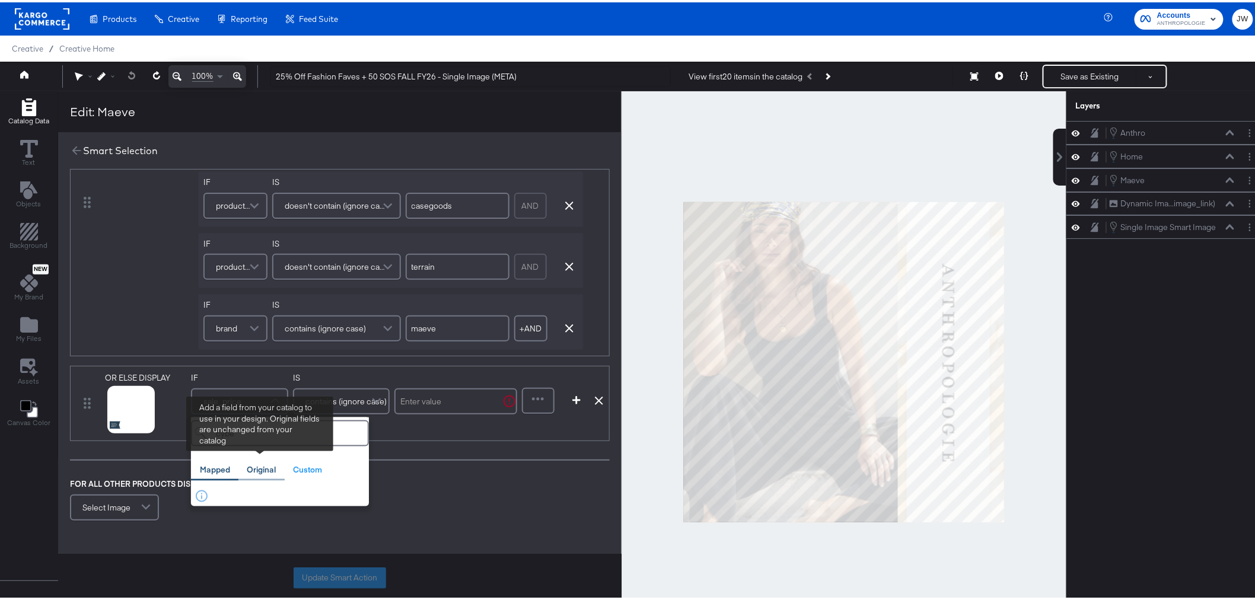
type input "cybe"
click at [263, 471] on div "Original" at bounding box center [261, 467] width 29 height 11
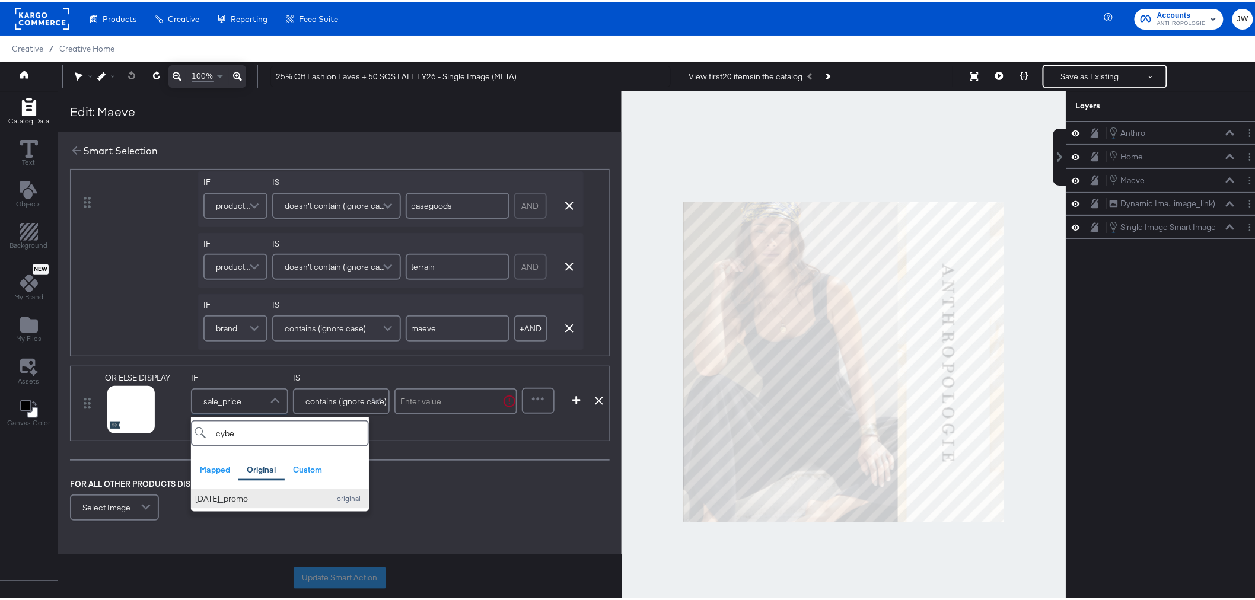
click at [283, 499] on div "[DATE]_promo" at bounding box center [259, 496] width 128 height 11
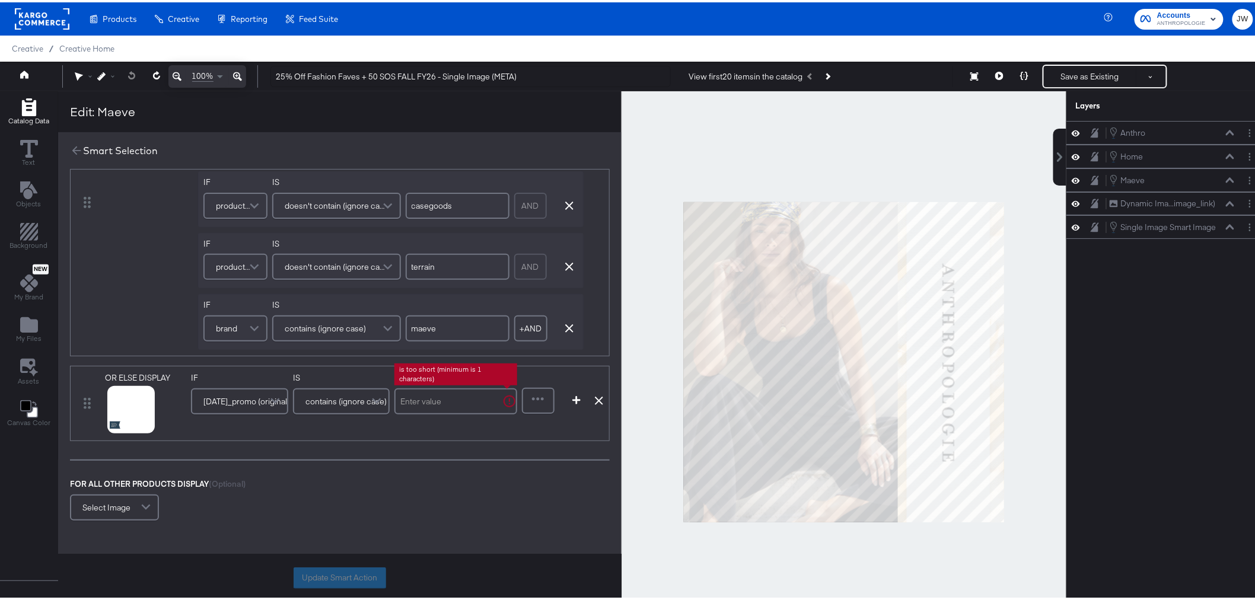
click at [425, 397] on input "text" at bounding box center [455, 399] width 123 height 26
type input "25"
click at [546, 402] on div at bounding box center [538, 399] width 30 height 24
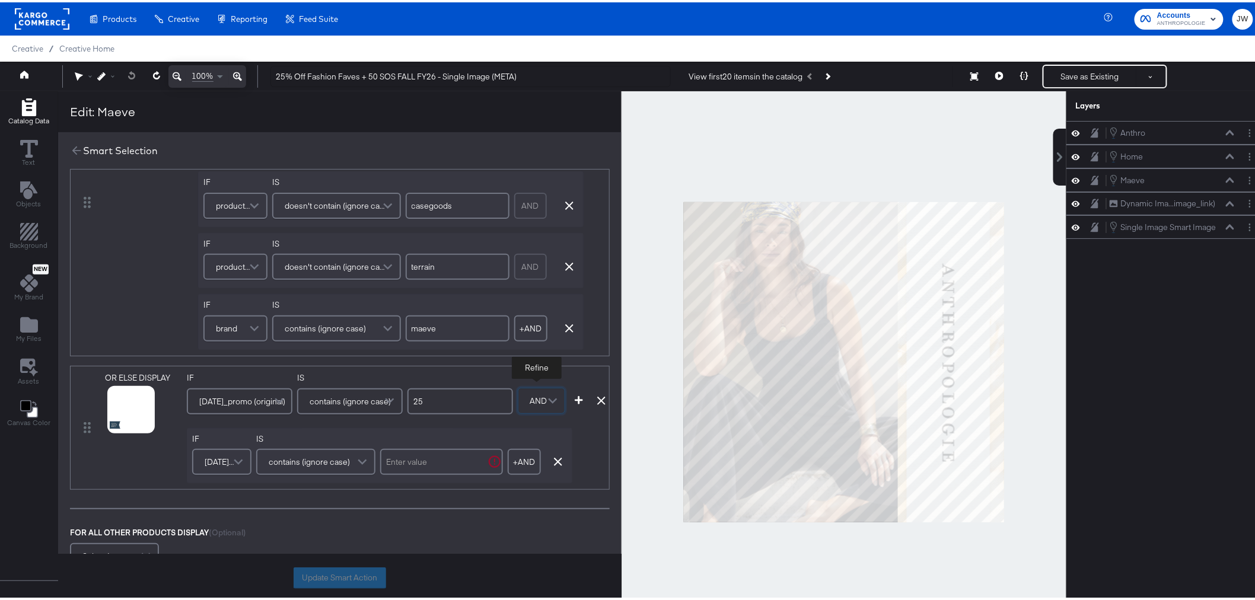
scroll to position [510, 0]
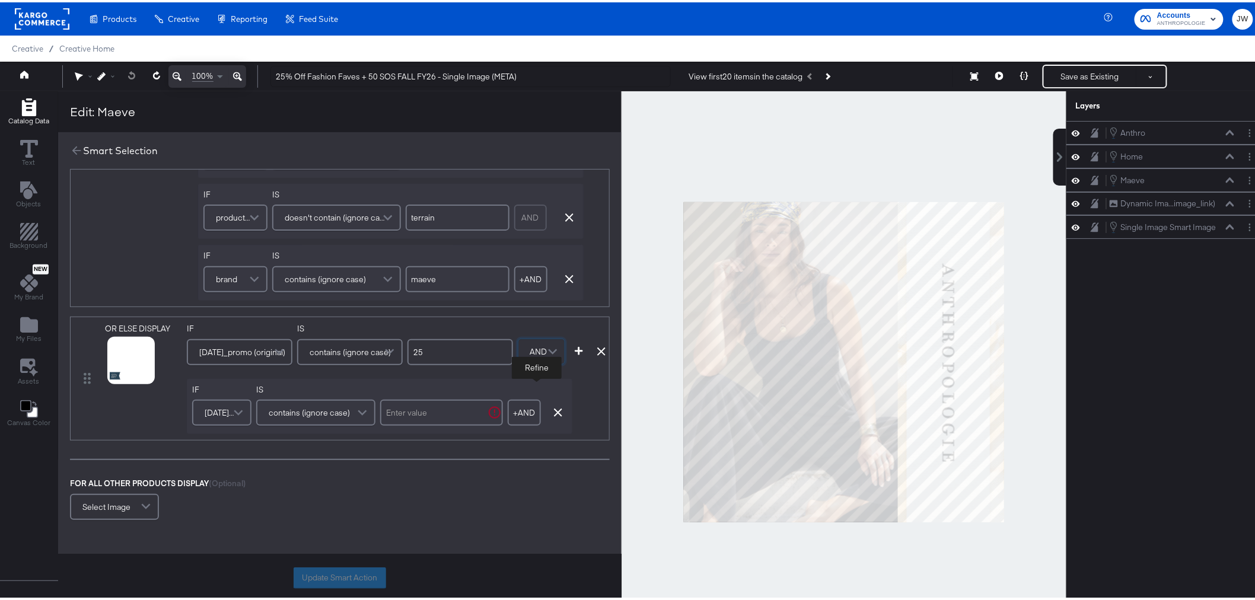
click at [216, 414] on span "[DATE]_promo (original)" at bounding box center [220, 410] width 31 height 20
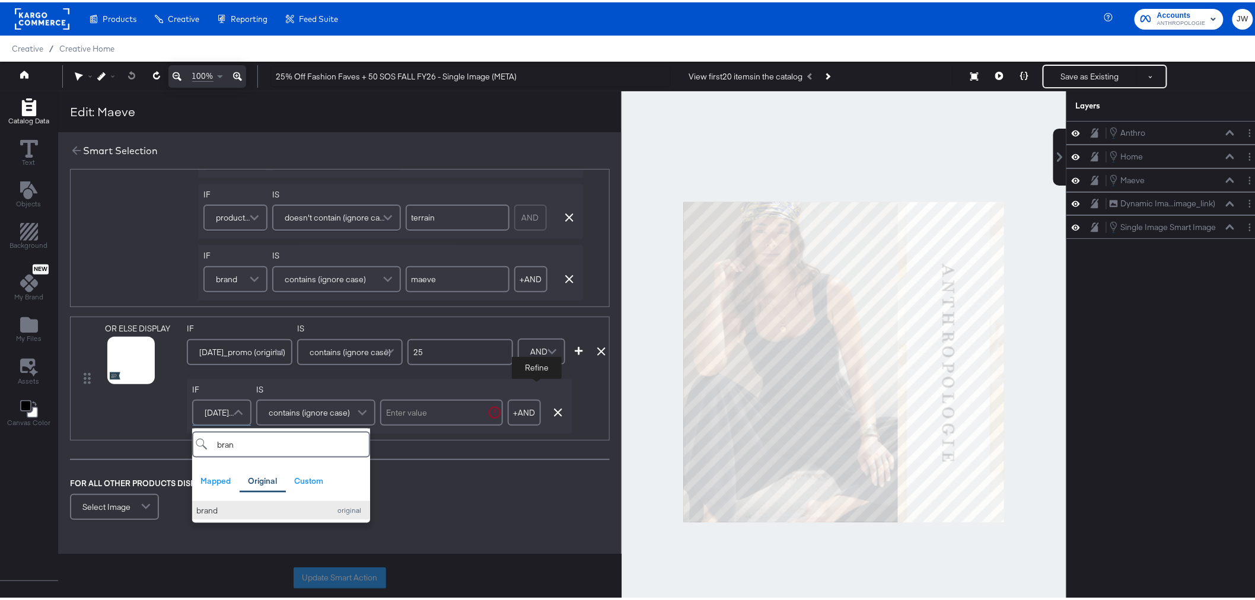
type input "bran"
click at [245, 511] on div "brand" at bounding box center [260, 508] width 128 height 11
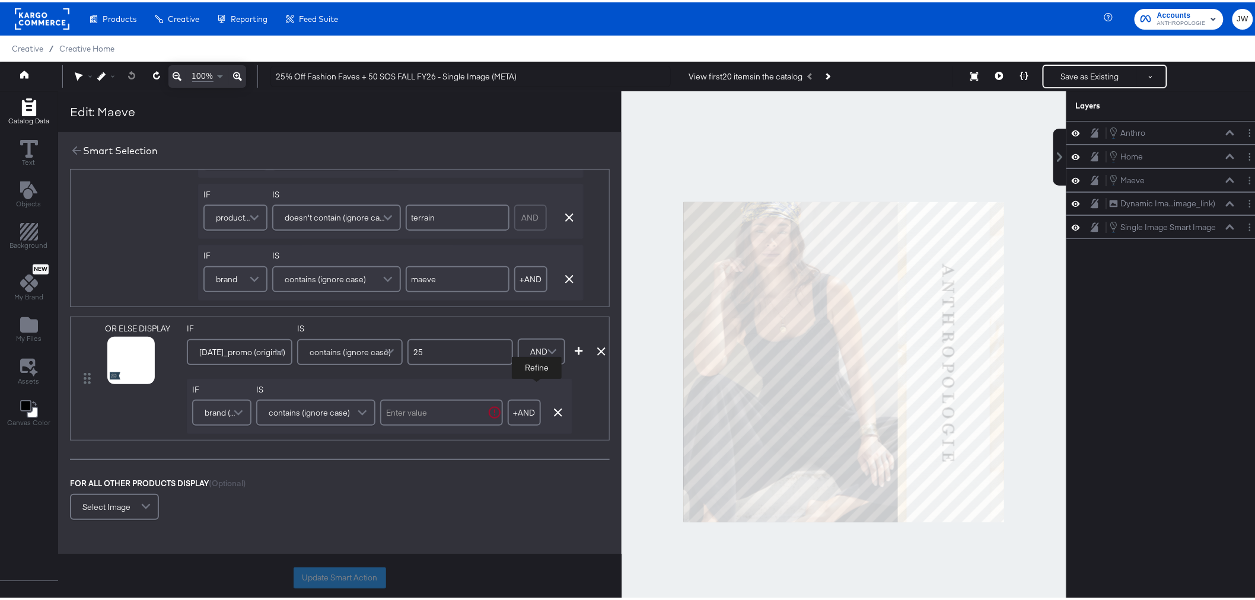
click at [440, 409] on input "text" at bounding box center [441, 410] width 123 height 26
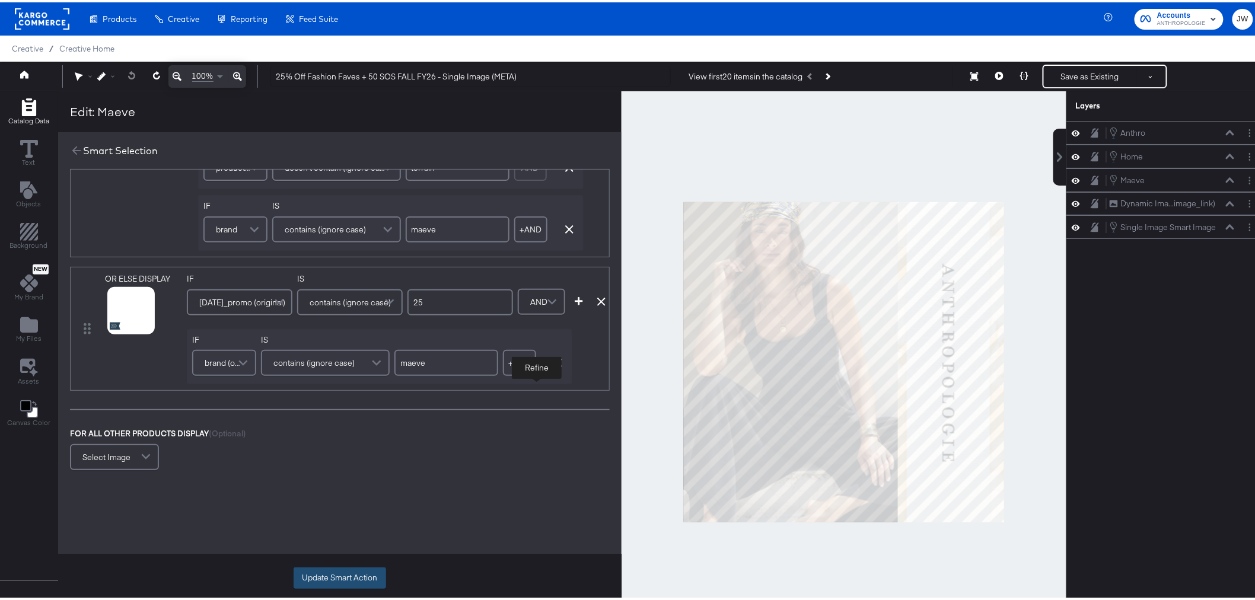
scroll to position [593, 0]
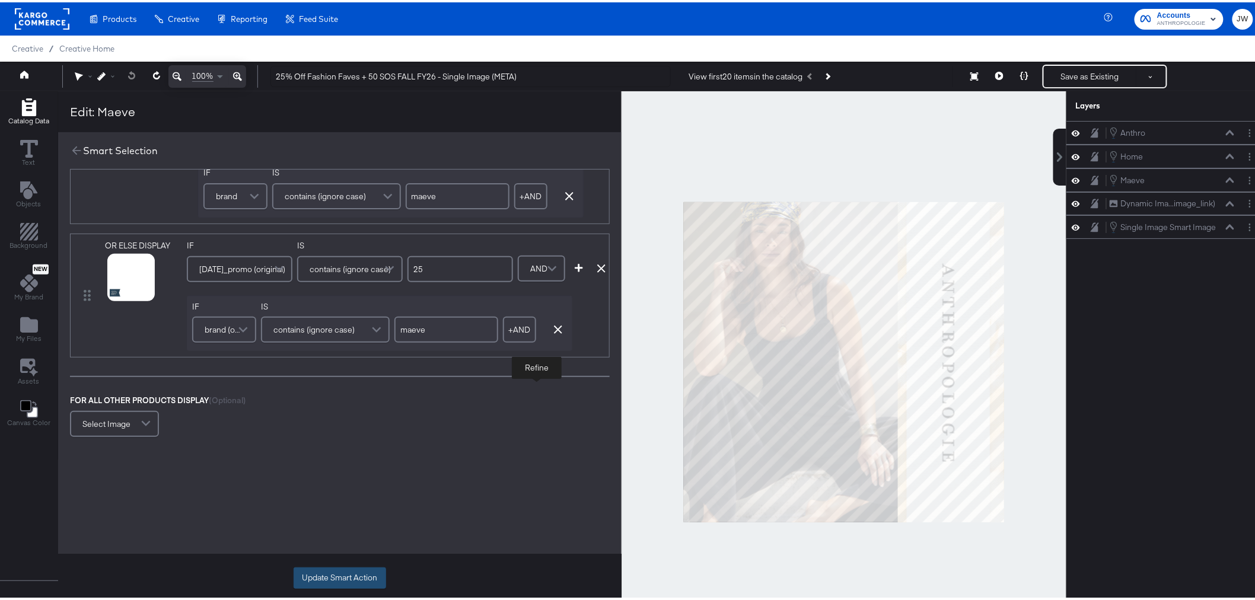
type input "maeve"
click at [353, 579] on button "Update Smart Action" at bounding box center [339, 575] width 92 height 21
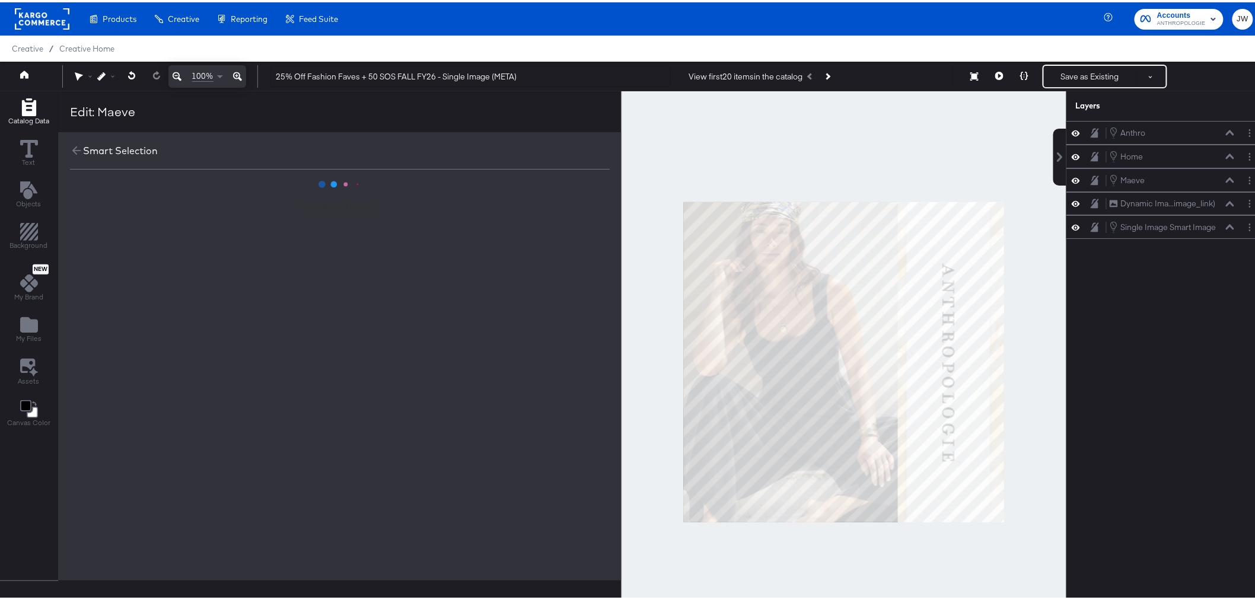
scroll to position [0, 0]
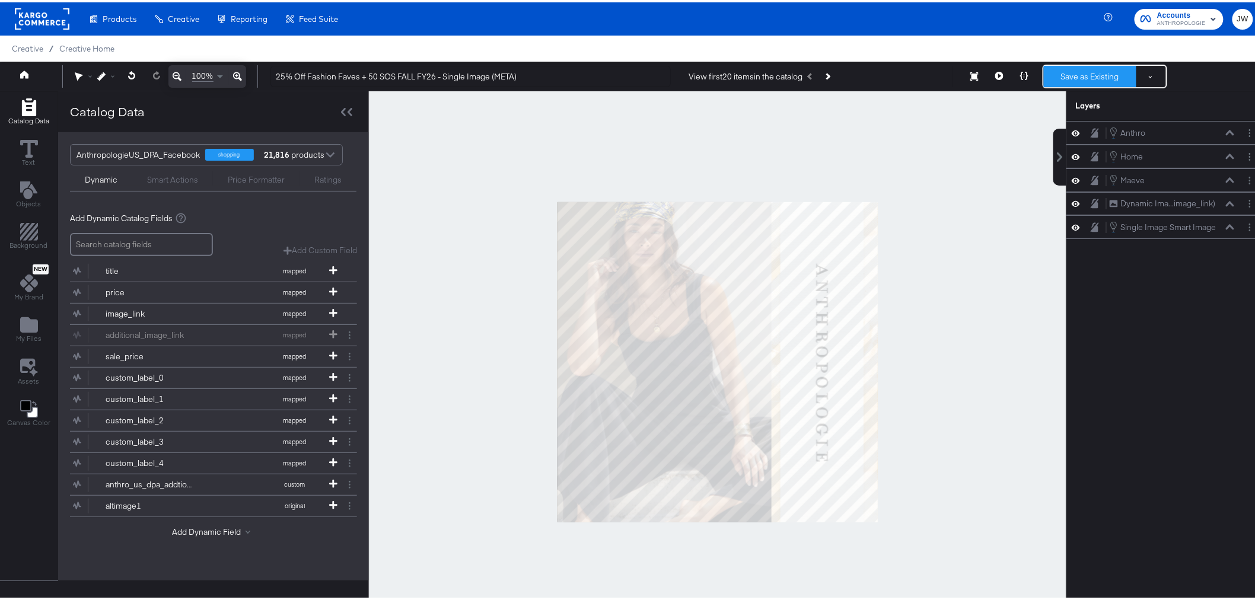
click at [1066, 75] on button "Save as Existing" at bounding box center [1090, 73] width 92 height 21
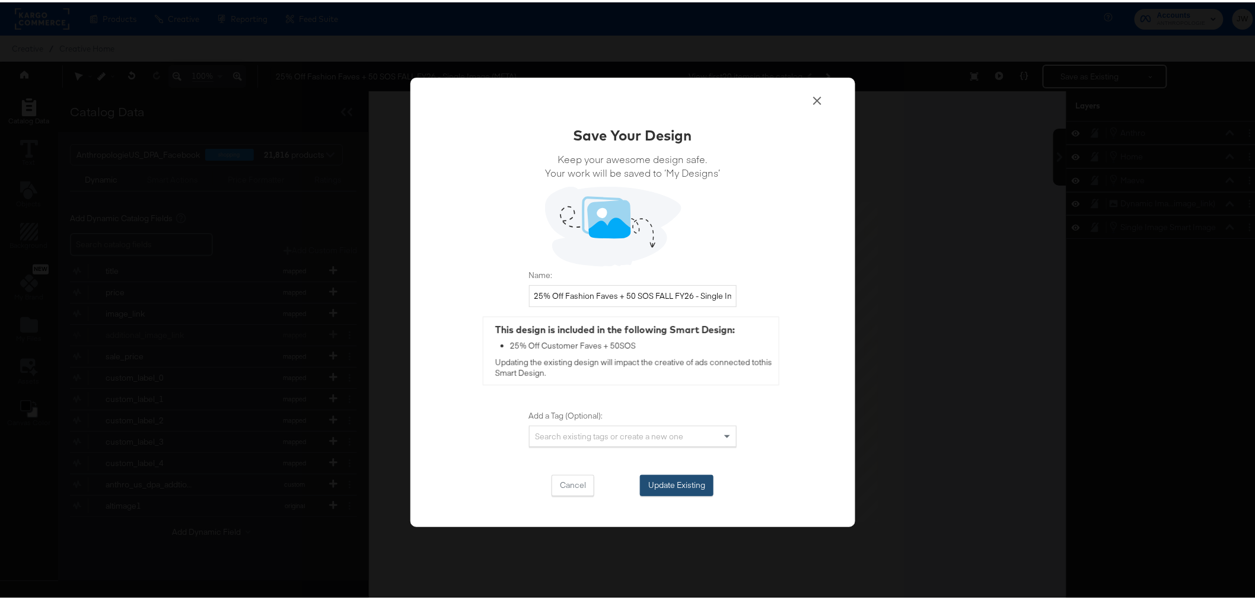
click at [694, 484] on button "Update Existing" at bounding box center [677, 483] width 74 height 21
